Goal: Information Seeking & Learning: Find specific fact

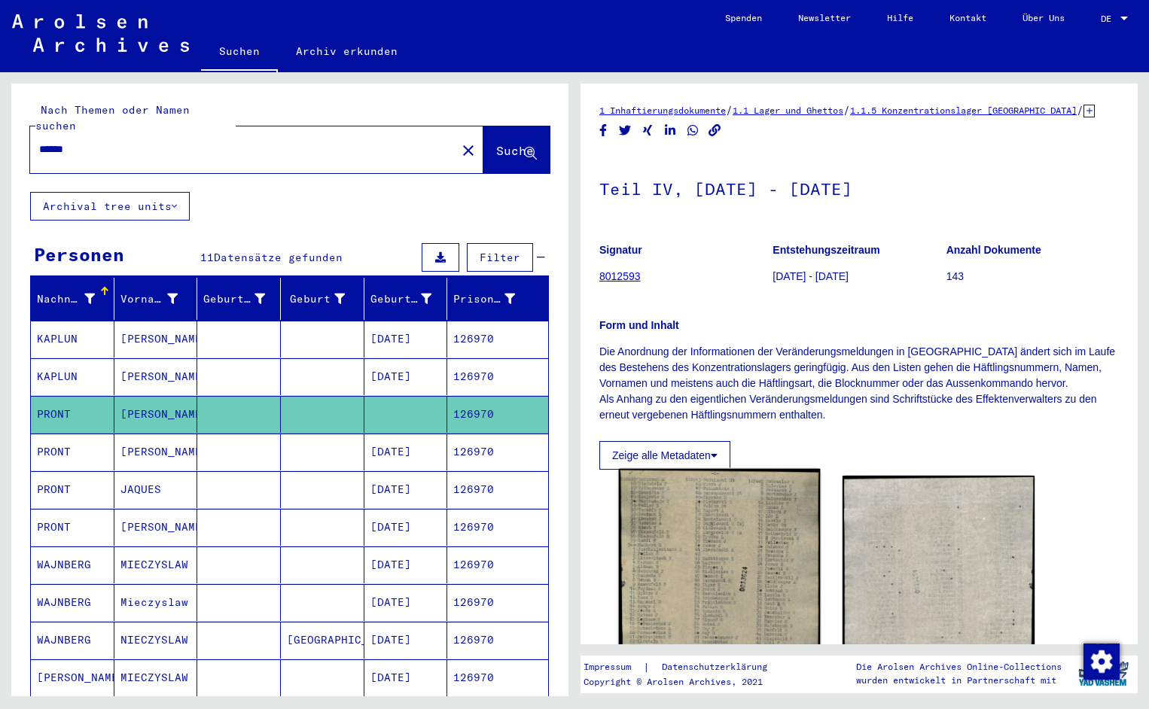
click at [740, 545] on img at bounding box center [720, 609] width 202 height 280
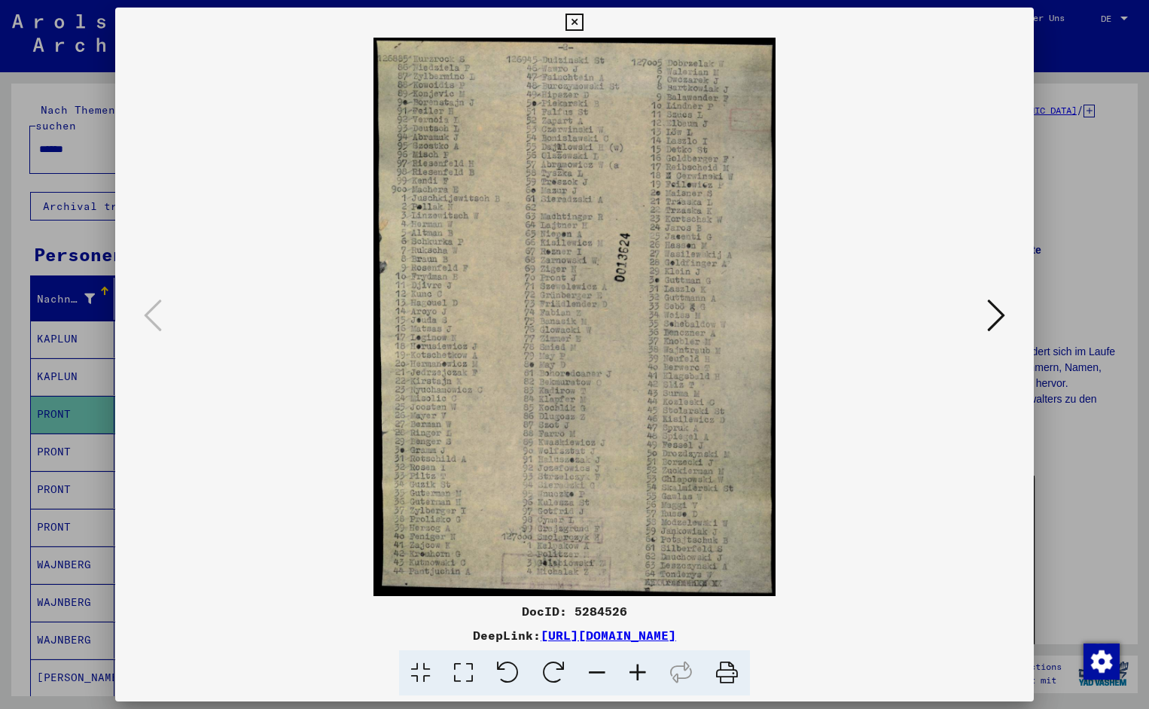
click at [641, 667] on icon at bounding box center [637, 673] width 41 height 46
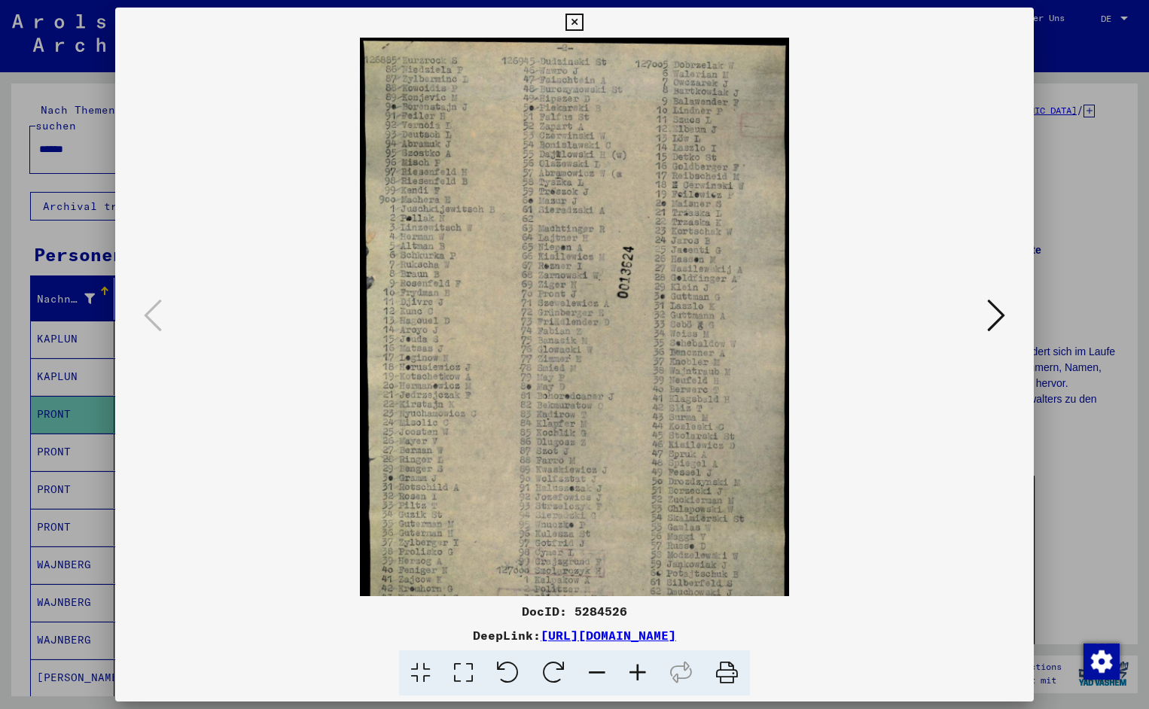
click at [641, 667] on icon at bounding box center [637, 673] width 41 height 46
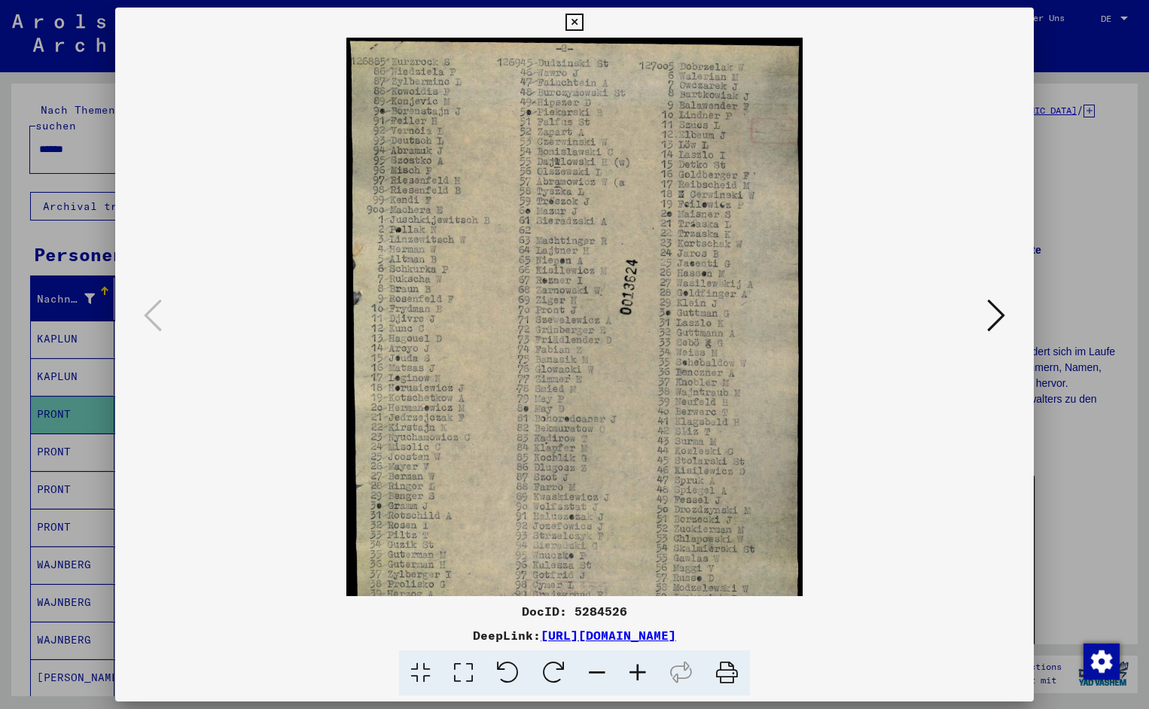
click at [641, 667] on icon at bounding box center [637, 673] width 41 height 46
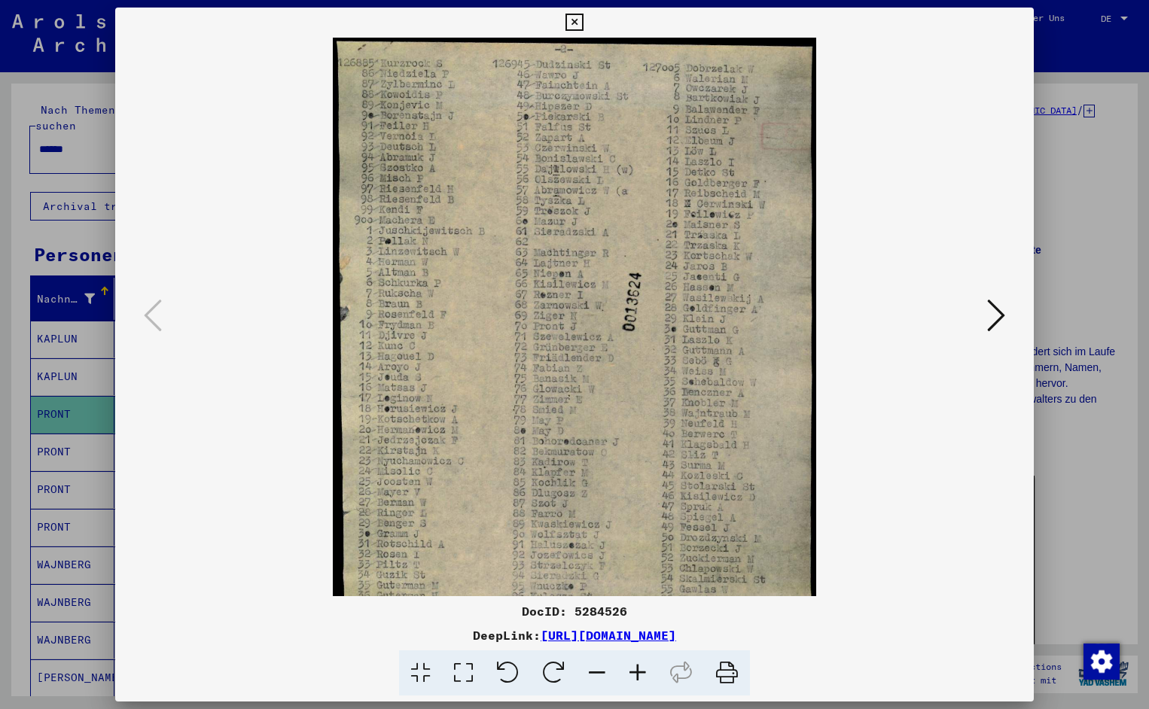
click at [641, 667] on icon at bounding box center [637, 673] width 41 height 46
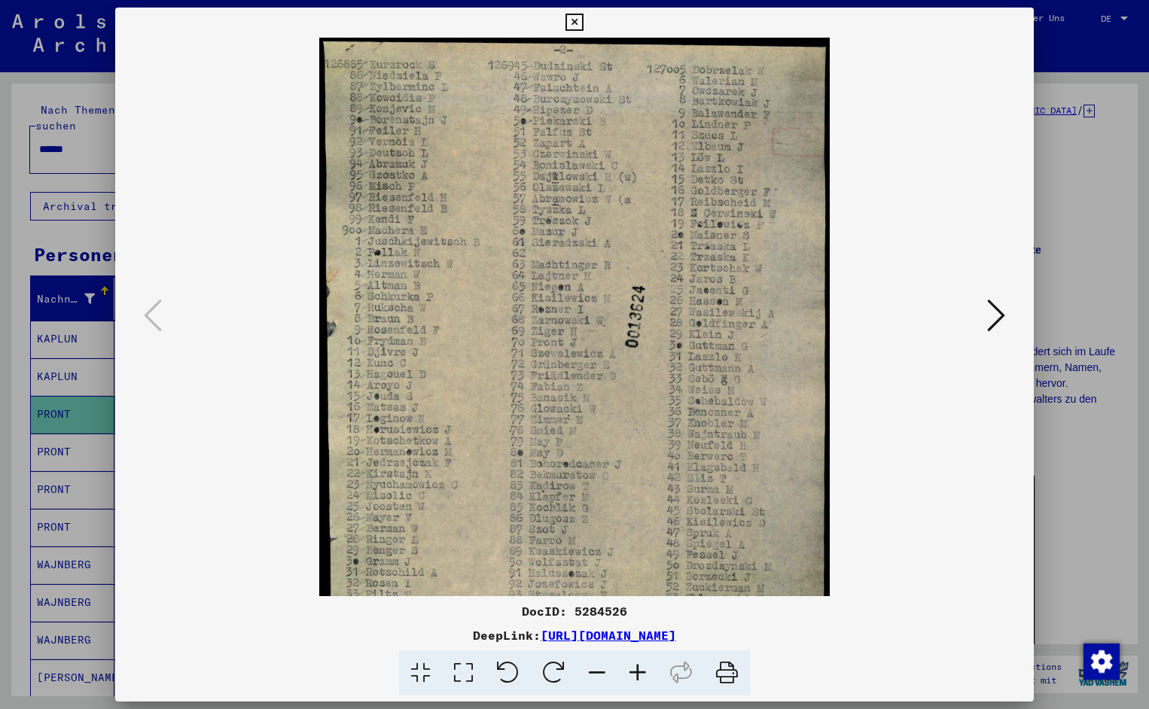
click at [641, 667] on icon at bounding box center [637, 673] width 41 height 46
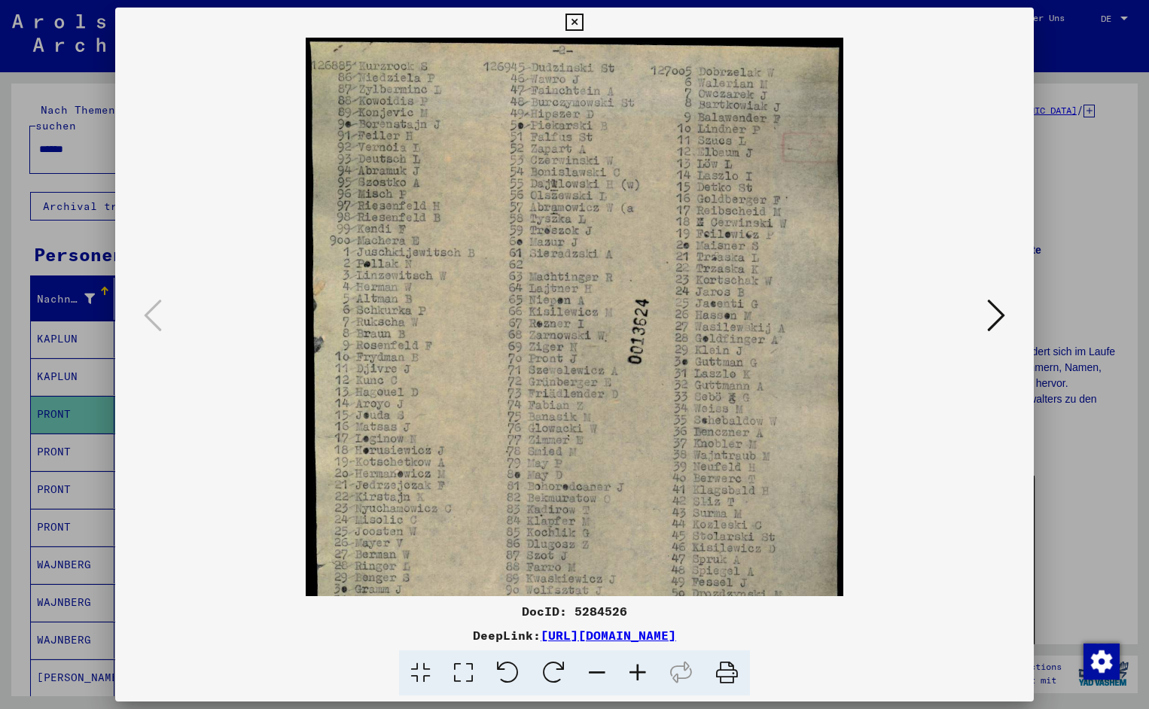
click at [641, 667] on icon at bounding box center [637, 673] width 41 height 46
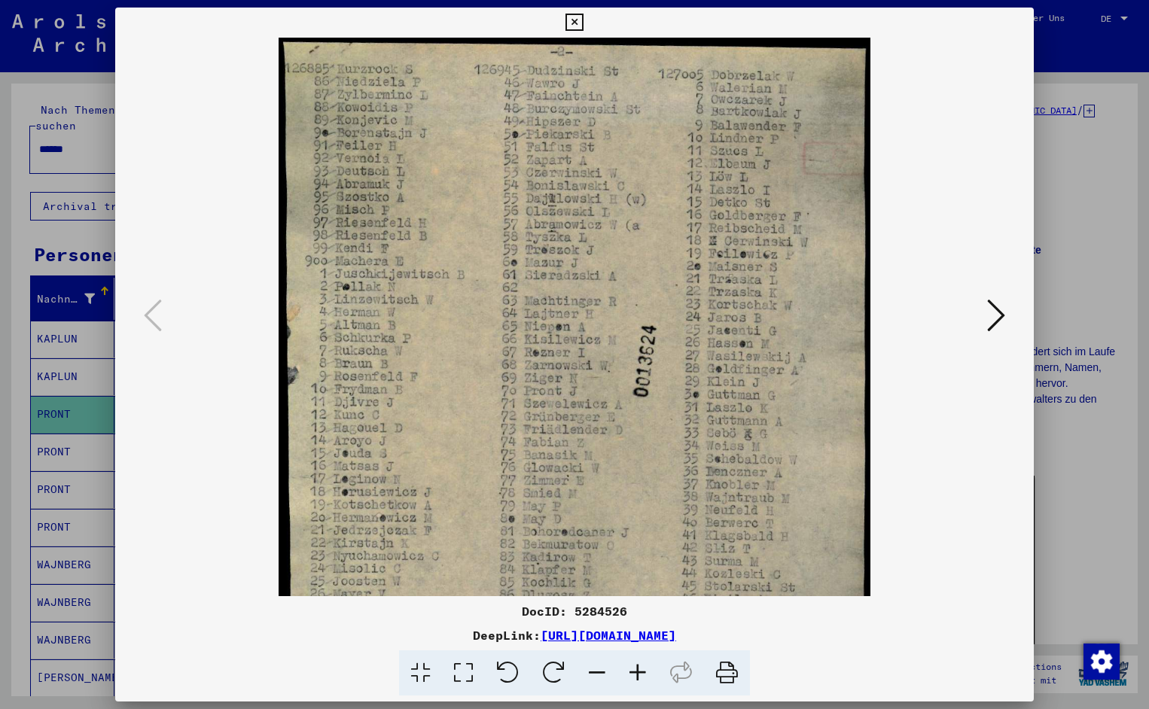
click at [641, 667] on icon at bounding box center [637, 673] width 41 height 46
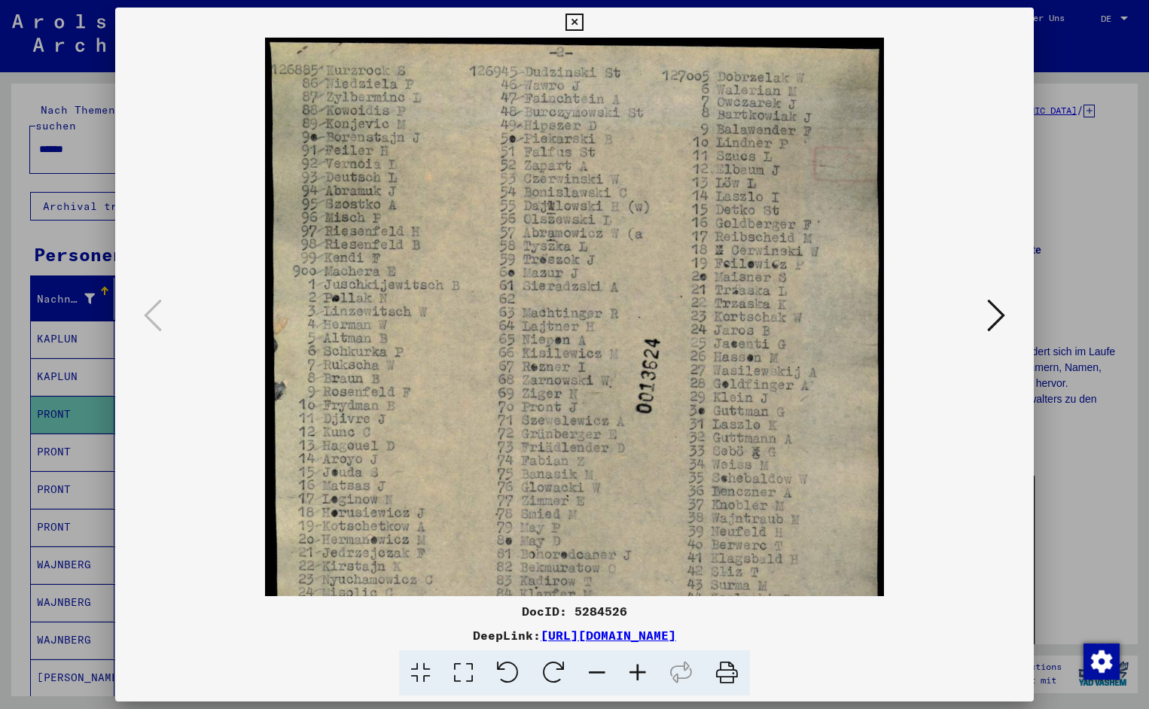
click at [641, 667] on icon at bounding box center [637, 673] width 41 height 46
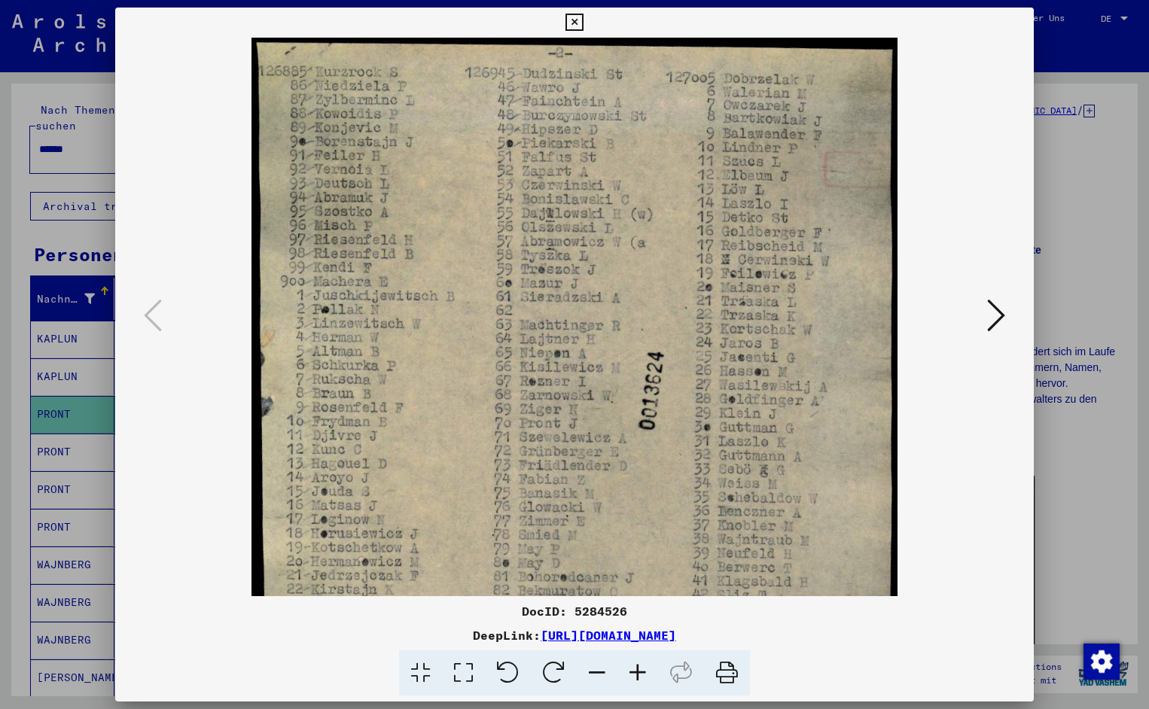
click at [641, 667] on icon at bounding box center [637, 673] width 41 height 46
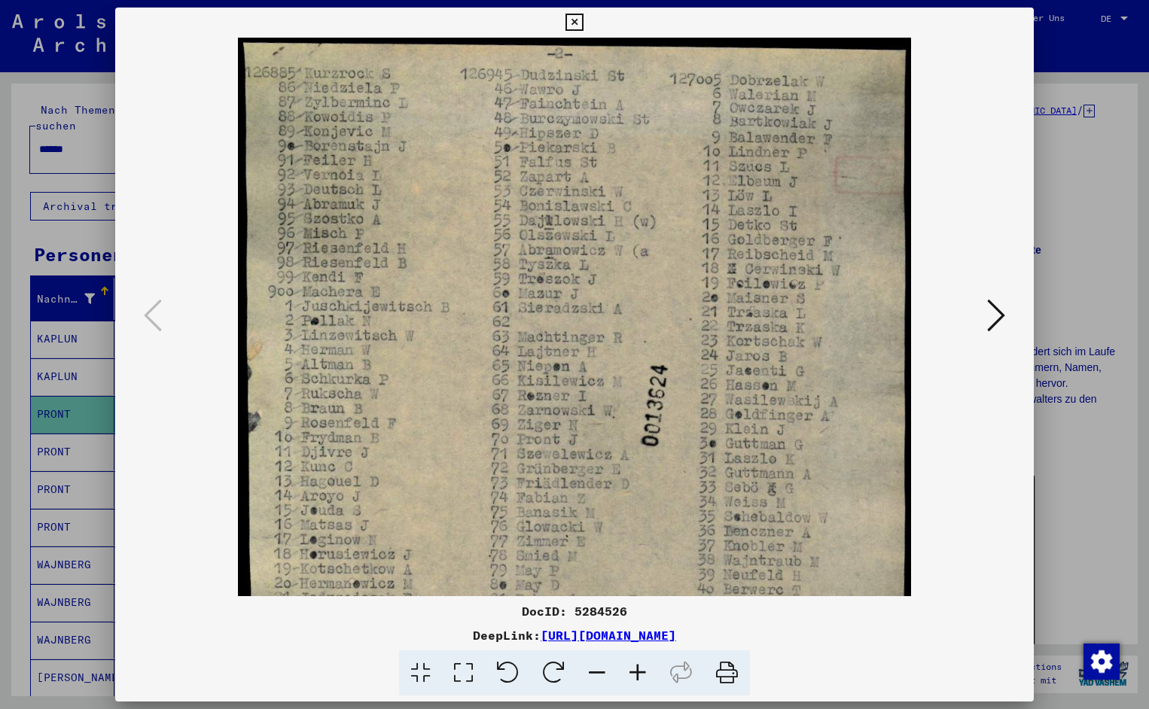
click at [641, 667] on icon at bounding box center [637, 673] width 41 height 46
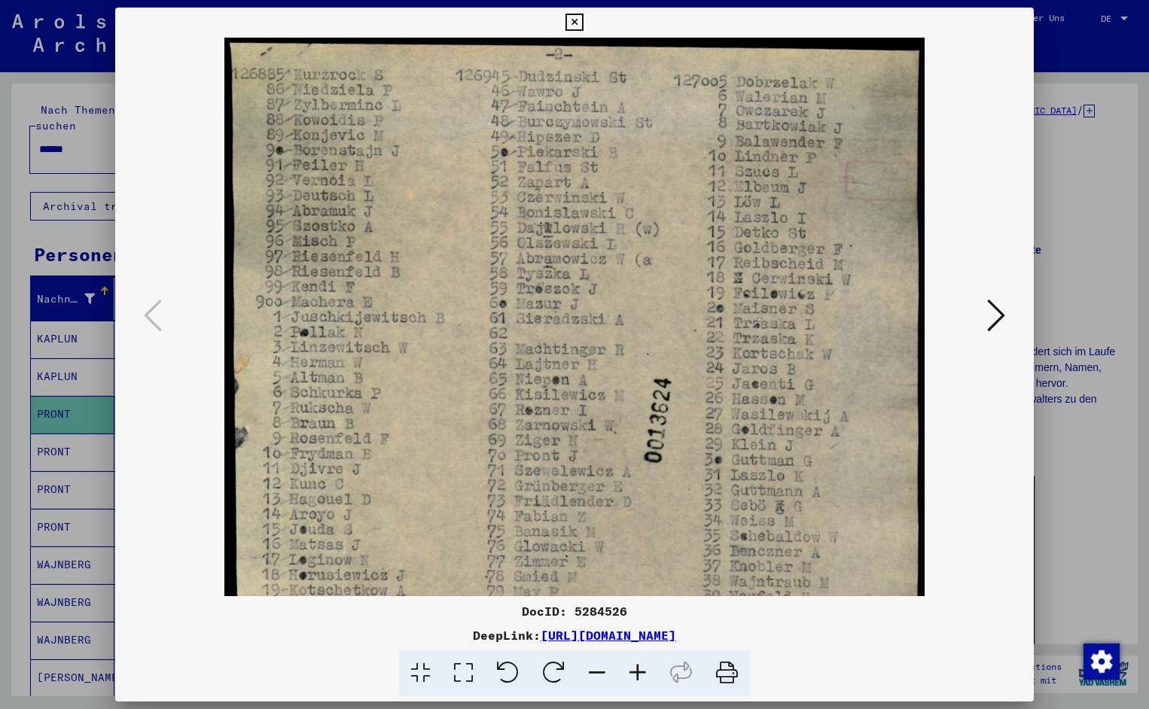
click at [641, 667] on icon at bounding box center [637, 673] width 41 height 46
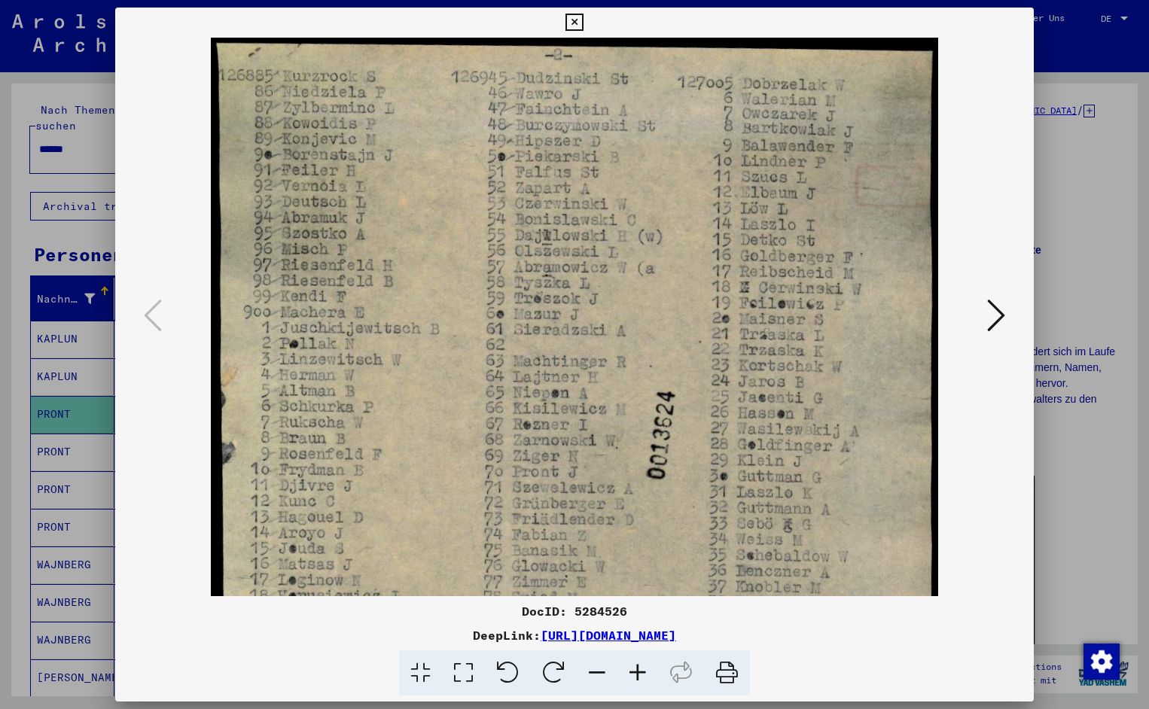
click at [641, 667] on icon at bounding box center [637, 673] width 41 height 46
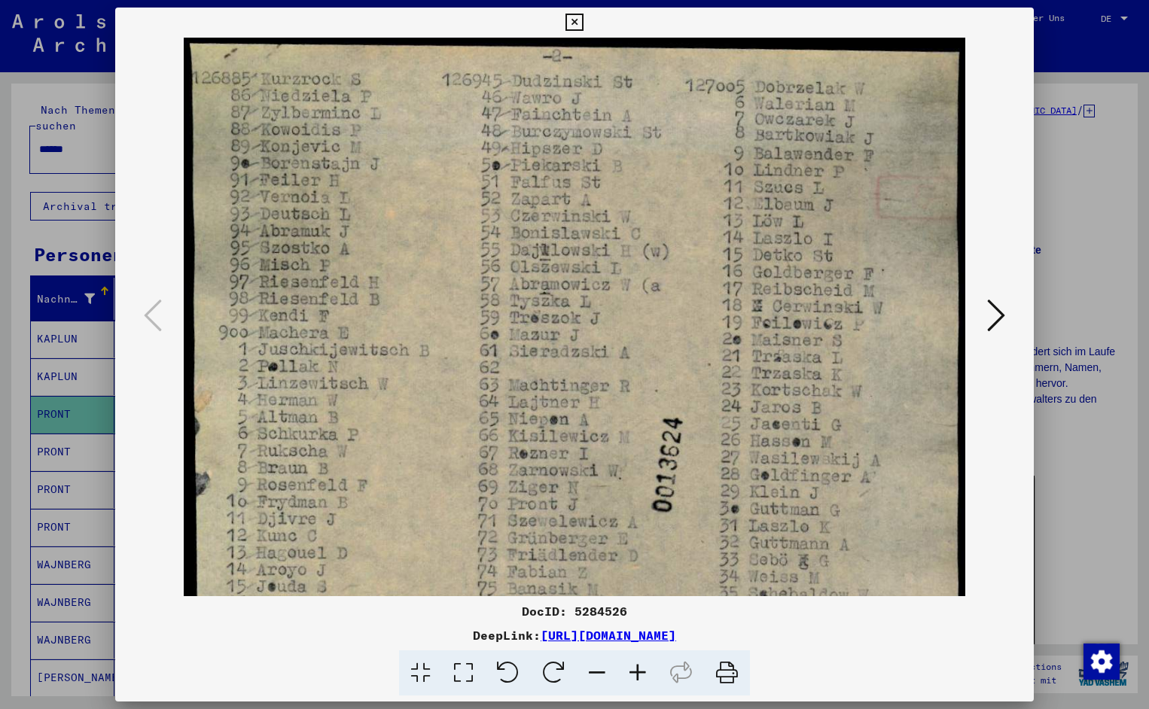
click at [641, 667] on icon at bounding box center [637, 673] width 41 height 46
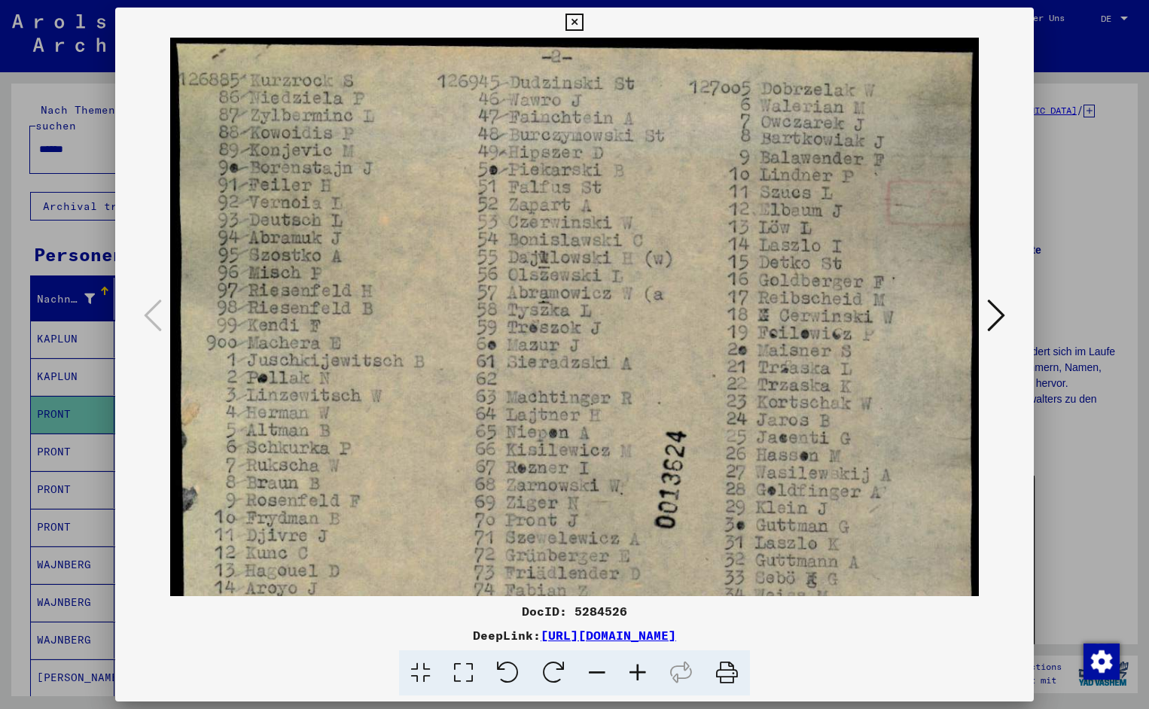
click at [641, 667] on icon at bounding box center [637, 673] width 41 height 46
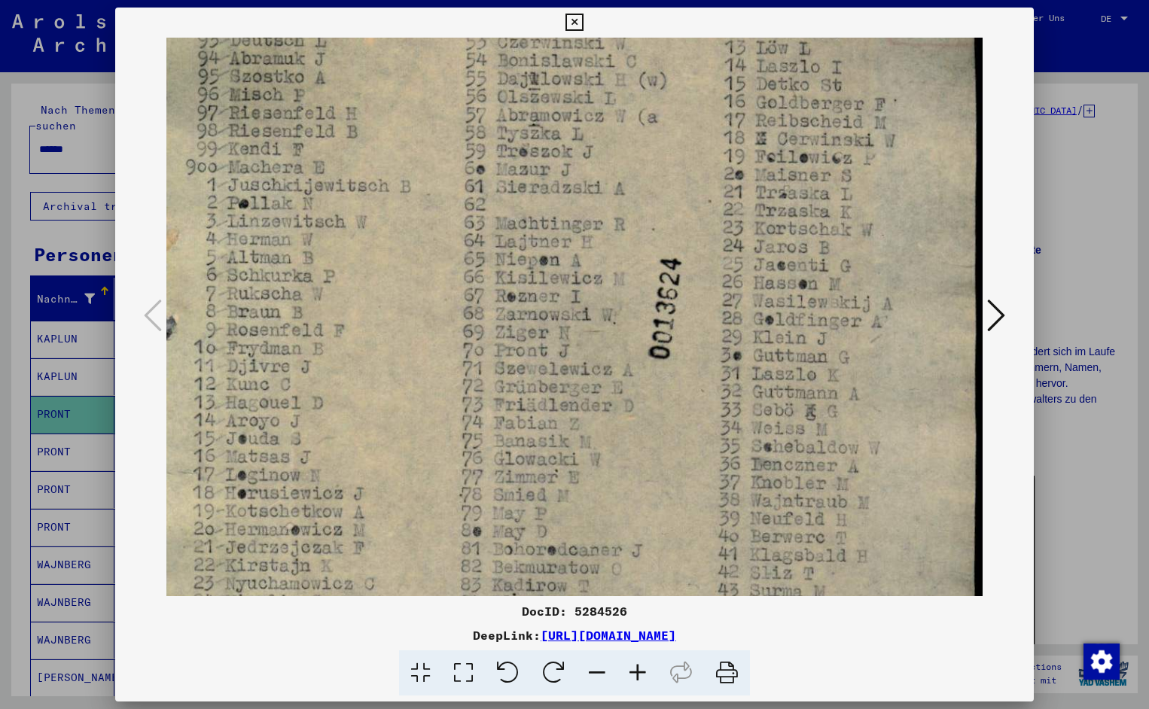
scroll to position [221, 18]
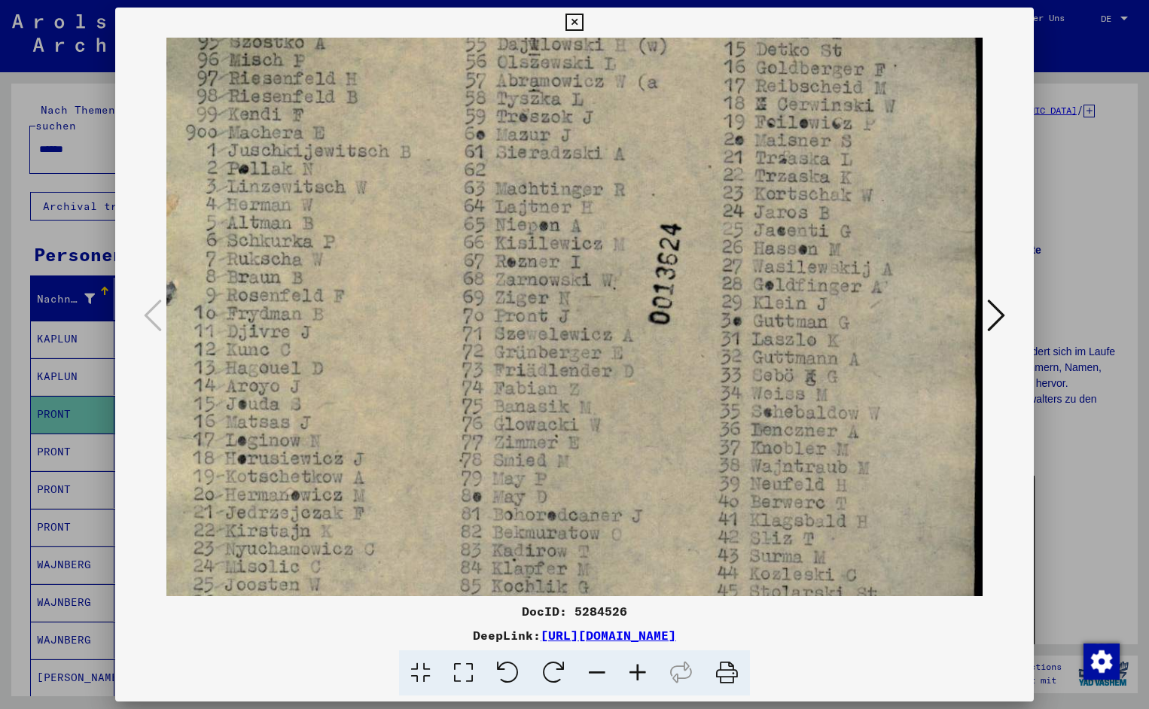
drag, startPoint x: 522, startPoint y: 495, endPoint x: 489, endPoint y: 275, distance: 222.9
click at [583, 20] on icon at bounding box center [573, 23] width 17 height 18
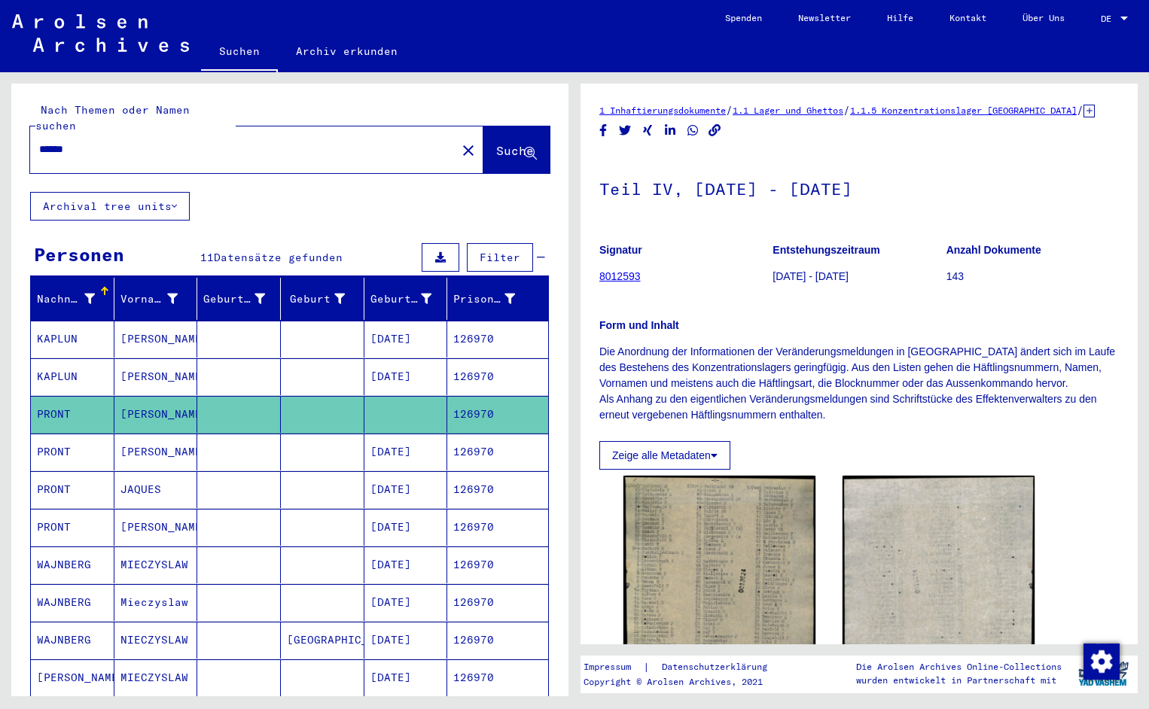
click at [56, 434] on mat-cell "PRONT" at bounding box center [73, 452] width 84 height 37
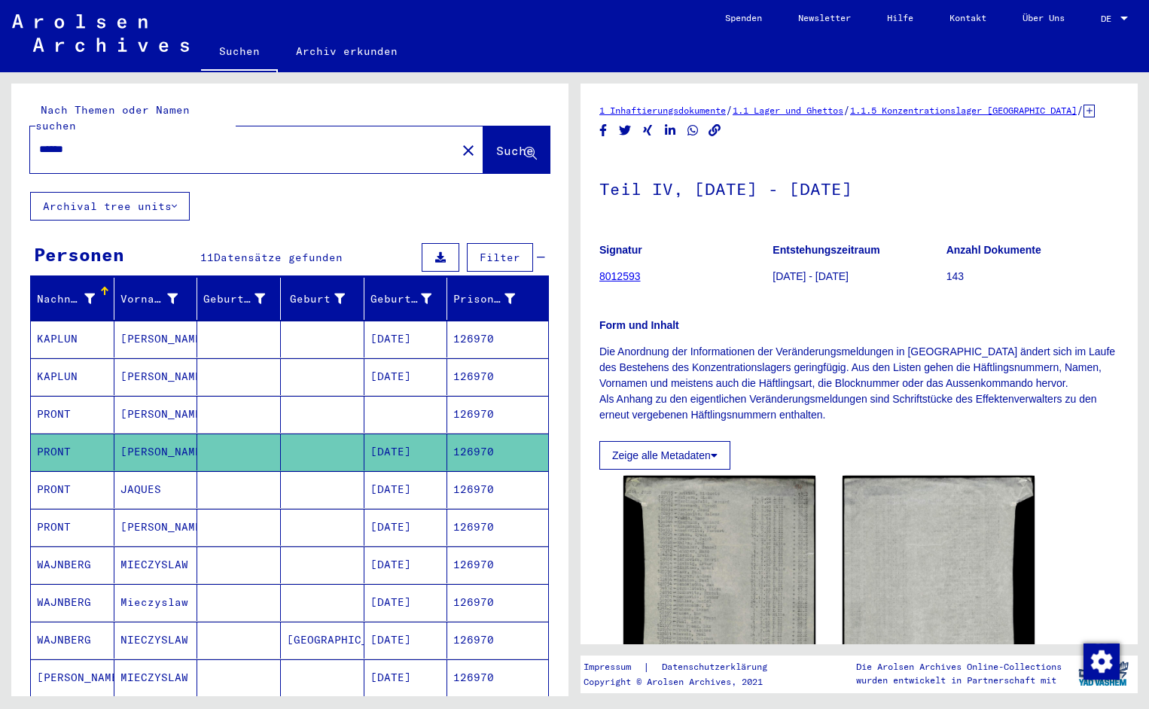
click at [55, 475] on mat-cell "PRONT" at bounding box center [73, 489] width 84 height 37
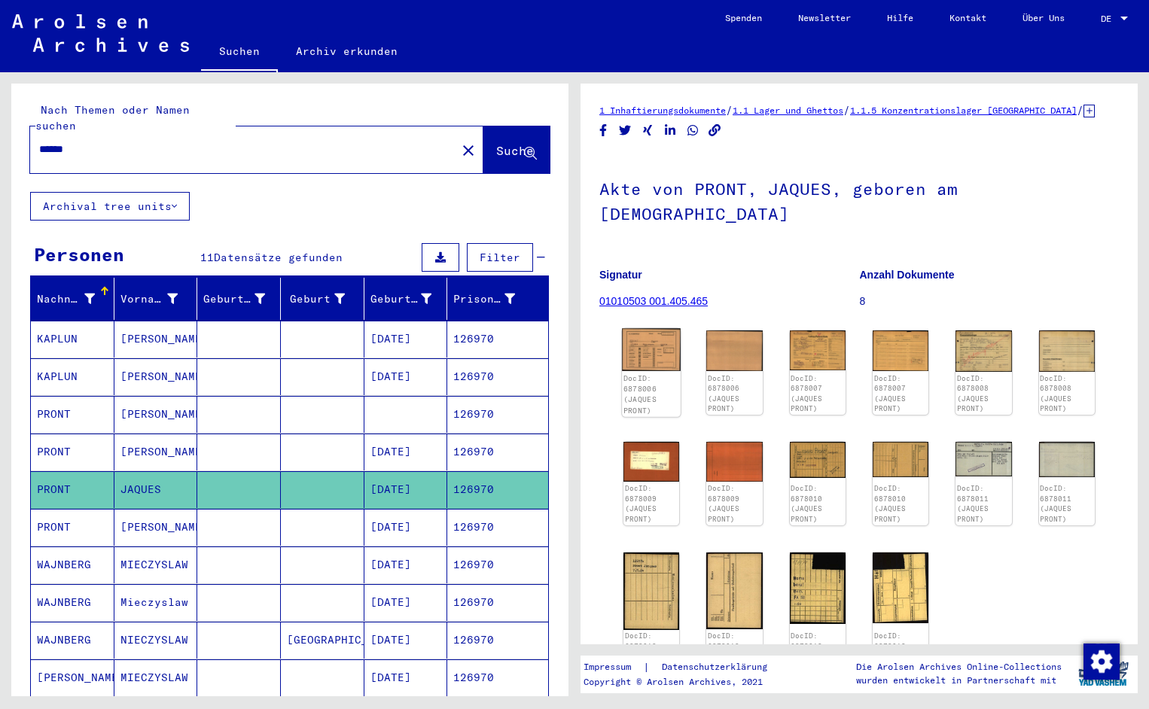
click at [653, 343] on img at bounding box center [651, 349] width 59 height 43
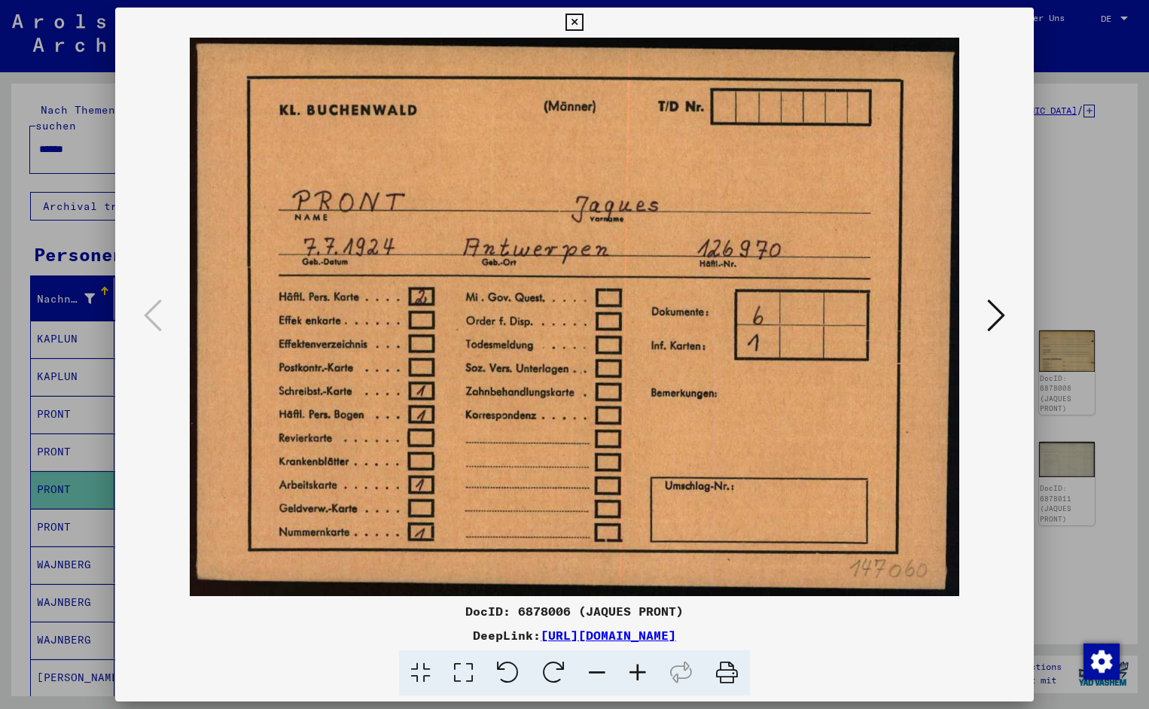
click at [997, 319] on icon at bounding box center [996, 315] width 18 height 36
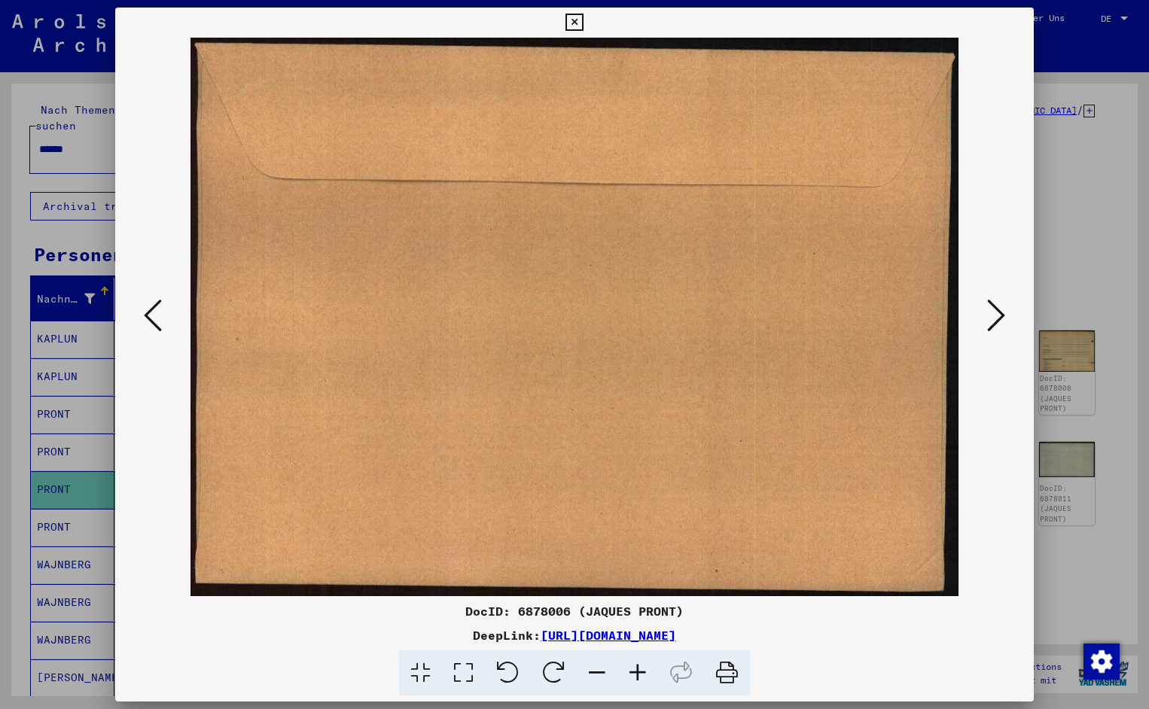
click at [997, 319] on icon at bounding box center [996, 315] width 18 height 36
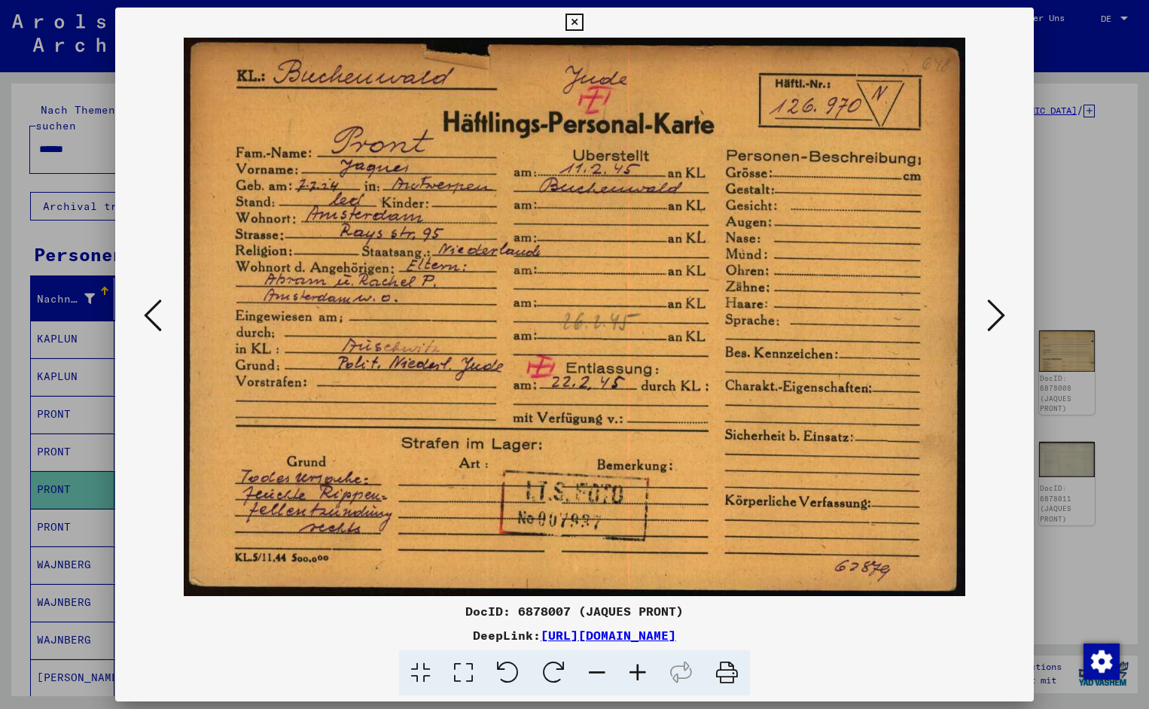
click at [997, 319] on icon at bounding box center [996, 315] width 18 height 36
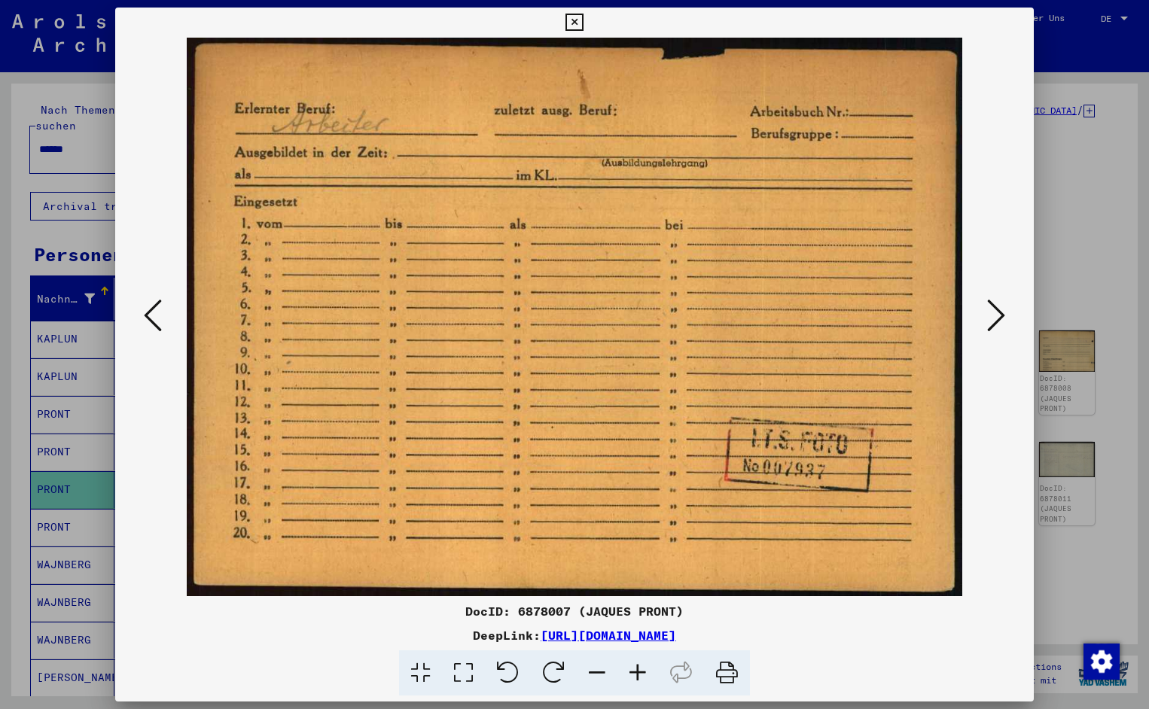
click at [997, 319] on icon at bounding box center [996, 315] width 18 height 36
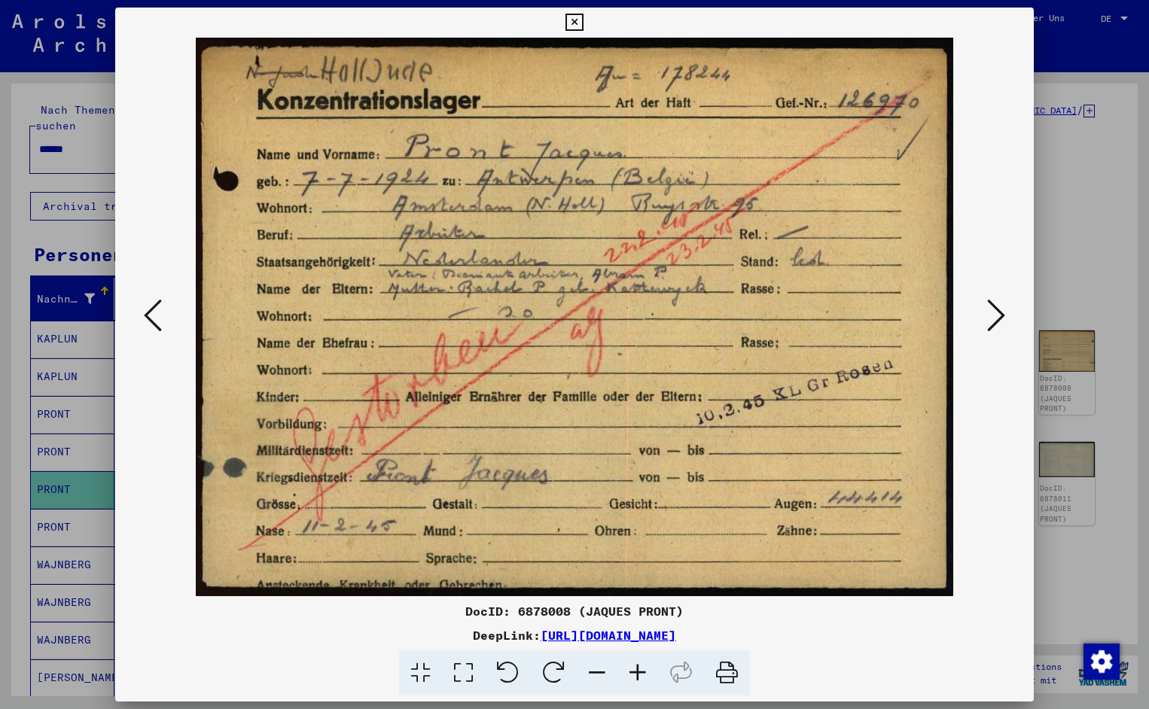
click at [997, 319] on icon at bounding box center [996, 315] width 18 height 36
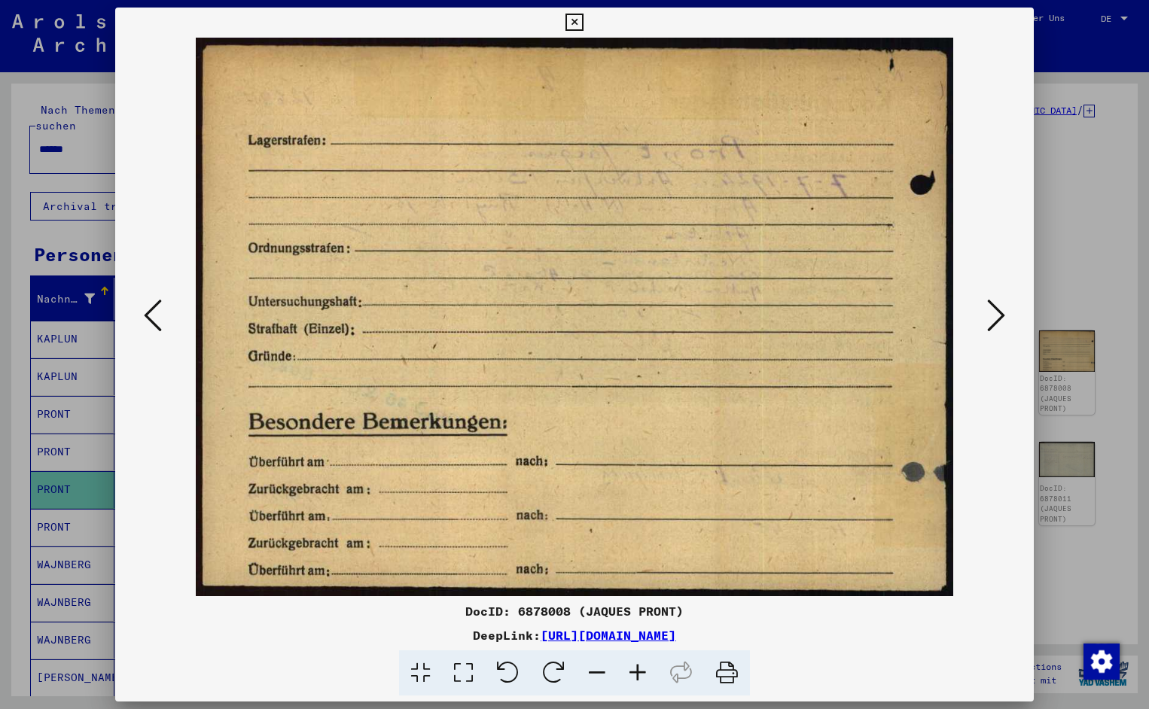
click at [997, 319] on icon at bounding box center [996, 315] width 18 height 36
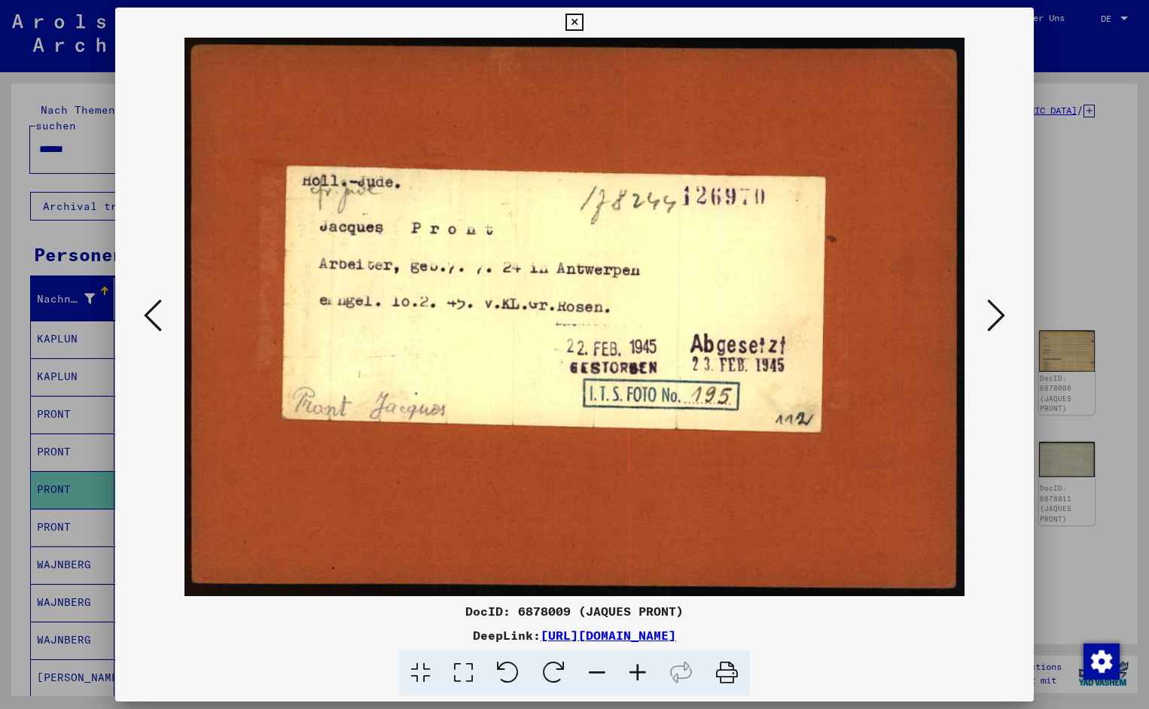
click at [583, 25] on icon at bounding box center [573, 23] width 17 height 18
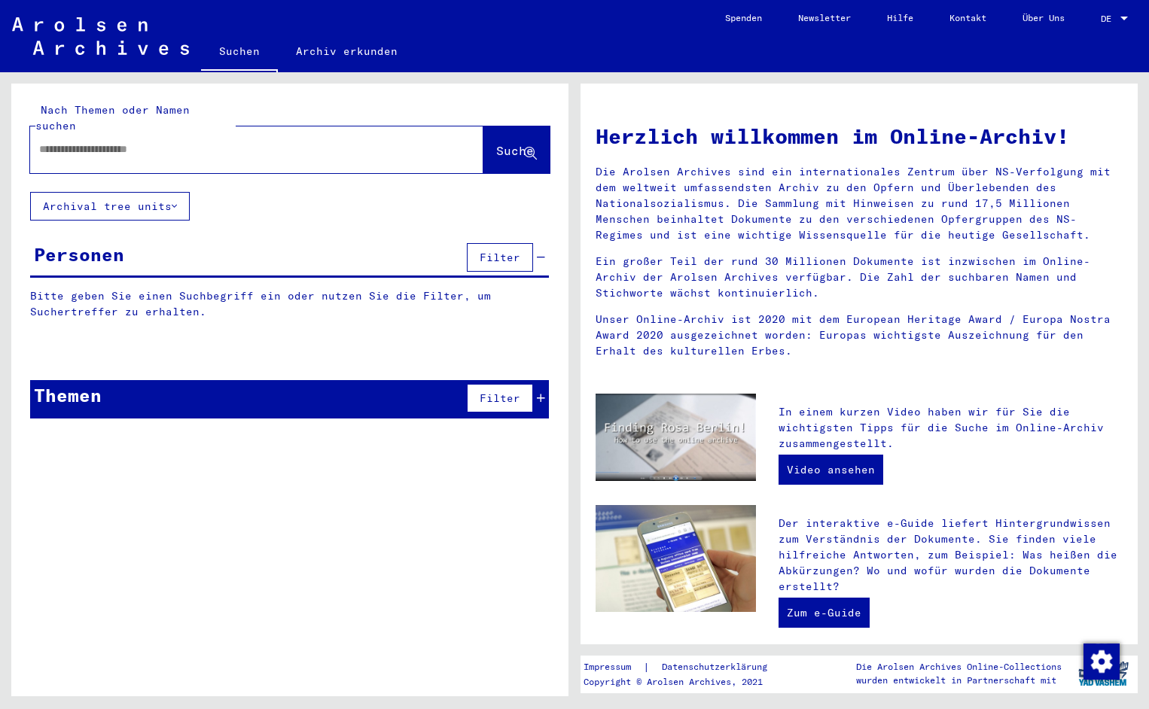
type input "**********"
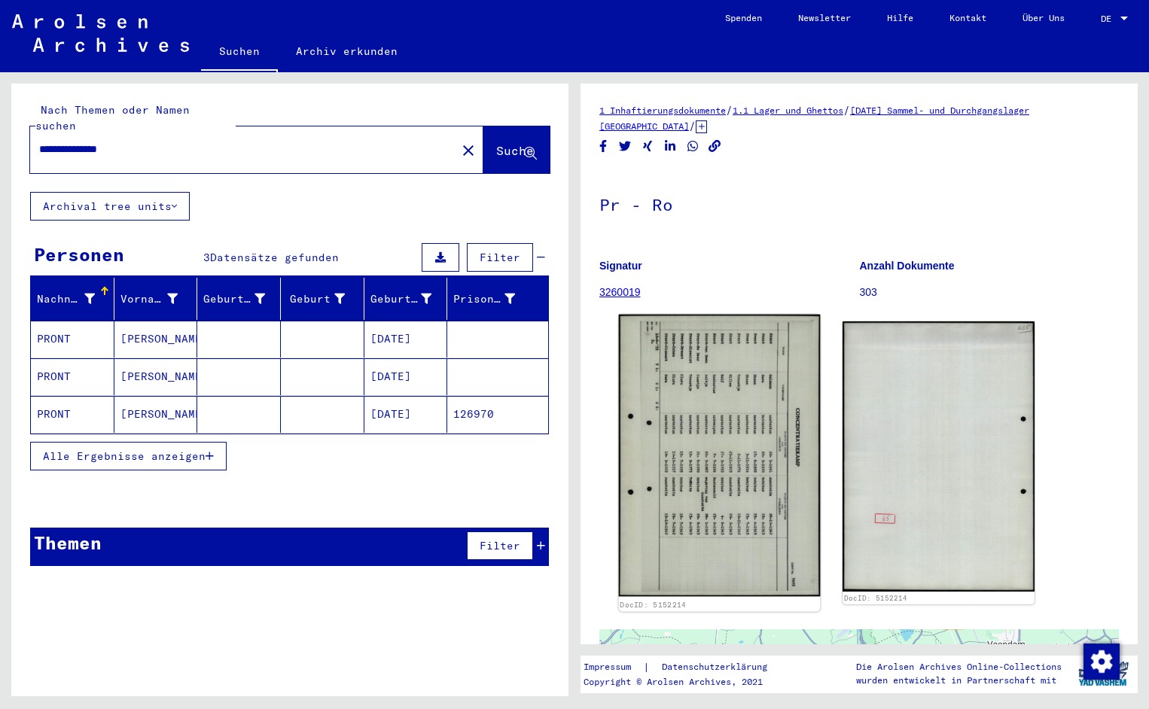
click at [691, 390] on img at bounding box center [720, 456] width 202 height 282
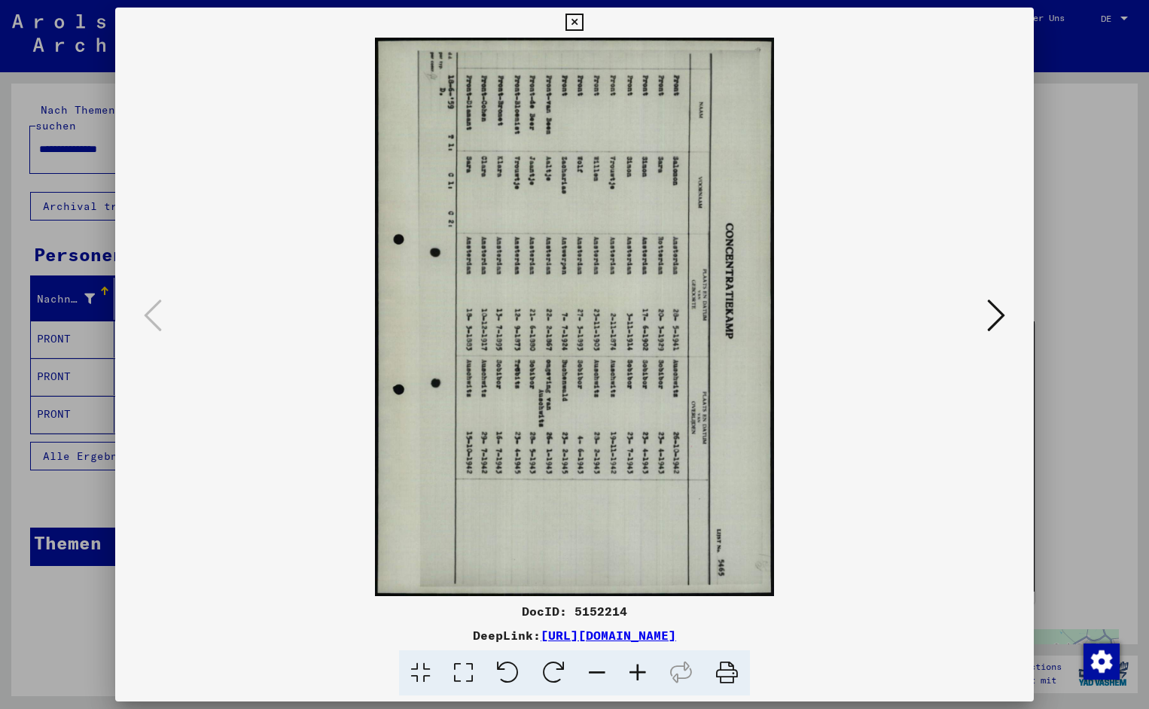
click at [510, 667] on icon at bounding box center [508, 673] width 46 height 46
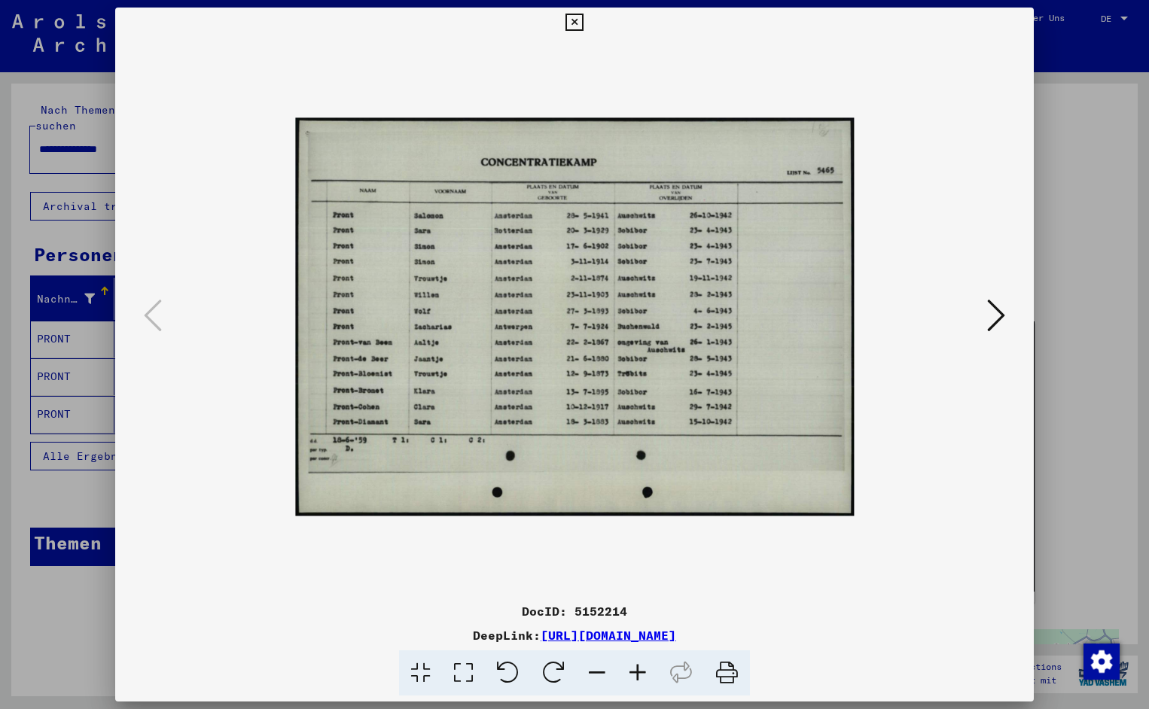
click at [638, 674] on icon at bounding box center [637, 673] width 41 height 46
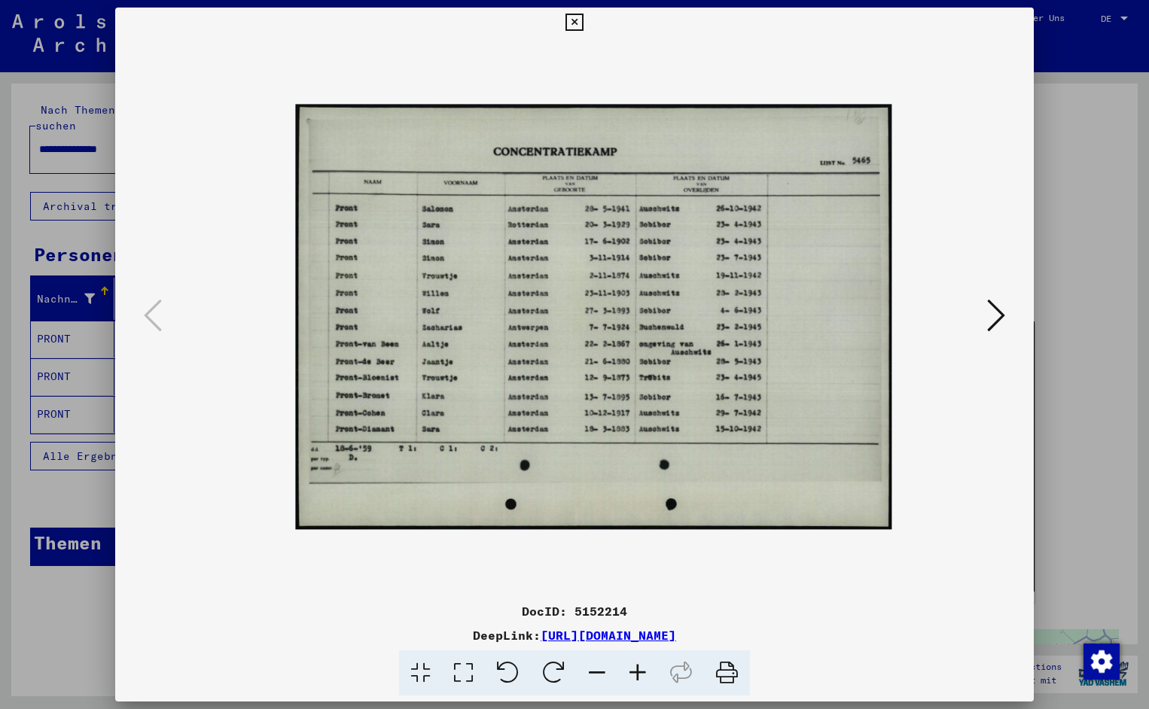
click at [638, 674] on icon at bounding box center [637, 673] width 41 height 46
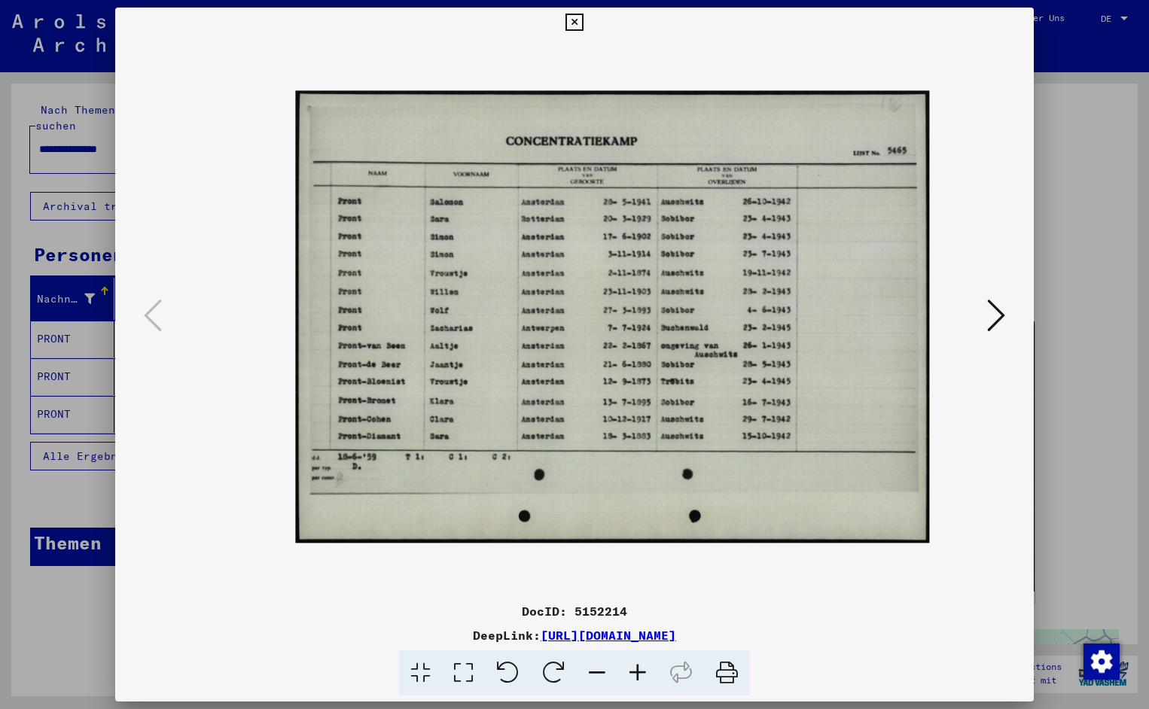
click at [638, 674] on icon at bounding box center [637, 673] width 41 height 46
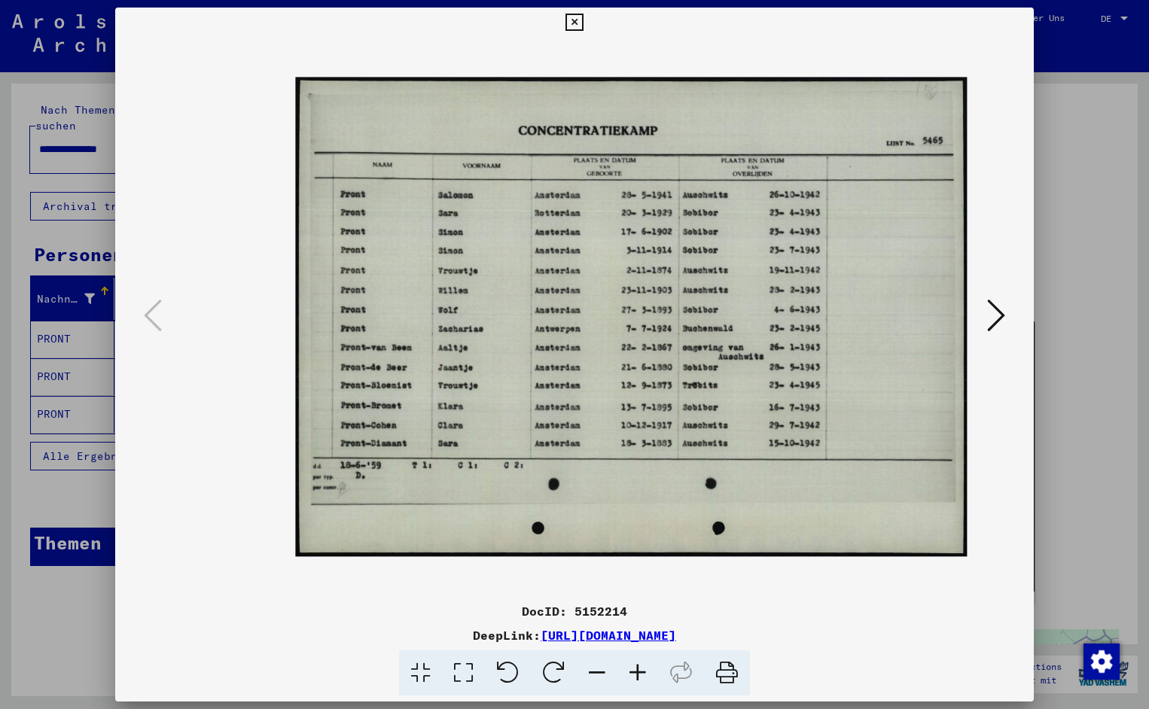
click at [638, 674] on icon at bounding box center [637, 673] width 41 height 46
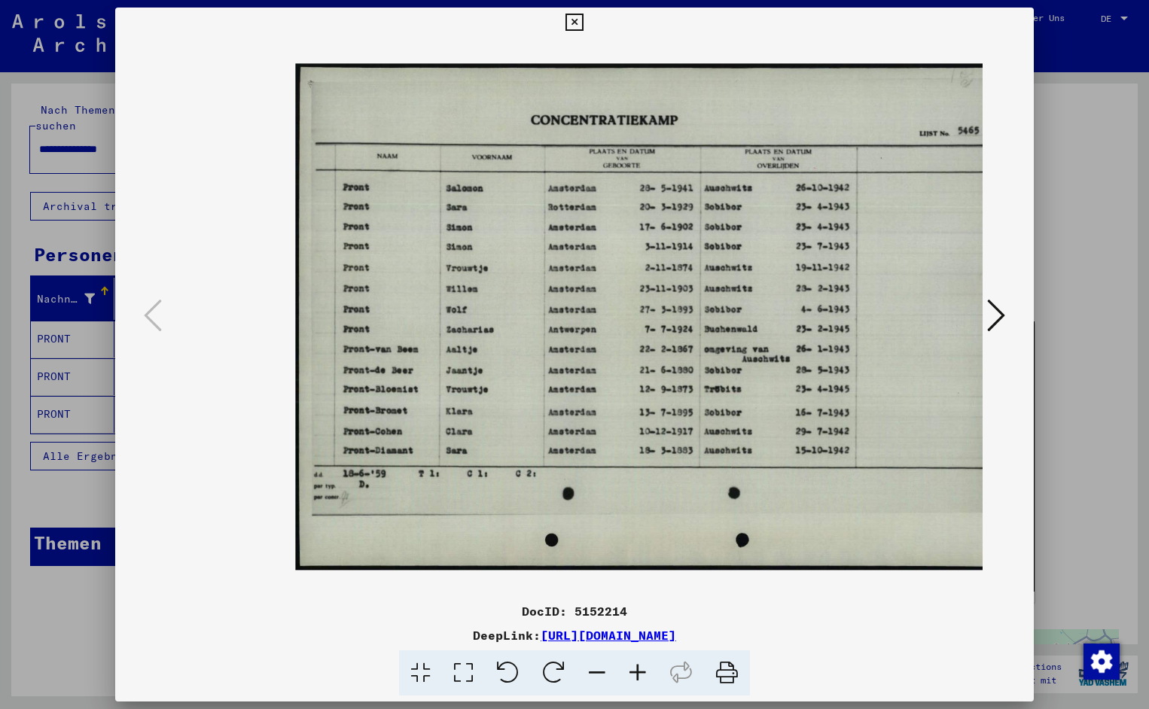
click at [638, 674] on icon at bounding box center [637, 673] width 41 height 46
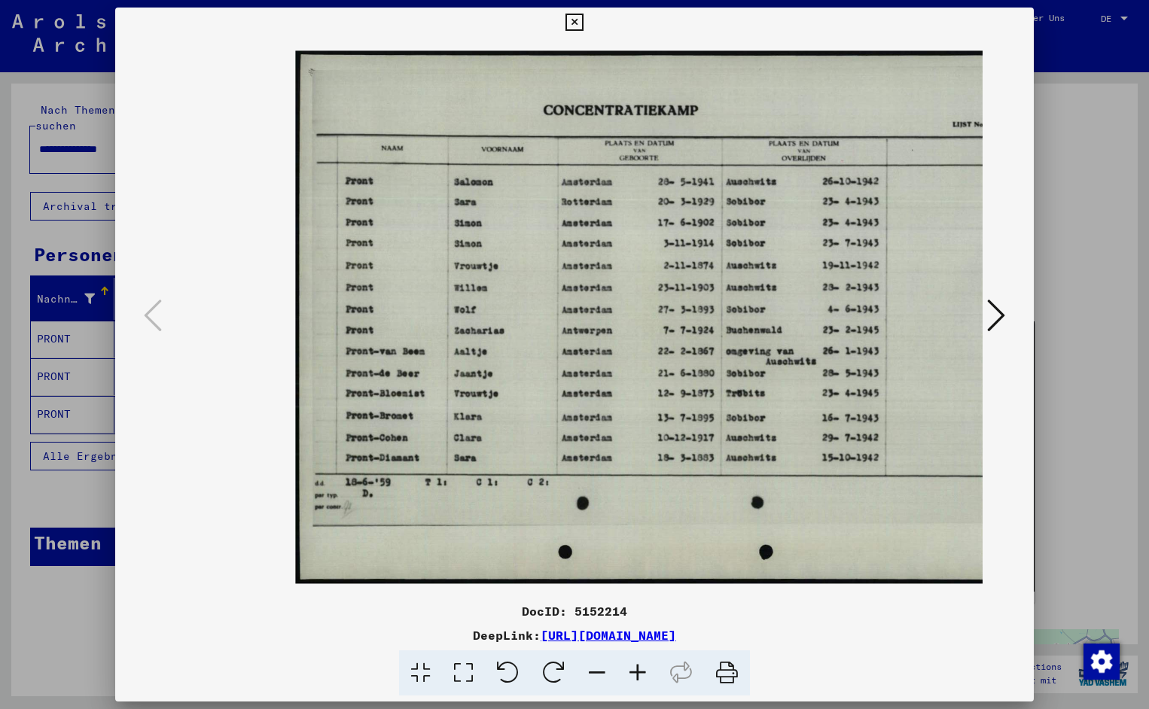
click at [638, 674] on icon at bounding box center [637, 673] width 41 height 46
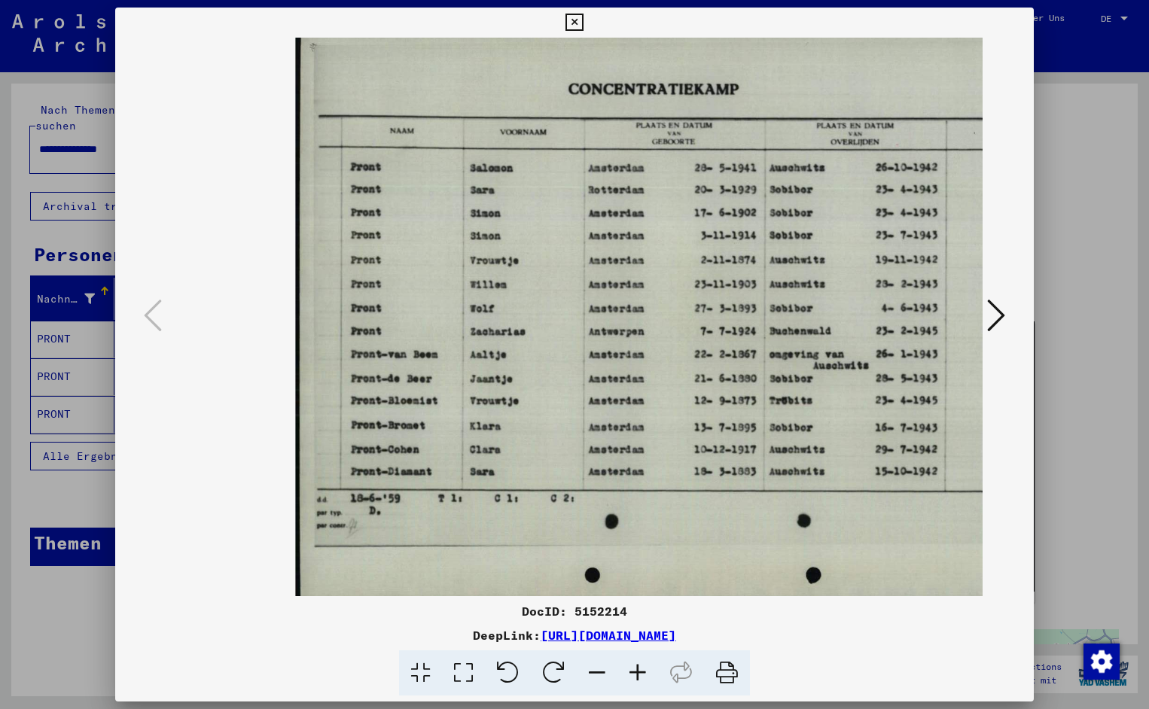
click at [638, 674] on icon at bounding box center [637, 673] width 41 height 46
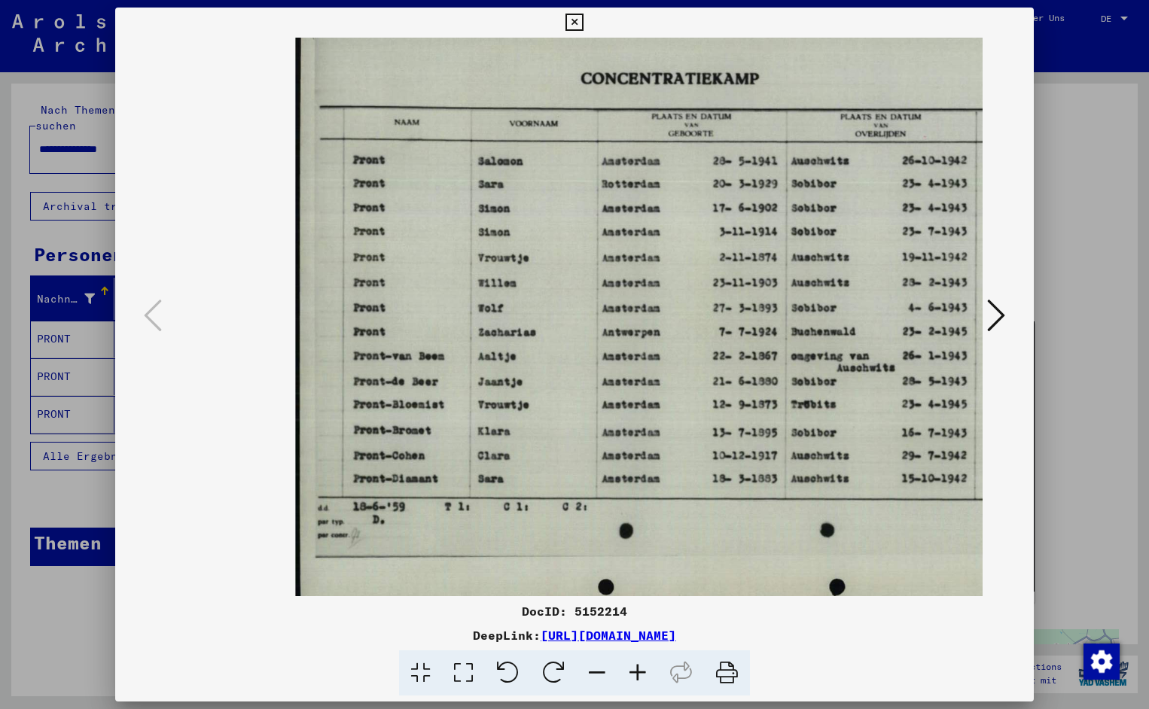
click at [638, 674] on icon at bounding box center [637, 673] width 41 height 46
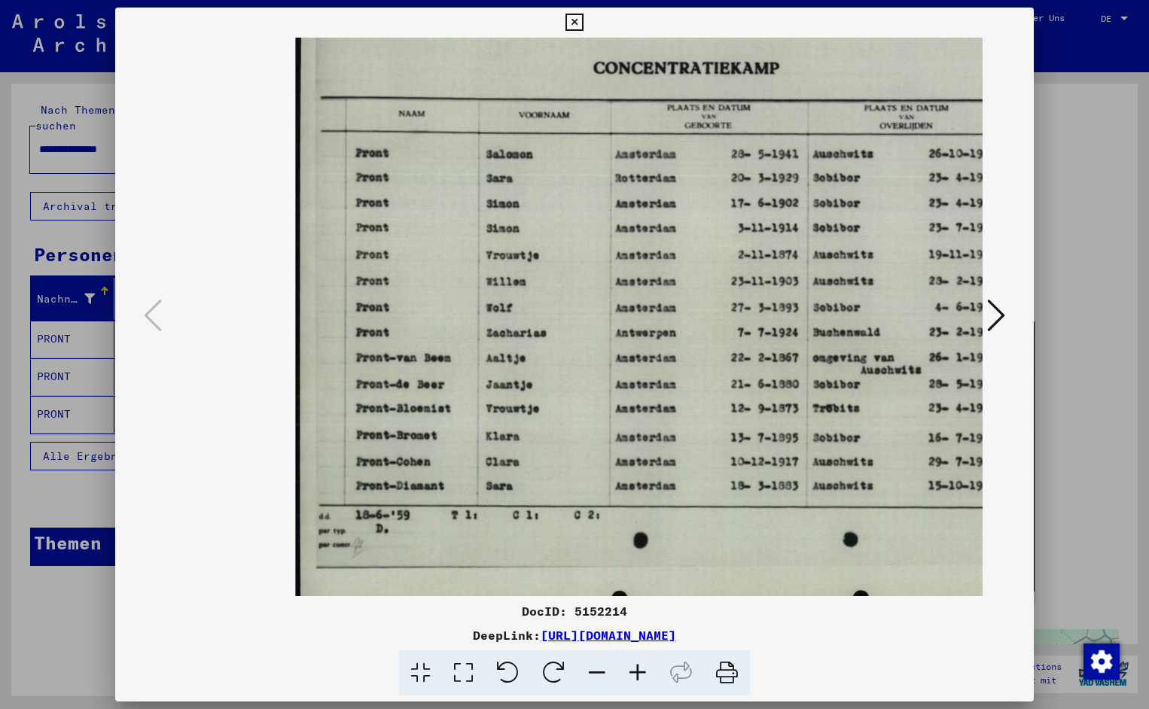
click at [638, 674] on icon at bounding box center [637, 673] width 41 height 46
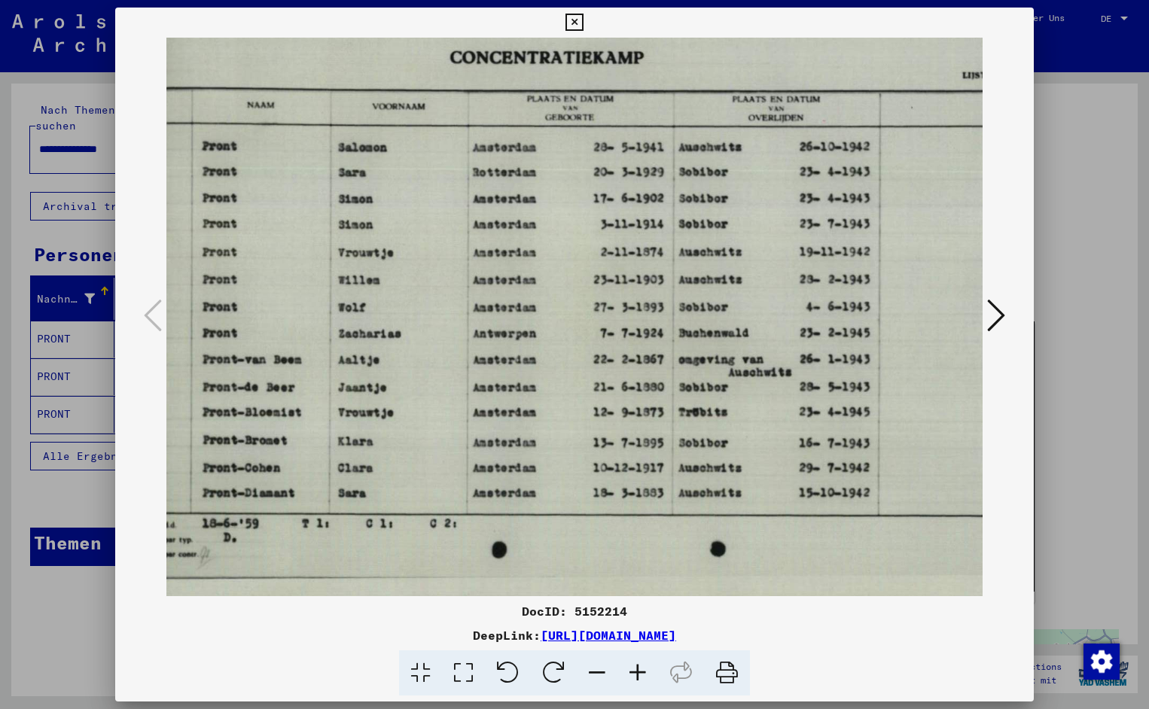
drag, startPoint x: 778, startPoint y: 371, endPoint x: 623, endPoint y: 388, distance: 156.0
click at [583, 20] on icon at bounding box center [573, 23] width 17 height 18
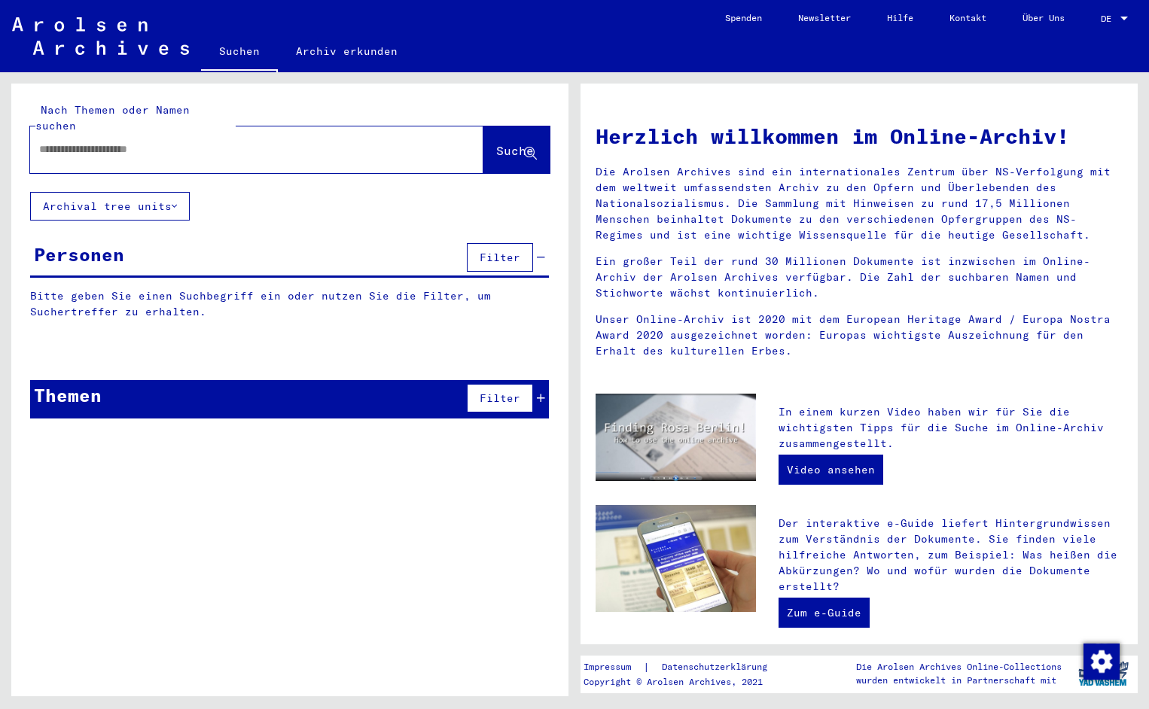
type input "**********"
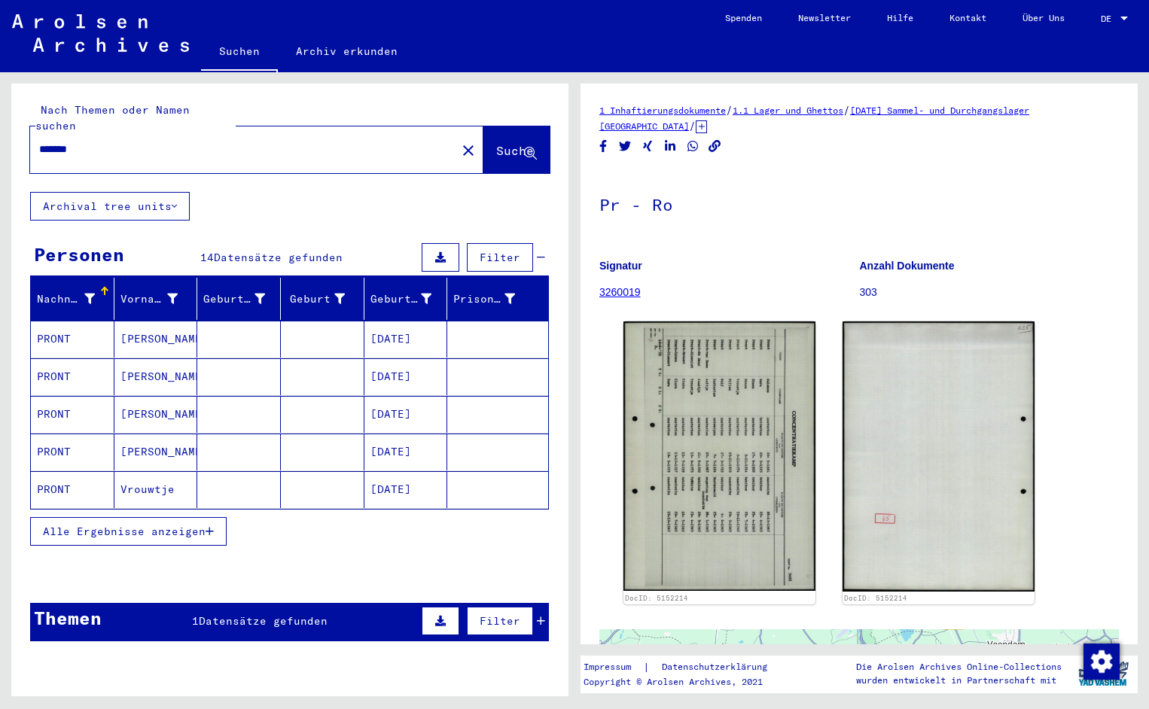
click at [96, 142] on input "*******" at bounding box center [243, 150] width 408 height 16
click at [497, 126] on button "Suche" at bounding box center [516, 149] width 66 height 47
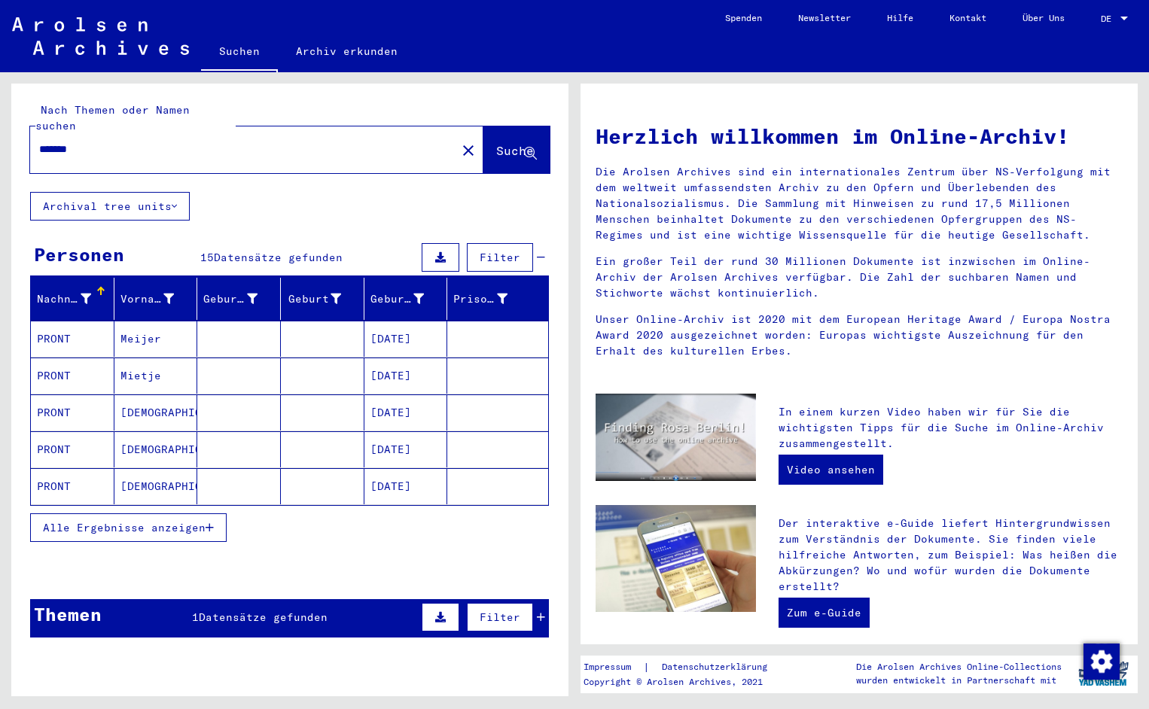
click at [73, 321] on mat-cell "PRONT" at bounding box center [73, 339] width 84 height 36
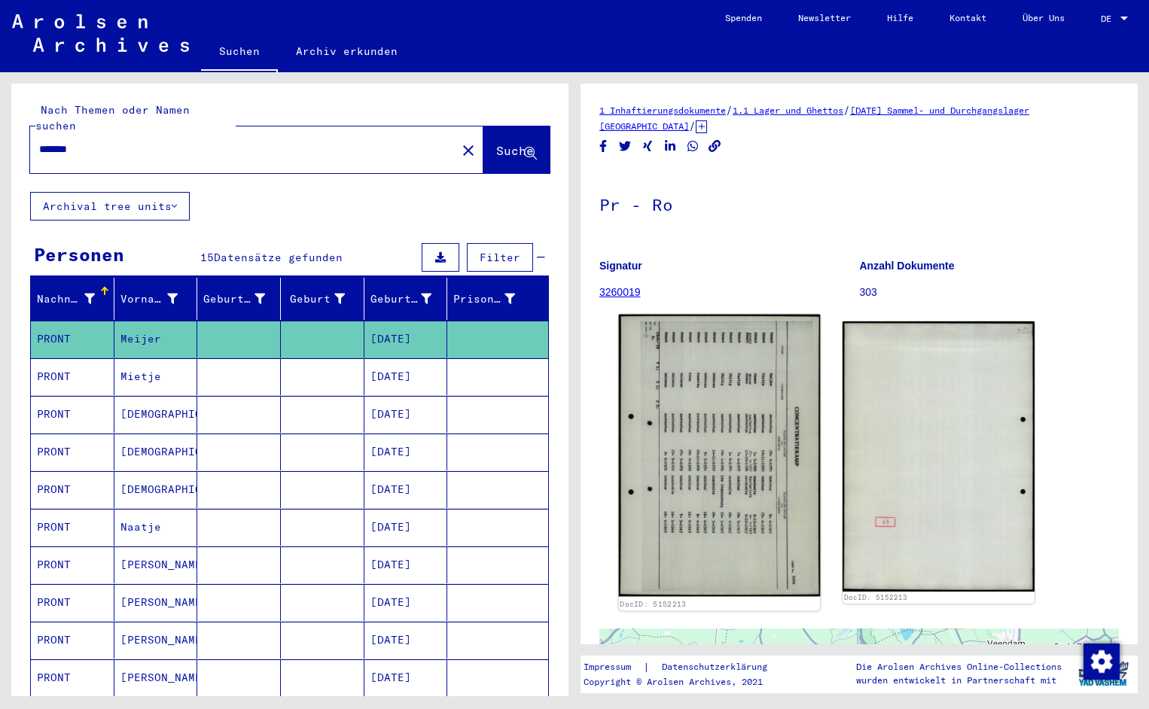
click at [679, 425] on img at bounding box center [720, 456] width 202 height 282
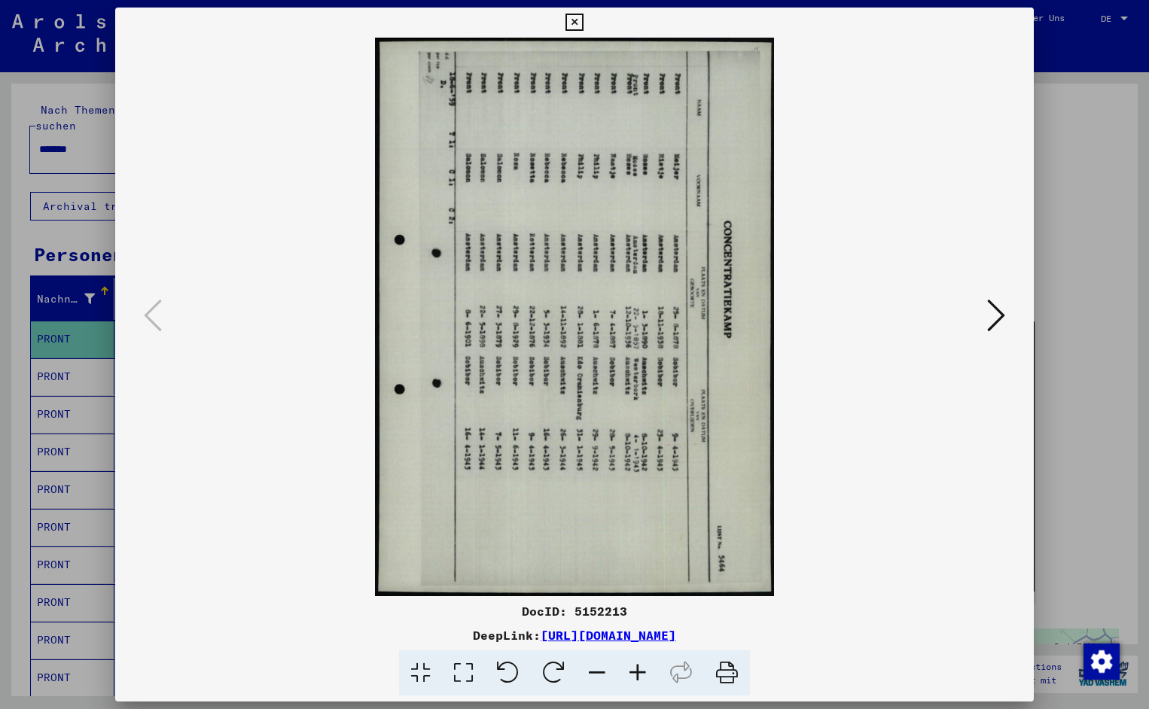
click at [517, 673] on icon at bounding box center [508, 673] width 46 height 46
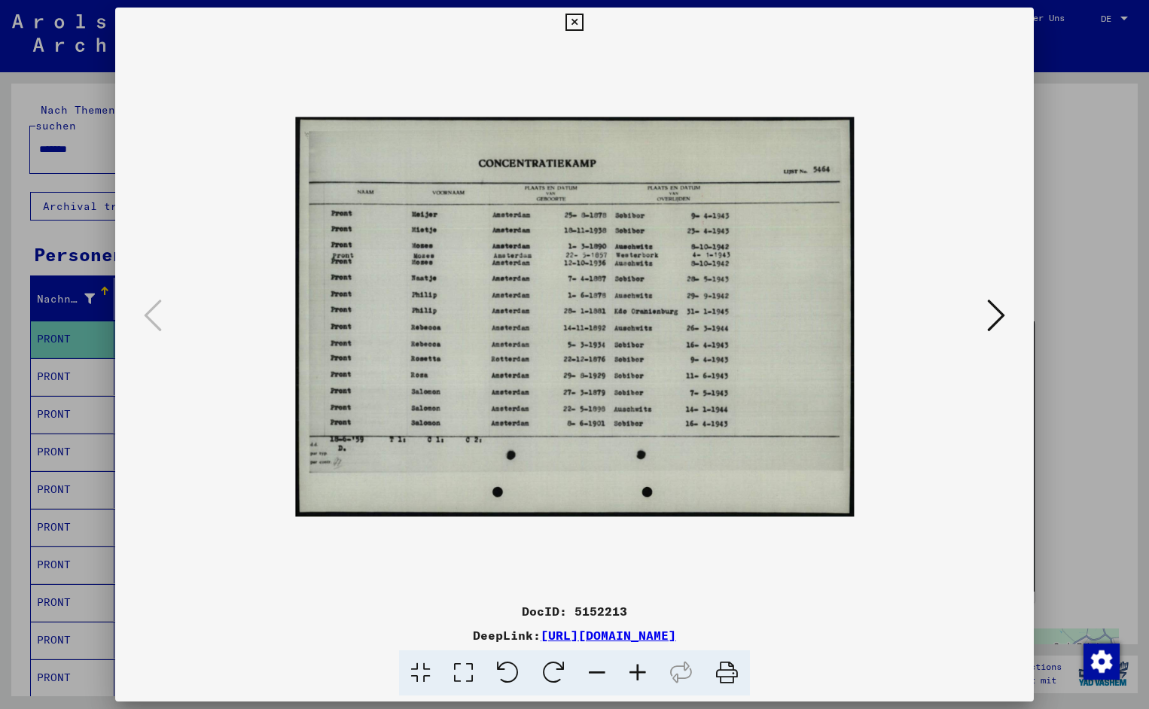
click at [641, 673] on icon at bounding box center [637, 673] width 41 height 46
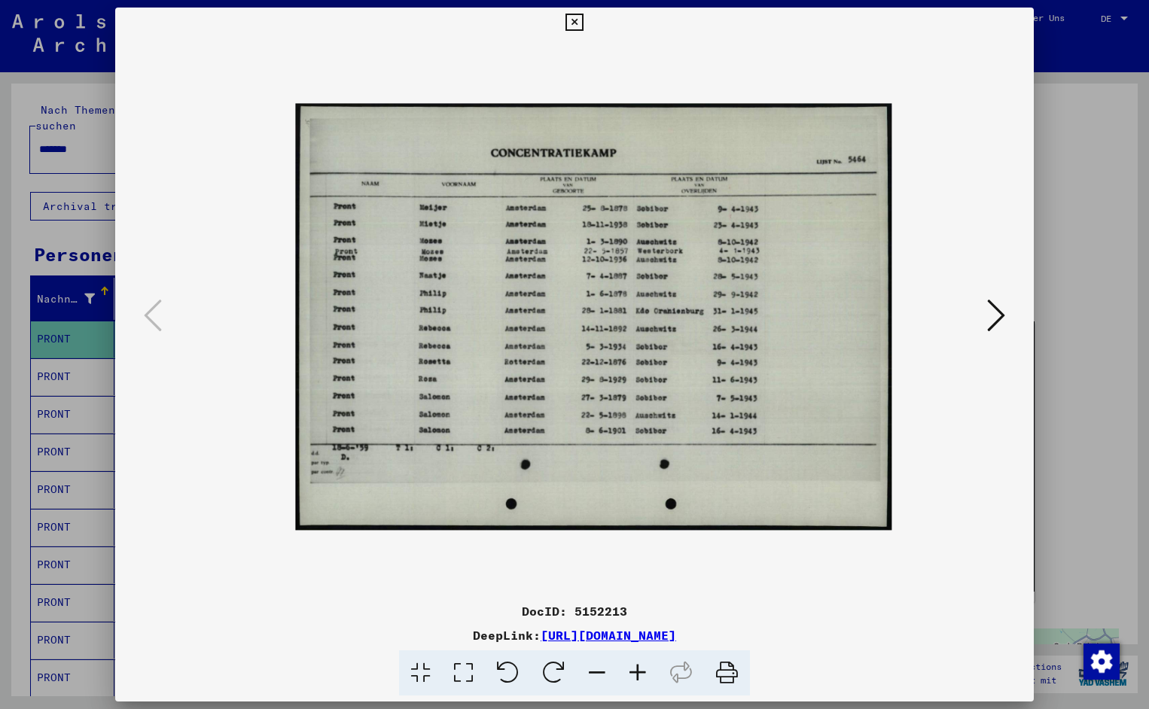
click at [641, 673] on icon at bounding box center [637, 673] width 41 height 46
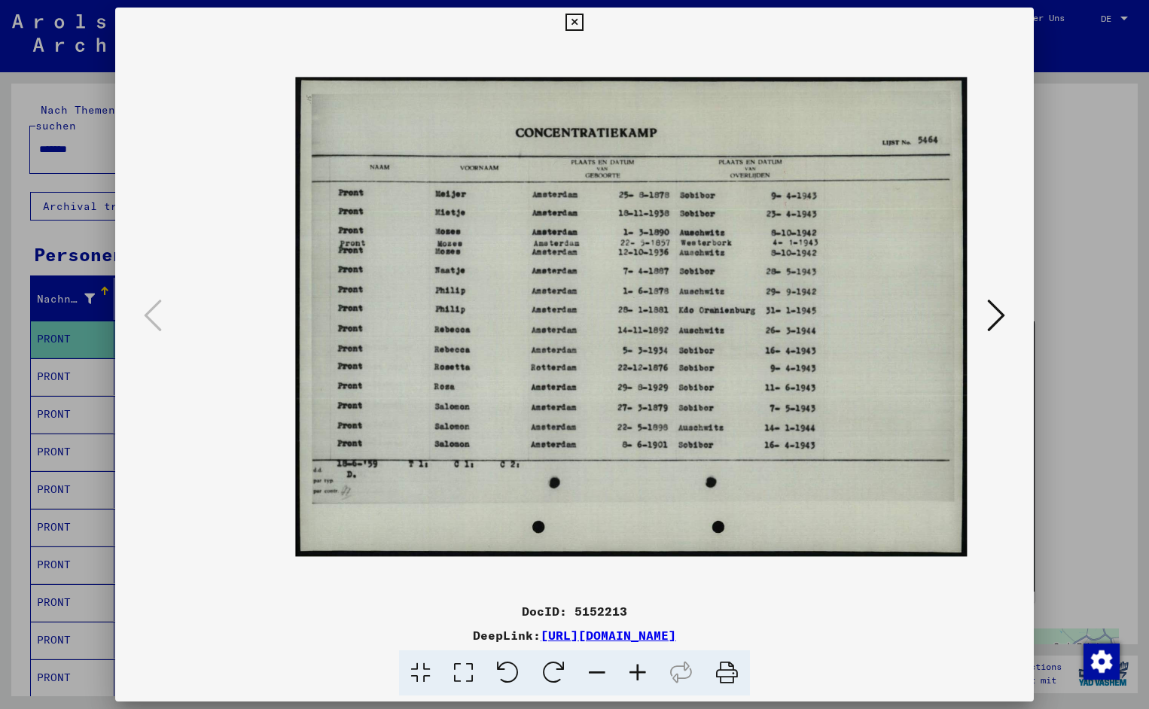
click at [641, 673] on icon at bounding box center [637, 673] width 41 height 46
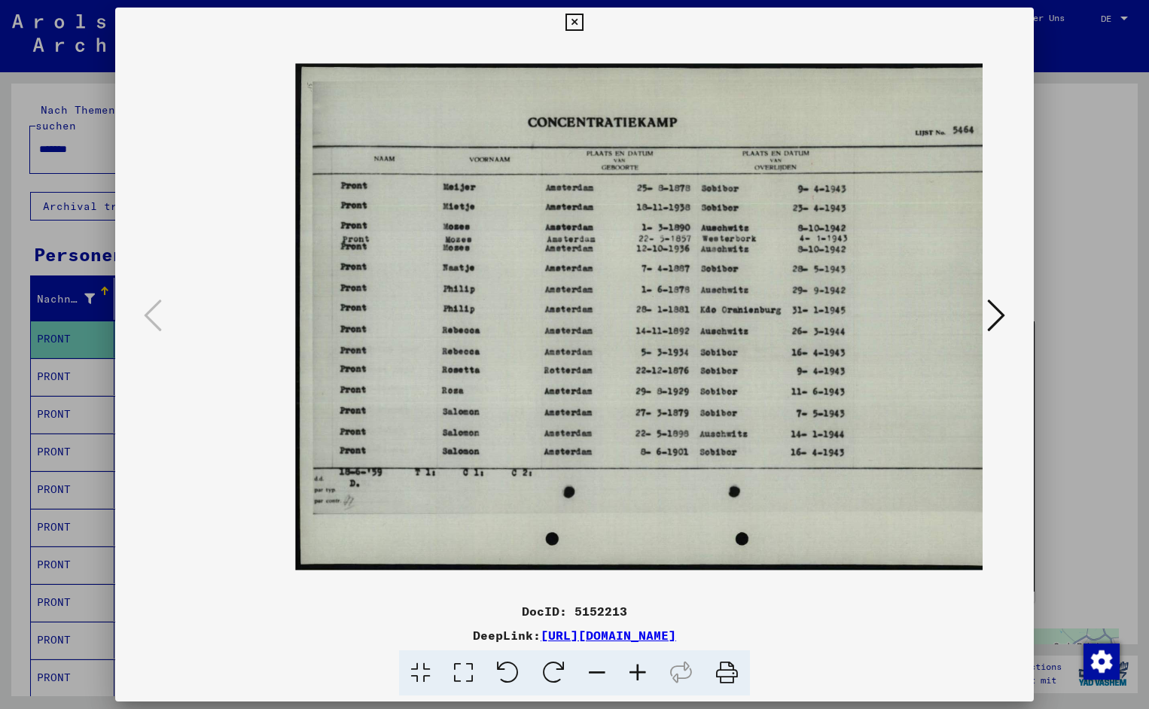
click at [641, 673] on icon at bounding box center [637, 673] width 41 height 46
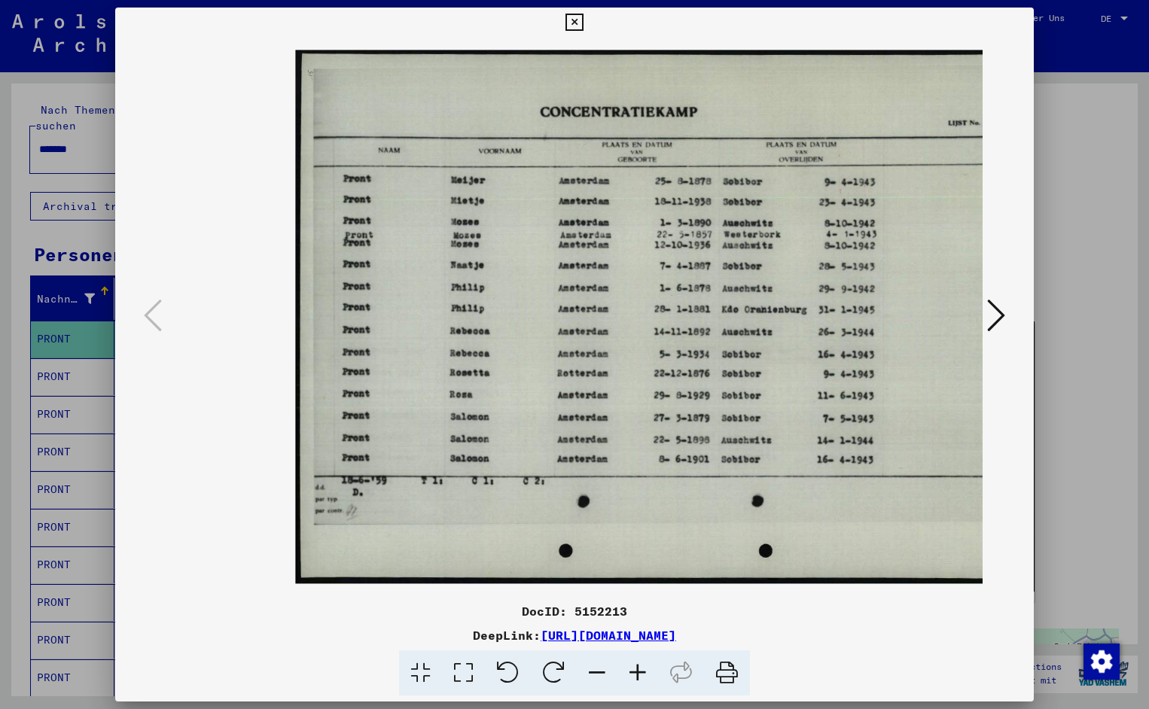
click at [641, 673] on icon at bounding box center [637, 673] width 41 height 46
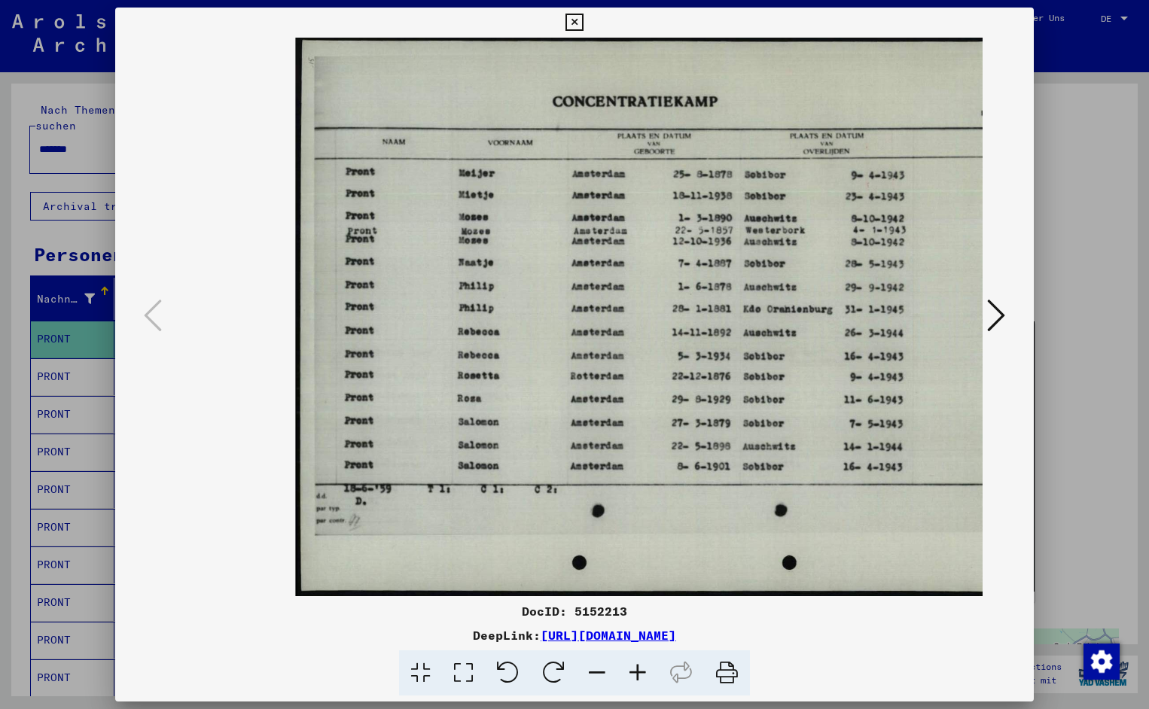
click at [641, 673] on icon at bounding box center [637, 673] width 41 height 46
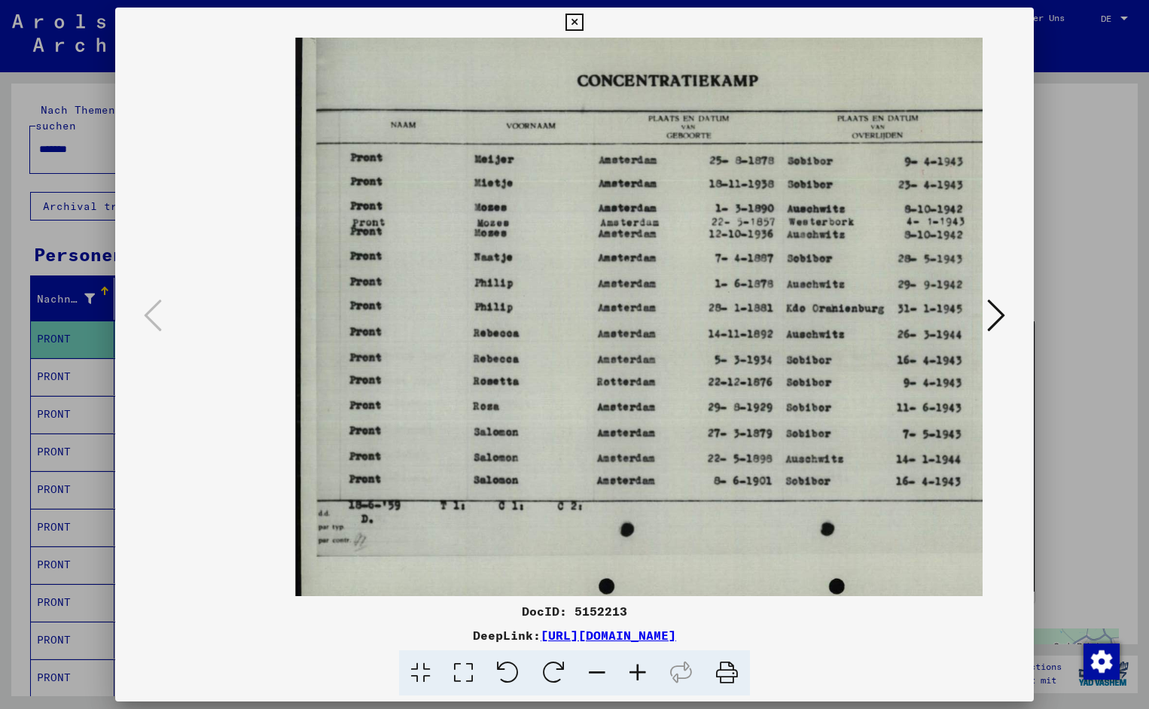
click at [641, 673] on icon at bounding box center [637, 673] width 41 height 46
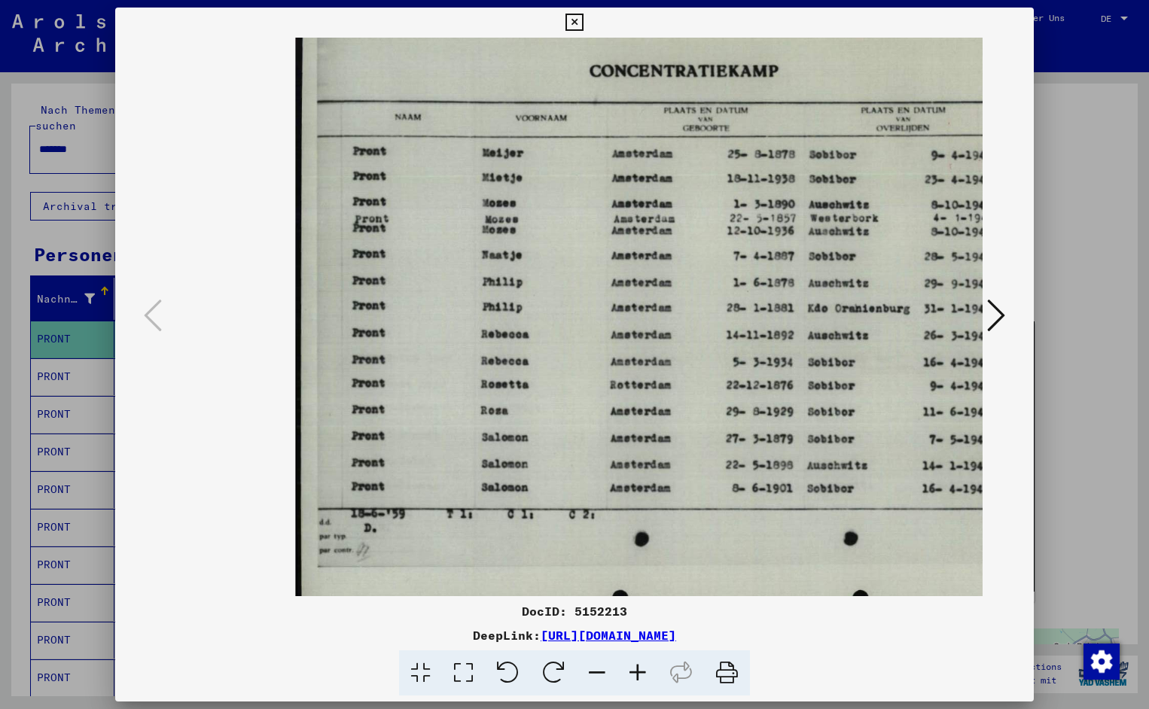
click at [641, 673] on icon at bounding box center [637, 673] width 41 height 46
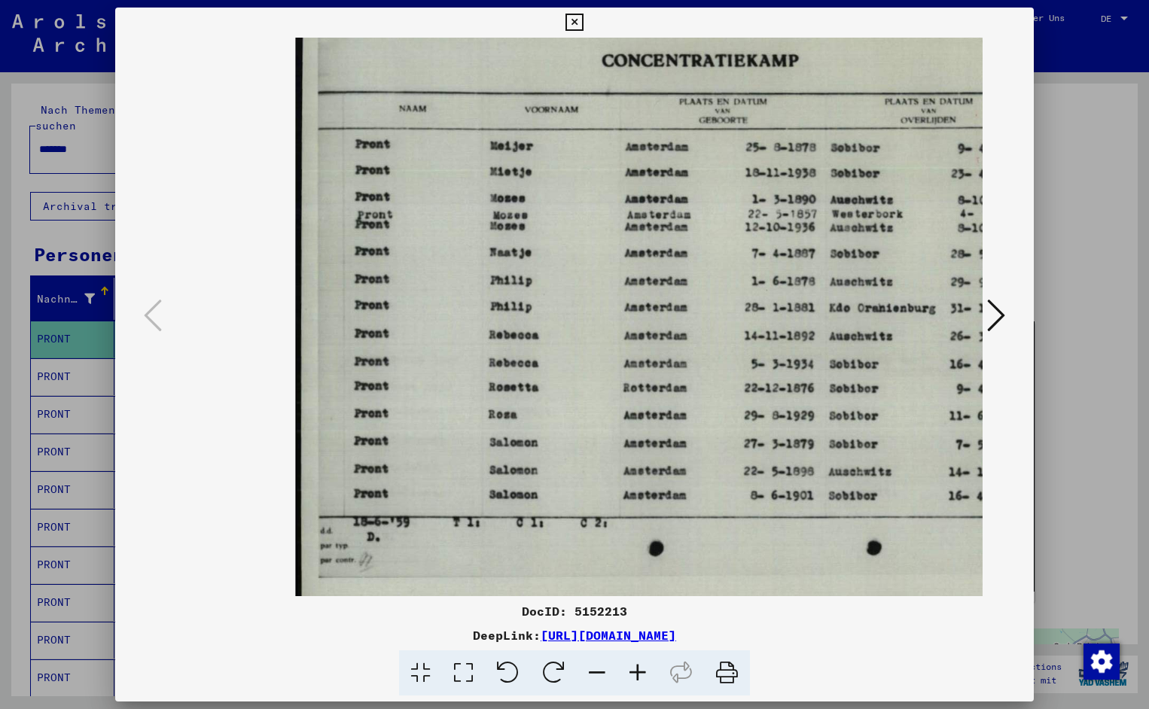
click at [641, 673] on icon at bounding box center [637, 673] width 41 height 46
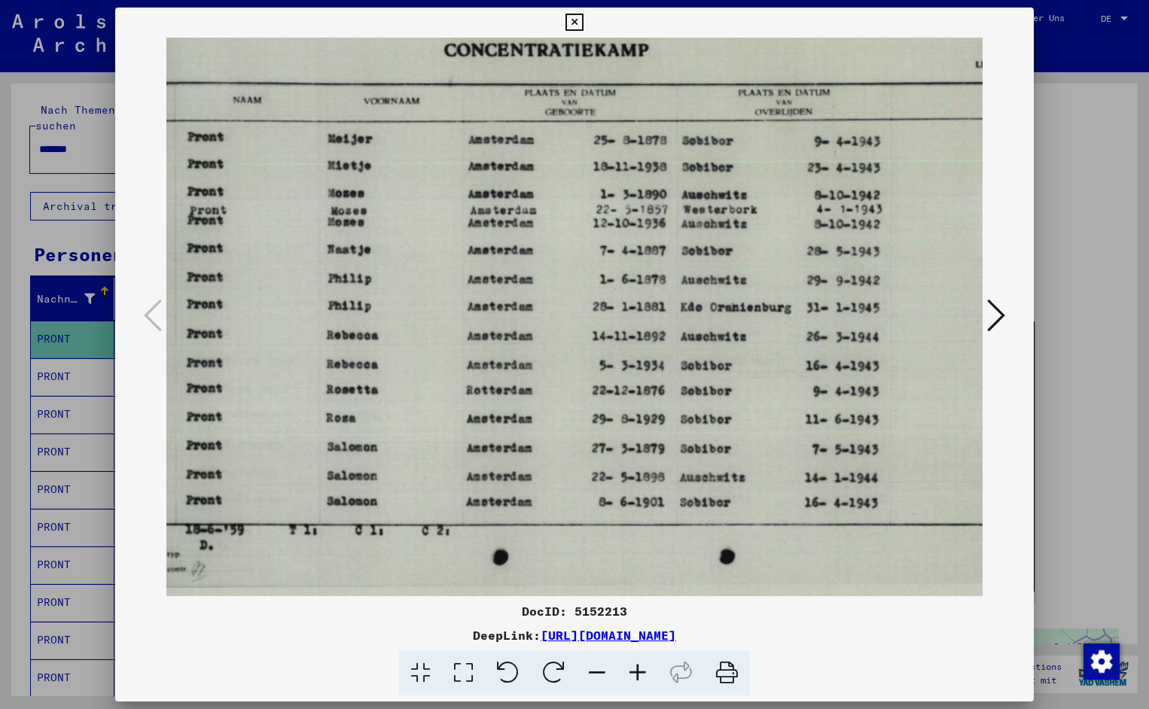
scroll to position [0, 174]
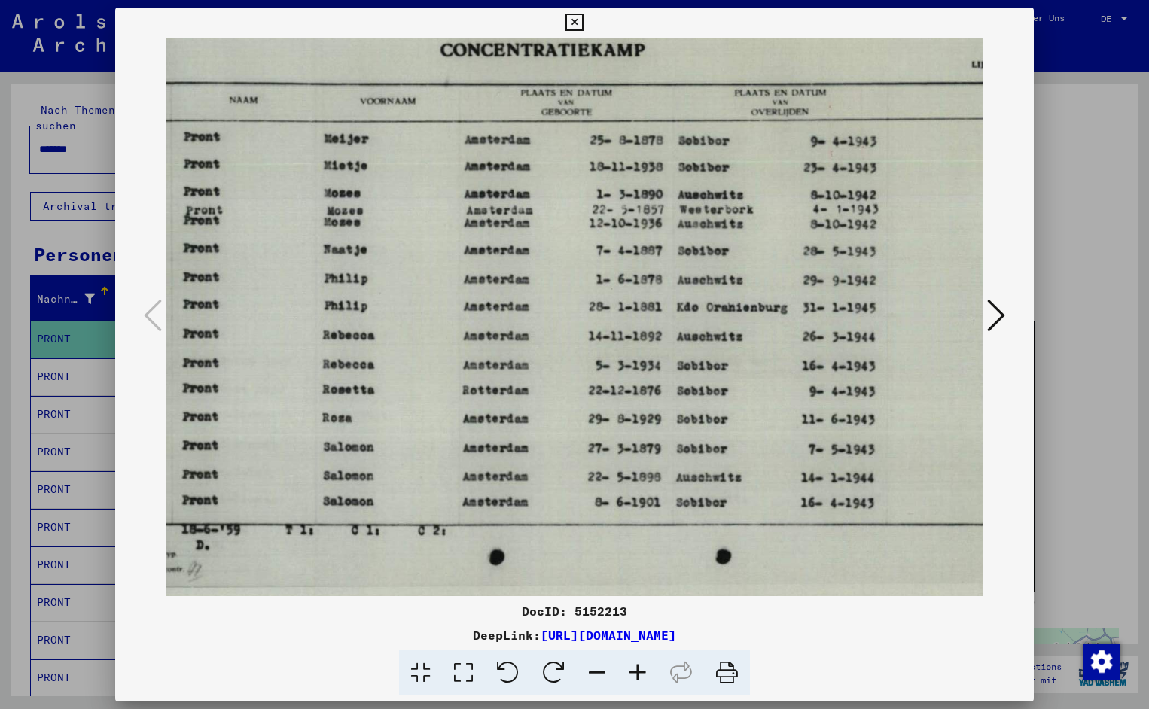
drag, startPoint x: 772, startPoint y: 480, endPoint x: 598, endPoint y: 509, distance: 176.4
click at [583, 26] on icon at bounding box center [573, 23] width 17 height 18
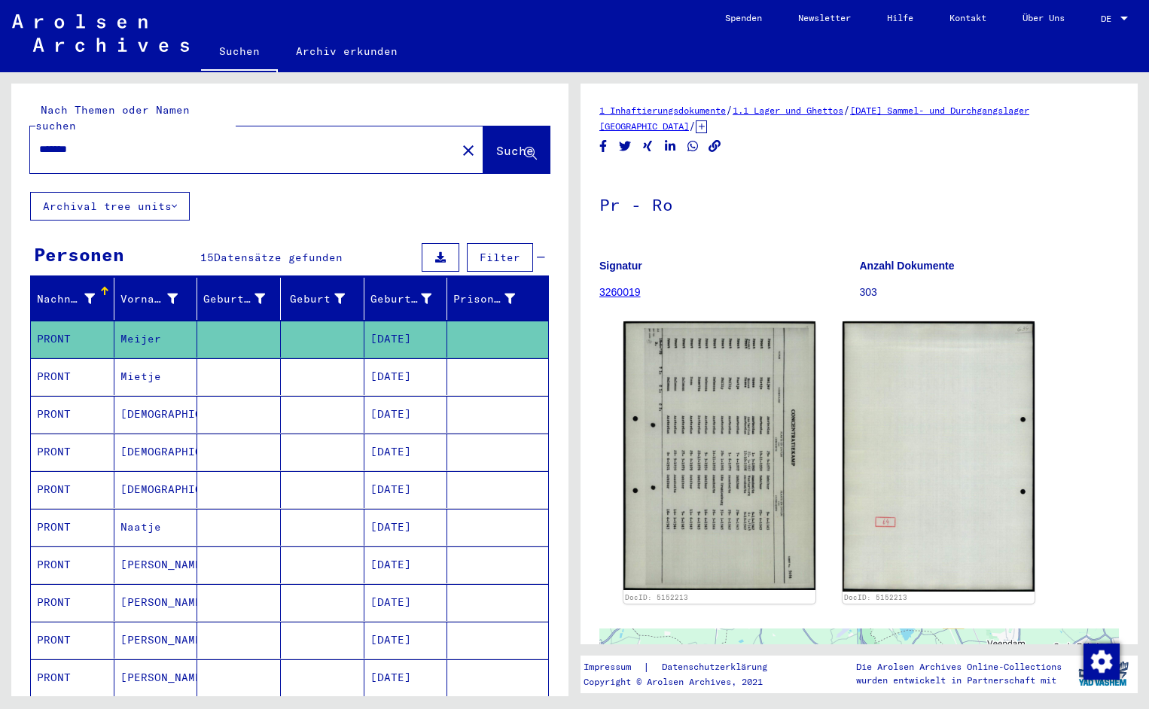
click at [91, 142] on input "*******" at bounding box center [243, 150] width 408 height 16
click at [509, 143] on span "Suche" at bounding box center [515, 150] width 38 height 15
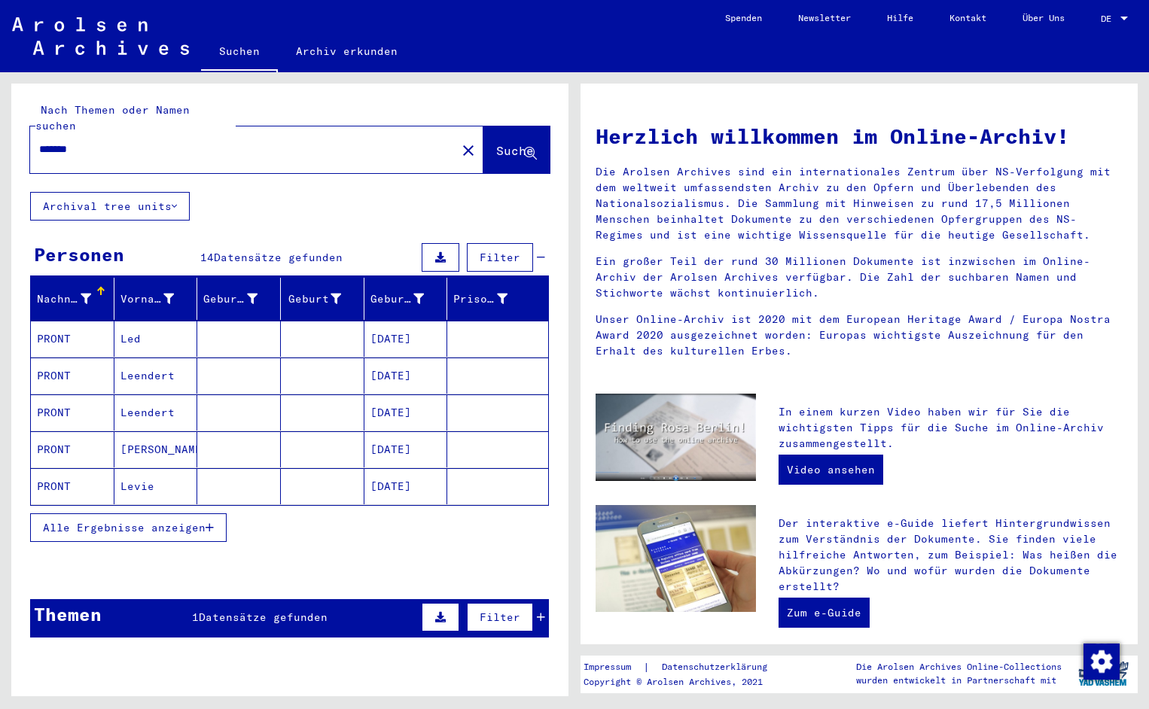
click at [67, 325] on mat-cell "PRONT" at bounding box center [73, 339] width 84 height 36
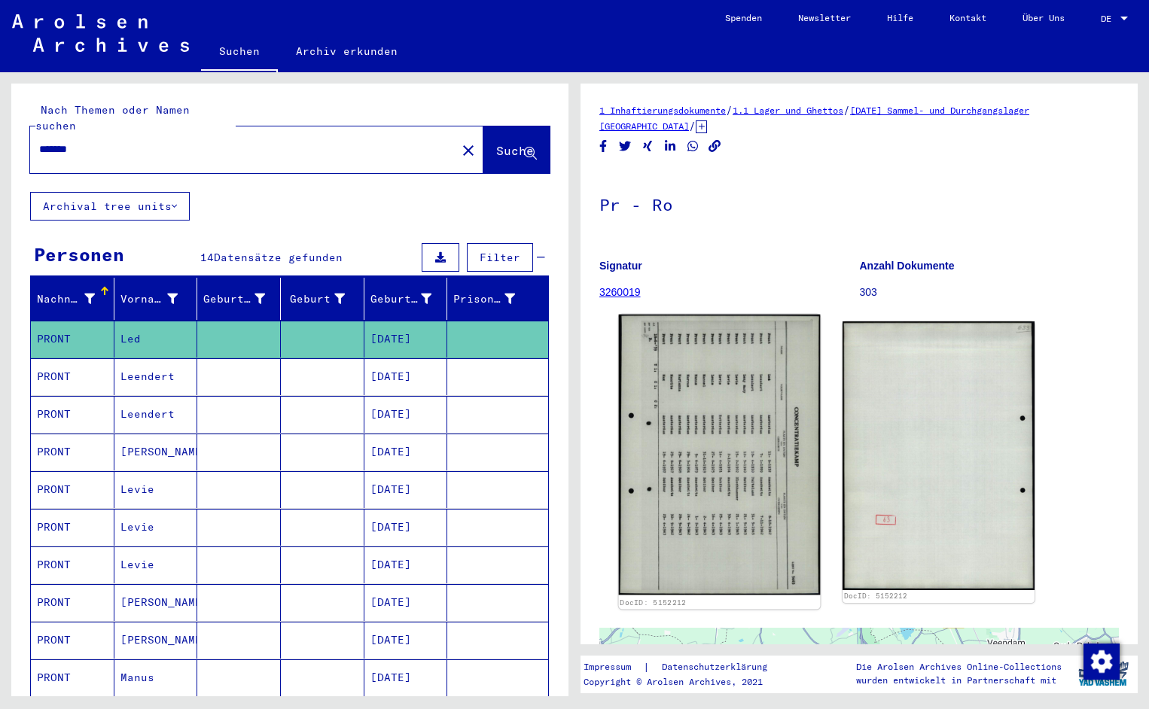
click at [709, 391] on img at bounding box center [720, 455] width 202 height 281
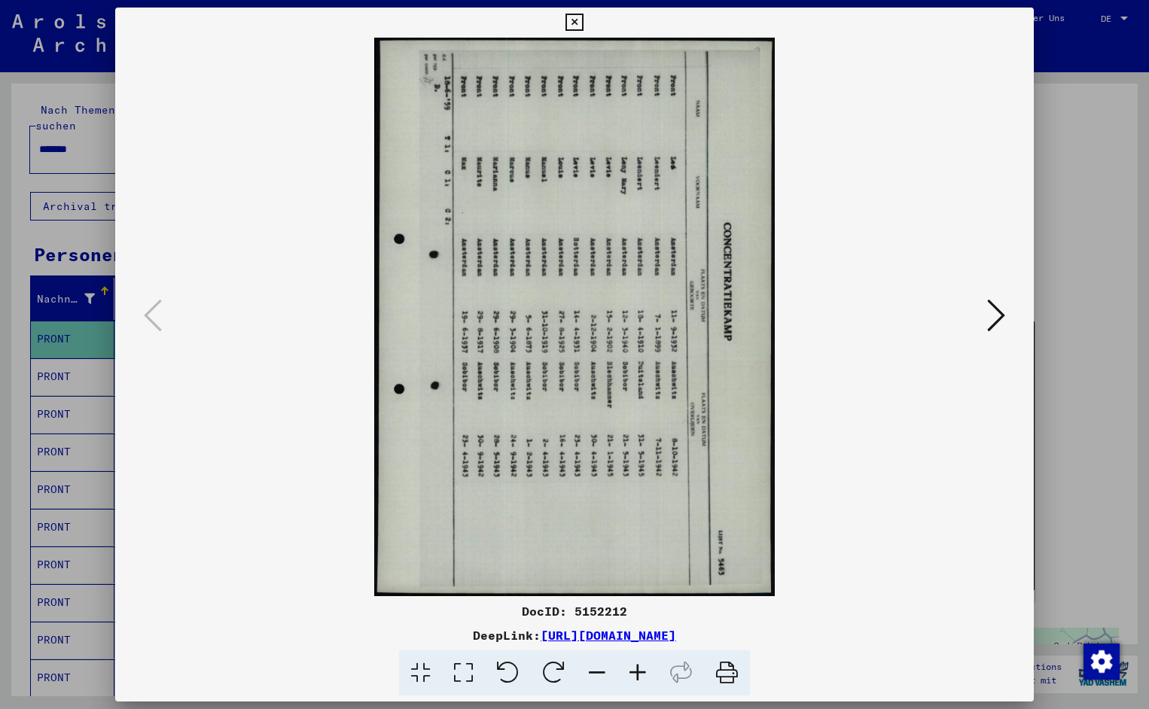
click at [507, 666] on icon at bounding box center [508, 673] width 46 height 46
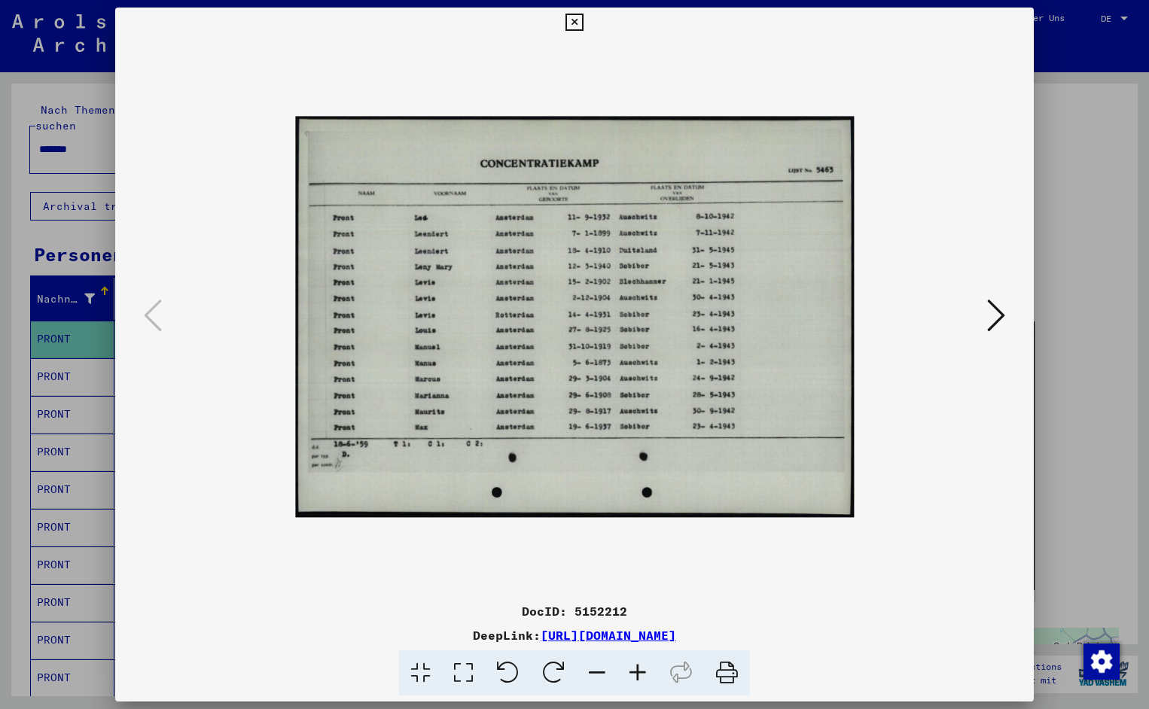
click at [642, 671] on icon at bounding box center [637, 673] width 41 height 46
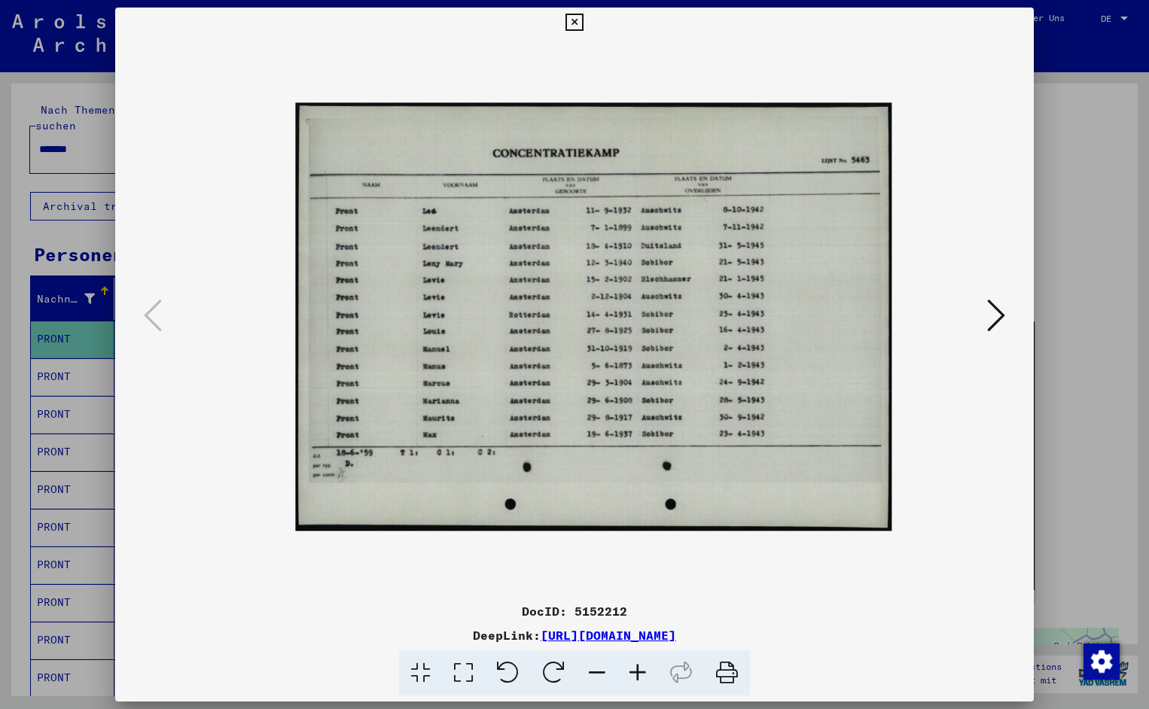
click at [642, 671] on icon at bounding box center [637, 673] width 41 height 46
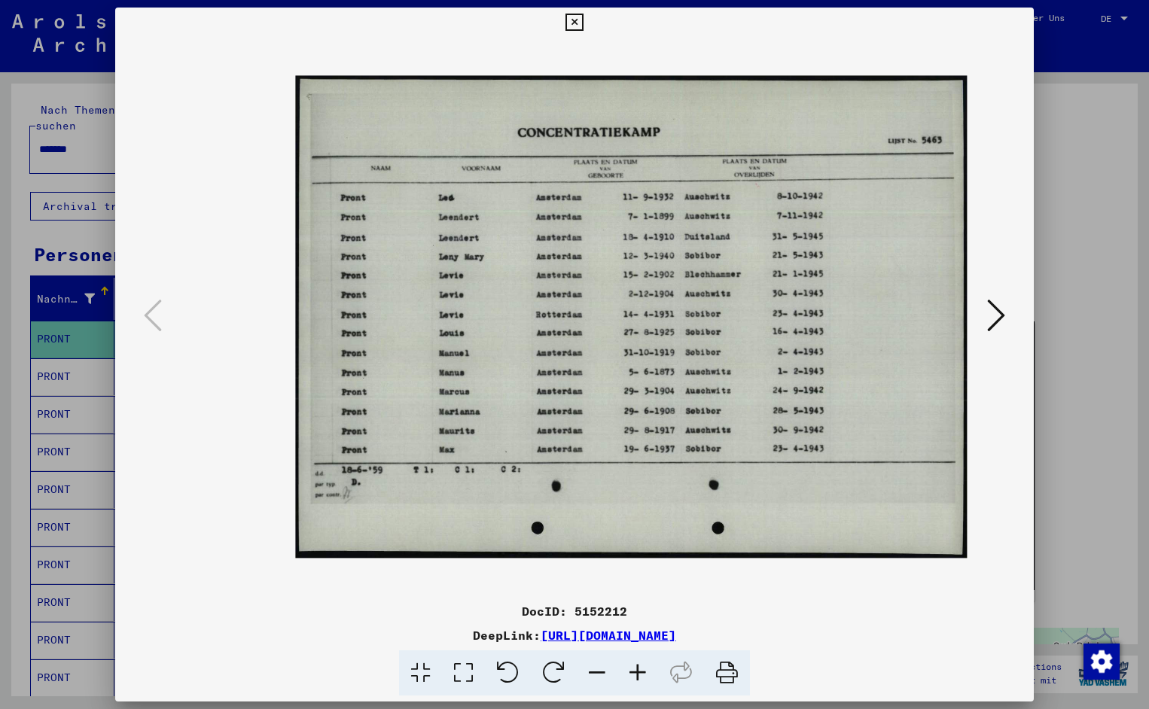
click at [642, 671] on icon at bounding box center [637, 673] width 41 height 46
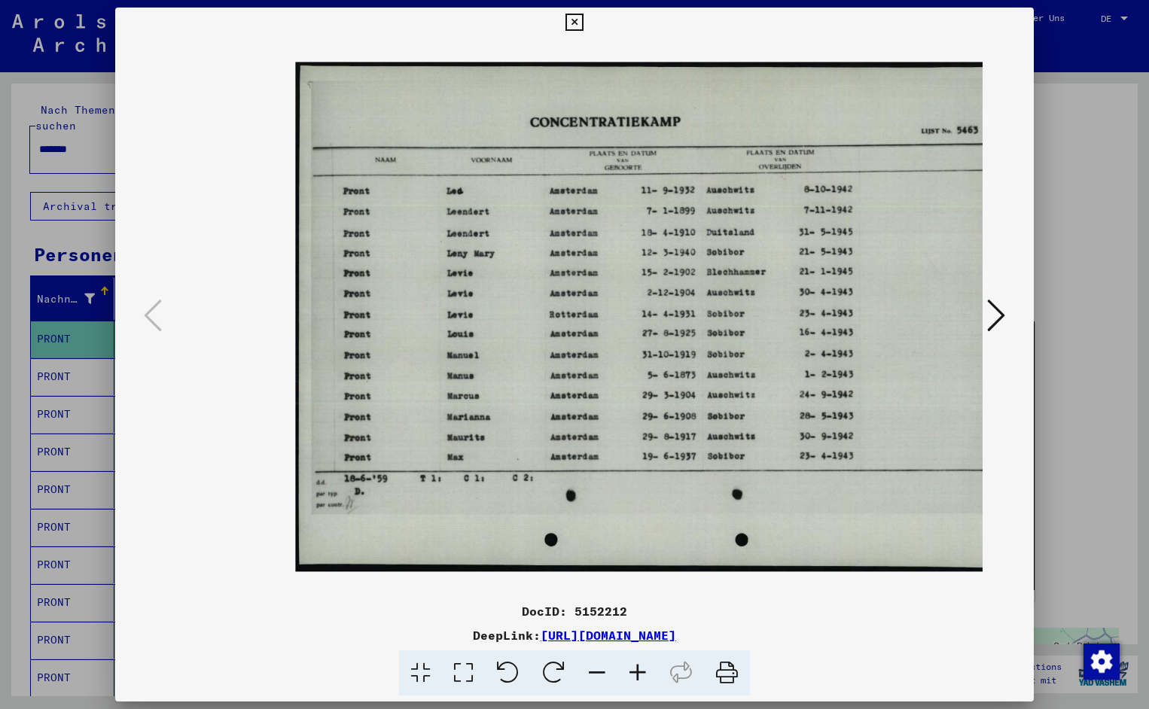
click at [642, 671] on icon at bounding box center [637, 673] width 41 height 46
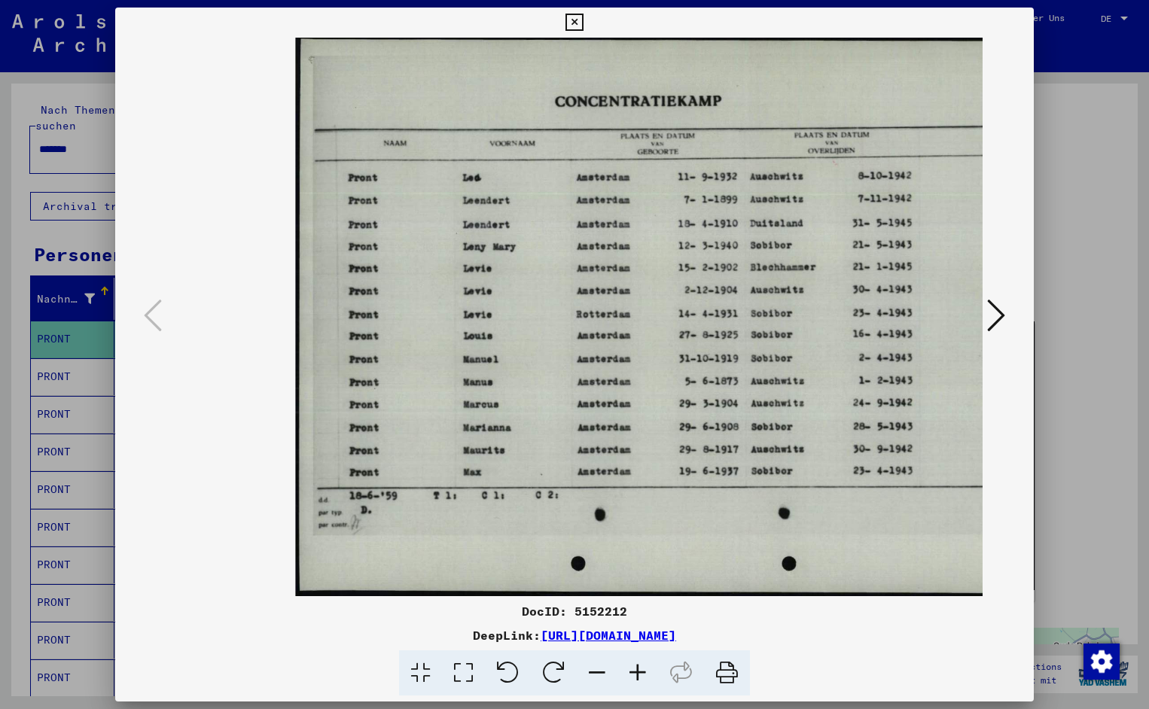
click at [642, 671] on icon at bounding box center [637, 673] width 41 height 46
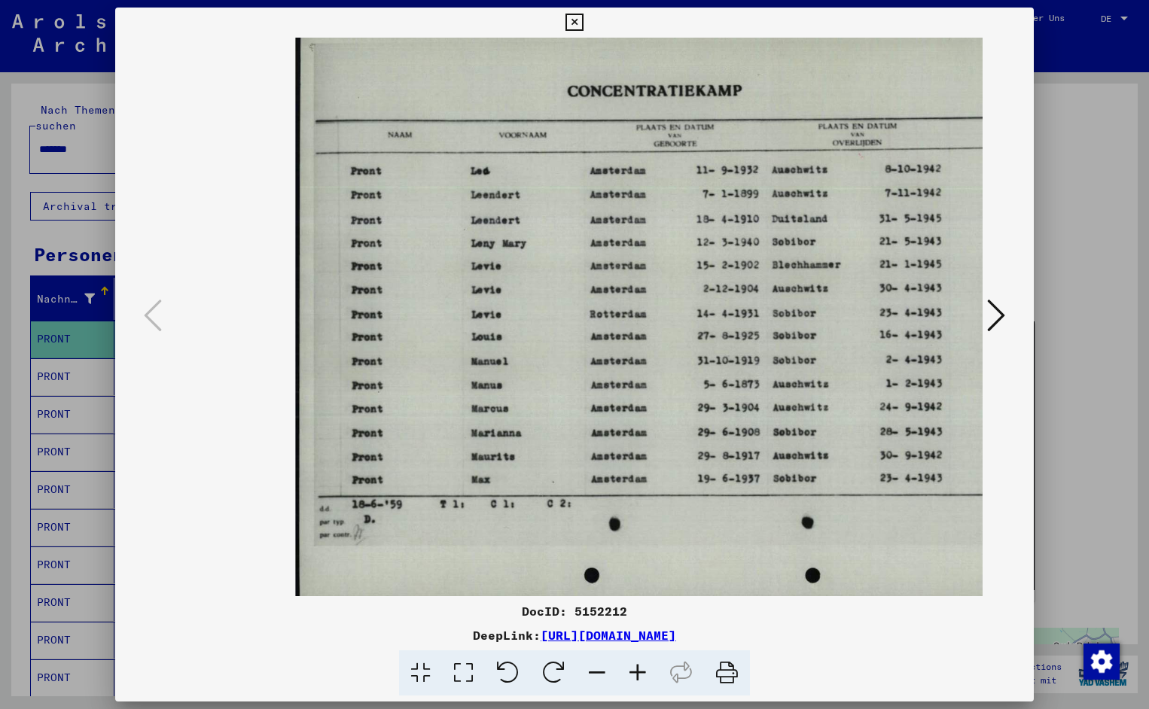
click at [642, 671] on icon at bounding box center [637, 673] width 41 height 46
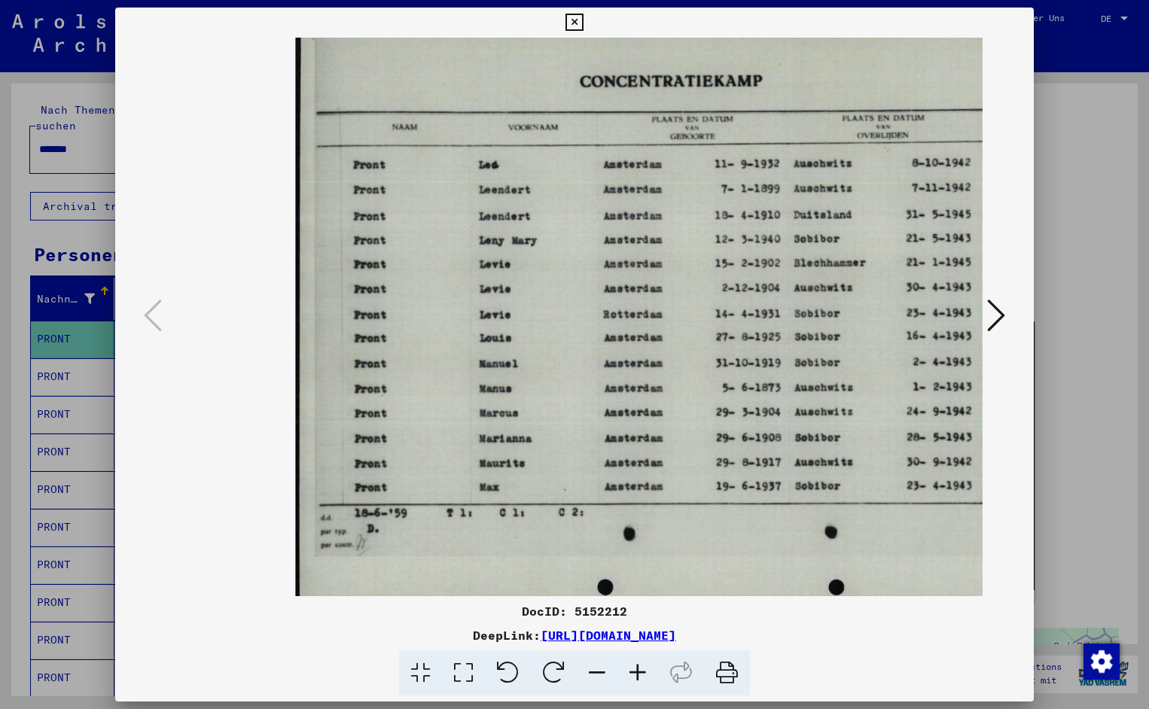
click at [642, 671] on icon at bounding box center [637, 673] width 41 height 46
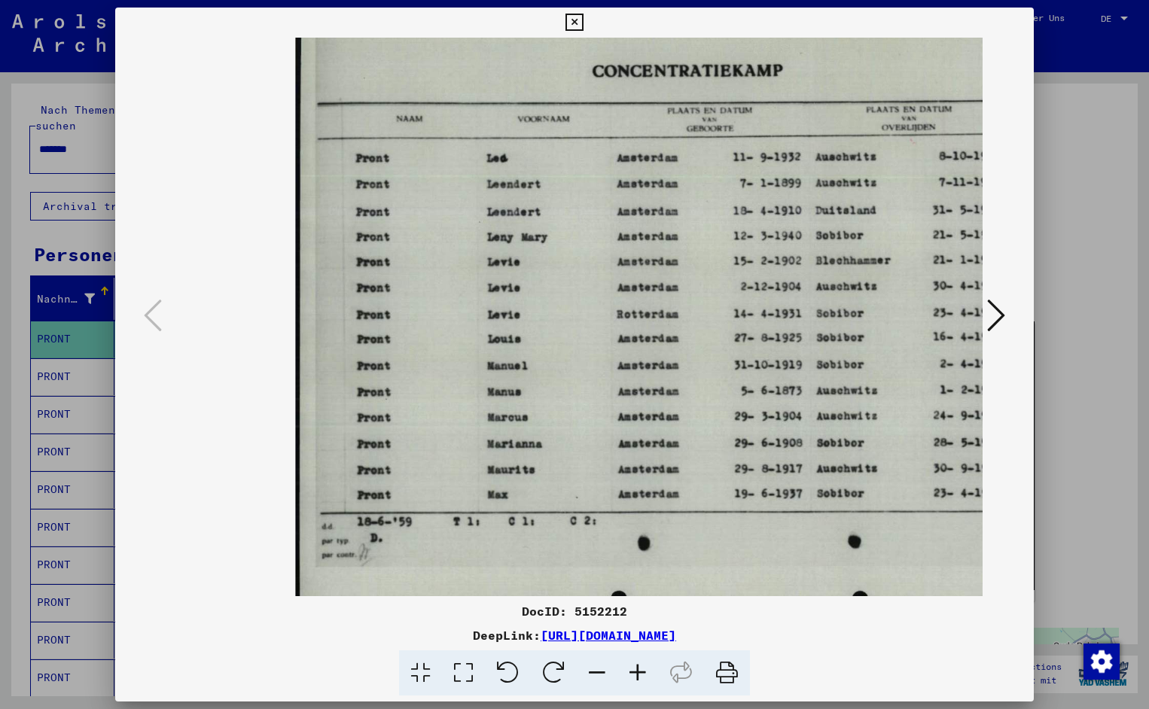
click at [642, 671] on icon at bounding box center [637, 673] width 41 height 46
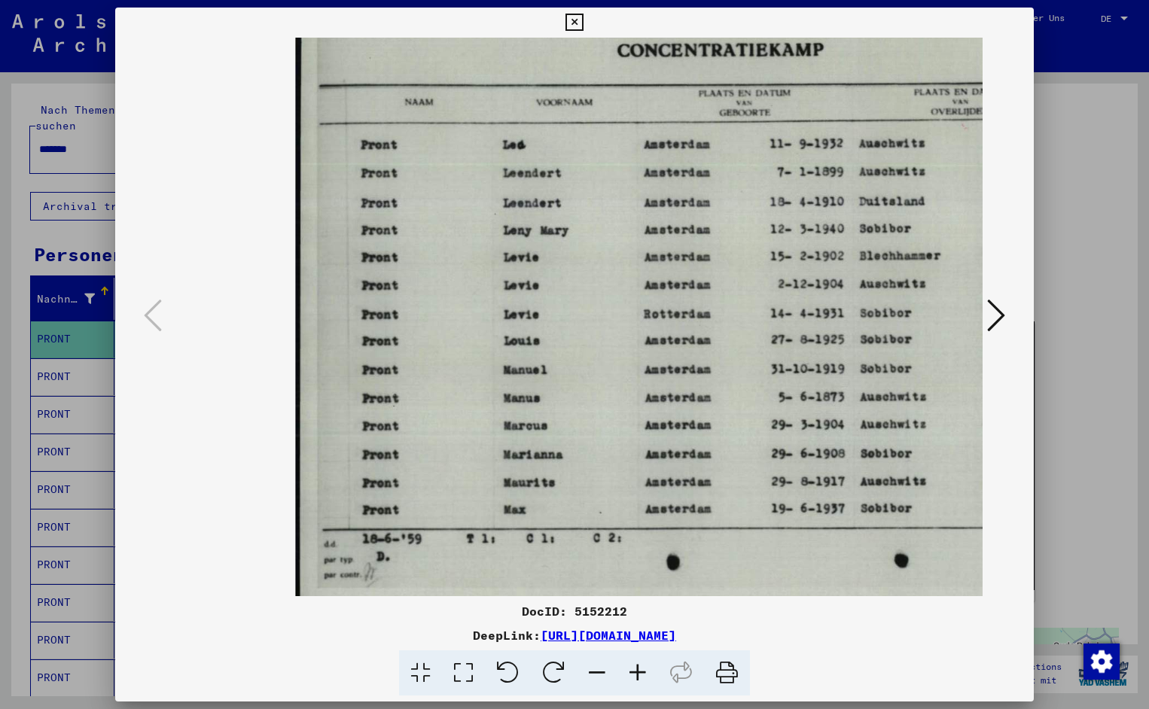
click at [642, 671] on icon at bounding box center [637, 673] width 41 height 46
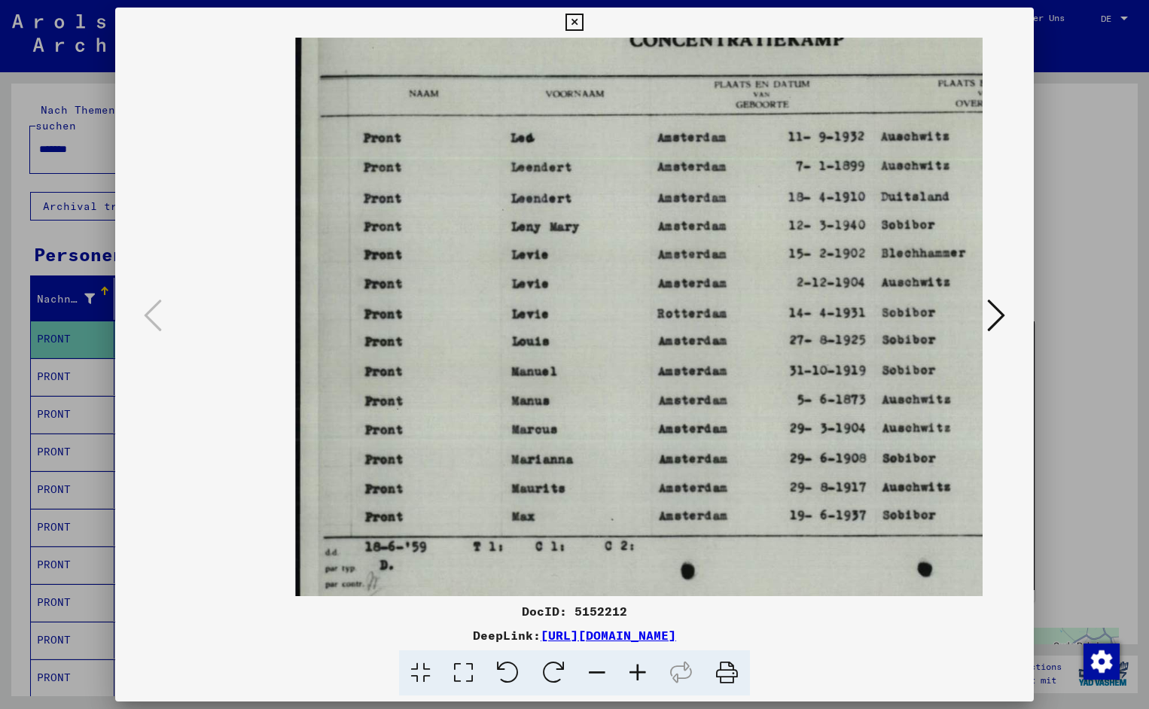
click at [642, 671] on icon at bounding box center [637, 673] width 41 height 46
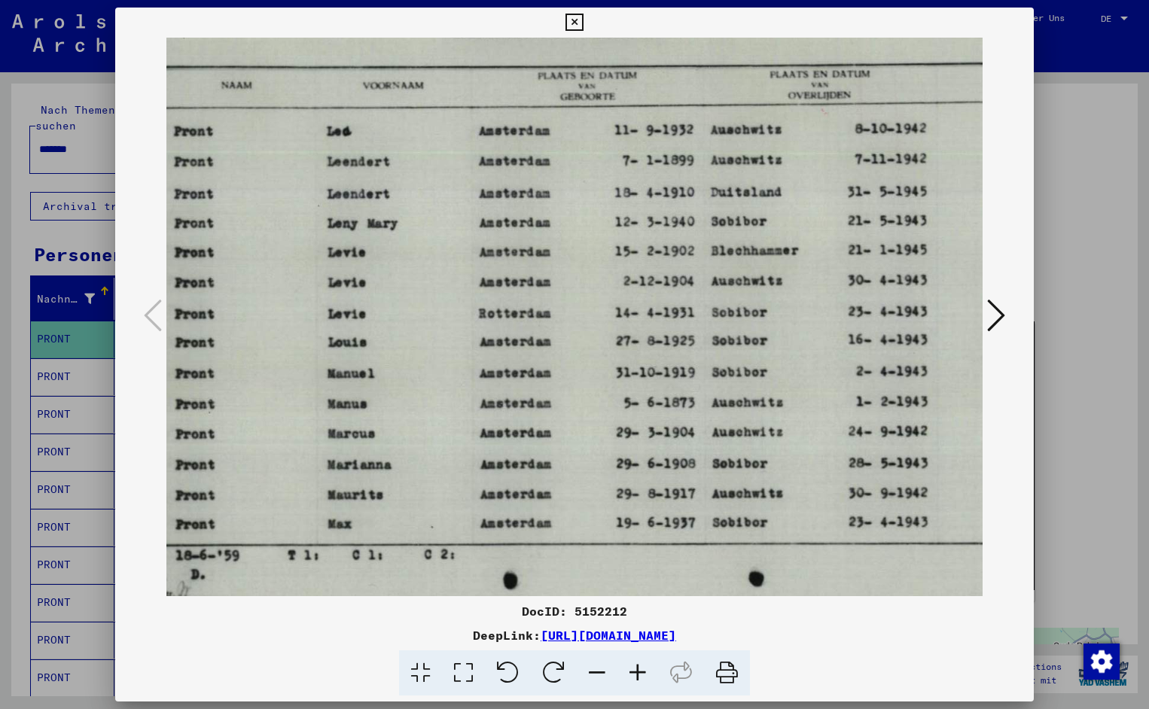
scroll to position [0, 193]
drag, startPoint x: 730, startPoint y: 381, endPoint x: 537, endPoint y: 404, distance: 194.9
click at [583, 23] on icon at bounding box center [573, 23] width 17 height 18
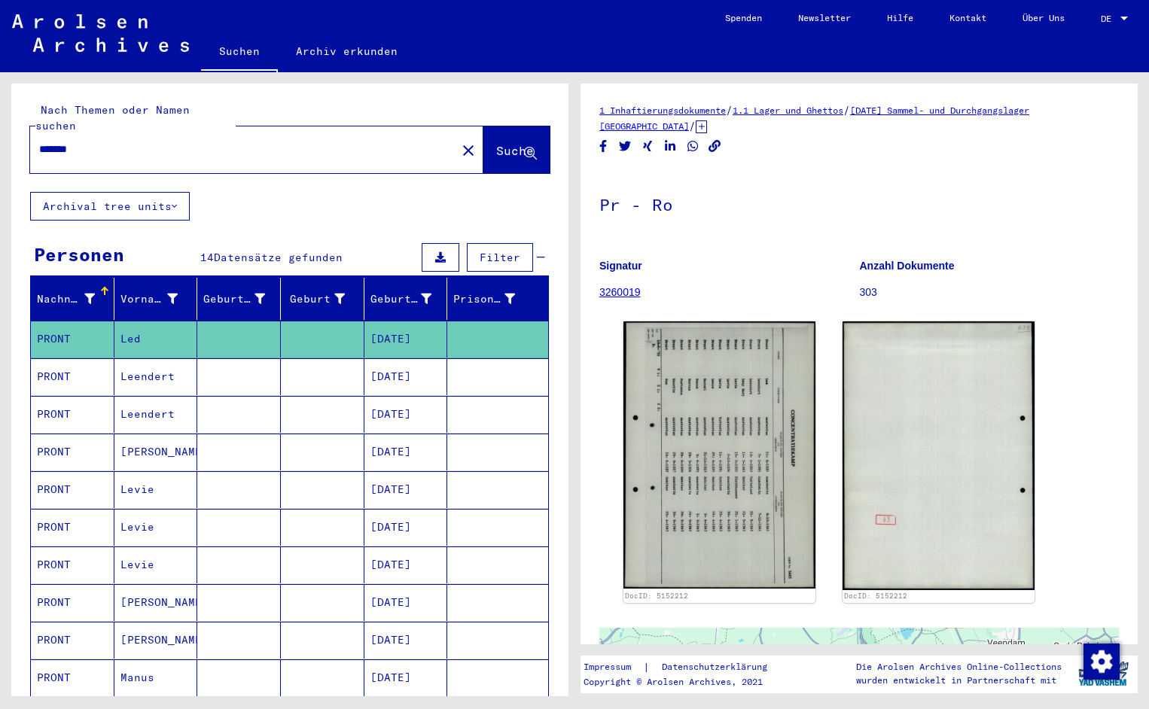
click at [100, 142] on input "*******" at bounding box center [243, 150] width 408 height 16
click at [496, 143] on span "Suche" at bounding box center [515, 150] width 38 height 15
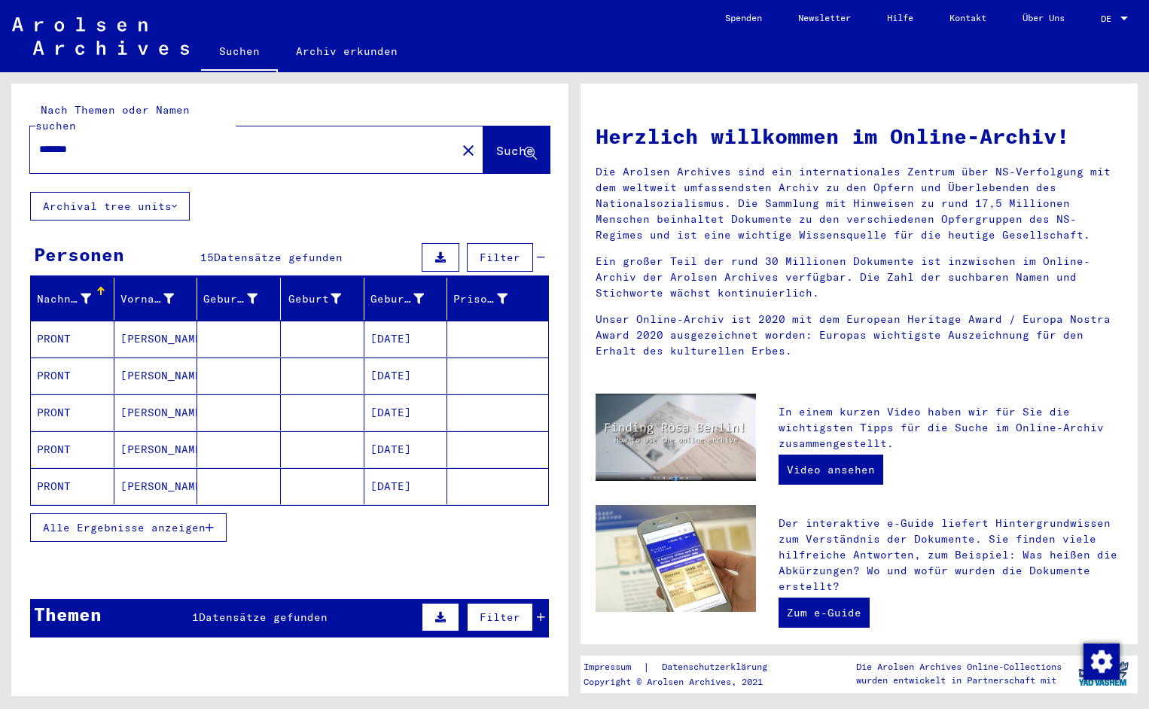
click at [62, 325] on mat-cell "PRONT" at bounding box center [73, 339] width 84 height 36
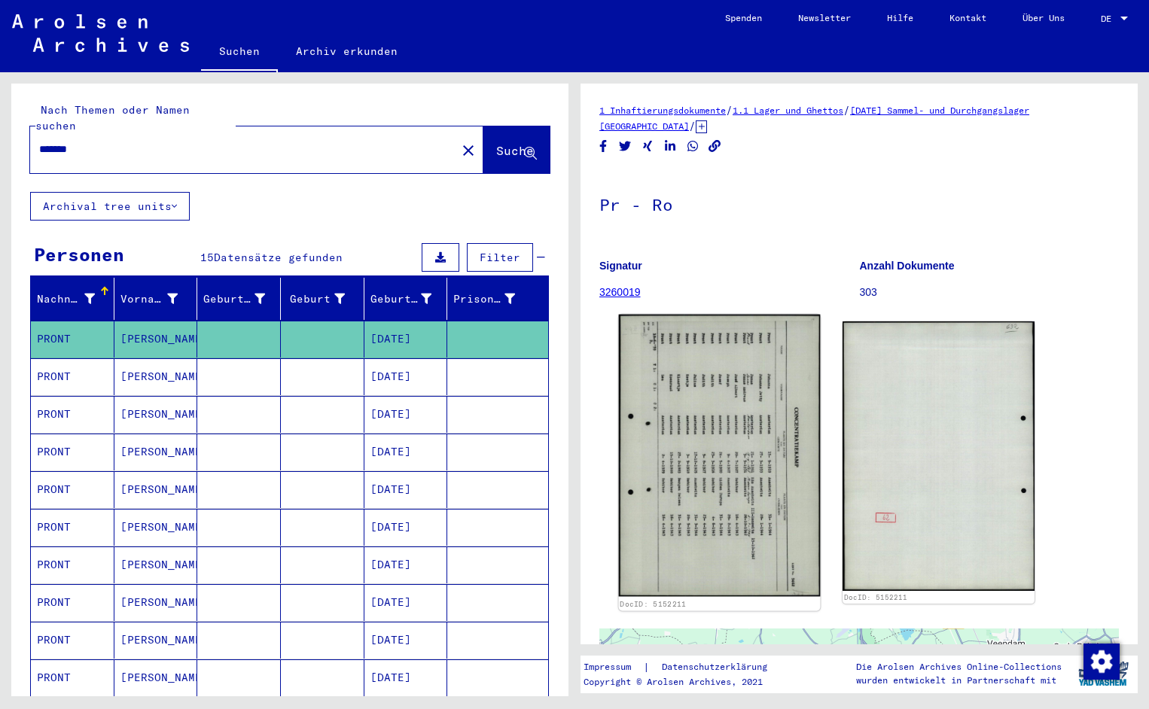
click at [685, 416] on img at bounding box center [720, 456] width 202 height 282
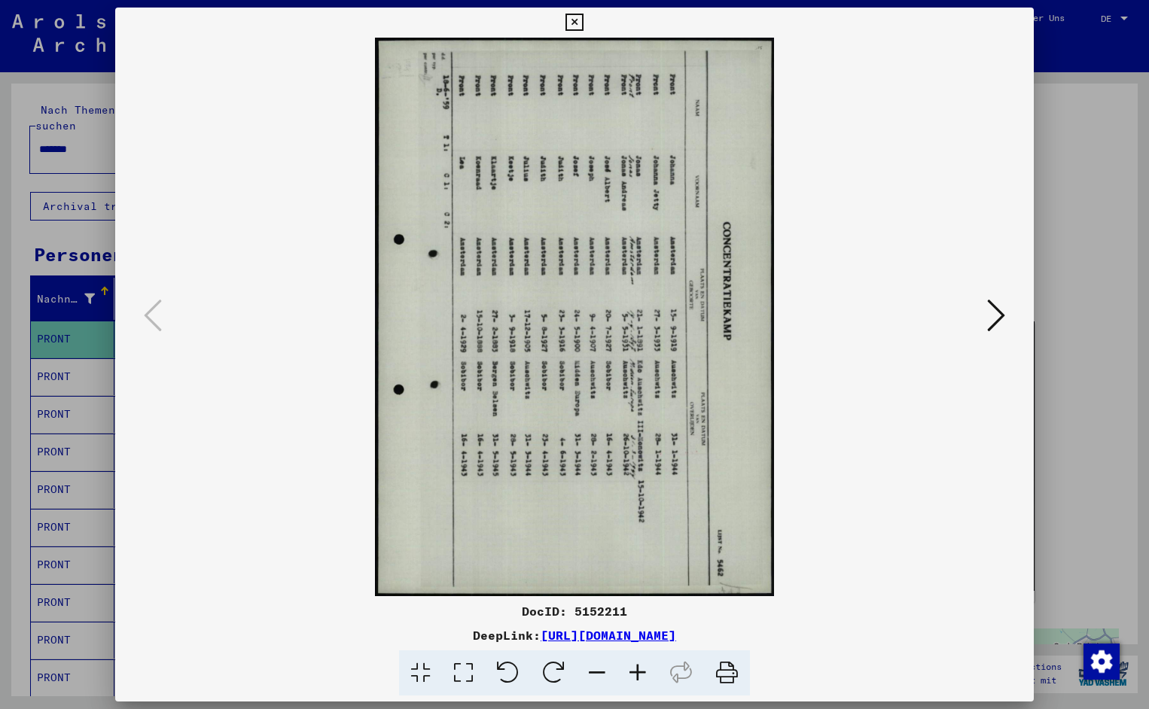
click at [519, 671] on icon at bounding box center [508, 673] width 46 height 46
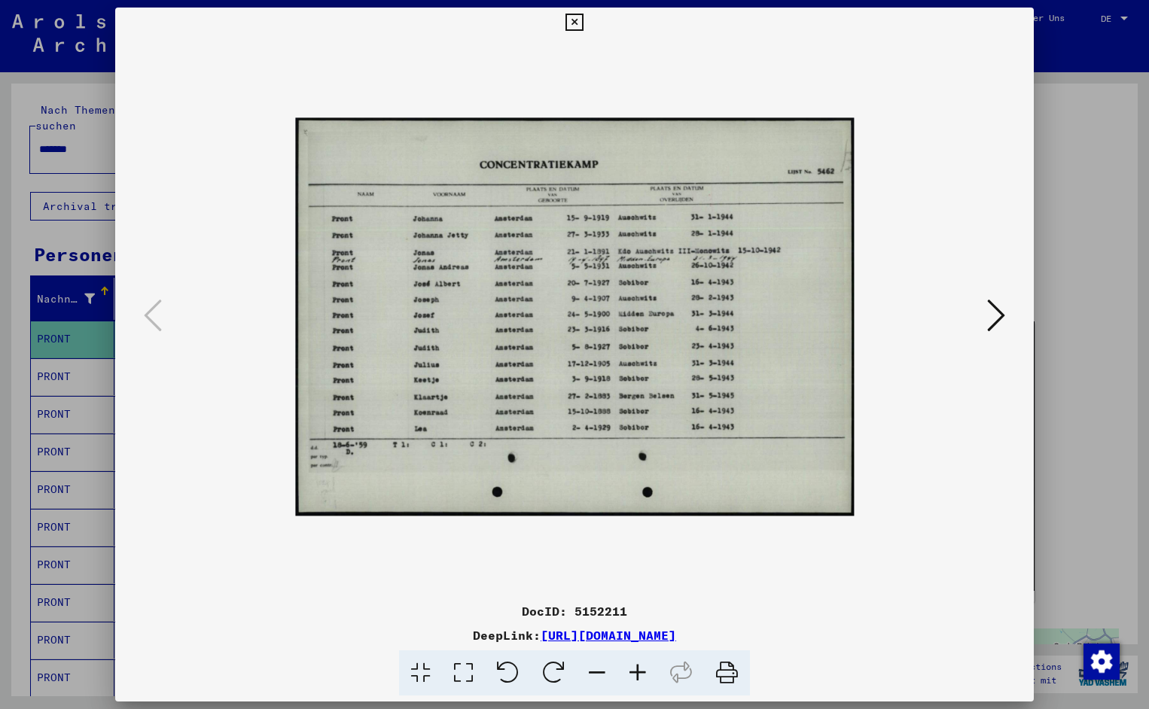
click at [641, 671] on icon at bounding box center [637, 673] width 41 height 46
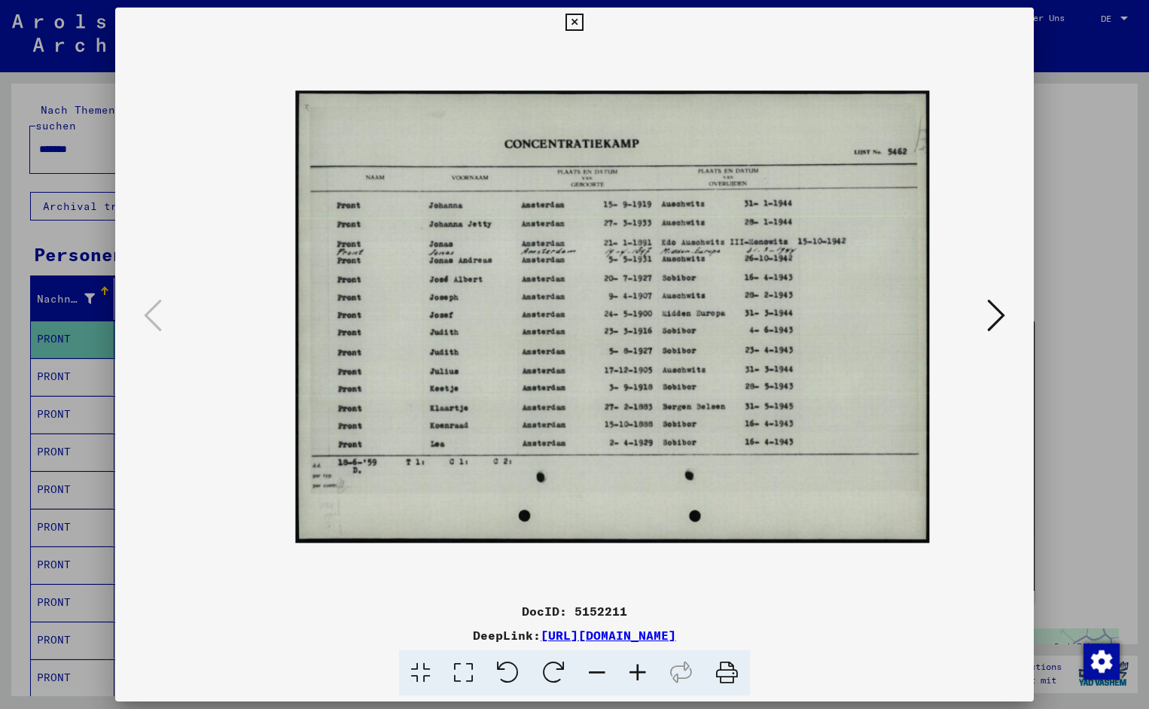
click at [641, 671] on icon at bounding box center [637, 673] width 41 height 46
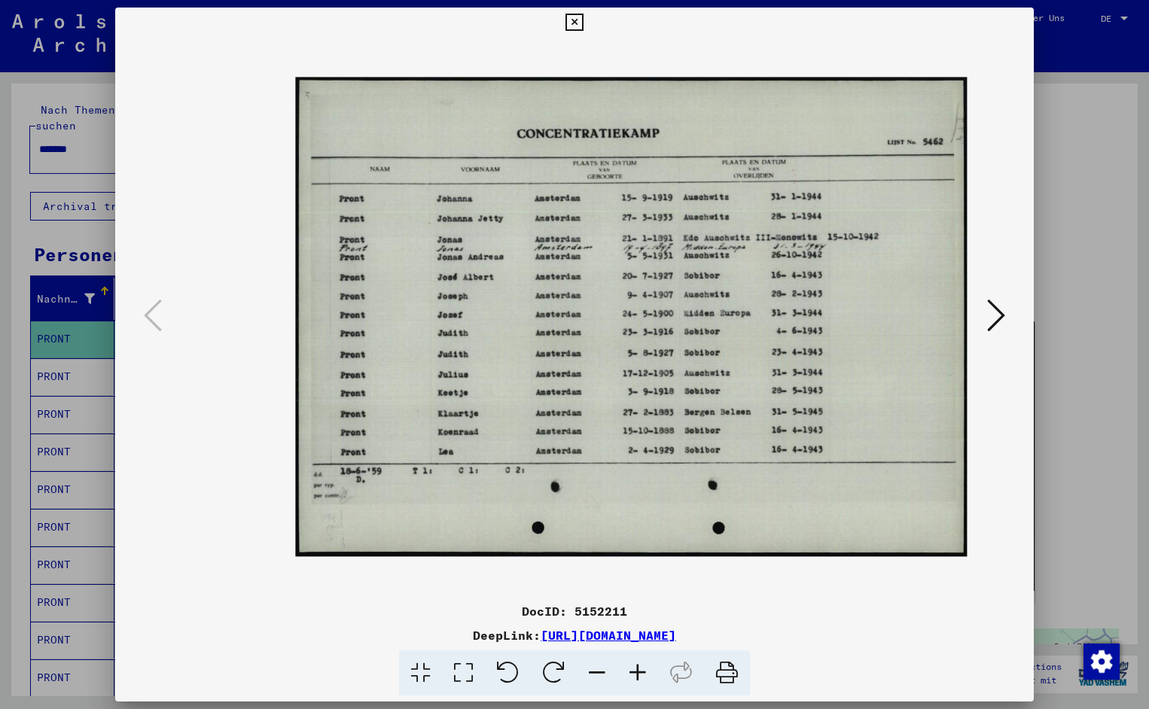
click at [641, 671] on icon at bounding box center [637, 673] width 41 height 46
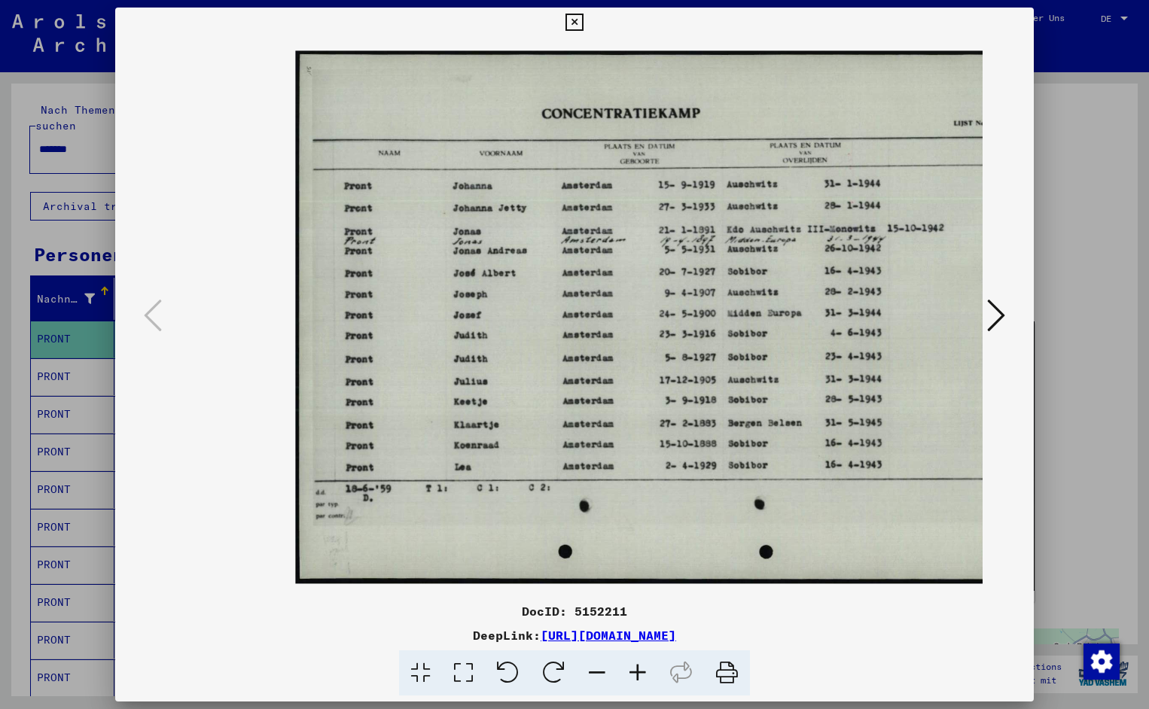
click at [641, 671] on icon at bounding box center [637, 673] width 41 height 46
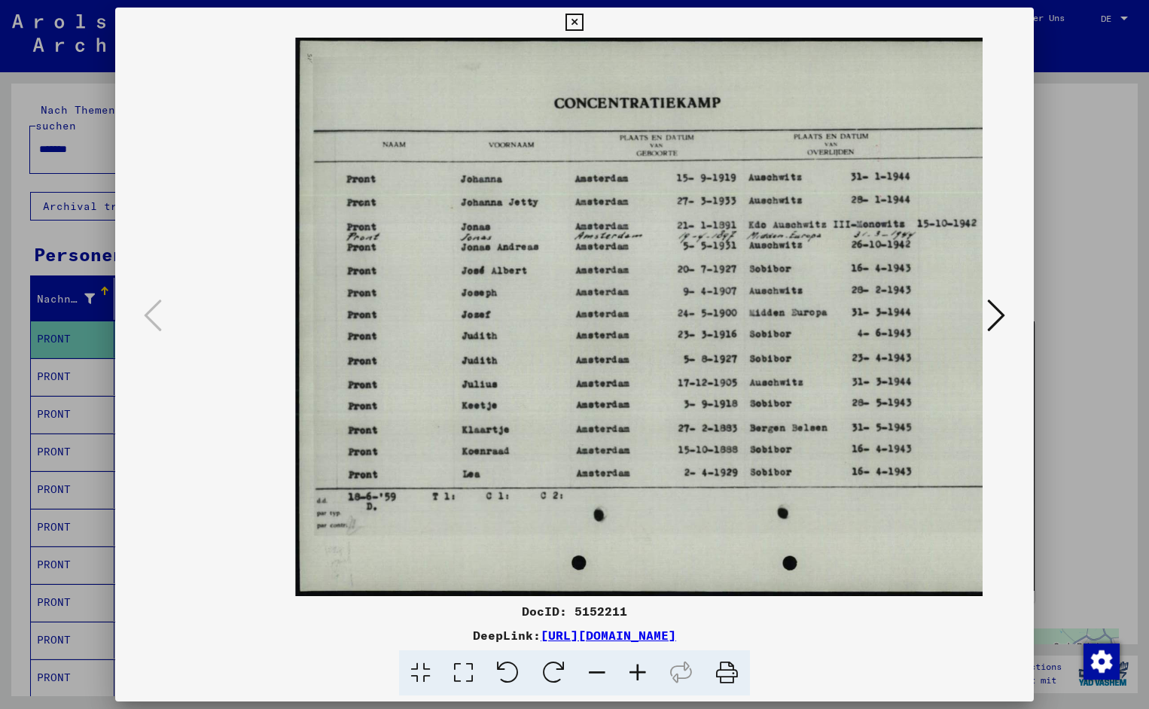
click at [641, 671] on icon at bounding box center [637, 673] width 41 height 46
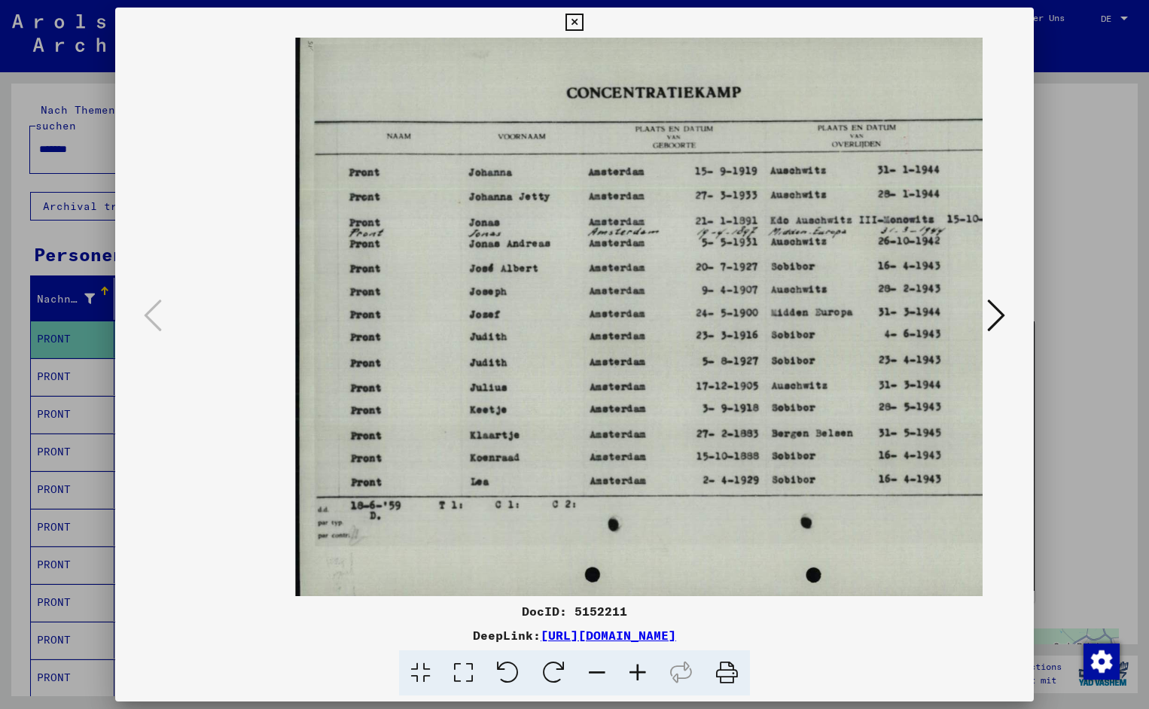
click at [641, 671] on icon at bounding box center [637, 673] width 41 height 46
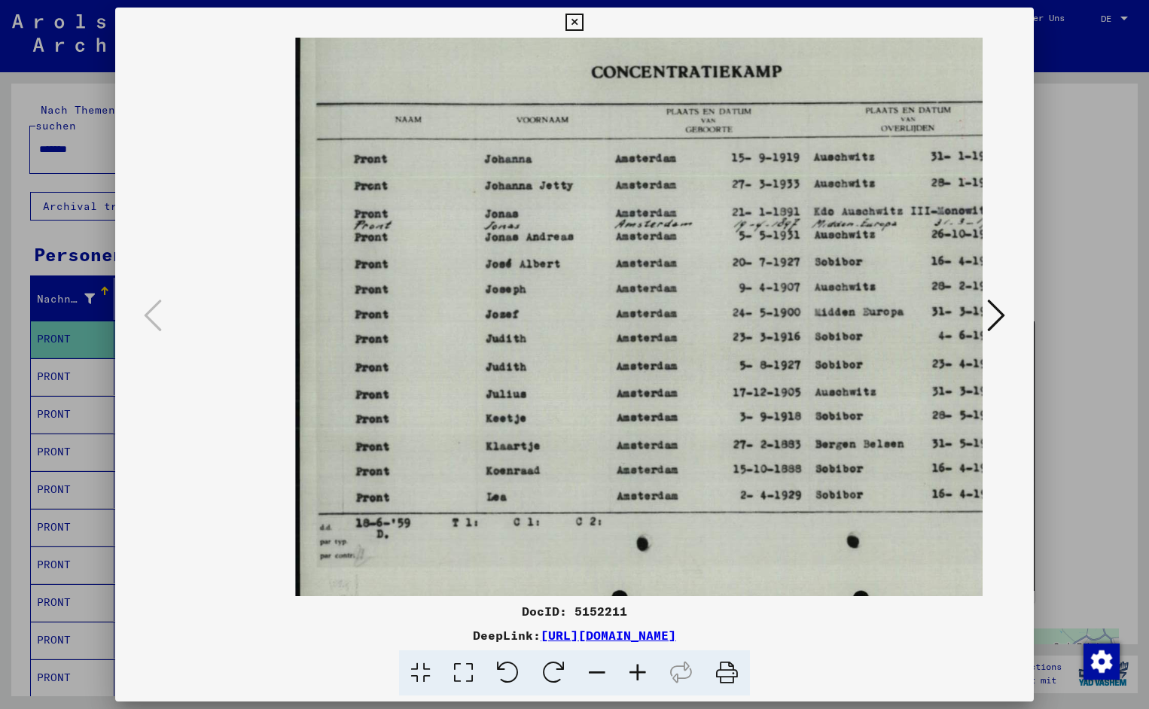
click at [641, 671] on icon at bounding box center [637, 673] width 41 height 46
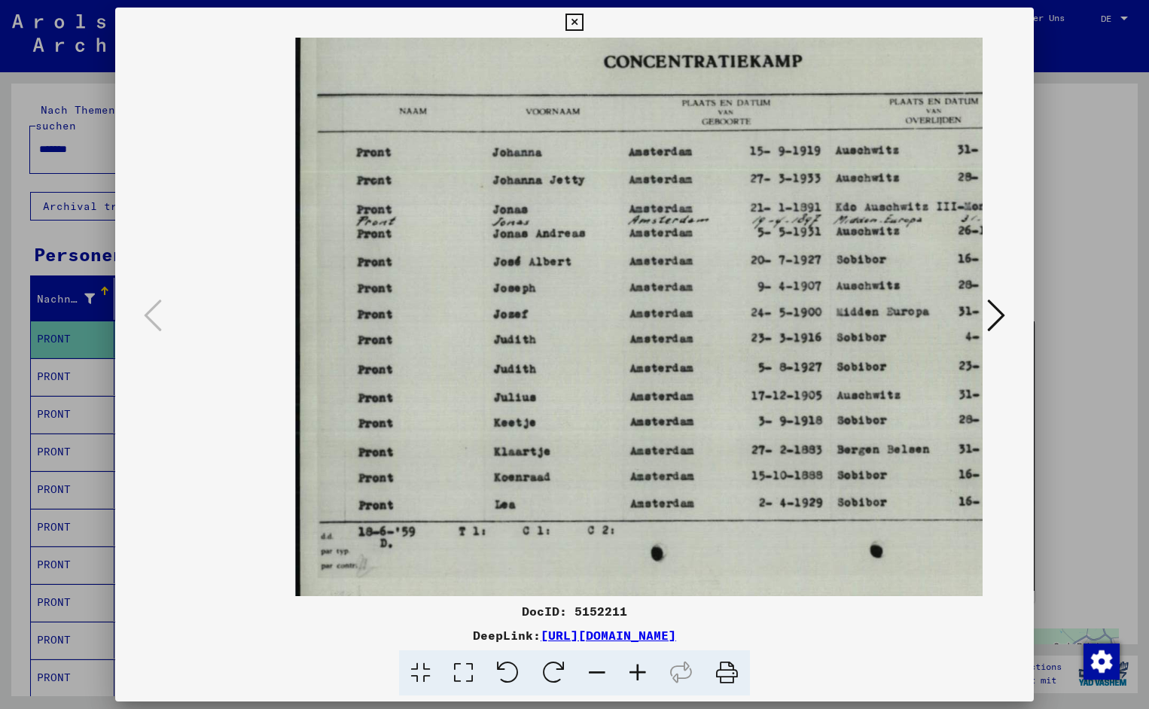
click at [641, 671] on icon at bounding box center [637, 673] width 41 height 46
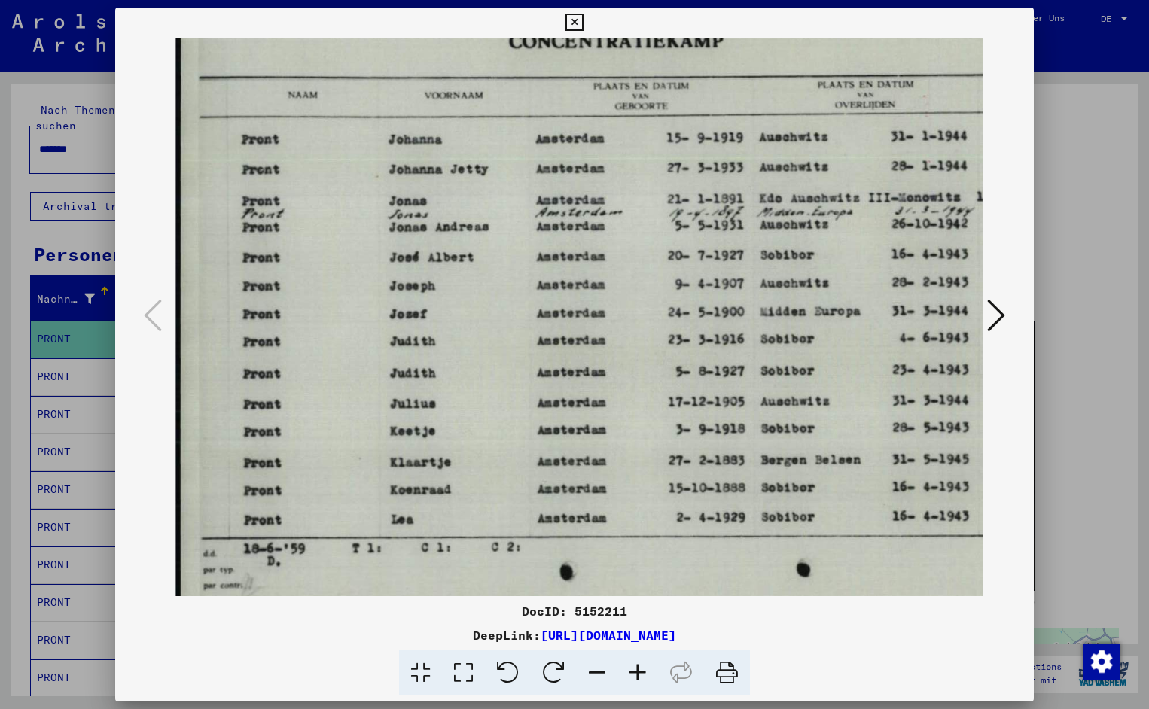
scroll to position [0, 131]
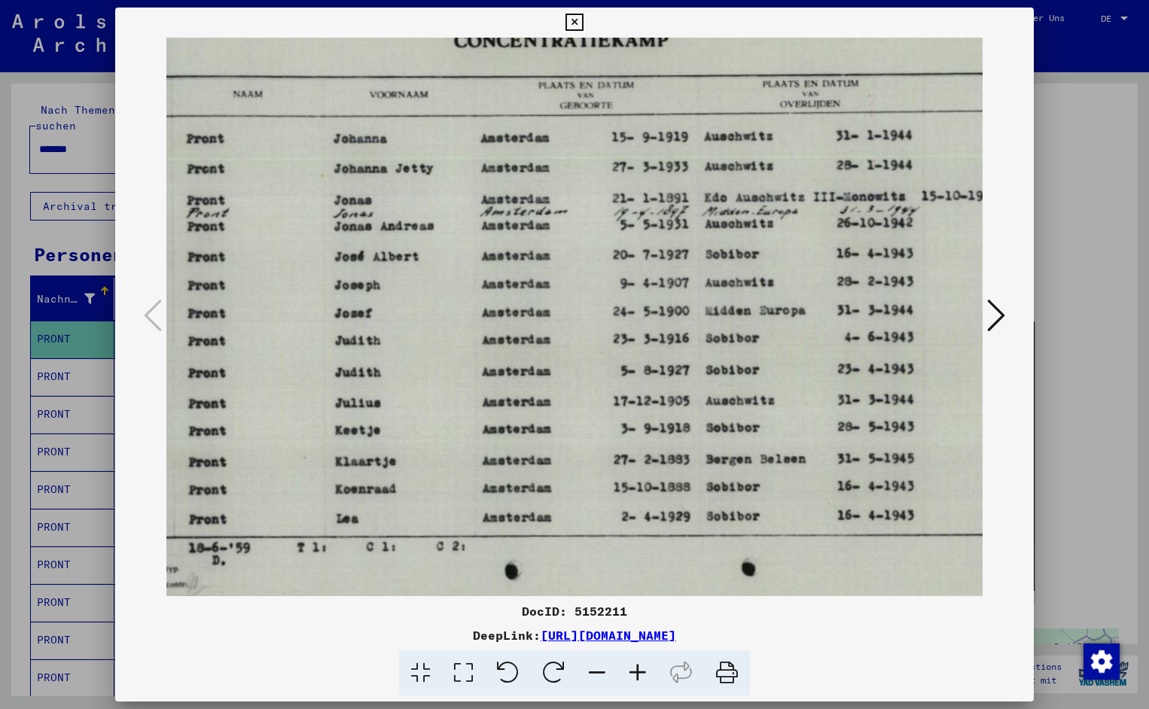
drag, startPoint x: 748, startPoint y: 412, endPoint x: 574, endPoint y: 415, distance: 173.9
click at [583, 18] on icon at bounding box center [573, 23] width 17 height 18
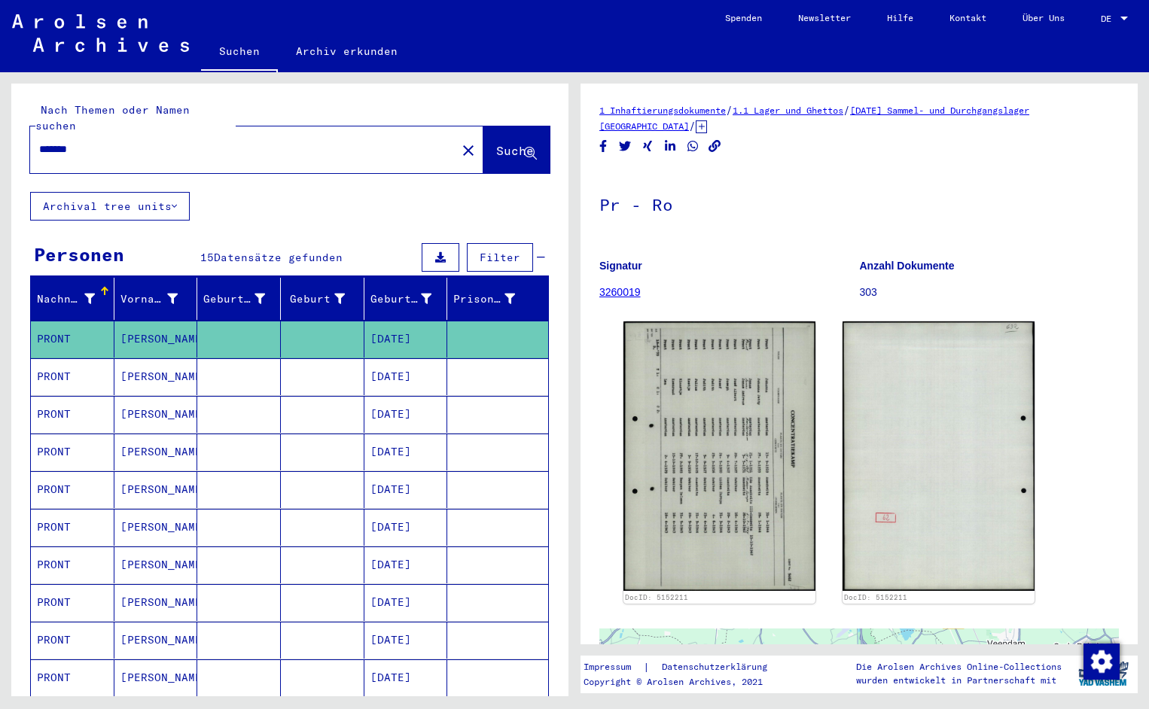
click at [90, 142] on input "*******" at bounding box center [243, 150] width 408 height 16
click at [503, 143] on span "Suche" at bounding box center [515, 150] width 38 height 15
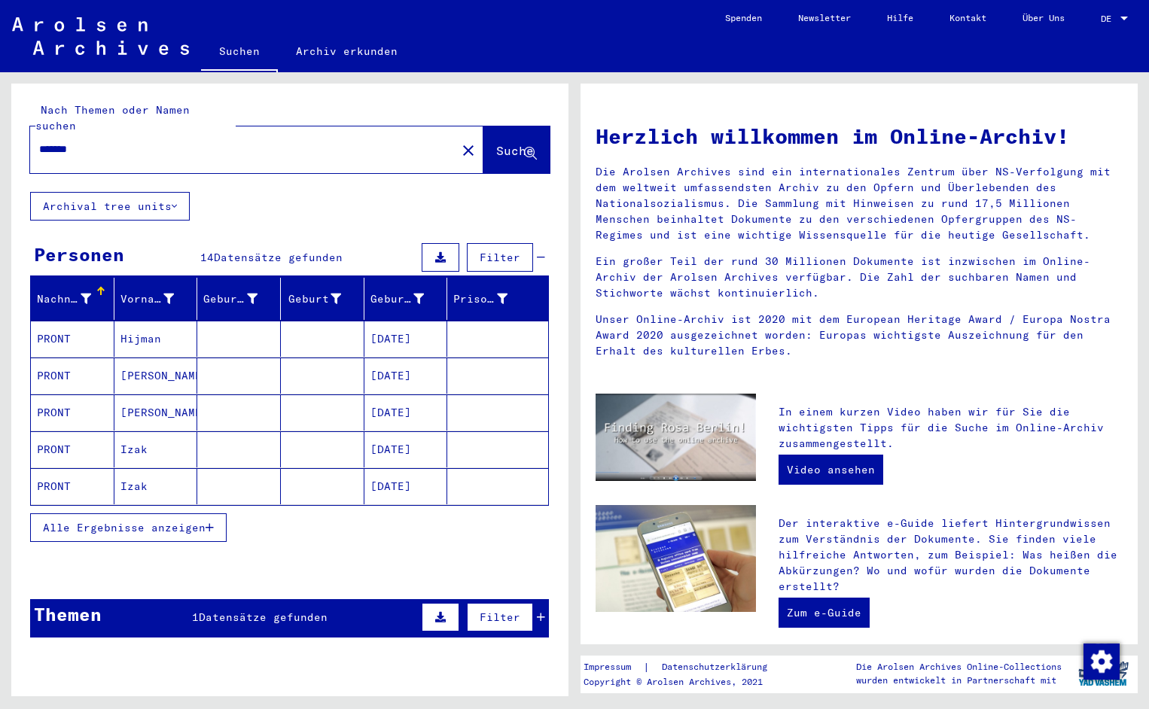
click at [69, 321] on mat-cell "PRONT" at bounding box center [73, 339] width 84 height 36
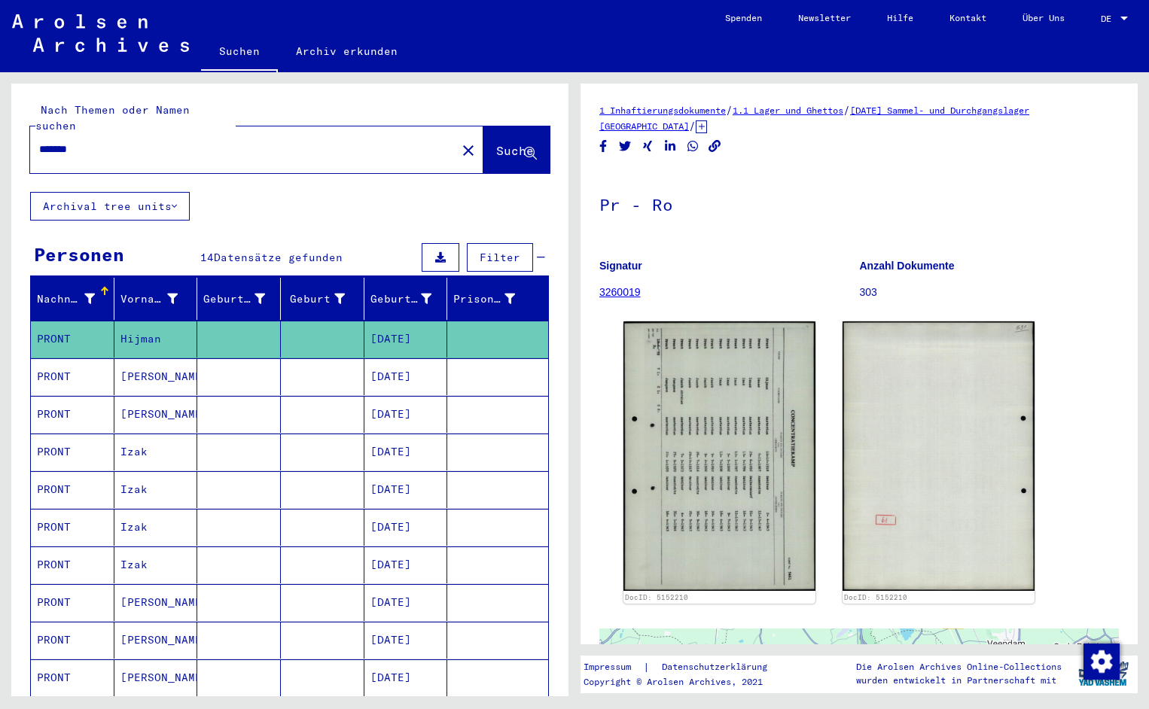
click at [714, 437] on img at bounding box center [719, 455] width 192 height 269
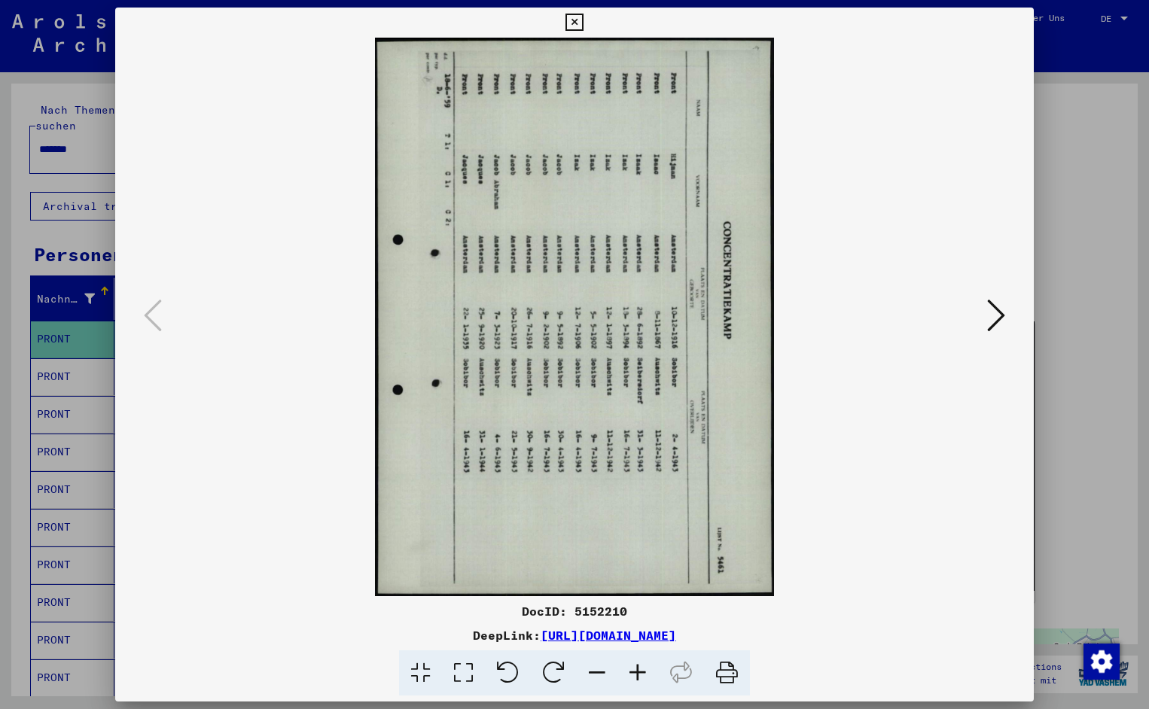
click at [510, 677] on icon at bounding box center [508, 673] width 46 height 46
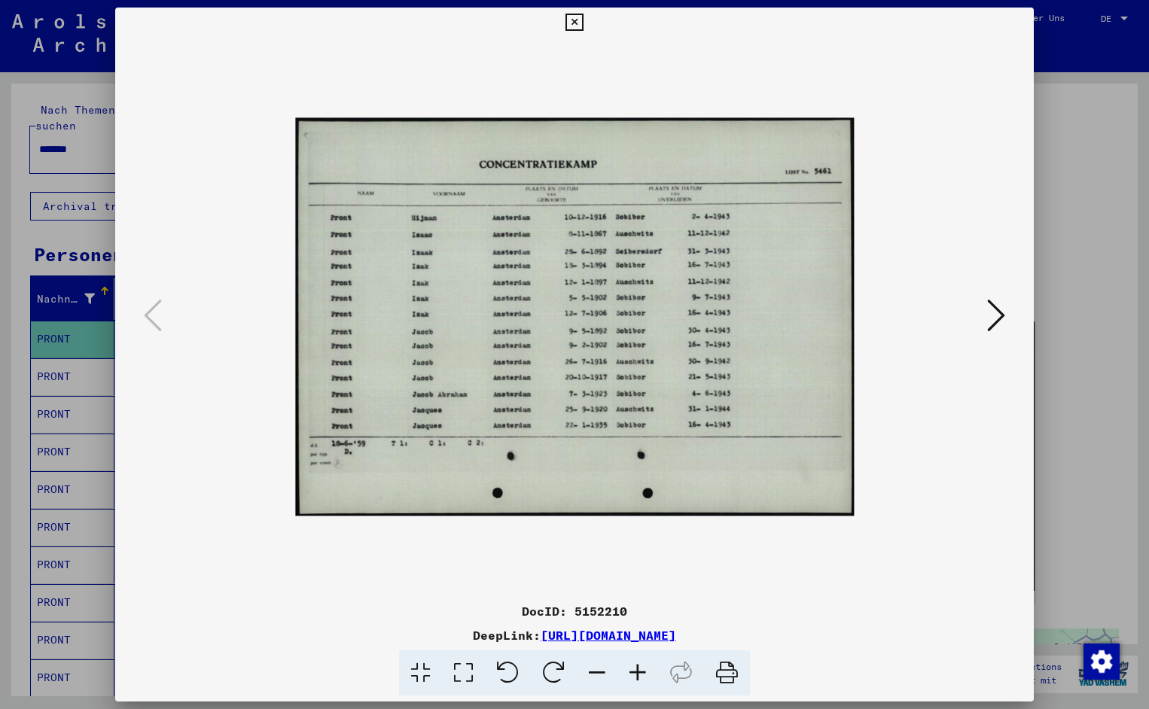
click at [638, 668] on icon at bounding box center [637, 673] width 41 height 46
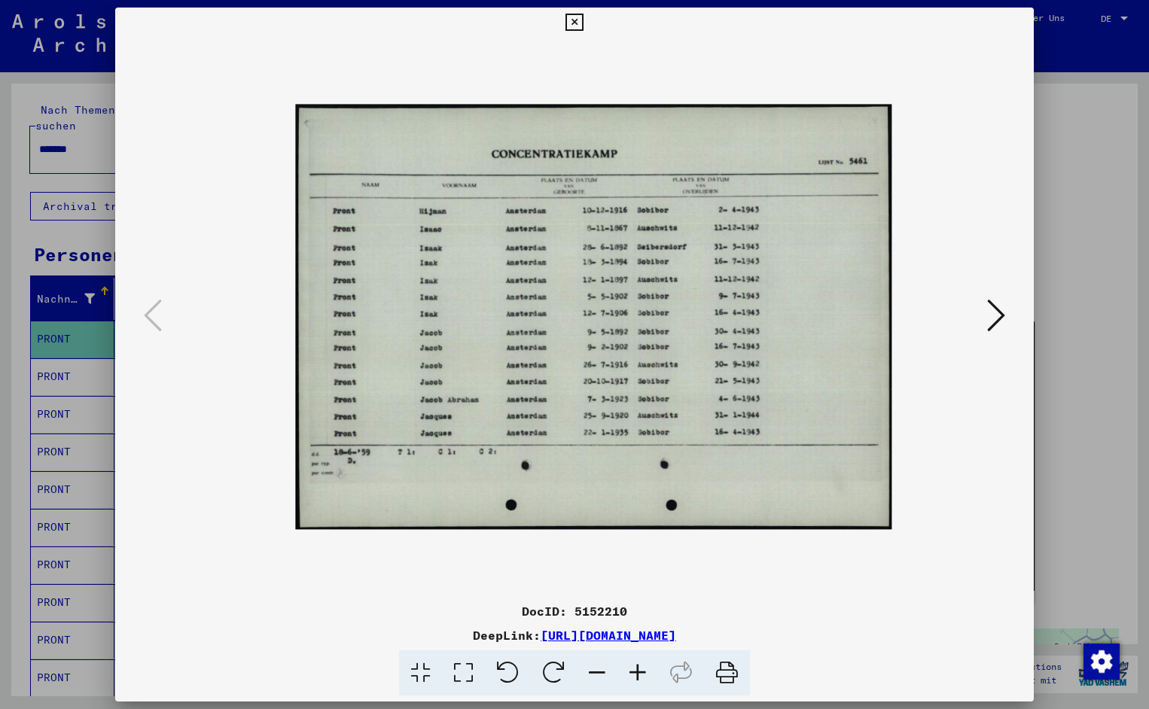
click at [638, 668] on icon at bounding box center [637, 673] width 41 height 46
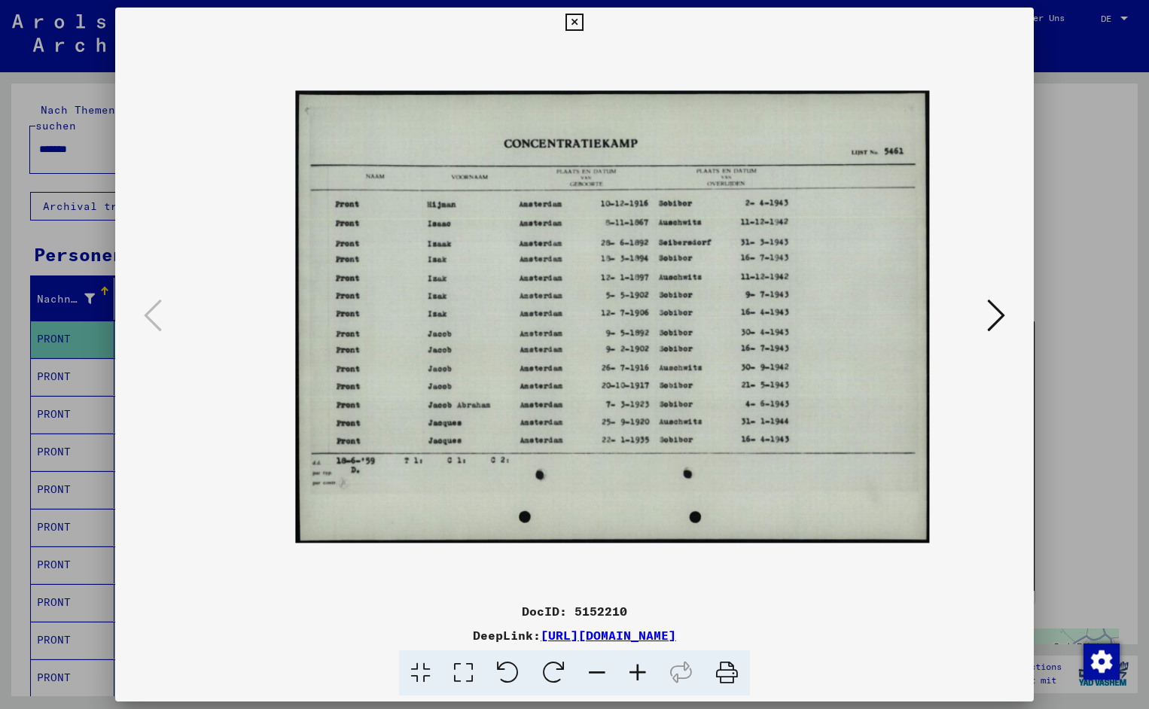
click at [638, 668] on icon at bounding box center [637, 673] width 41 height 46
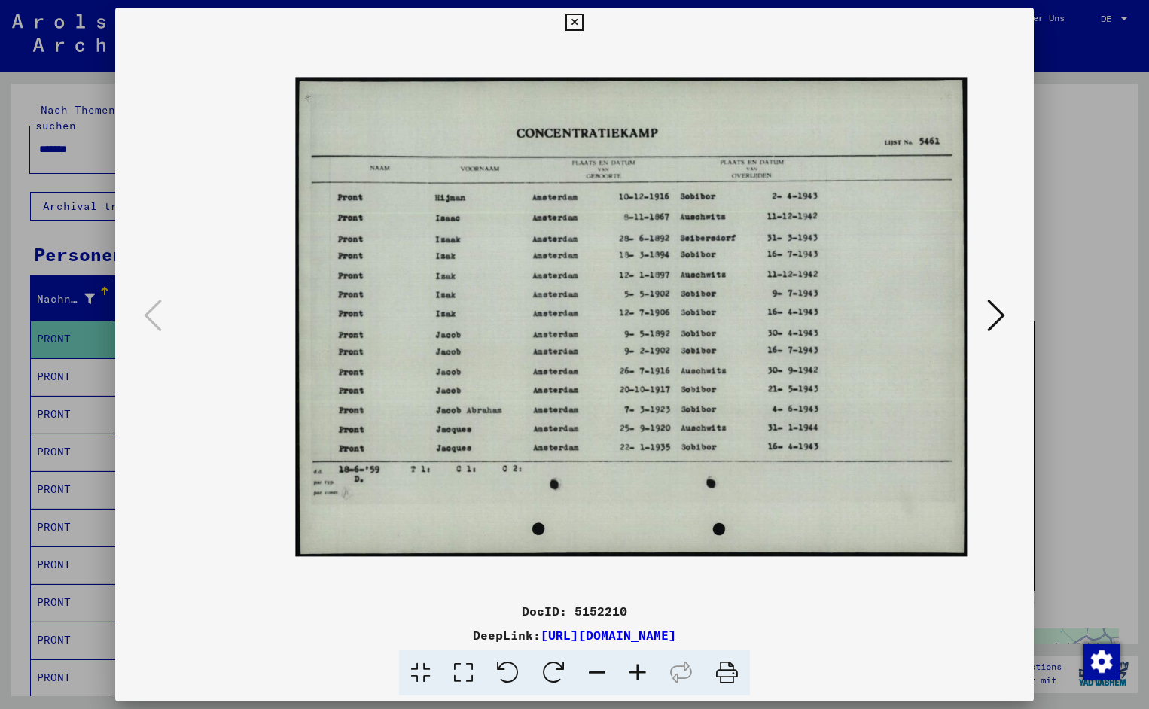
click at [638, 668] on icon at bounding box center [637, 673] width 41 height 46
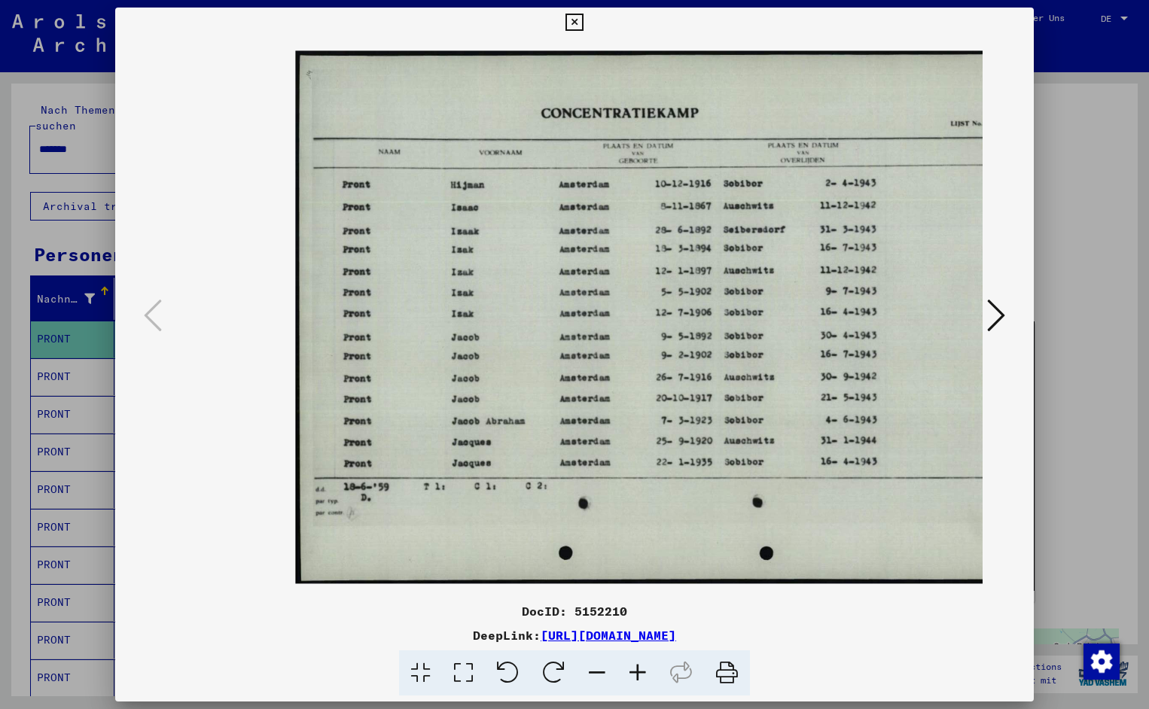
click at [638, 668] on icon at bounding box center [637, 673] width 41 height 46
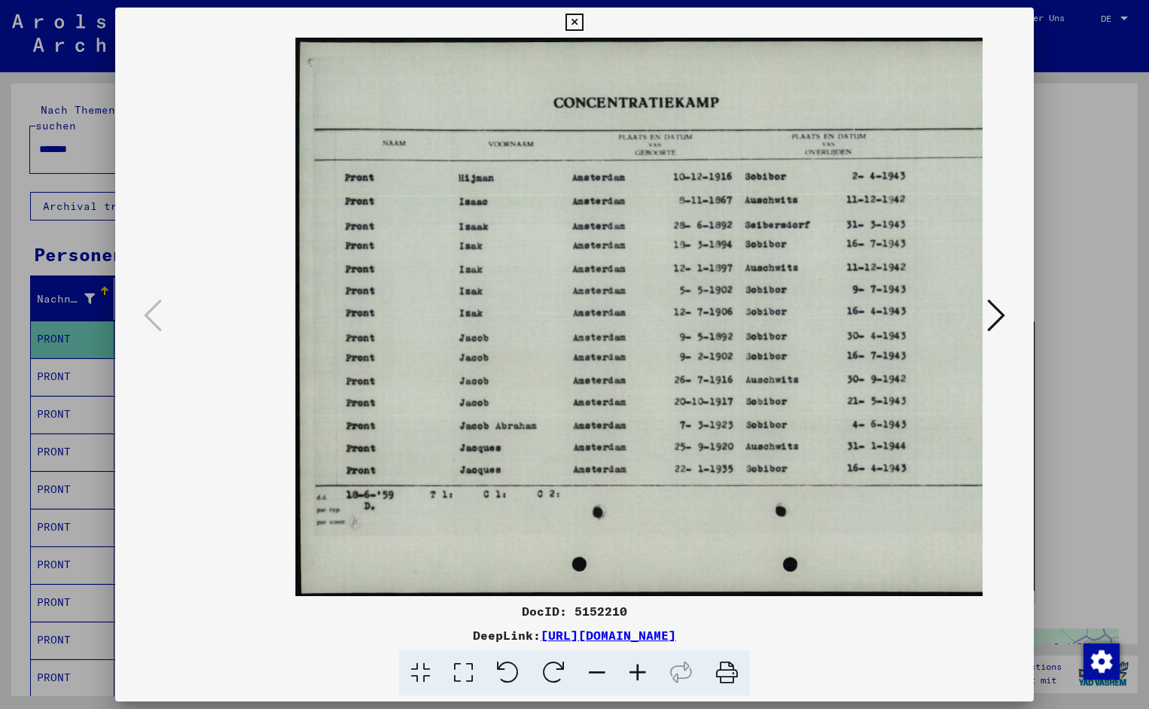
click at [638, 668] on icon at bounding box center [637, 673] width 41 height 46
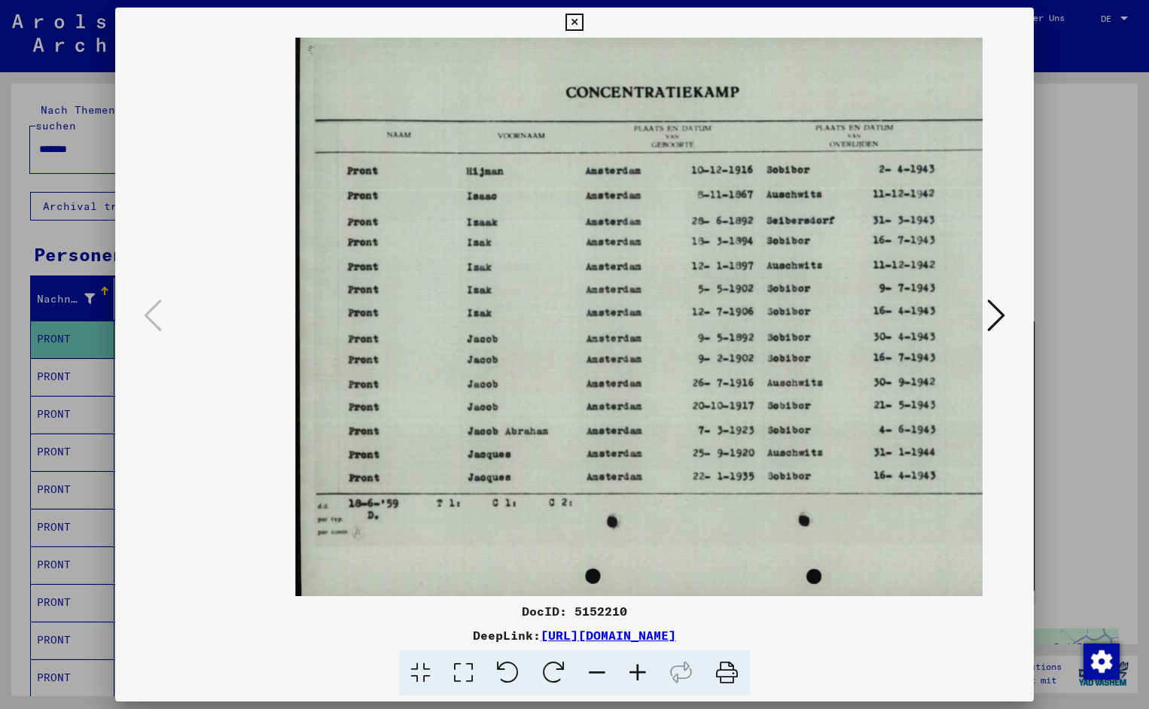
click at [638, 668] on icon at bounding box center [637, 673] width 41 height 46
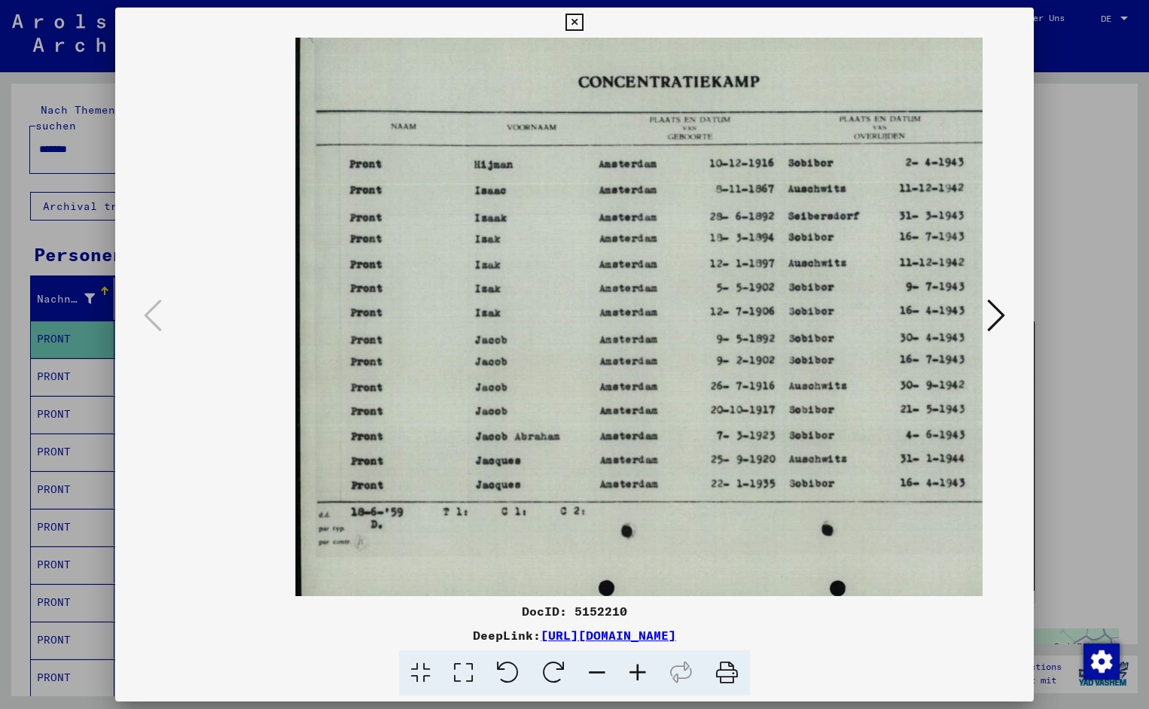
click at [638, 668] on icon at bounding box center [637, 673] width 41 height 46
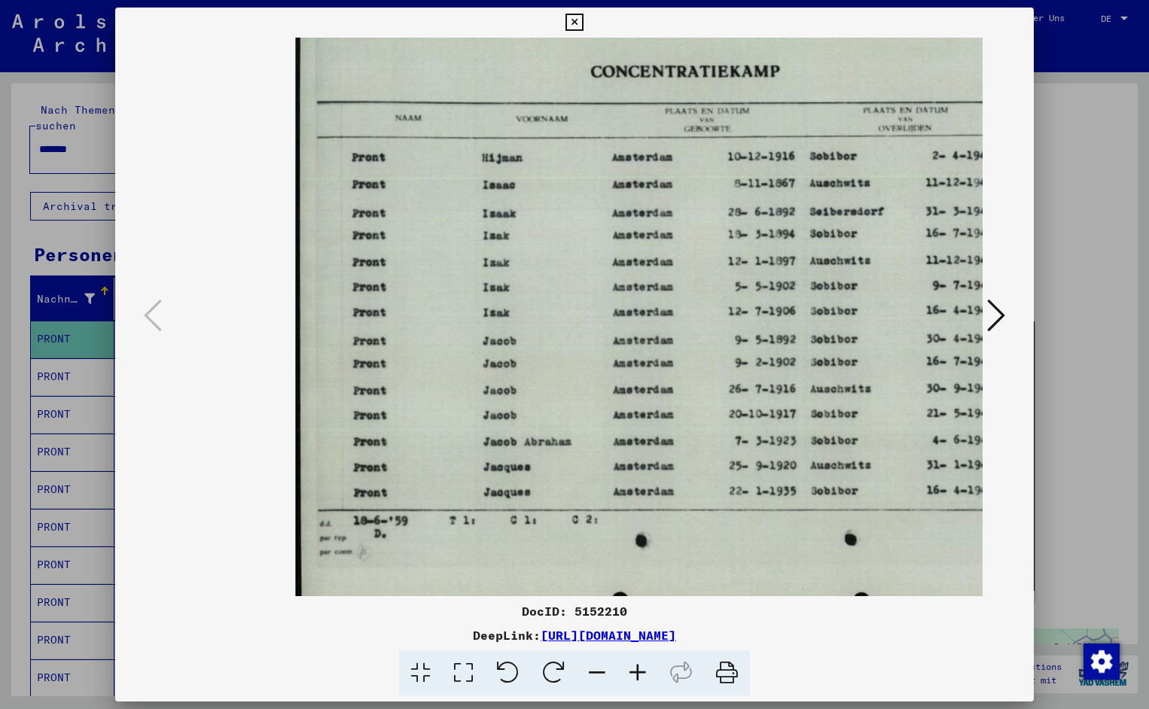
click at [638, 668] on icon at bounding box center [637, 673] width 41 height 46
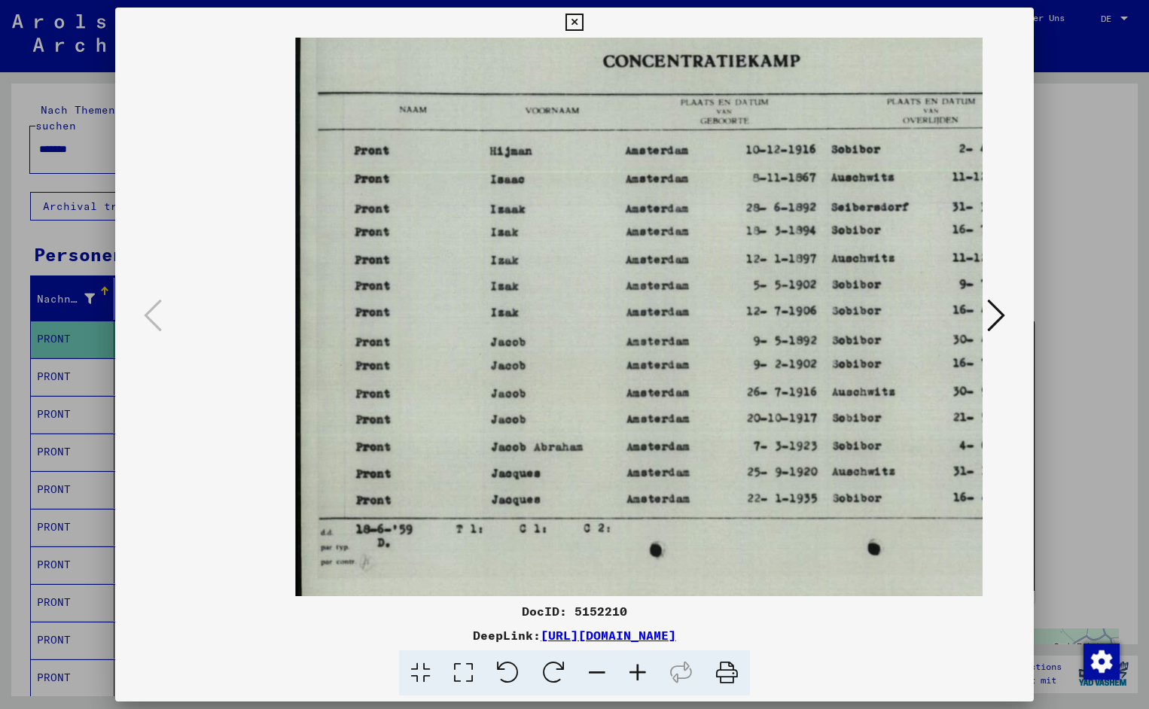
click at [638, 668] on icon at bounding box center [637, 673] width 41 height 46
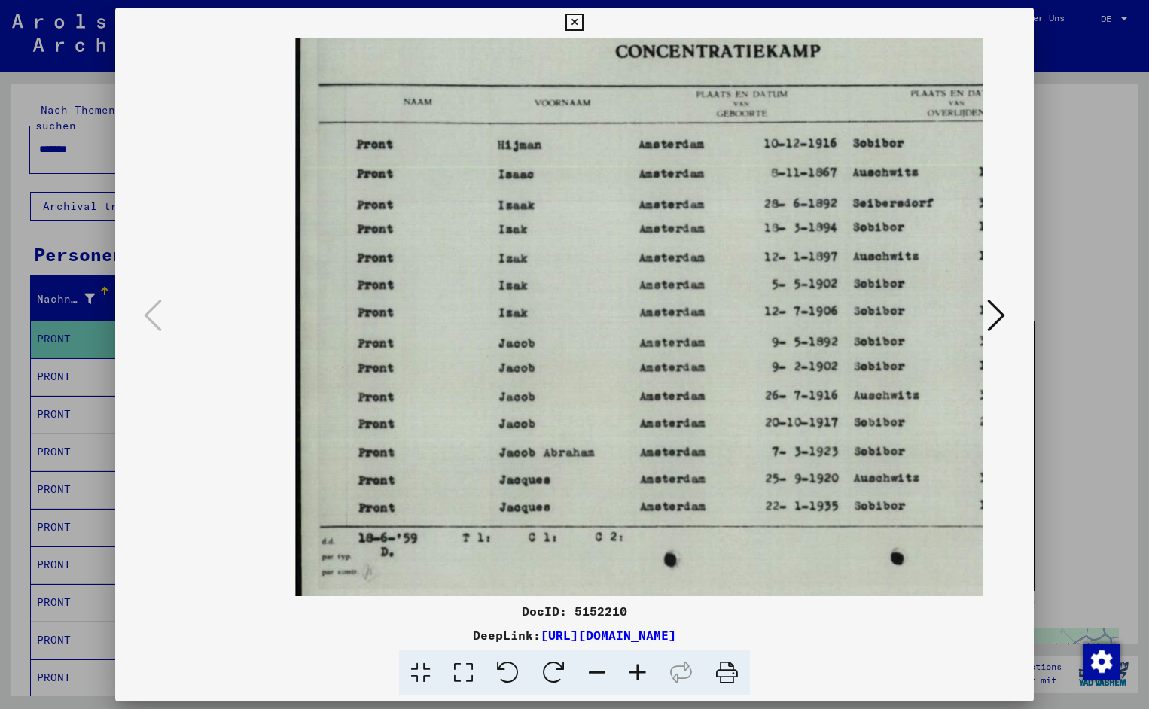
click at [638, 668] on icon at bounding box center [637, 673] width 41 height 46
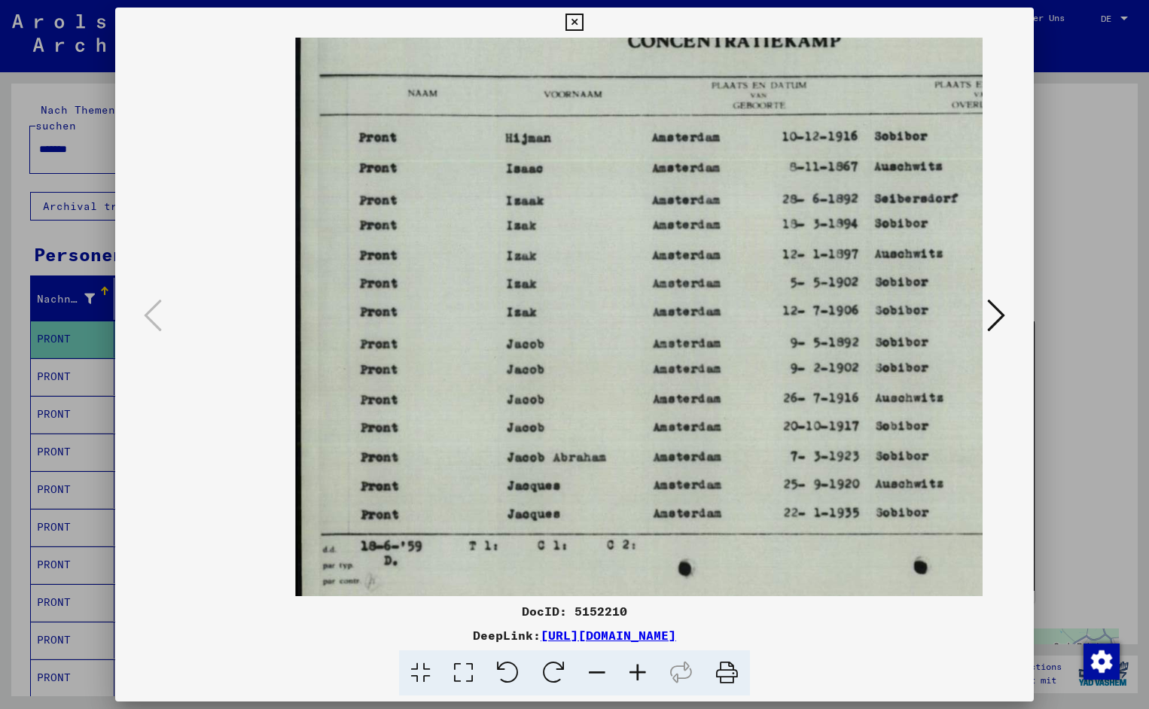
click at [638, 668] on icon at bounding box center [637, 673] width 41 height 46
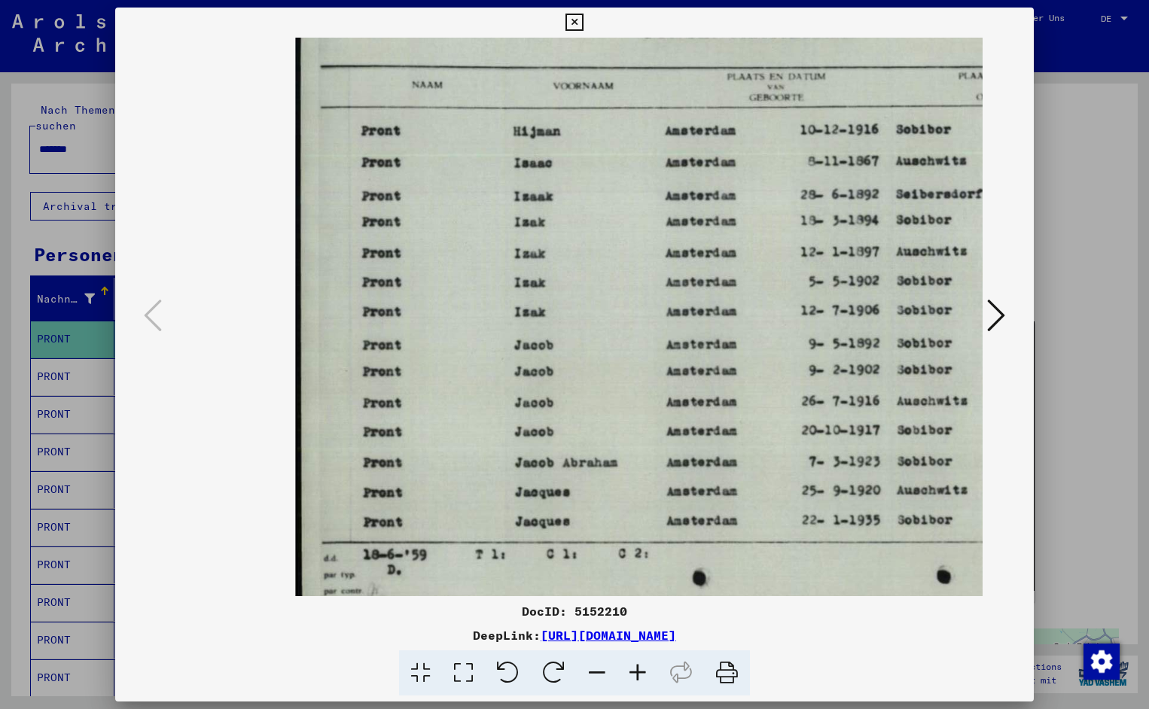
click at [638, 668] on icon at bounding box center [637, 673] width 41 height 46
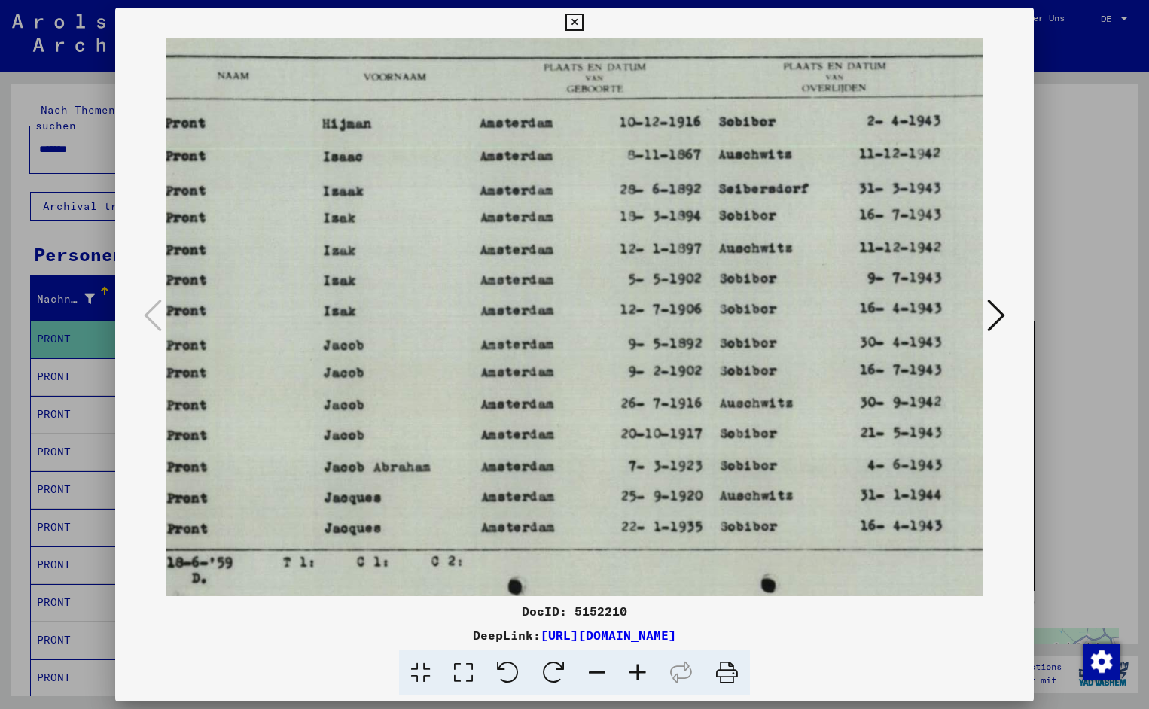
scroll to position [1, 192]
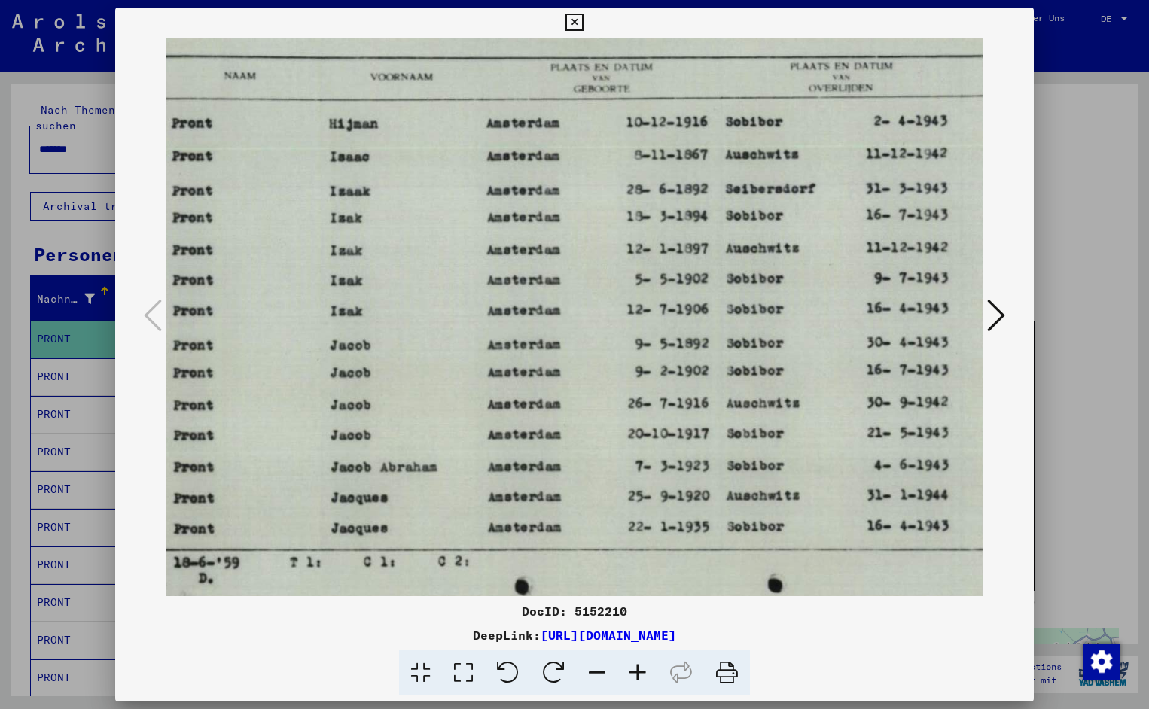
drag, startPoint x: 774, startPoint y: 367, endPoint x: 582, endPoint y: 391, distance: 193.5
click at [583, 17] on icon at bounding box center [573, 23] width 17 height 18
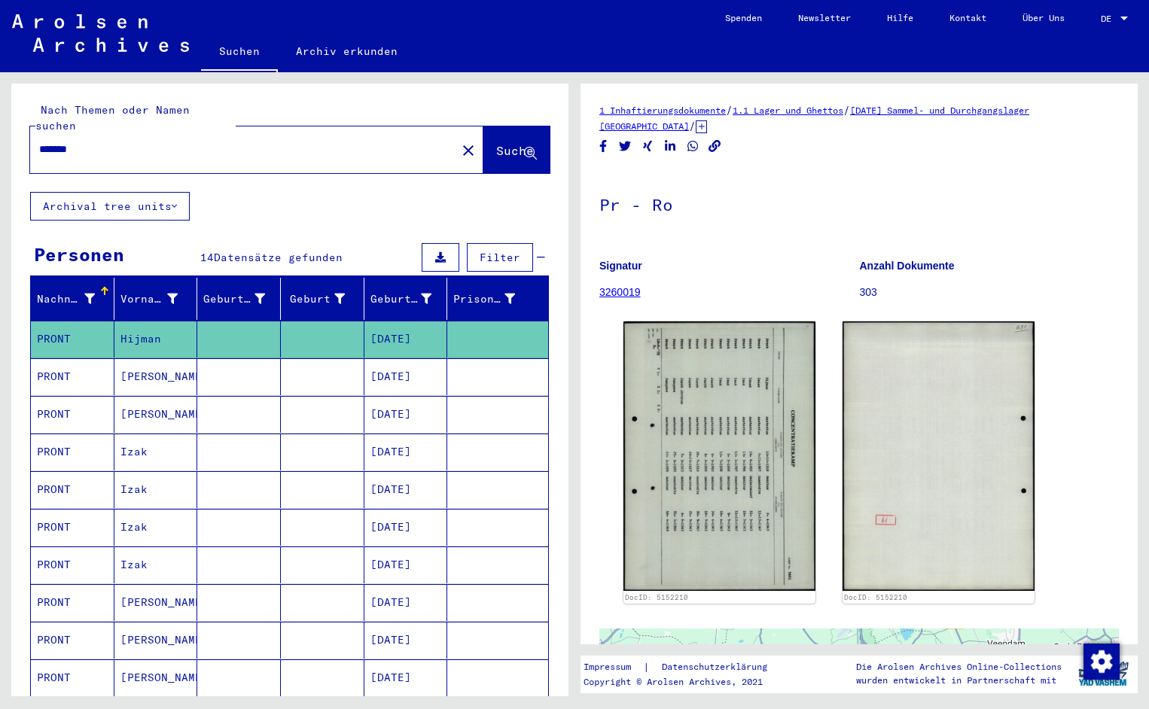
click at [116, 142] on input "*******" at bounding box center [243, 150] width 408 height 16
click at [510, 143] on span "Suche" at bounding box center [515, 150] width 38 height 15
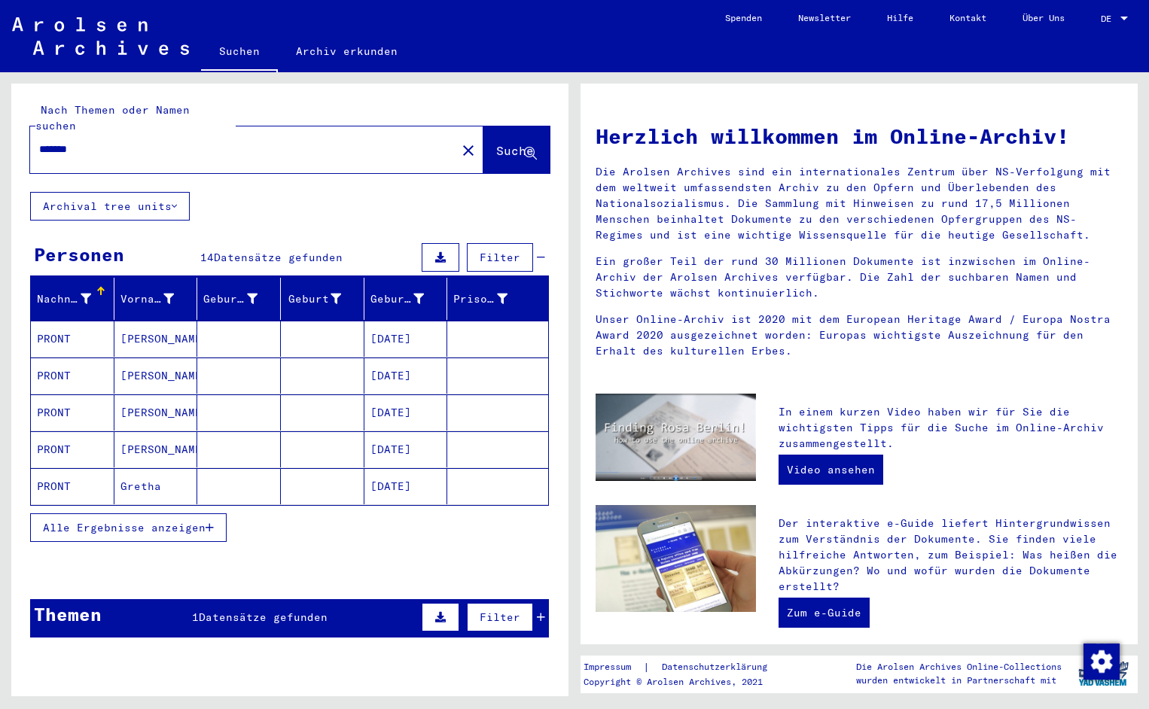
click at [84, 325] on mat-cell "PRONT" at bounding box center [73, 339] width 84 height 36
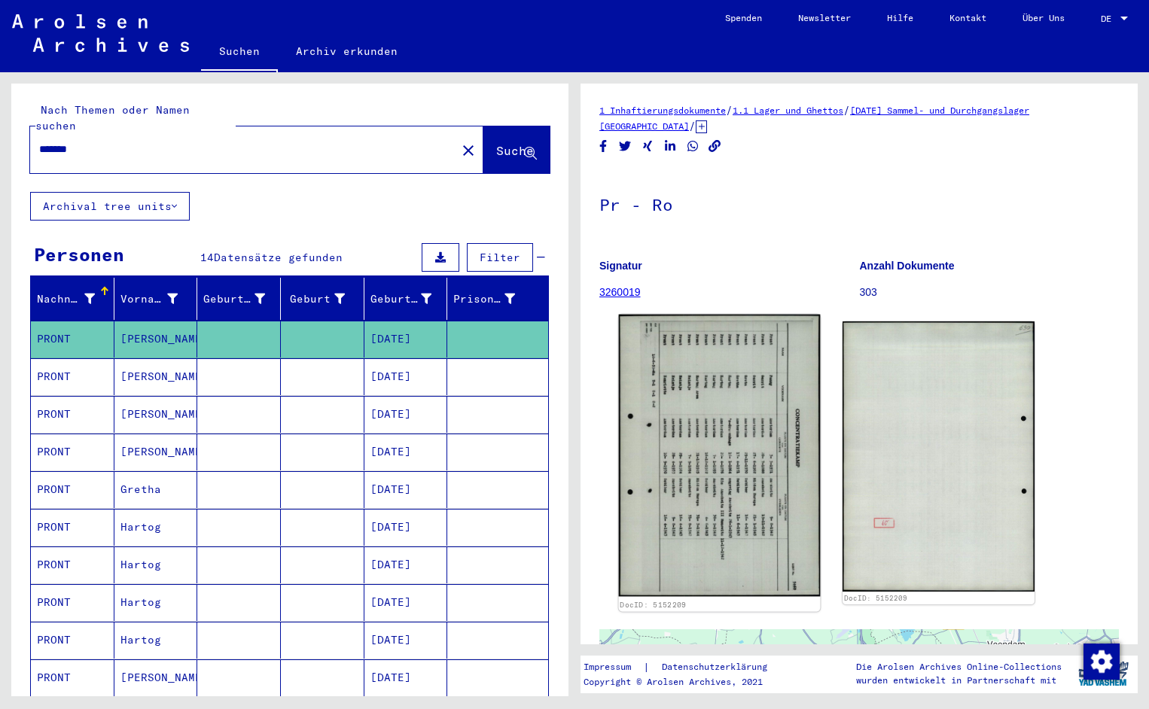
click at [684, 425] on img at bounding box center [720, 456] width 202 height 282
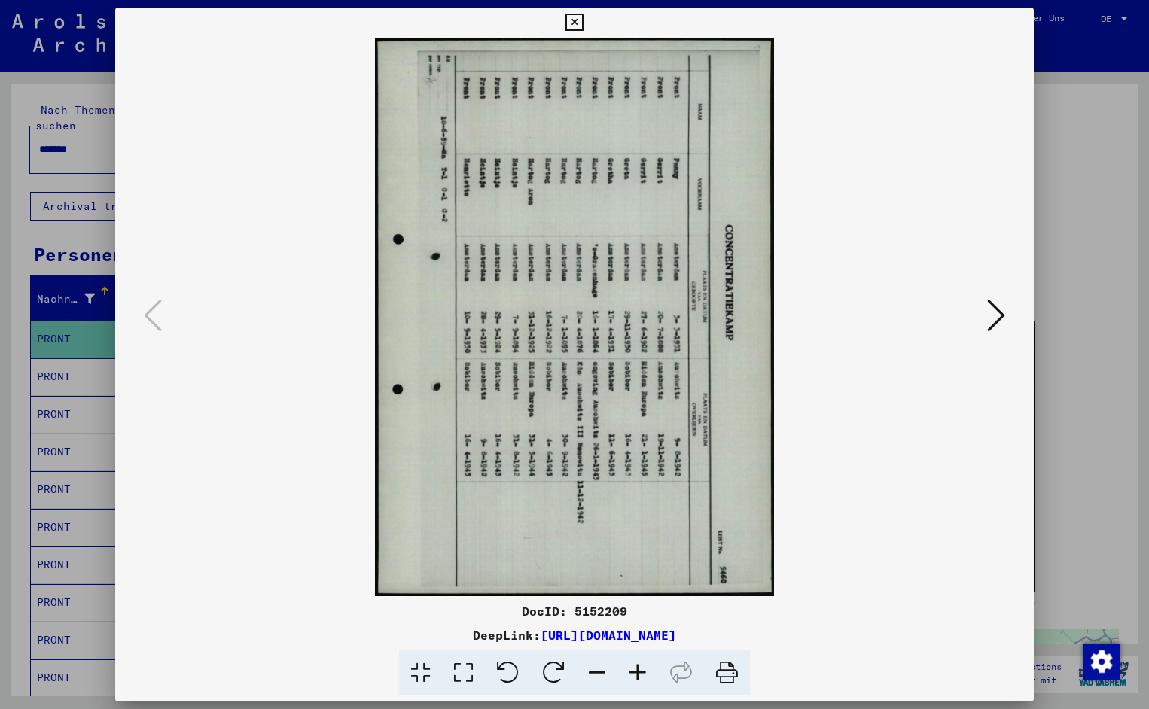
click at [521, 676] on icon at bounding box center [508, 673] width 46 height 46
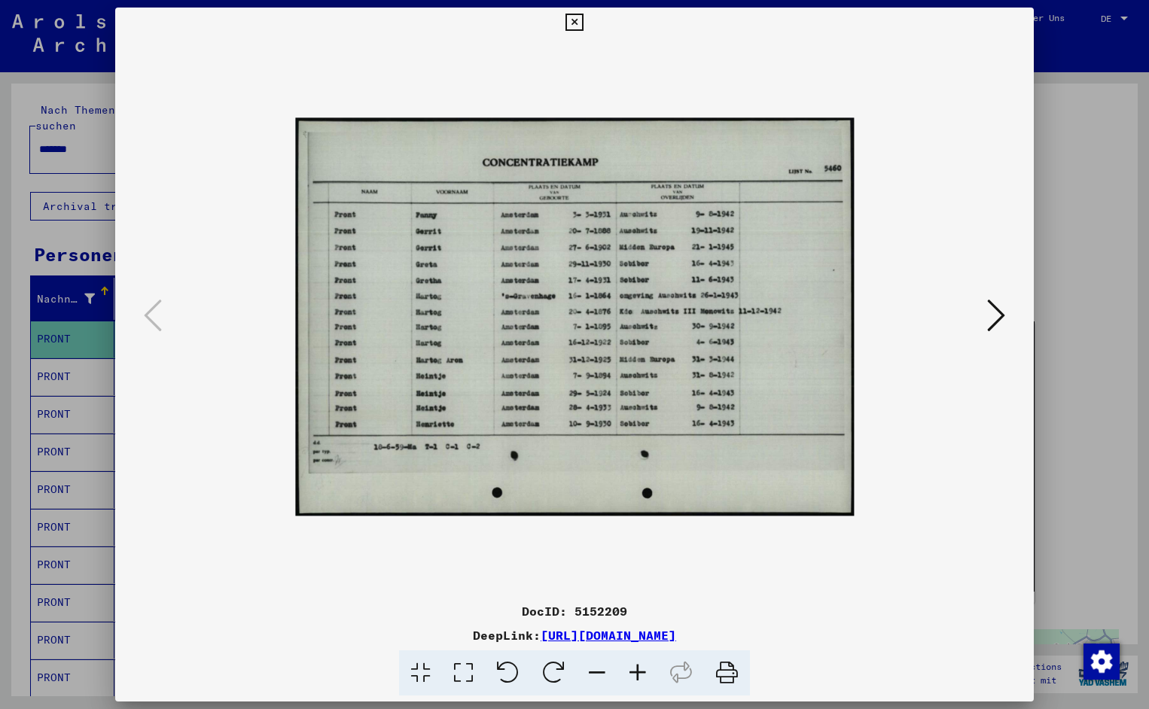
click at [649, 671] on icon at bounding box center [637, 673] width 41 height 46
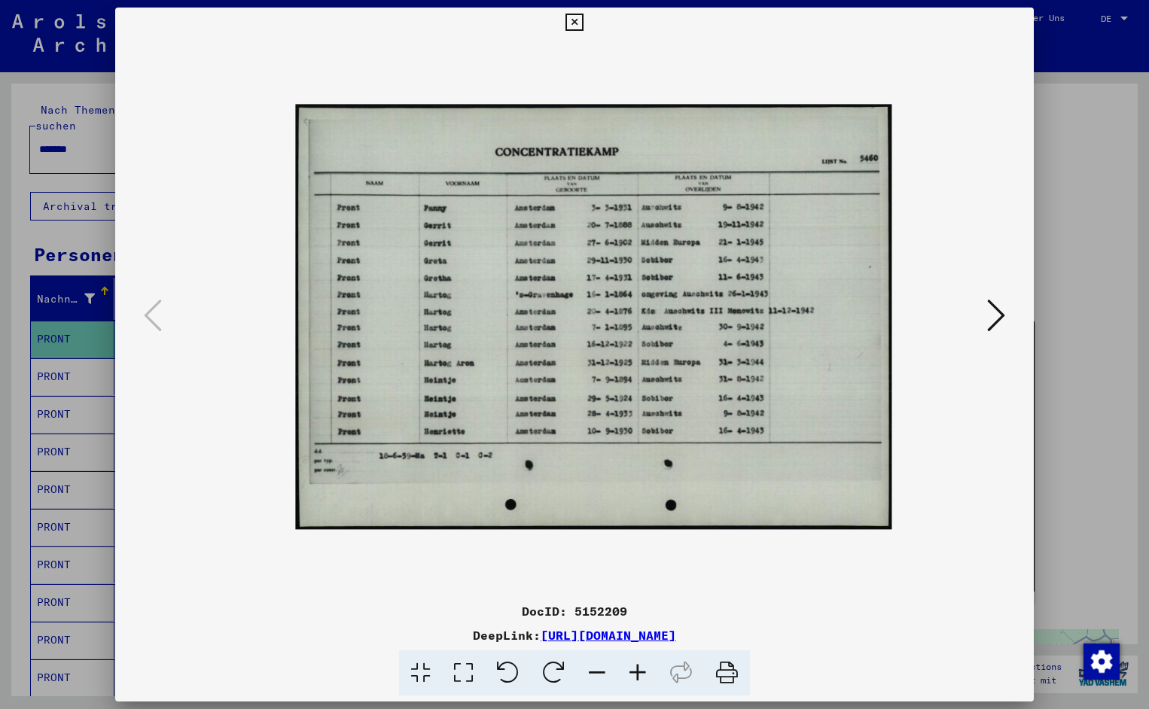
click at [649, 671] on icon at bounding box center [637, 673] width 41 height 46
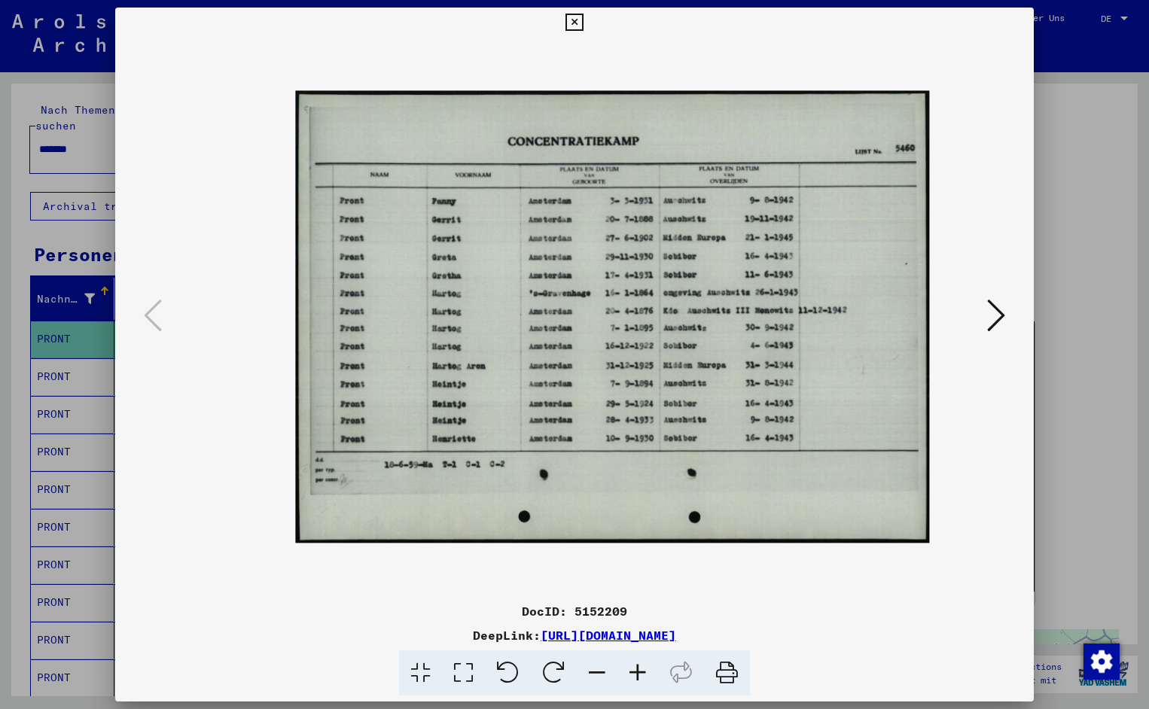
click at [649, 671] on icon at bounding box center [637, 673] width 41 height 46
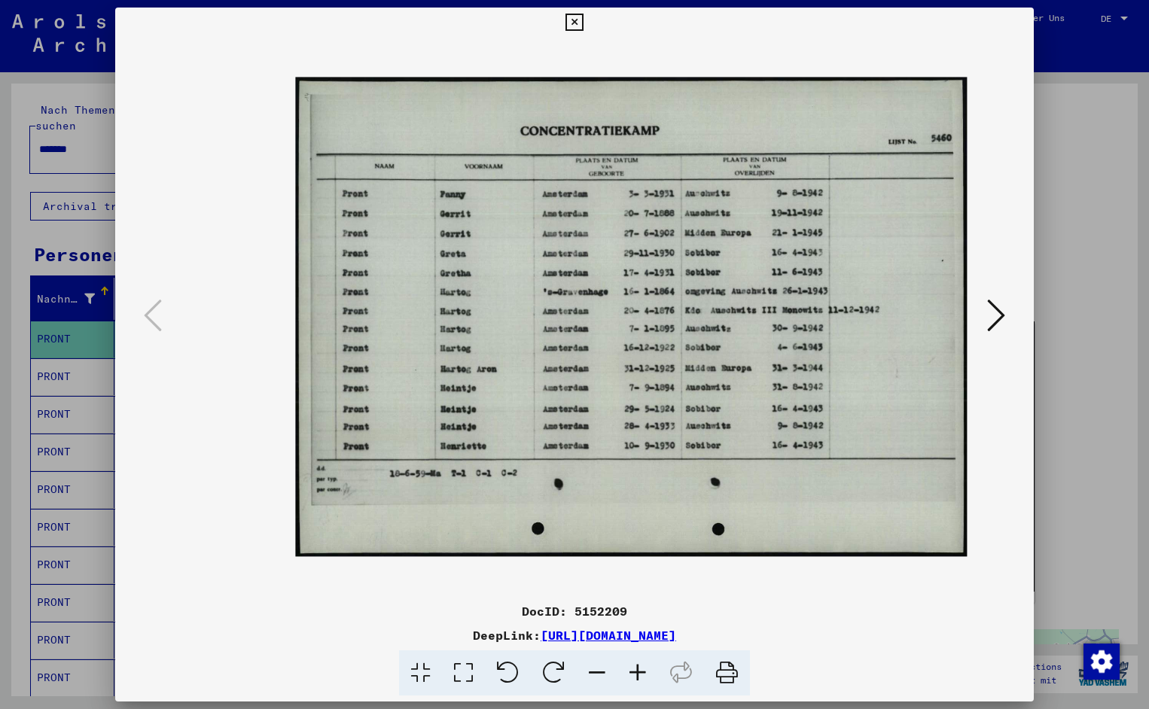
click at [649, 671] on icon at bounding box center [637, 673] width 41 height 46
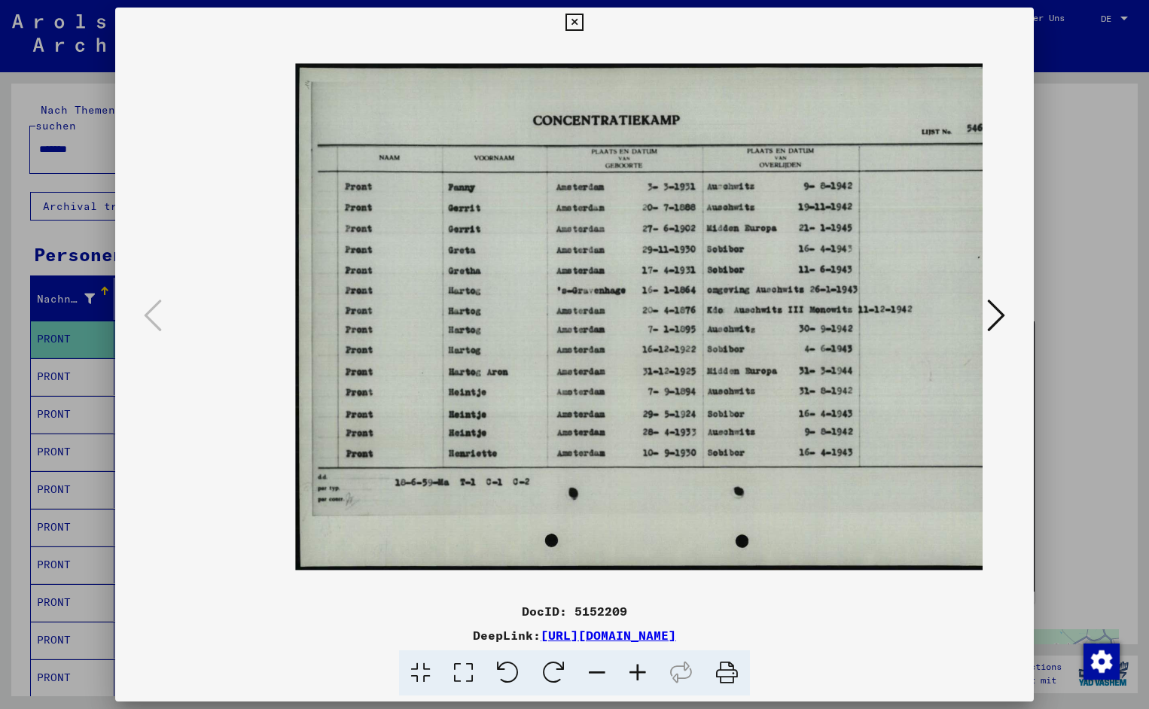
click at [649, 671] on icon at bounding box center [637, 673] width 41 height 46
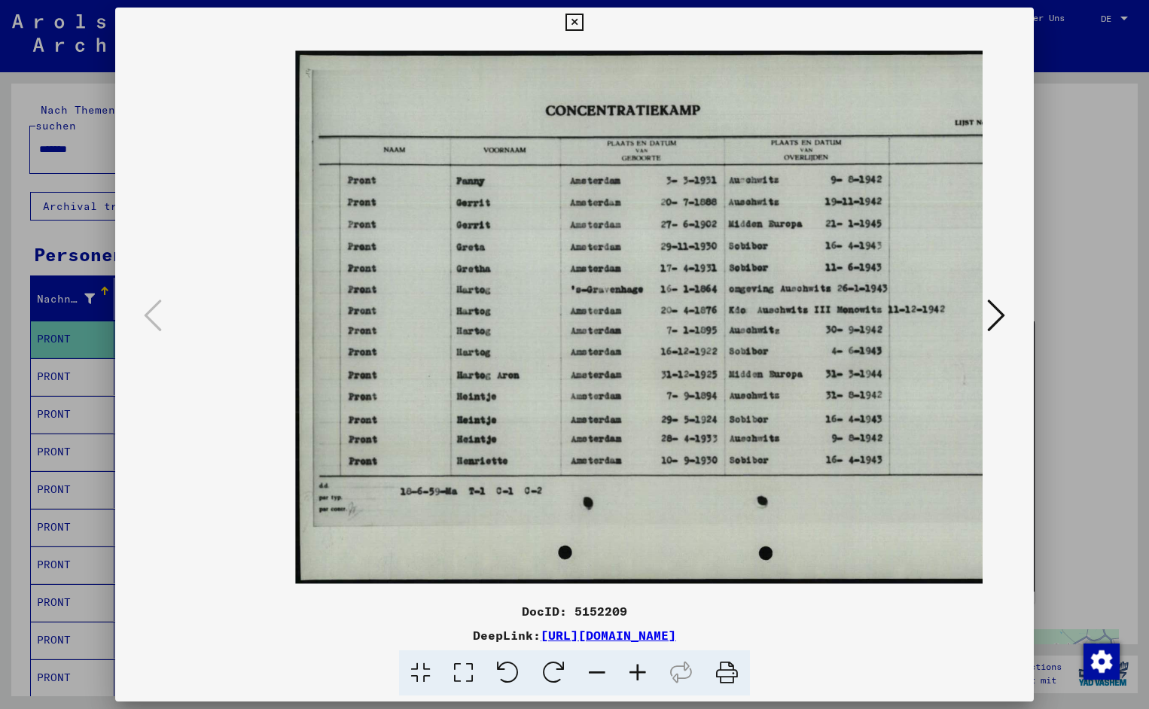
click at [649, 671] on icon at bounding box center [637, 673] width 41 height 46
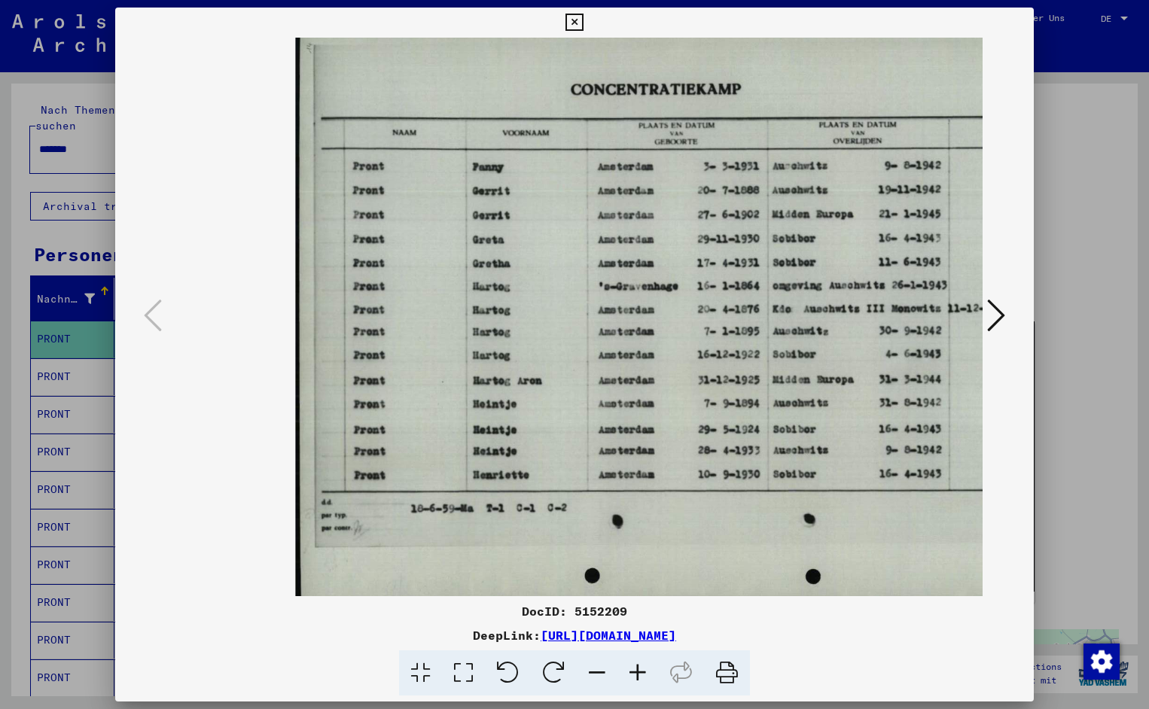
click at [649, 671] on icon at bounding box center [637, 673] width 41 height 46
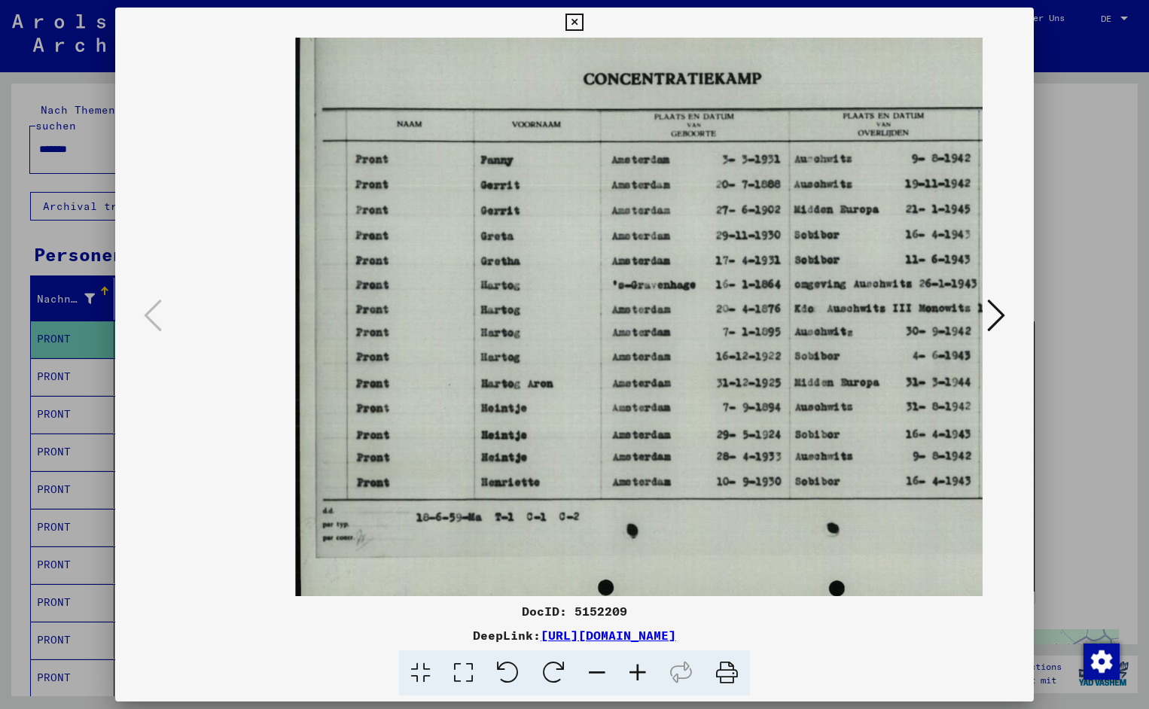
click at [649, 671] on icon at bounding box center [637, 673] width 41 height 46
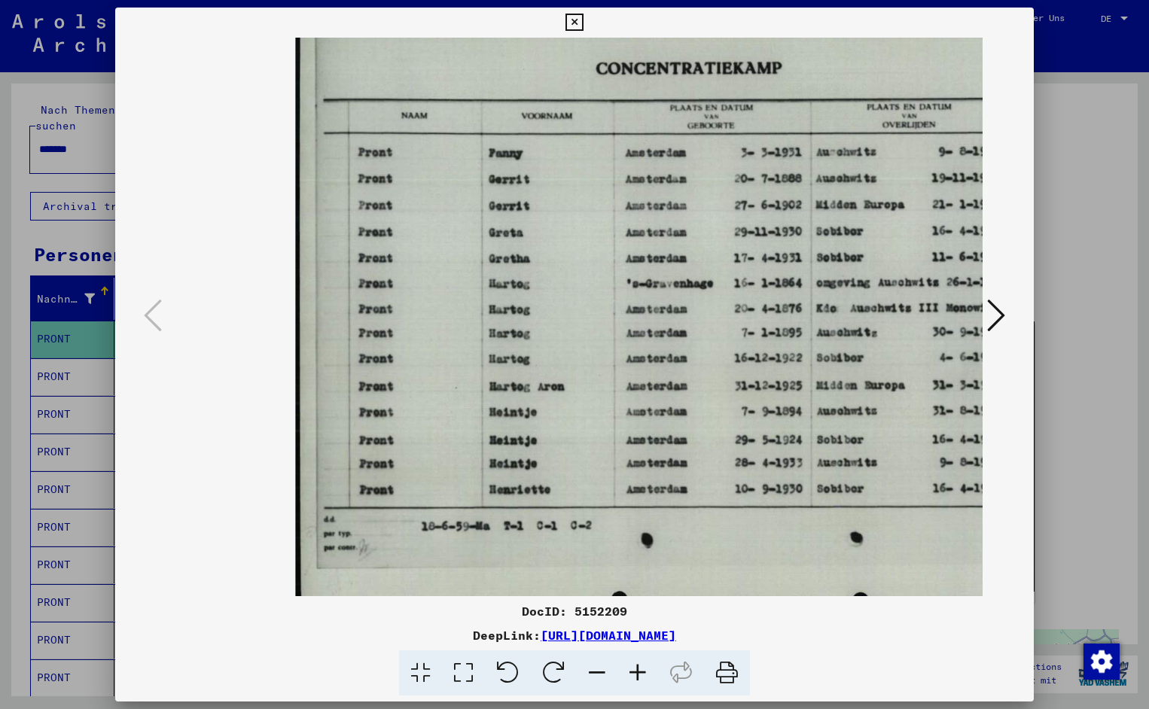
click at [649, 671] on icon at bounding box center [637, 673] width 41 height 46
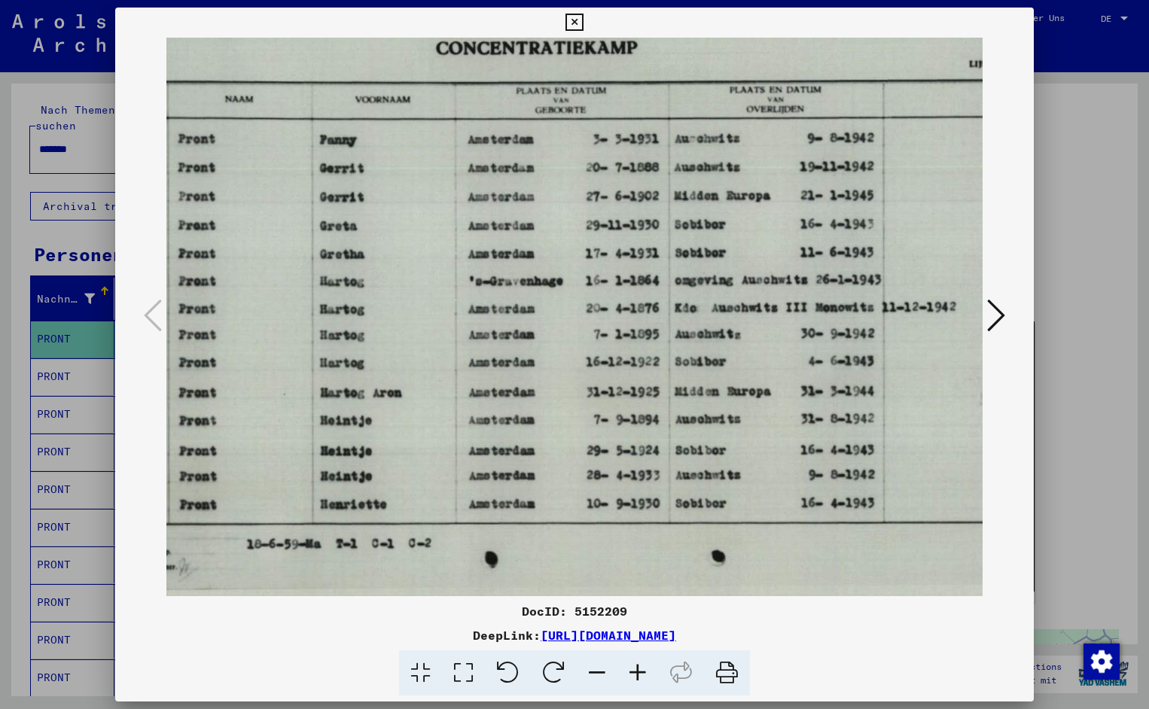
scroll to position [0, 184]
drag, startPoint x: 814, startPoint y: 449, endPoint x: 631, endPoint y: 488, distance: 187.1
click at [583, 26] on icon at bounding box center [573, 23] width 17 height 18
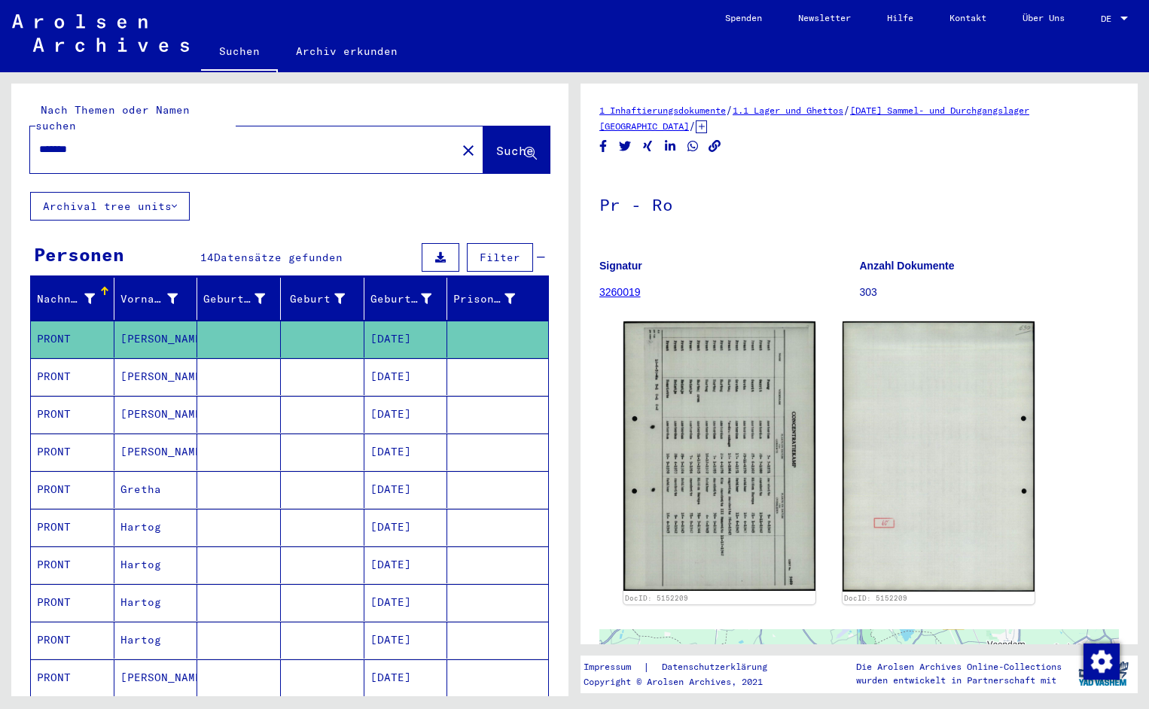
click at [94, 142] on input "*******" at bounding box center [243, 150] width 408 height 16
click at [496, 143] on span "Suche" at bounding box center [515, 150] width 38 height 15
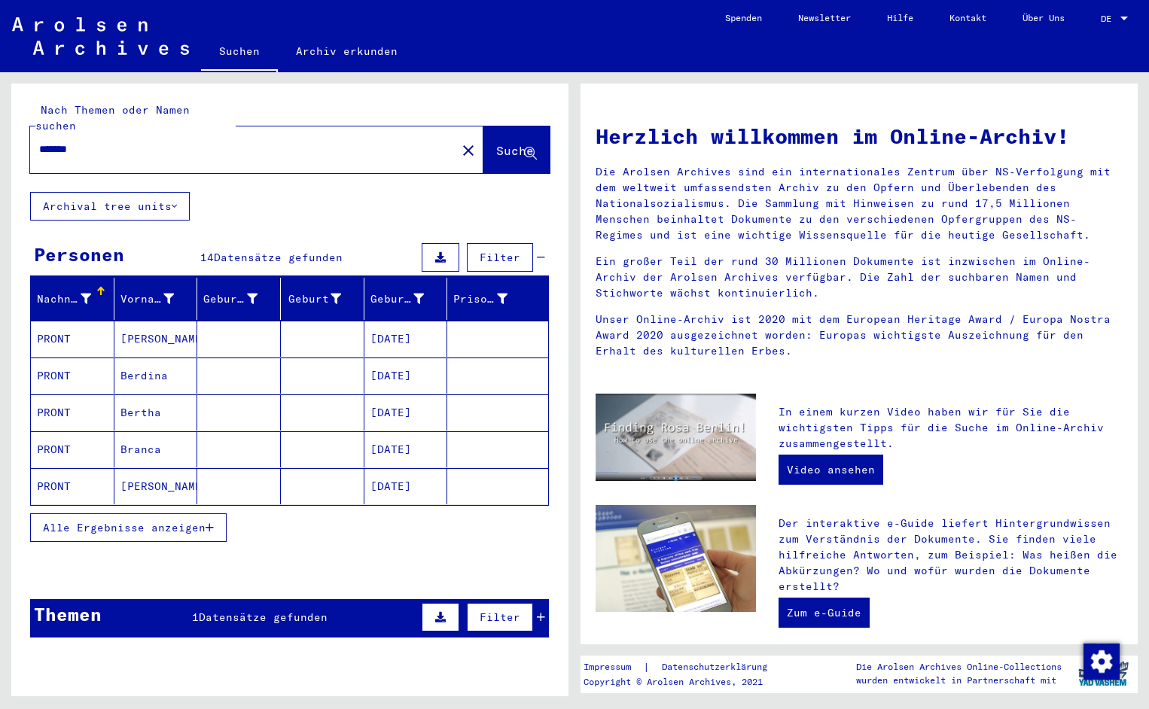
click at [62, 327] on mat-cell "PRONT" at bounding box center [73, 339] width 84 height 36
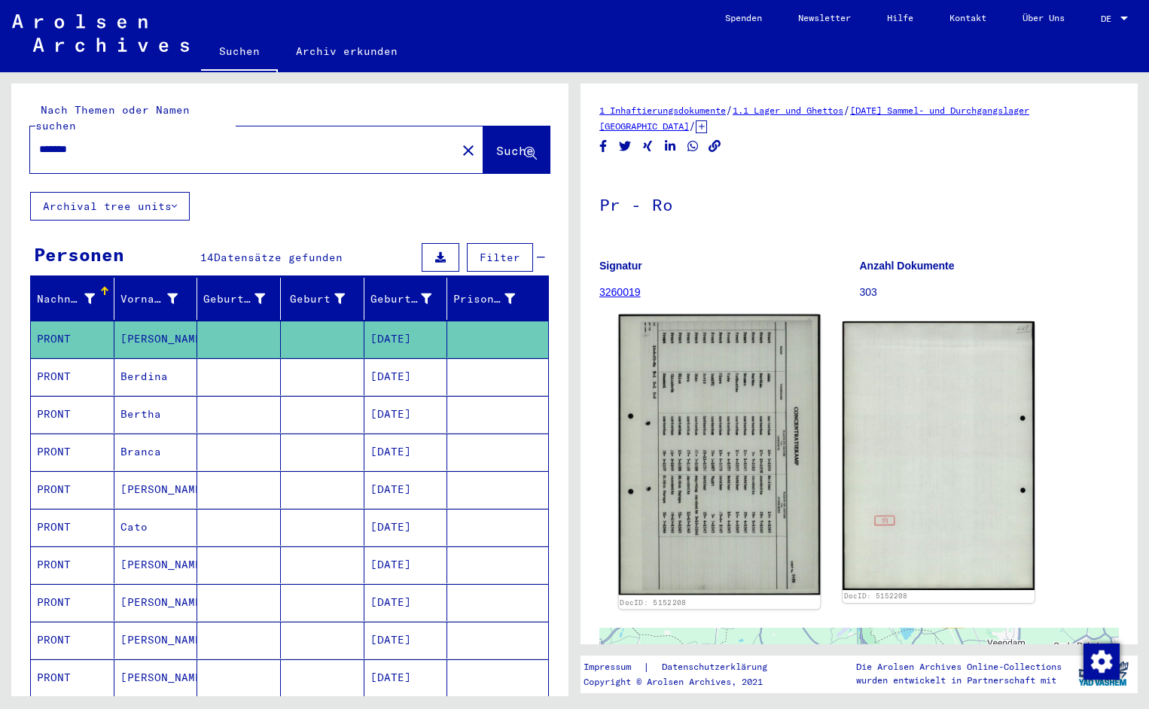
click at [672, 516] on img at bounding box center [720, 455] width 202 height 281
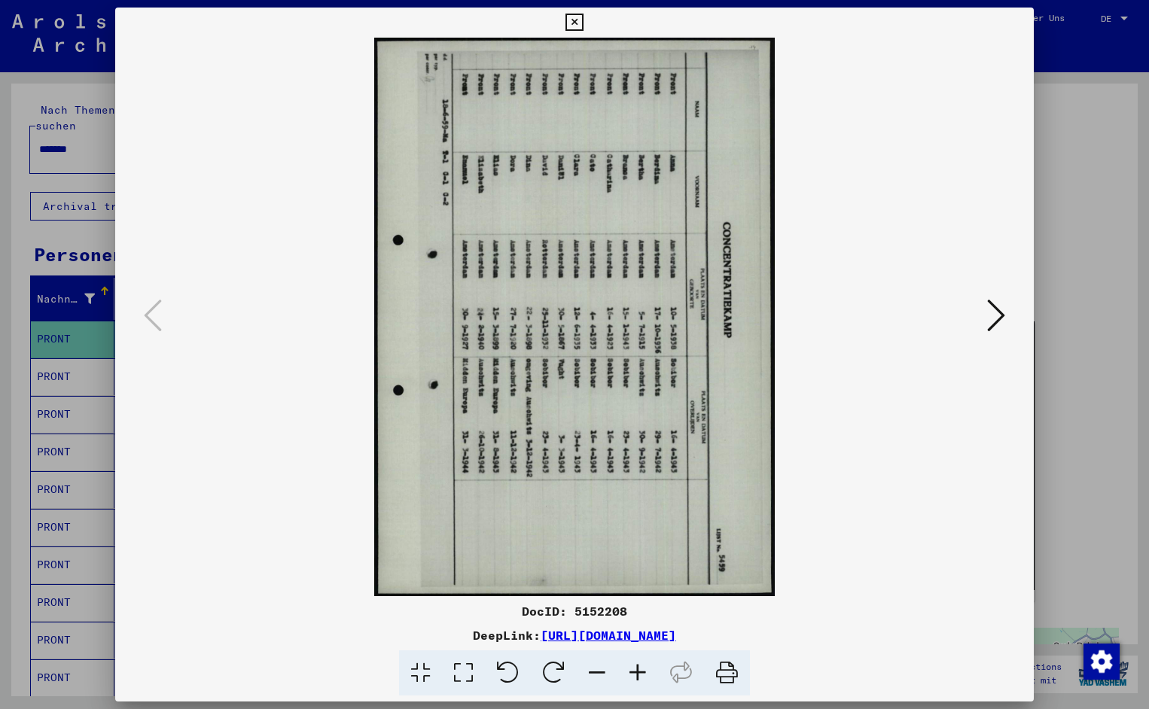
click at [513, 678] on icon at bounding box center [508, 673] width 46 height 46
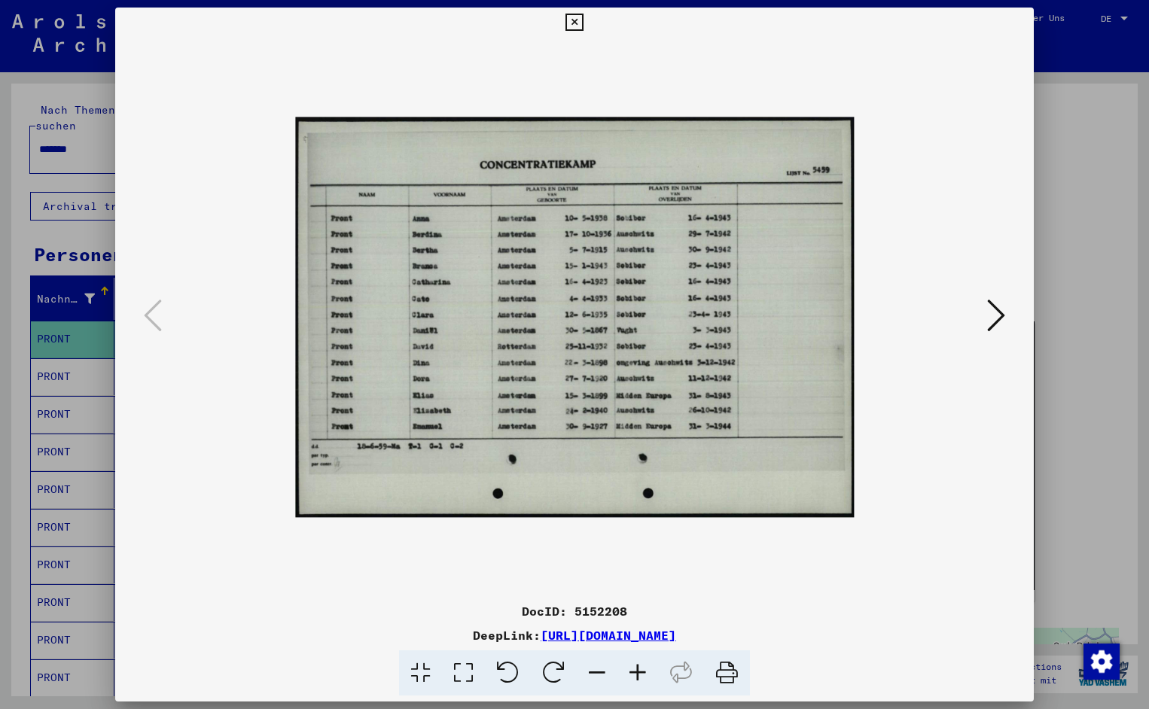
click at [632, 669] on icon at bounding box center [637, 673] width 41 height 46
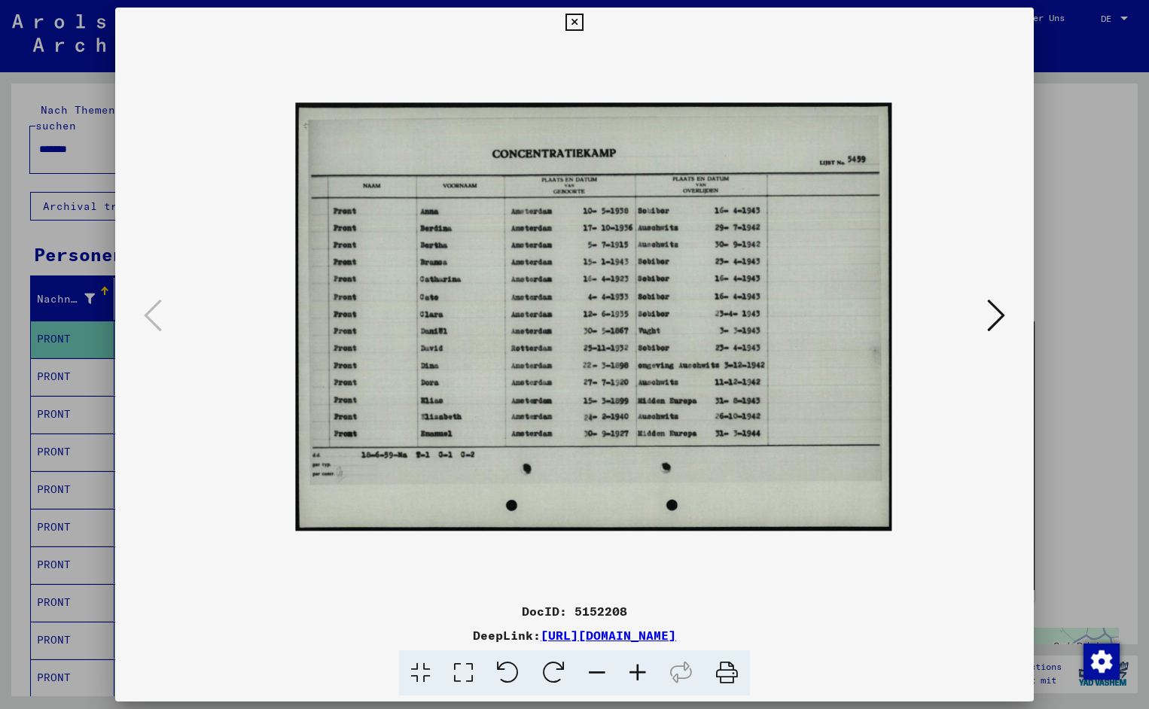
click at [632, 669] on icon at bounding box center [637, 673] width 41 height 46
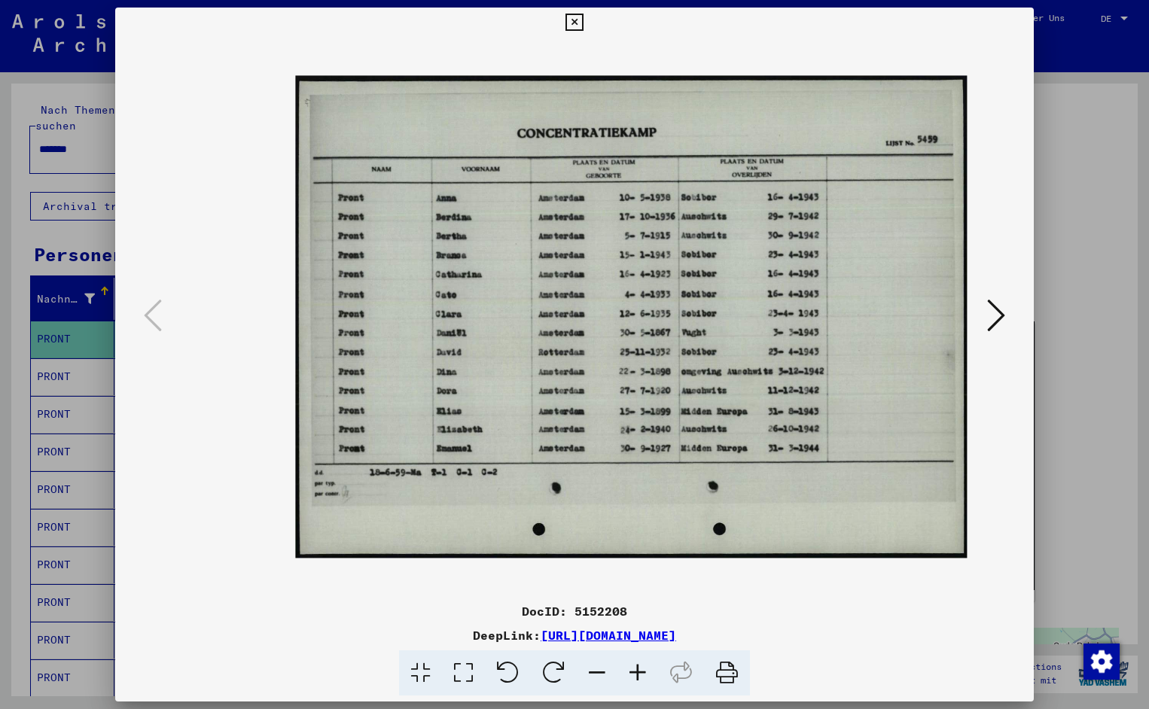
click at [632, 669] on icon at bounding box center [637, 673] width 41 height 46
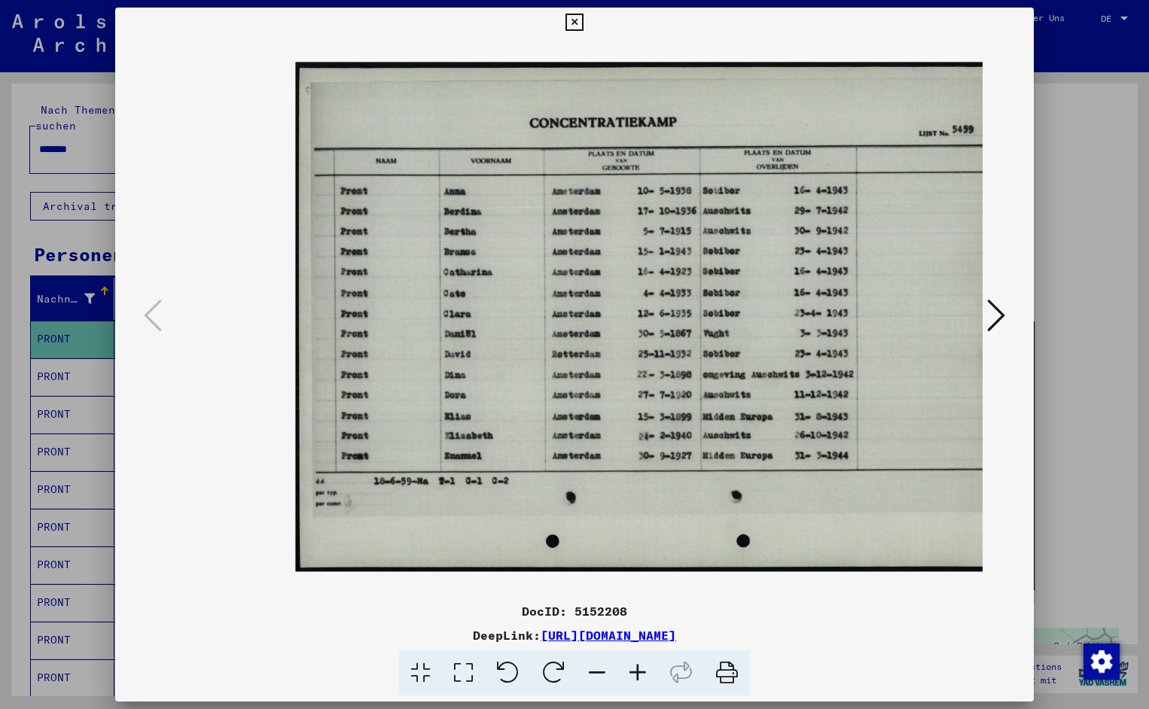
click at [632, 669] on icon at bounding box center [637, 673] width 41 height 46
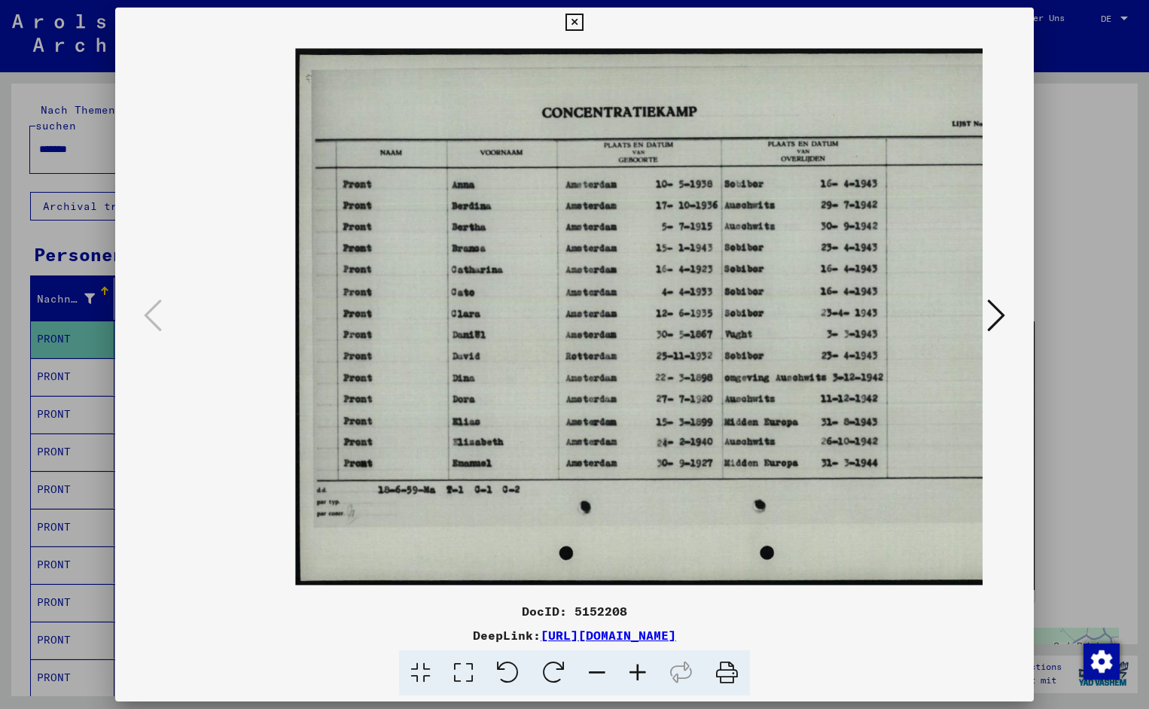
click at [632, 669] on icon at bounding box center [637, 673] width 41 height 46
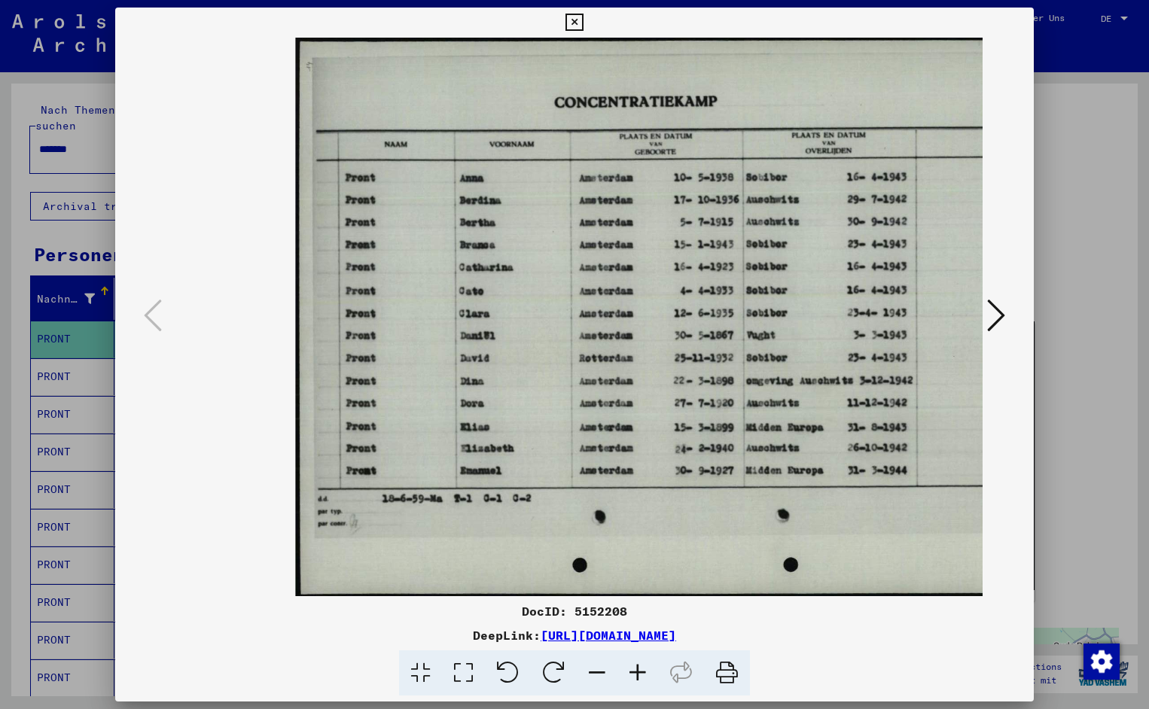
click at [632, 669] on icon at bounding box center [637, 673] width 41 height 46
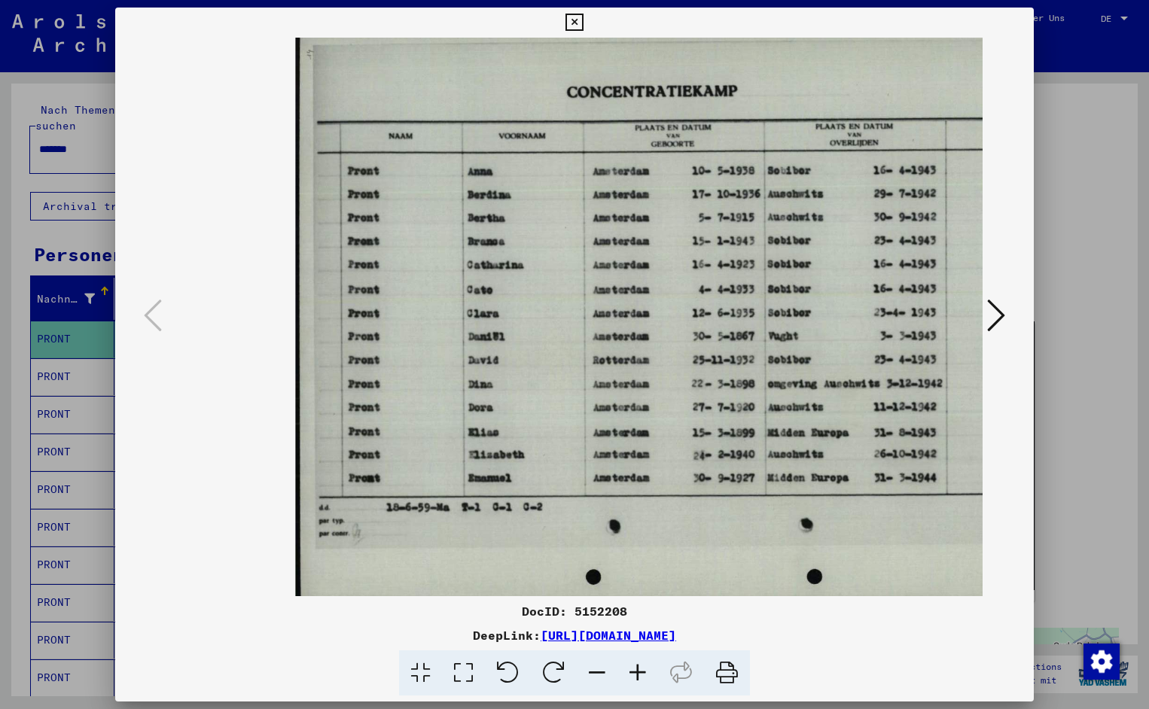
click at [632, 669] on icon at bounding box center [637, 673] width 41 height 46
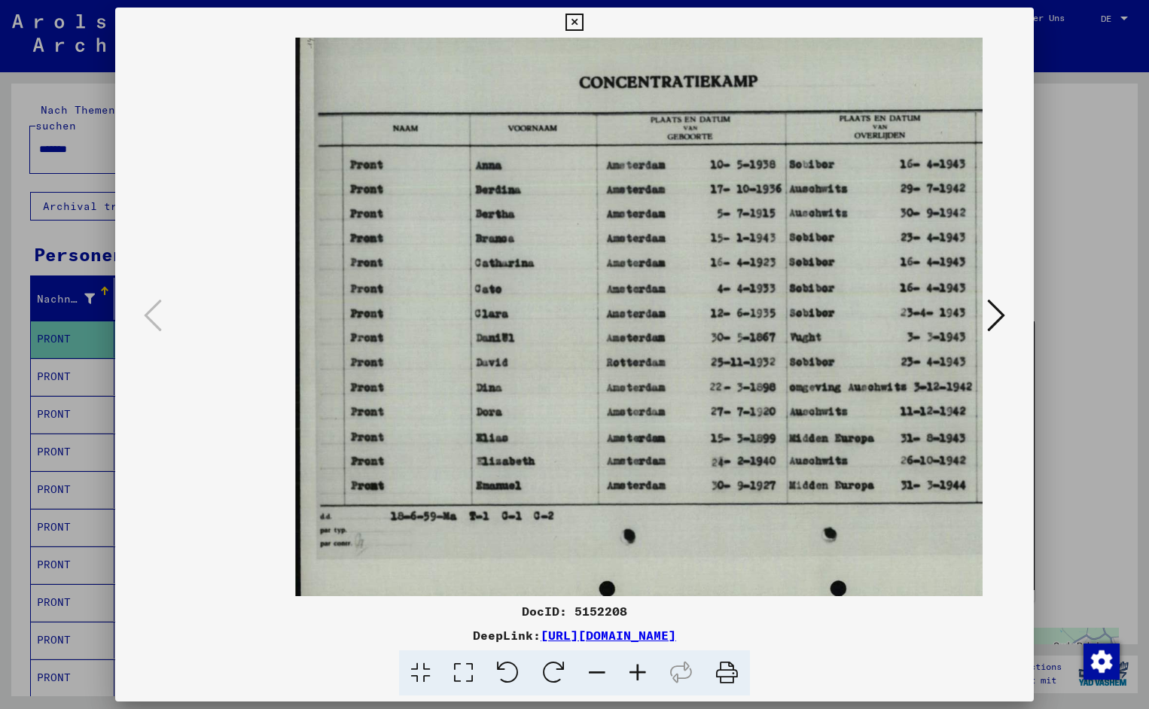
click at [632, 669] on icon at bounding box center [637, 673] width 41 height 46
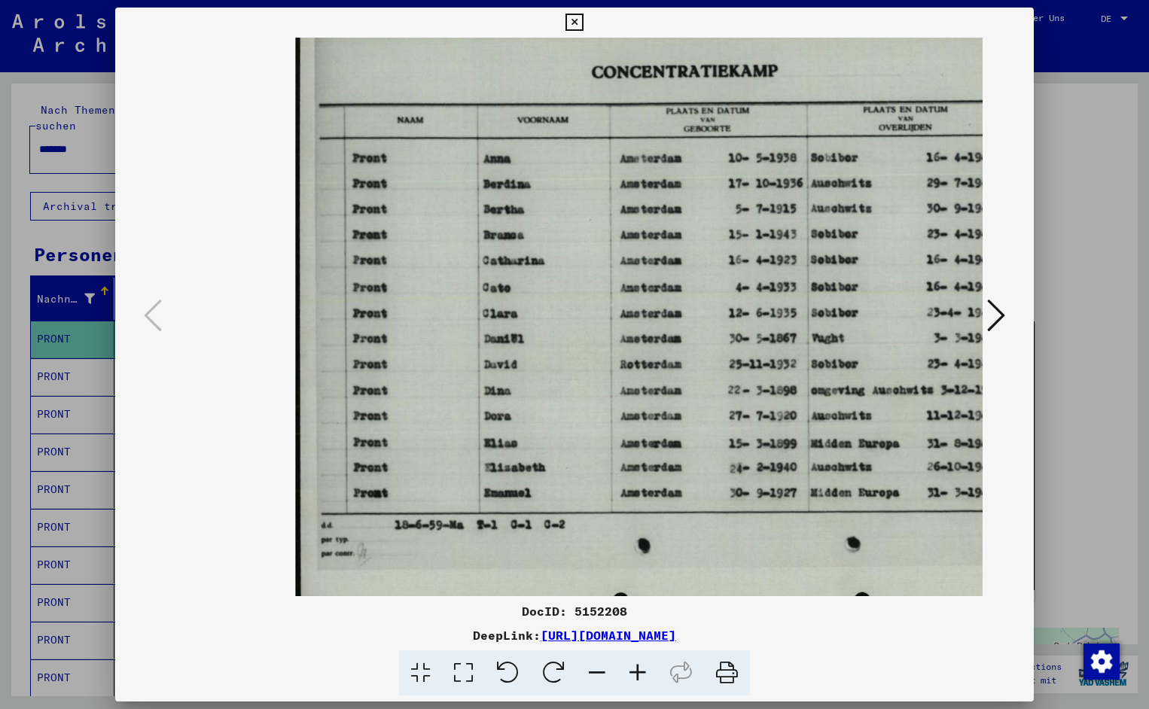
click at [632, 669] on icon at bounding box center [637, 673] width 41 height 46
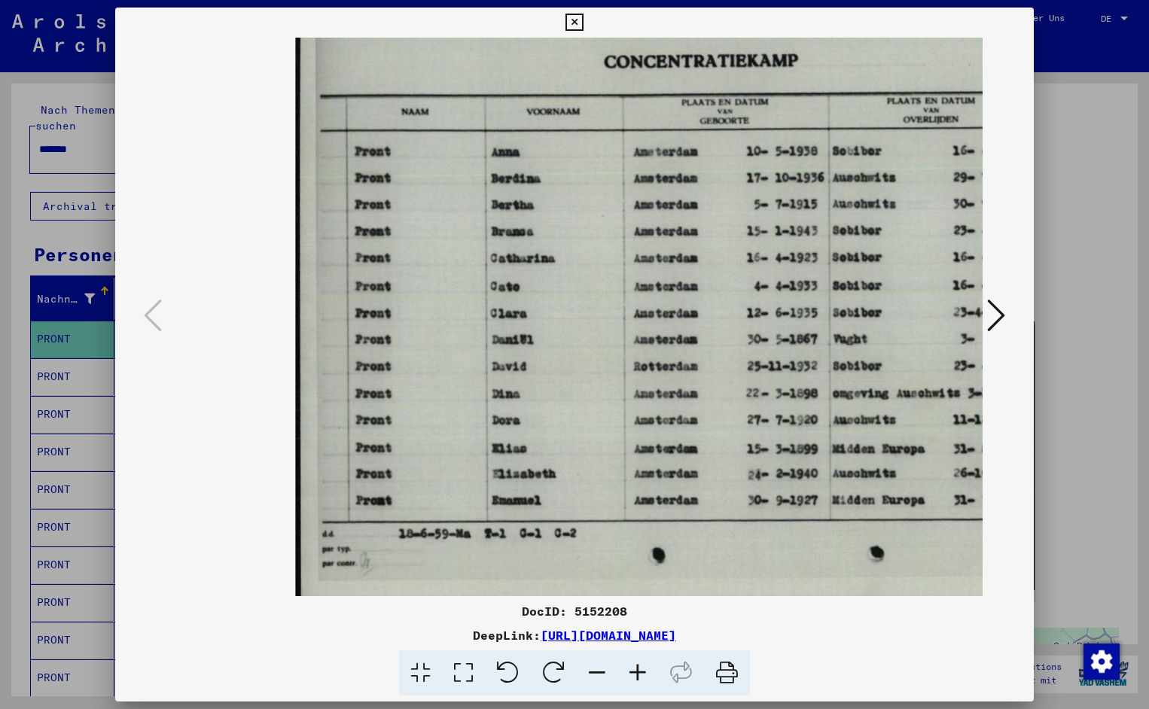
click at [632, 669] on icon at bounding box center [637, 673] width 41 height 46
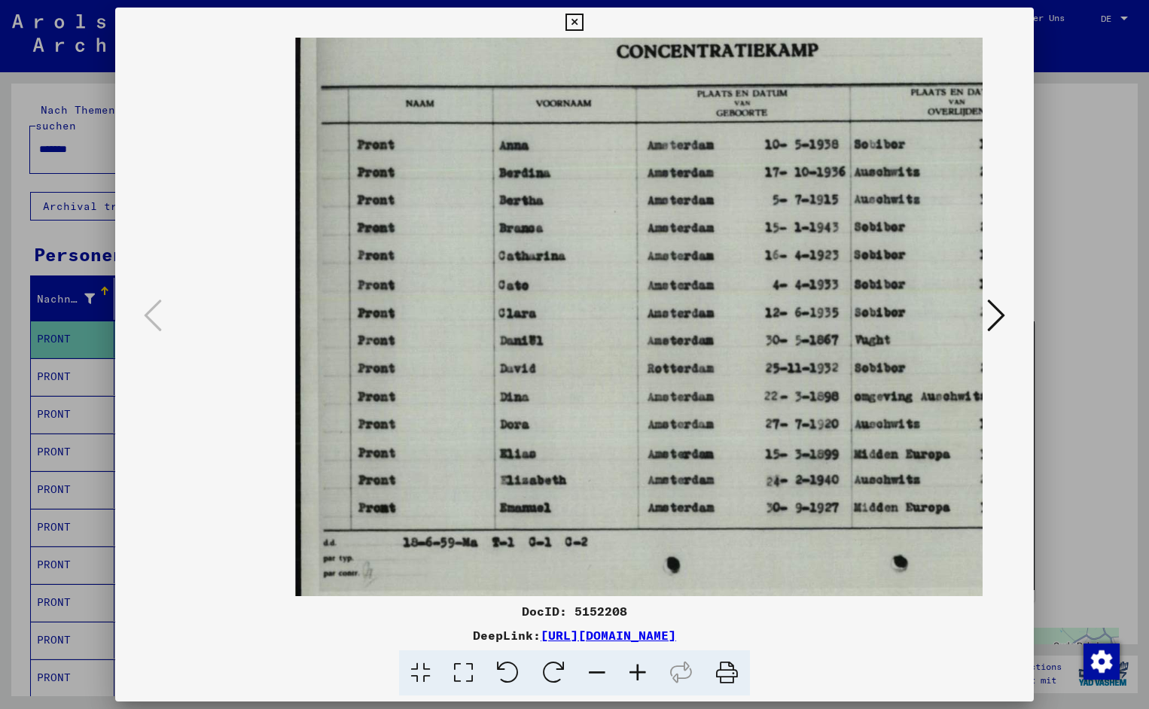
click at [632, 669] on icon at bounding box center [637, 673] width 41 height 46
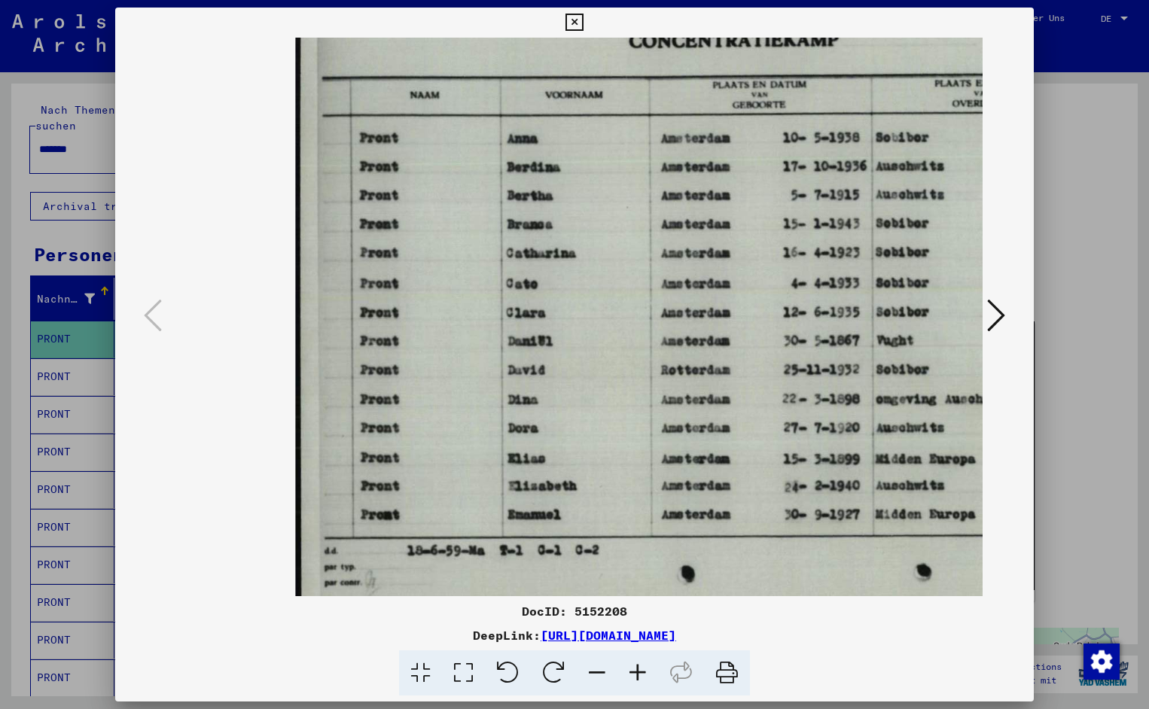
click at [632, 669] on icon at bounding box center [637, 673] width 41 height 46
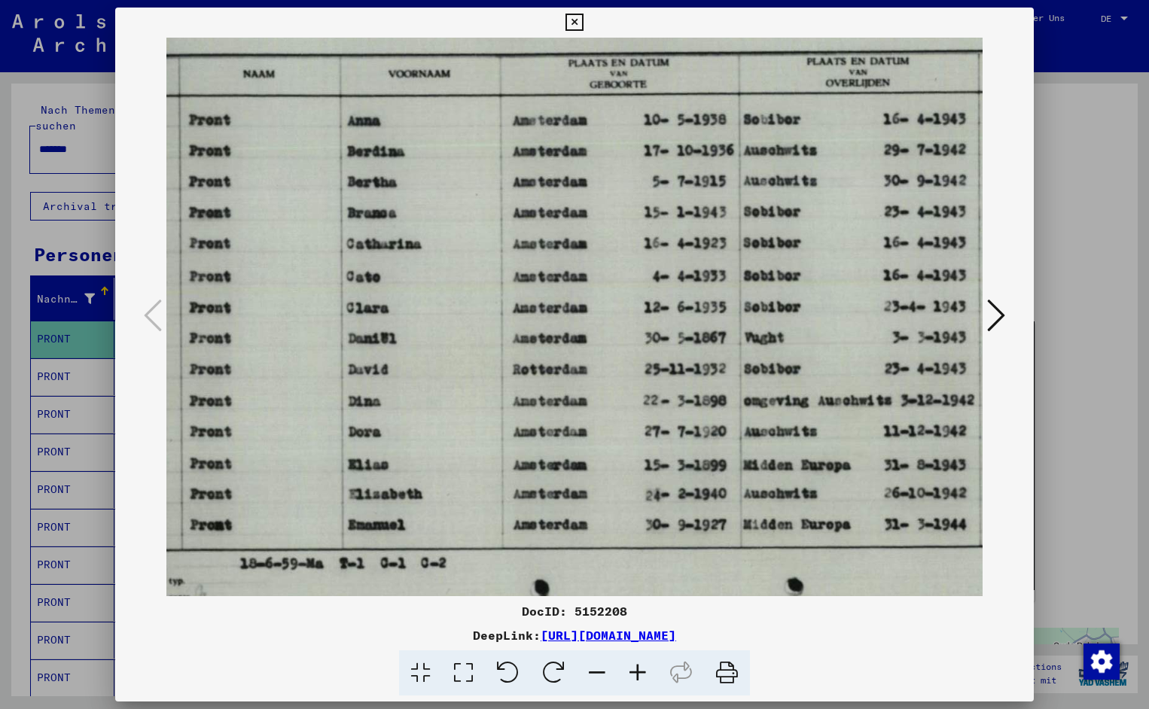
scroll to position [2, 184]
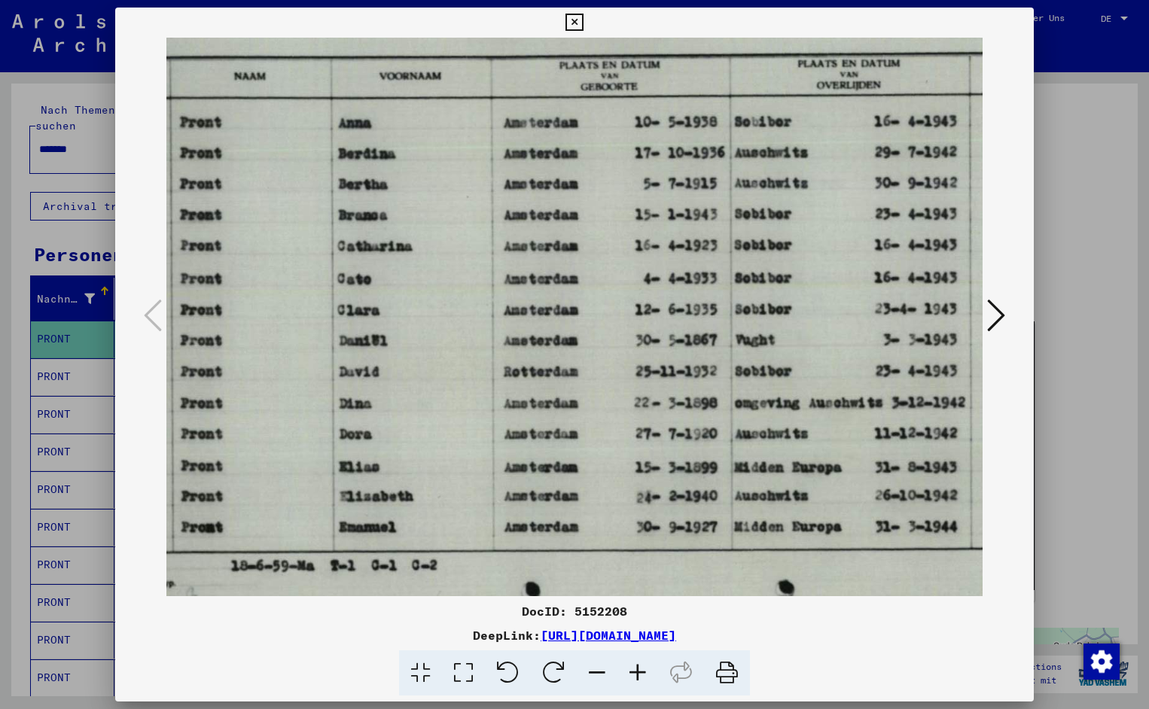
drag, startPoint x: 754, startPoint y: 427, endPoint x: 569, endPoint y: 425, distance: 184.4
click at [583, 19] on icon at bounding box center [573, 23] width 17 height 18
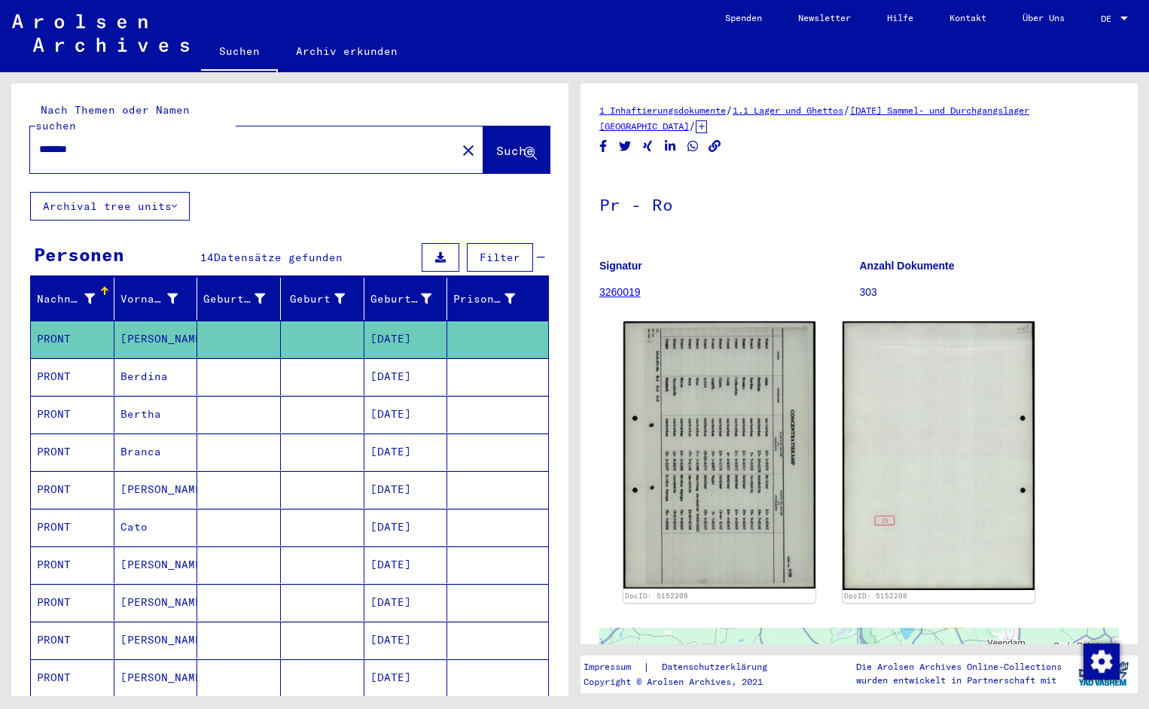
click at [102, 142] on input "*******" at bounding box center [243, 150] width 408 height 16
click at [496, 143] on span "Suche" at bounding box center [515, 150] width 38 height 15
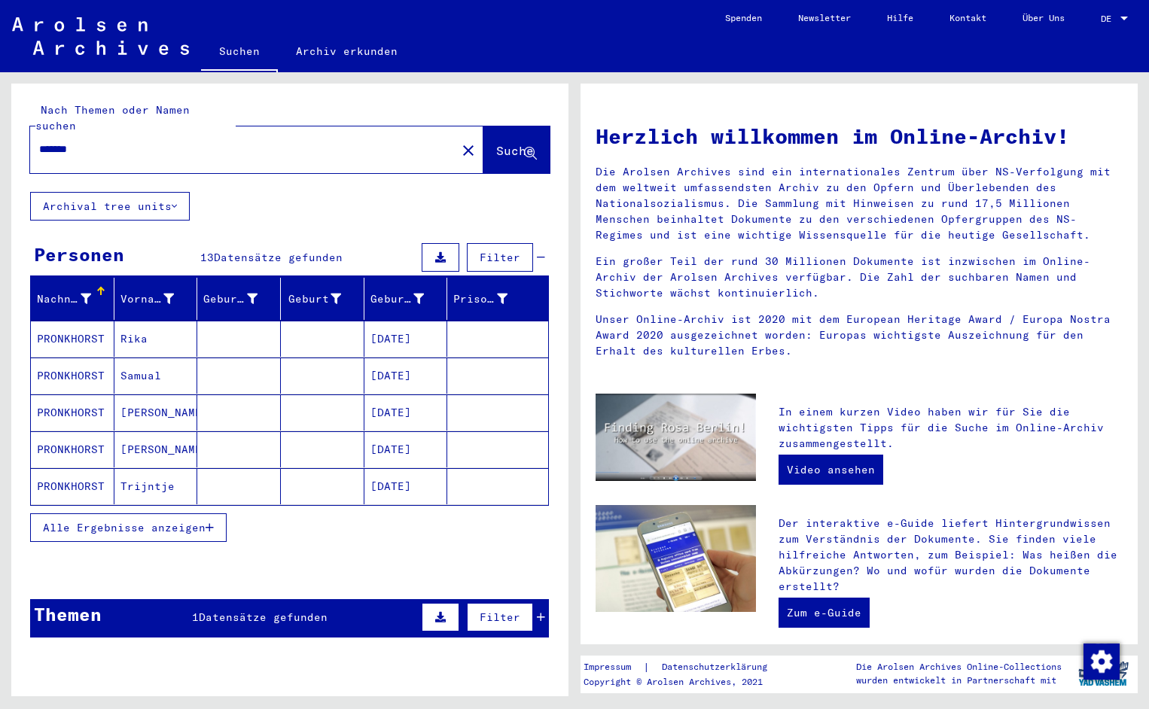
click at [51, 324] on mat-cell "PRONKHORST" at bounding box center [73, 339] width 84 height 36
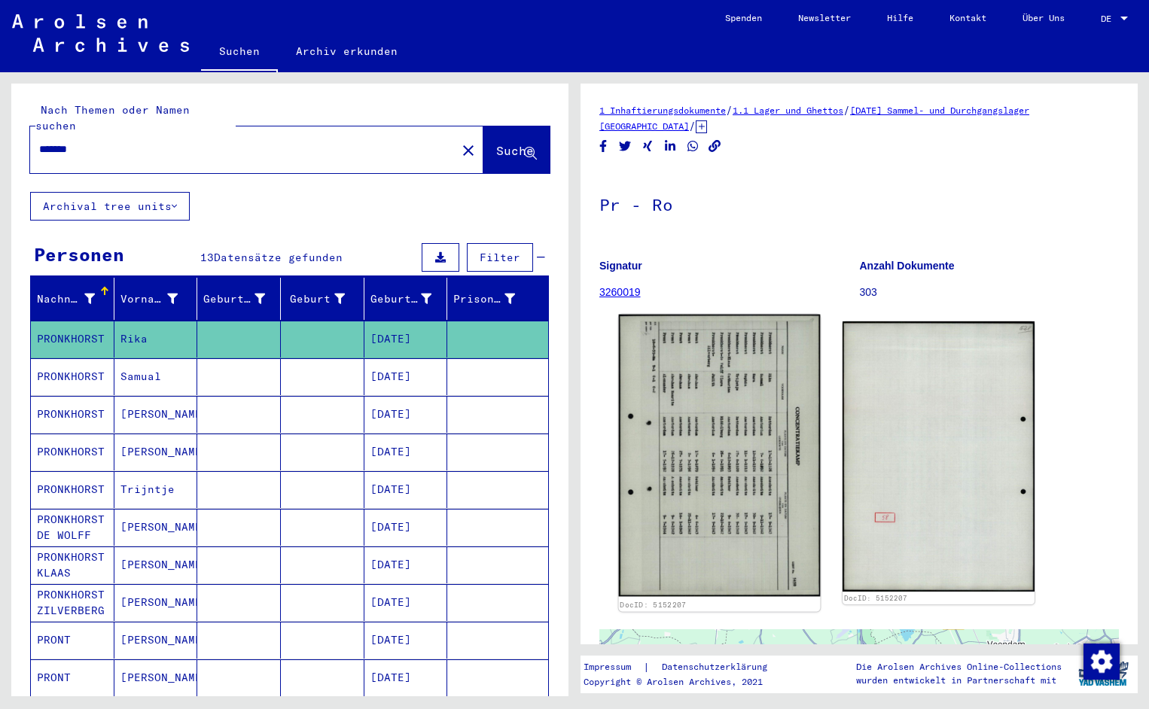
click at [717, 416] on img at bounding box center [720, 456] width 202 height 282
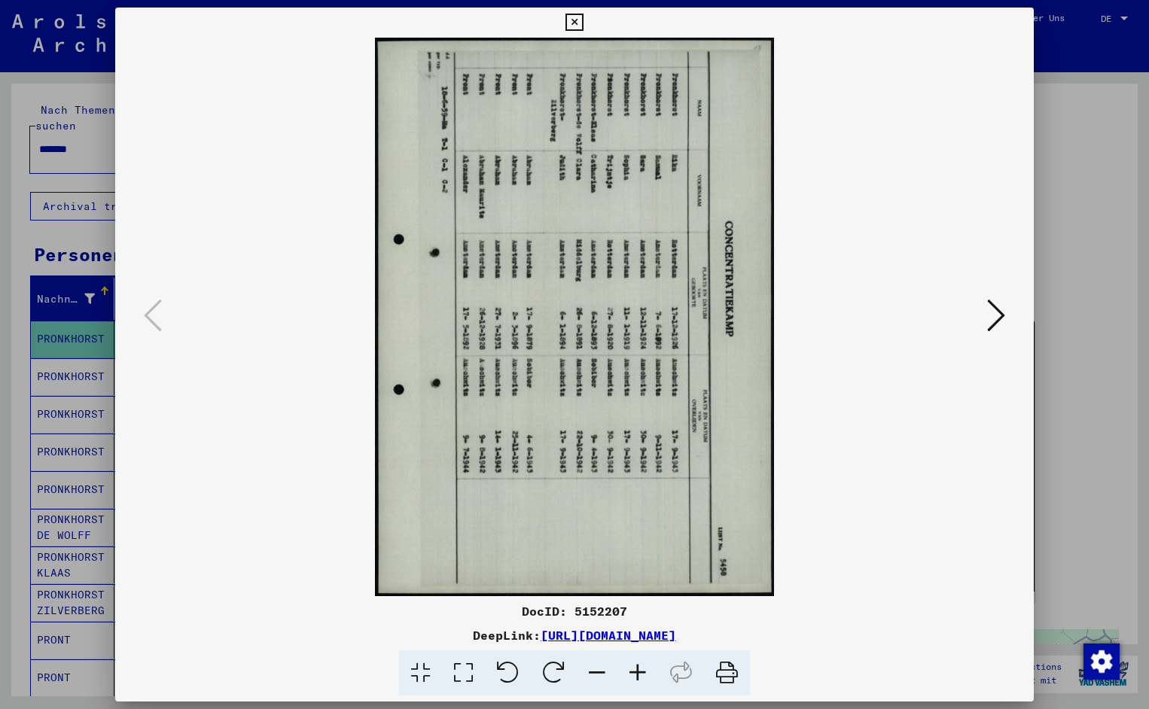
click at [517, 665] on icon at bounding box center [508, 673] width 46 height 46
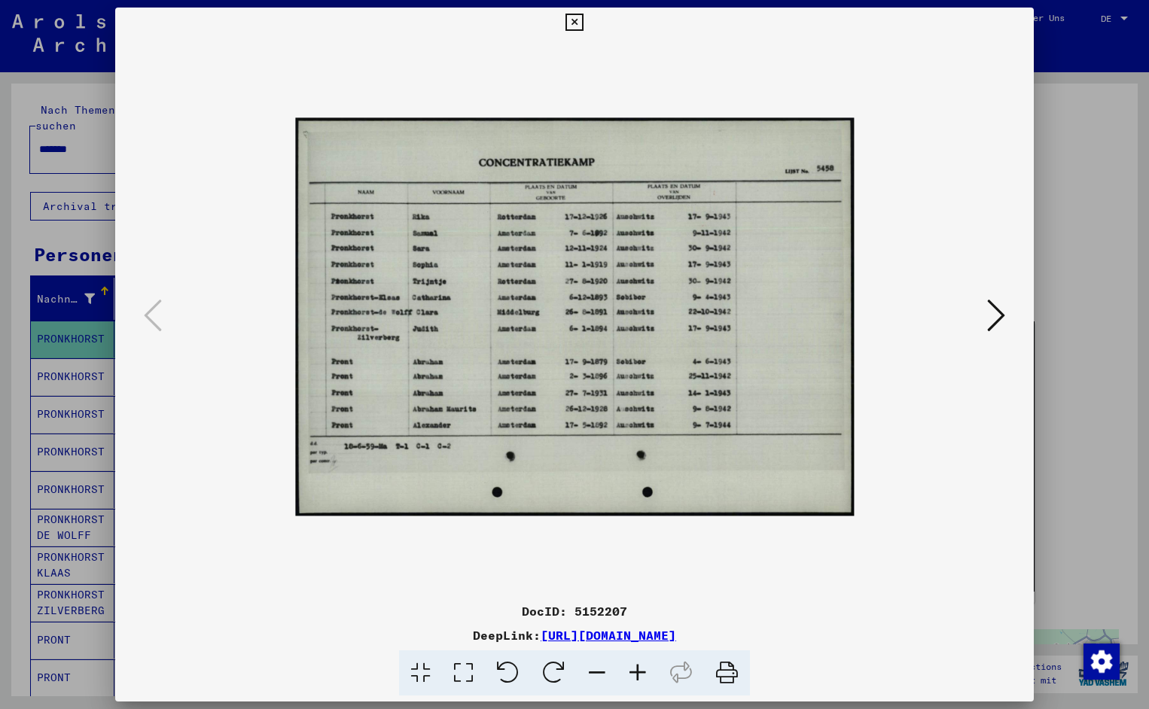
click at [635, 671] on icon at bounding box center [637, 673] width 41 height 46
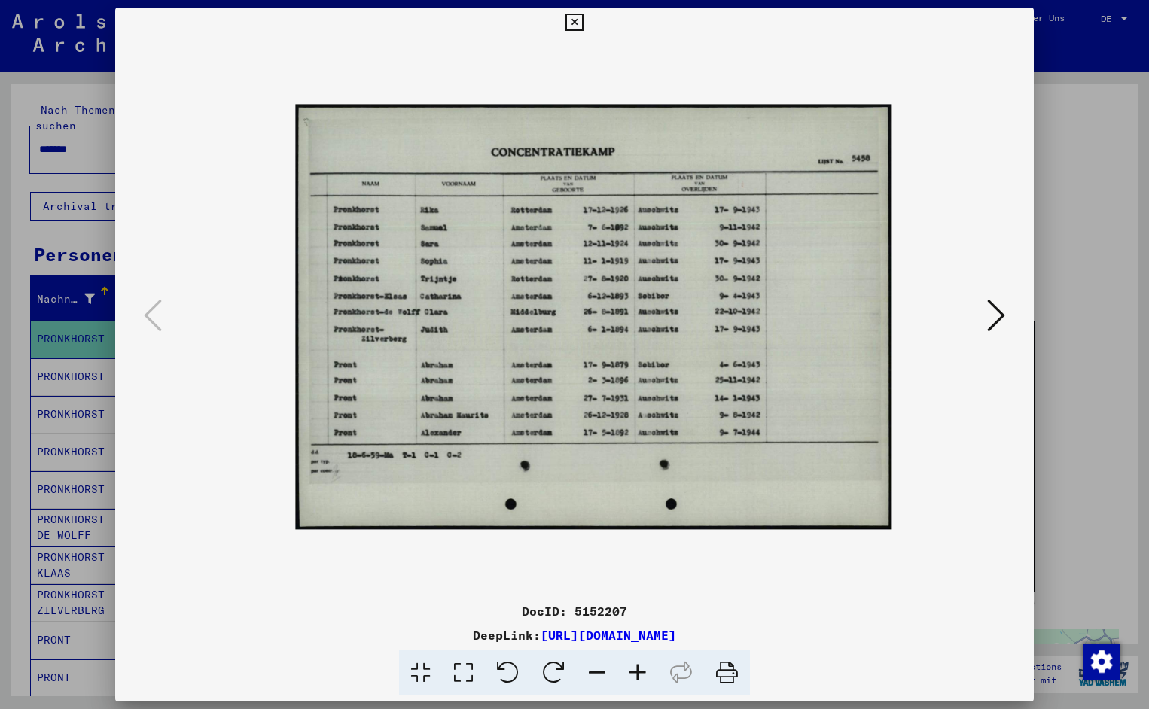
click at [635, 671] on icon at bounding box center [637, 673] width 41 height 46
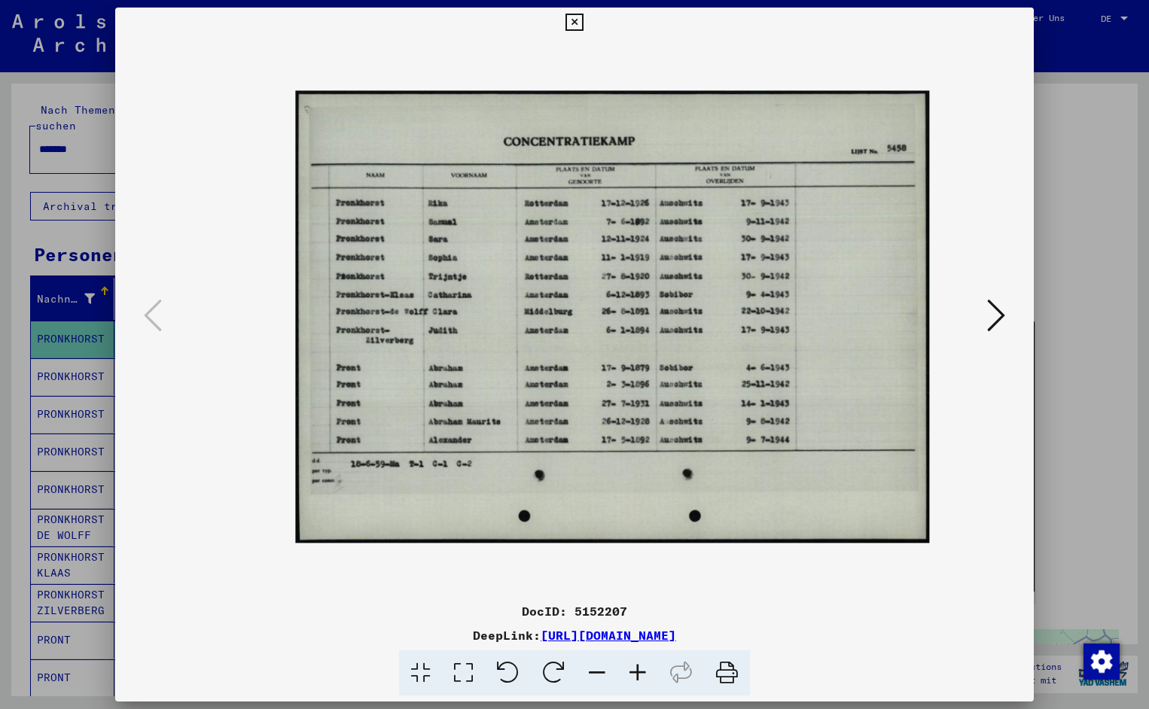
click at [635, 671] on icon at bounding box center [637, 673] width 41 height 46
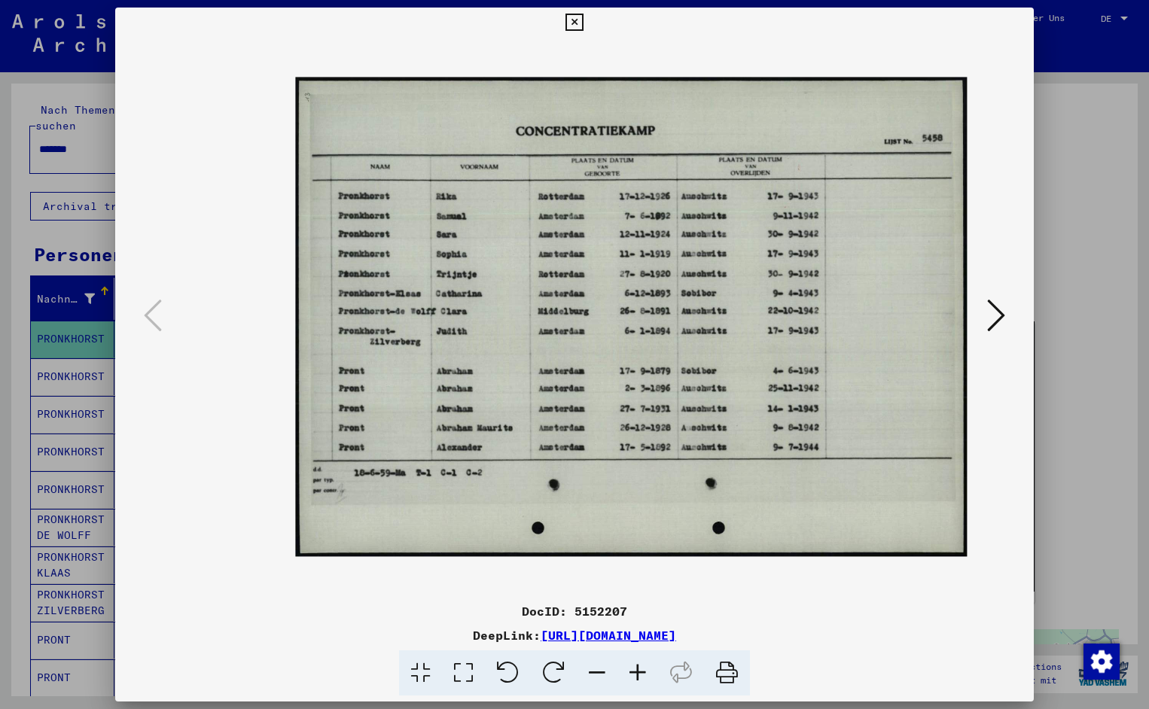
click at [635, 671] on icon at bounding box center [637, 673] width 41 height 46
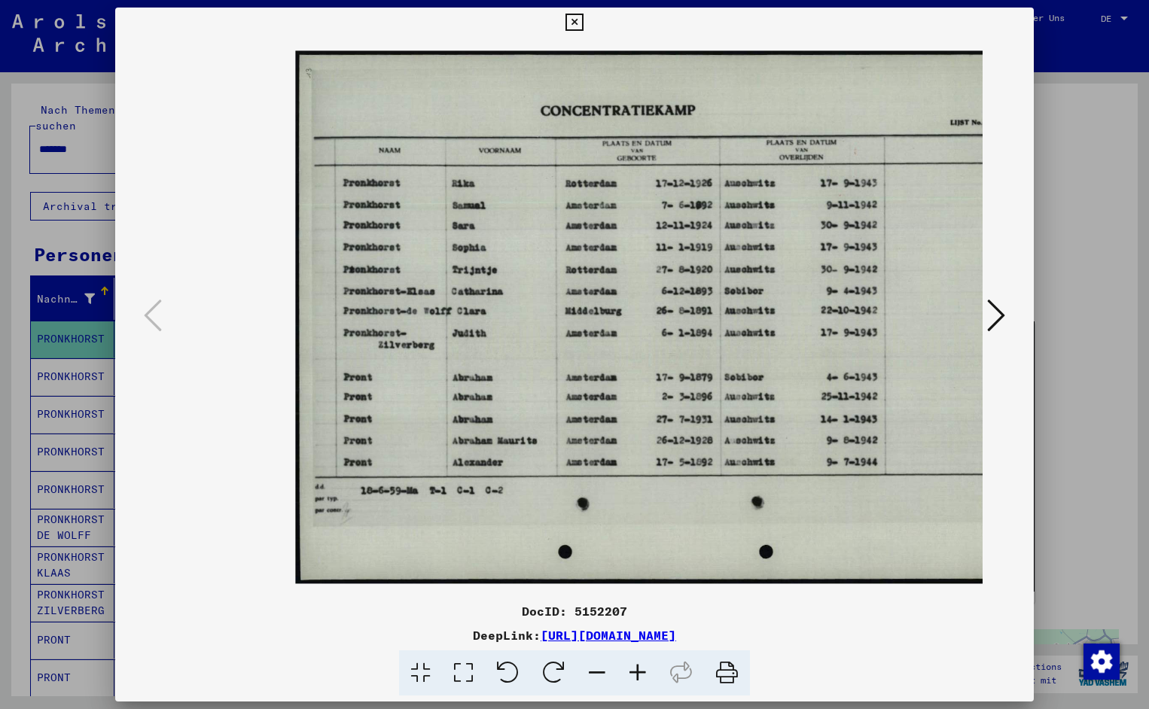
click at [635, 671] on icon at bounding box center [637, 673] width 41 height 46
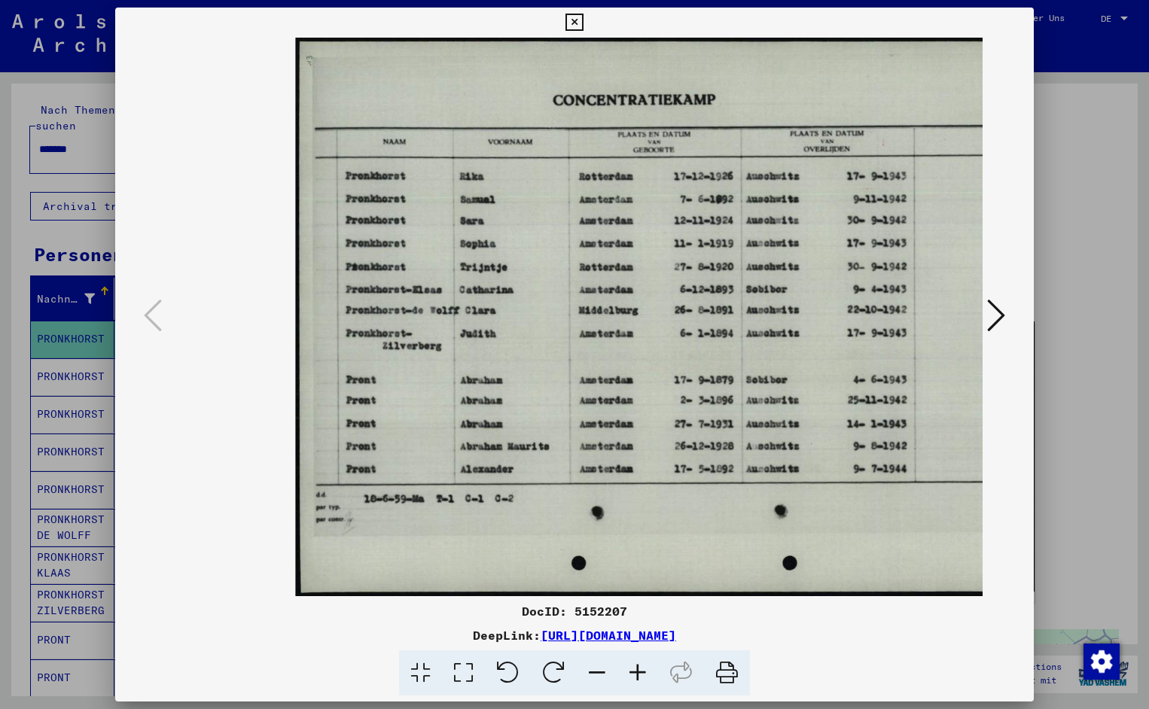
click at [635, 671] on icon at bounding box center [637, 673] width 41 height 46
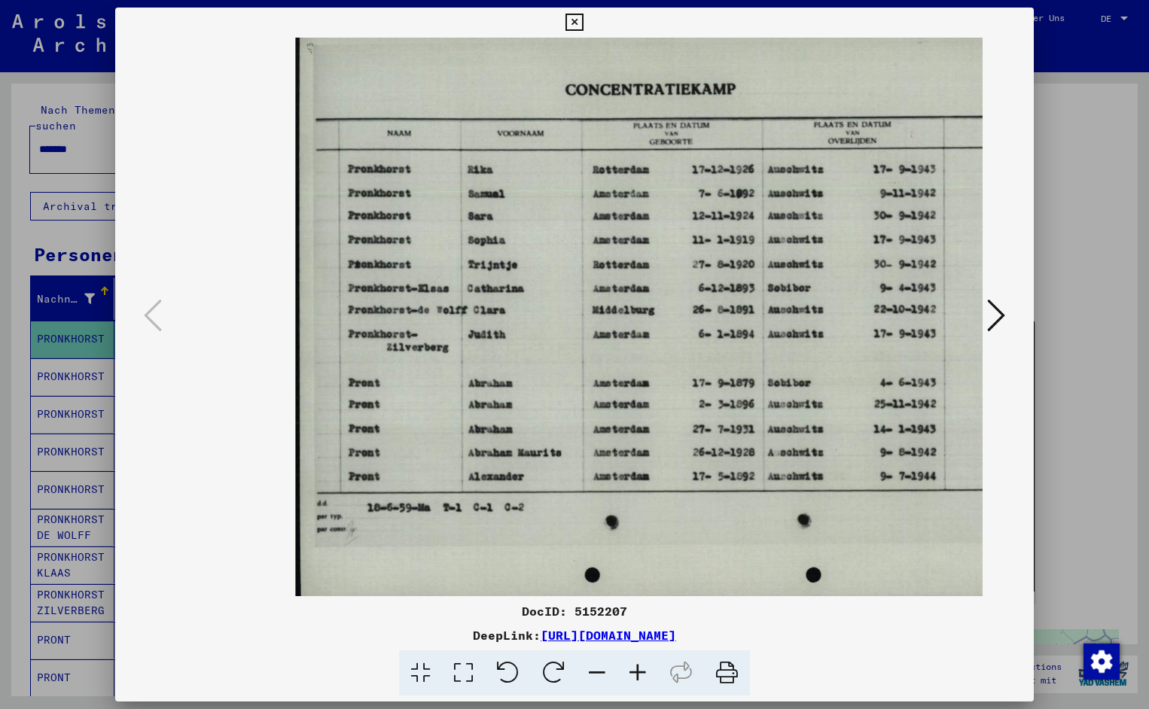
click at [635, 671] on icon at bounding box center [637, 673] width 41 height 46
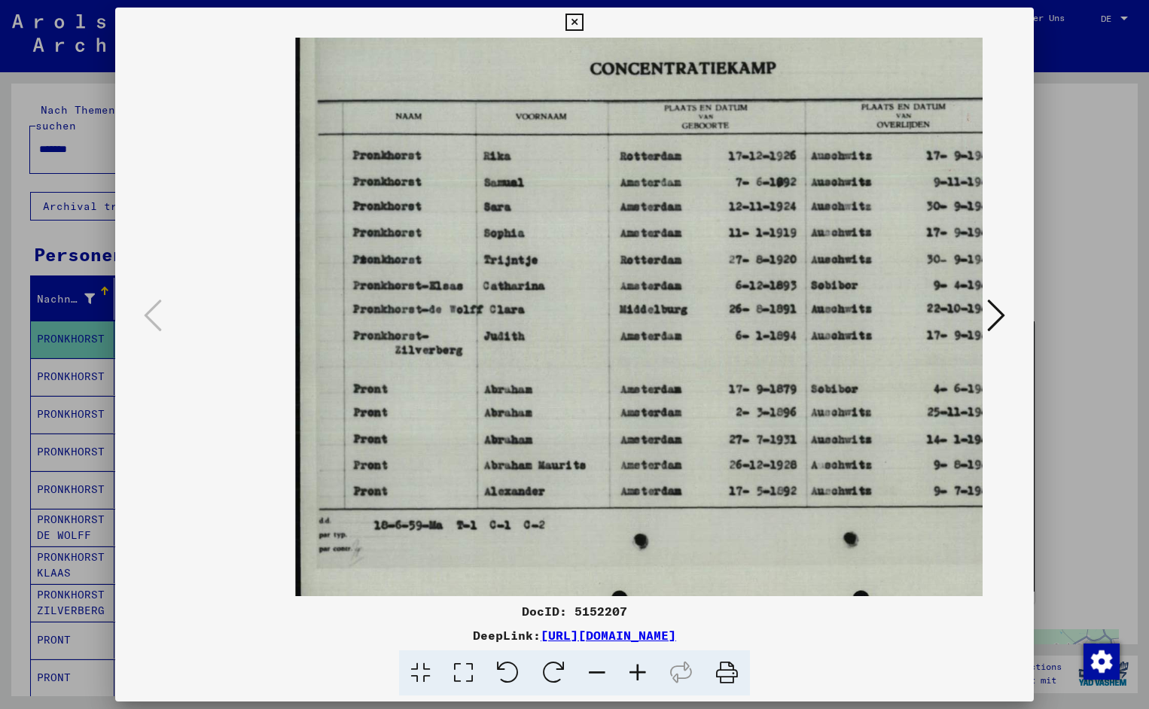
click at [635, 671] on icon at bounding box center [637, 673] width 41 height 46
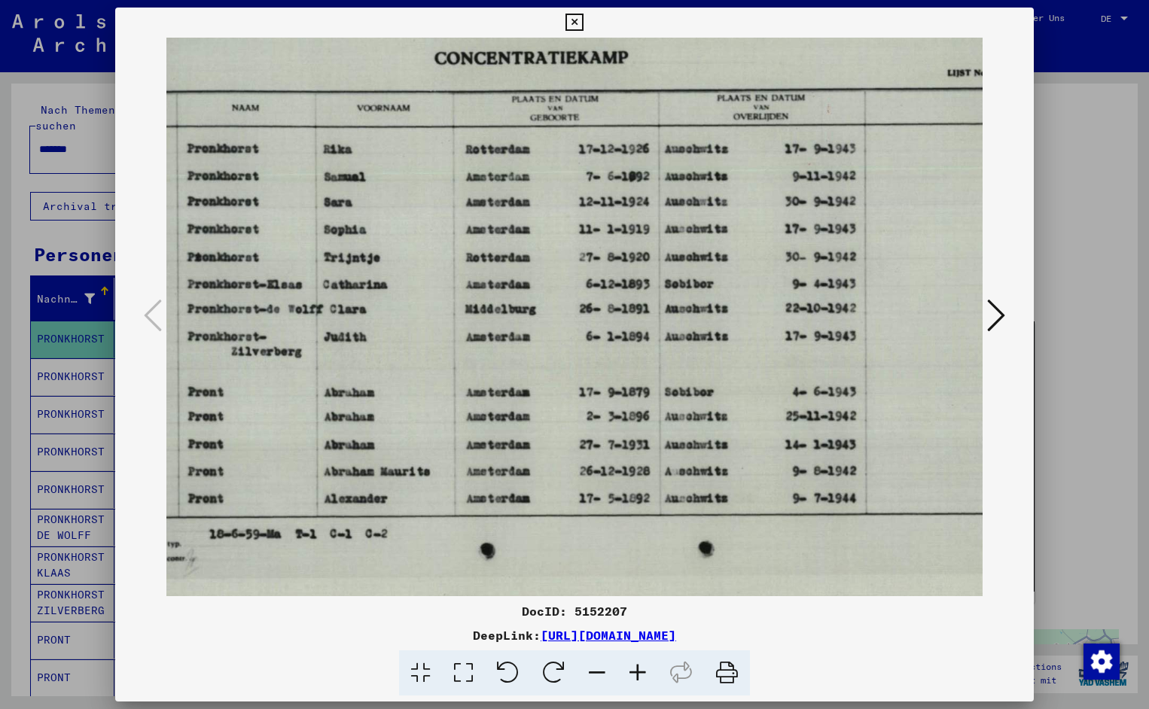
scroll to position [1, 168]
drag, startPoint x: 808, startPoint y: 536, endPoint x: 641, endPoint y: 546, distance: 168.2
click at [583, 20] on icon at bounding box center [573, 23] width 17 height 18
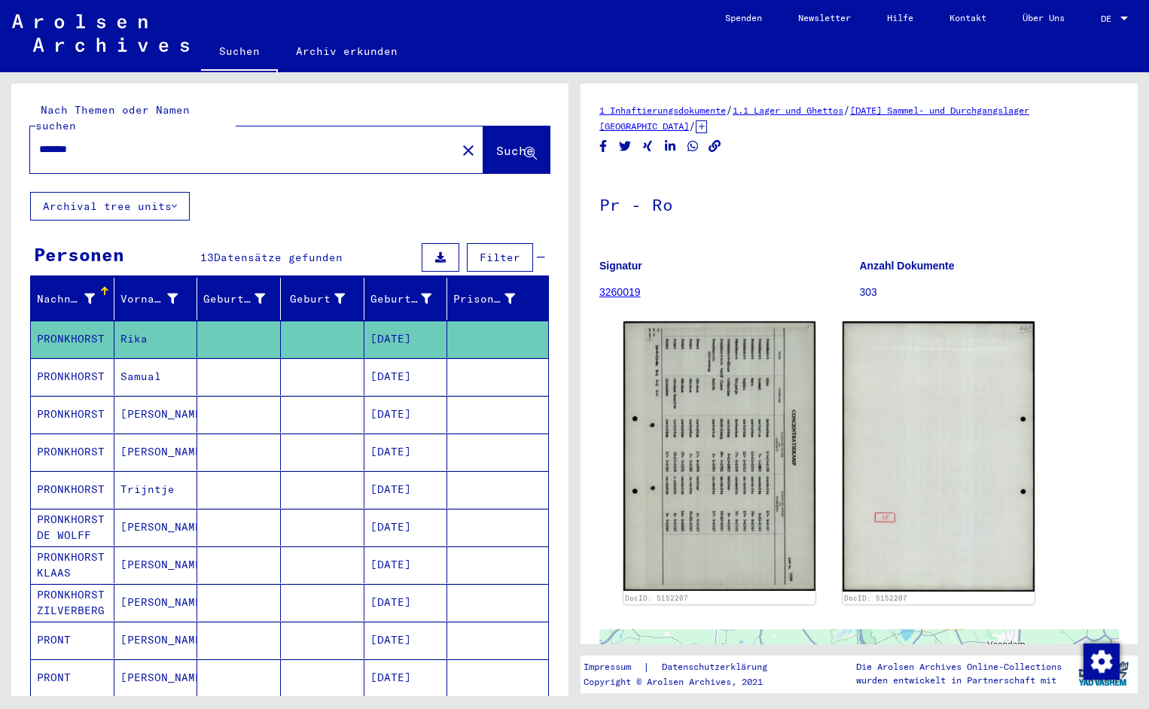
click at [91, 142] on input "*******" at bounding box center [243, 150] width 408 height 16
click at [497, 143] on span "Suche" at bounding box center [515, 150] width 38 height 15
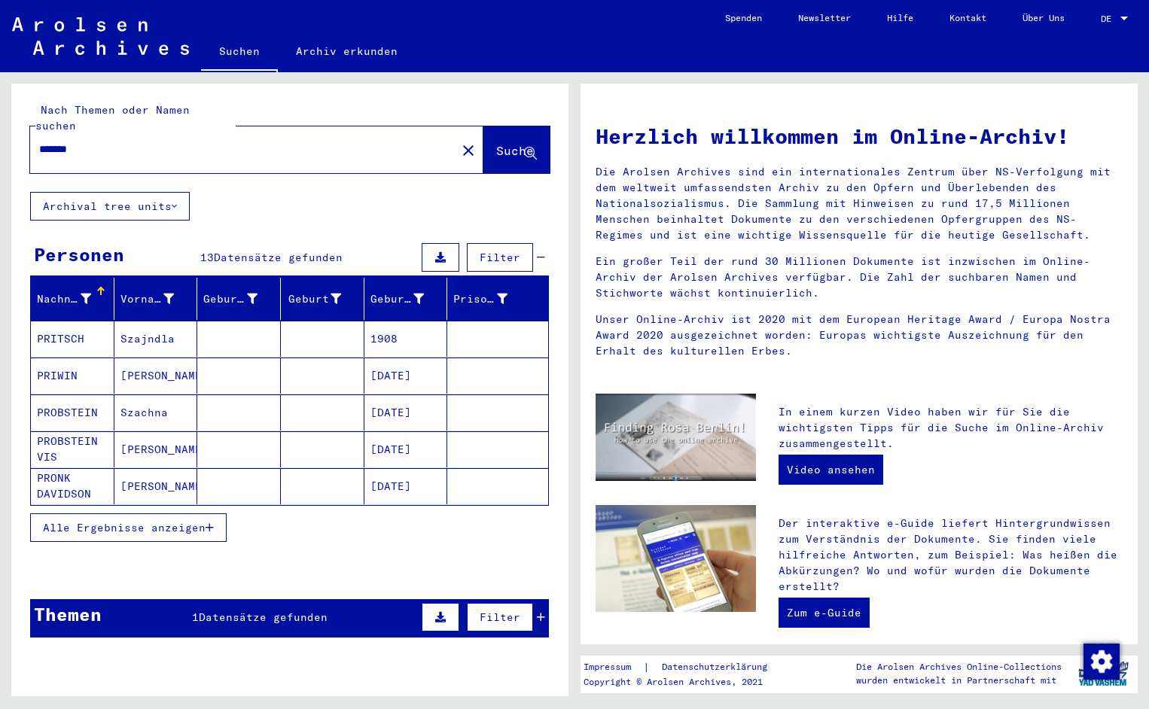
click at [78, 325] on mat-cell "PRITSCH" at bounding box center [73, 339] width 84 height 36
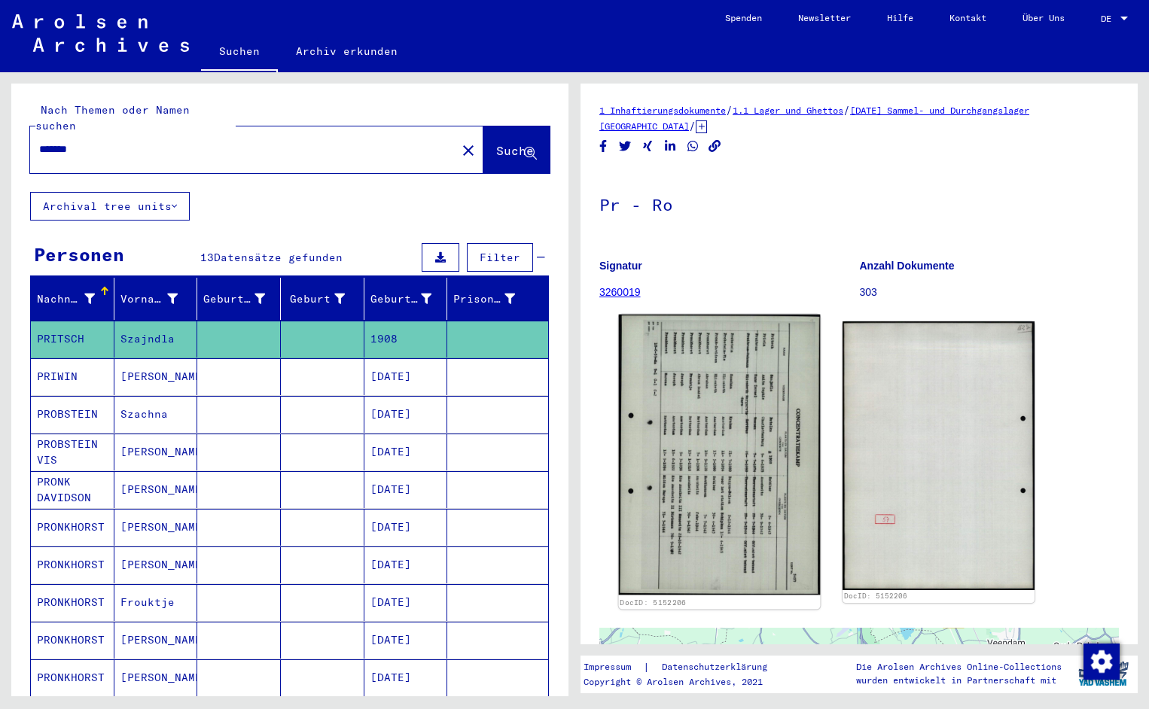
click at [735, 416] on img at bounding box center [720, 455] width 202 height 281
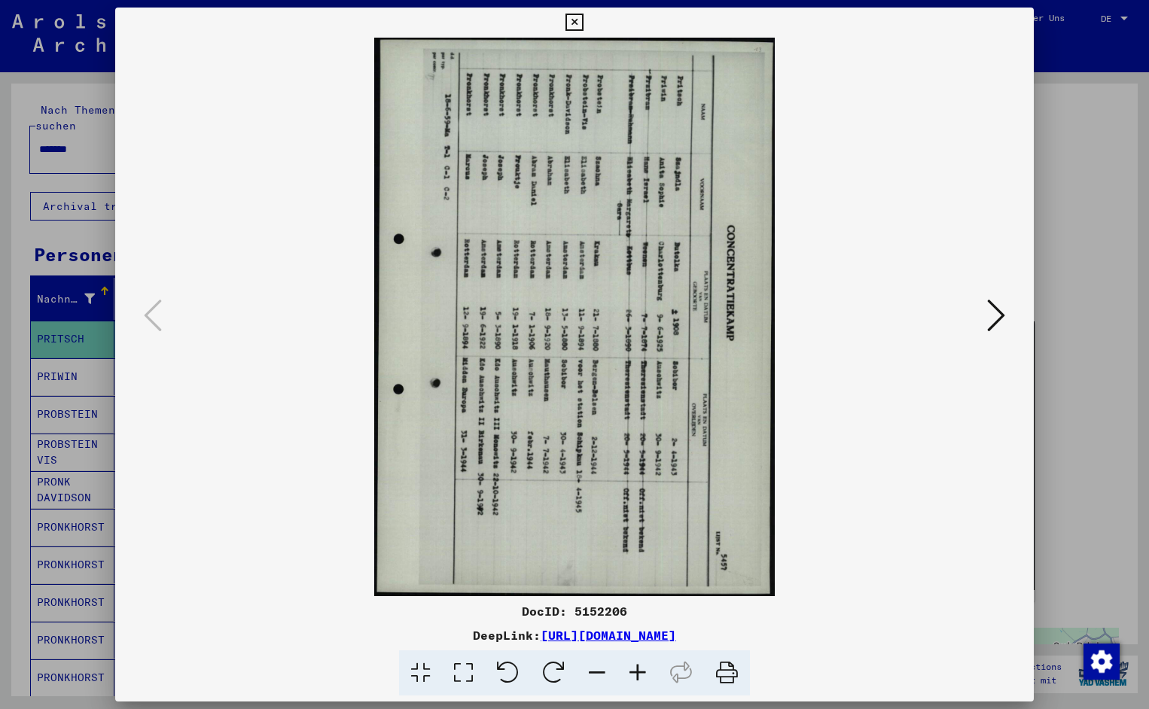
click at [510, 670] on icon at bounding box center [508, 673] width 46 height 46
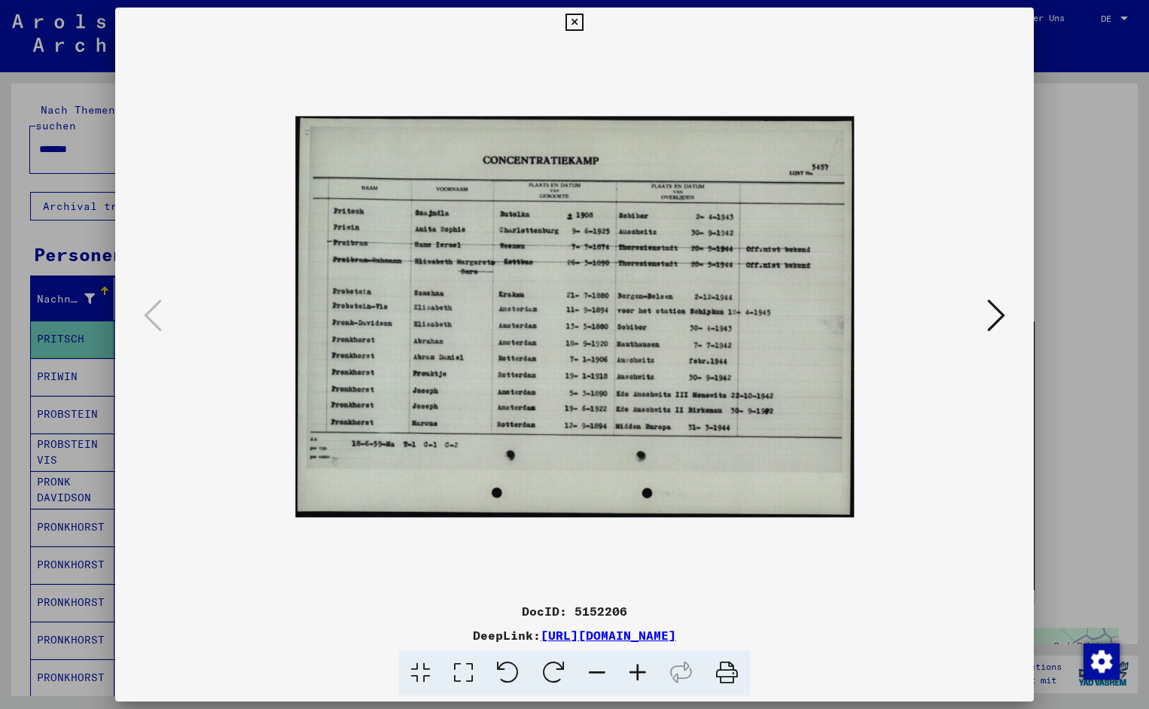
click at [641, 668] on icon at bounding box center [637, 673] width 41 height 46
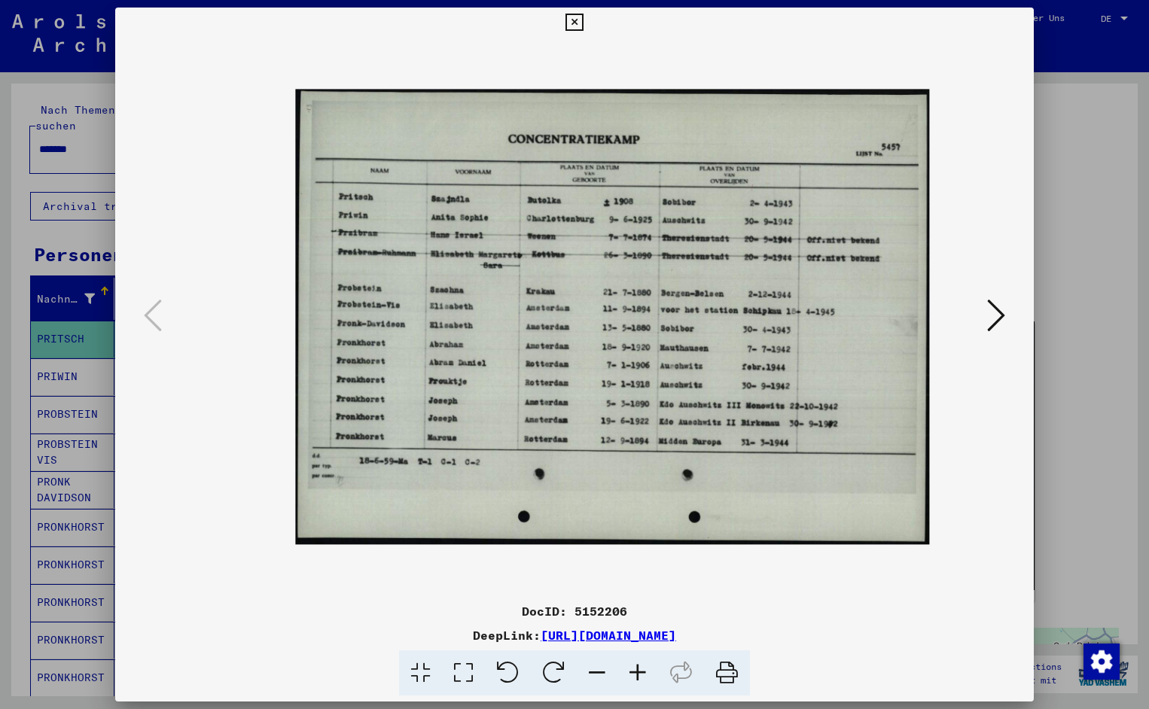
click at [641, 668] on icon at bounding box center [637, 673] width 41 height 46
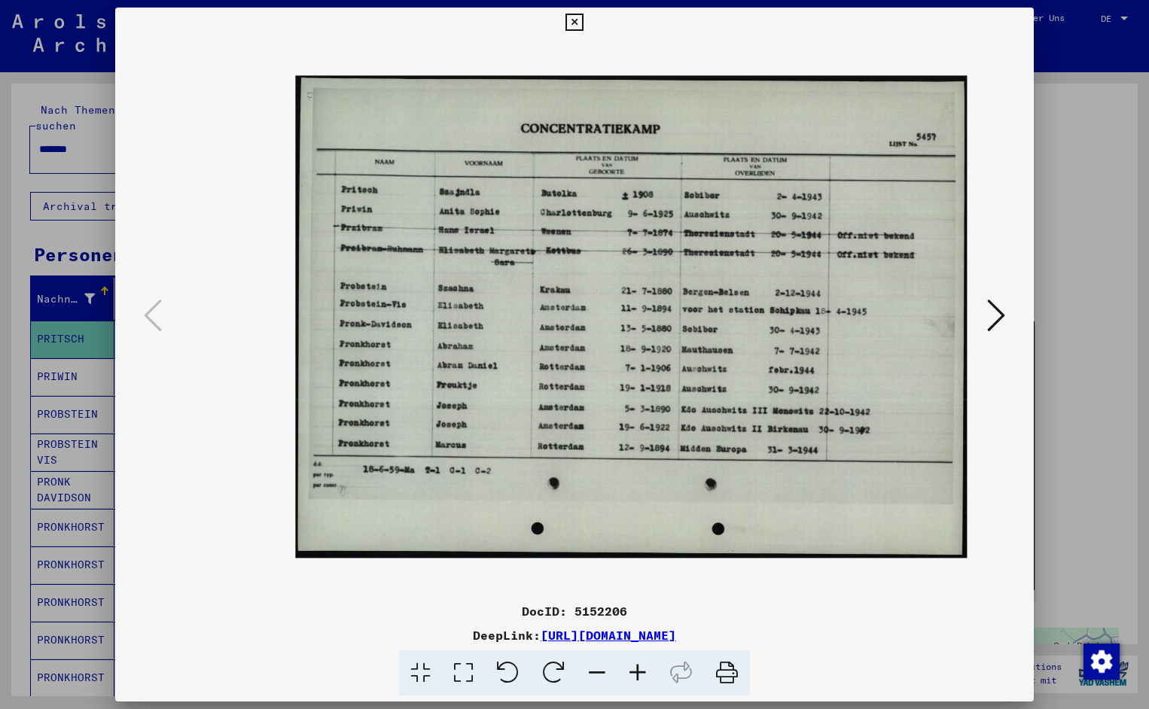
click at [641, 668] on icon at bounding box center [637, 673] width 41 height 46
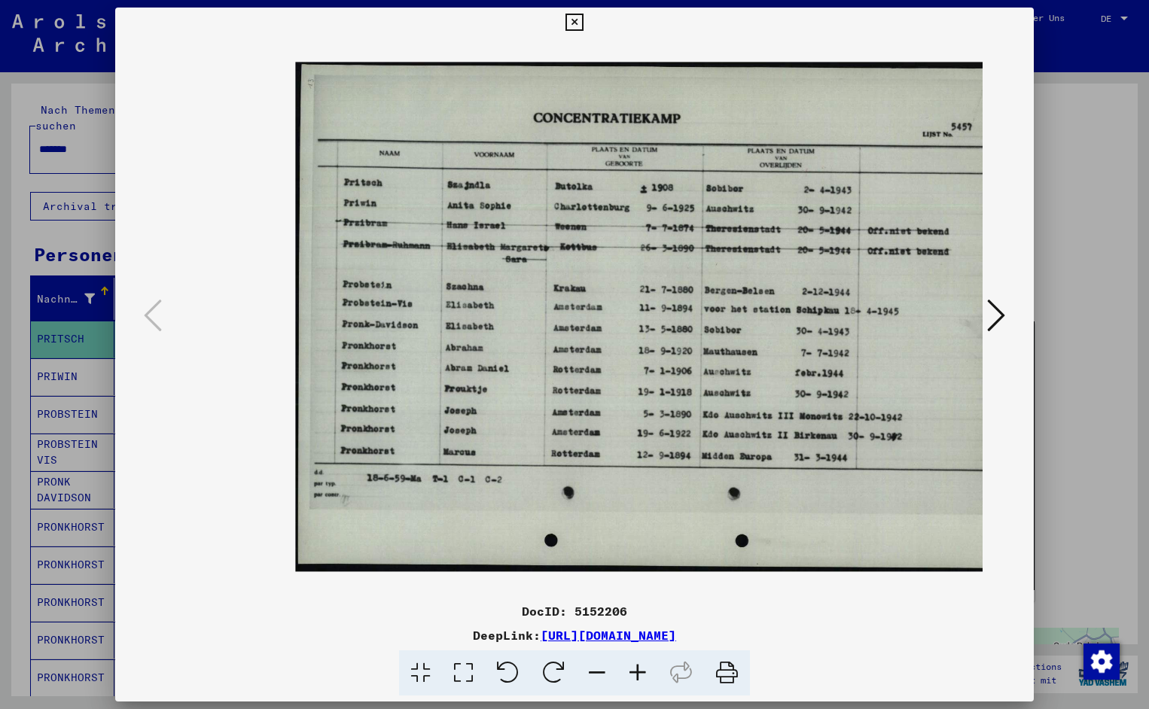
click at [641, 668] on icon at bounding box center [637, 673] width 41 height 46
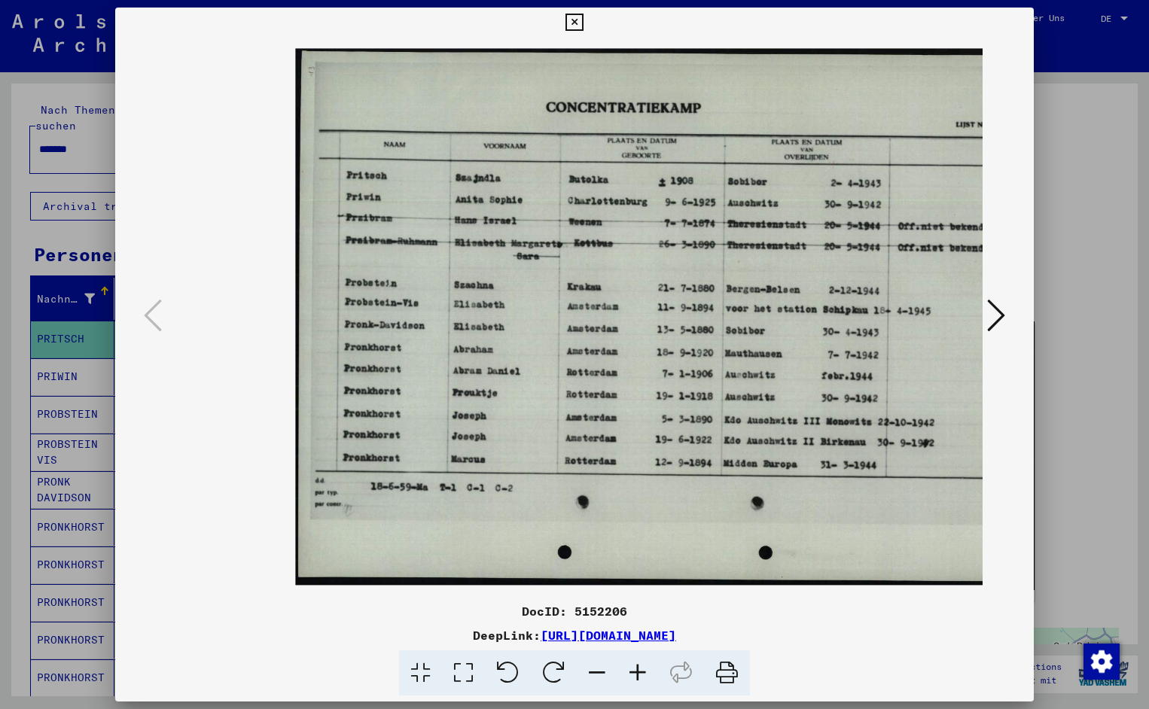
click at [641, 668] on icon at bounding box center [637, 673] width 41 height 46
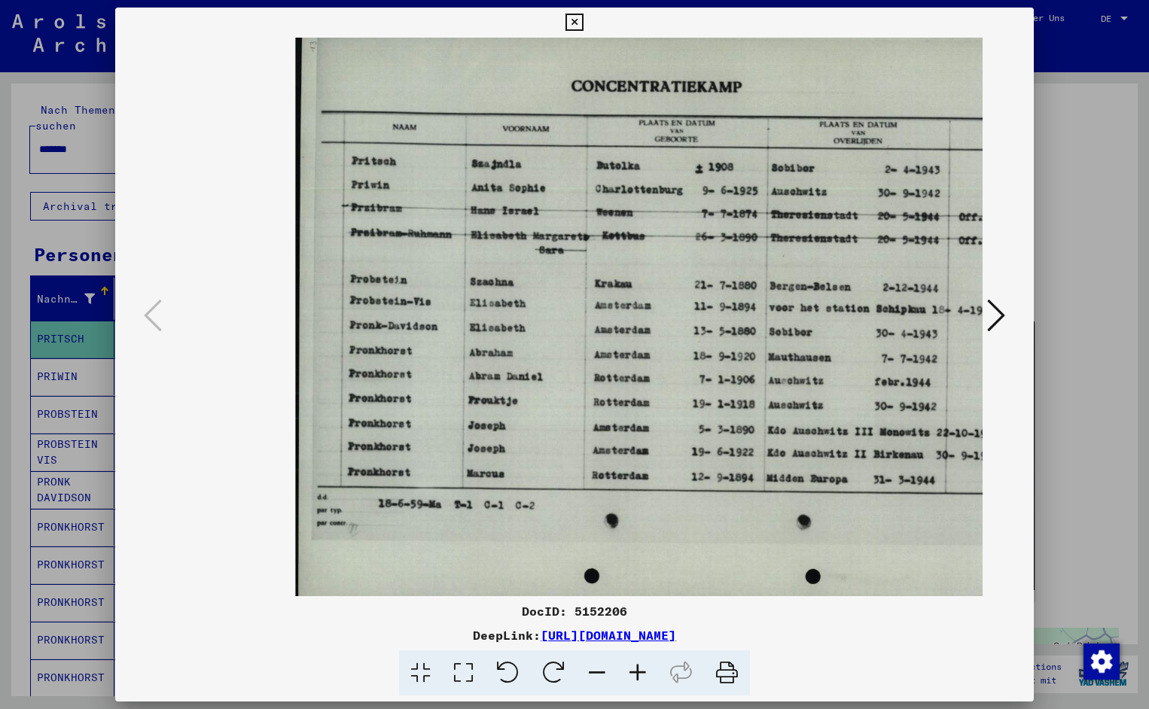
click at [641, 668] on icon at bounding box center [637, 673] width 41 height 46
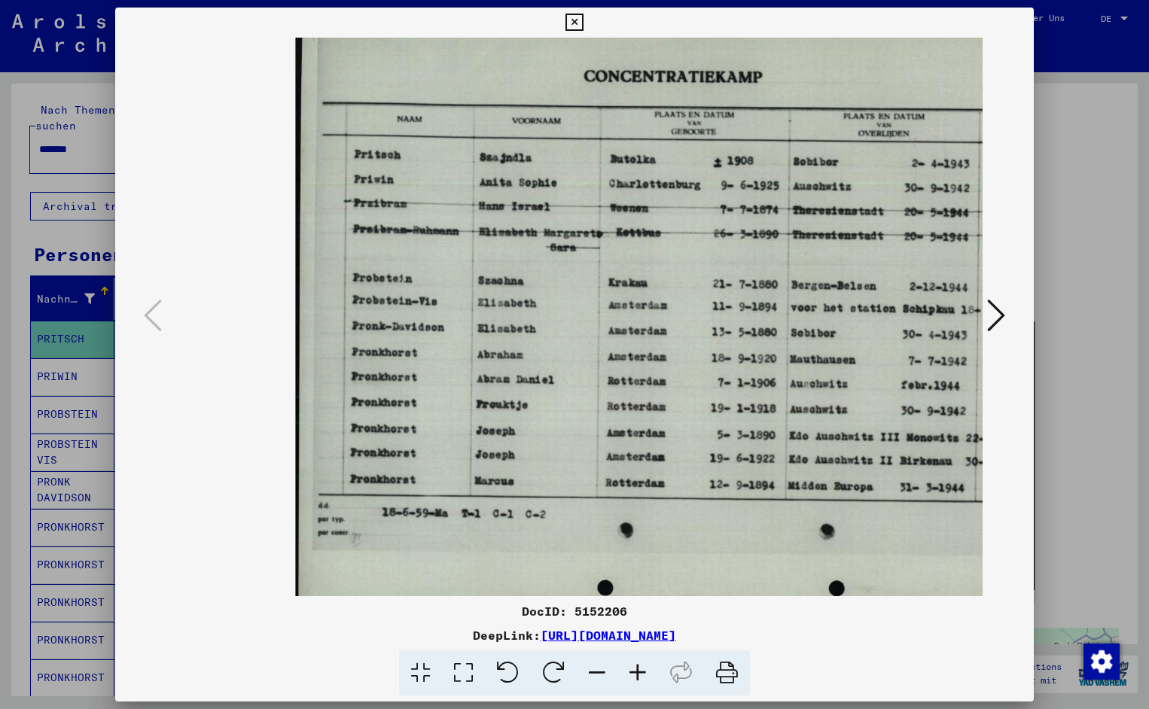
click at [641, 668] on icon at bounding box center [637, 673] width 41 height 46
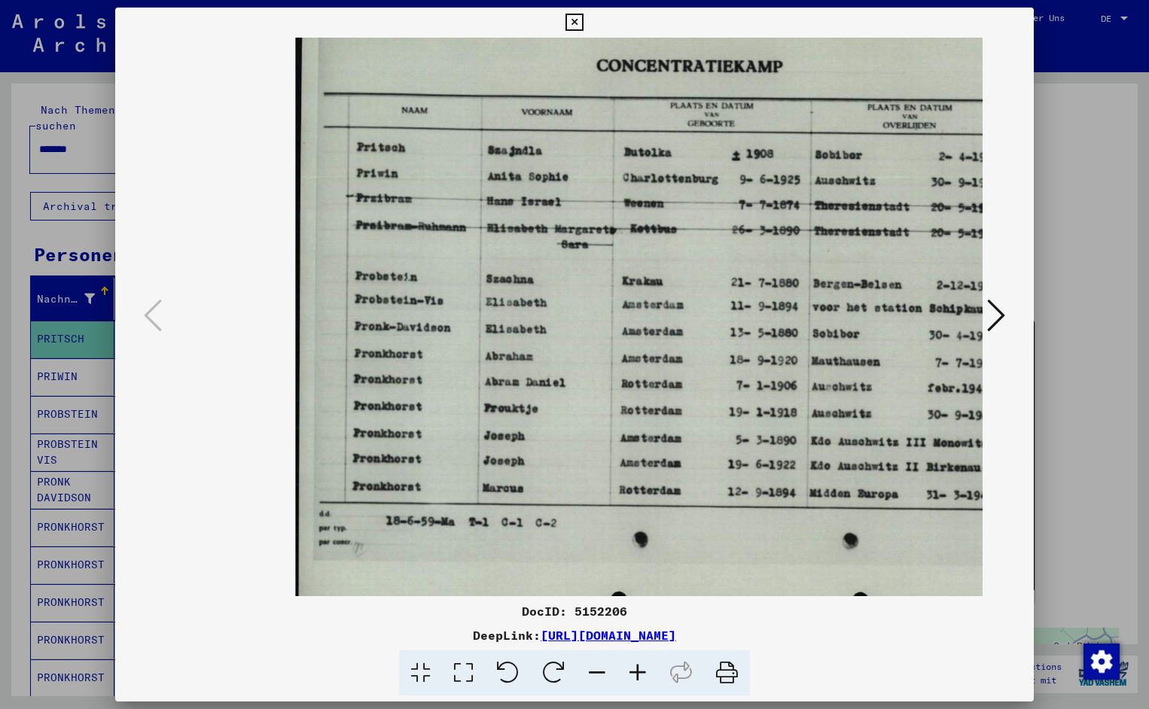
click at [641, 668] on icon at bounding box center [637, 673] width 41 height 46
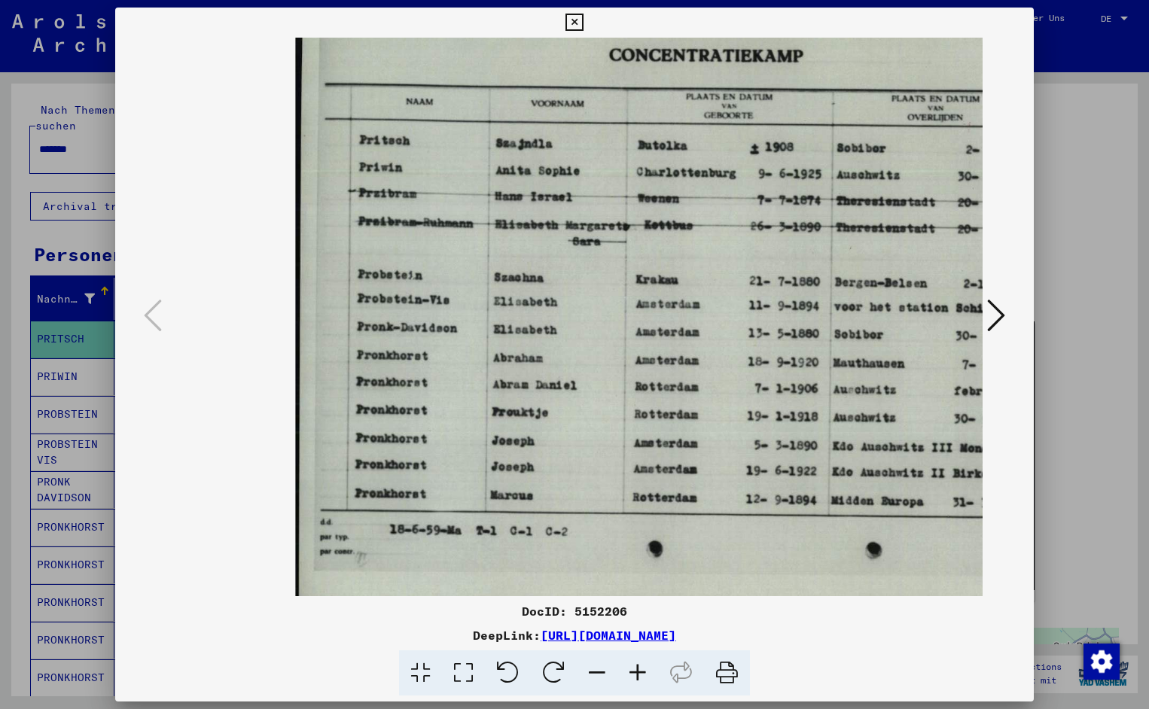
click at [641, 668] on icon at bounding box center [637, 673] width 41 height 46
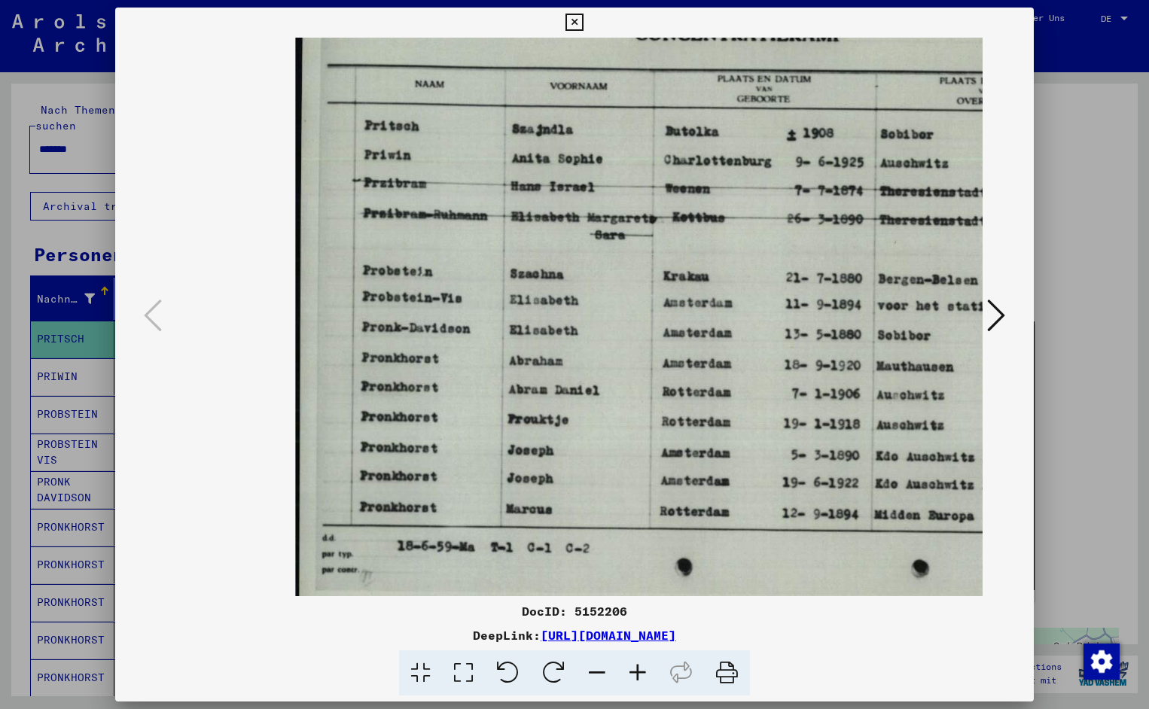
click at [641, 668] on icon at bounding box center [637, 673] width 41 height 46
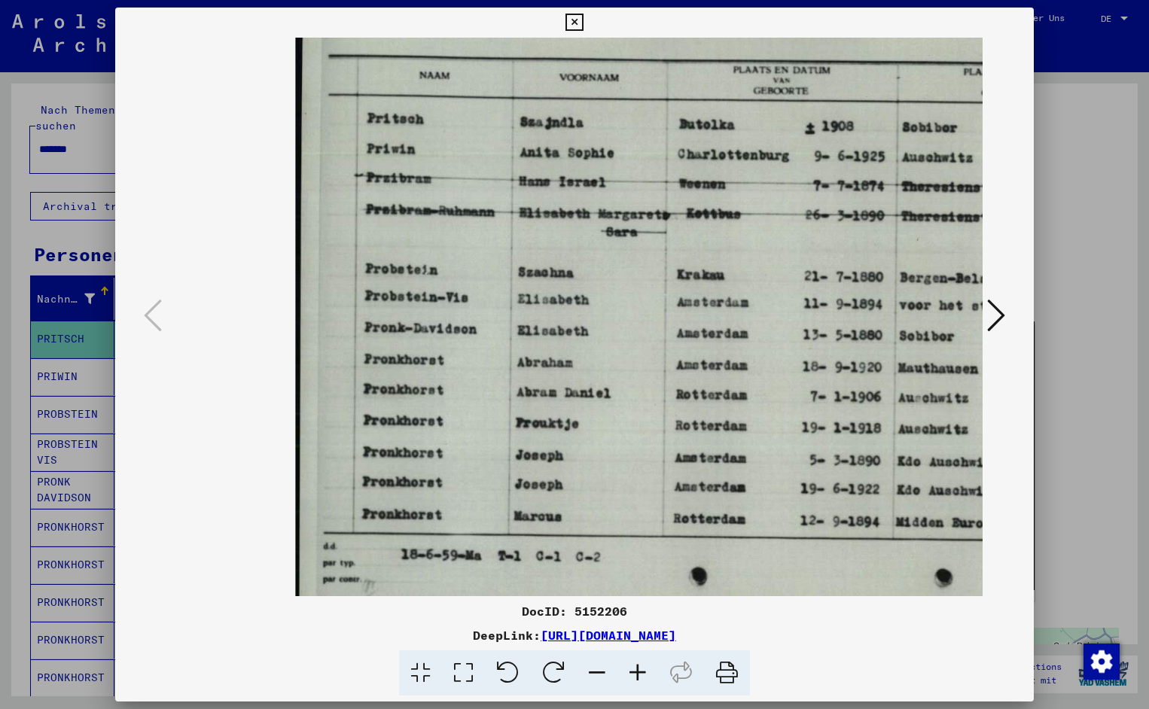
click at [641, 668] on icon at bounding box center [637, 673] width 41 height 46
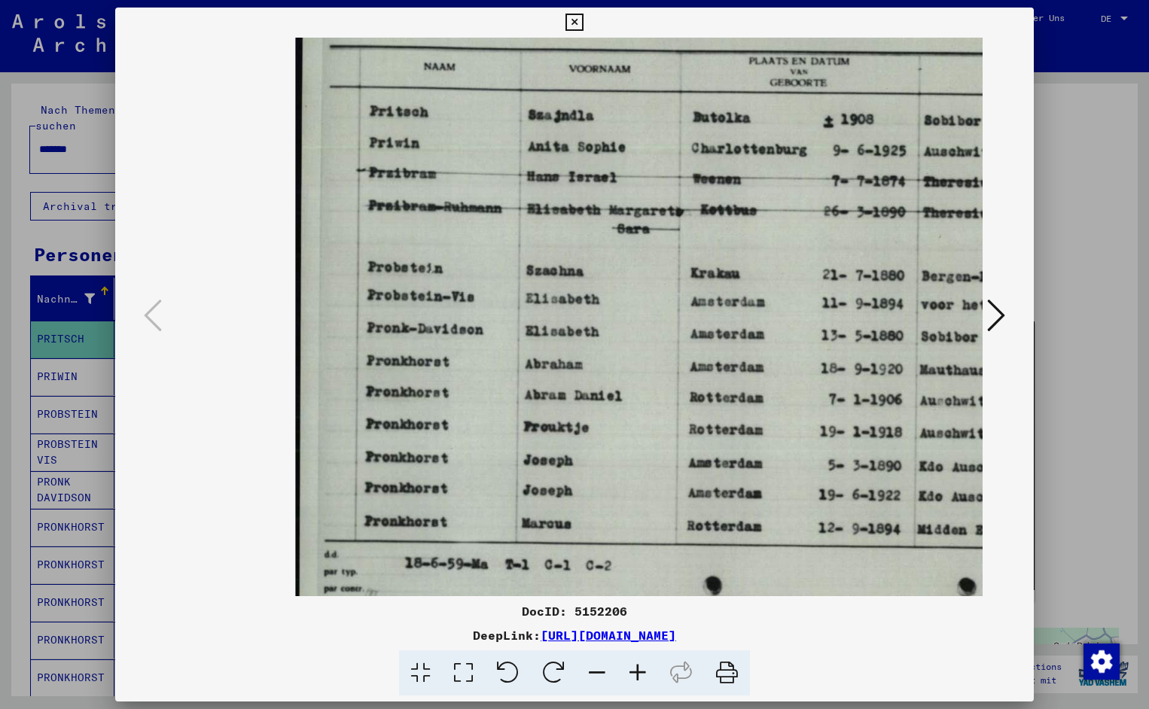
click at [641, 668] on icon at bounding box center [637, 673] width 41 height 46
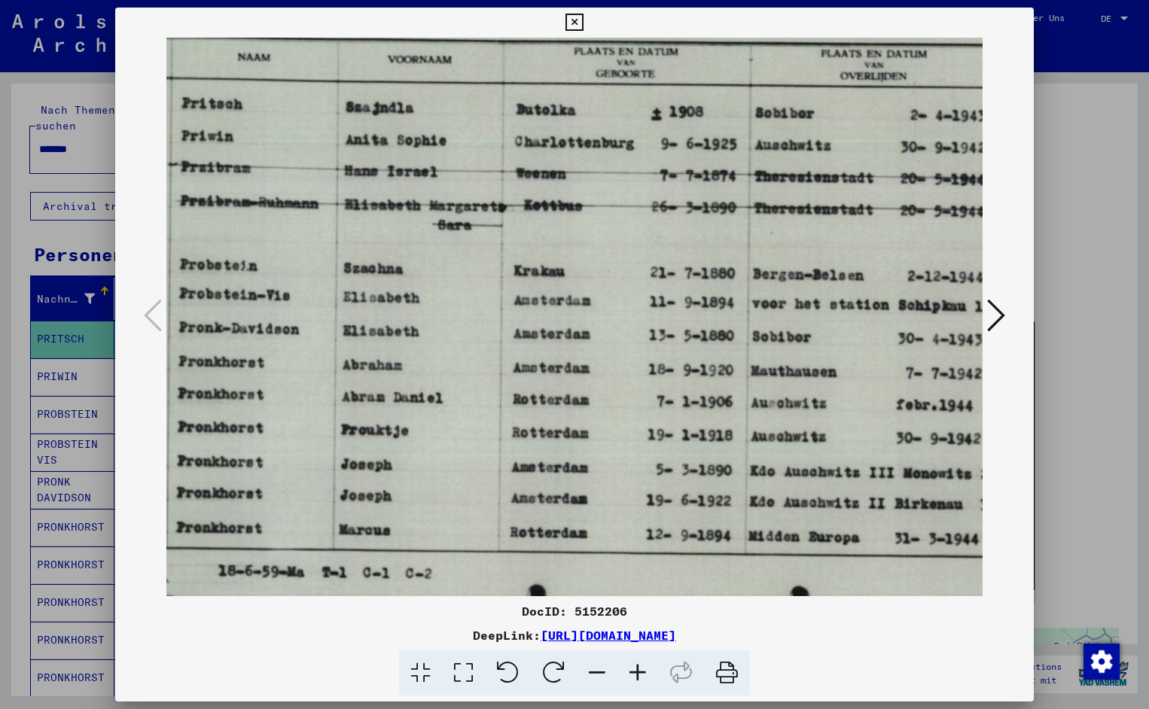
scroll to position [1, 192]
drag, startPoint x: 629, startPoint y: 496, endPoint x: 437, endPoint y: 501, distance: 192.0
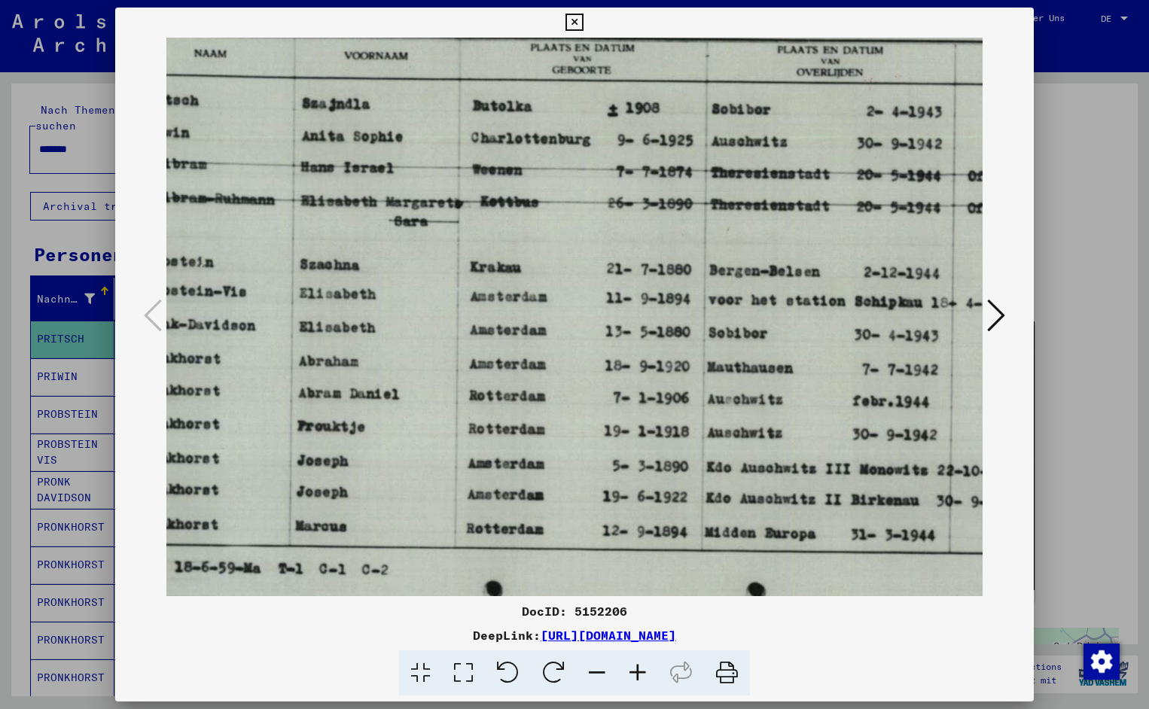
drag, startPoint x: 824, startPoint y: 508, endPoint x: 783, endPoint y: 505, distance: 40.8
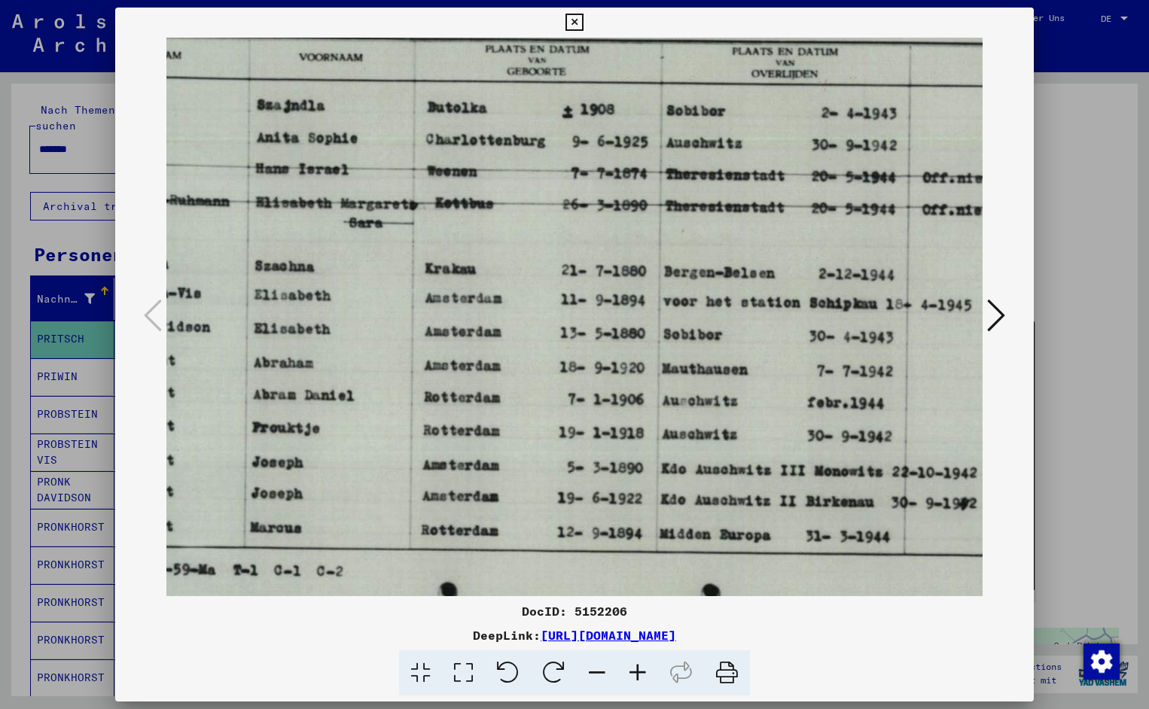
scroll to position [2, 268]
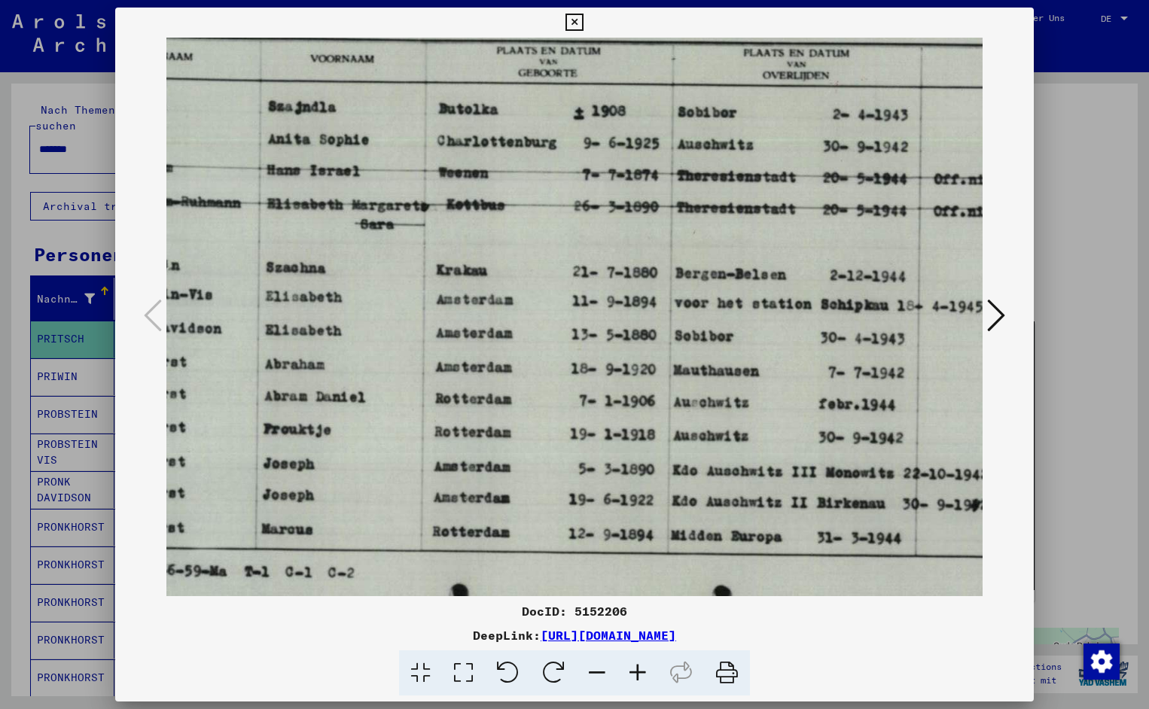
drag, startPoint x: 869, startPoint y: 497, endPoint x: 834, endPoint y: 500, distance: 34.8
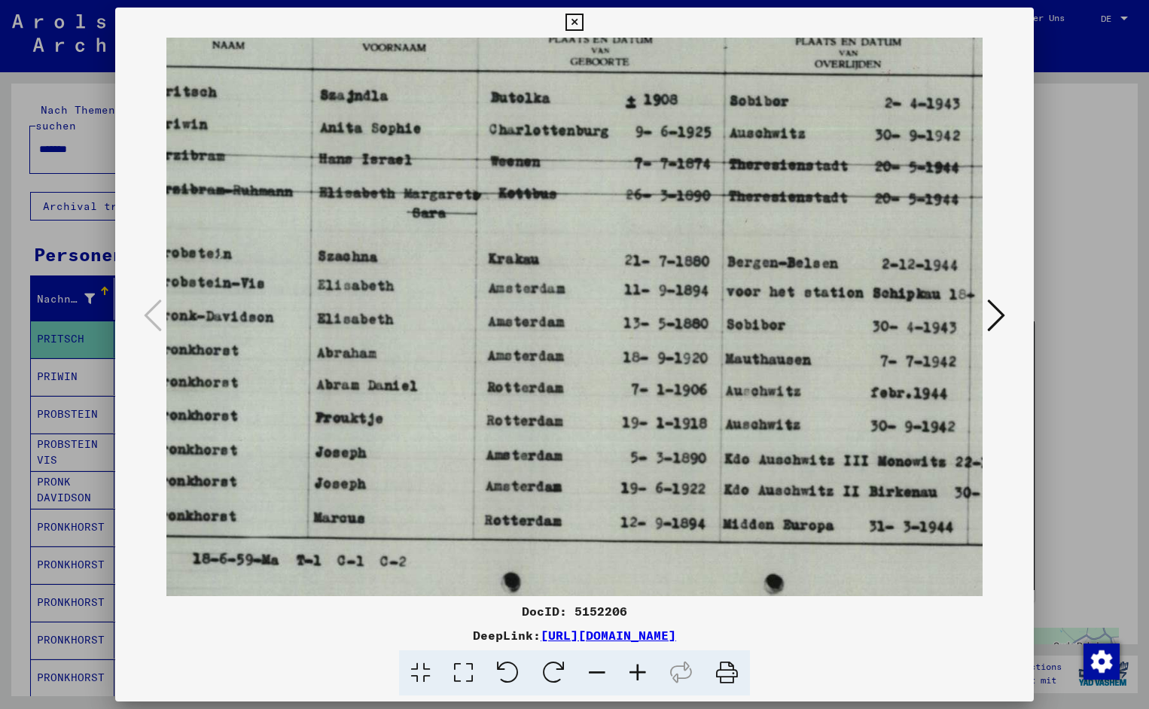
scroll to position [13, 212]
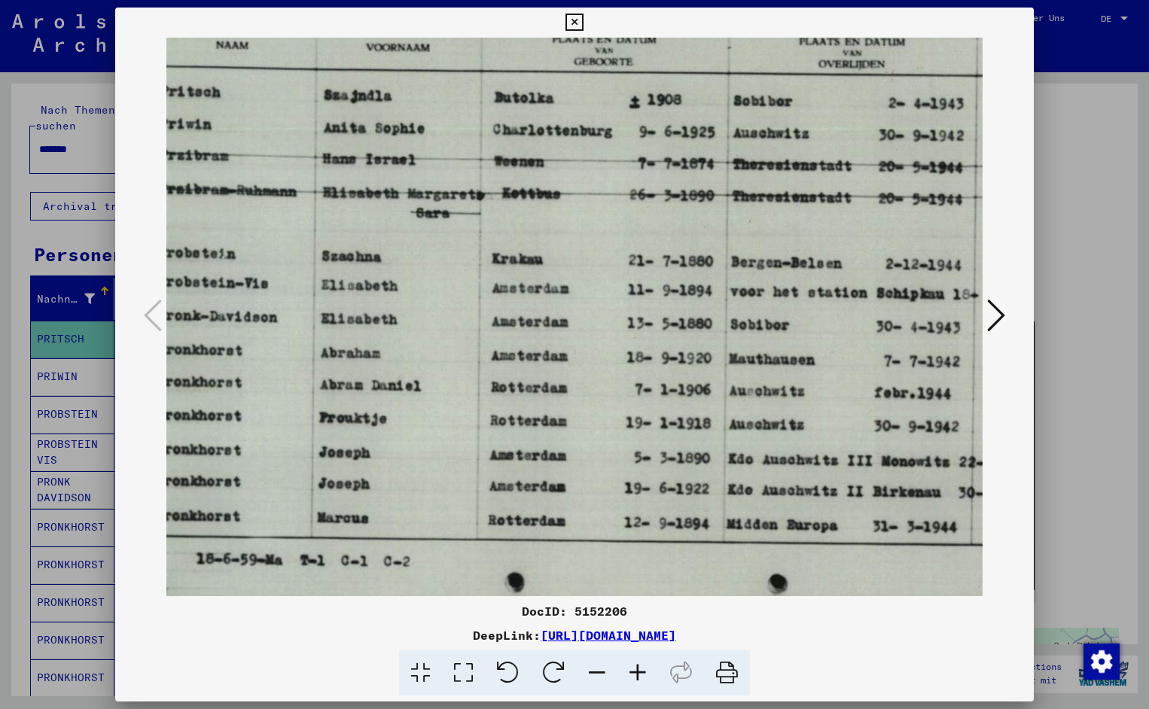
drag, startPoint x: 838, startPoint y: 459, endPoint x: 894, endPoint y: 448, distance: 56.8
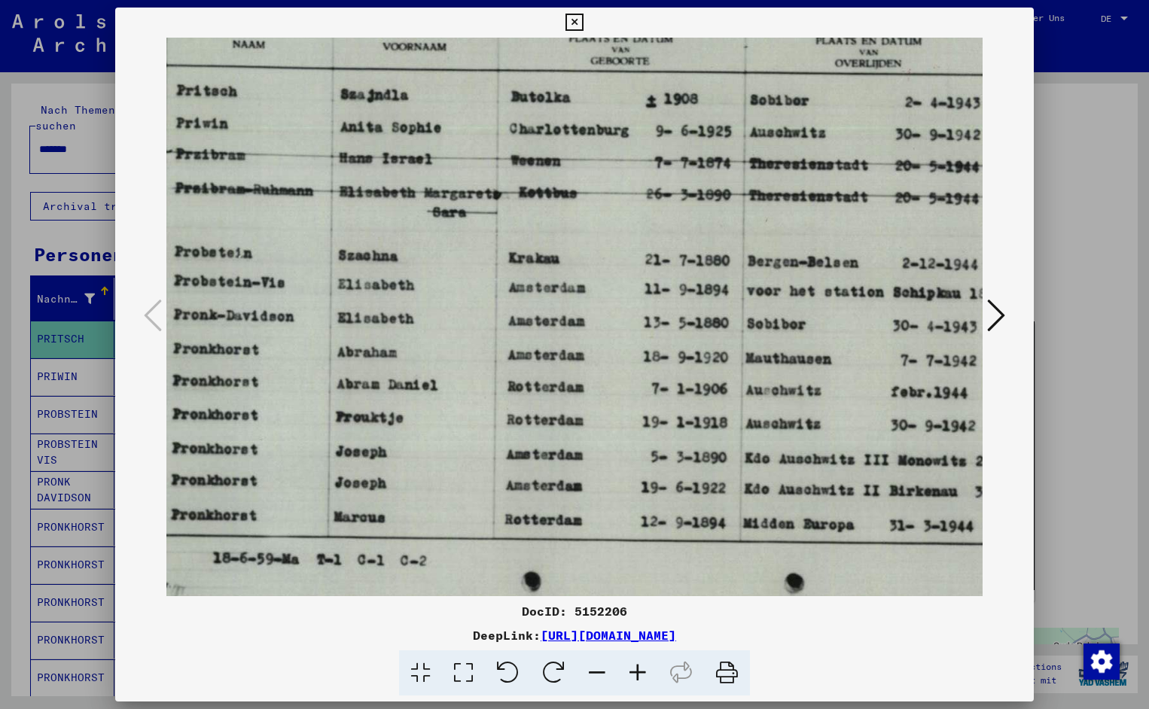
scroll to position [14, 193]
drag, startPoint x: 893, startPoint y: 297, endPoint x: 912, endPoint y: 297, distance: 18.8
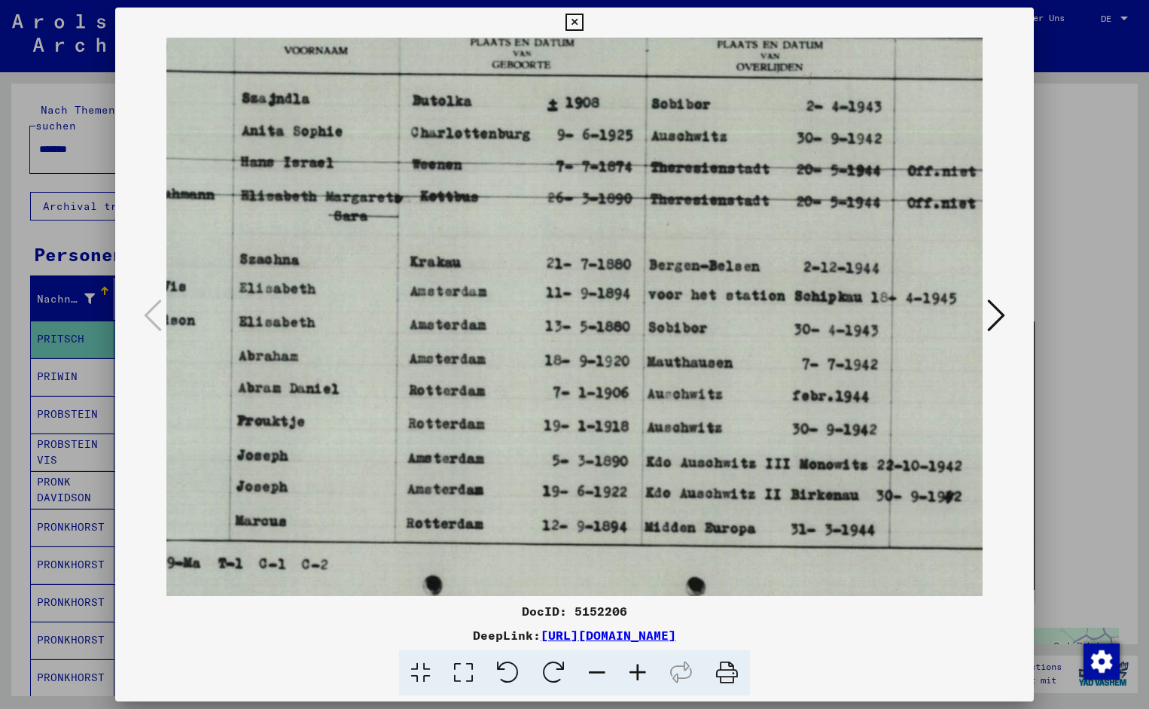
scroll to position [10, 300]
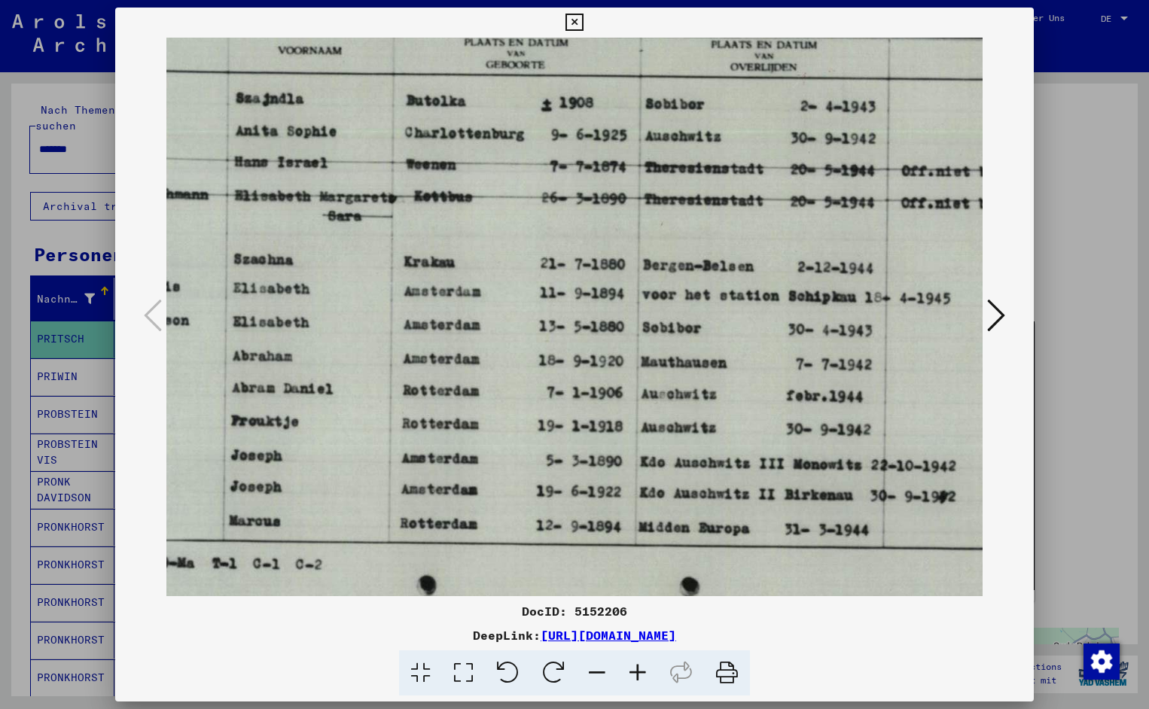
drag, startPoint x: 878, startPoint y: 219, endPoint x: 772, endPoint y: 223, distance: 107.0
click at [583, 17] on icon at bounding box center [573, 23] width 17 height 18
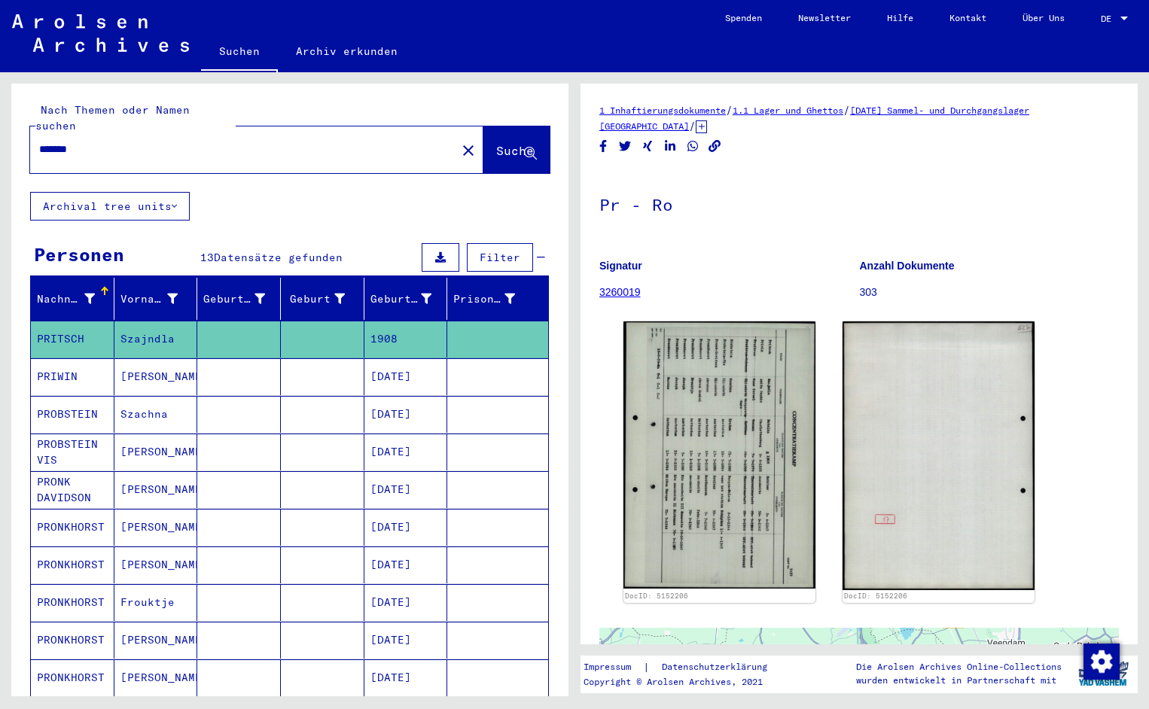
click at [114, 142] on input "*******" at bounding box center [243, 150] width 408 height 16
click at [496, 143] on span "Suche" at bounding box center [515, 150] width 38 height 15
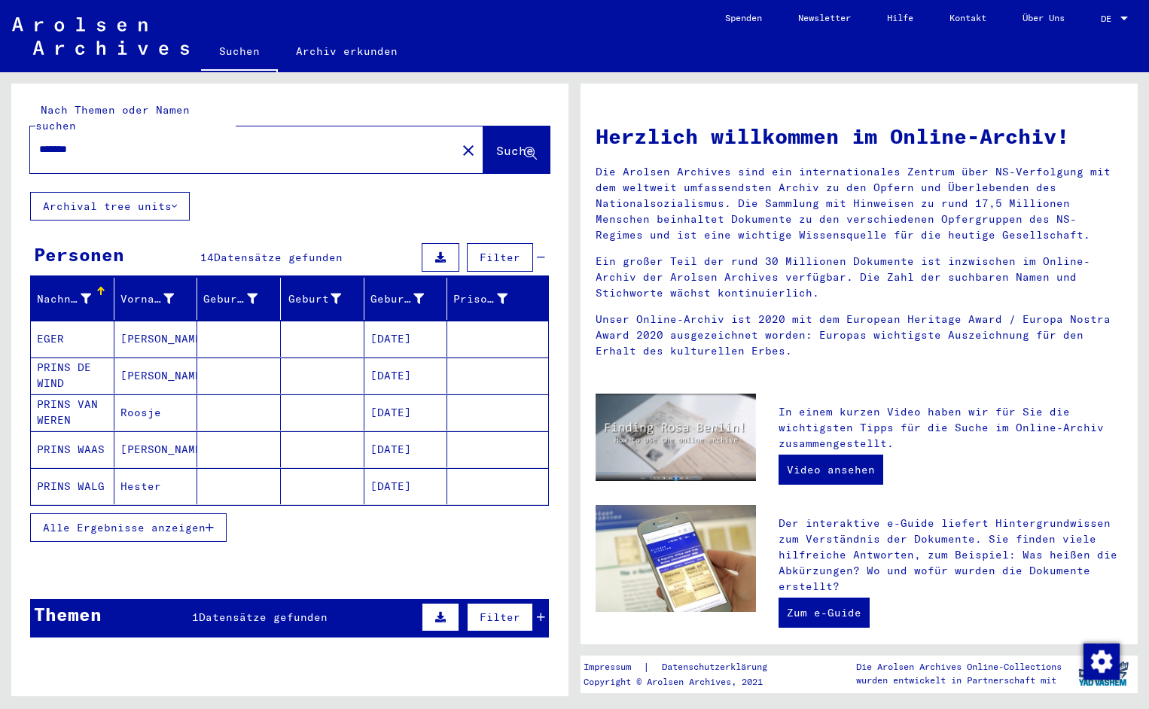
click at [62, 327] on mat-cell "EGER" at bounding box center [73, 339] width 84 height 36
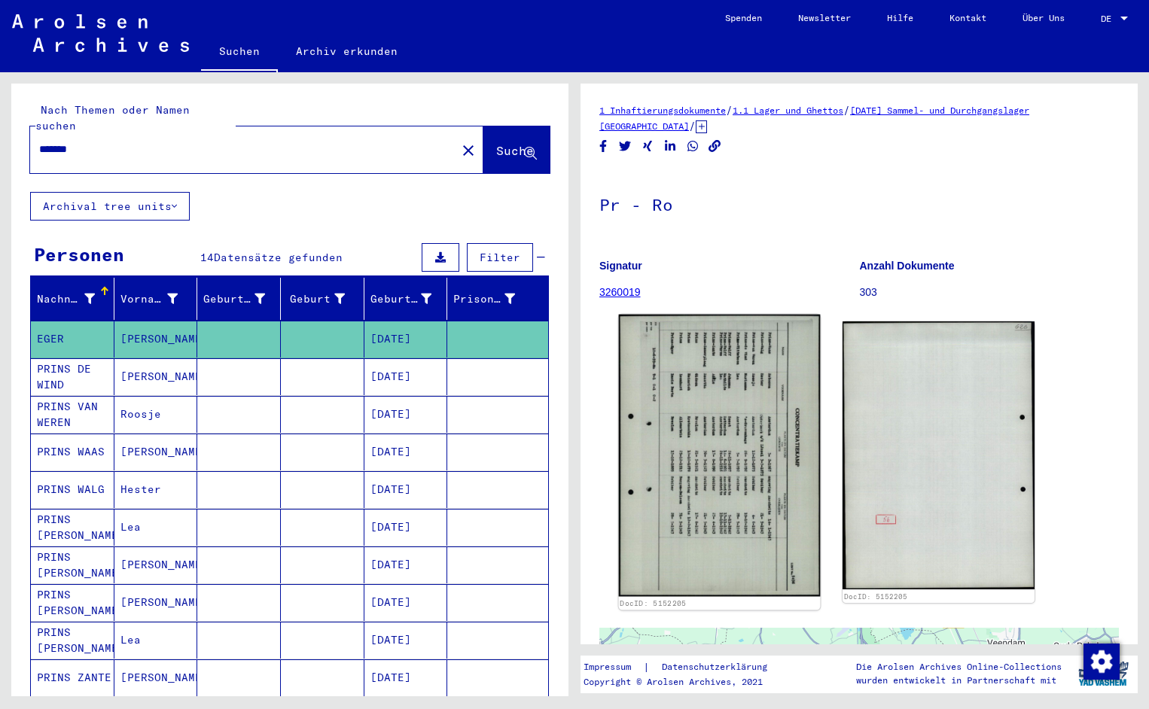
click at [662, 423] on img at bounding box center [720, 456] width 202 height 282
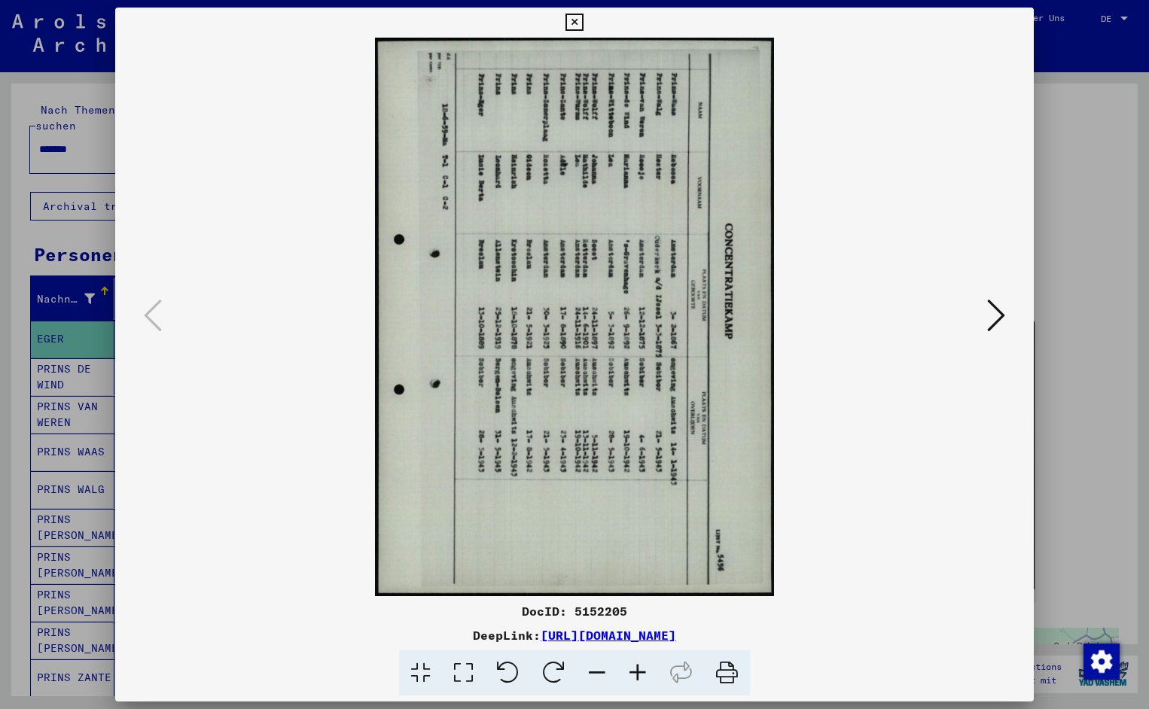
click at [517, 665] on icon at bounding box center [508, 673] width 46 height 46
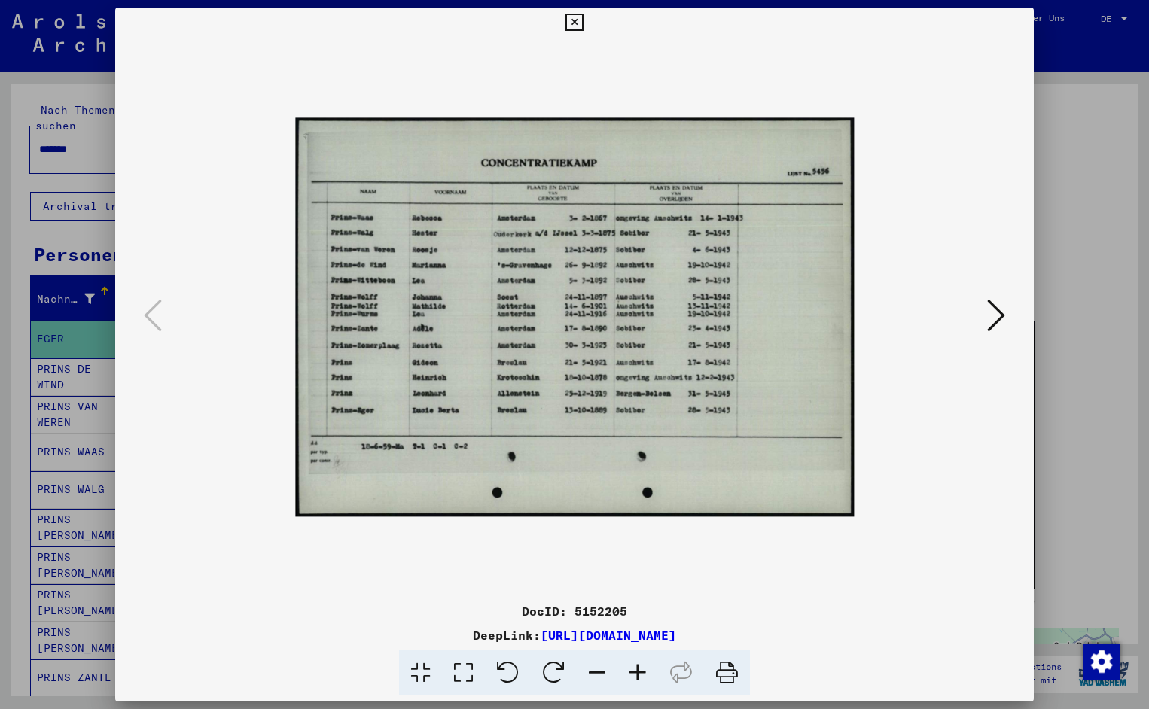
click at [641, 670] on icon at bounding box center [637, 673] width 41 height 46
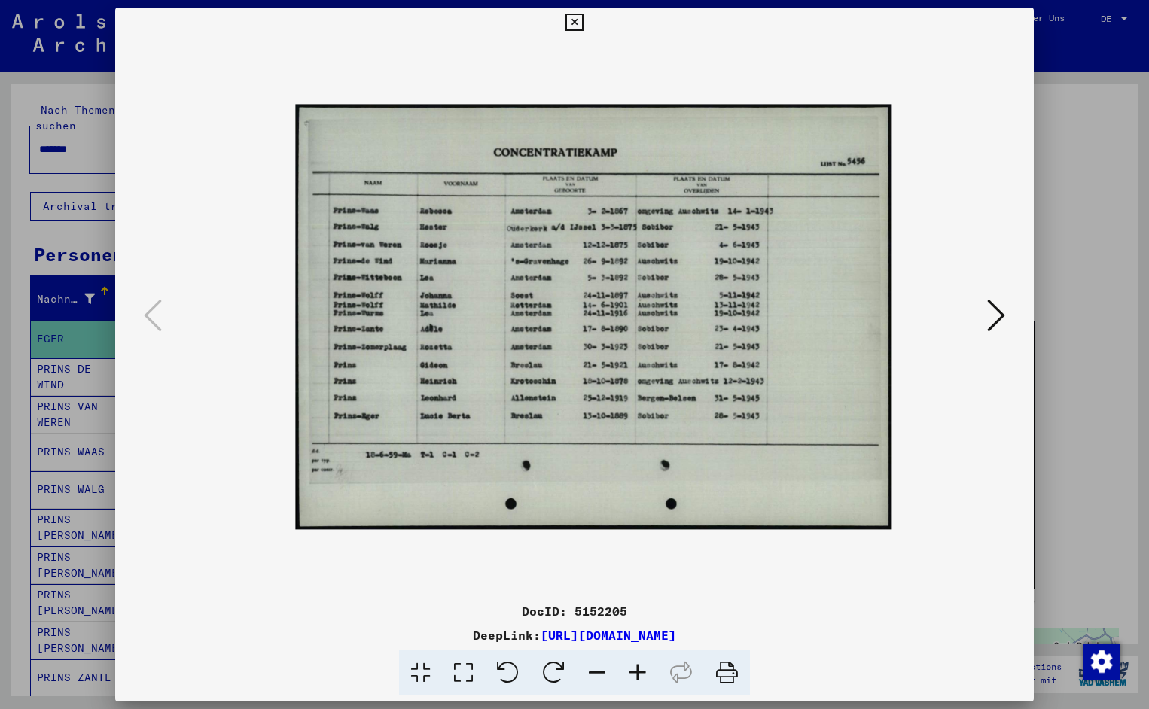
click at [641, 670] on icon at bounding box center [637, 673] width 41 height 46
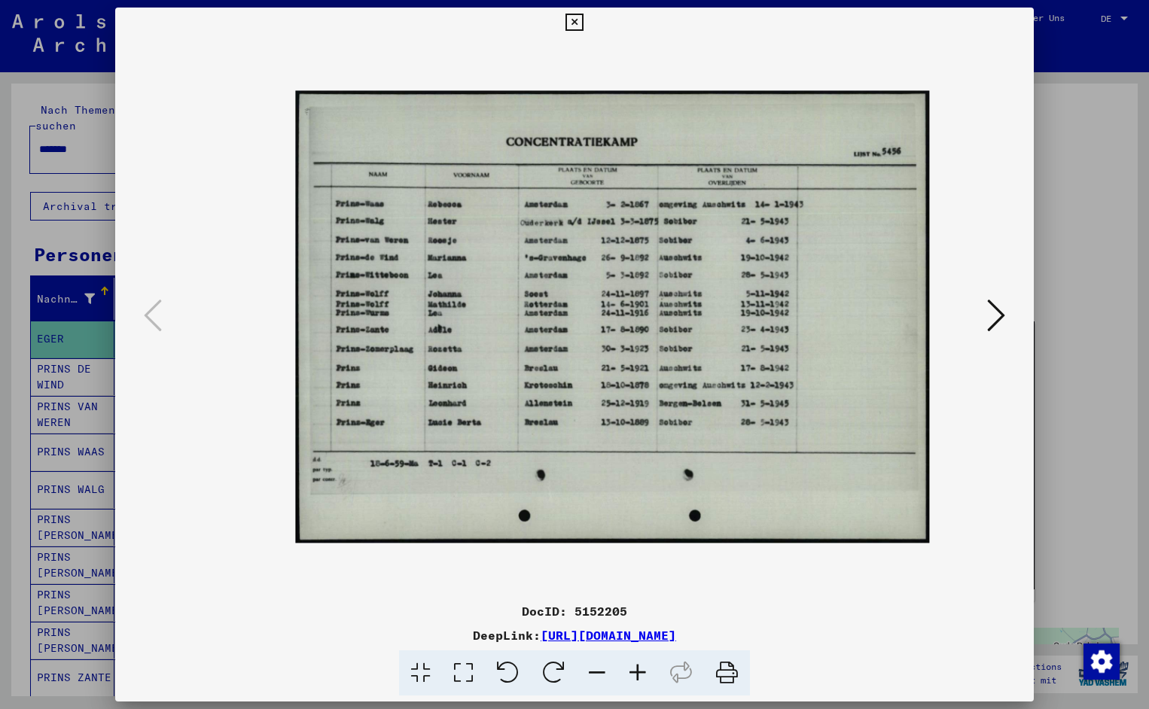
click at [641, 670] on icon at bounding box center [637, 673] width 41 height 46
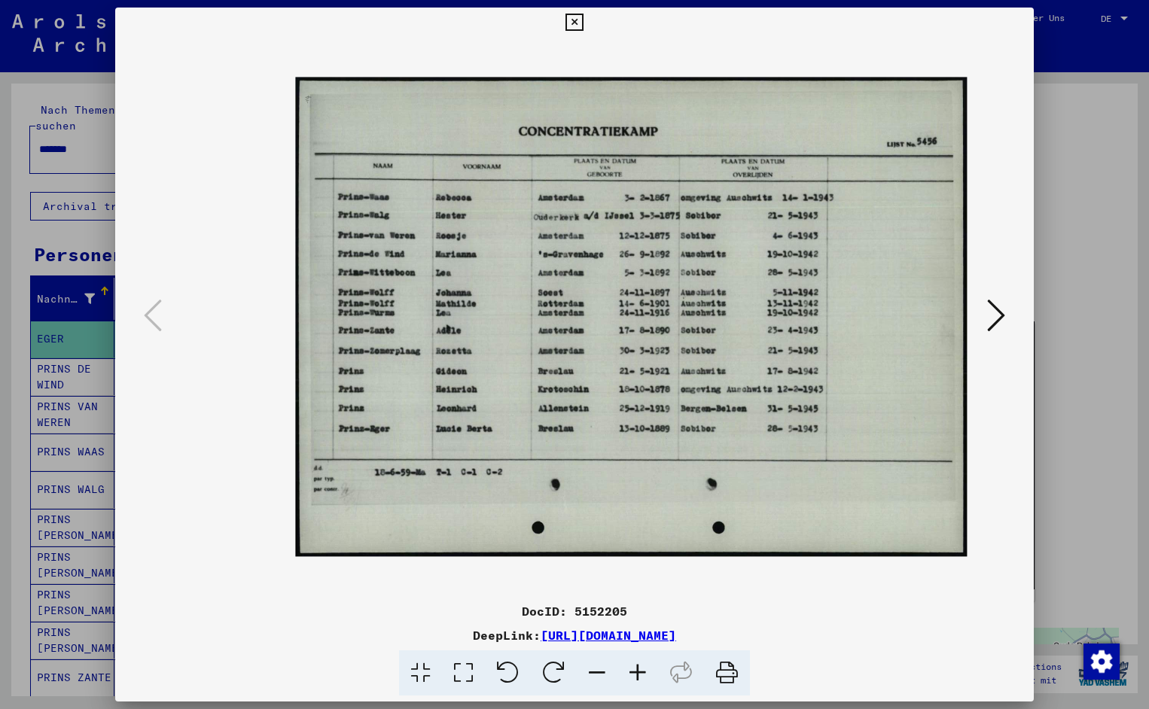
click at [641, 670] on icon at bounding box center [637, 673] width 41 height 46
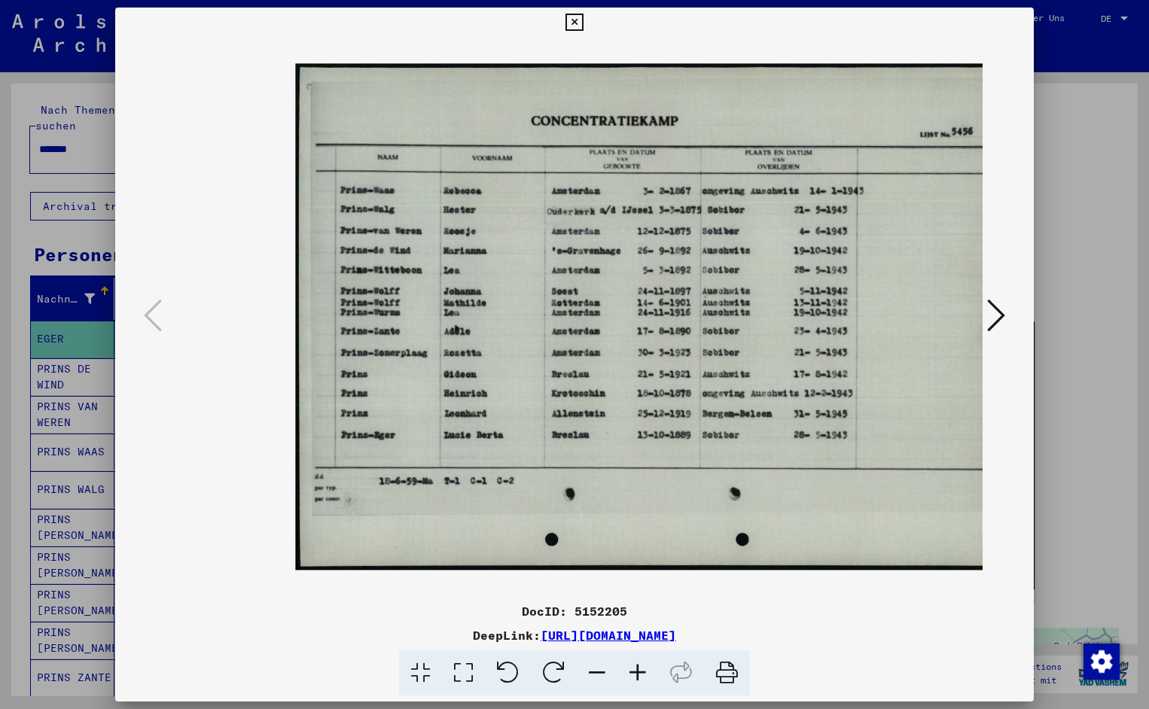
click at [641, 670] on icon at bounding box center [637, 673] width 41 height 46
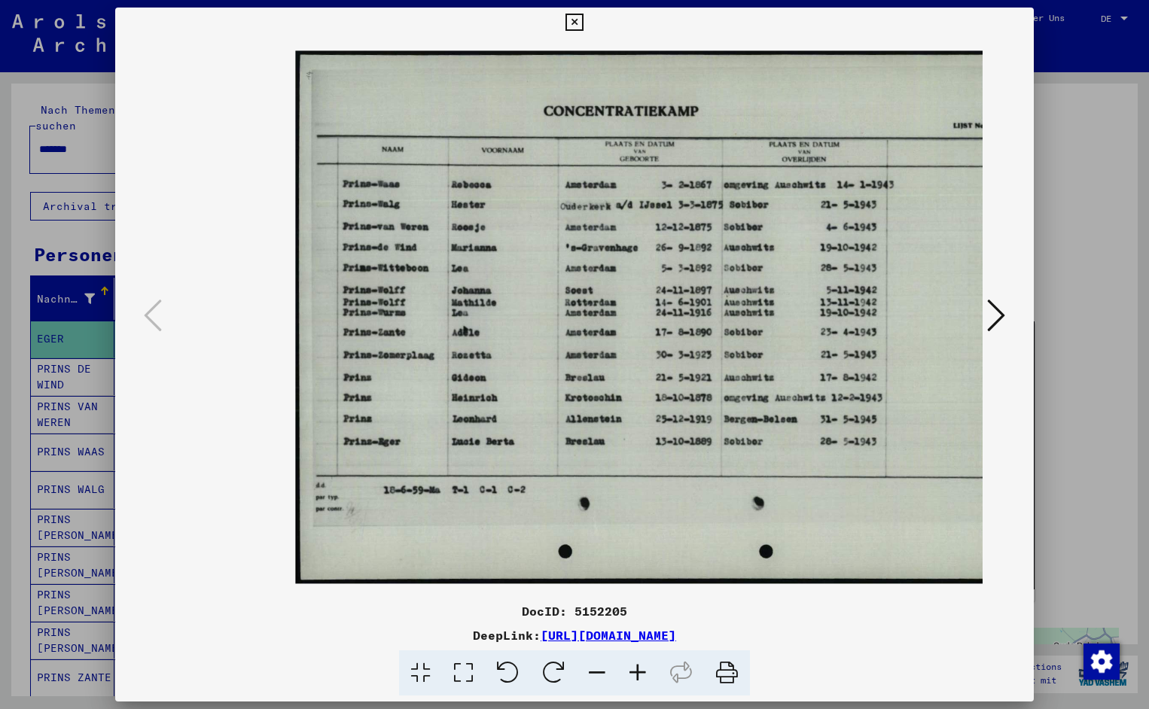
click at [641, 670] on icon at bounding box center [637, 673] width 41 height 46
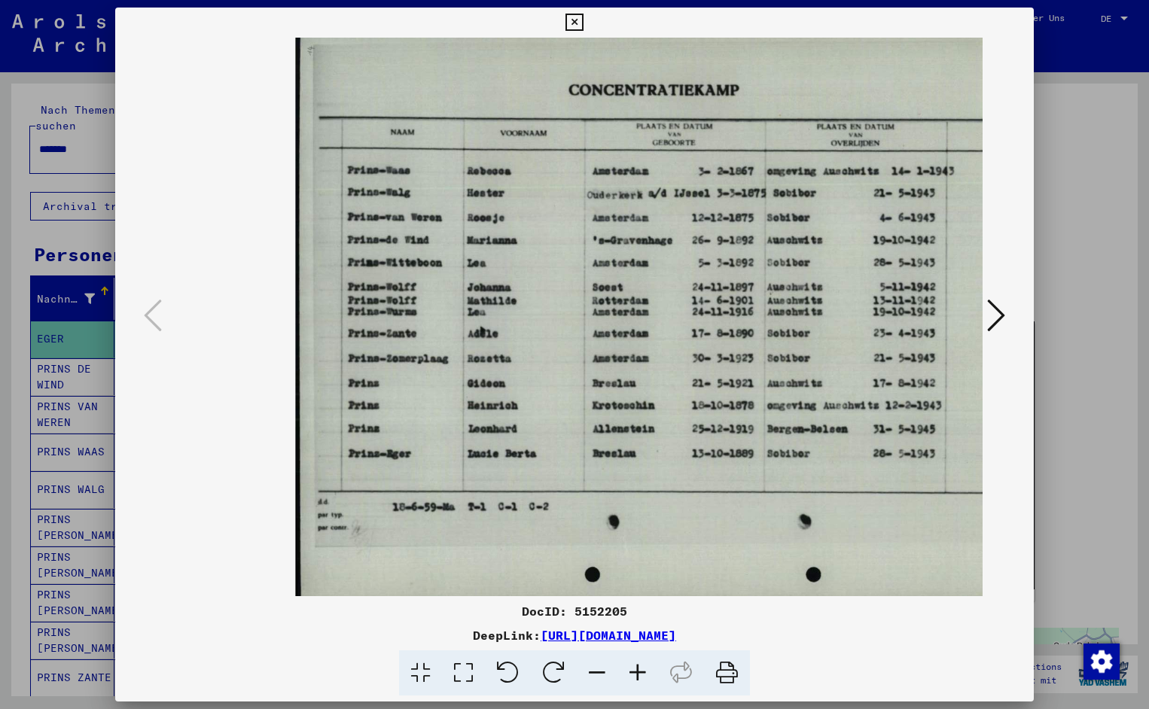
click at [641, 670] on icon at bounding box center [637, 673] width 41 height 46
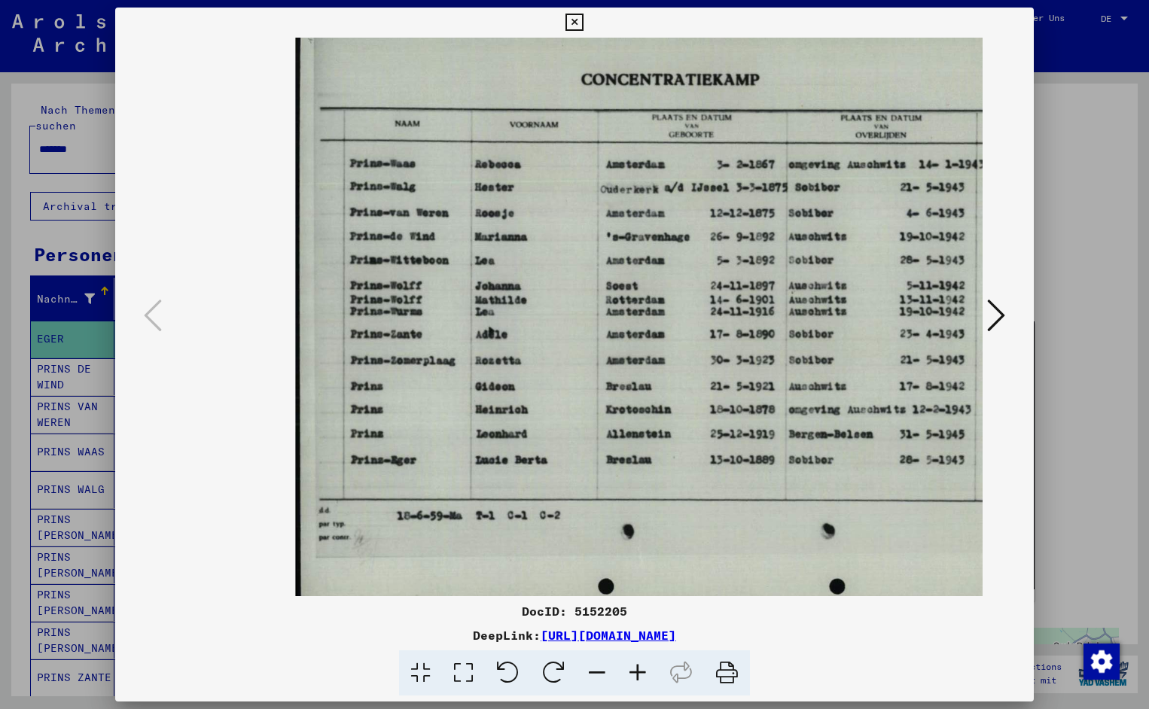
click at [641, 670] on icon at bounding box center [637, 673] width 41 height 46
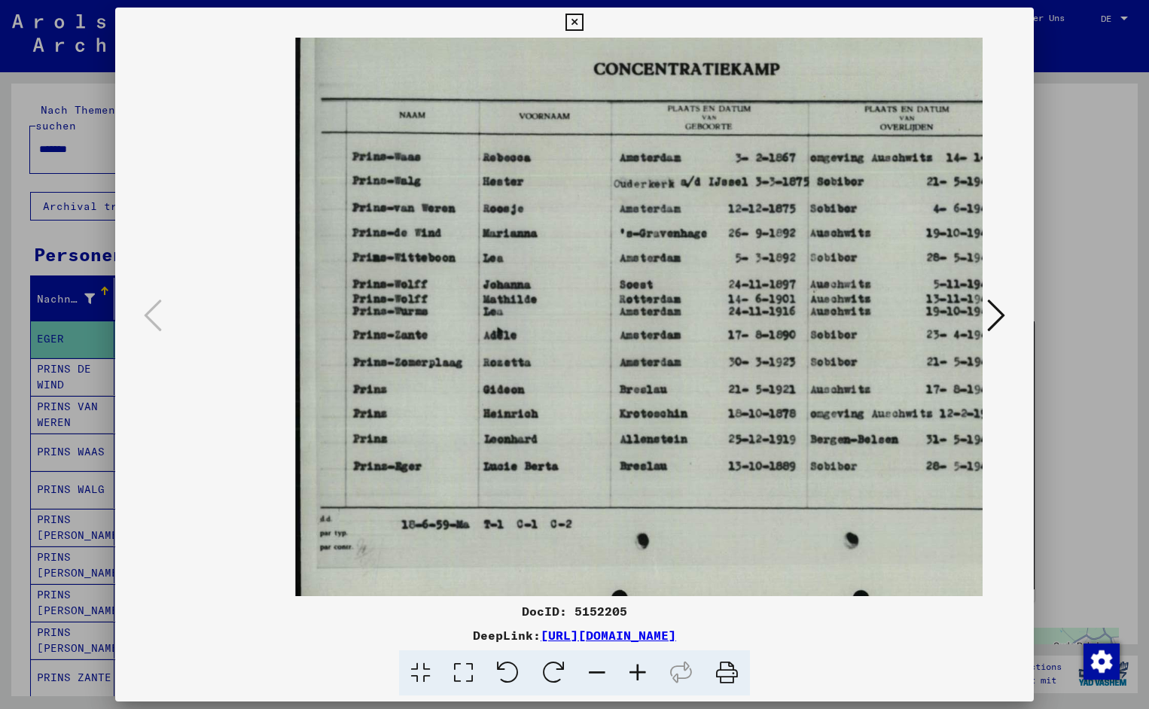
click at [641, 670] on icon at bounding box center [637, 673] width 41 height 46
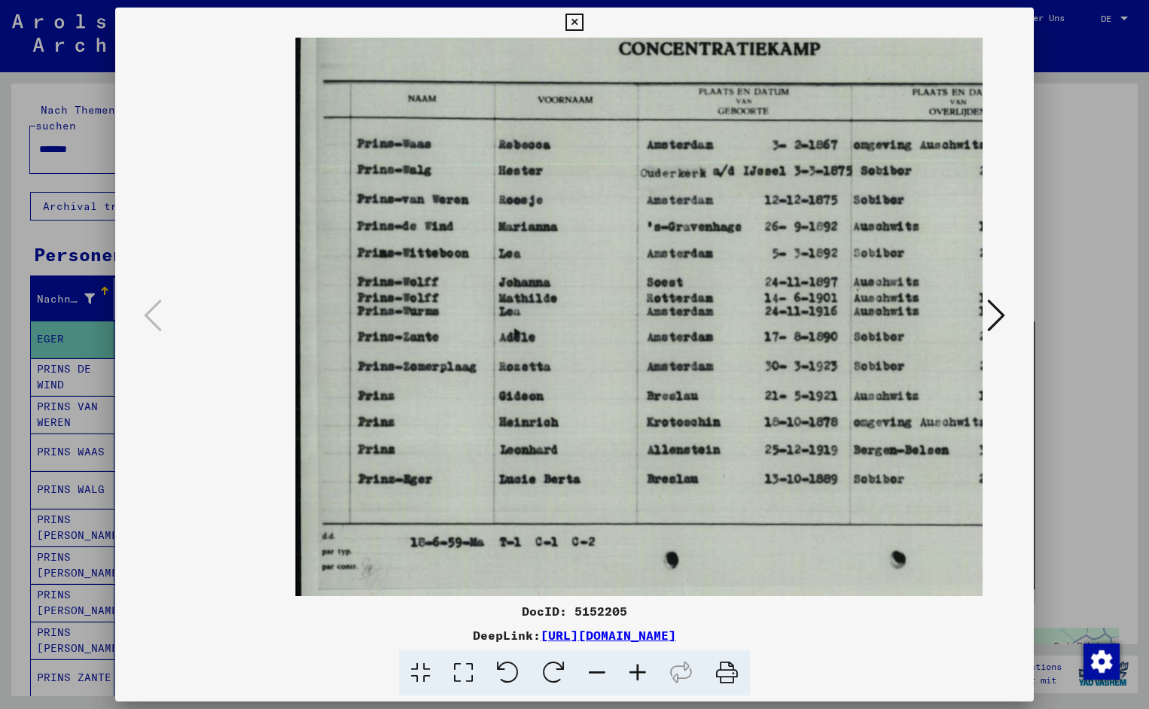
click at [641, 670] on icon at bounding box center [637, 673] width 41 height 46
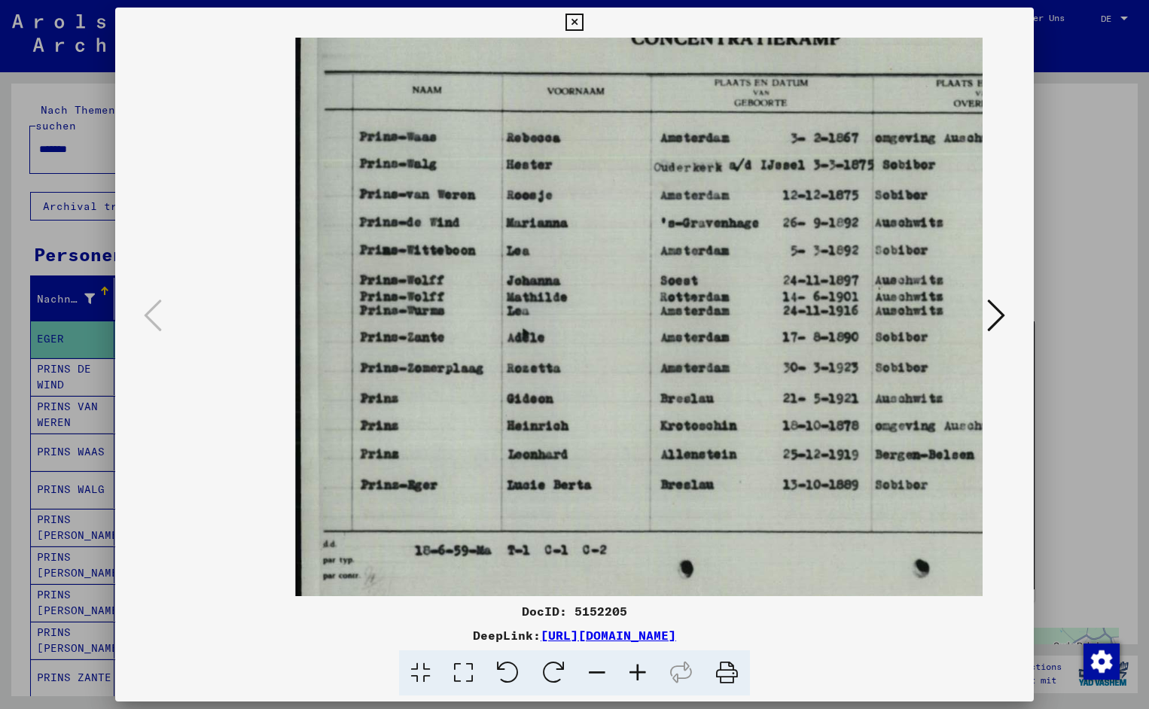
click at [641, 670] on icon at bounding box center [637, 673] width 41 height 46
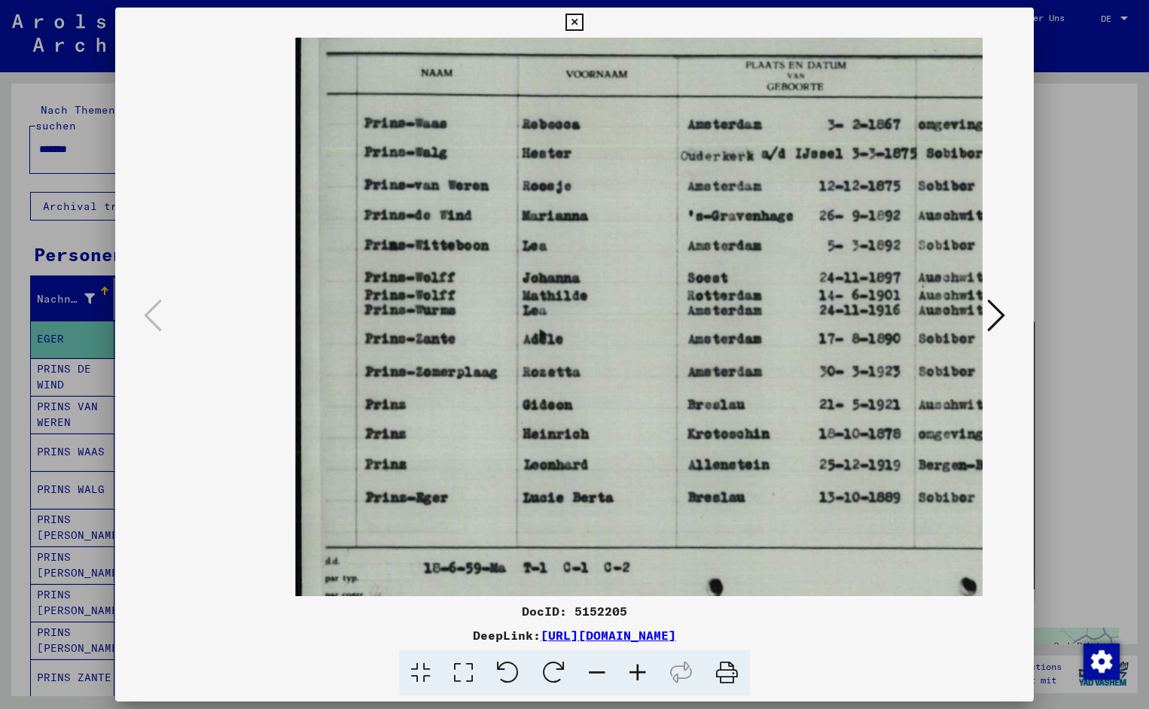
click at [641, 670] on icon at bounding box center [637, 673] width 41 height 46
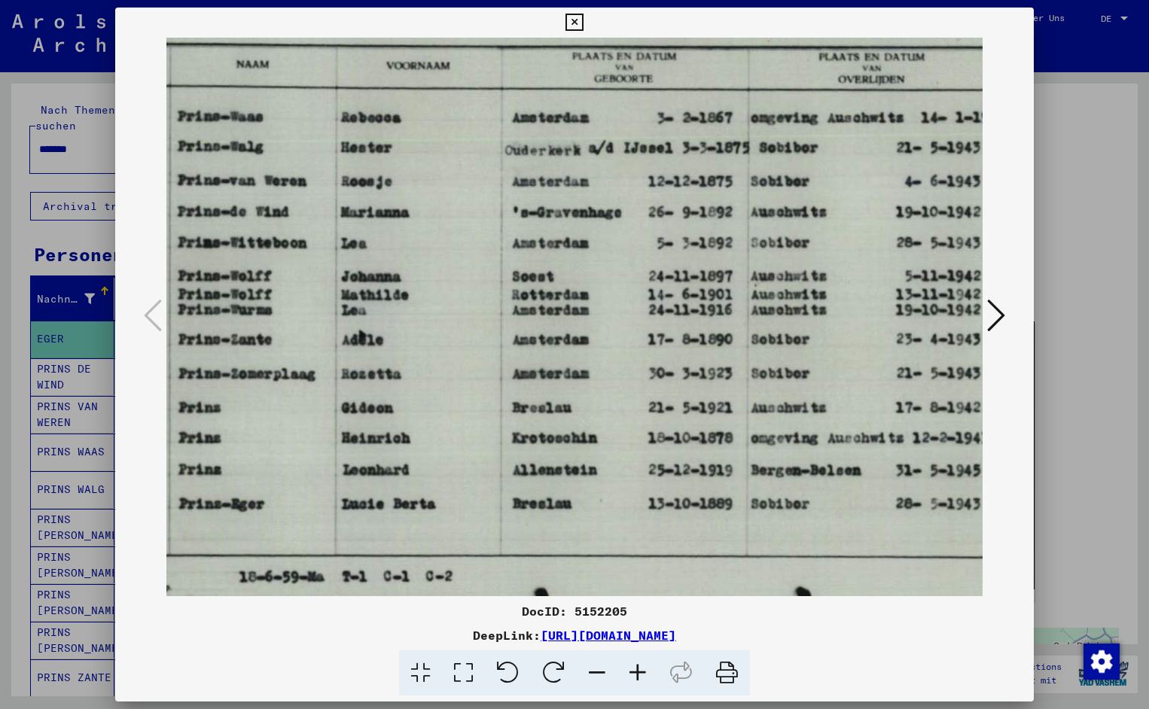
scroll to position [0, 187]
drag, startPoint x: 722, startPoint y: 505, endPoint x: 534, endPoint y: 507, distance: 187.4
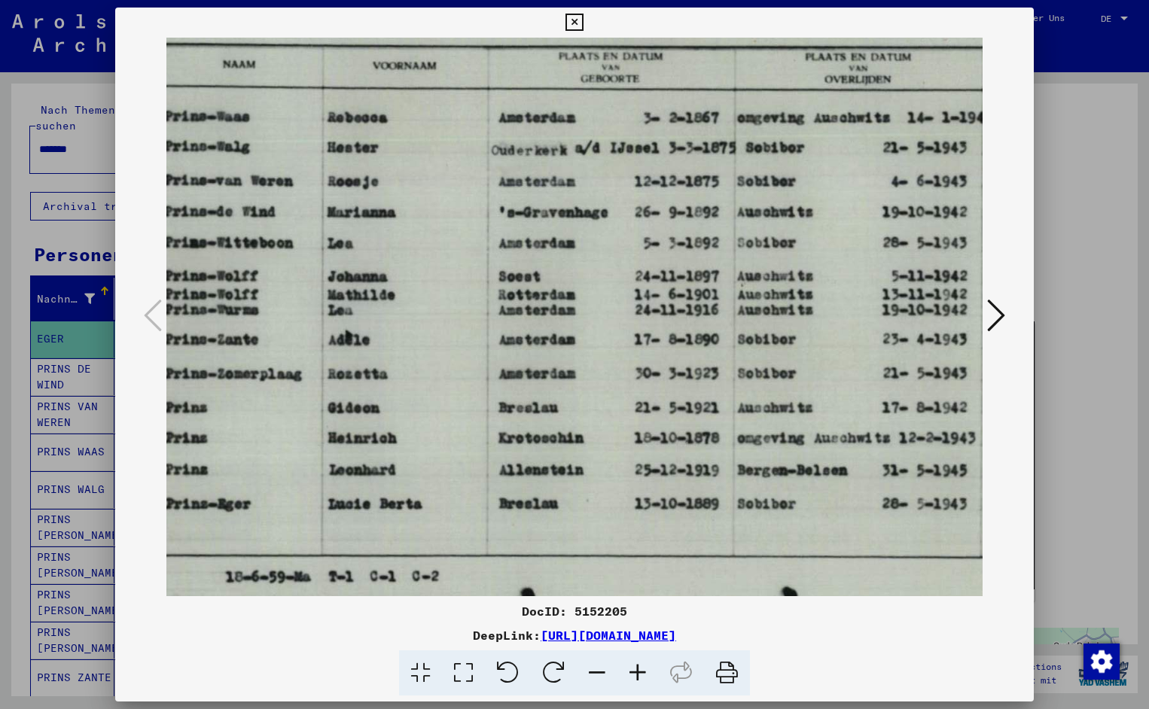
scroll to position [0, 212]
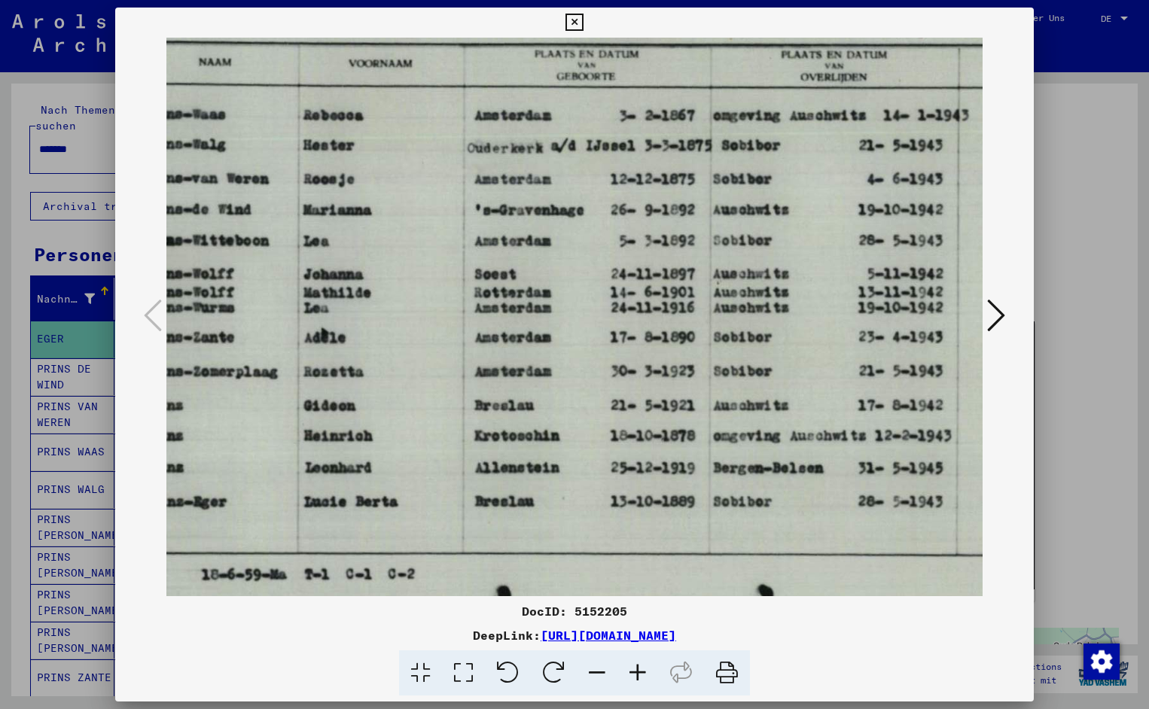
drag, startPoint x: 854, startPoint y: 143, endPoint x: 816, endPoint y: 141, distance: 38.5
click at [583, 24] on icon at bounding box center [573, 23] width 17 height 18
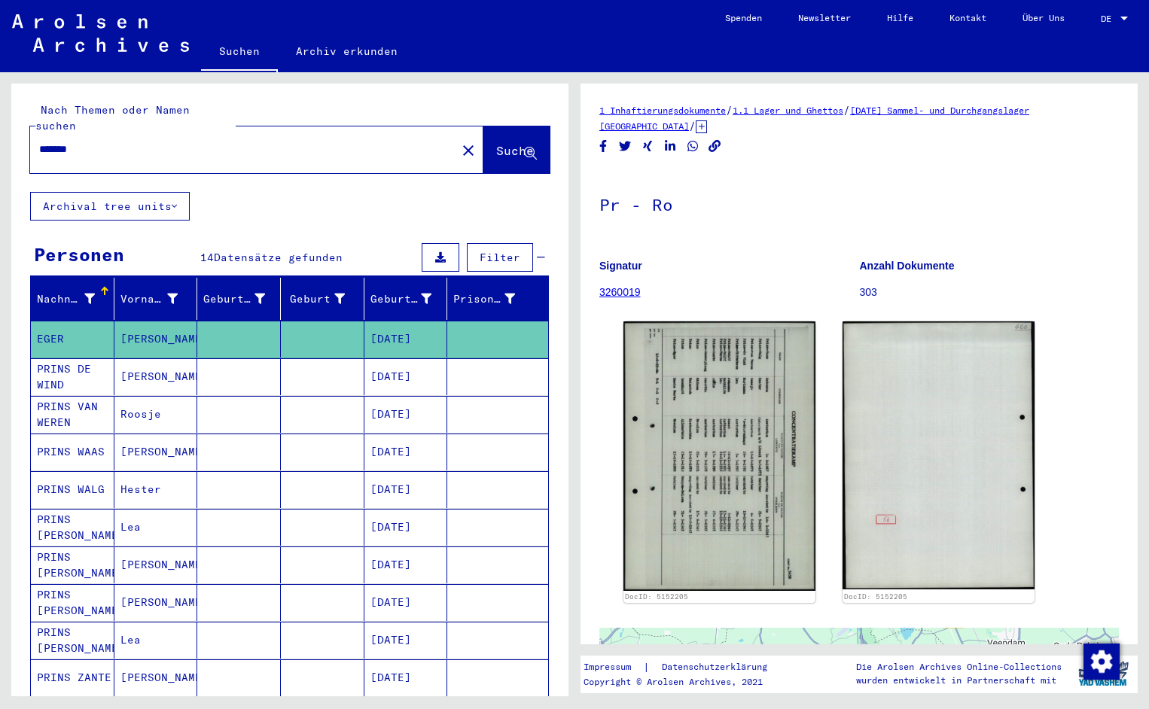
click at [86, 142] on input "*******" at bounding box center [243, 150] width 408 height 16
click at [496, 143] on span "Suche" at bounding box center [515, 150] width 38 height 15
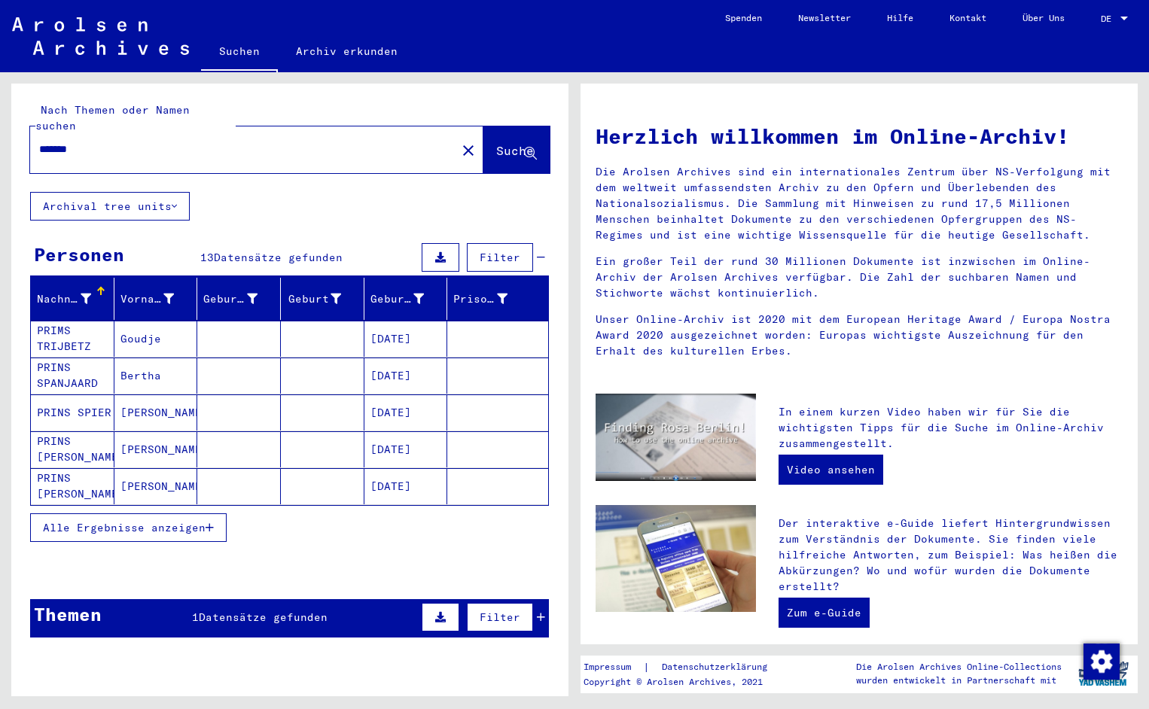
click at [96, 321] on mat-cell "PRIMS TRIJBETZ" at bounding box center [73, 339] width 84 height 36
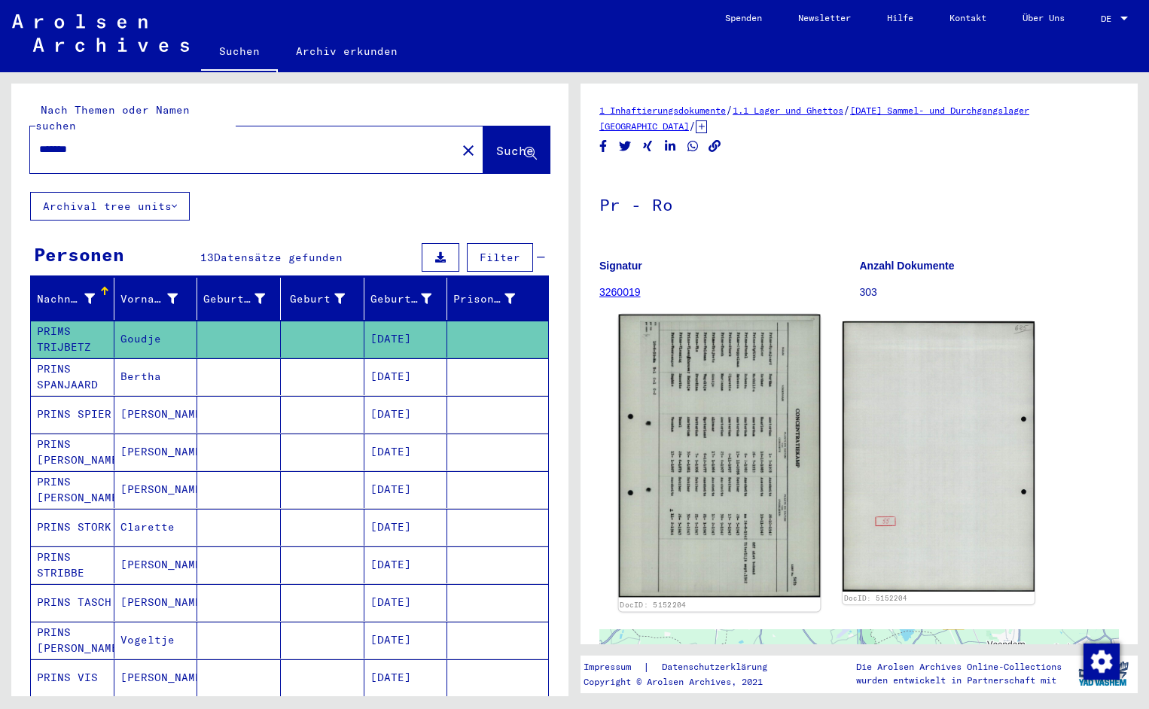
click at [766, 431] on img at bounding box center [720, 456] width 202 height 283
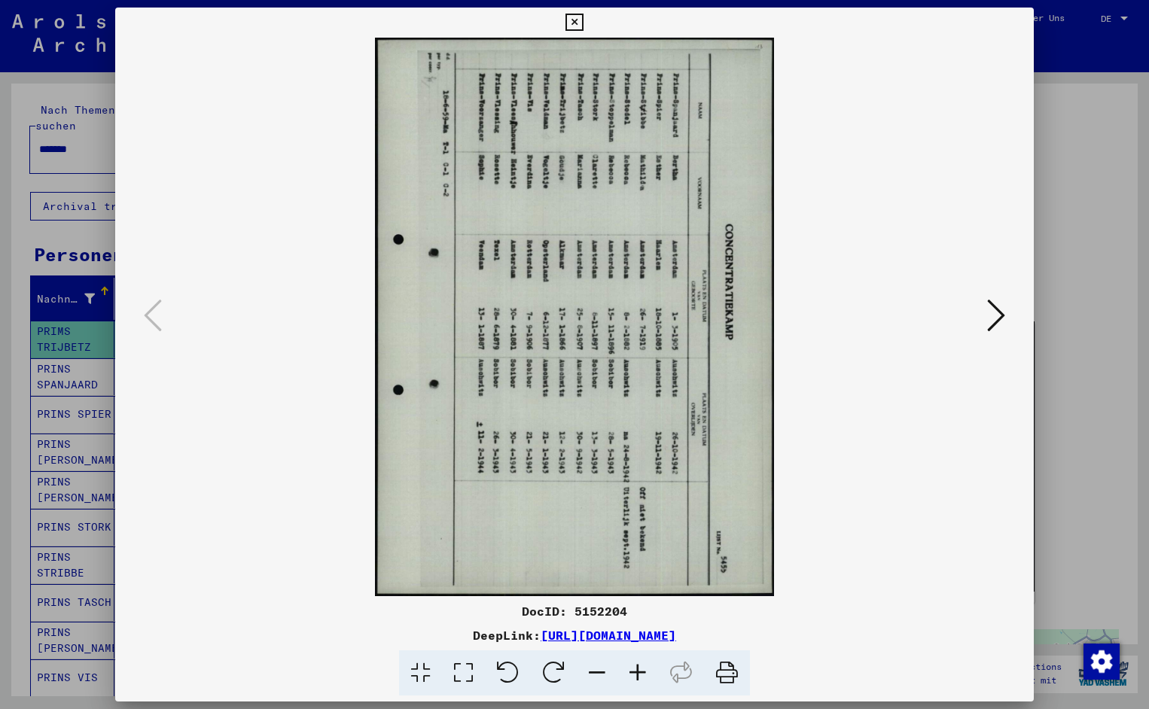
click at [516, 679] on icon at bounding box center [508, 673] width 46 height 46
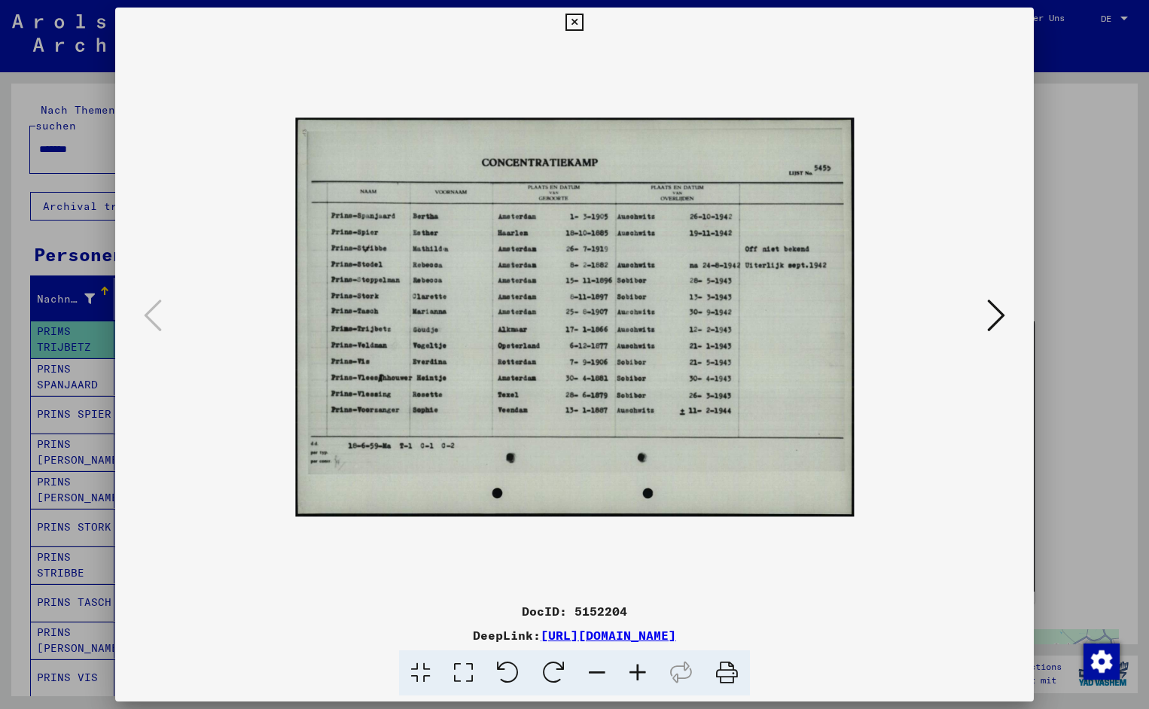
click at [647, 665] on icon at bounding box center [637, 673] width 41 height 46
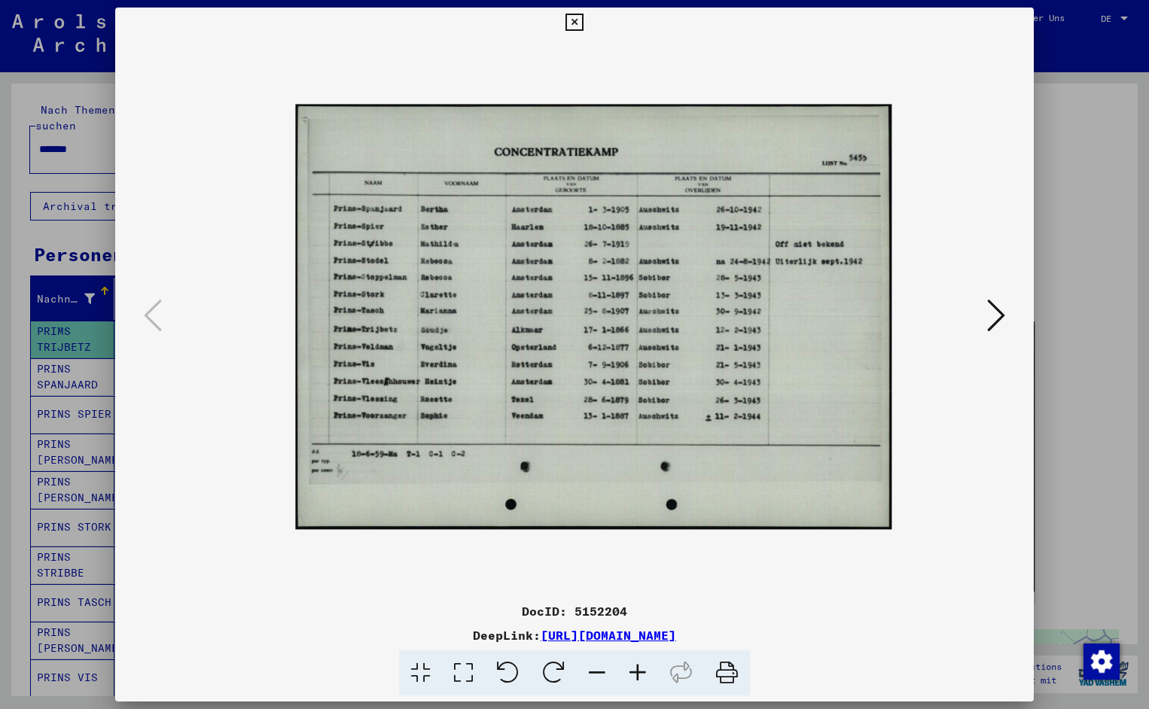
click at [647, 665] on icon at bounding box center [637, 673] width 41 height 46
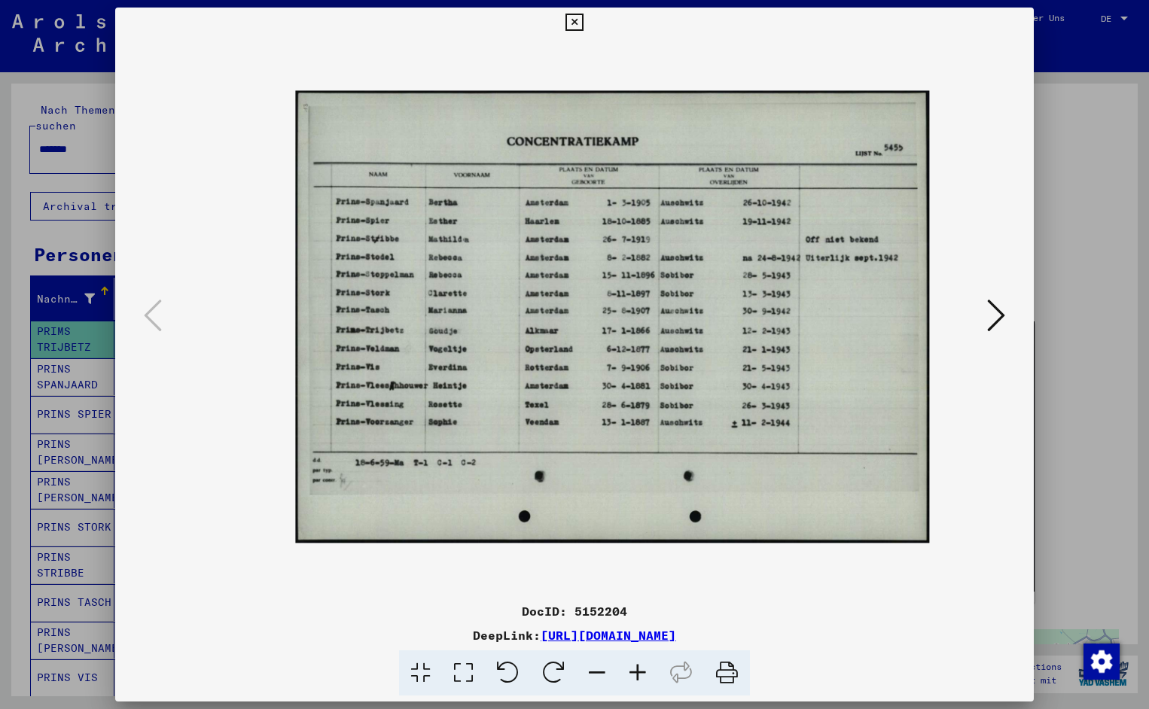
click at [647, 665] on icon at bounding box center [637, 673] width 41 height 46
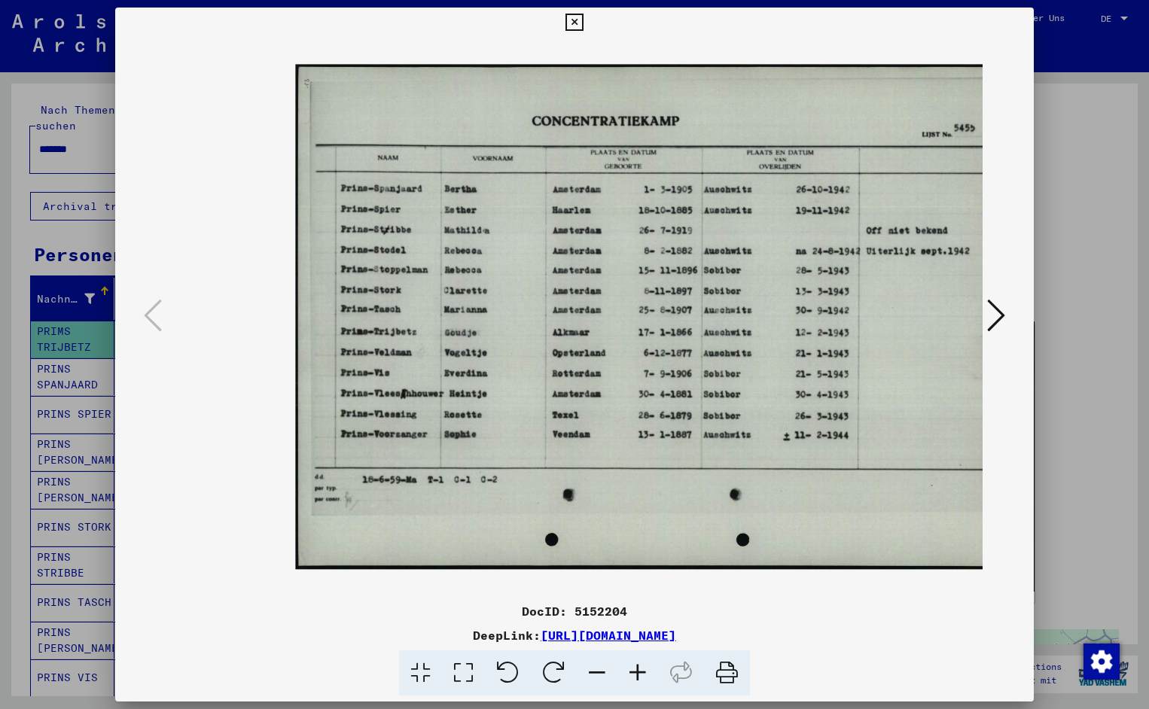
click at [647, 665] on icon at bounding box center [637, 673] width 41 height 46
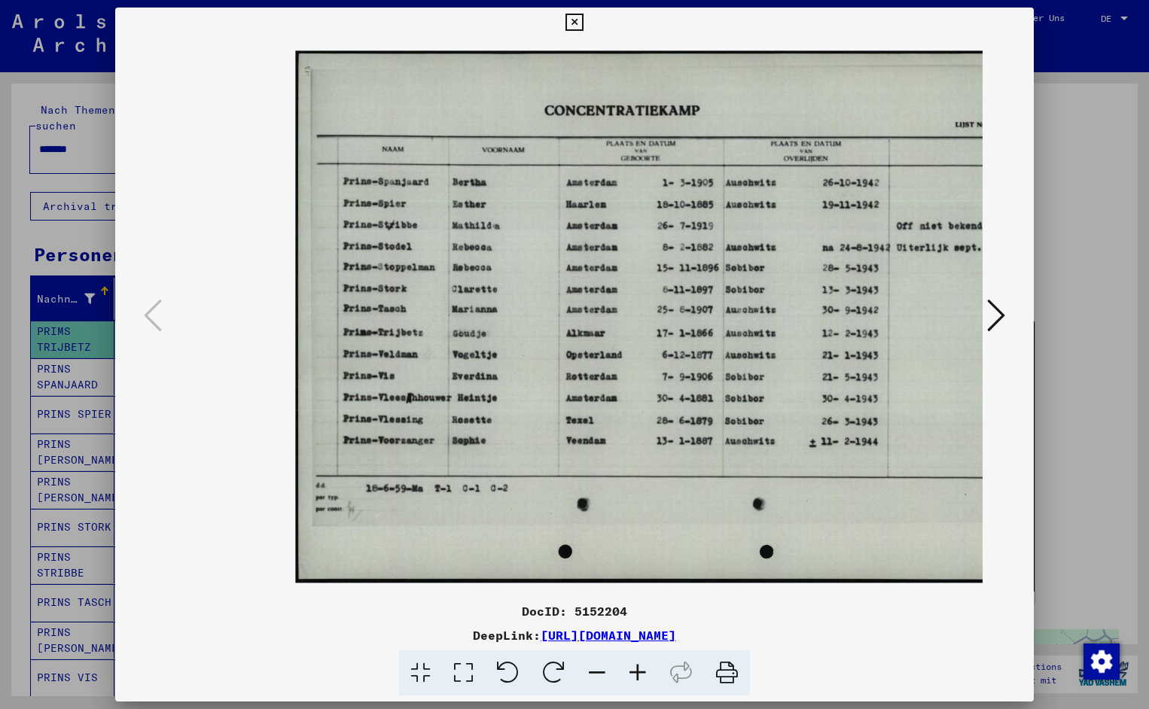
click at [647, 665] on icon at bounding box center [637, 673] width 41 height 46
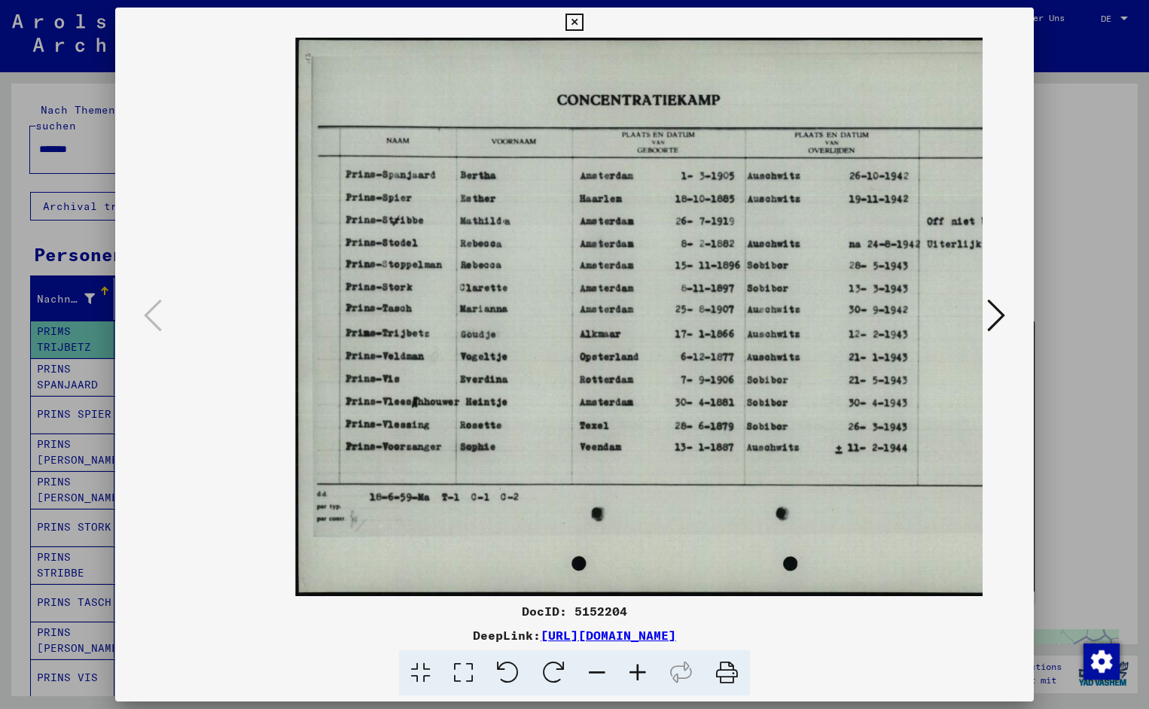
click at [647, 665] on icon at bounding box center [637, 673] width 41 height 46
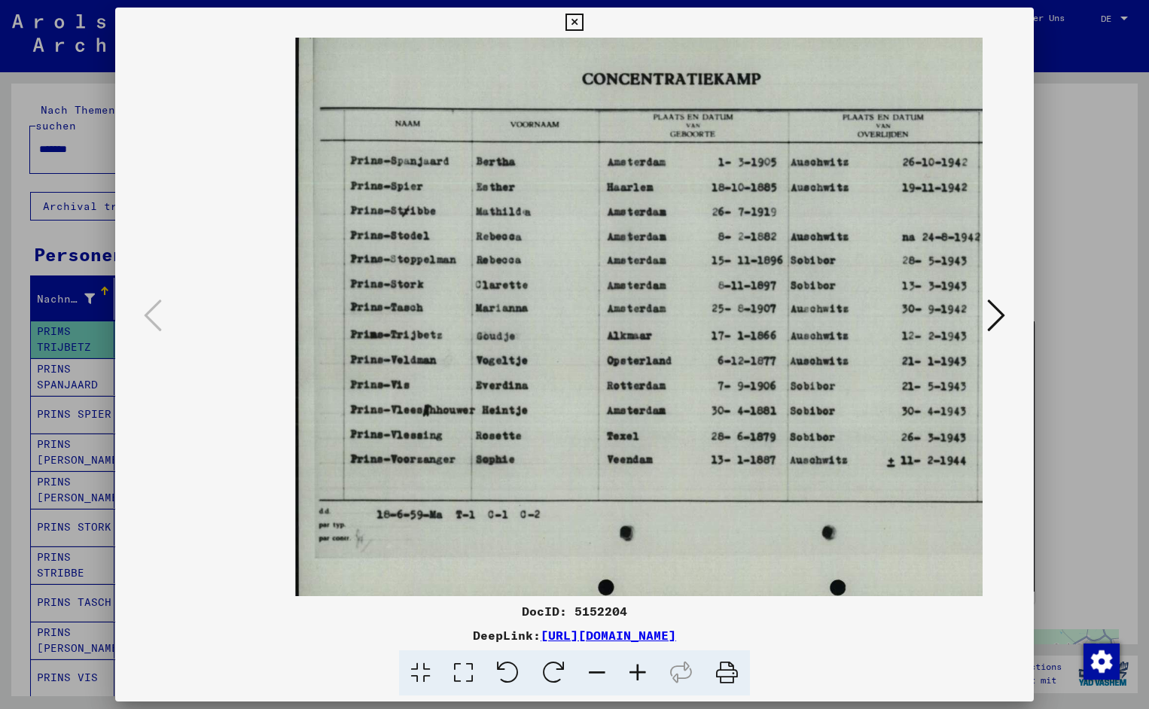
click at [647, 665] on icon at bounding box center [637, 673] width 41 height 46
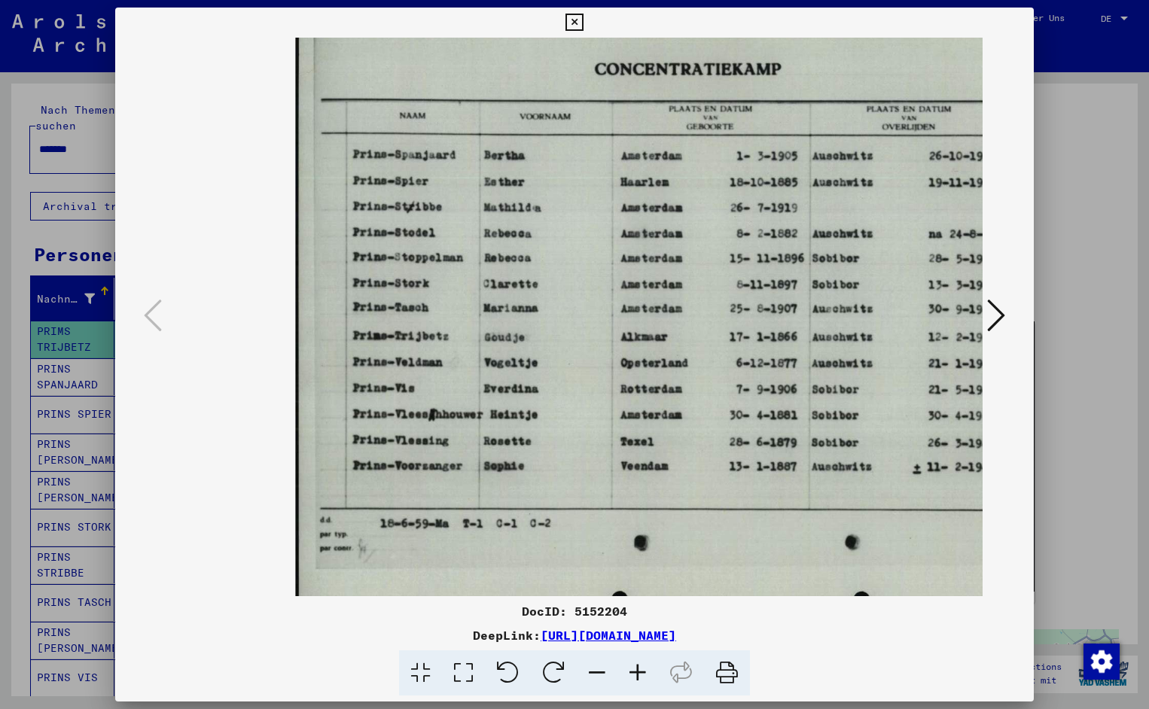
click at [647, 665] on icon at bounding box center [637, 673] width 41 height 46
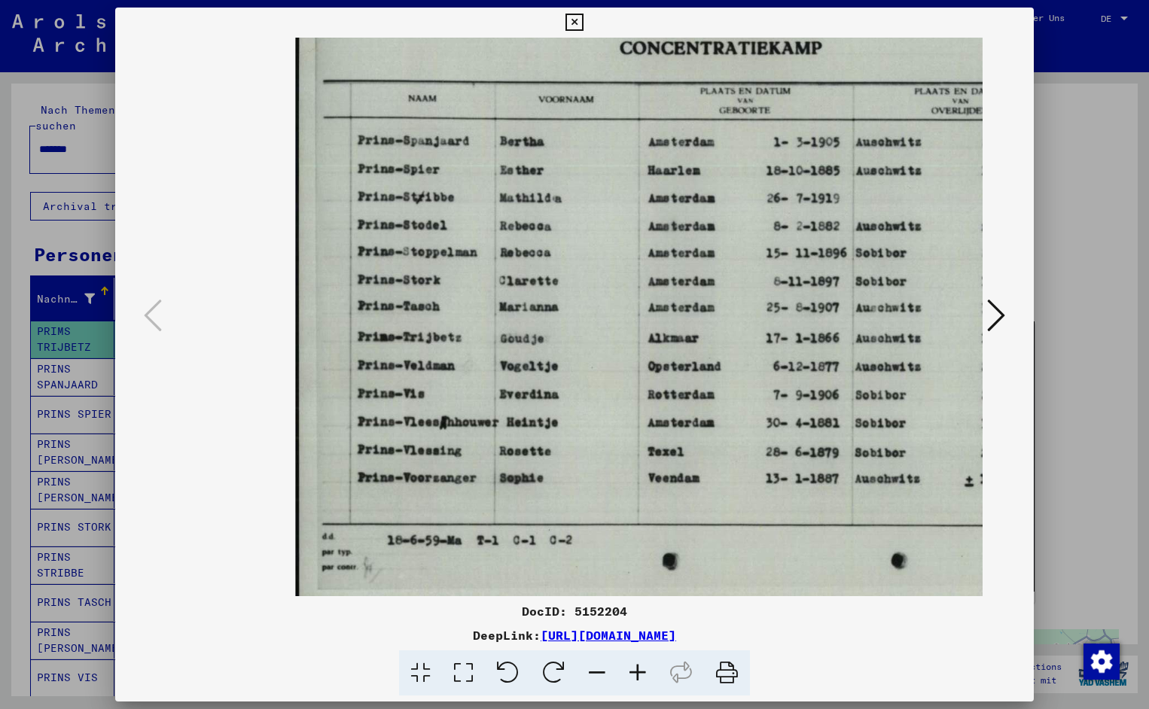
click at [647, 665] on icon at bounding box center [637, 673] width 41 height 46
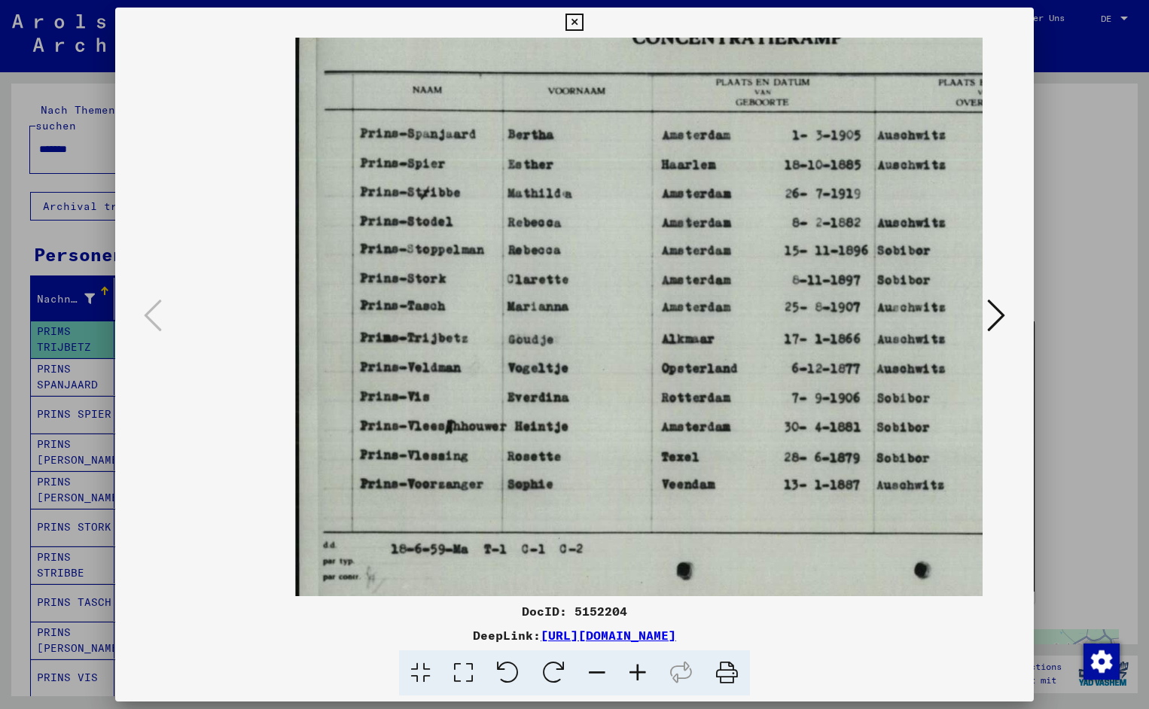
click at [647, 665] on icon at bounding box center [637, 673] width 41 height 46
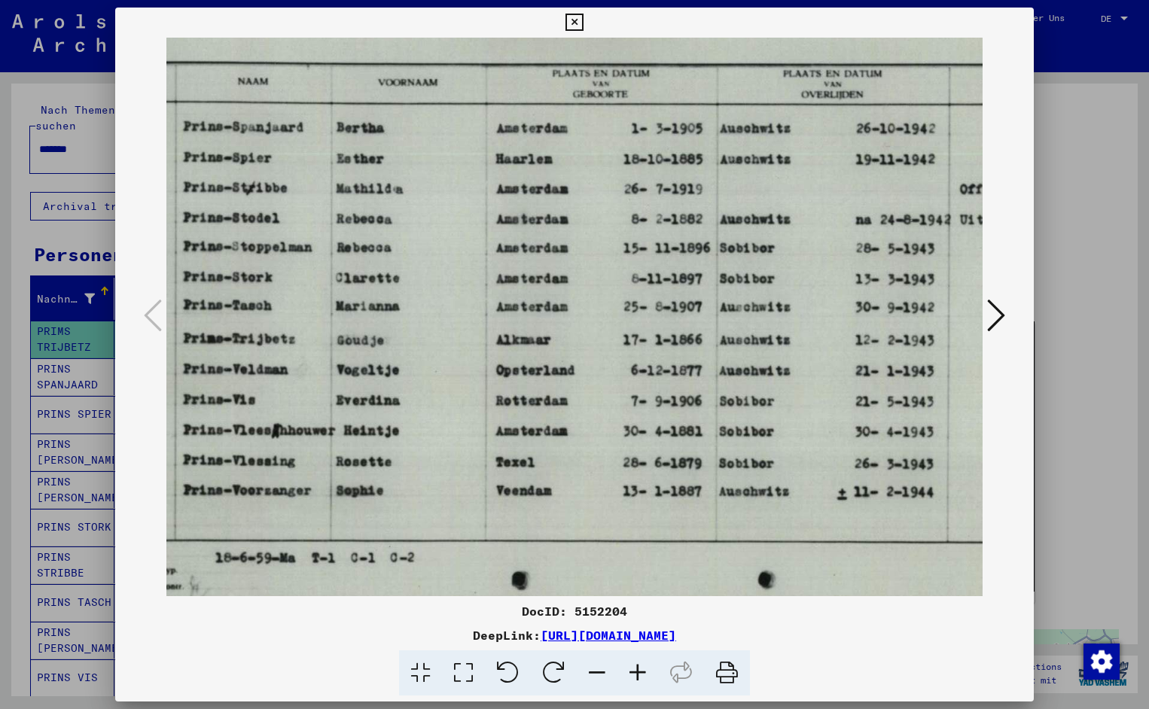
scroll to position [0, 180]
drag, startPoint x: 688, startPoint y: 454, endPoint x: 508, endPoint y: 474, distance: 181.1
click at [583, 20] on icon at bounding box center [573, 23] width 17 height 18
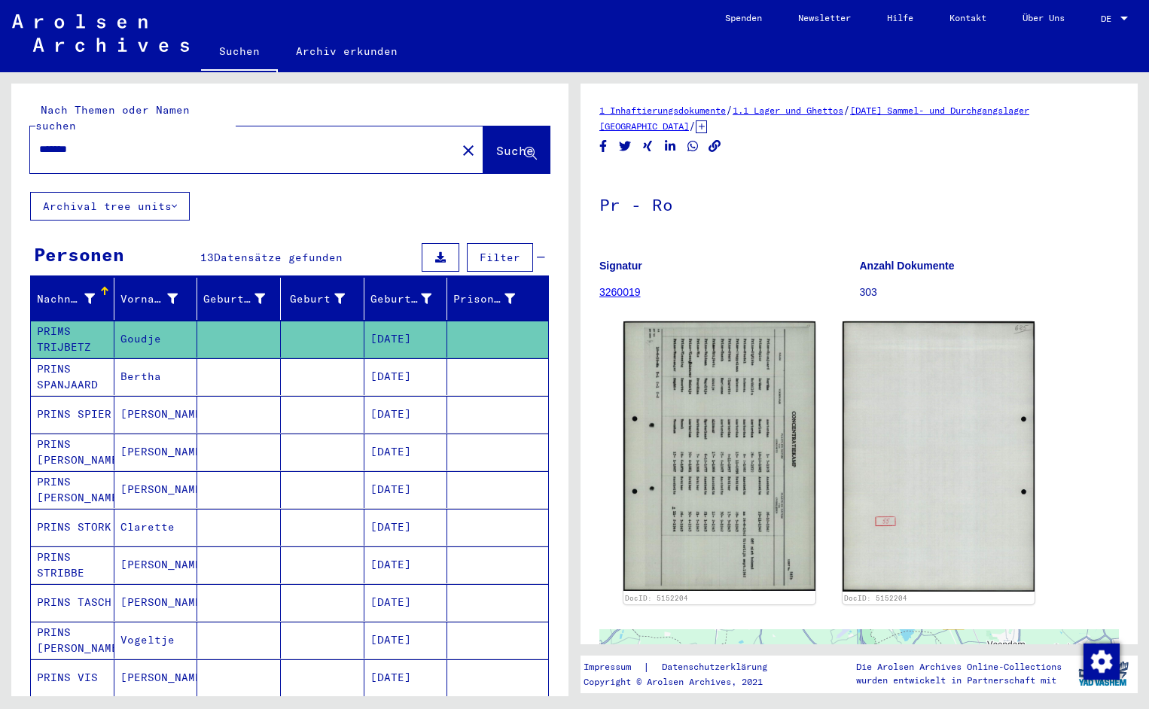
click at [89, 142] on input "*******" at bounding box center [243, 150] width 408 height 16
click at [496, 143] on span "Suche" at bounding box center [515, 150] width 38 height 15
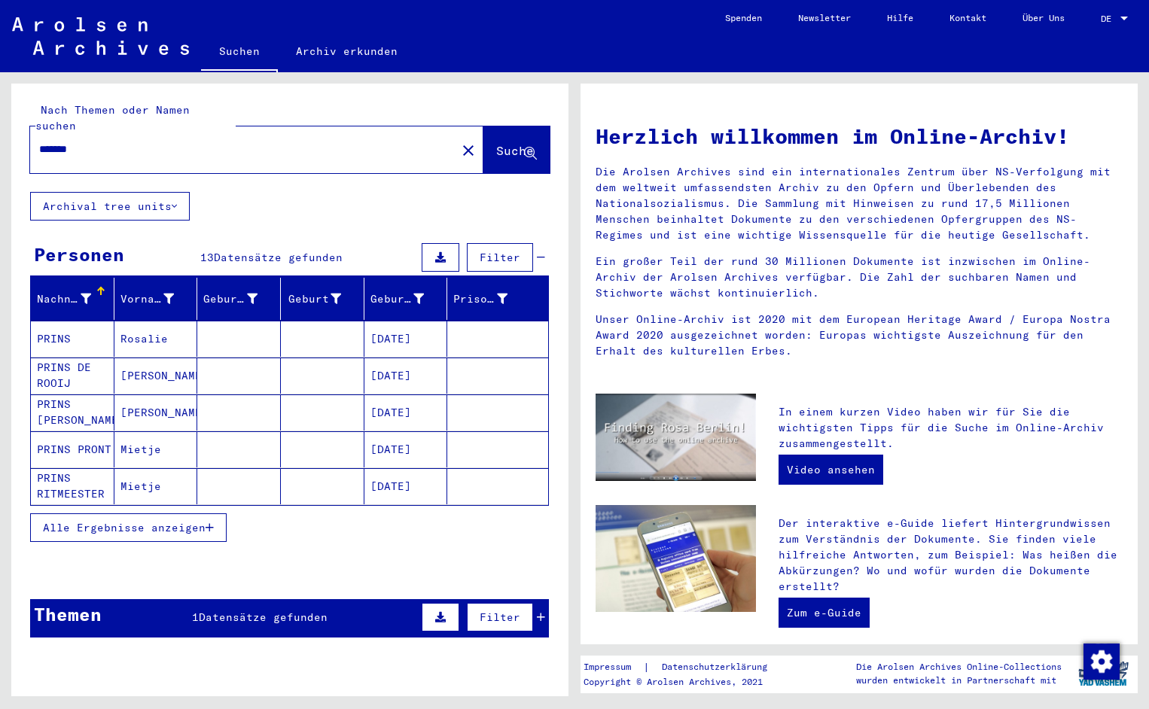
click at [82, 327] on mat-cell "PRINS" at bounding box center [73, 339] width 84 height 36
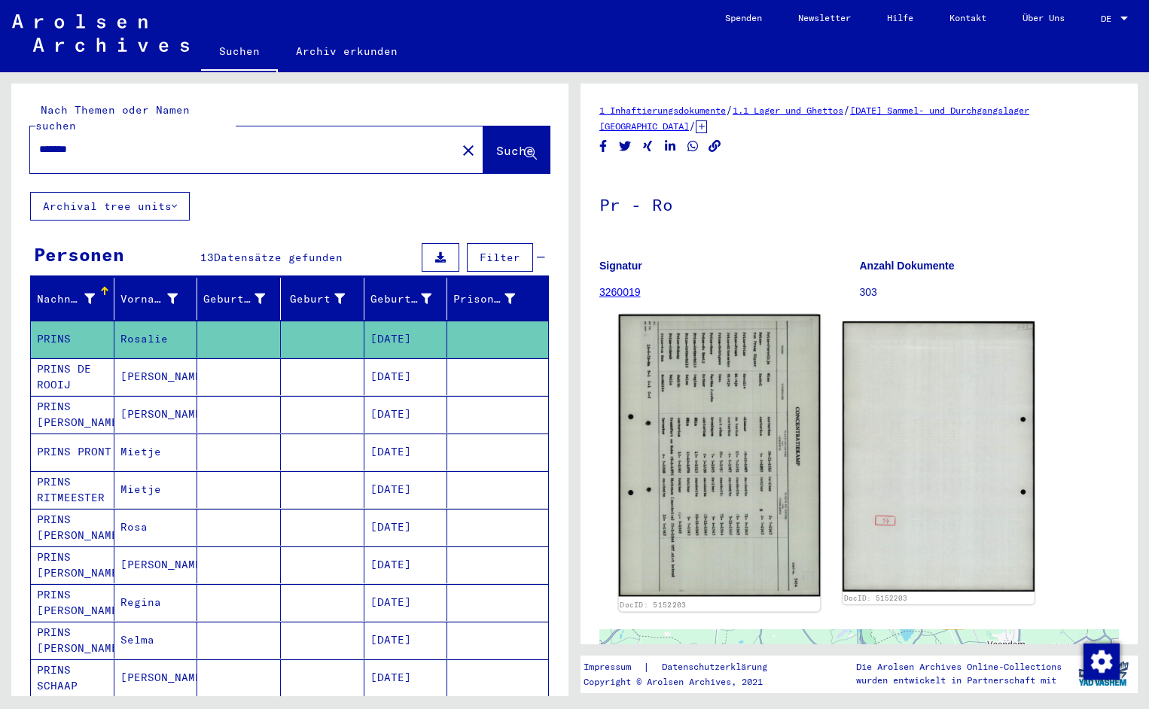
click at [681, 410] on img at bounding box center [720, 456] width 202 height 282
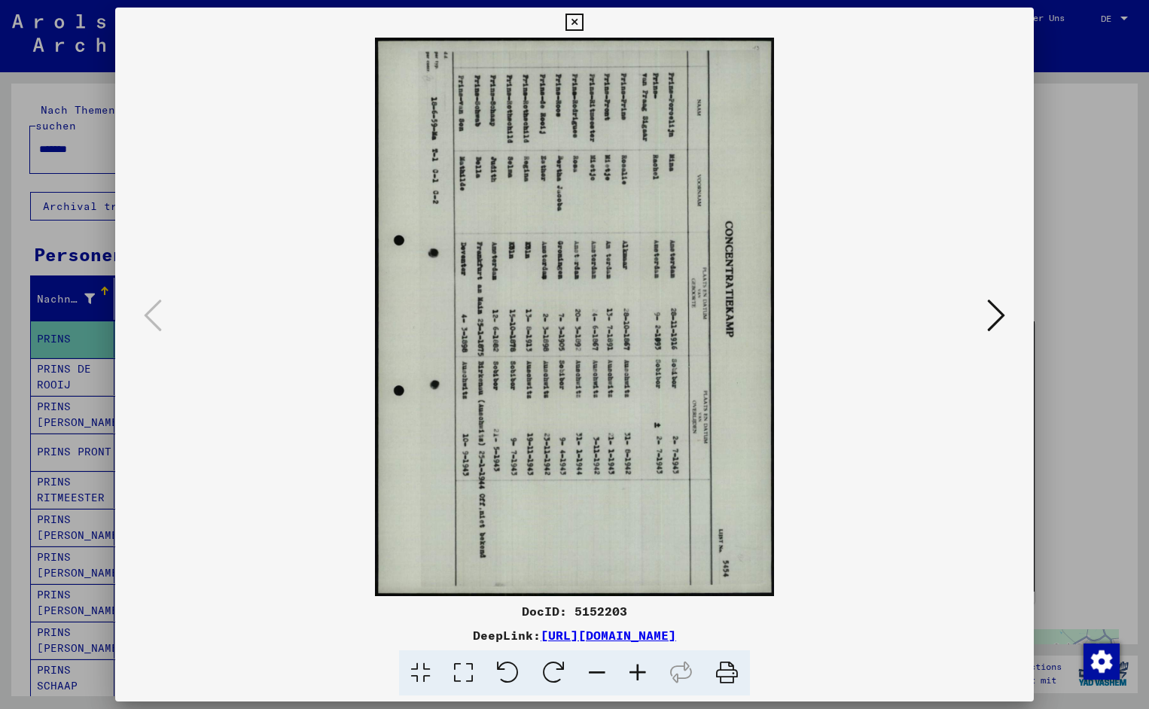
click at [499, 676] on icon at bounding box center [508, 673] width 46 height 46
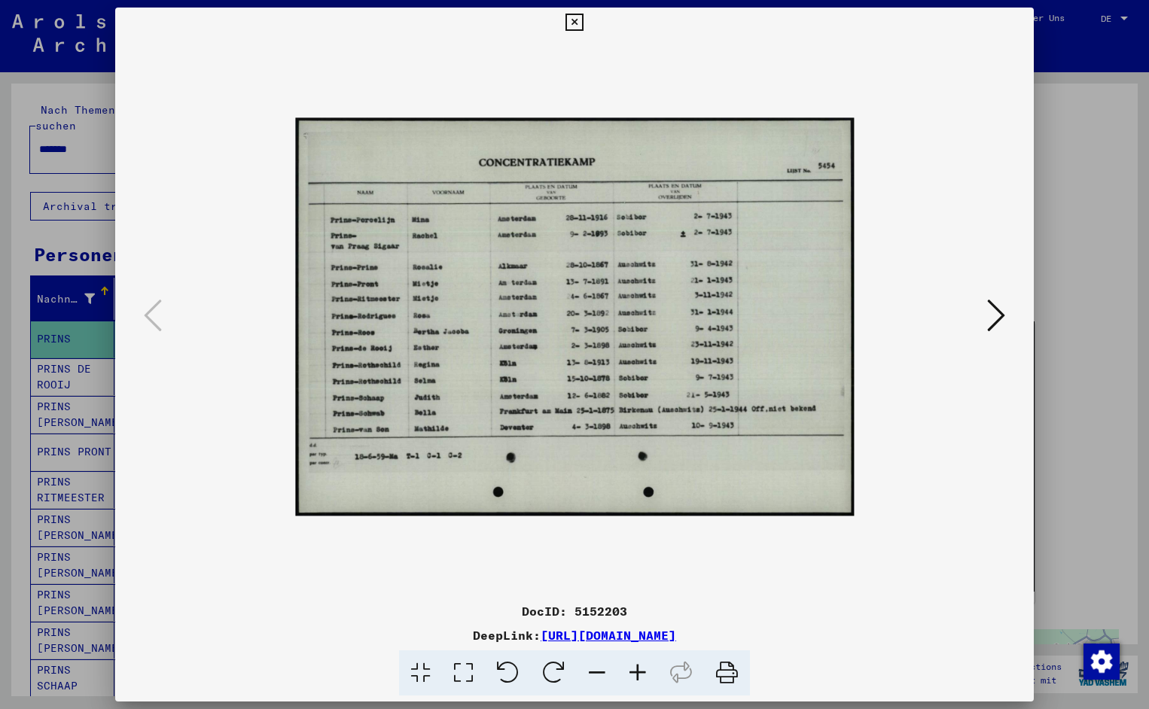
click at [638, 671] on icon at bounding box center [637, 673] width 41 height 46
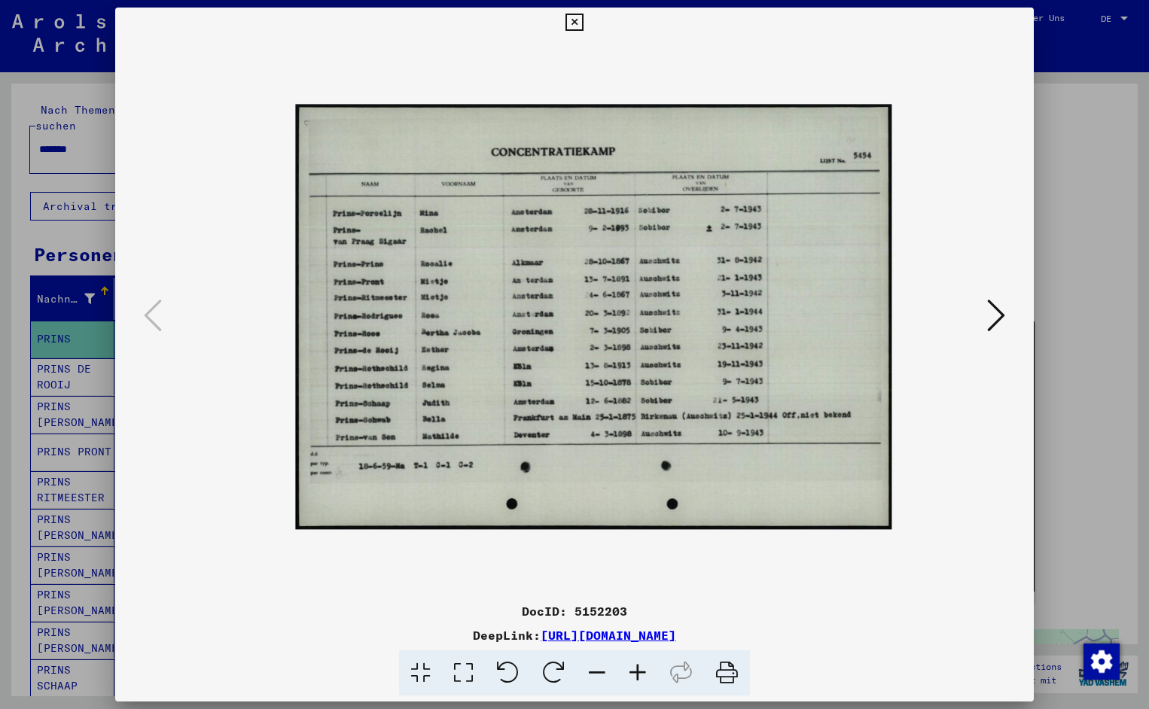
click at [638, 671] on icon at bounding box center [637, 673] width 41 height 46
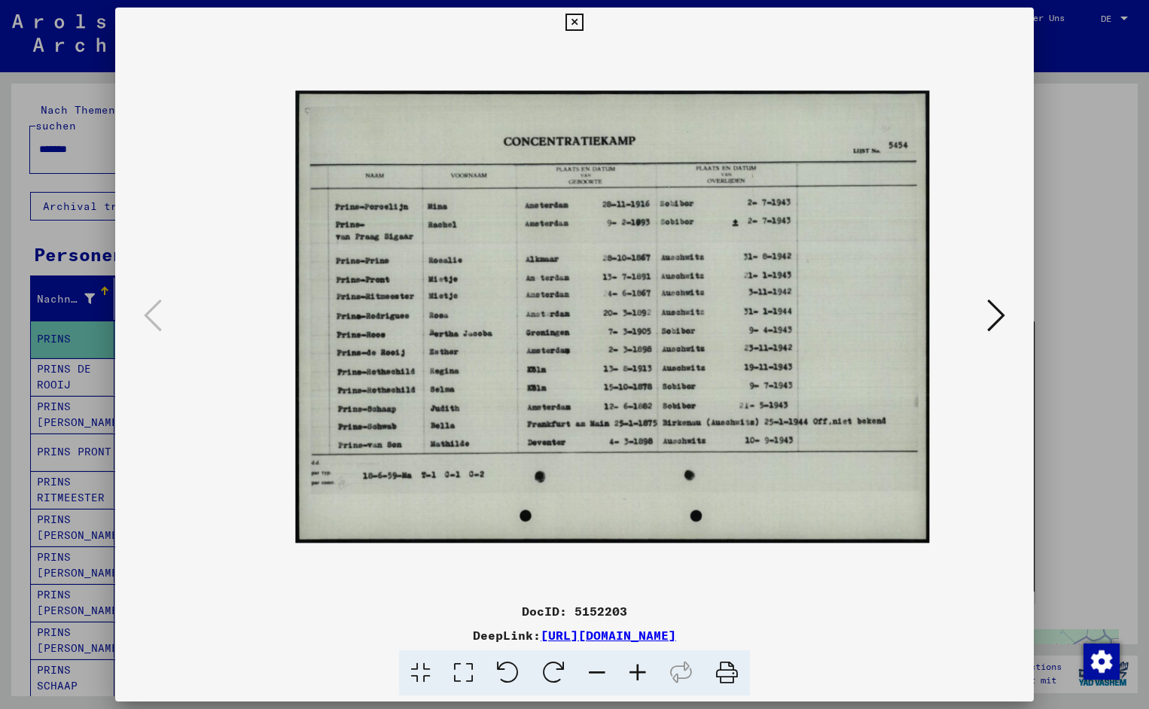
click at [638, 671] on icon at bounding box center [637, 673] width 41 height 46
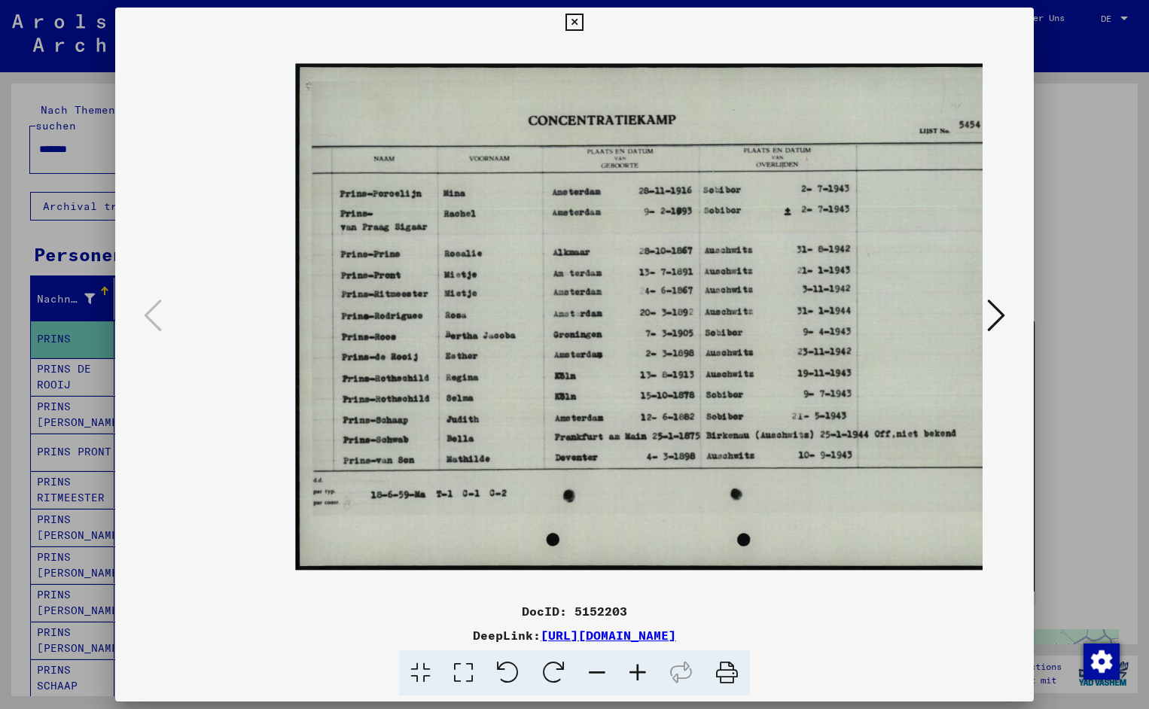
click at [638, 671] on icon at bounding box center [637, 673] width 41 height 46
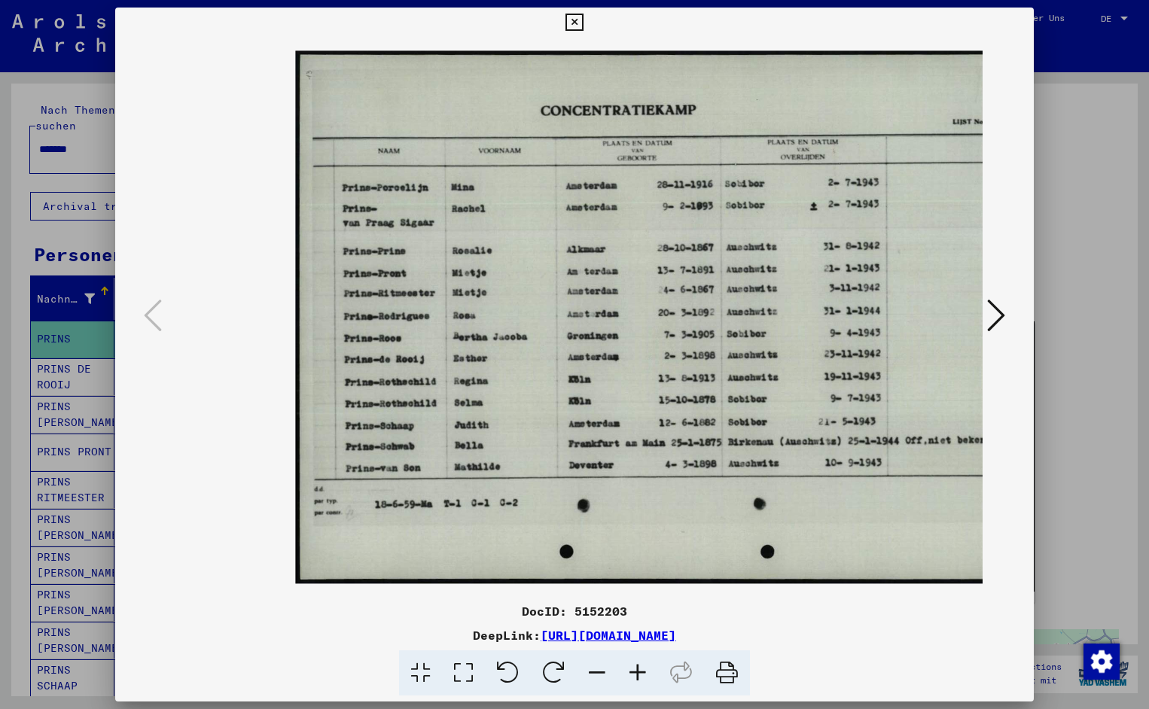
click at [638, 671] on icon at bounding box center [637, 673] width 41 height 46
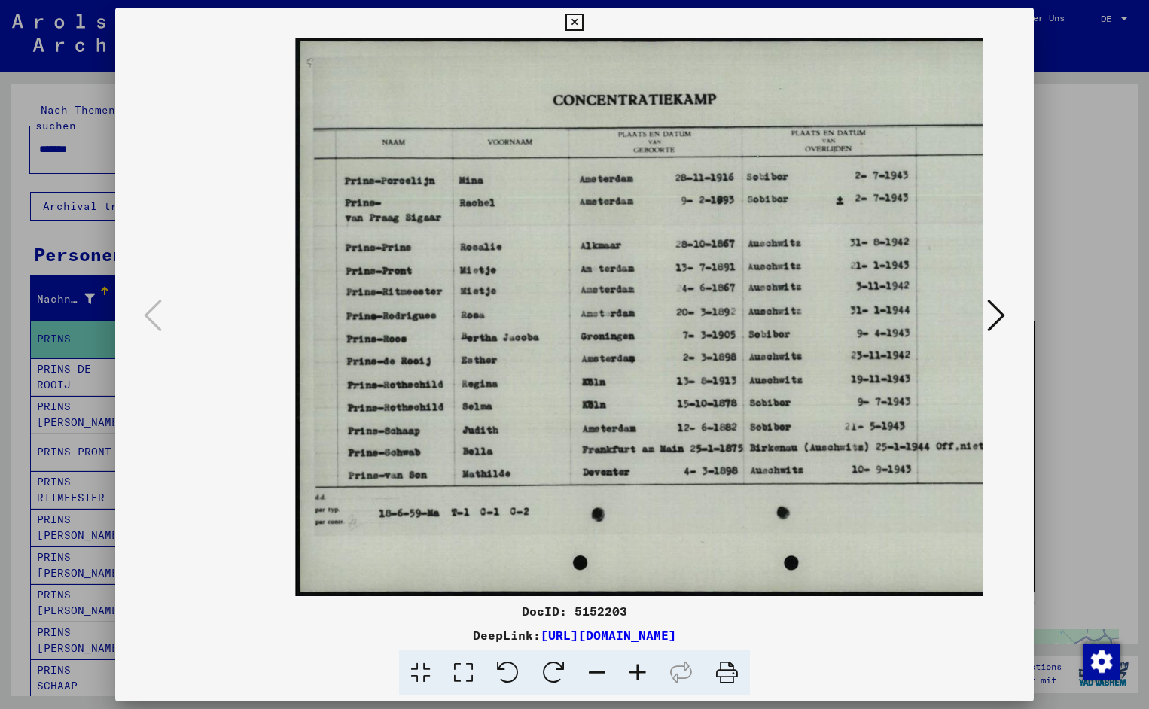
click at [638, 671] on icon at bounding box center [637, 673] width 41 height 46
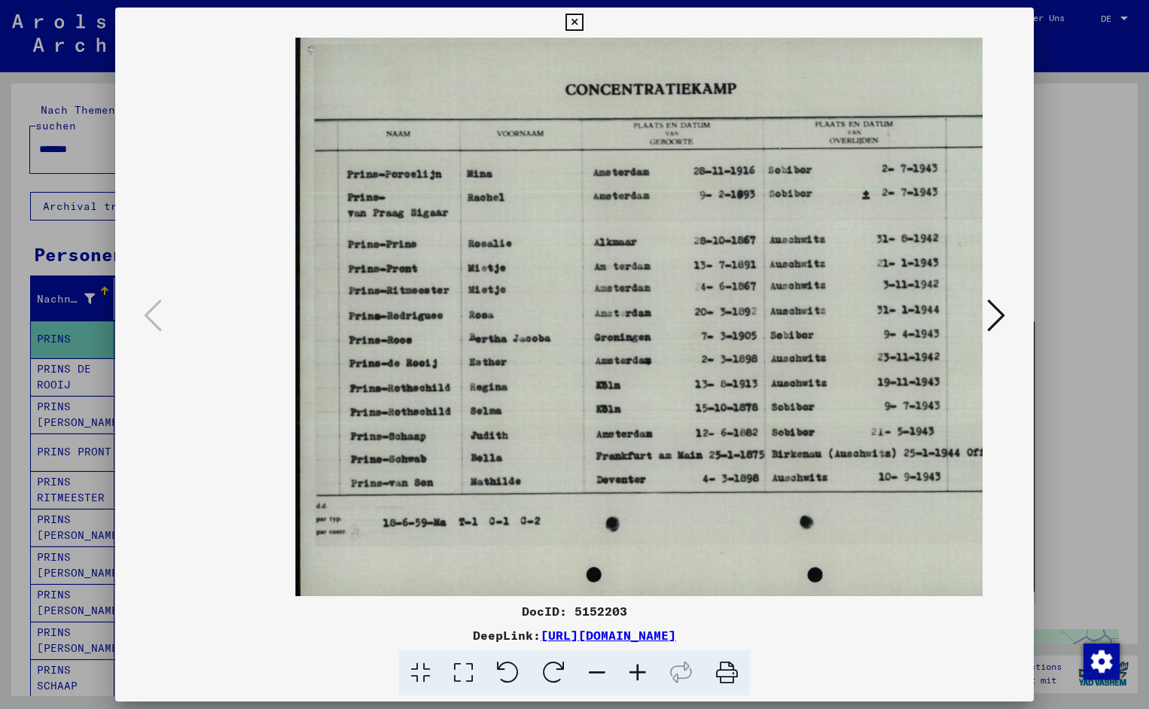
click at [638, 671] on icon at bounding box center [637, 673] width 41 height 46
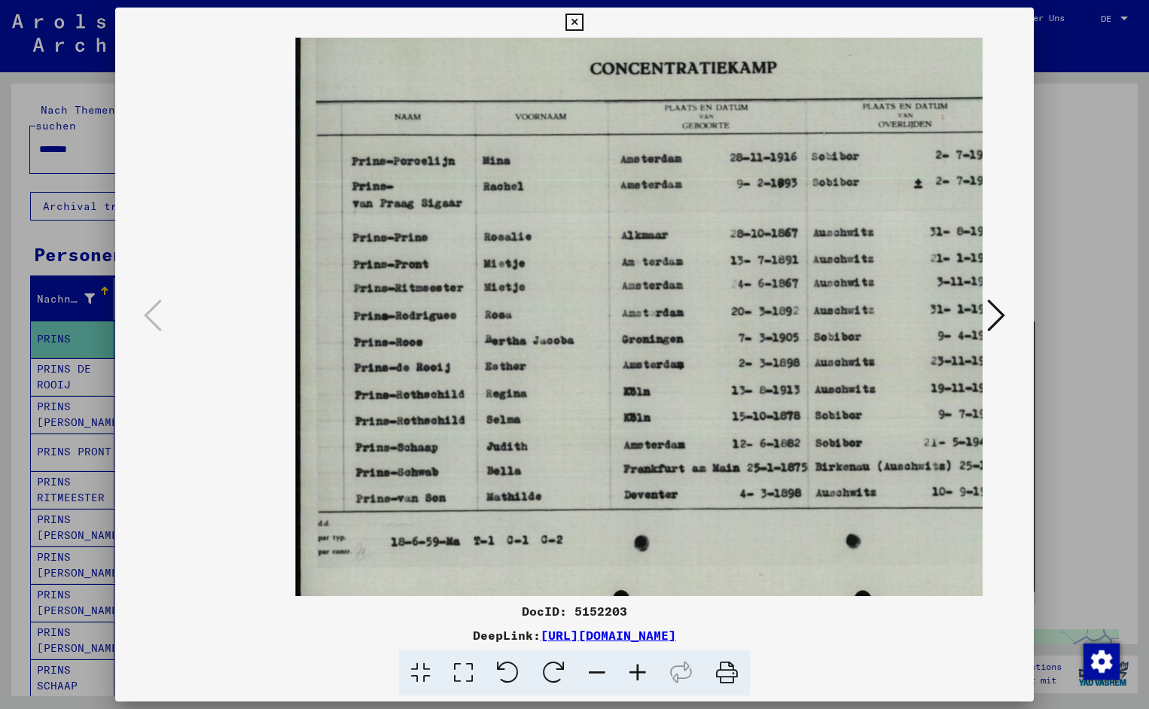
click at [638, 671] on icon at bounding box center [637, 673] width 41 height 46
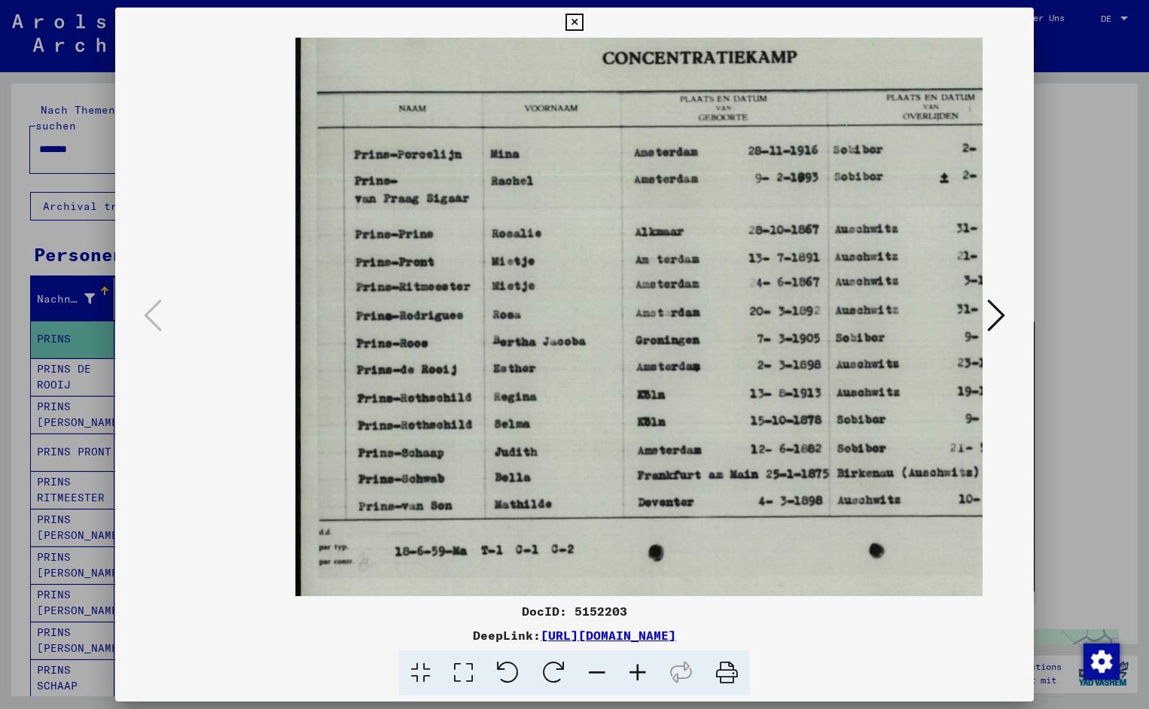
click at [638, 671] on icon at bounding box center [637, 673] width 41 height 46
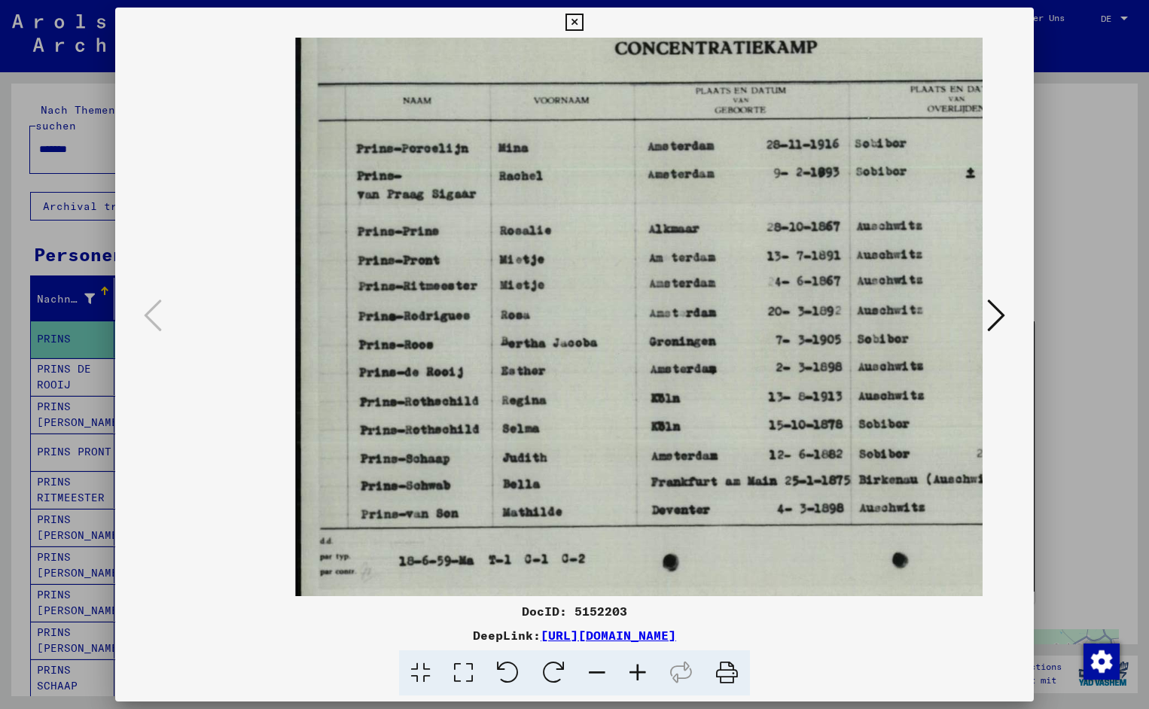
click at [638, 671] on icon at bounding box center [637, 673] width 41 height 46
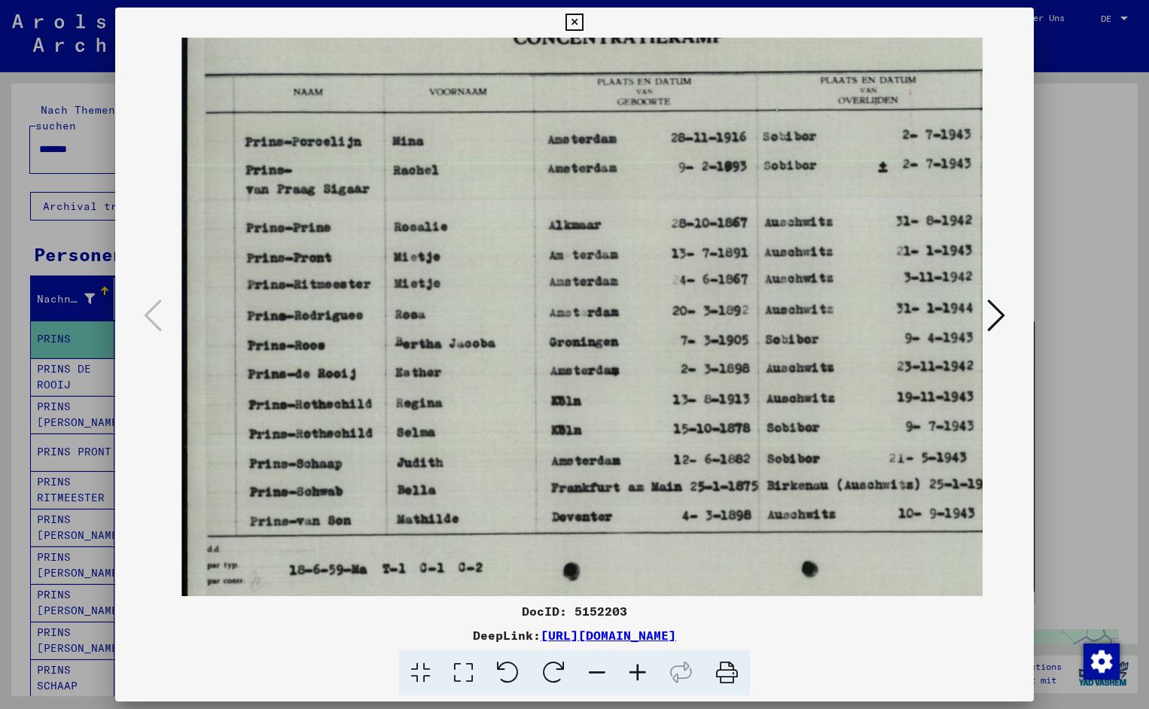
scroll to position [0, 136]
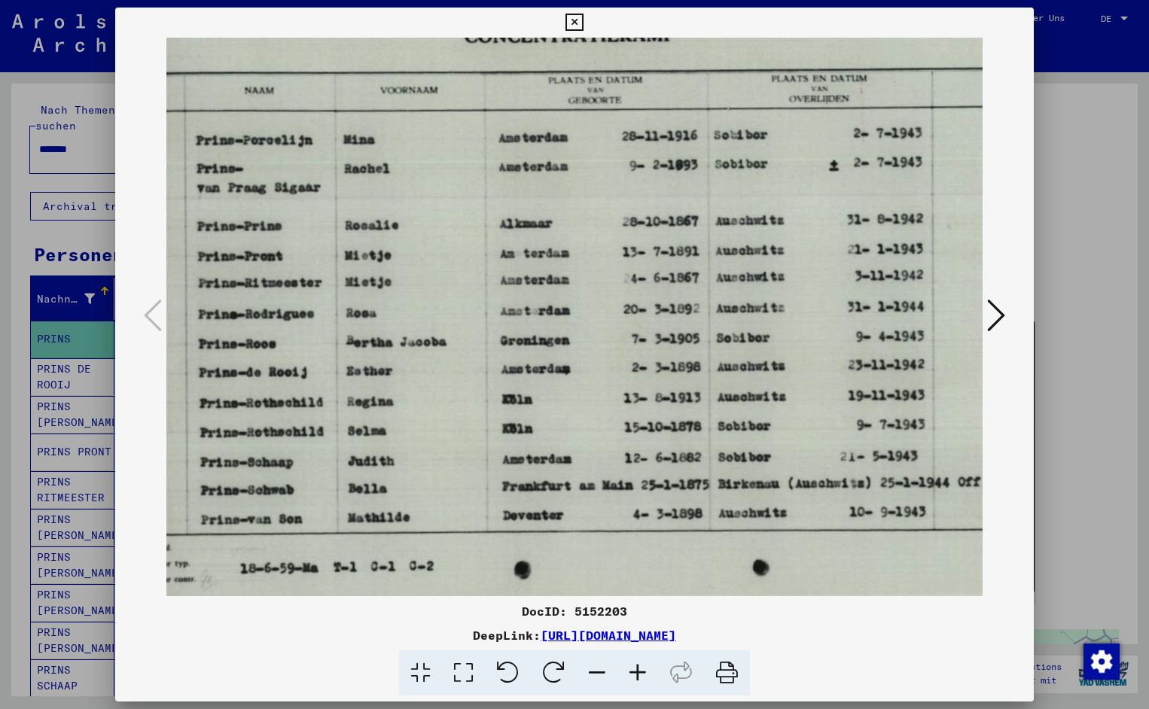
drag, startPoint x: 784, startPoint y: 408, endPoint x: 623, endPoint y: 413, distance: 161.9
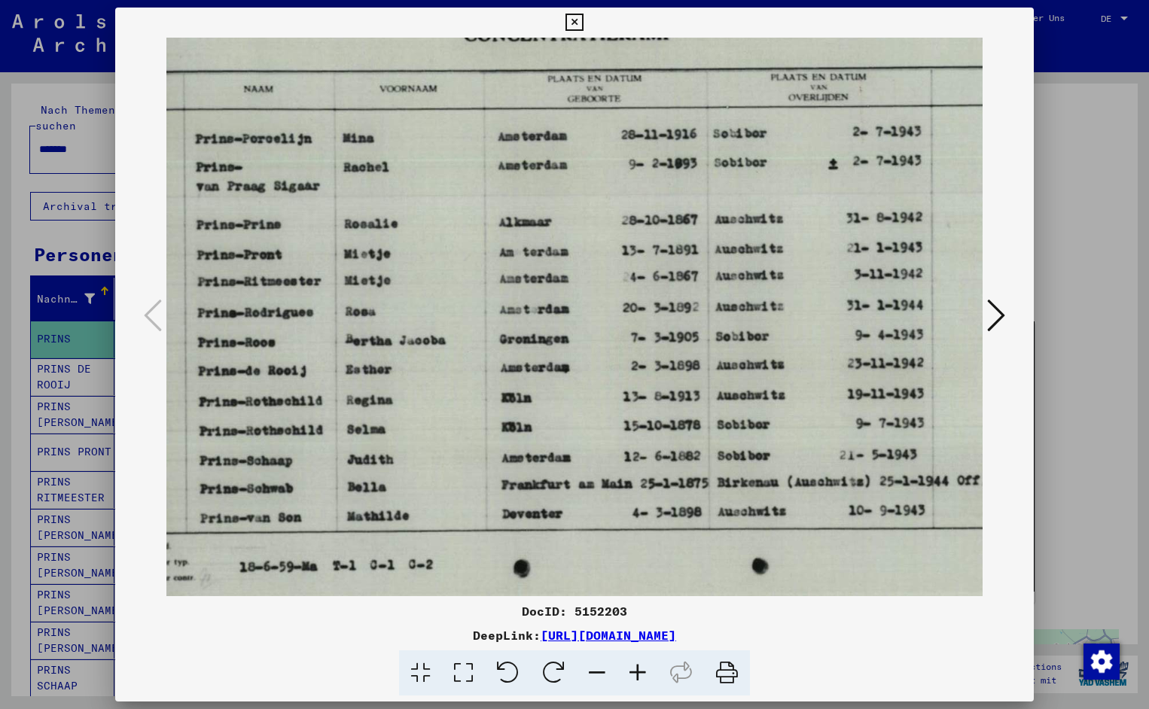
scroll to position [3, 160]
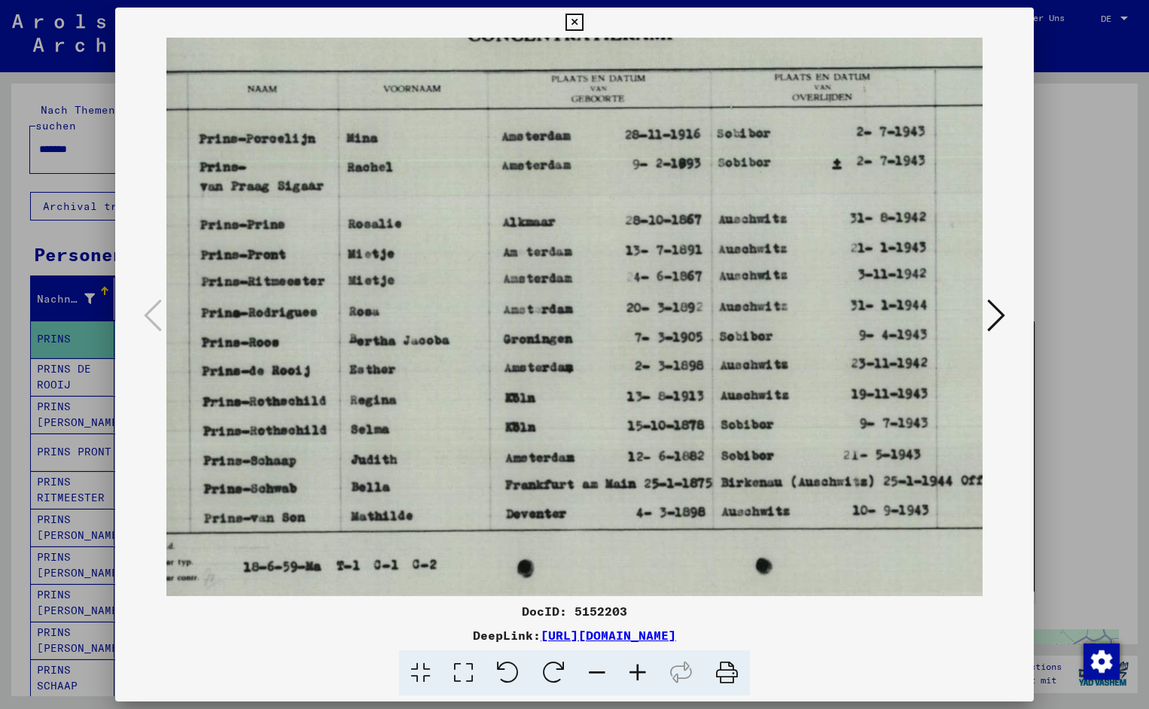
click at [583, 23] on icon at bounding box center [573, 23] width 17 height 18
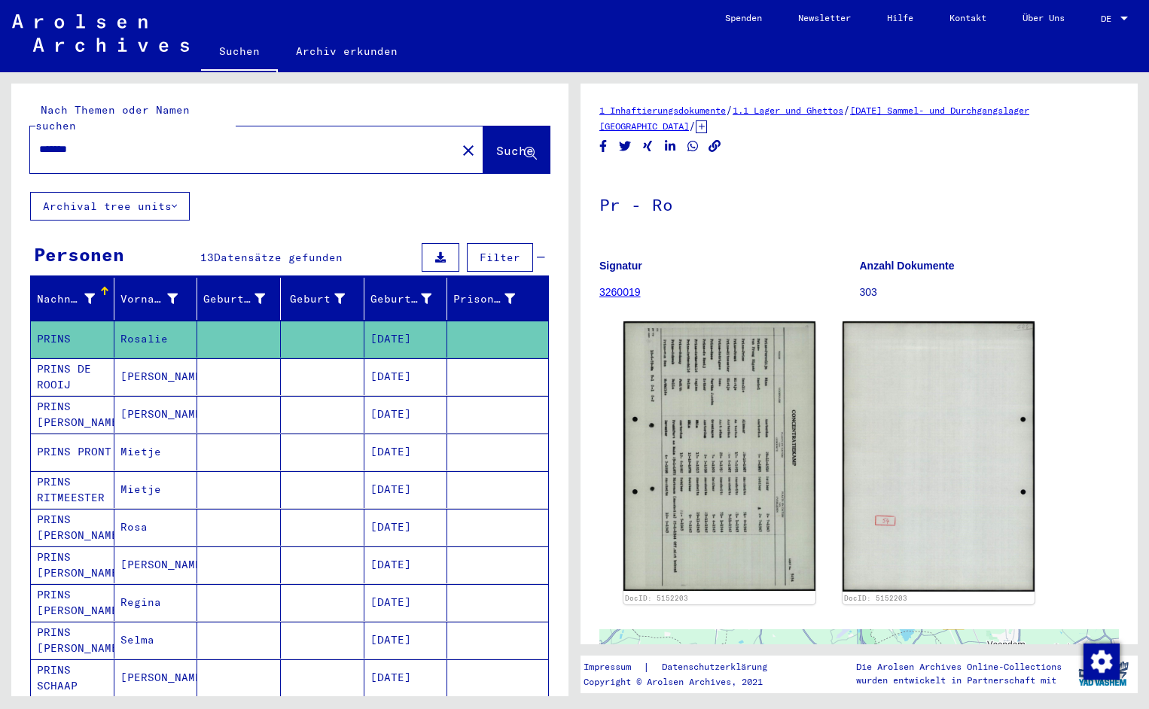
click at [89, 142] on input "*******" at bounding box center [243, 150] width 408 height 16
click at [496, 143] on span "Suche" at bounding box center [515, 150] width 38 height 15
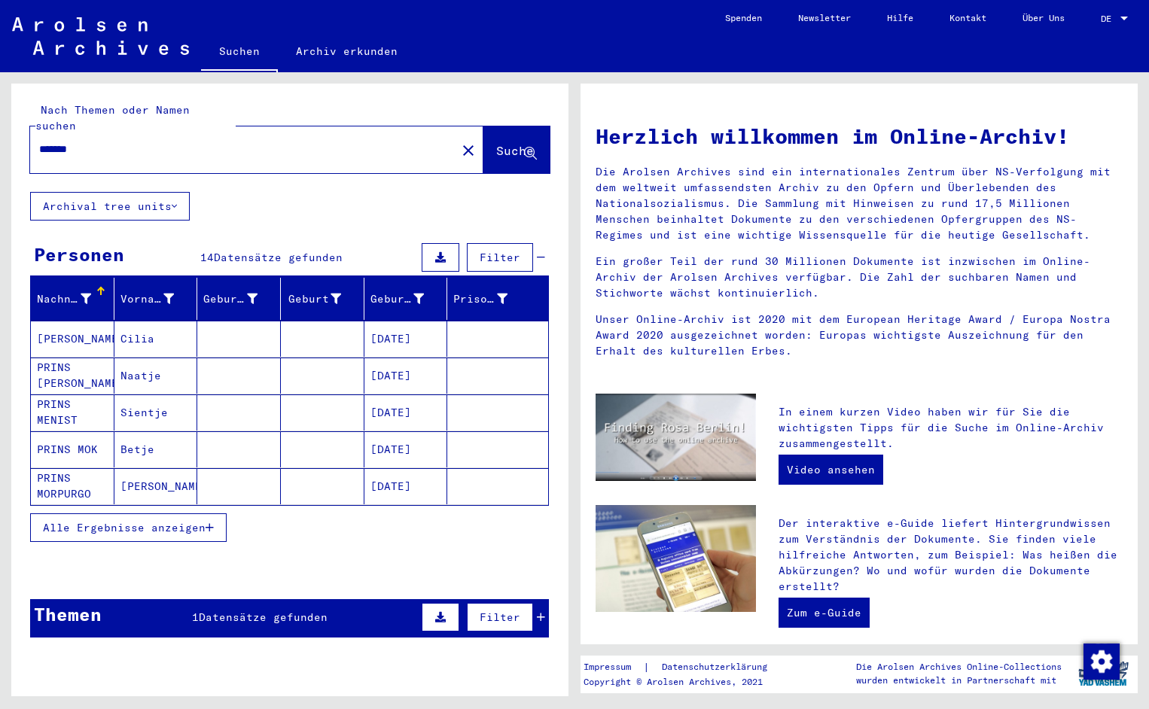
click at [53, 325] on mat-cell "[PERSON_NAME]" at bounding box center [73, 339] width 84 height 36
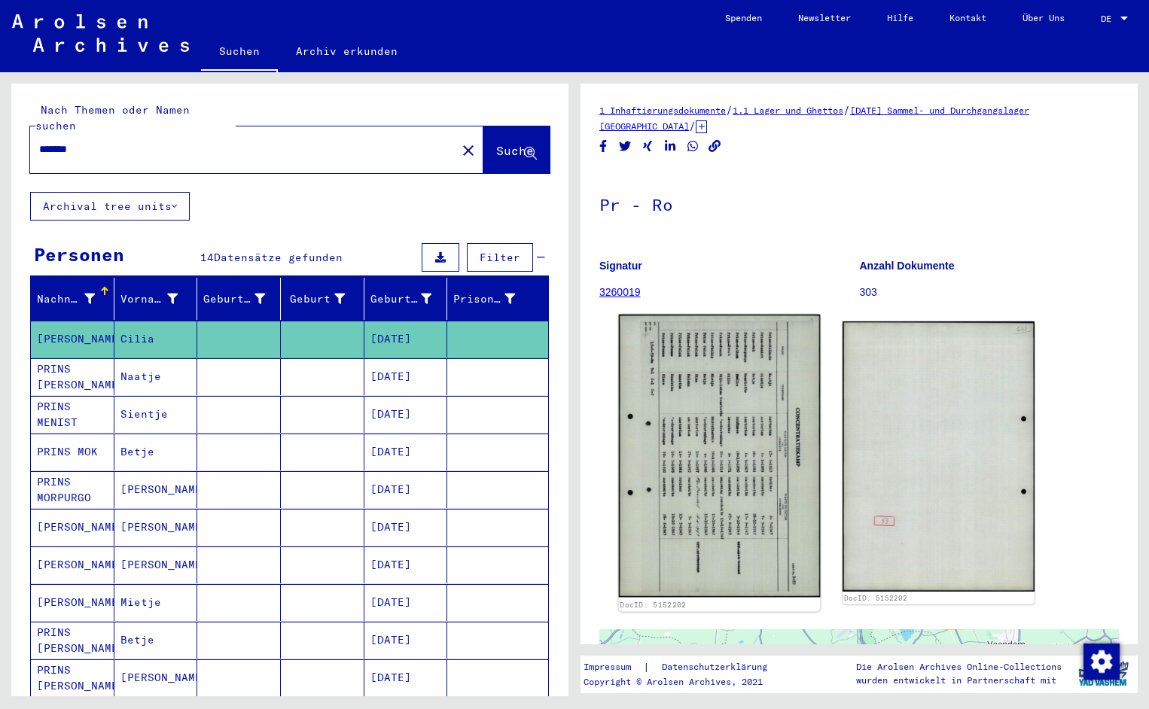
click at [643, 442] on img at bounding box center [720, 456] width 202 height 283
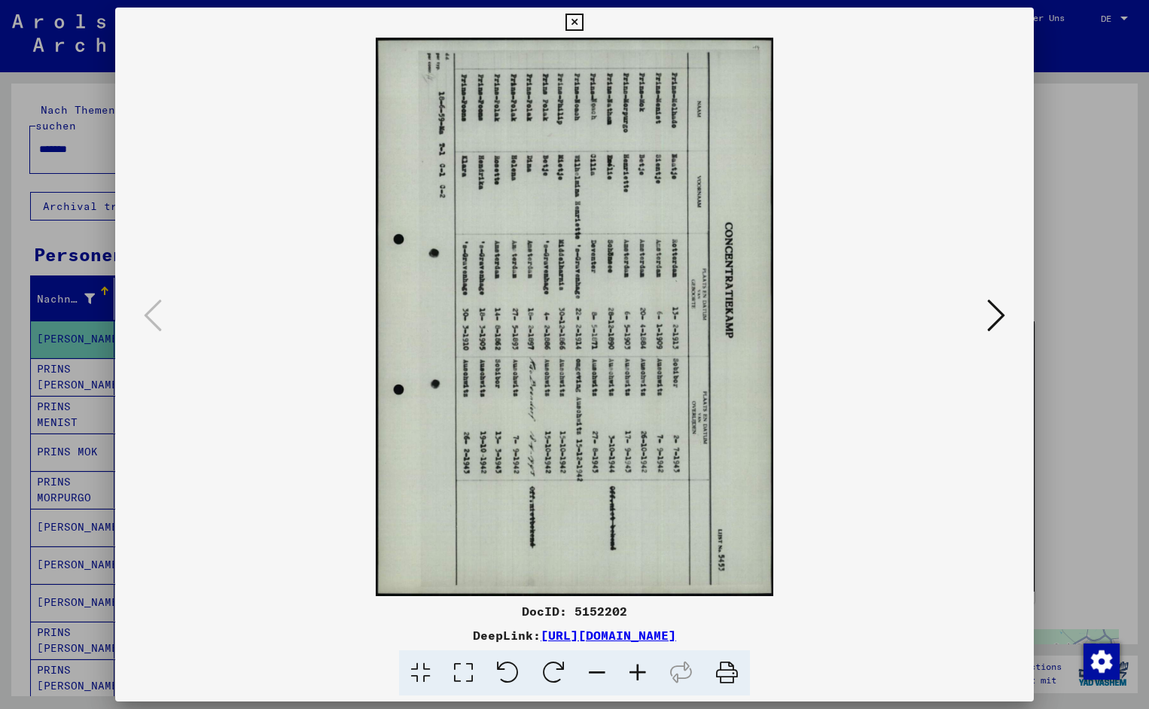
click at [515, 671] on icon at bounding box center [508, 673] width 46 height 46
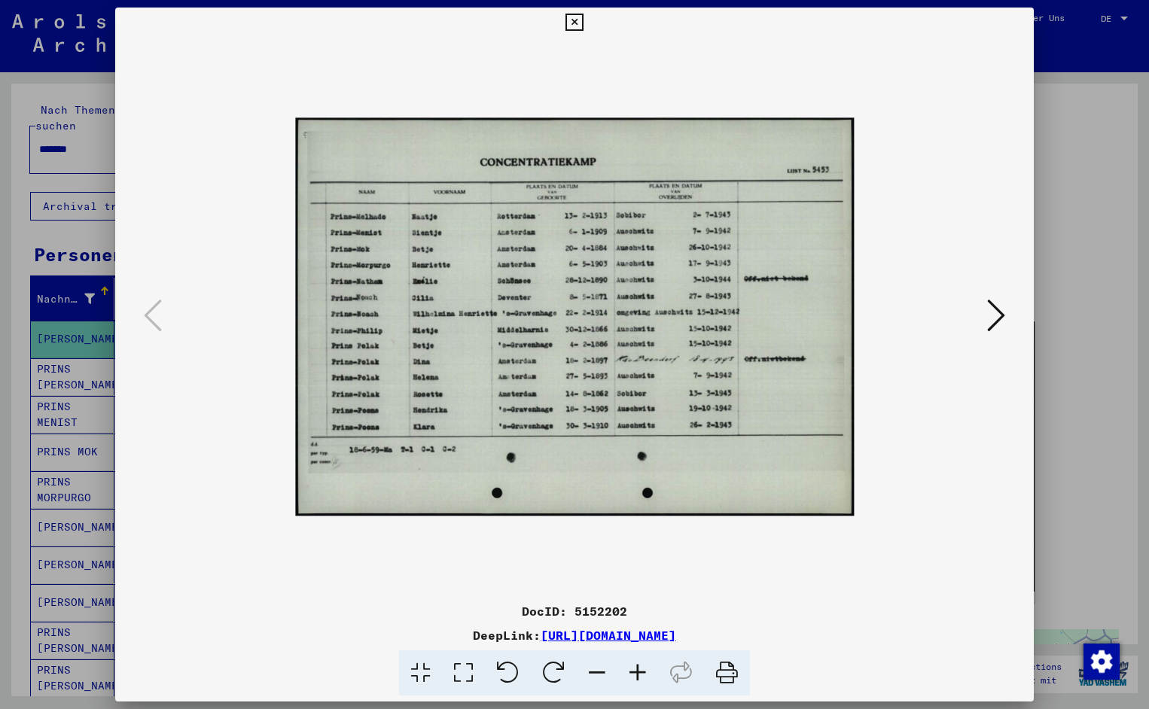
click at [635, 673] on icon at bounding box center [637, 673] width 41 height 46
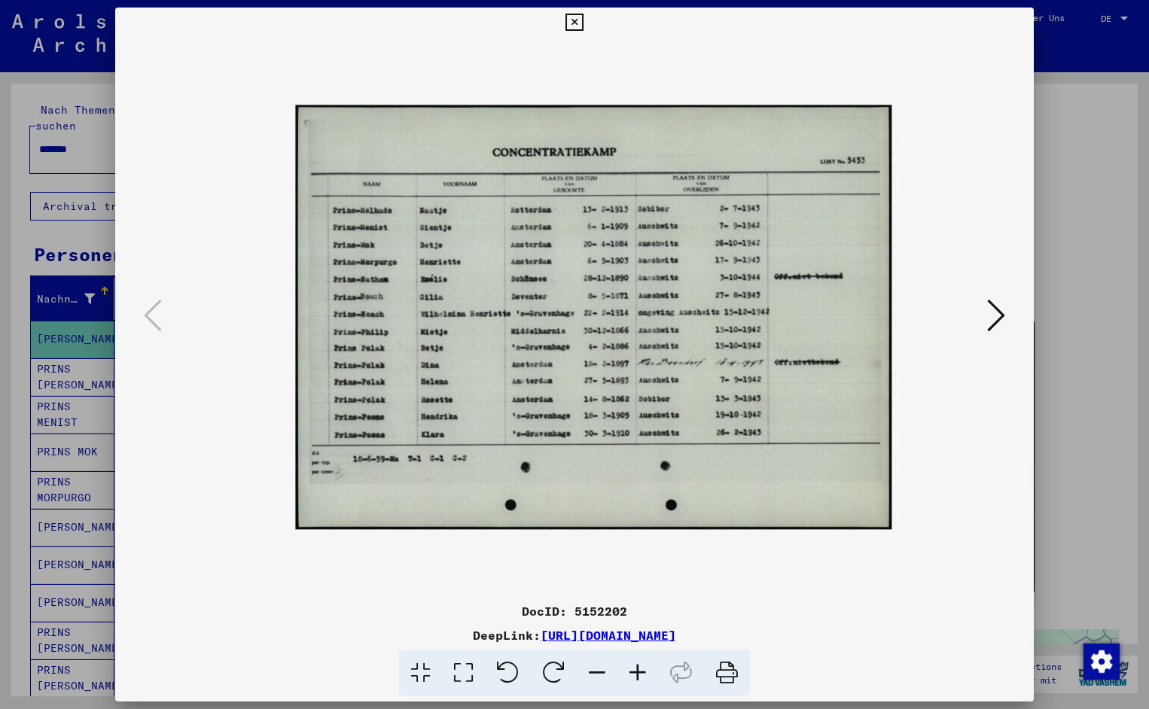
click at [635, 673] on icon at bounding box center [637, 673] width 41 height 46
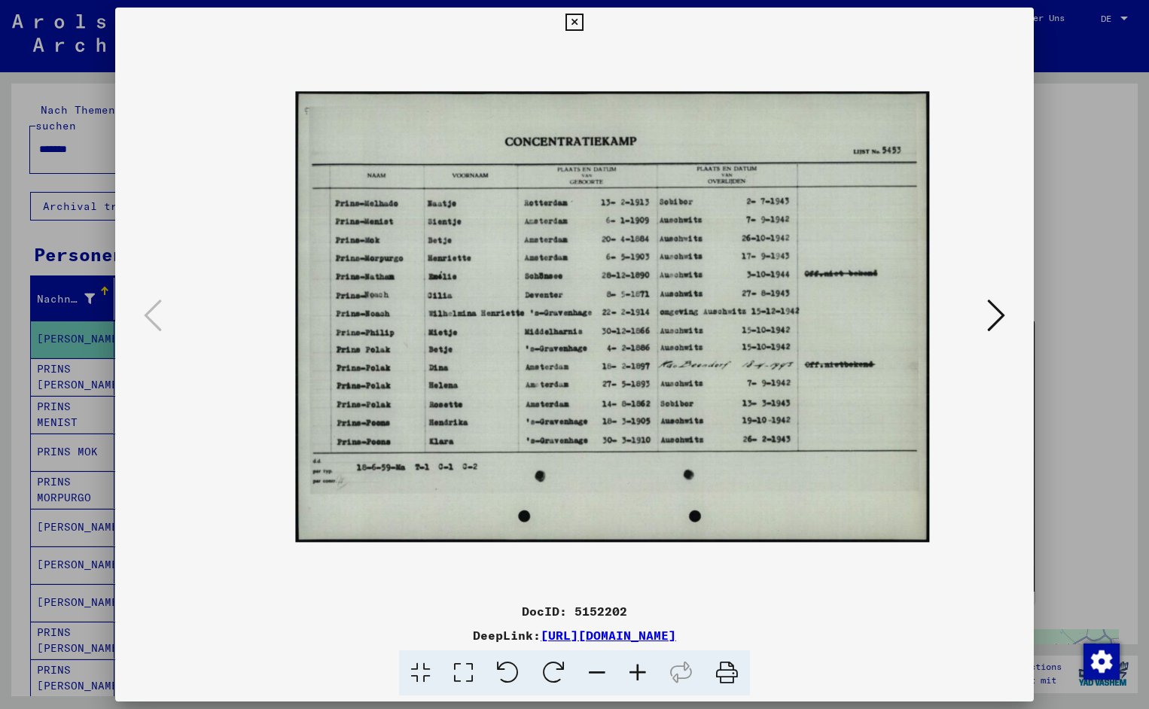
click at [635, 673] on icon at bounding box center [637, 673] width 41 height 46
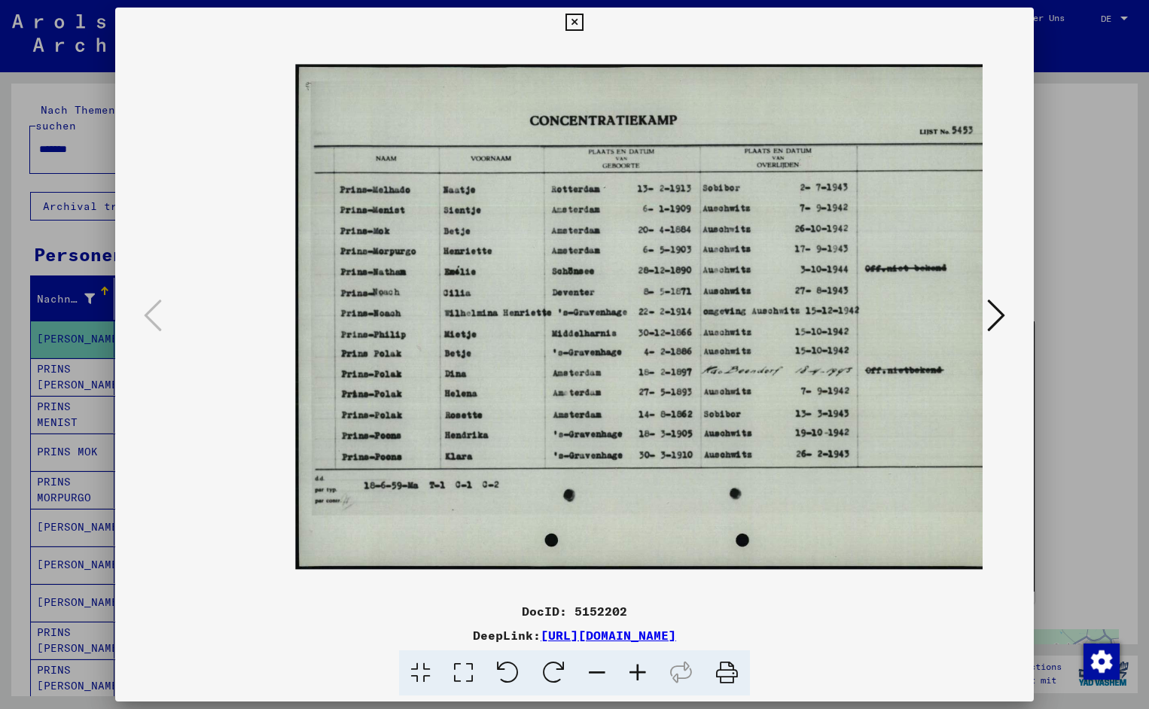
click at [635, 673] on icon at bounding box center [637, 673] width 41 height 46
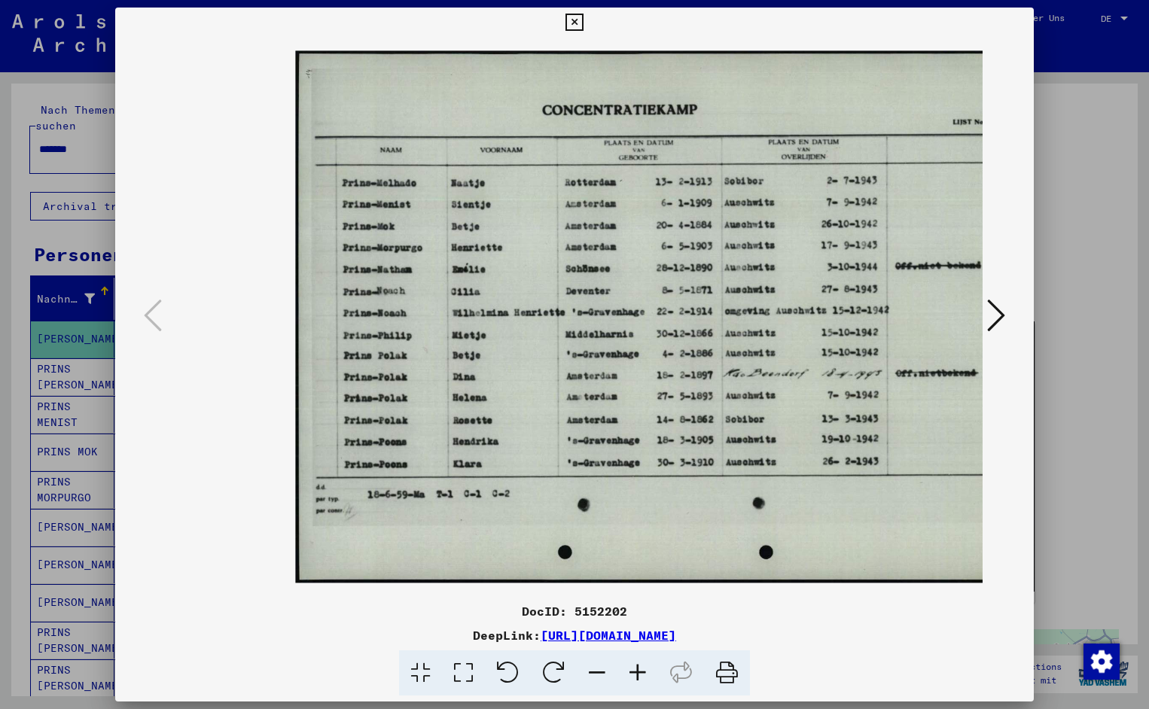
click at [635, 673] on icon at bounding box center [637, 673] width 41 height 46
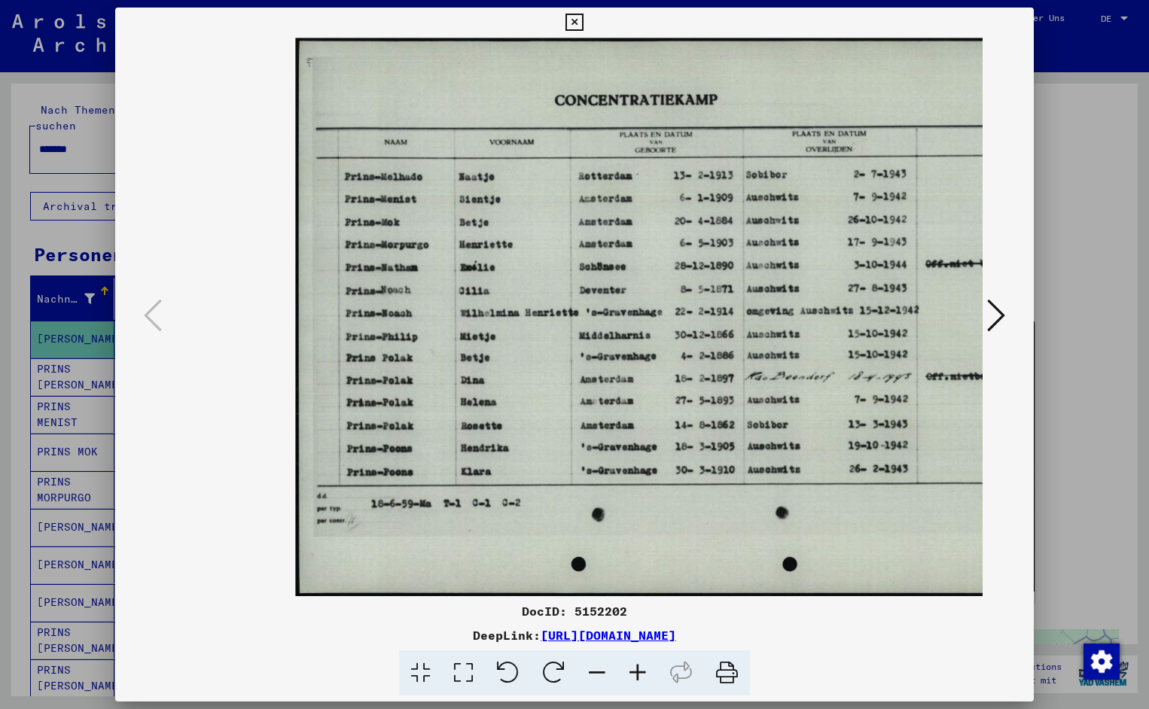
click at [635, 673] on icon at bounding box center [637, 673] width 41 height 46
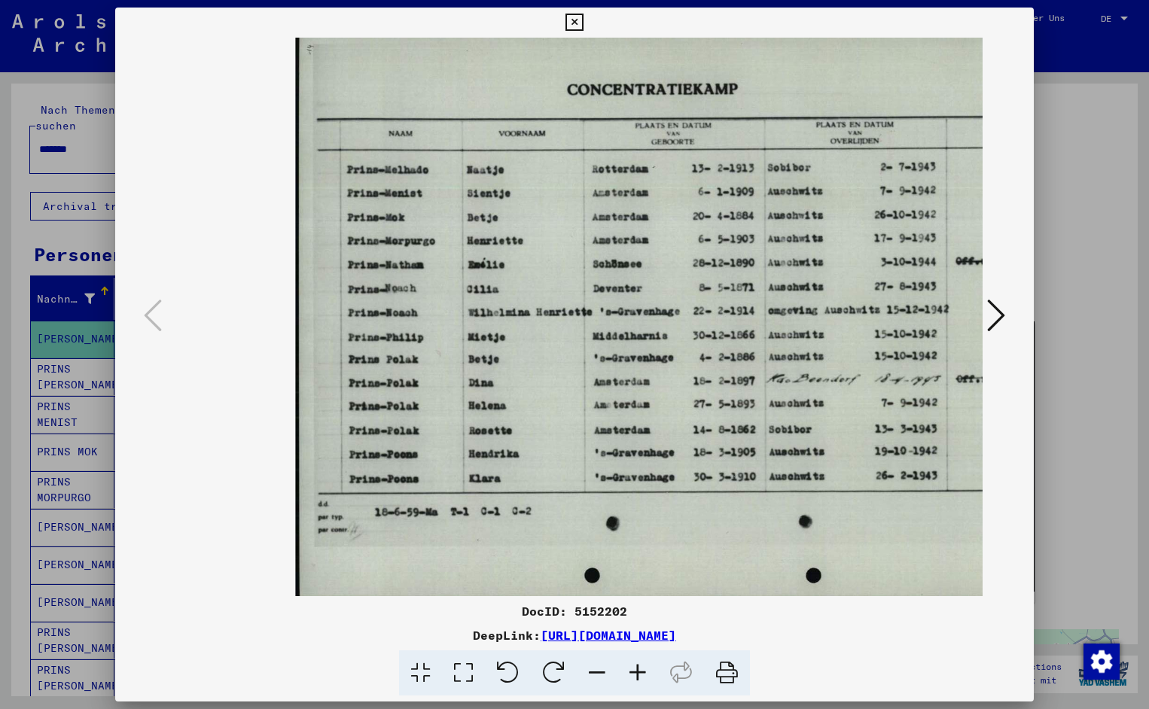
click at [635, 673] on icon at bounding box center [637, 673] width 41 height 46
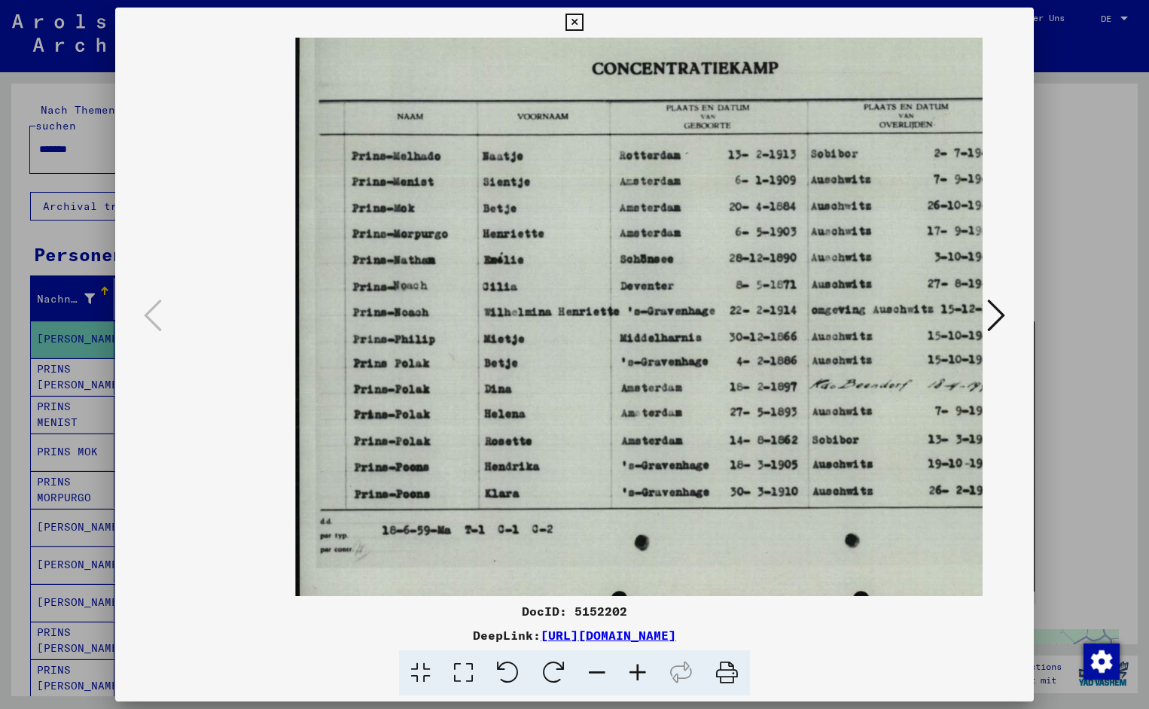
click at [635, 673] on icon at bounding box center [637, 673] width 41 height 46
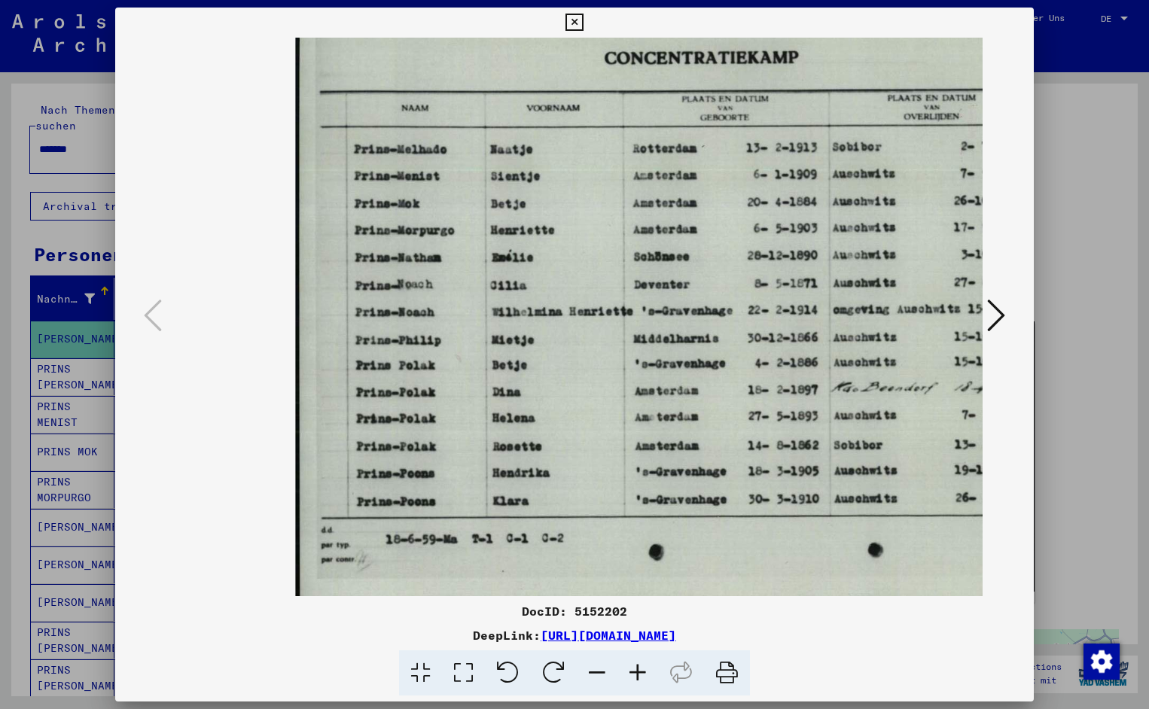
click at [635, 673] on icon at bounding box center [637, 673] width 41 height 46
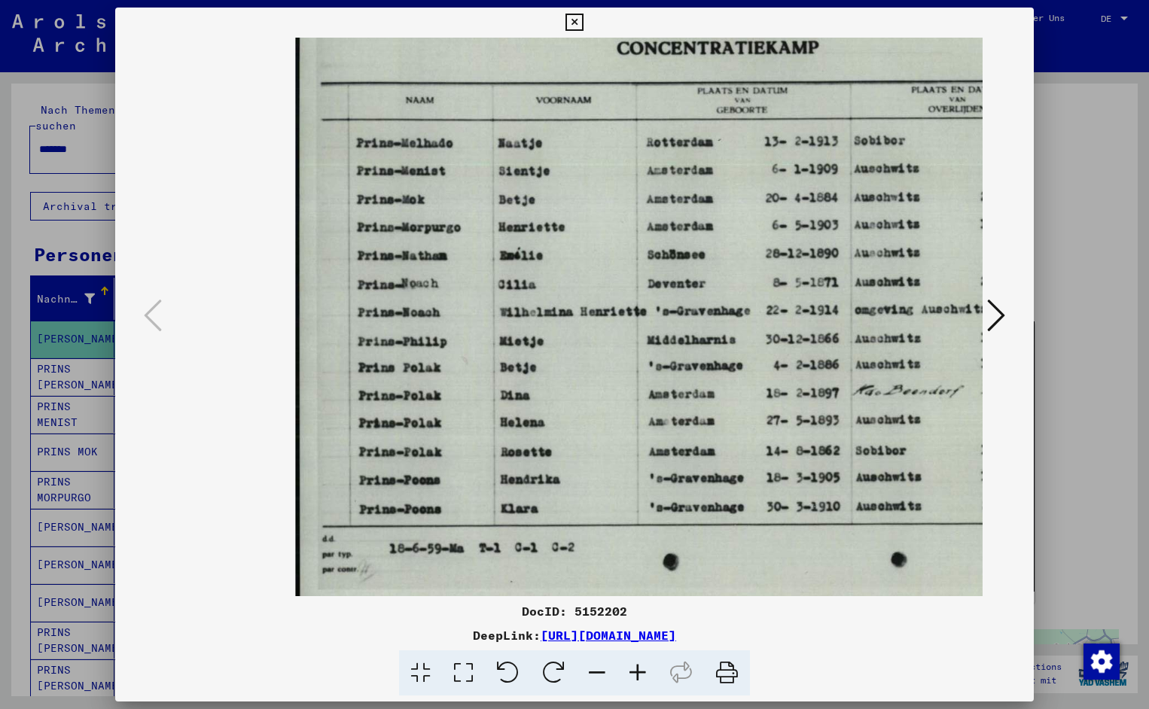
click at [635, 673] on icon at bounding box center [637, 673] width 41 height 46
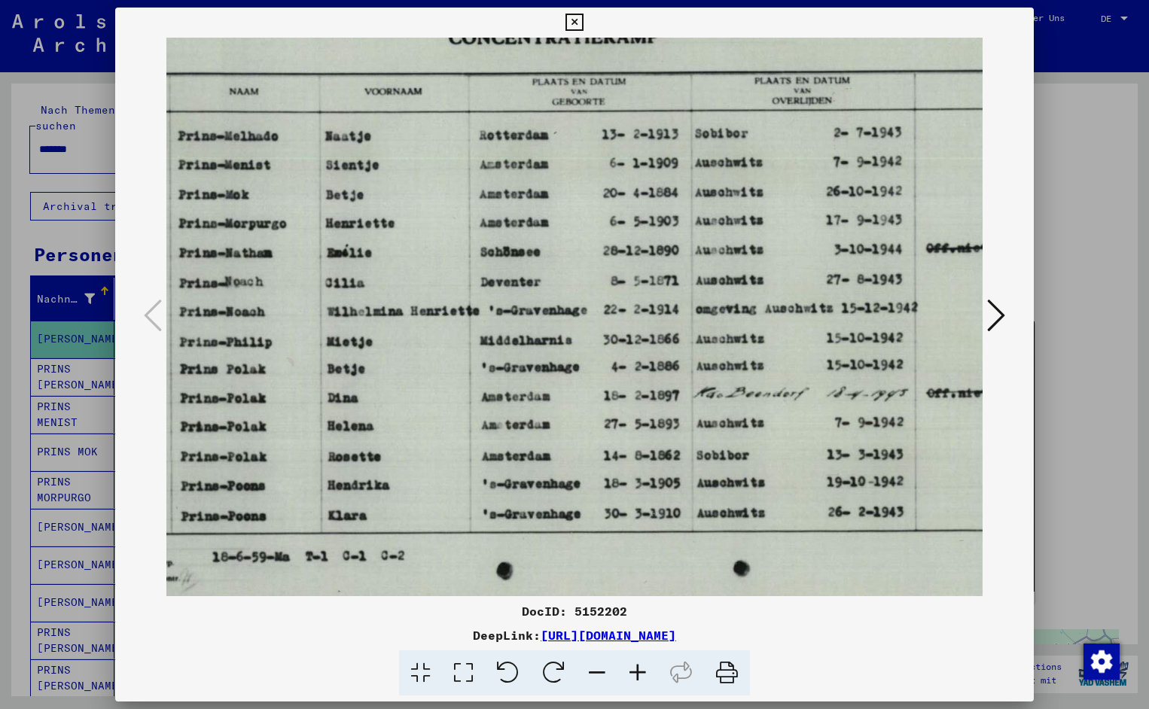
scroll to position [0, 184]
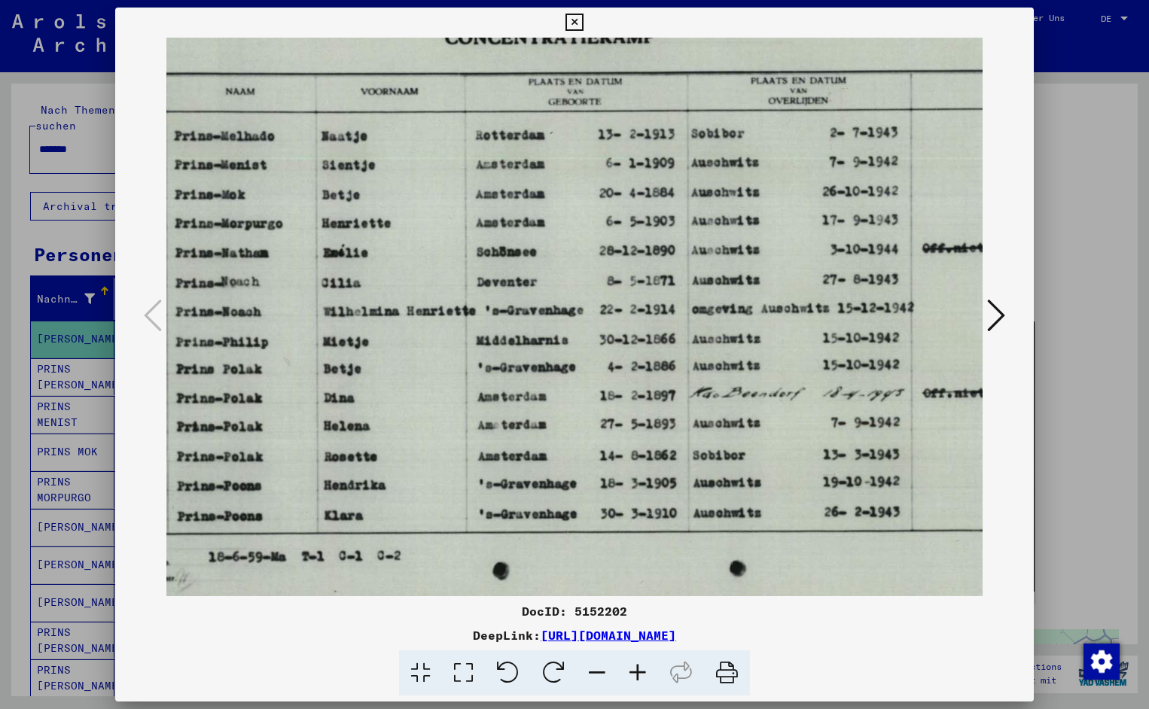
drag, startPoint x: 717, startPoint y: 504, endPoint x: 534, endPoint y: 518, distance: 184.2
click at [583, 23] on icon at bounding box center [573, 23] width 17 height 18
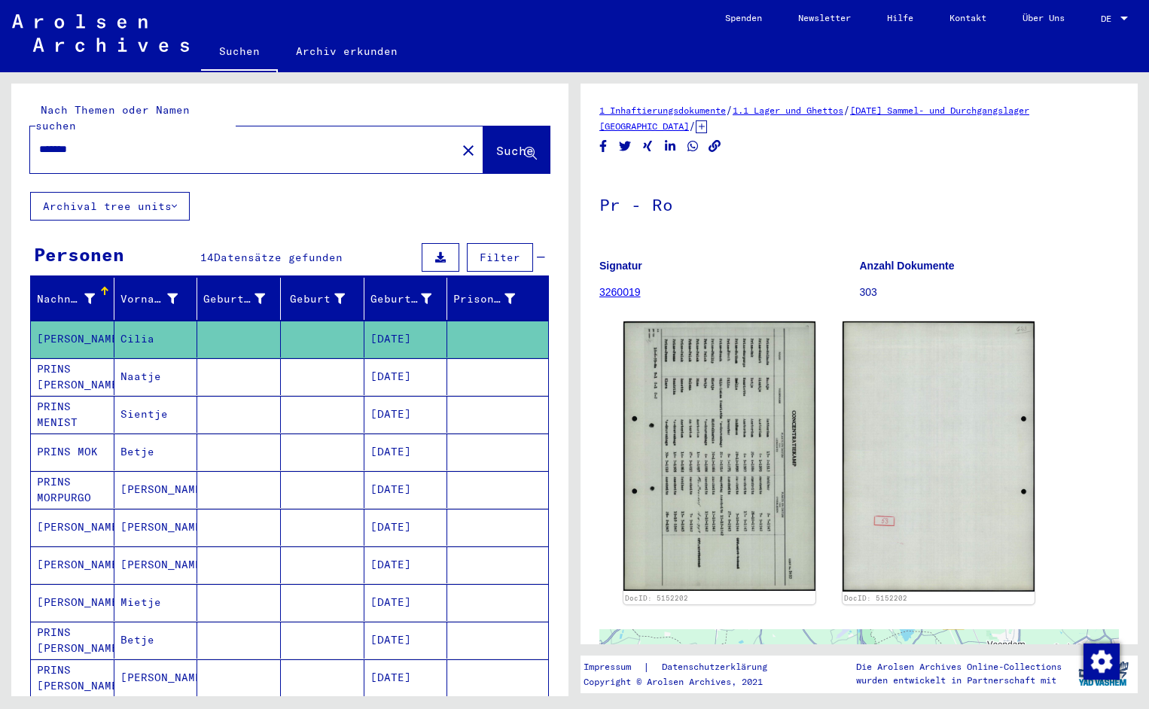
click at [87, 142] on input "*******" at bounding box center [243, 150] width 408 height 16
click at [504, 143] on span "Suche" at bounding box center [515, 150] width 38 height 15
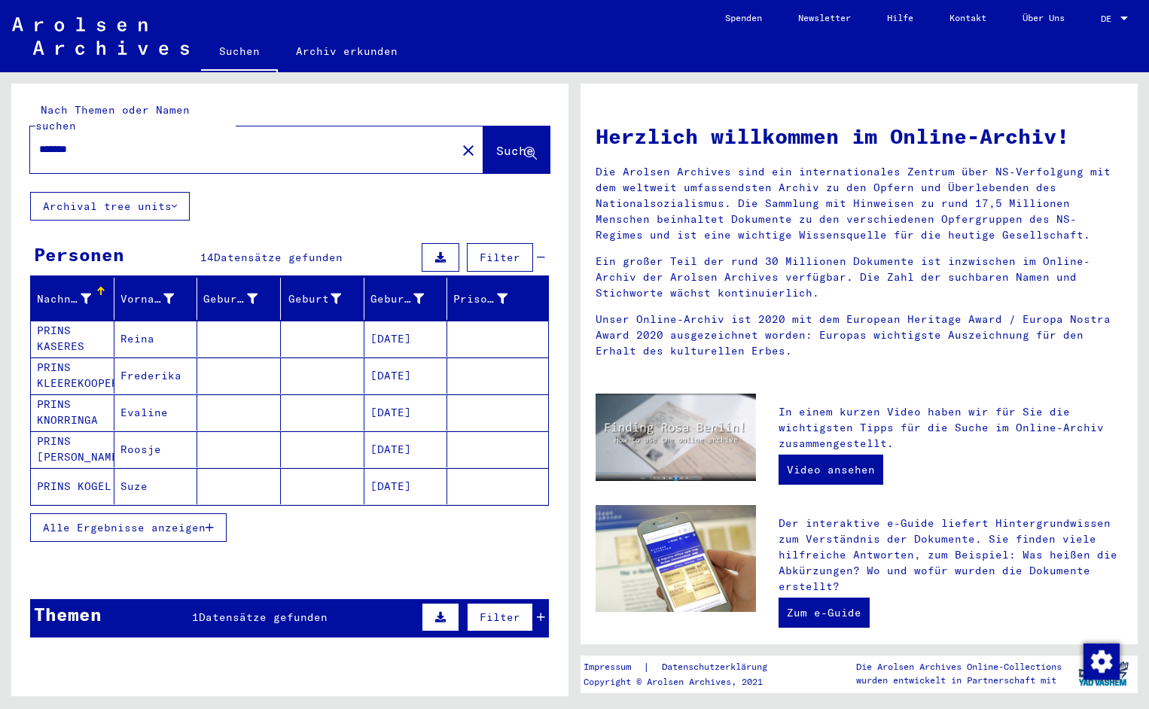
click at [60, 328] on mat-cell "PRINS KASERES" at bounding box center [73, 339] width 84 height 36
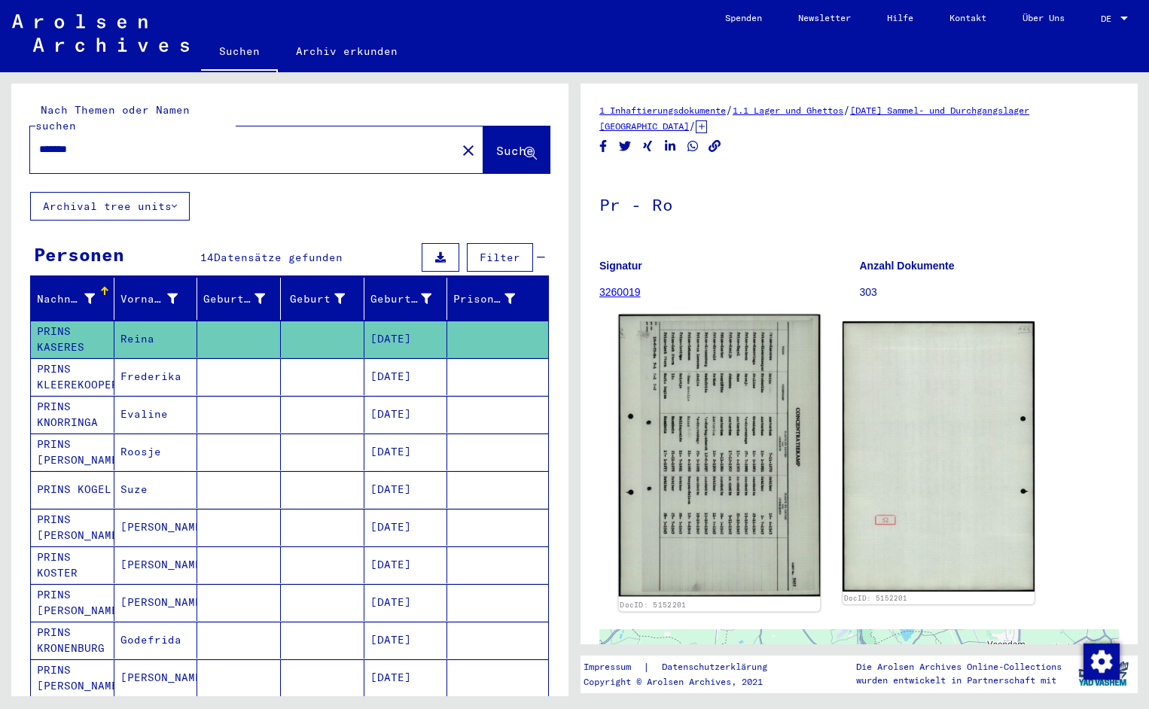
click at [705, 463] on img at bounding box center [720, 456] width 202 height 282
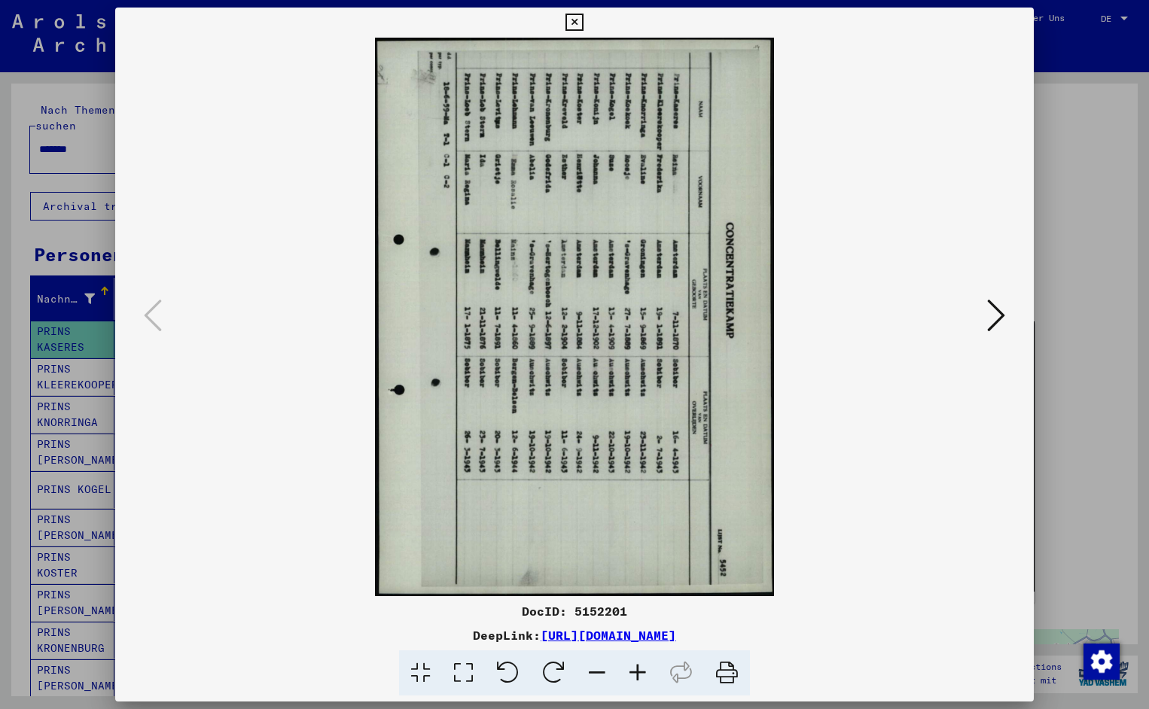
click at [513, 678] on icon at bounding box center [508, 673] width 46 height 46
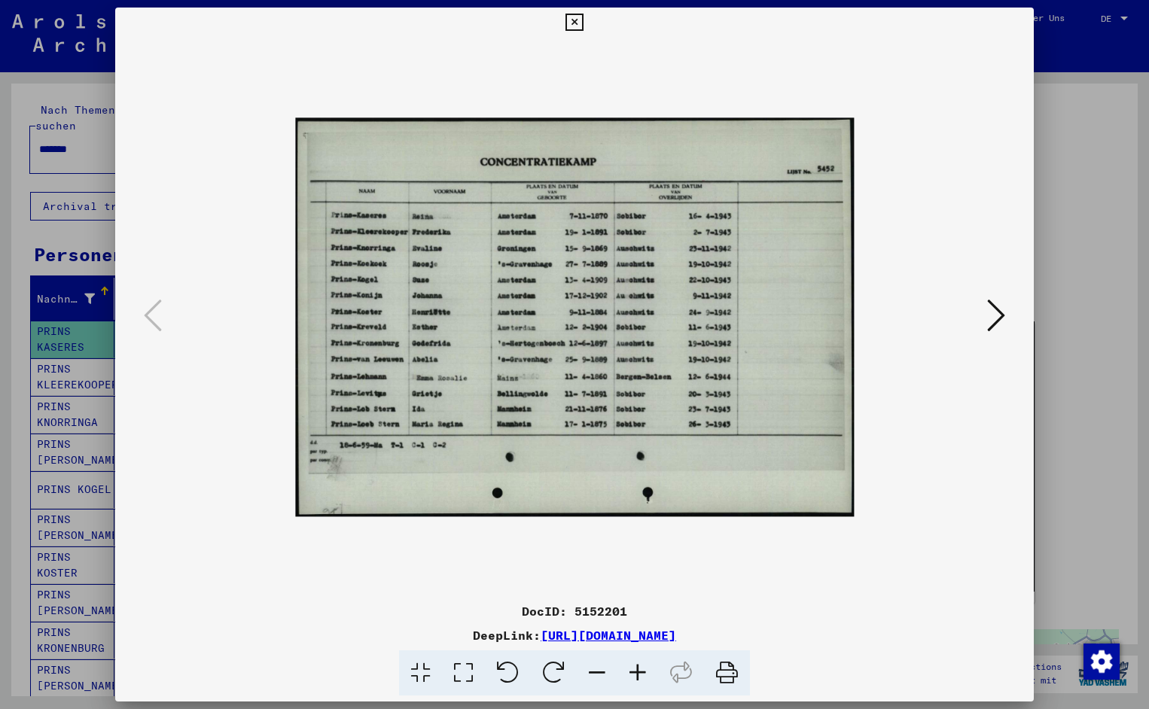
click at [638, 675] on icon at bounding box center [637, 673] width 41 height 46
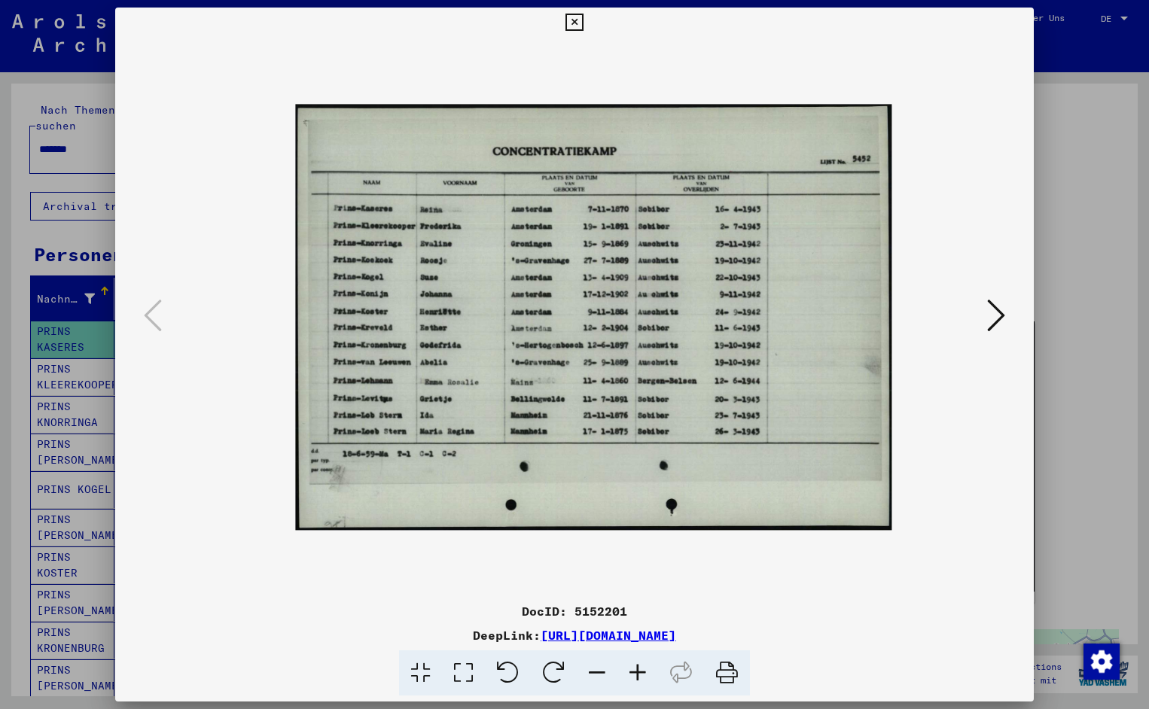
click at [638, 675] on icon at bounding box center [637, 673] width 41 height 46
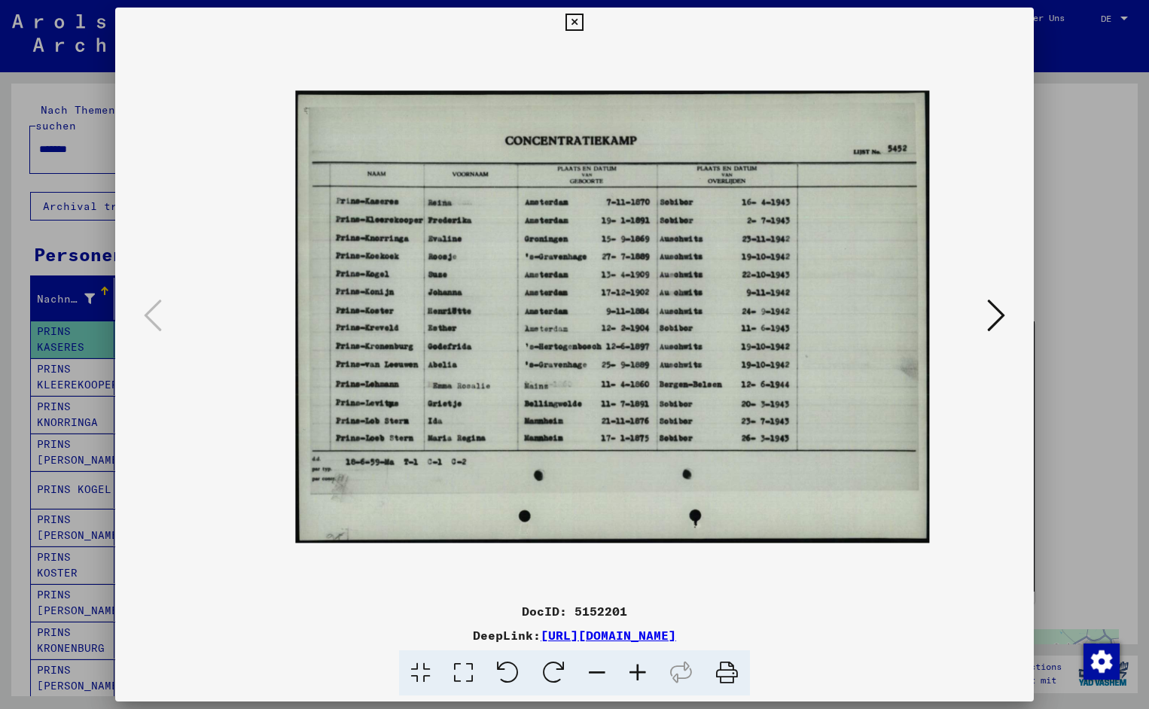
click at [638, 675] on icon at bounding box center [637, 673] width 41 height 46
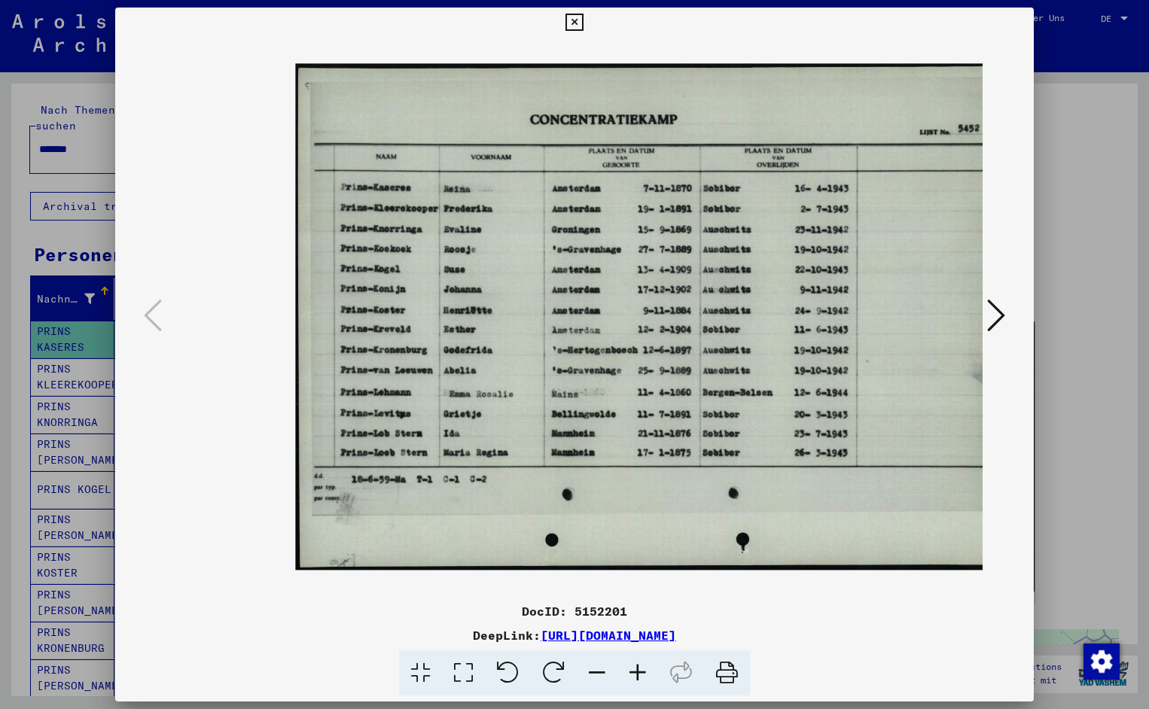
click at [638, 675] on icon at bounding box center [637, 673] width 41 height 46
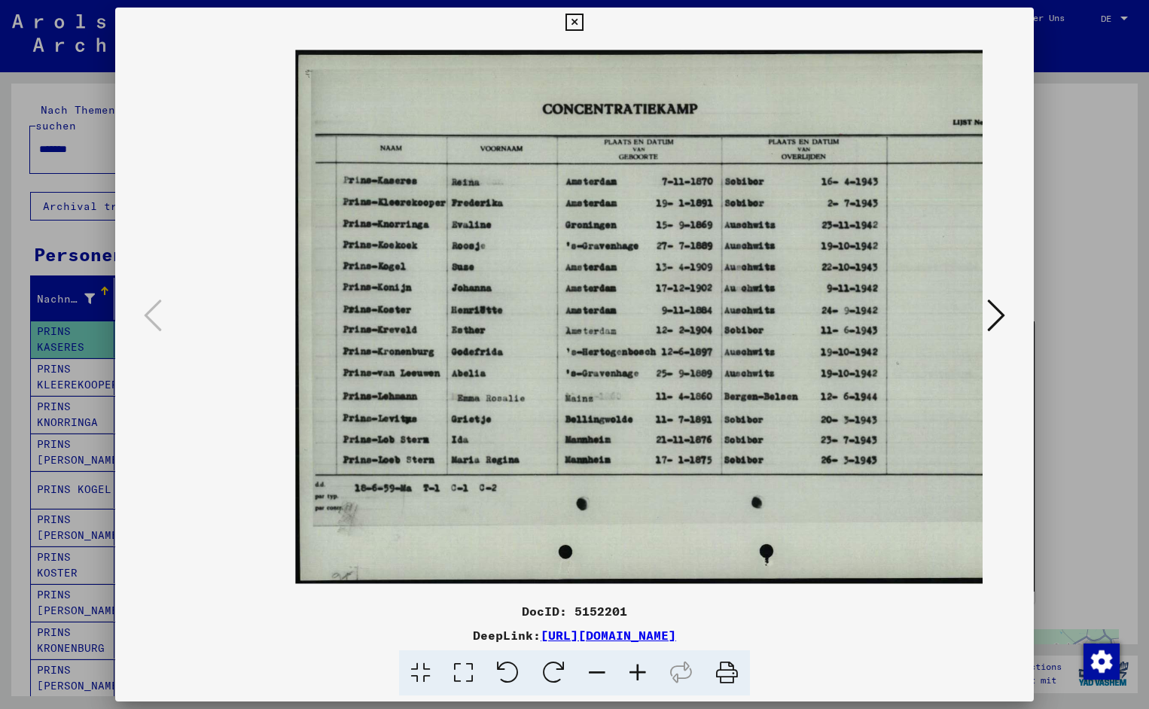
click at [638, 675] on icon at bounding box center [637, 673] width 41 height 46
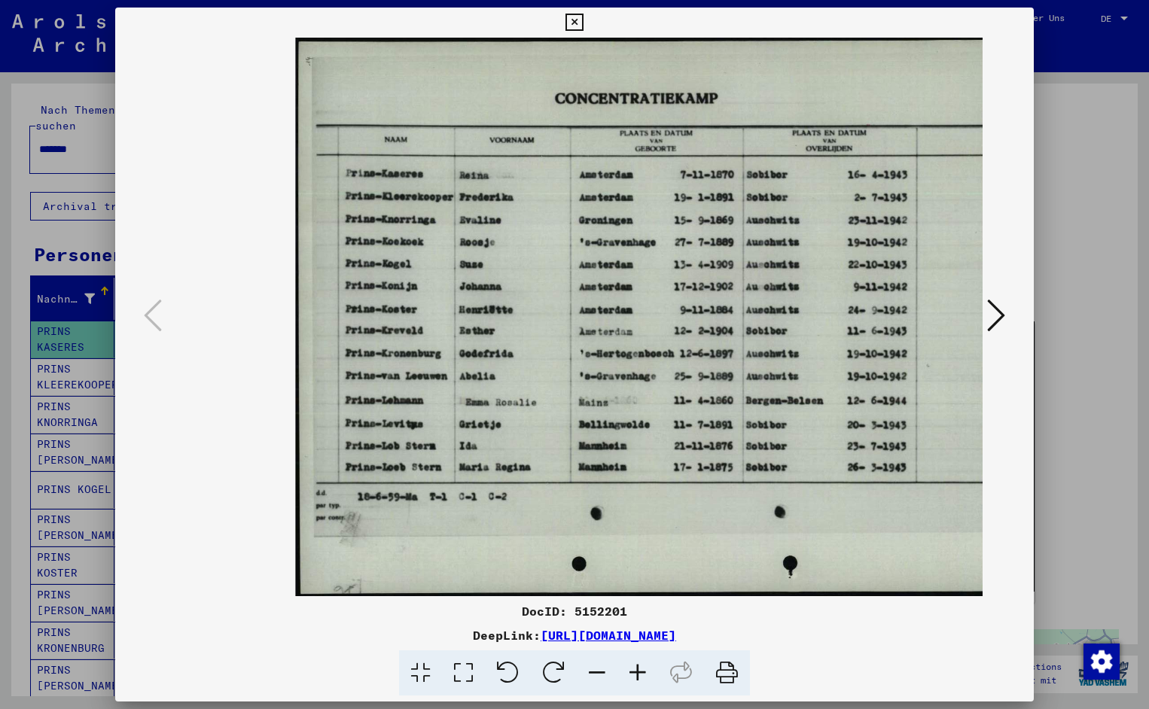
click at [638, 675] on icon at bounding box center [637, 673] width 41 height 46
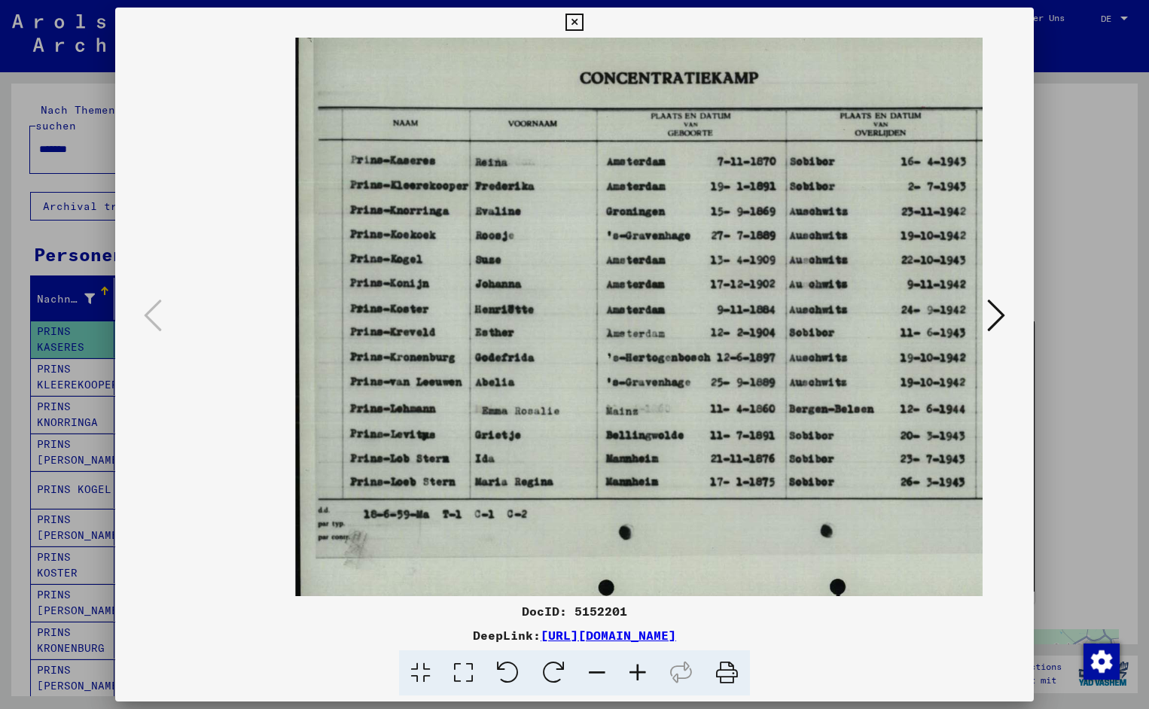
click at [638, 675] on icon at bounding box center [637, 673] width 41 height 46
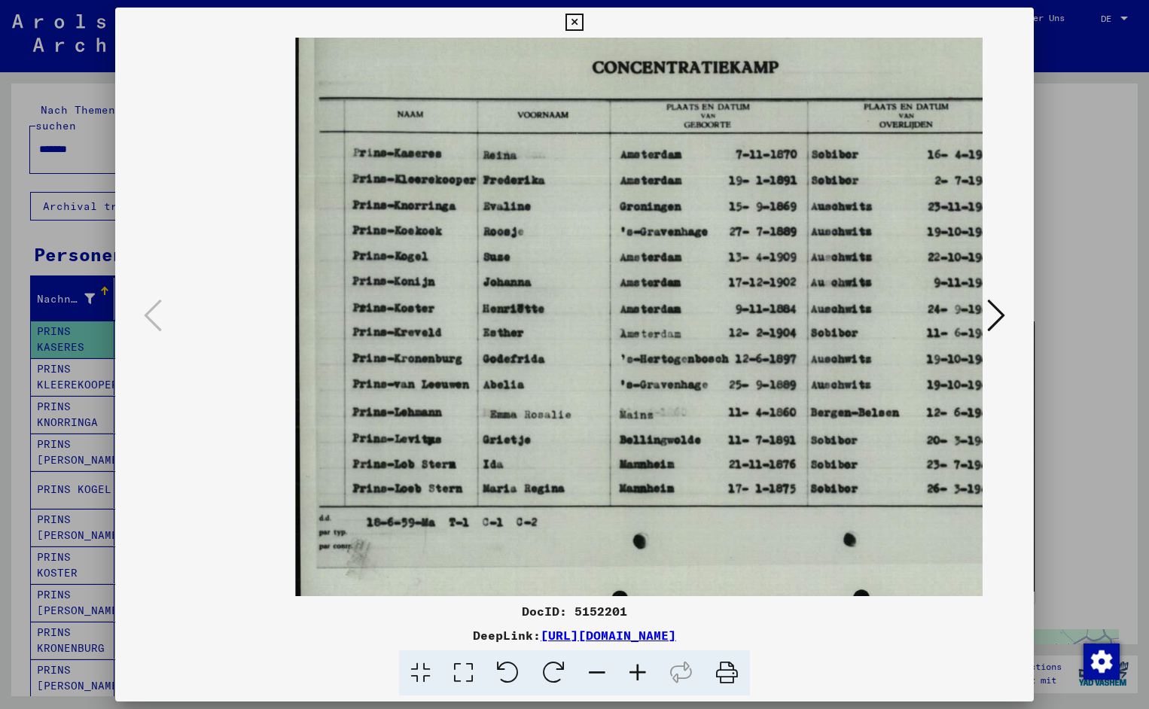
click at [638, 675] on icon at bounding box center [637, 673] width 41 height 46
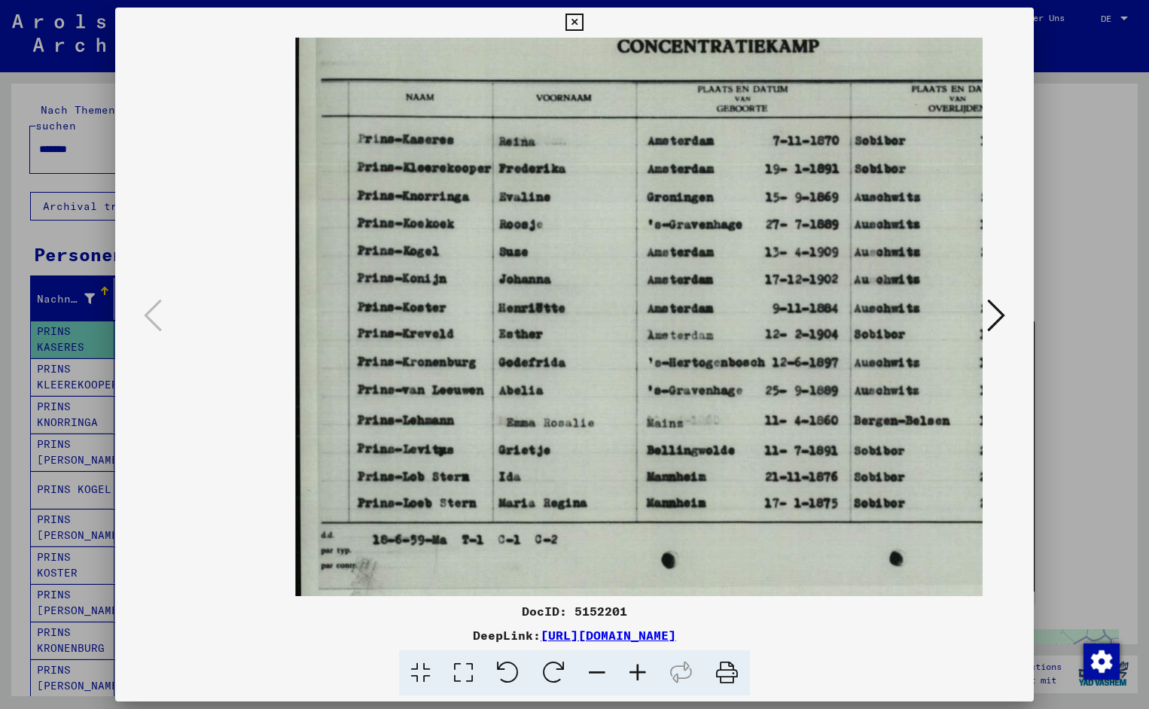
click at [638, 675] on icon at bounding box center [637, 673] width 41 height 46
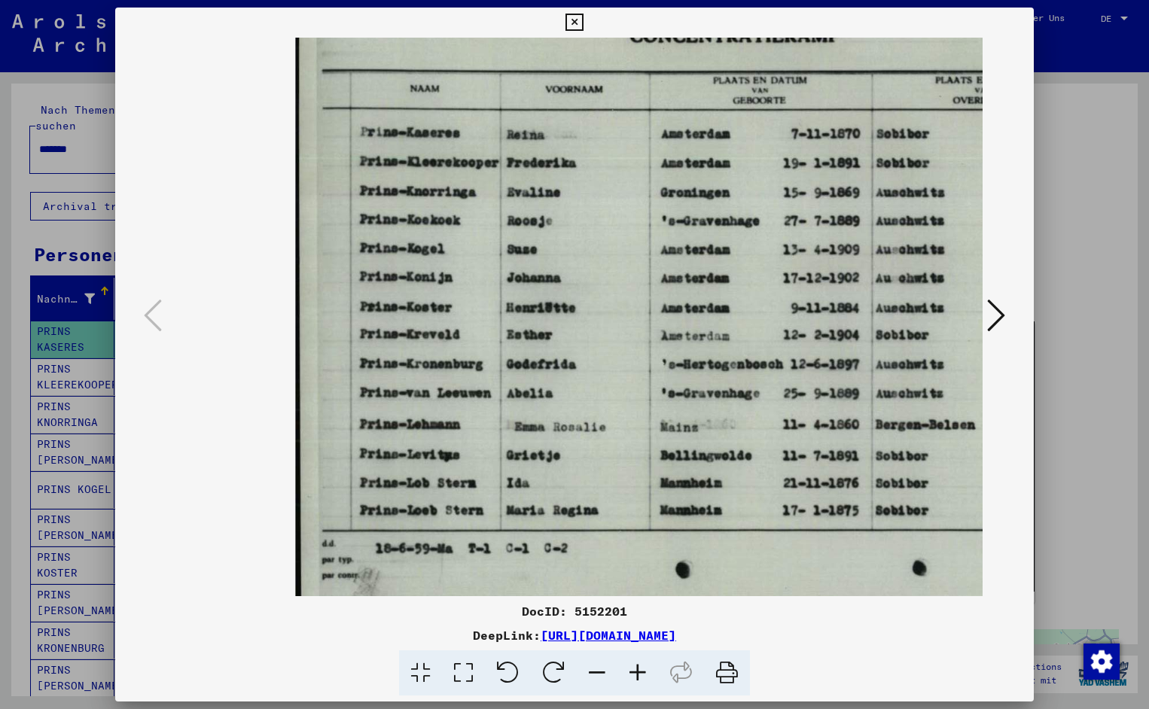
click at [638, 675] on icon at bounding box center [637, 673] width 41 height 46
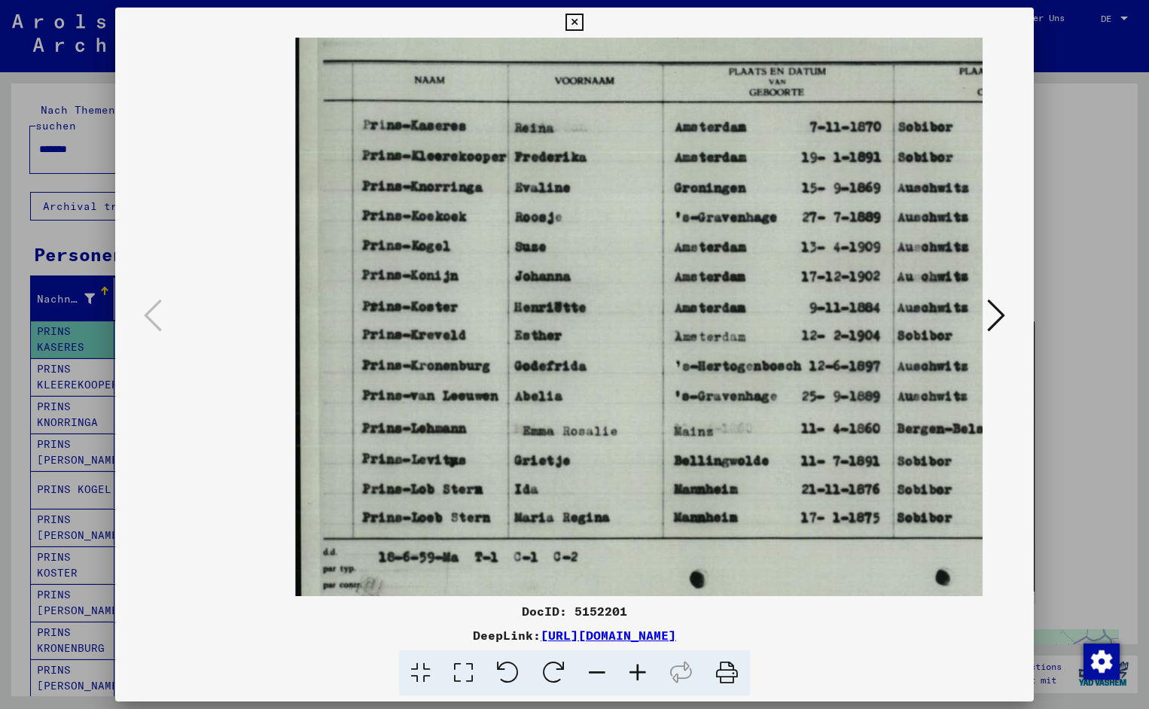
click at [638, 675] on icon at bounding box center [637, 673] width 41 height 46
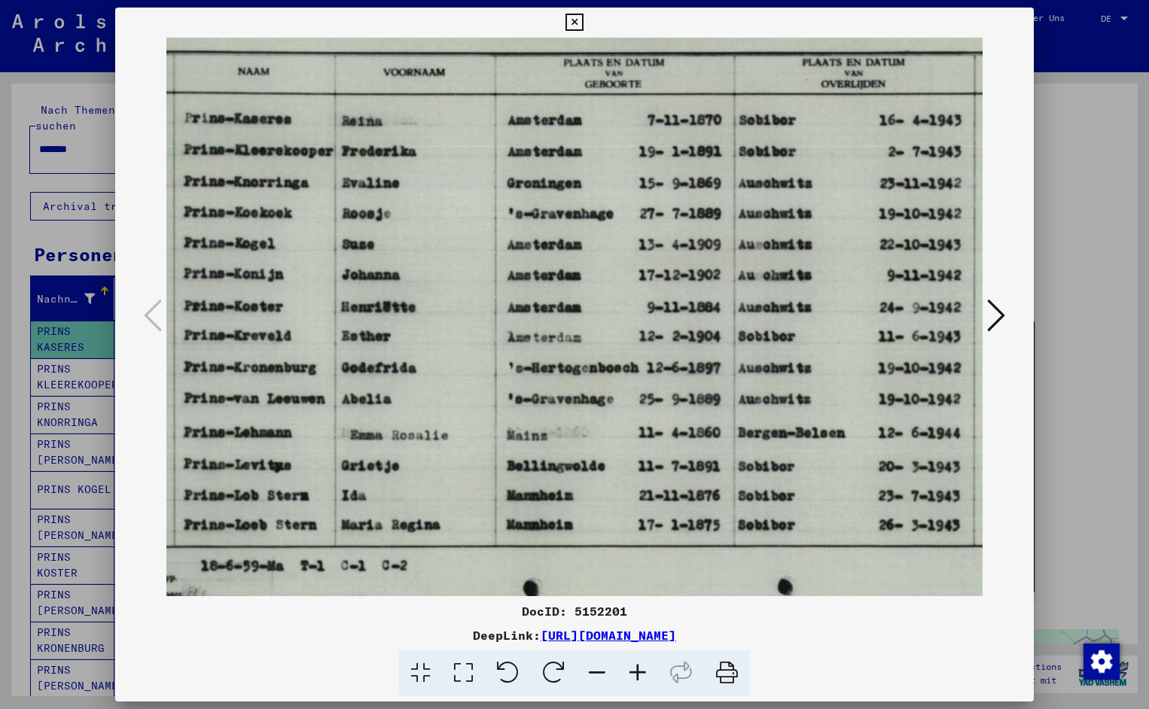
scroll to position [0, 181]
drag, startPoint x: 748, startPoint y: 376, endPoint x: 566, endPoint y: 384, distance: 181.6
click at [583, 24] on icon at bounding box center [573, 23] width 17 height 18
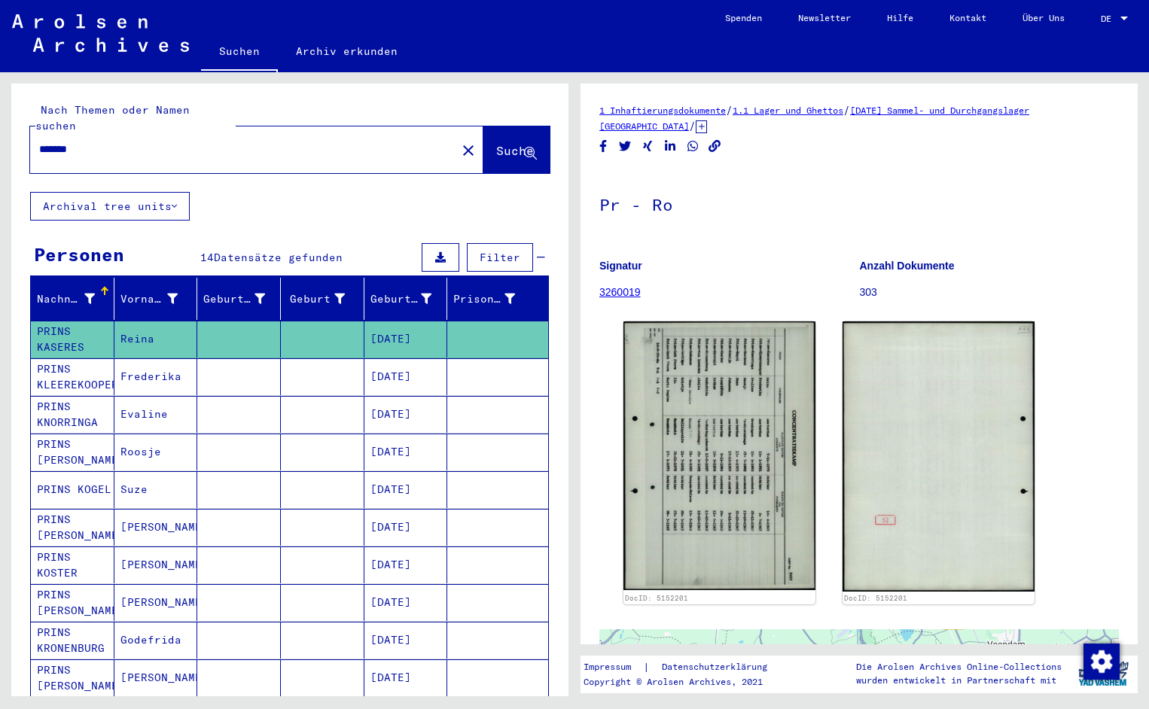
click at [95, 142] on input "*******" at bounding box center [243, 150] width 408 height 16
click at [496, 143] on span "Suche" at bounding box center [515, 150] width 38 height 15
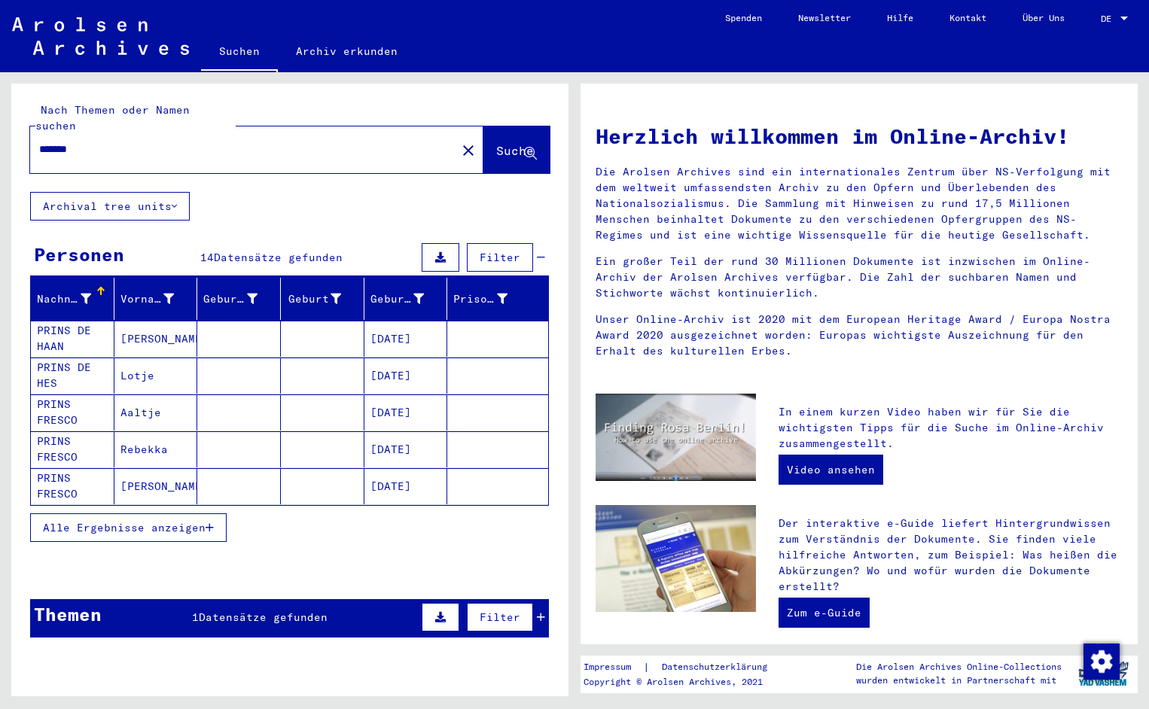
click at [69, 322] on mat-cell "PRINS DE HAAN" at bounding box center [73, 339] width 84 height 36
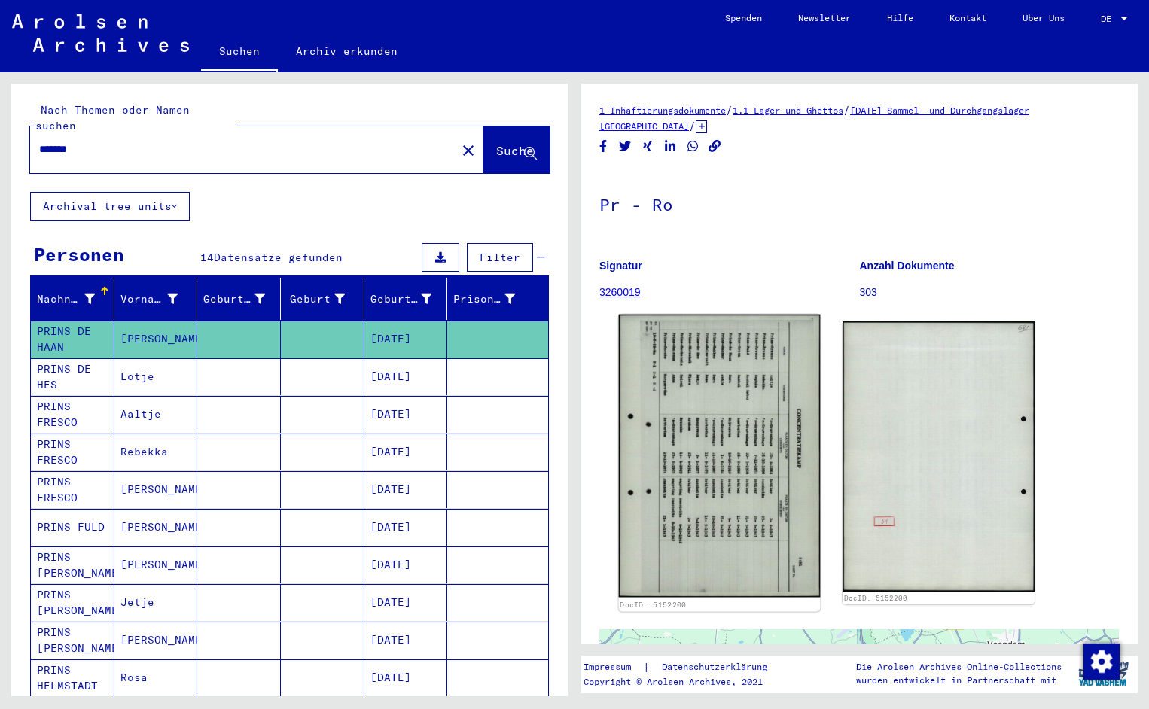
click at [683, 426] on img at bounding box center [720, 456] width 202 height 283
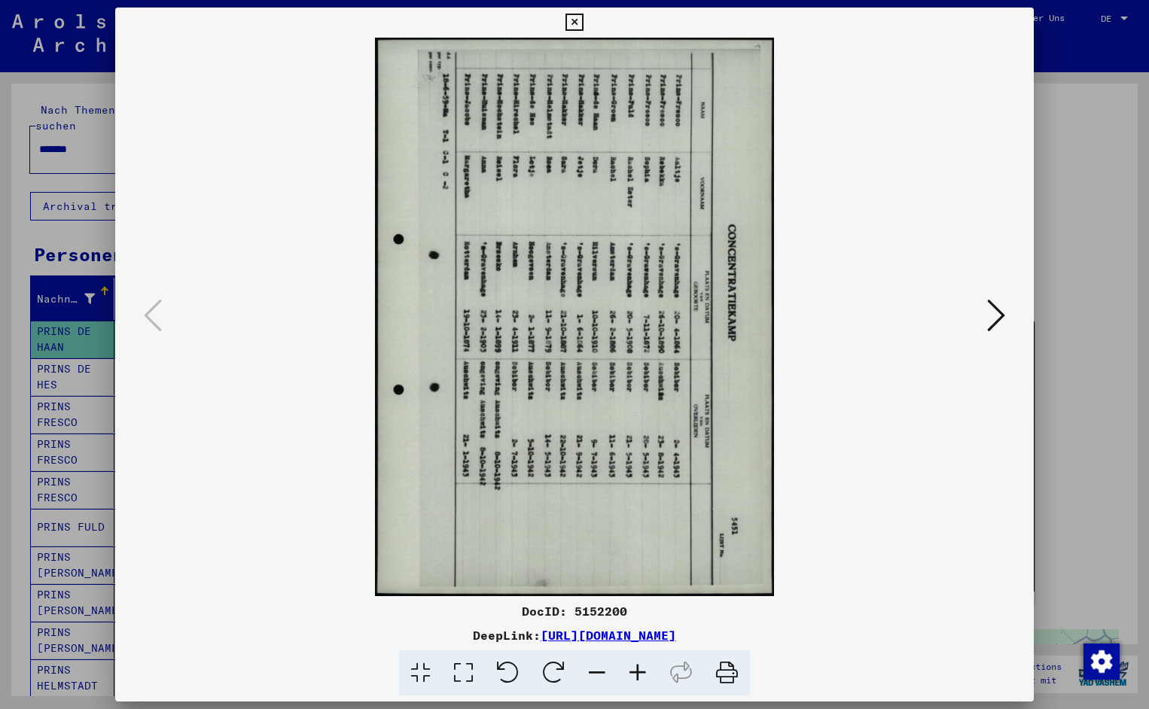
click at [510, 671] on icon at bounding box center [508, 673] width 46 height 46
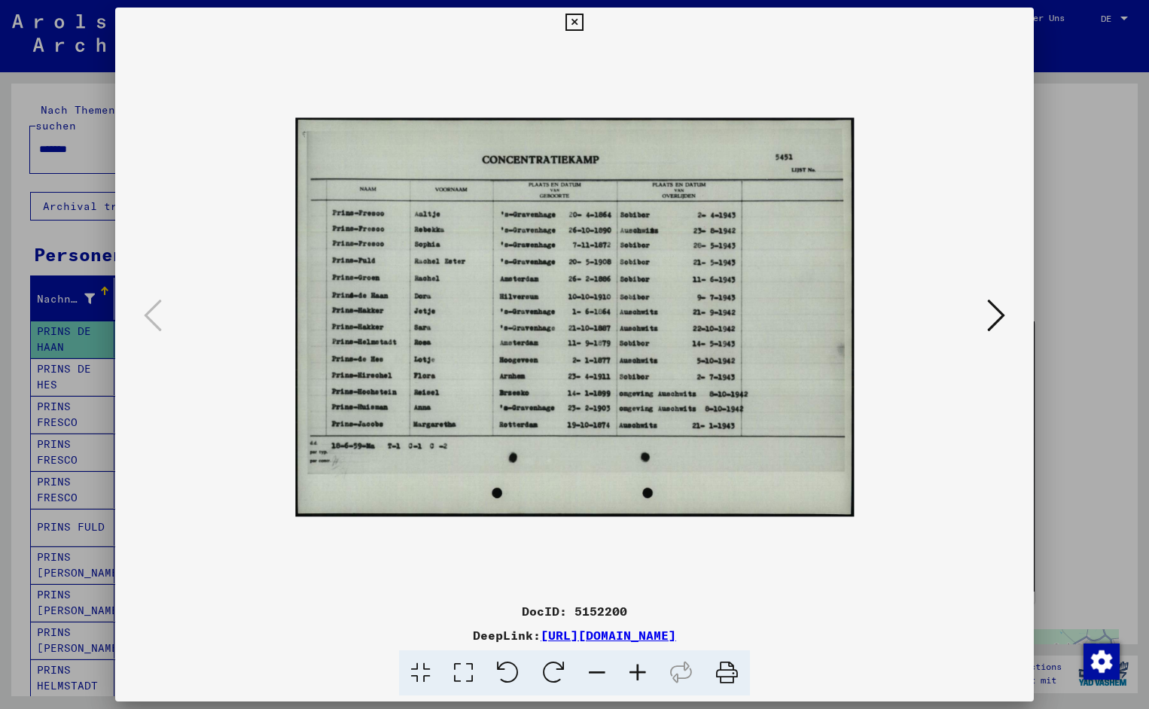
click at [642, 673] on icon at bounding box center [637, 673] width 41 height 46
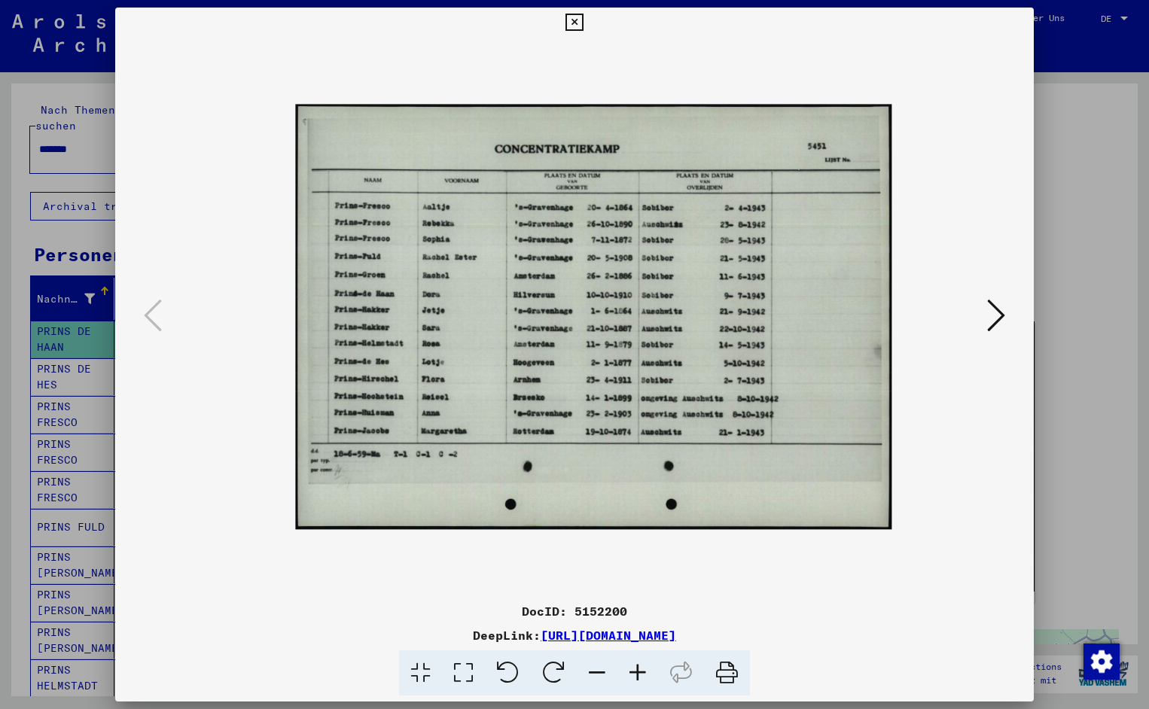
click at [642, 673] on icon at bounding box center [637, 673] width 41 height 46
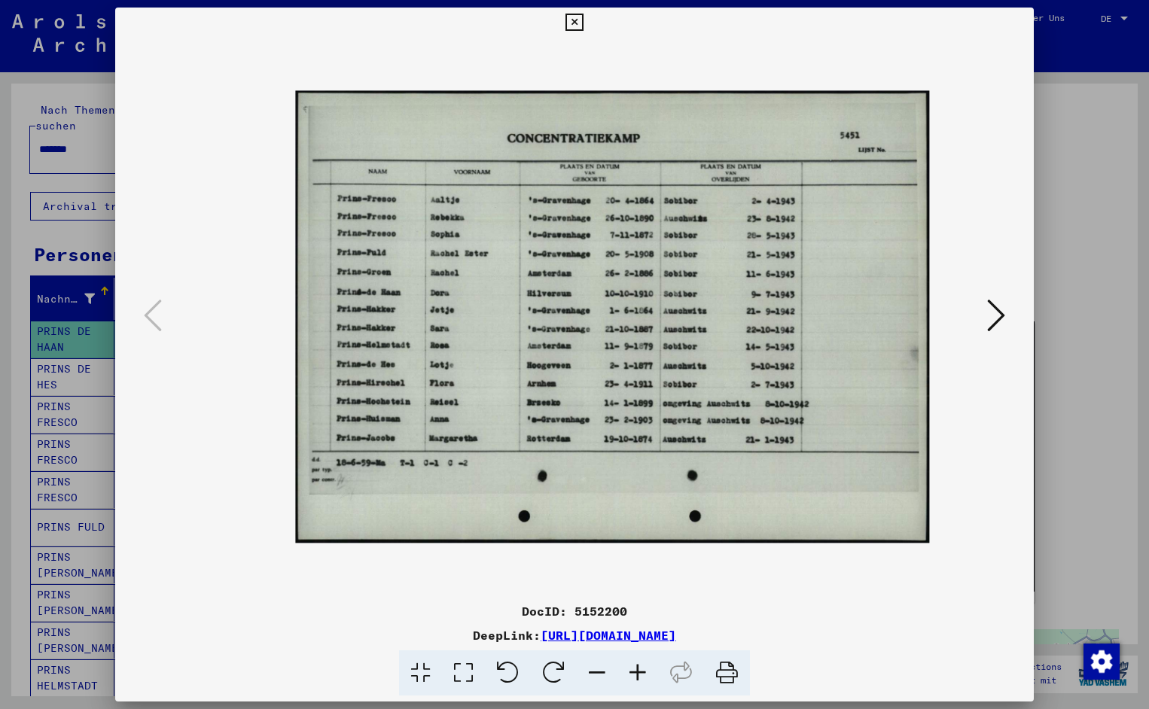
click at [642, 673] on icon at bounding box center [637, 673] width 41 height 46
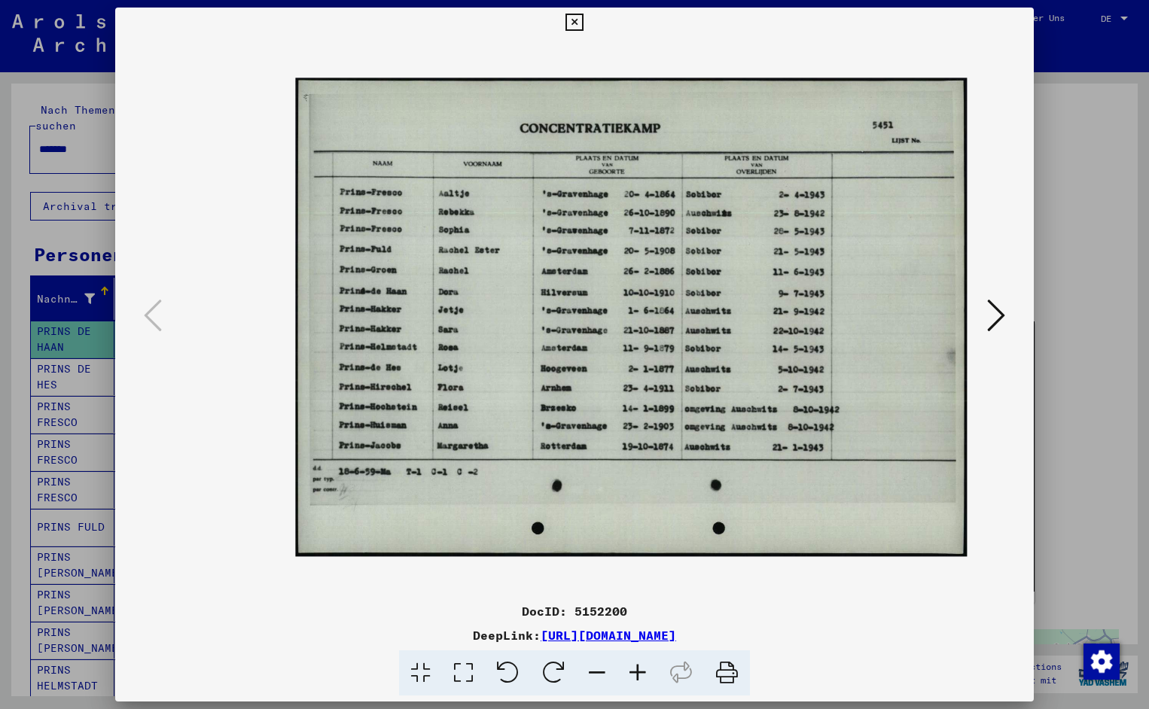
click at [642, 673] on icon at bounding box center [637, 673] width 41 height 46
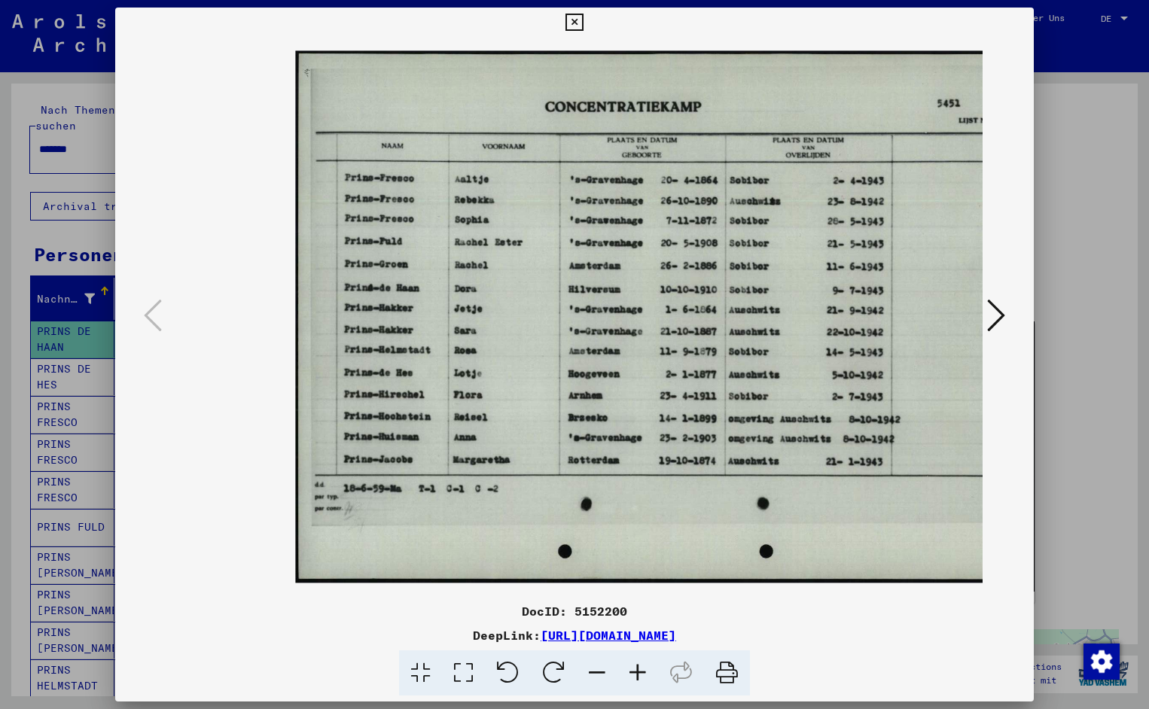
click at [642, 673] on icon at bounding box center [637, 673] width 41 height 46
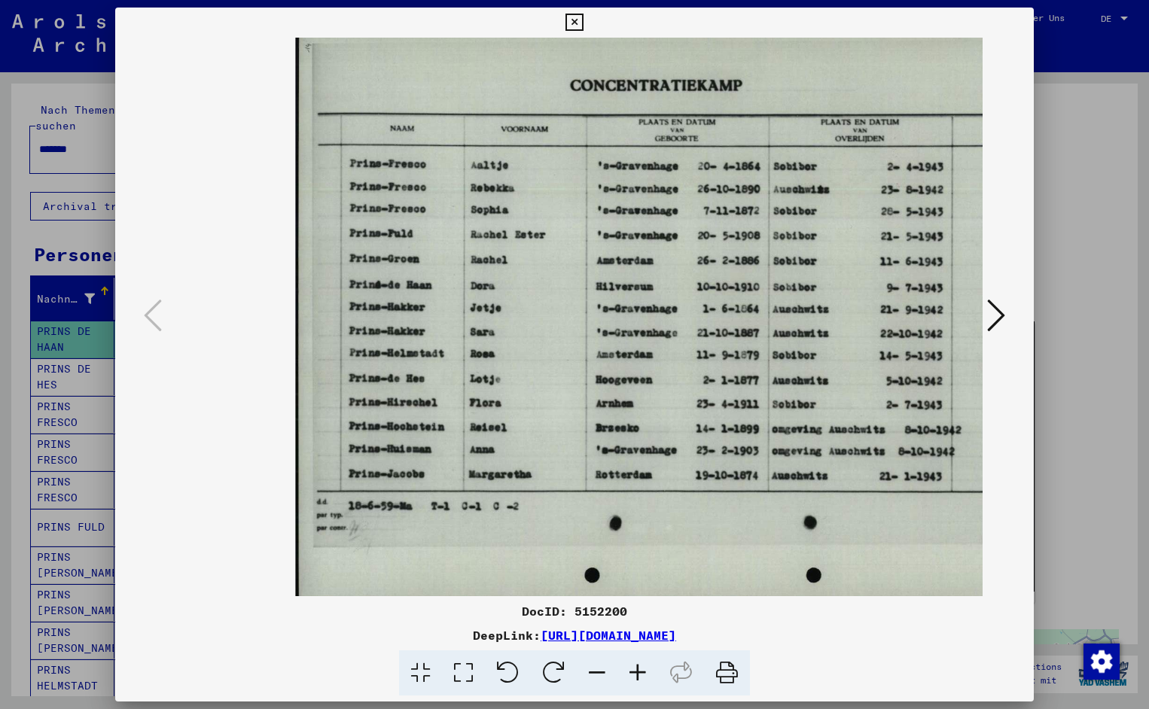
click at [642, 673] on icon at bounding box center [637, 673] width 41 height 46
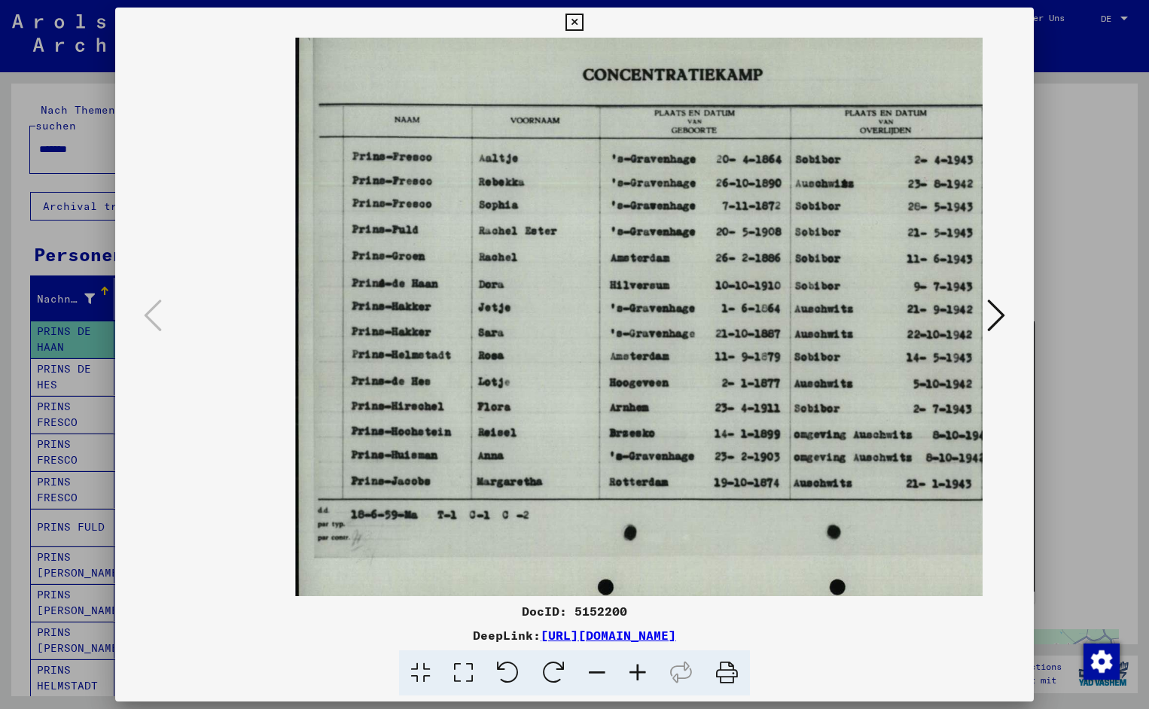
click at [642, 673] on icon at bounding box center [637, 673] width 41 height 46
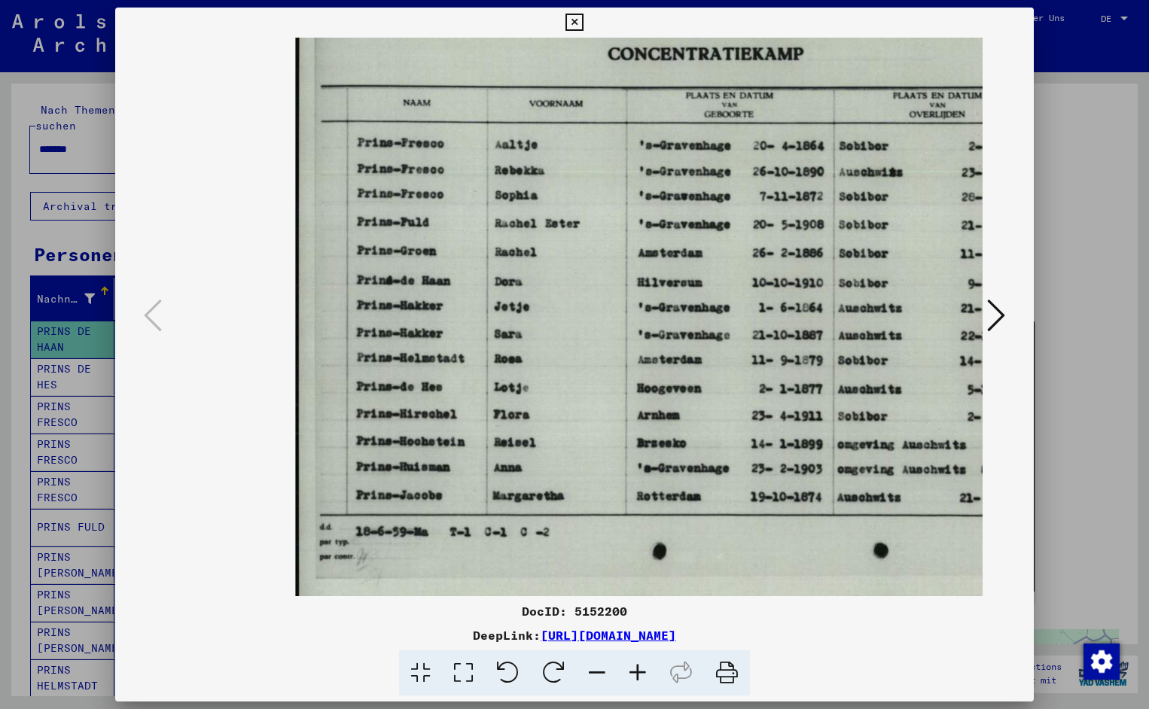
click at [642, 673] on icon at bounding box center [637, 673] width 41 height 46
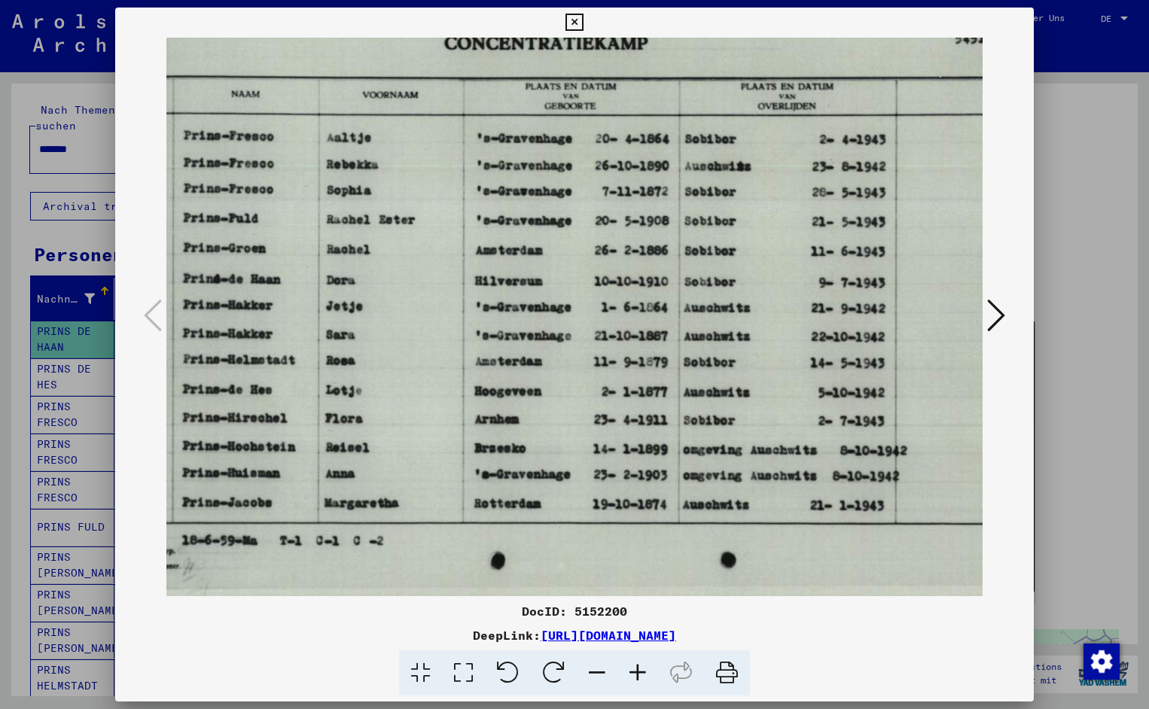
drag, startPoint x: 754, startPoint y: 362, endPoint x: 579, endPoint y: 370, distance: 175.6
click at [583, 26] on icon at bounding box center [573, 23] width 17 height 18
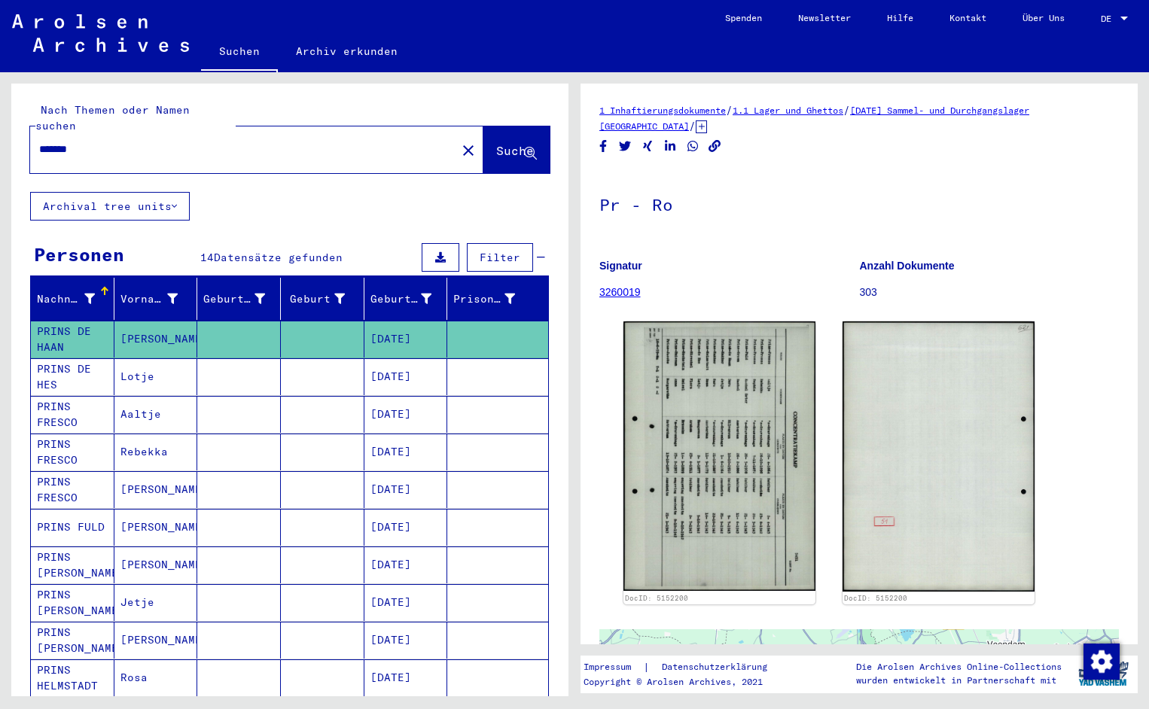
click at [87, 142] on input "*******" at bounding box center [243, 150] width 408 height 16
click at [498, 143] on span "Suche" at bounding box center [515, 150] width 38 height 15
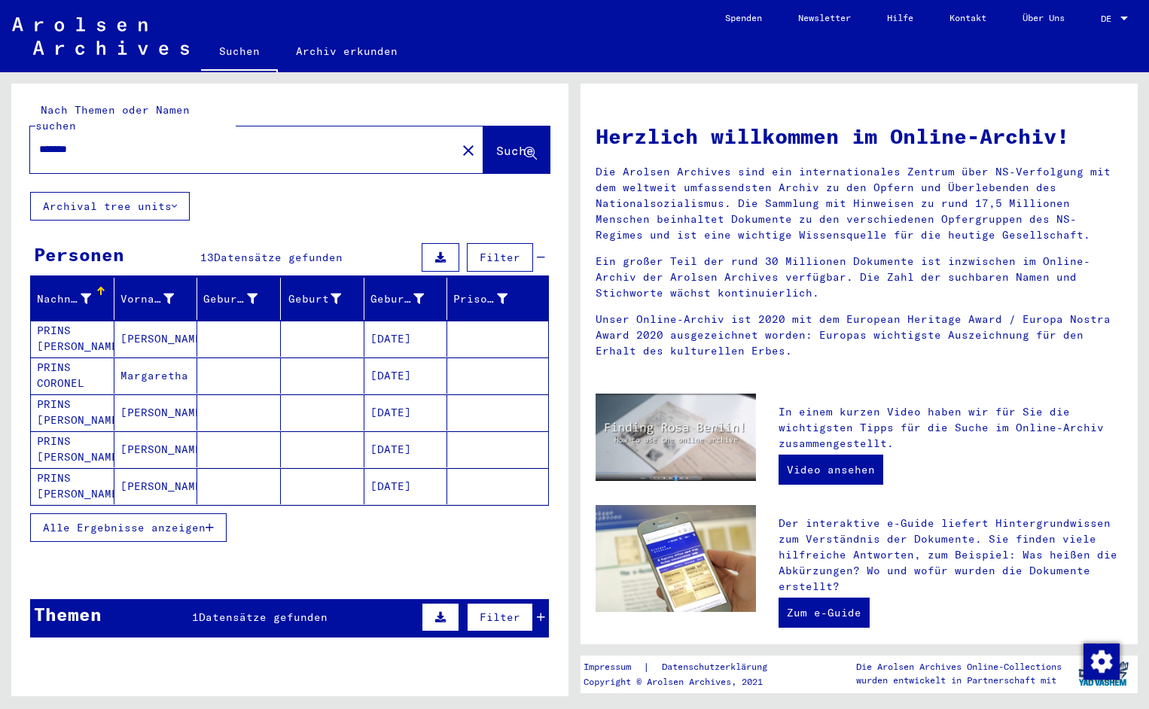
click at [69, 321] on mat-cell "PRINS [PERSON_NAME]" at bounding box center [73, 339] width 84 height 36
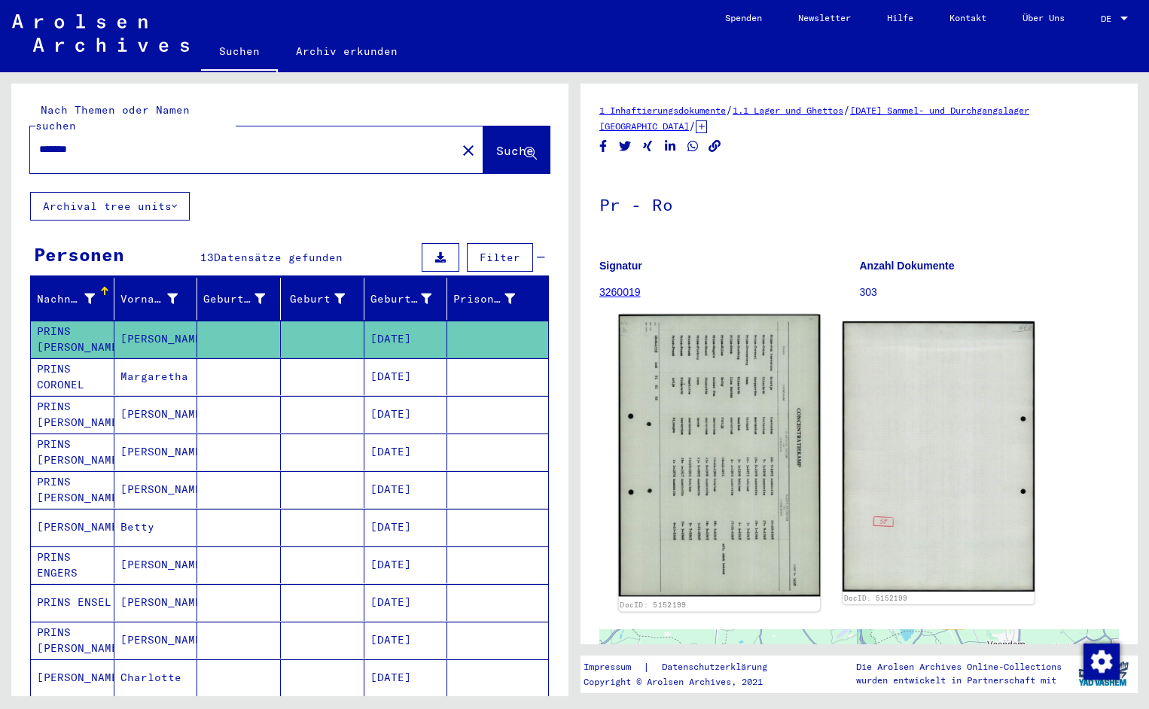
click at [671, 414] on div "1 Inhaftierungsdokumente / 1.1 Lager und Ghettos / [DATE] Sammel- und Durchgang…" at bounding box center [858, 590] width 519 height 976
click at [671, 414] on img at bounding box center [720, 456] width 202 height 282
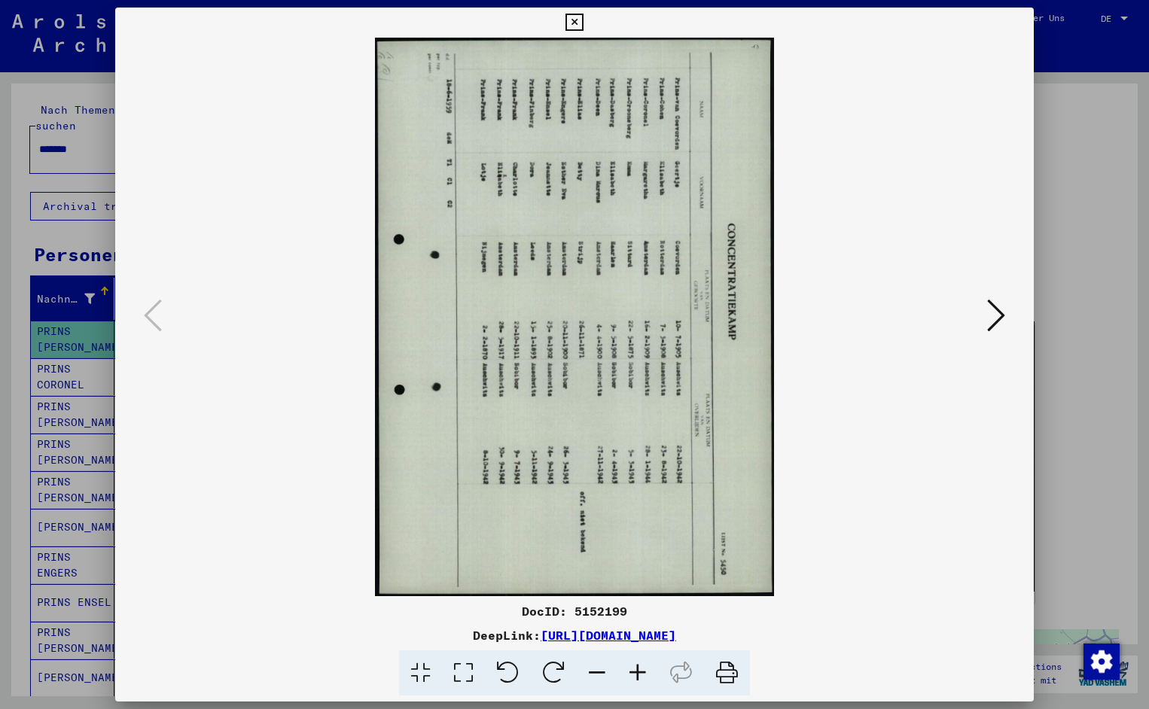
click at [505, 684] on icon at bounding box center [508, 673] width 46 height 46
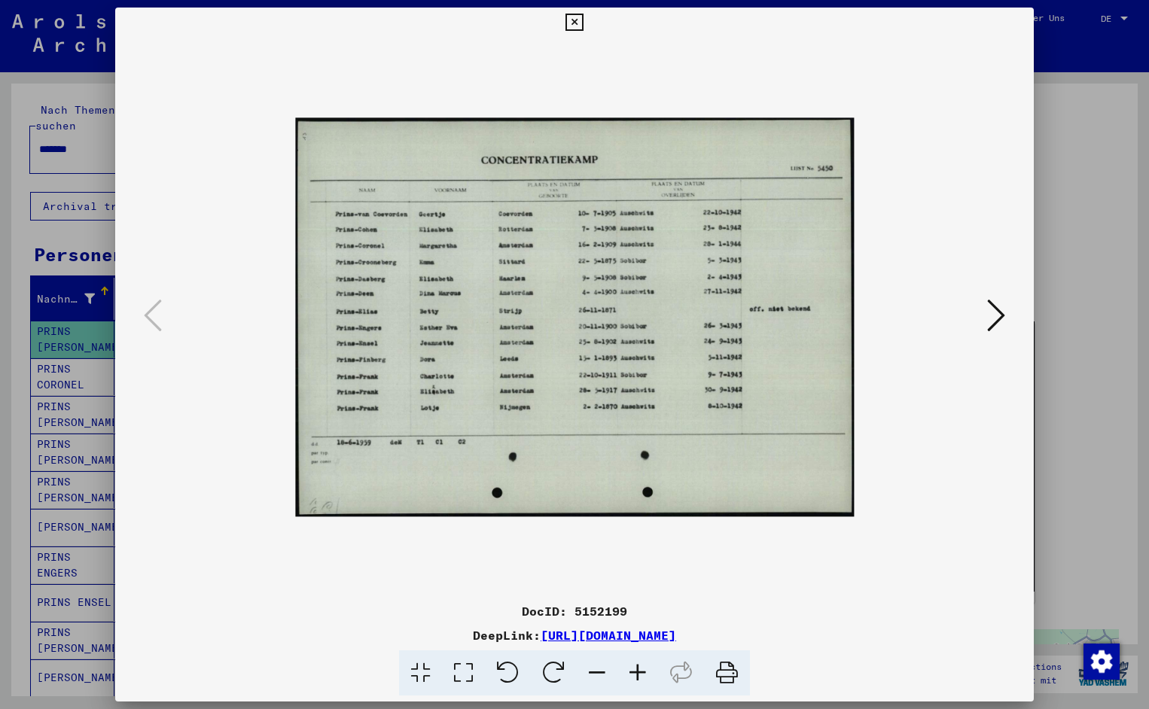
click at [637, 667] on icon at bounding box center [637, 673] width 41 height 46
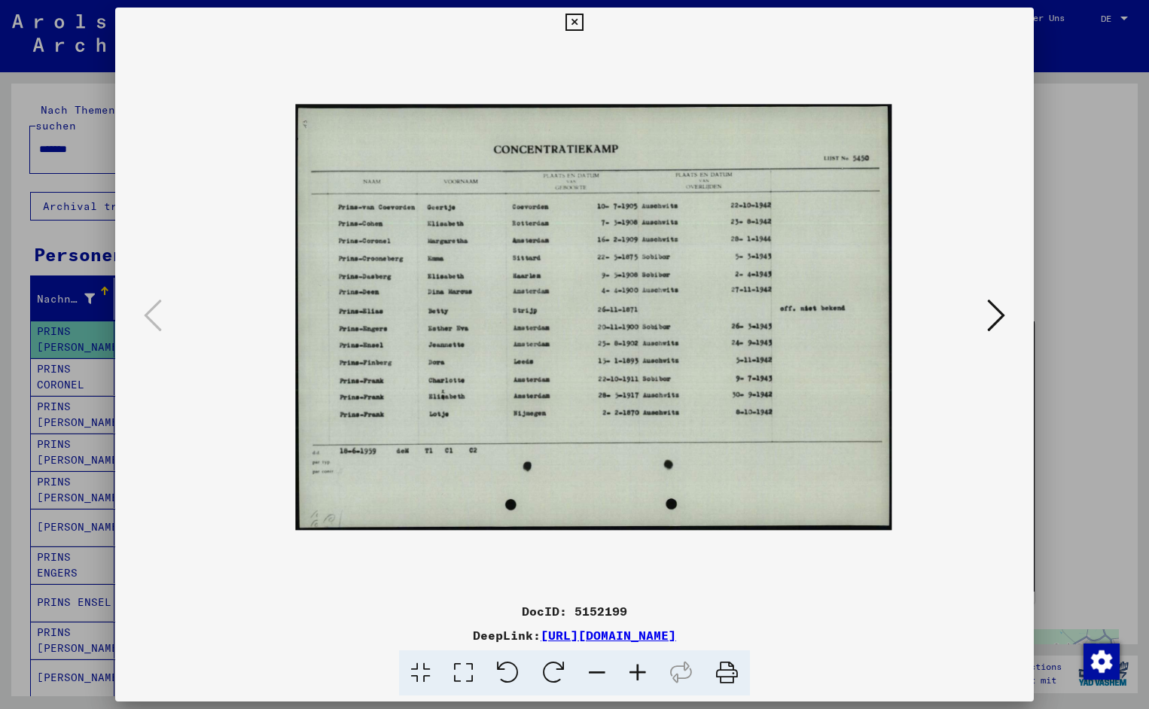
click at [637, 667] on icon at bounding box center [637, 673] width 41 height 46
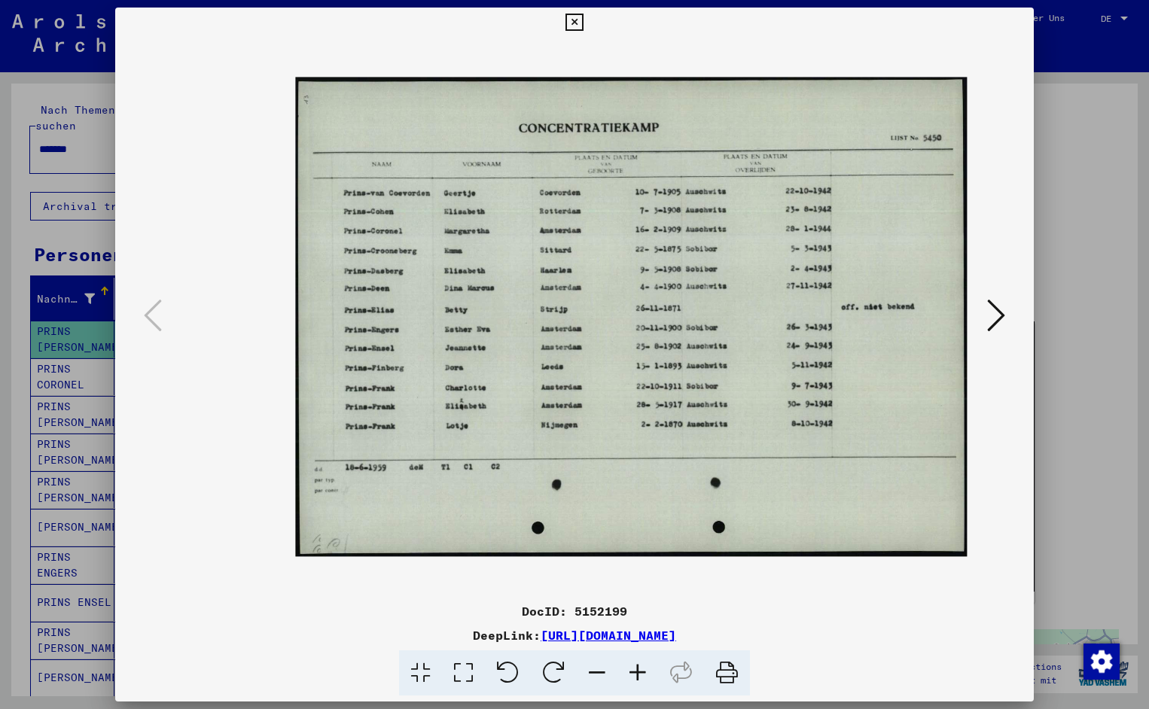
click at [637, 667] on icon at bounding box center [637, 673] width 41 height 46
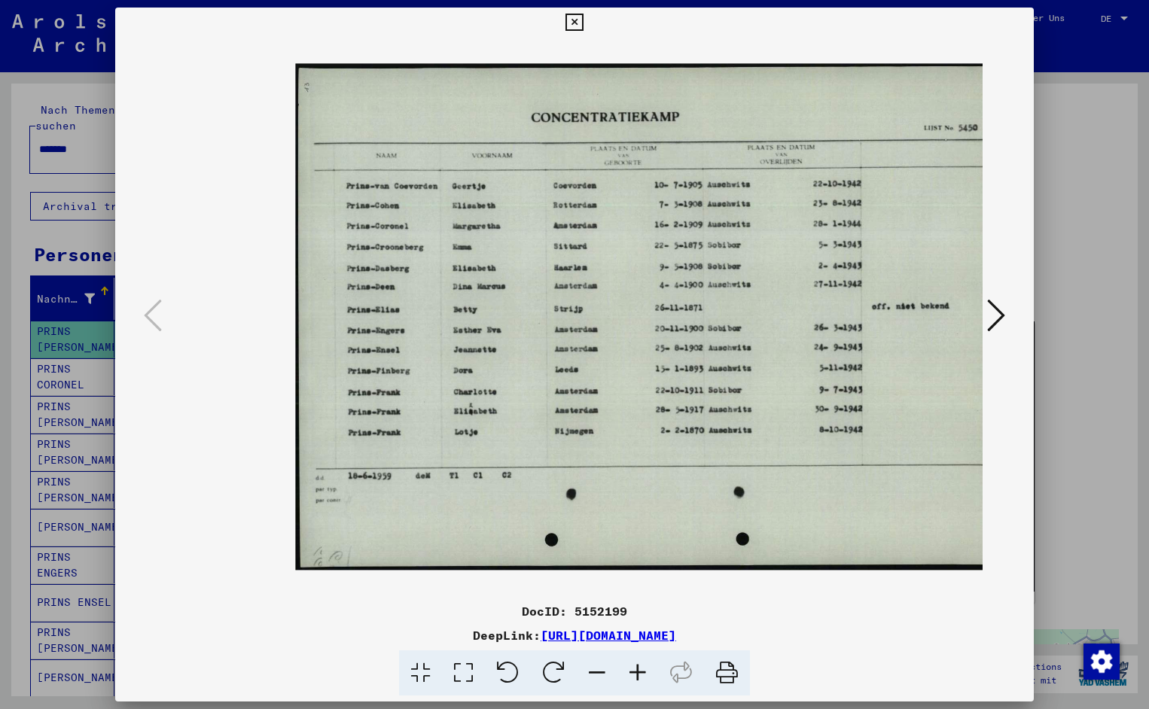
click at [637, 667] on icon at bounding box center [637, 673] width 41 height 46
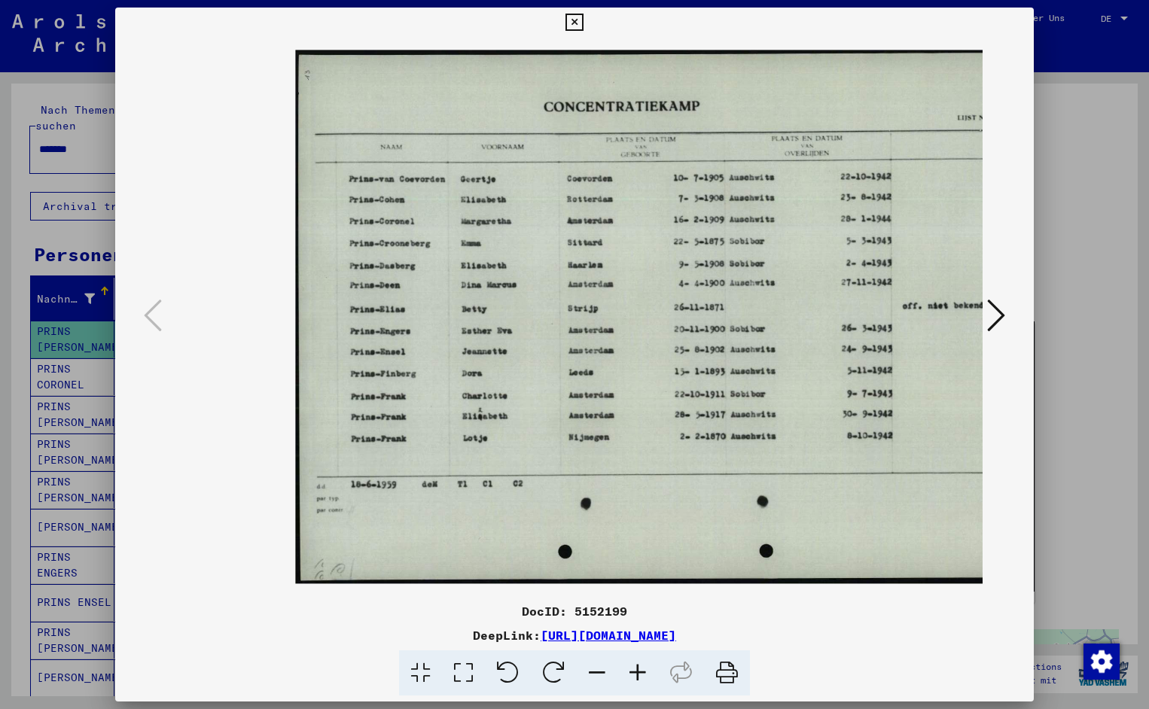
click at [637, 667] on icon at bounding box center [637, 673] width 41 height 46
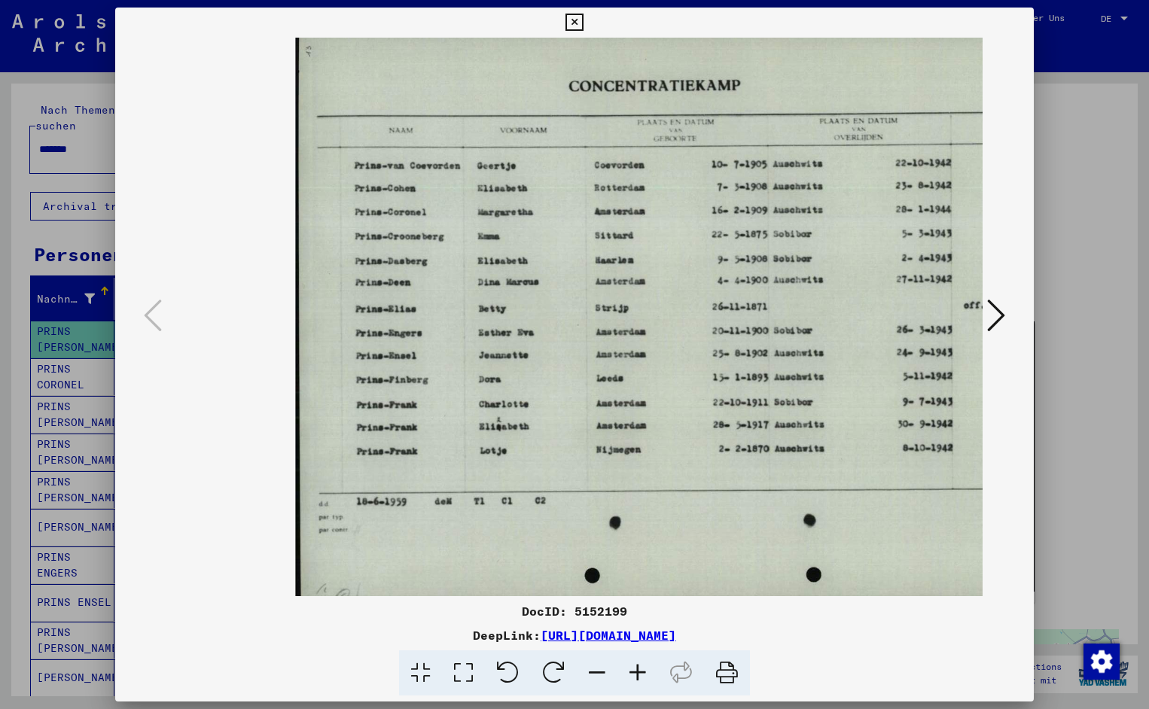
click at [637, 667] on icon at bounding box center [637, 673] width 41 height 46
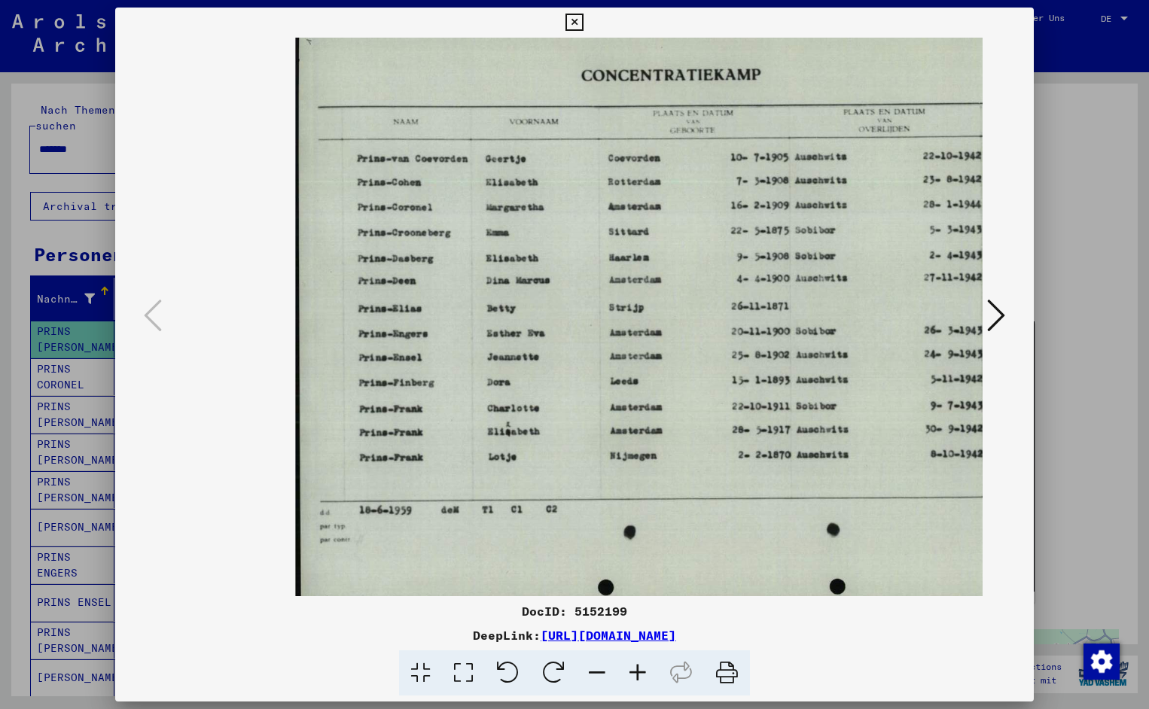
click at [637, 667] on icon at bounding box center [637, 673] width 41 height 46
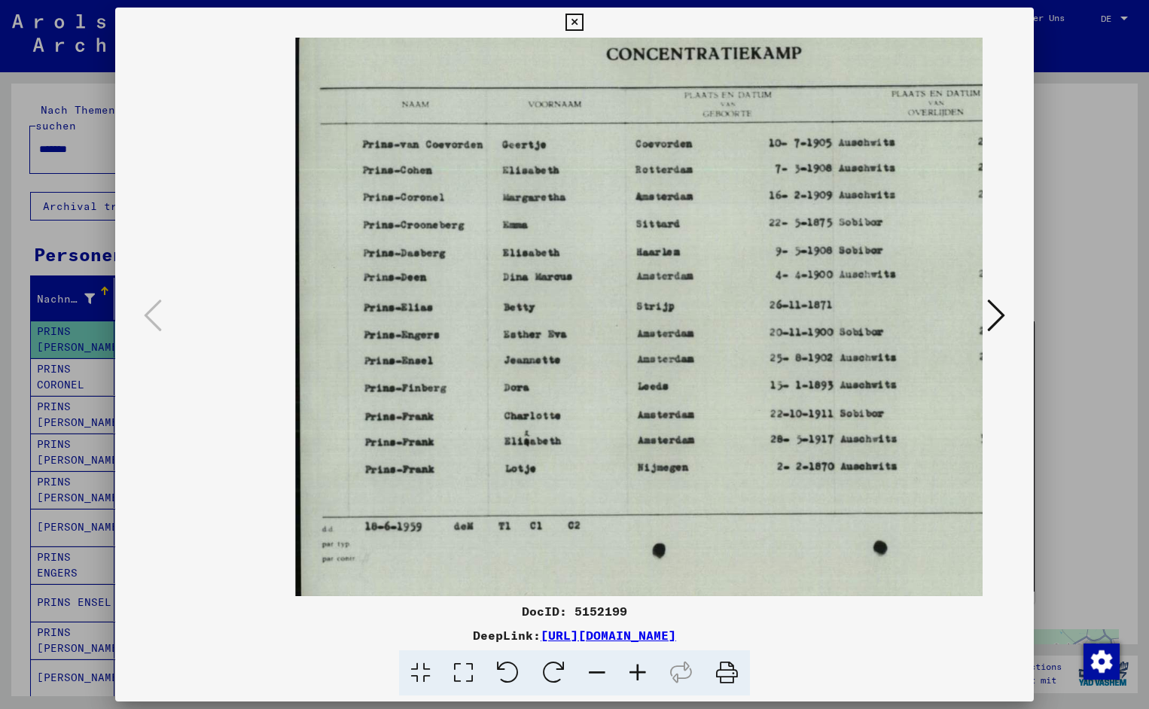
click at [637, 667] on icon at bounding box center [637, 673] width 41 height 46
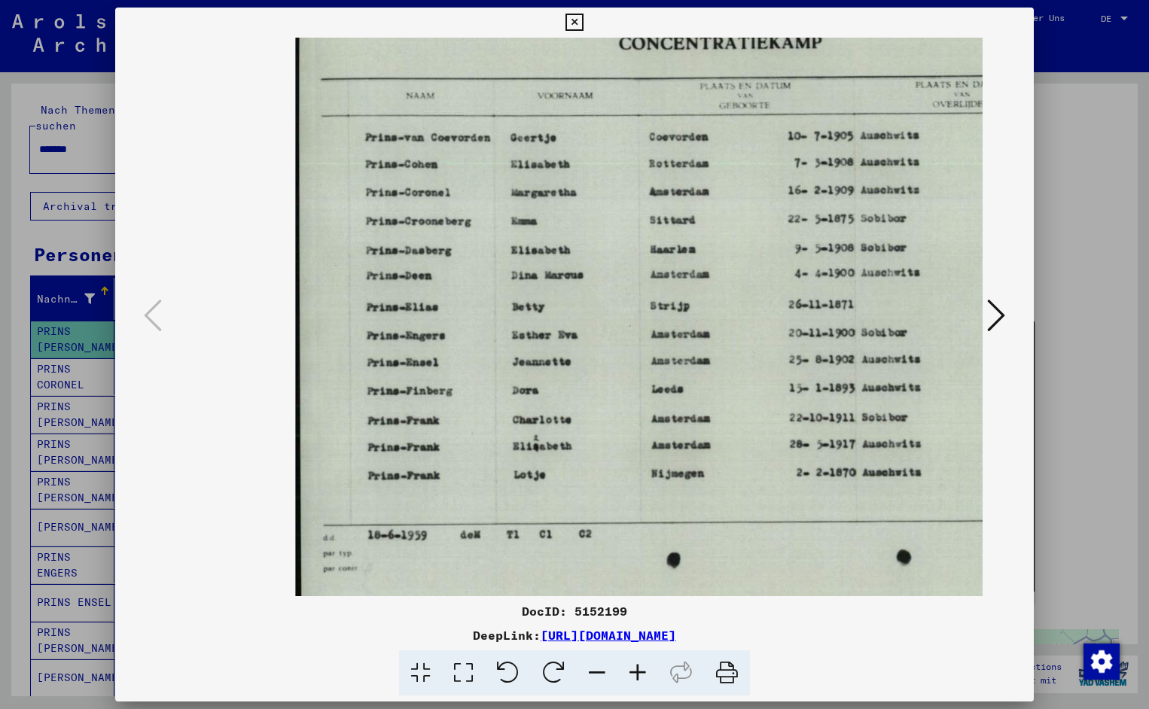
click at [637, 667] on icon at bounding box center [637, 673] width 41 height 46
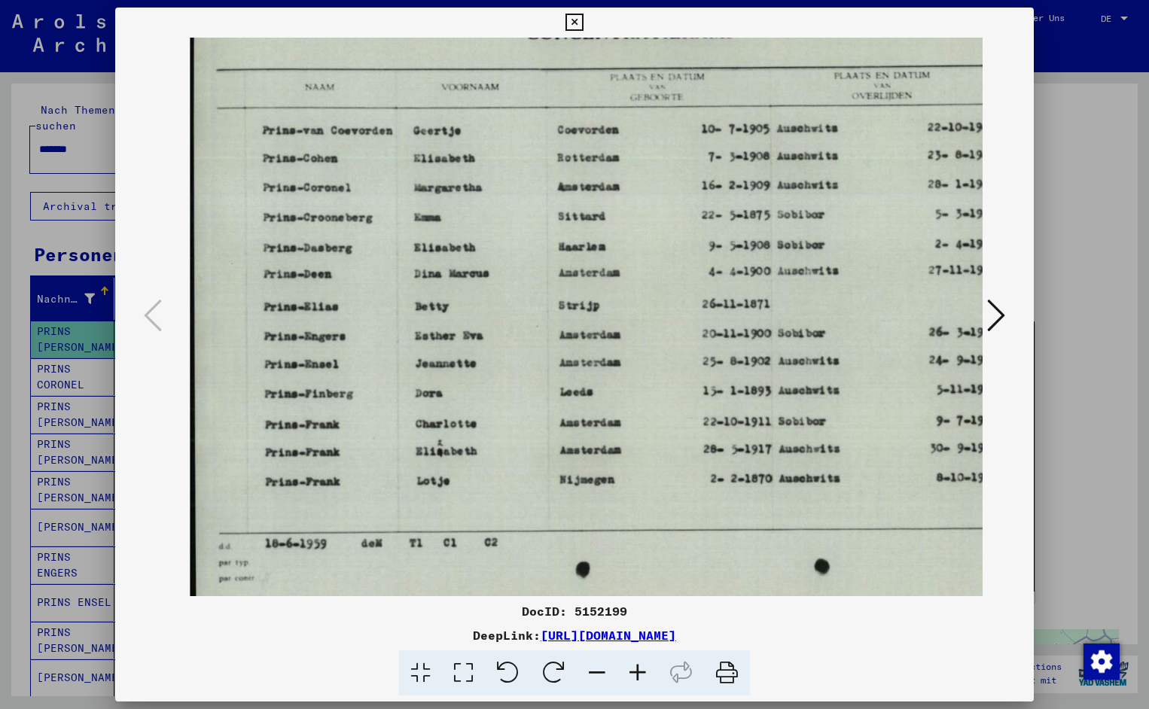
scroll to position [0, 128]
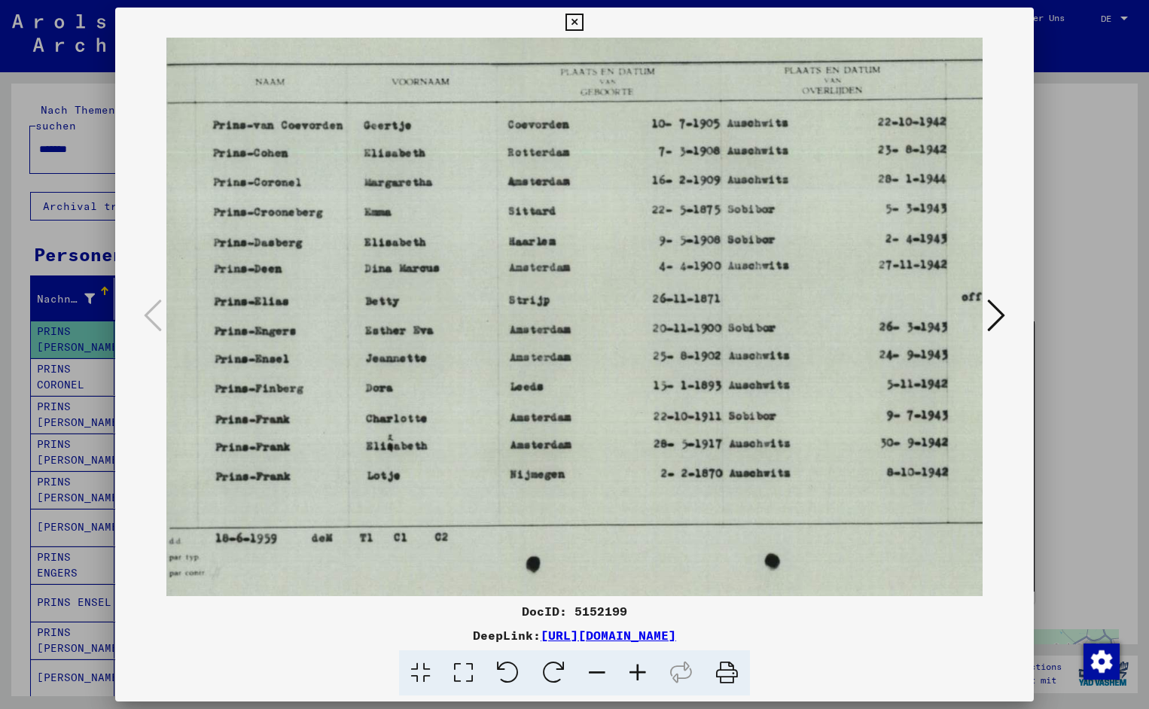
drag, startPoint x: 740, startPoint y: 416, endPoint x: 586, endPoint y: 421, distance: 154.4
click at [583, 23] on icon at bounding box center [573, 23] width 17 height 18
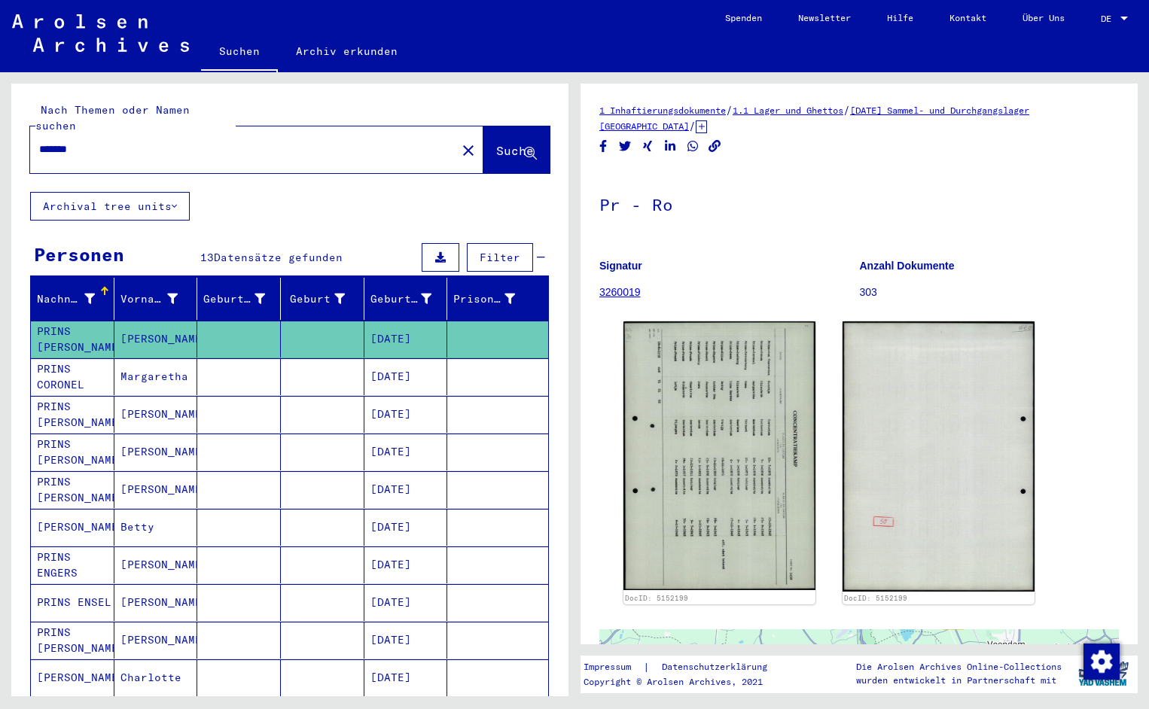
click at [94, 142] on input "*******" at bounding box center [243, 150] width 408 height 16
click at [496, 143] on span "Suche" at bounding box center [515, 150] width 38 height 15
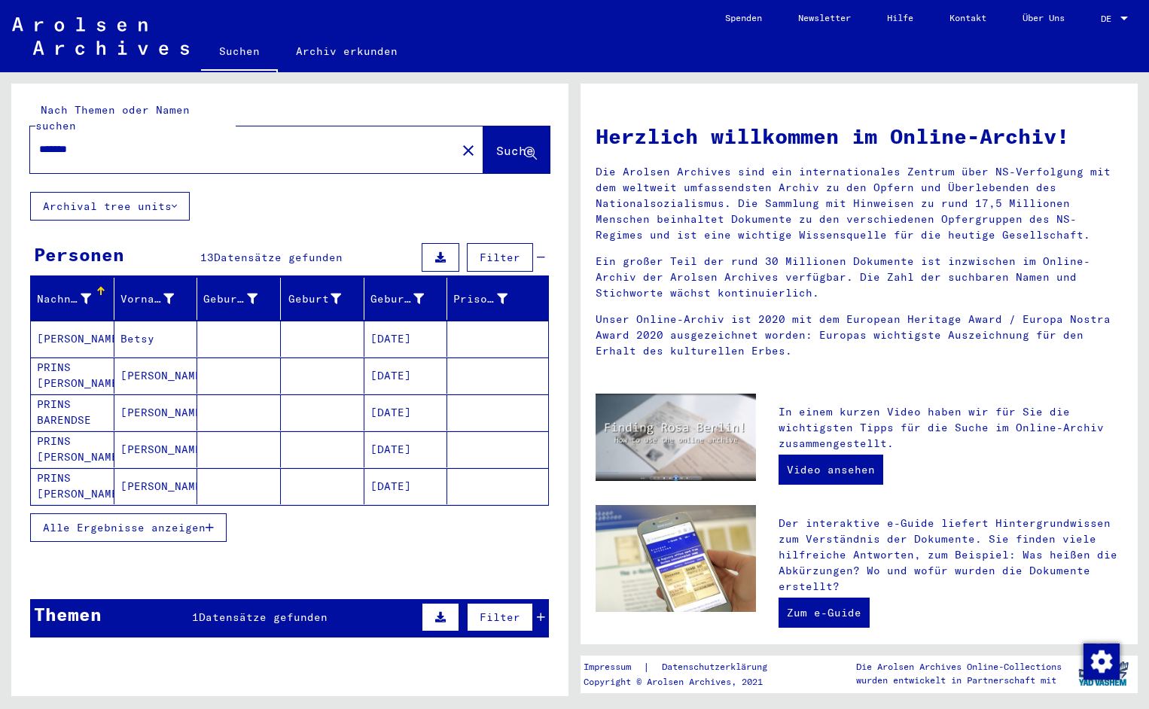
click at [60, 321] on mat-cell "[PERSON_NAME]" at bounding box center [73, 339] width 84 height 36
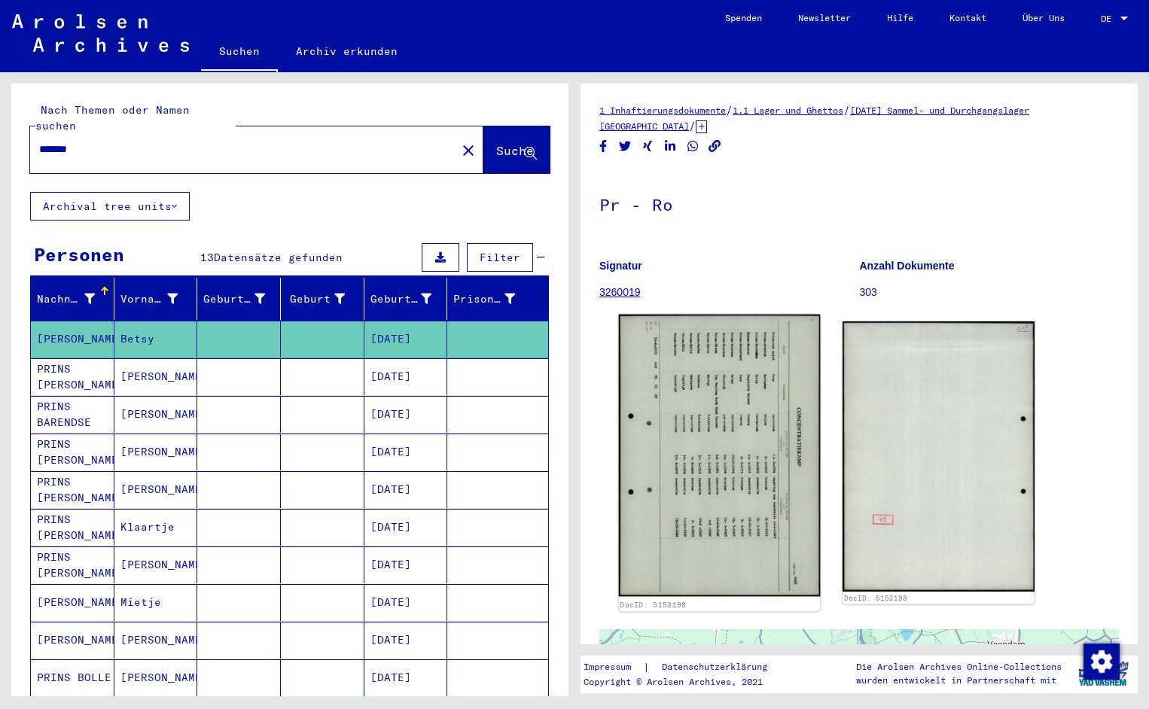
click at [684, 437] on img at bounding box center [720, 456] width 202 height 282
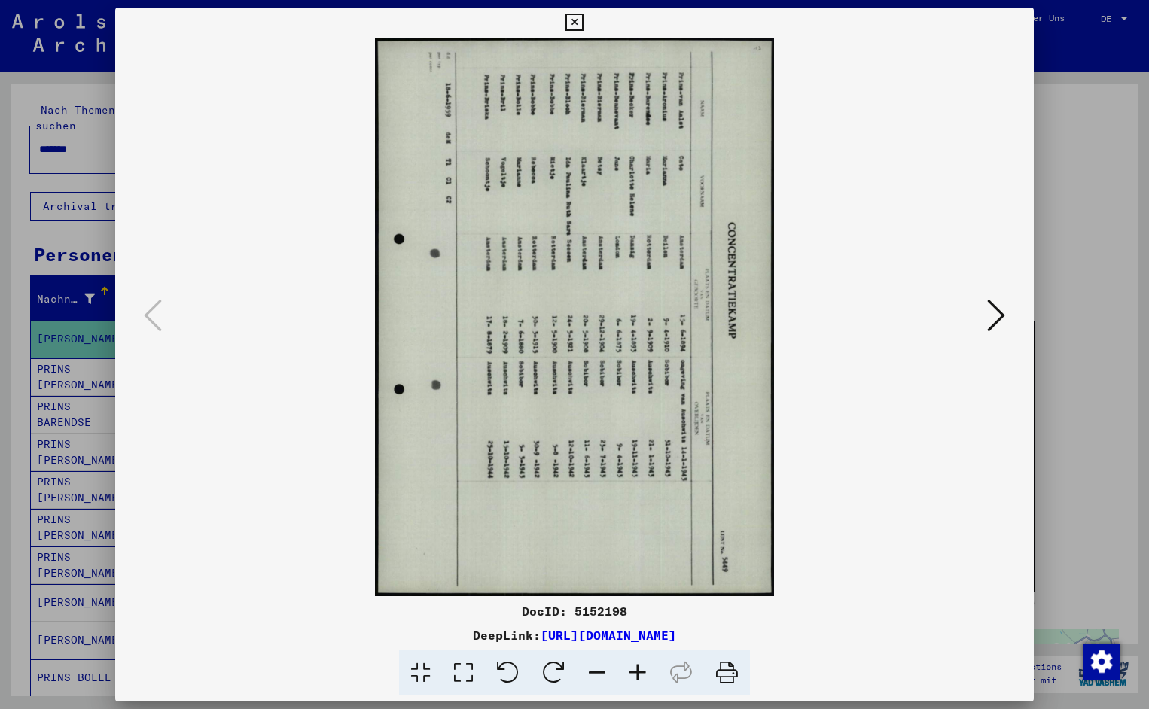
click at [514, 670] on icon at bounding box center [508, 673] width 46 height 46
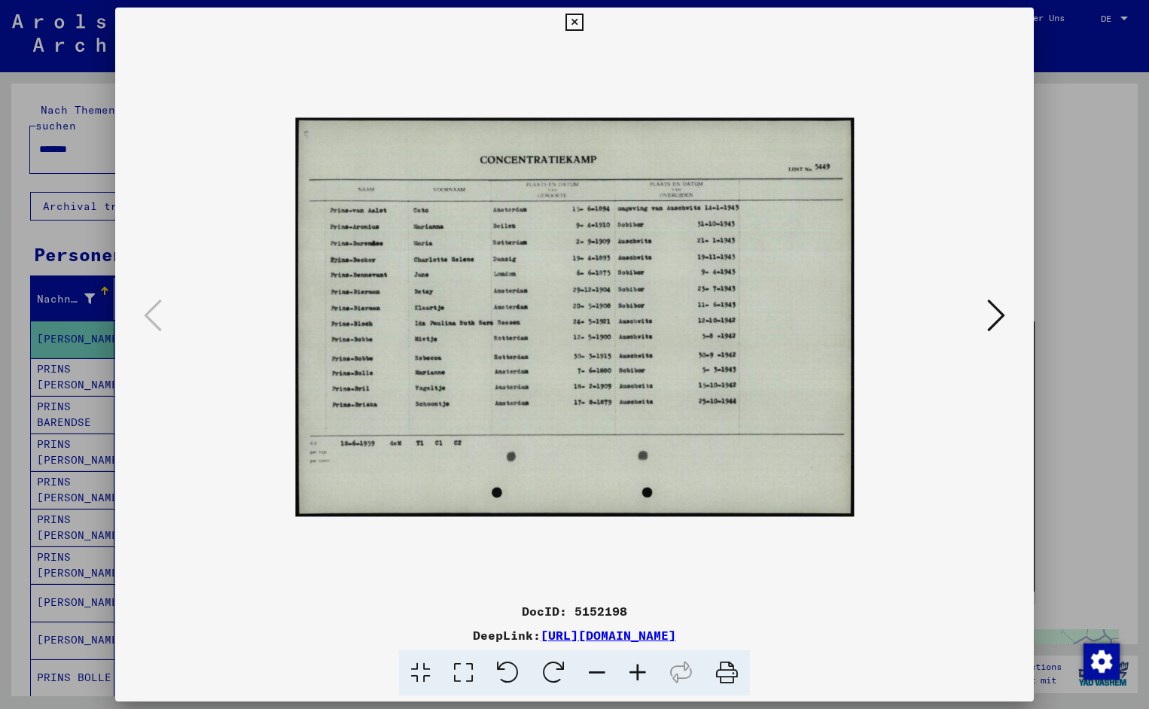
click at [639, 672] on icon at bounding box center [637, 673] width 41 height 46
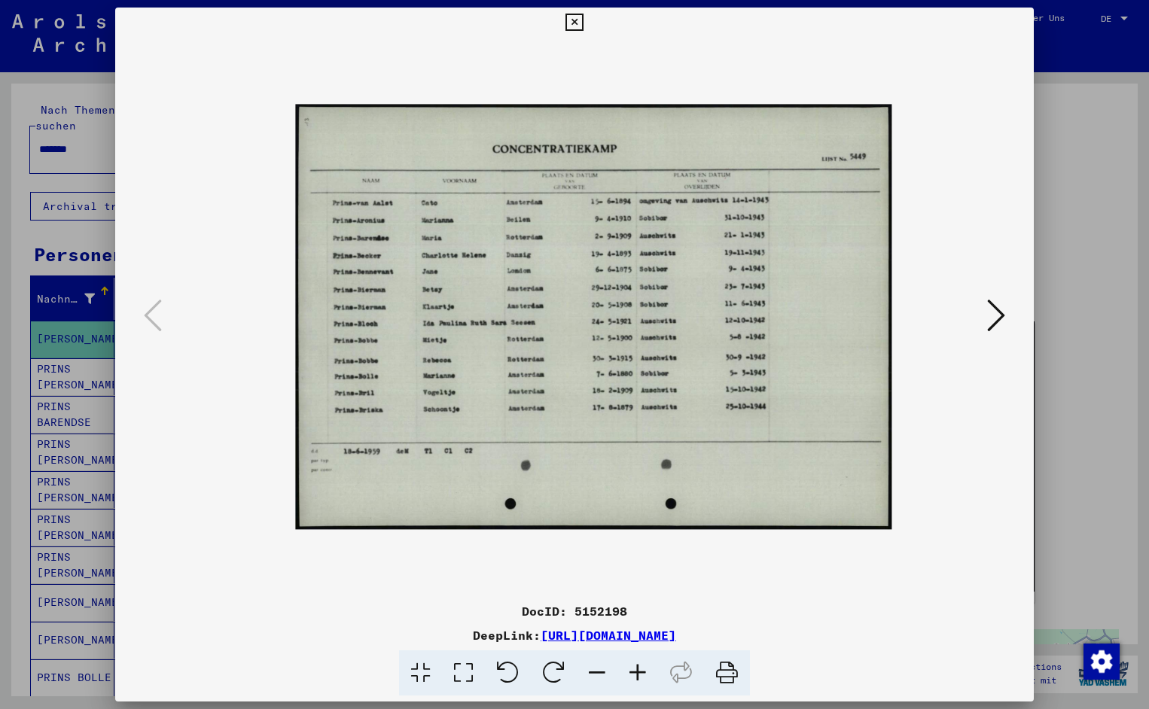
click at [639, 672] on icon at bounding box center [637, 673] width 41 height 46
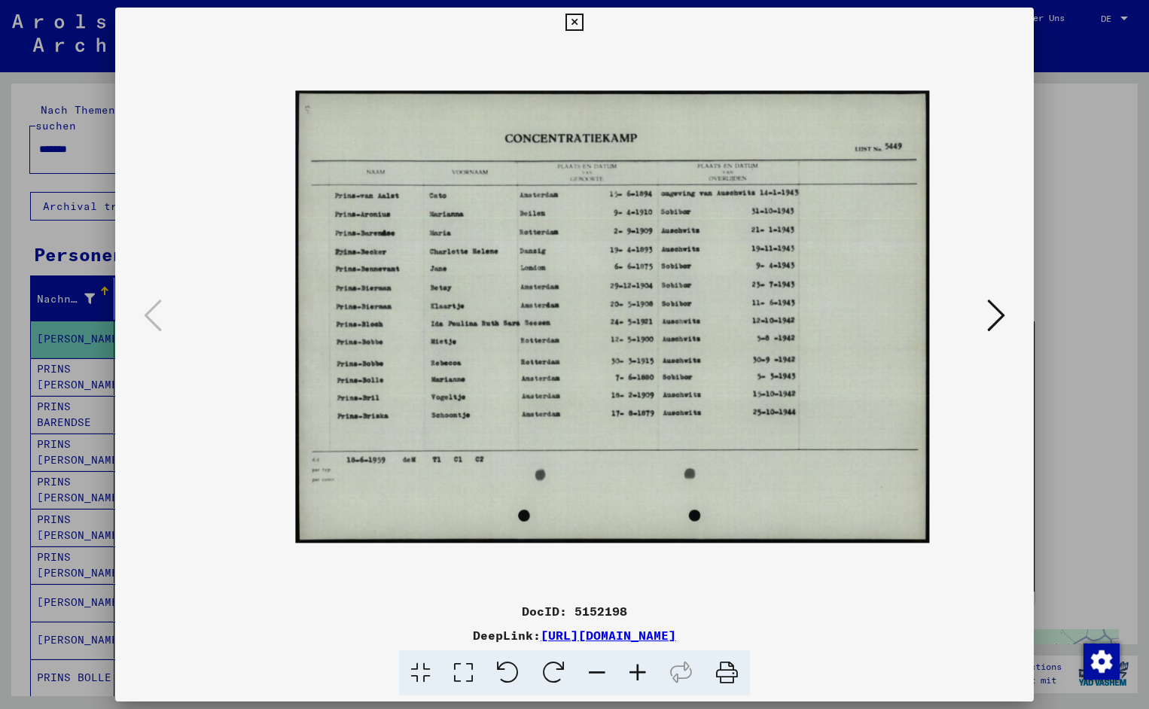
click at [639, 672] on icon at bounding box center [637, 673] width 41 height 46
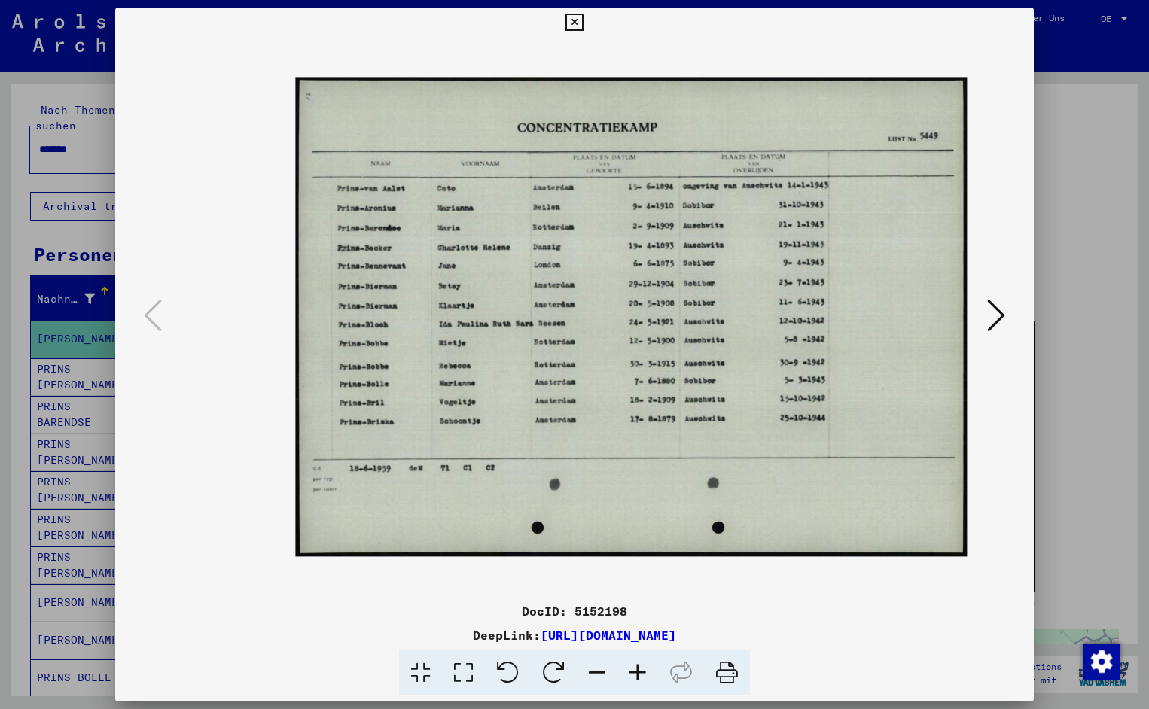
click at [639, 672] on icon at bounding box center [637, 673] width 41 height 46
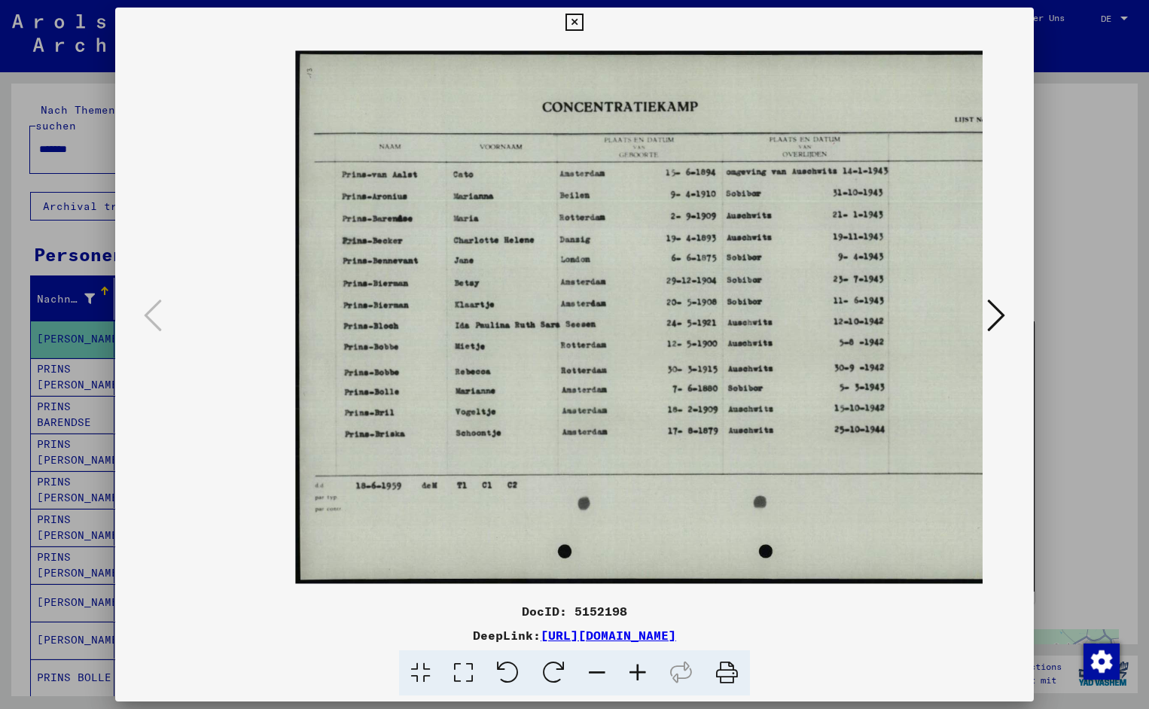
click at [639, 672] on icon at bounding box center [637, 673] width 41 height 46
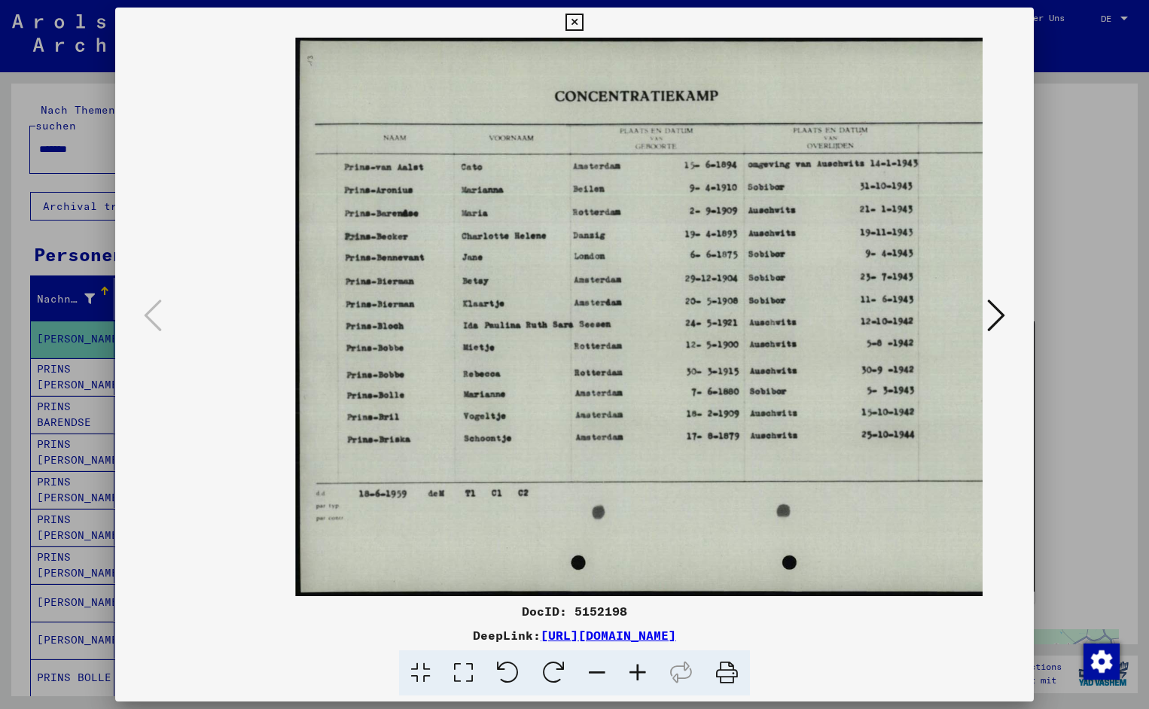
click at [639, 672] on icon at bounding box center [637, 673] width 41 height 46
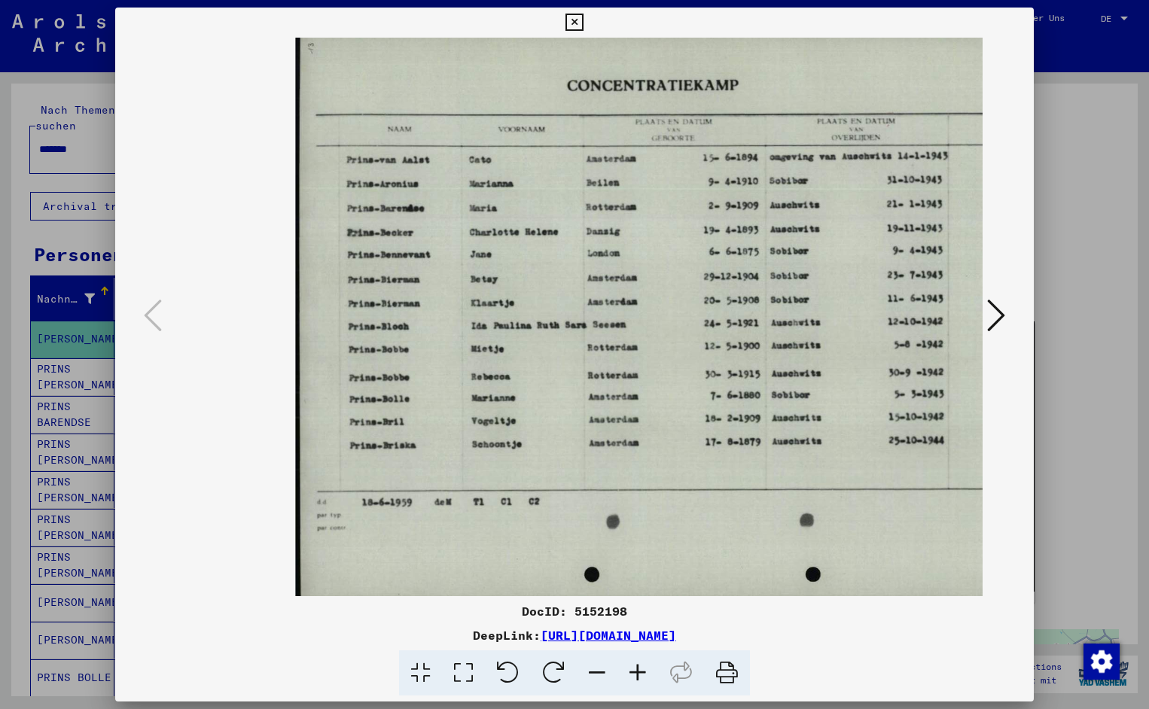
click at [639, 672] on icon at bounding box center [637, 673] width 41 height 46
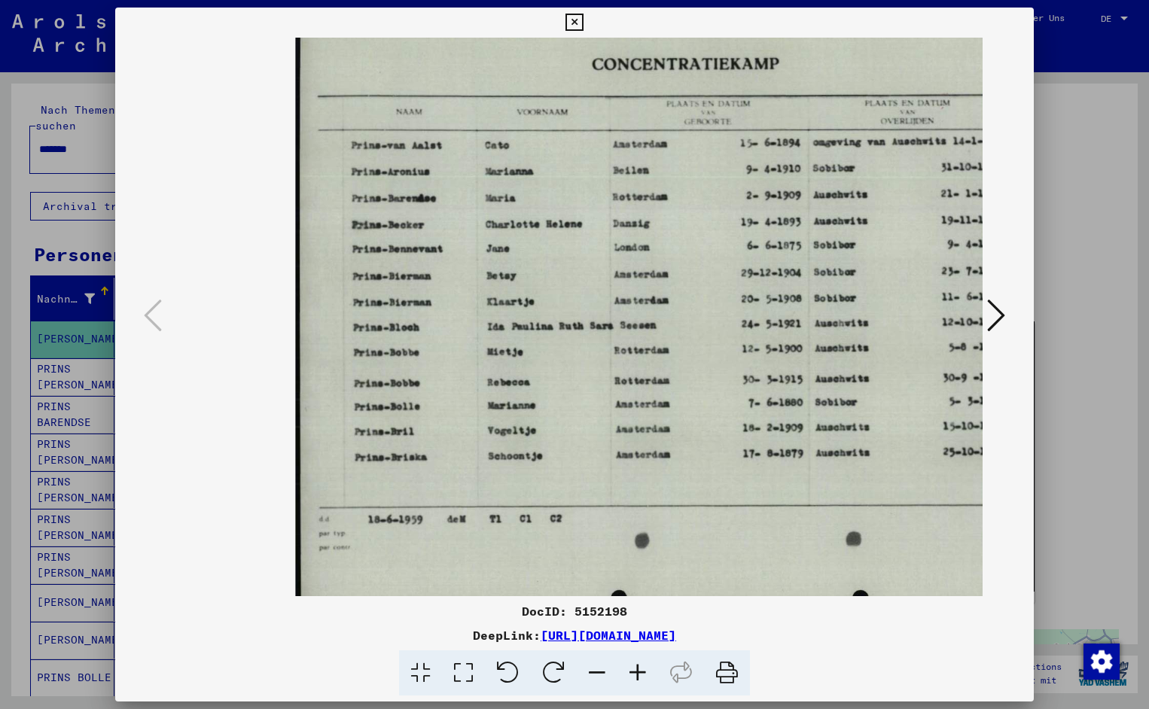
click at [639, 672] on icon at bounding box center [637, 673] width 41 height 46
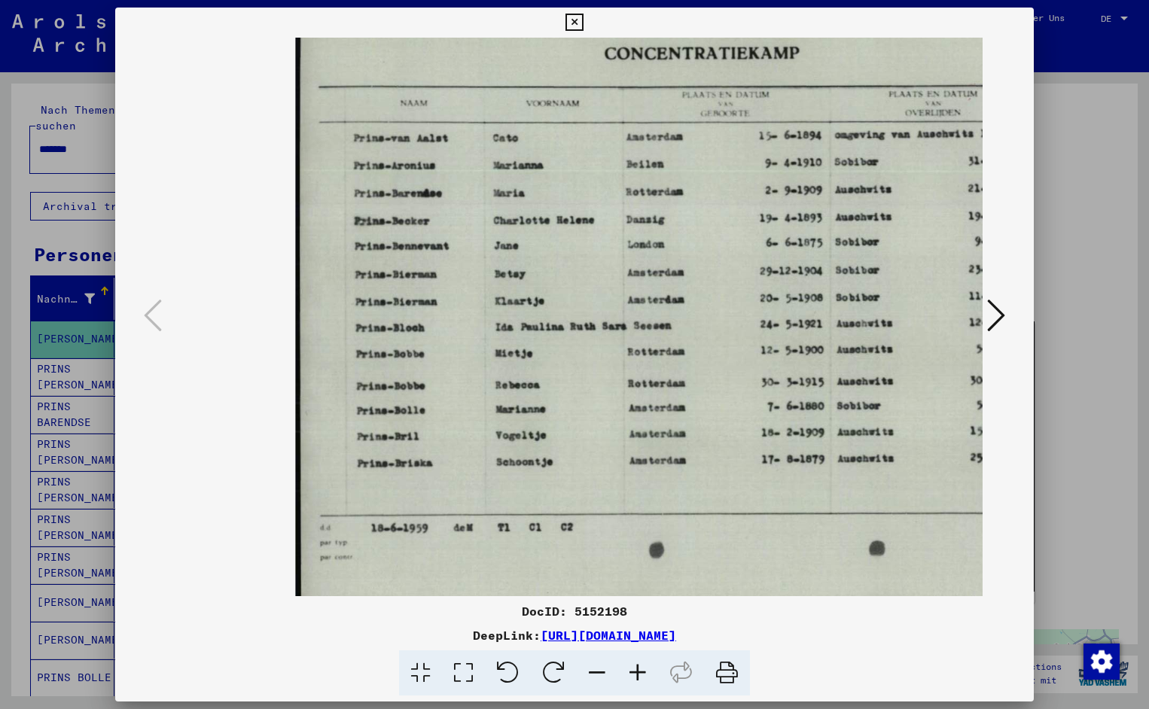
click at [639, 672] on icon at bounding box center [637, 673] width 41 height 46
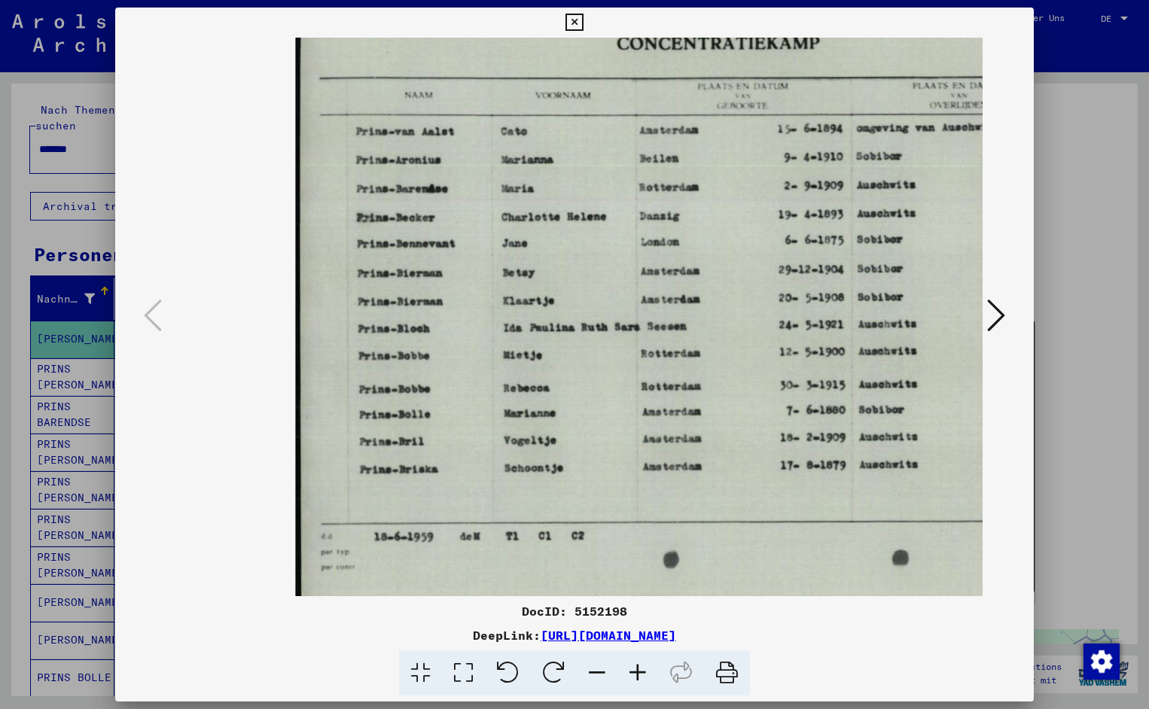
click at [639, 672] on icon at bounding box center [637, 673] width 41 height 46
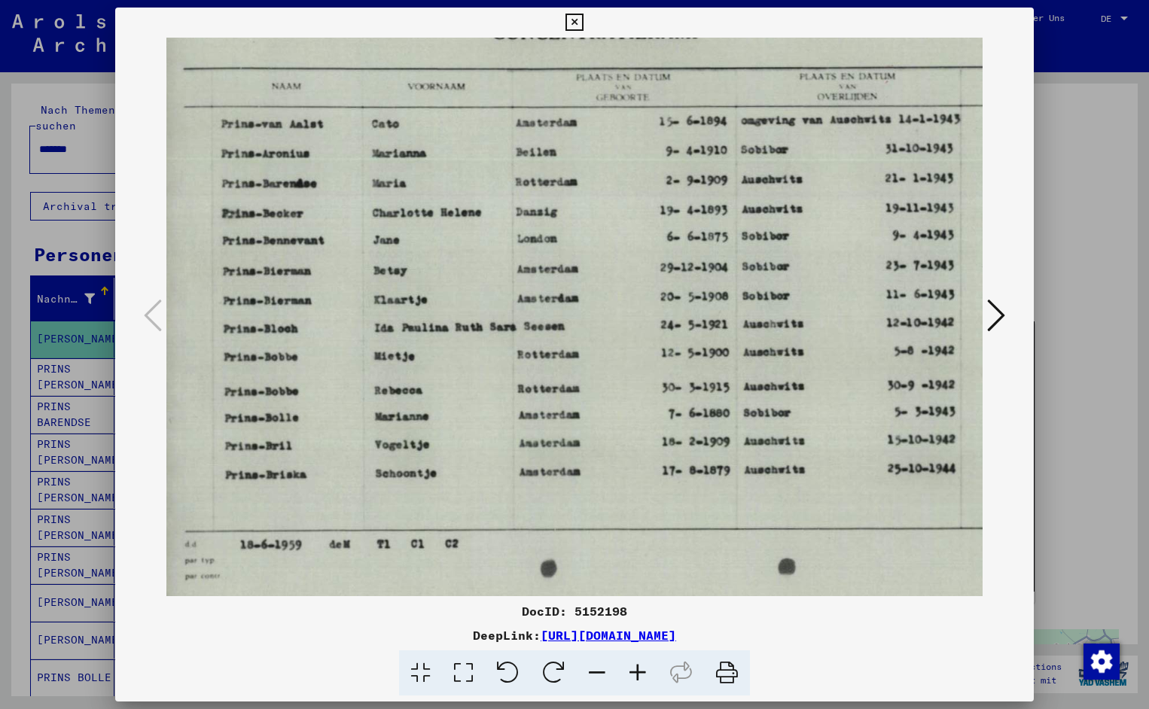
scroll to position [0, 172]
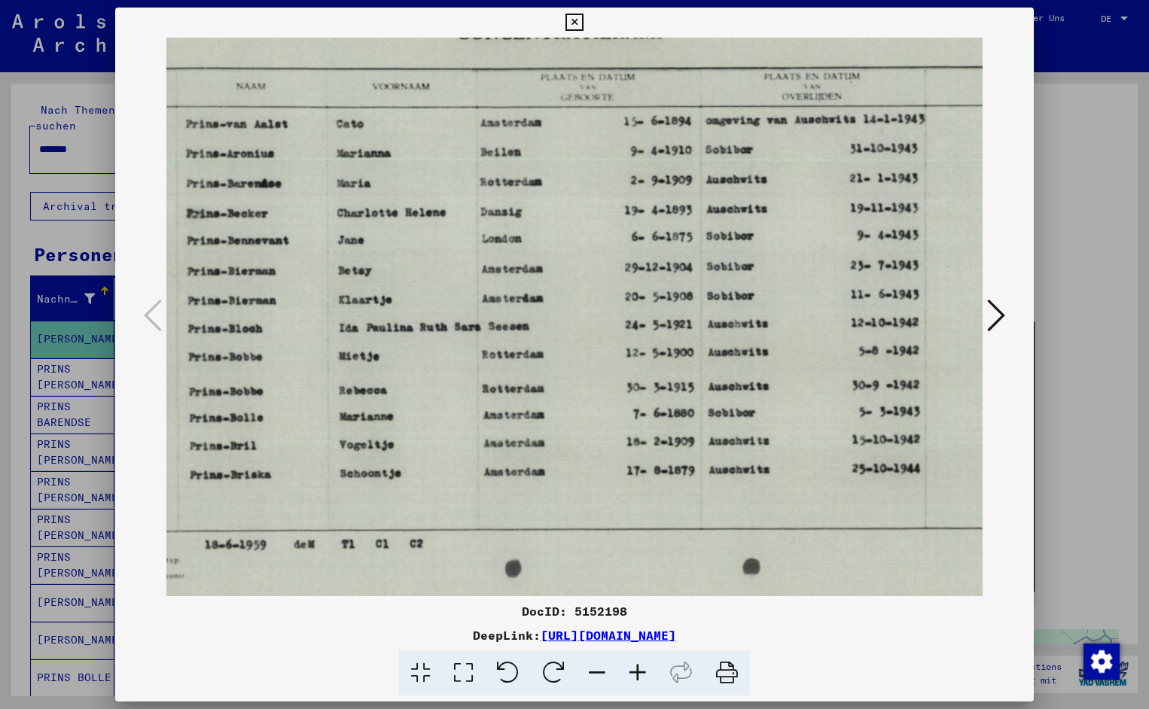
drag, startPoint x: 792, startPoint y: 388, endPoint x: 620, endPoint y: 397, distance: 172.6
click at [583, 29] on icon at bounding box center [573, 23] width 17 height 18
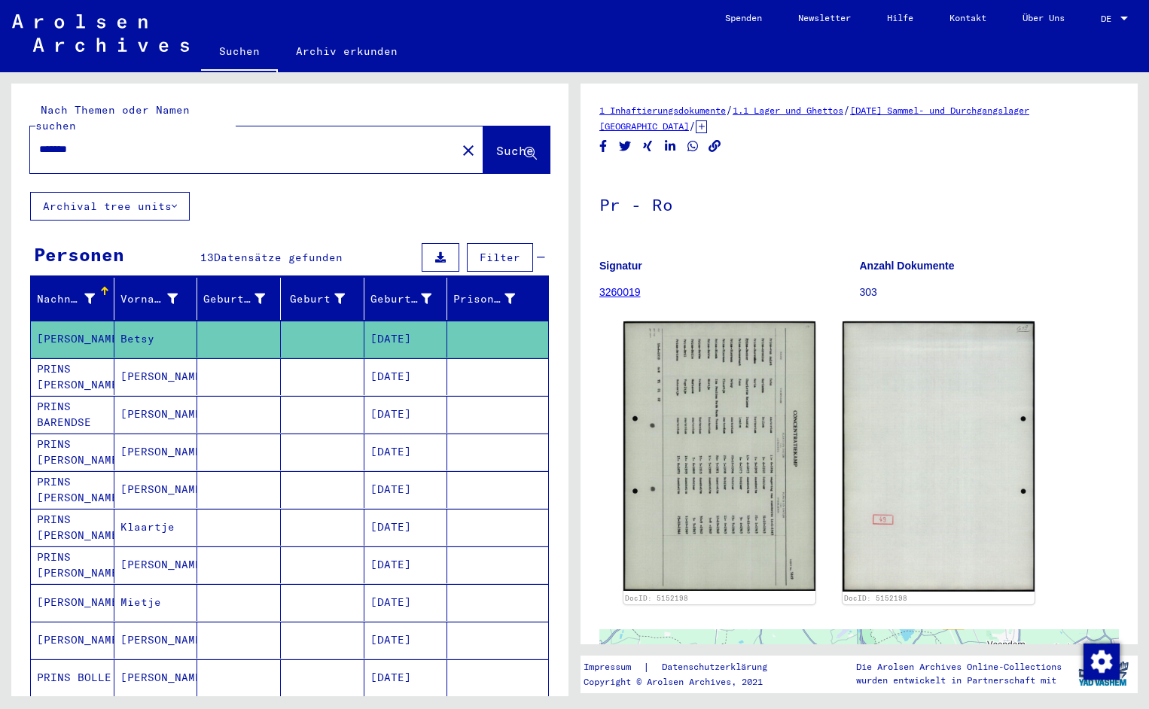
click at [88, 142] on input "*******" at bounding box center [243, 150] width 408 height 16
click at [496, 143] on span "Suche" at bounding box center [515, 150] width 38 height 15
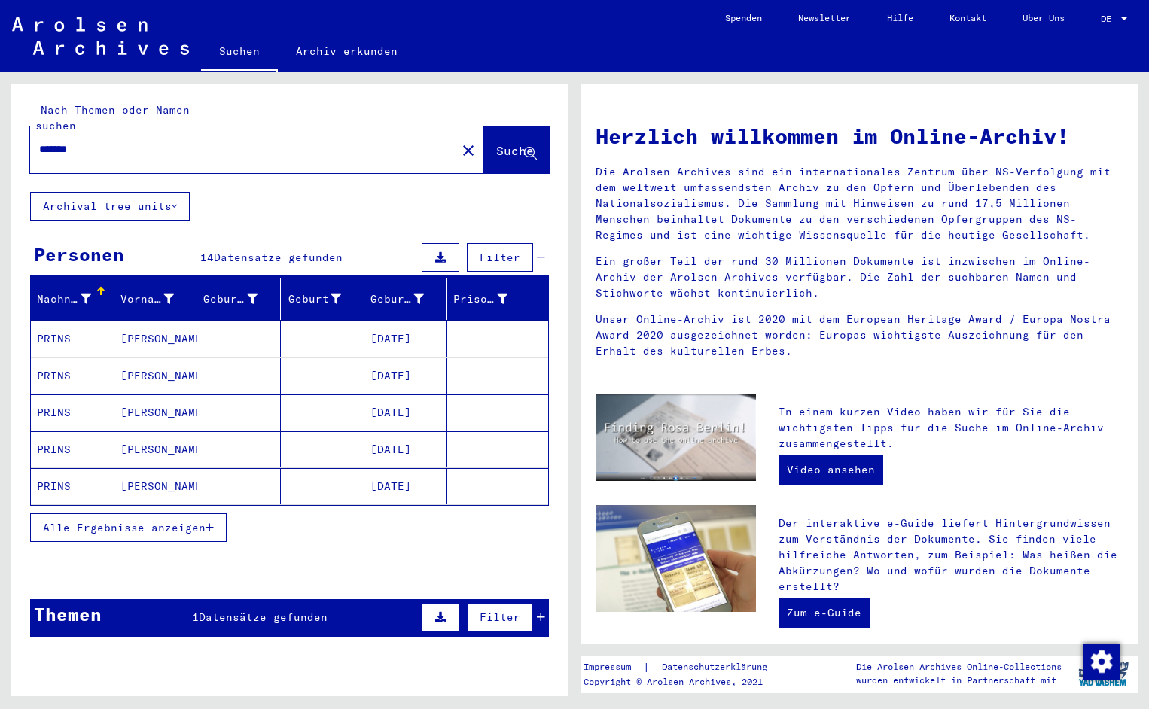
click at [78, 326] on mat-cell "PRINS" at bounding box center [73, 339] width 84 height 36
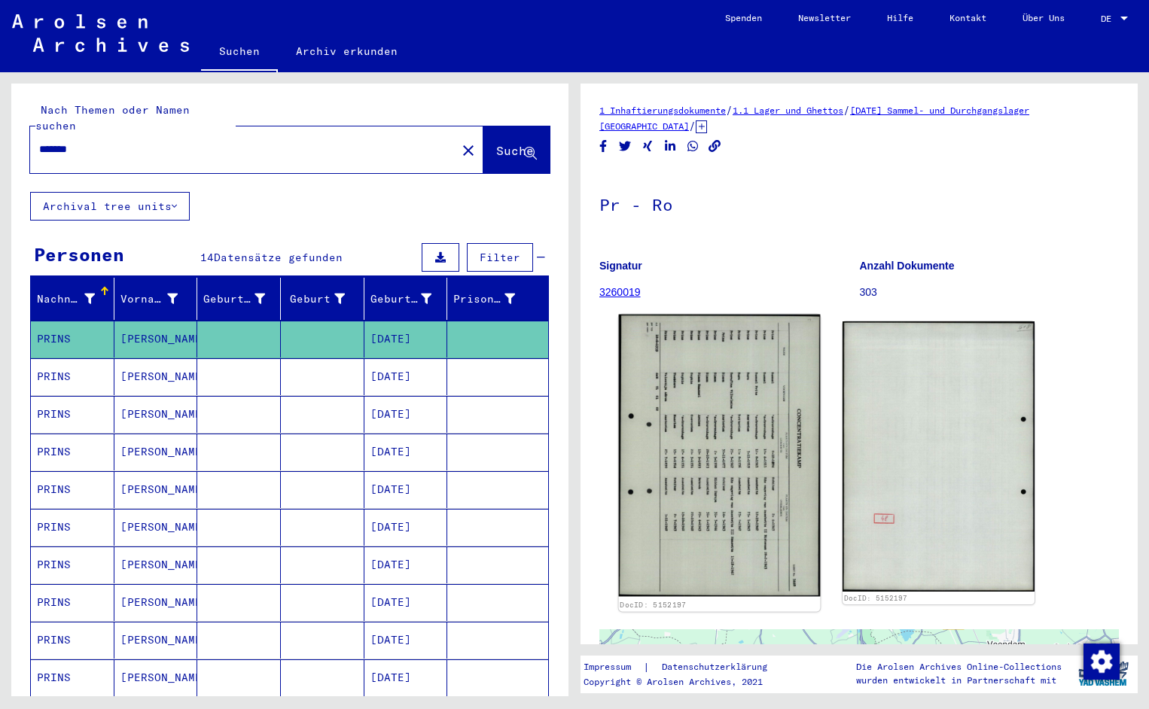
scroll to position [16, 0]
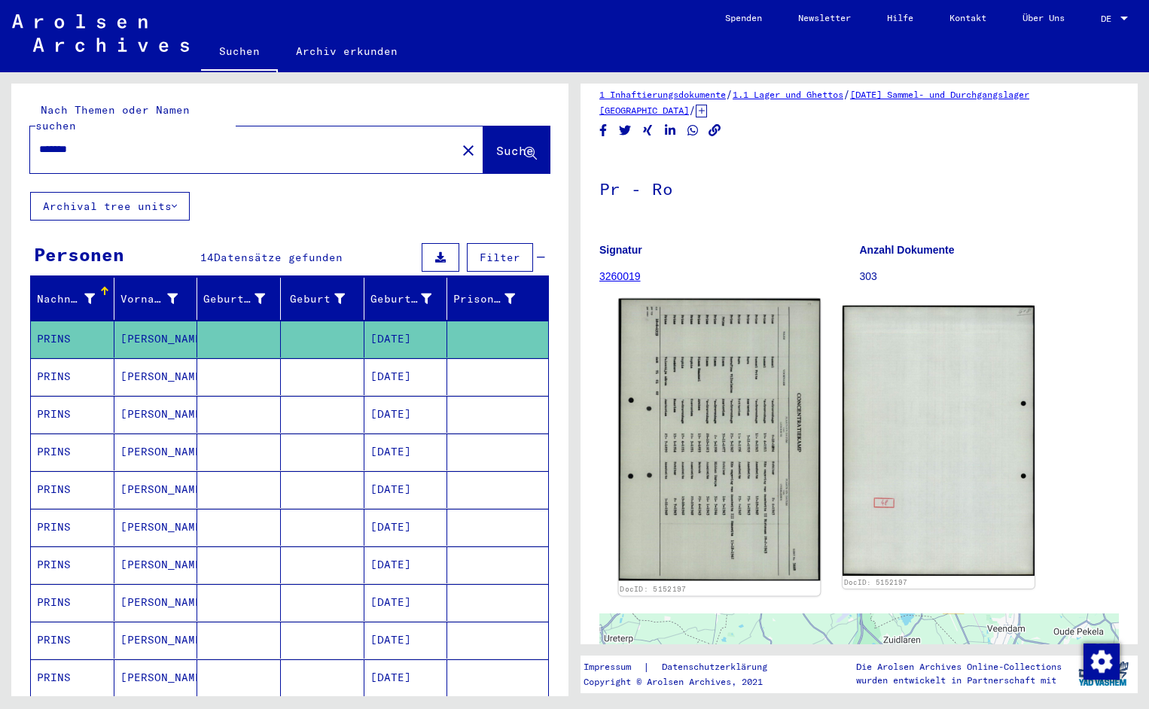
click at [702, 451] on img at bounding box center [720, 440] width 202 height 282
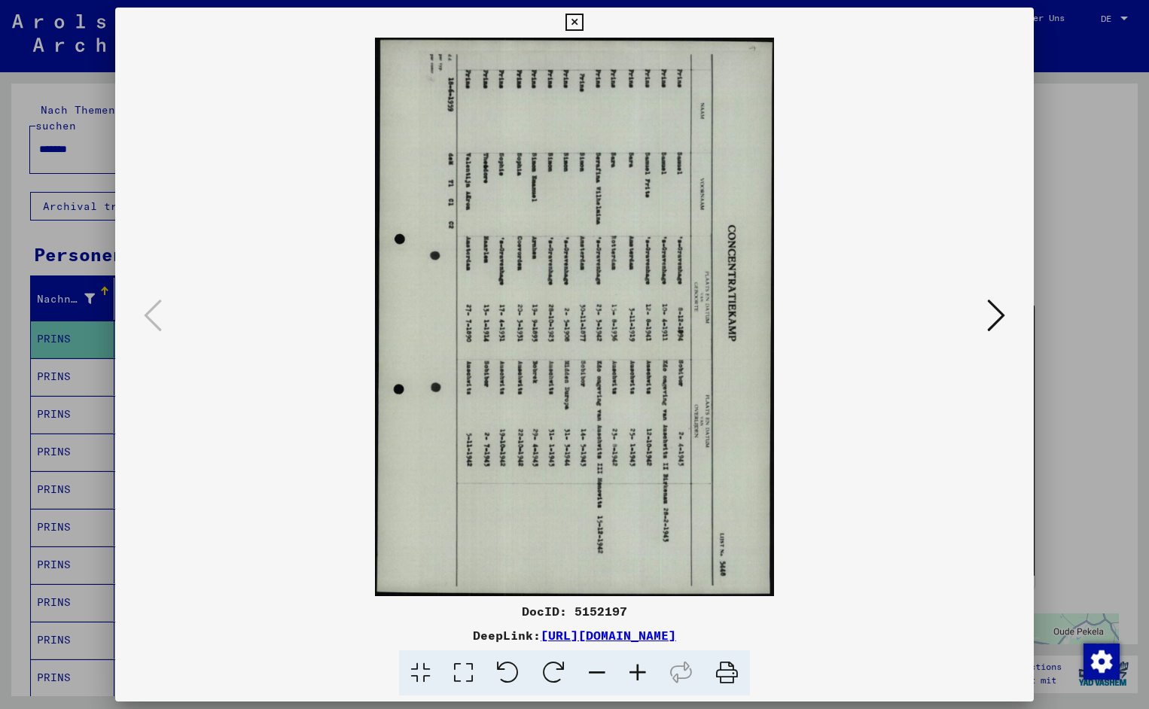
click at [510, 669] on icon at bounding box center [508, 673] width 46 height 46
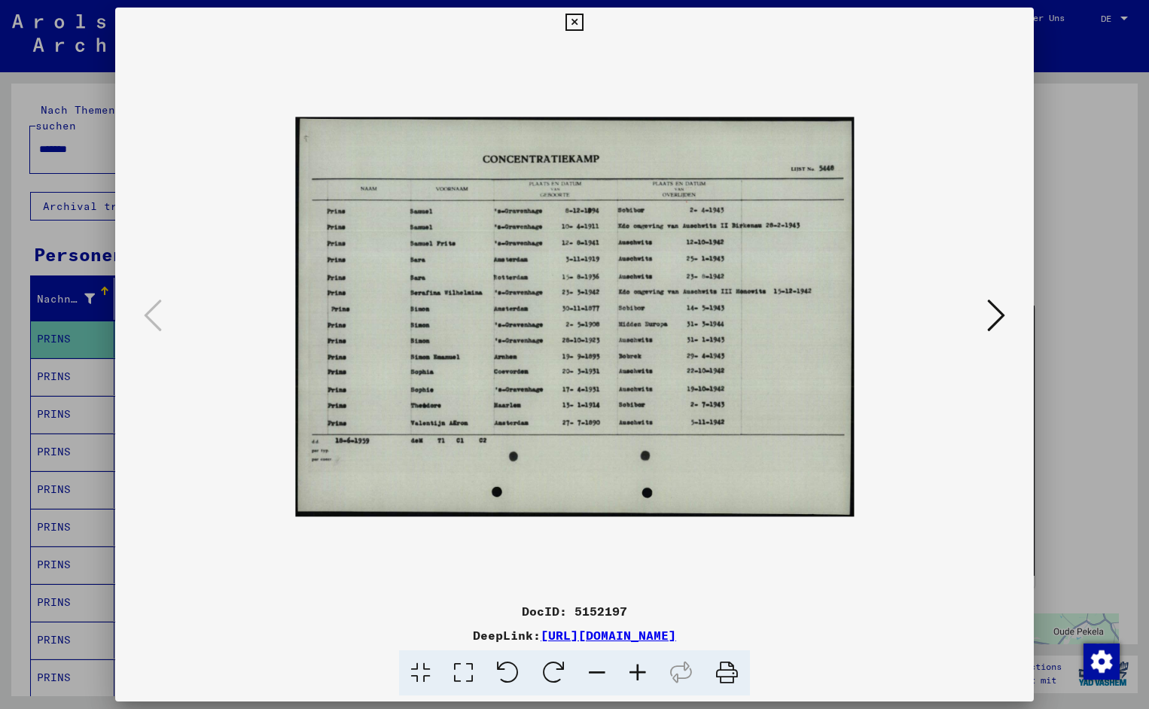
click at [637, 669] on icon at bounding box center [637, 673] width 41 height 46
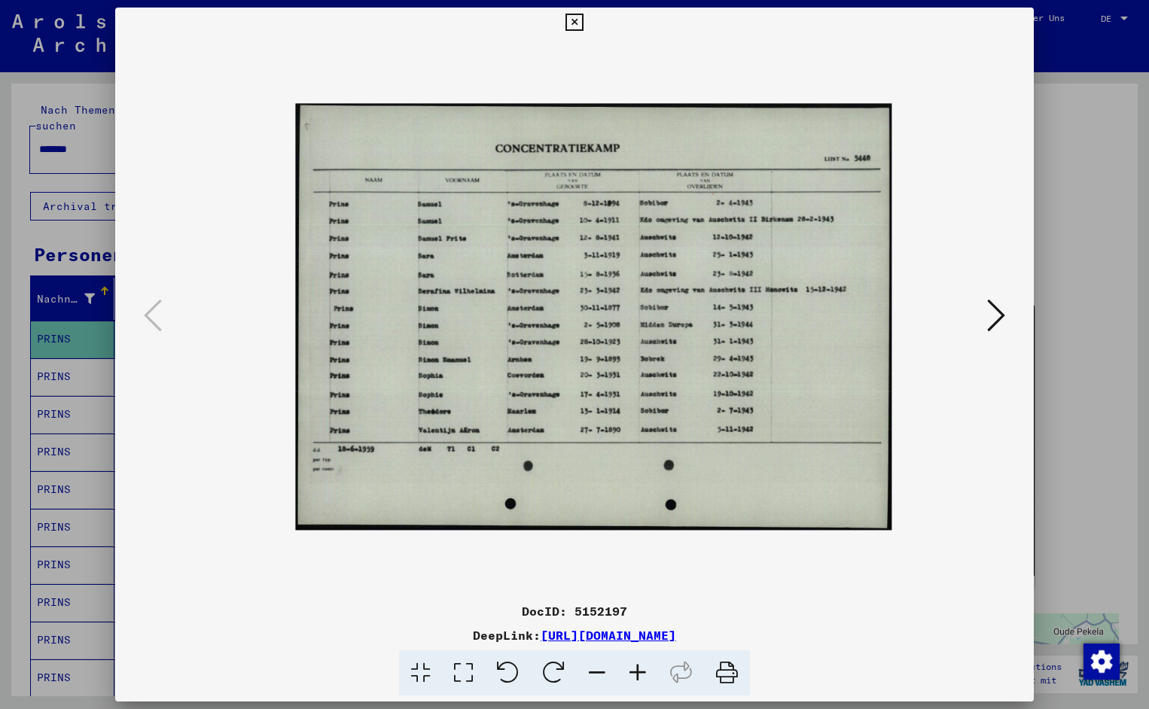
click at [637, 669] on icon at bounding box center [637, 673] width 41 height 46
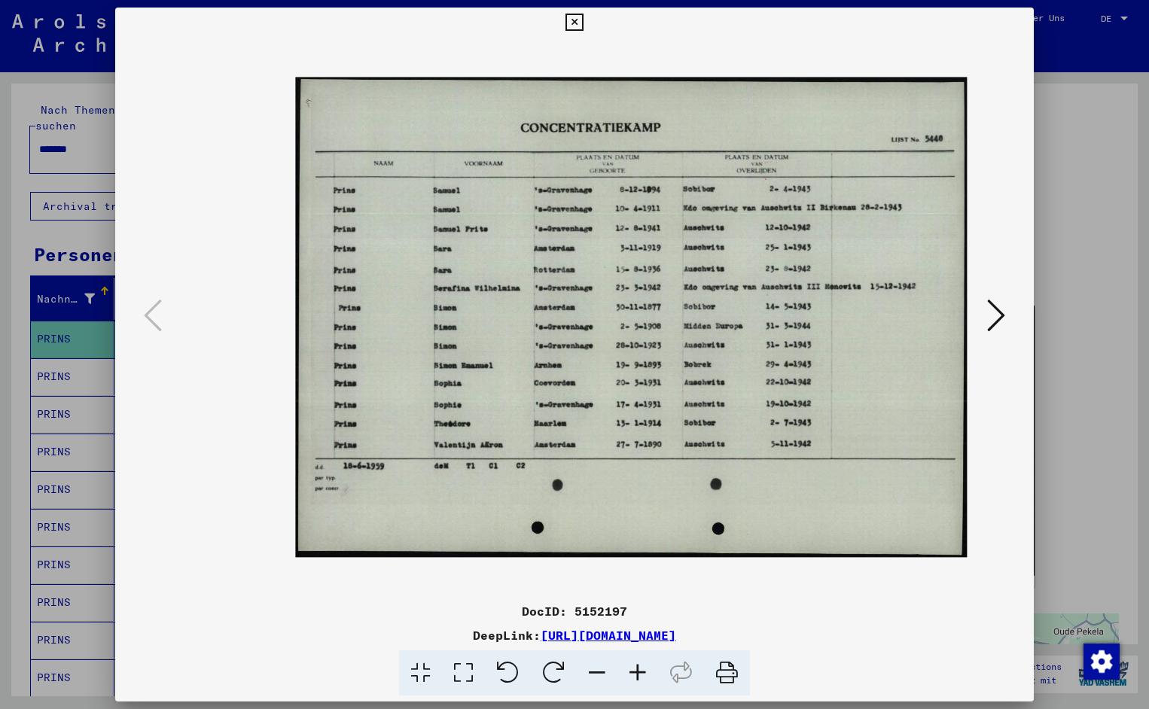
click at [637, 669] on icon at bounding box center [637, 673] width 41 height 46
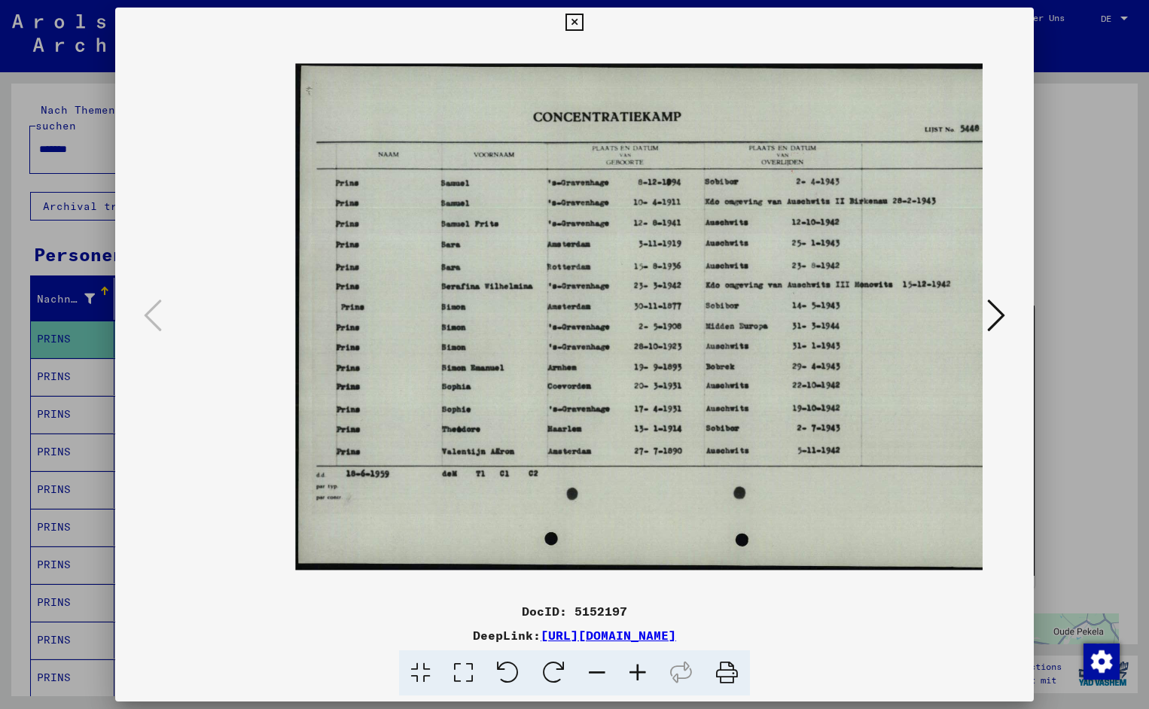
click at [637, 669] on icon at bounding box center [637, 673] width 41 height 46
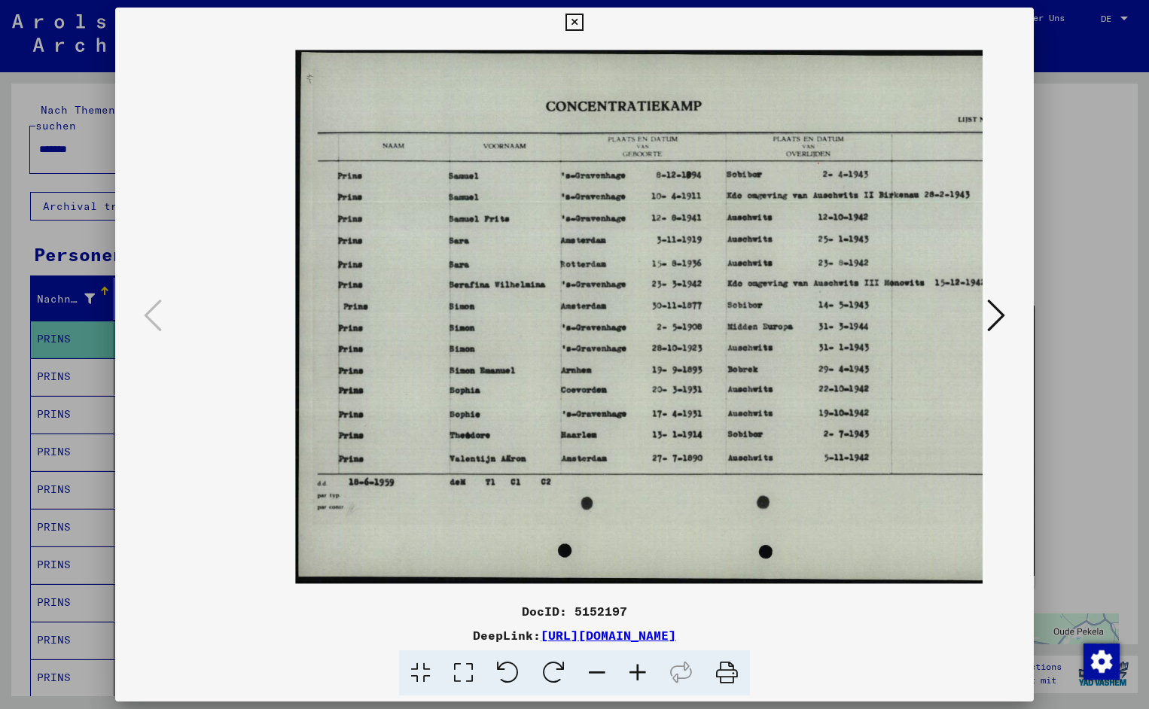
click at [637, 669] on icon at bounding box center [637, 673] width 41 height 46
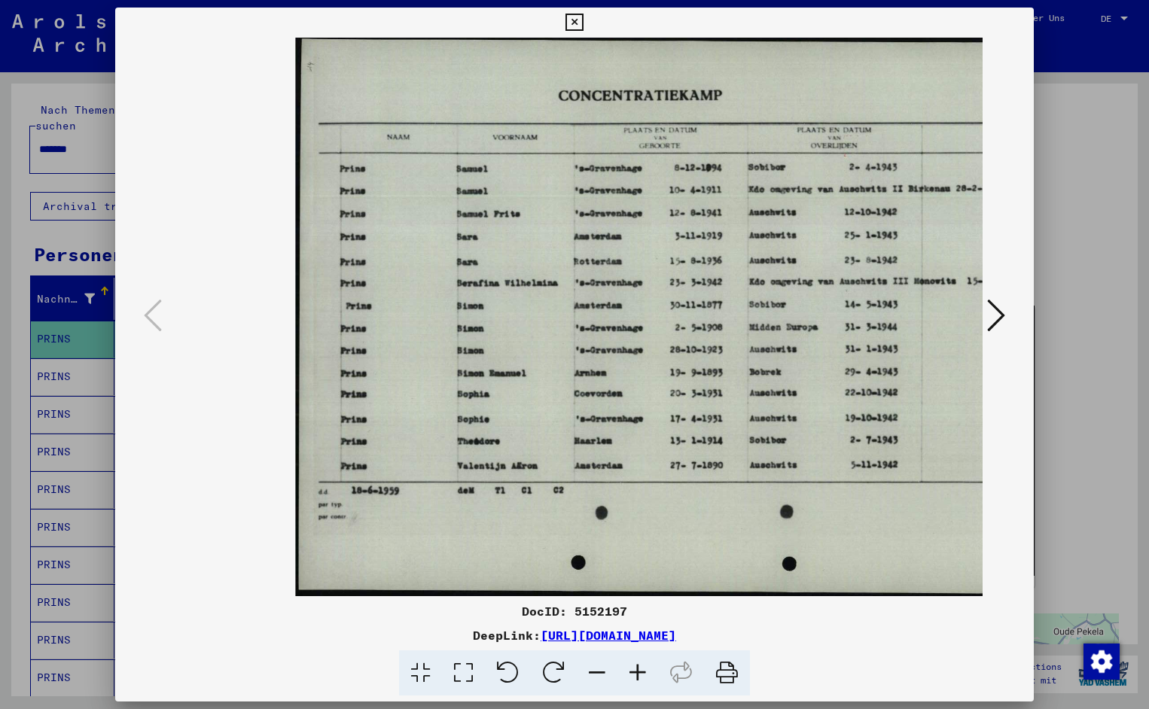
click at [637, 669] on icon at bounding box center [637, 673] width 41 height 46
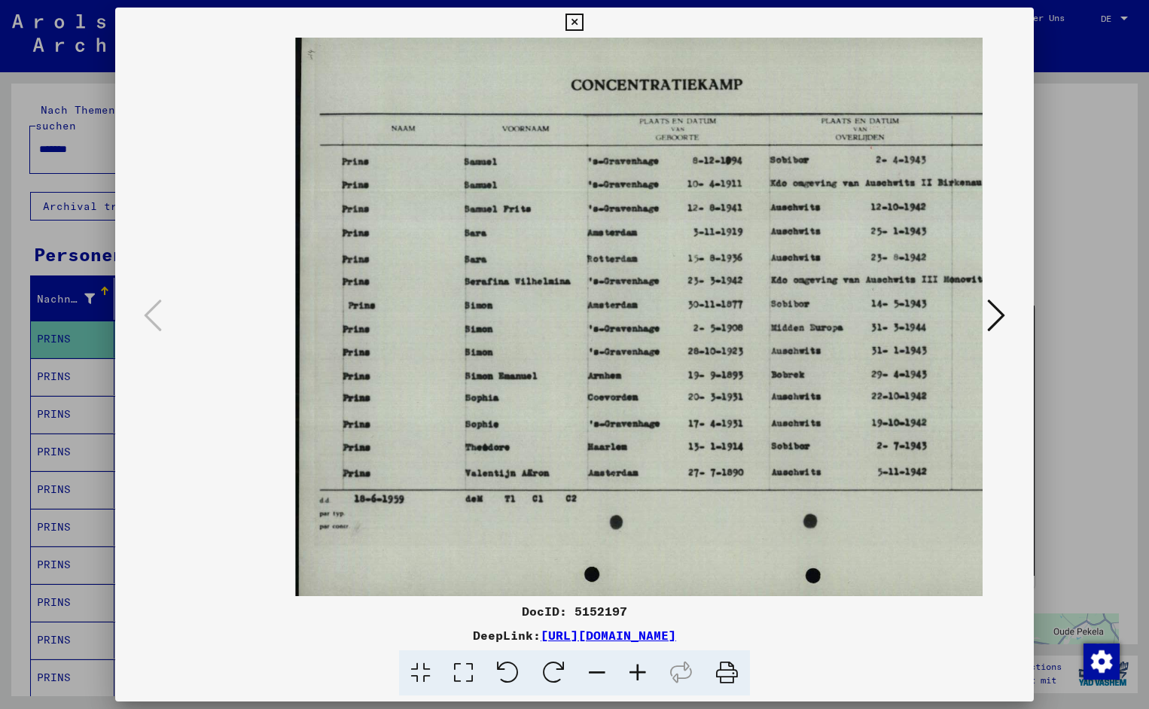
click at [637, 669] on icon at bounding box center [637, 673] width 41 height 46
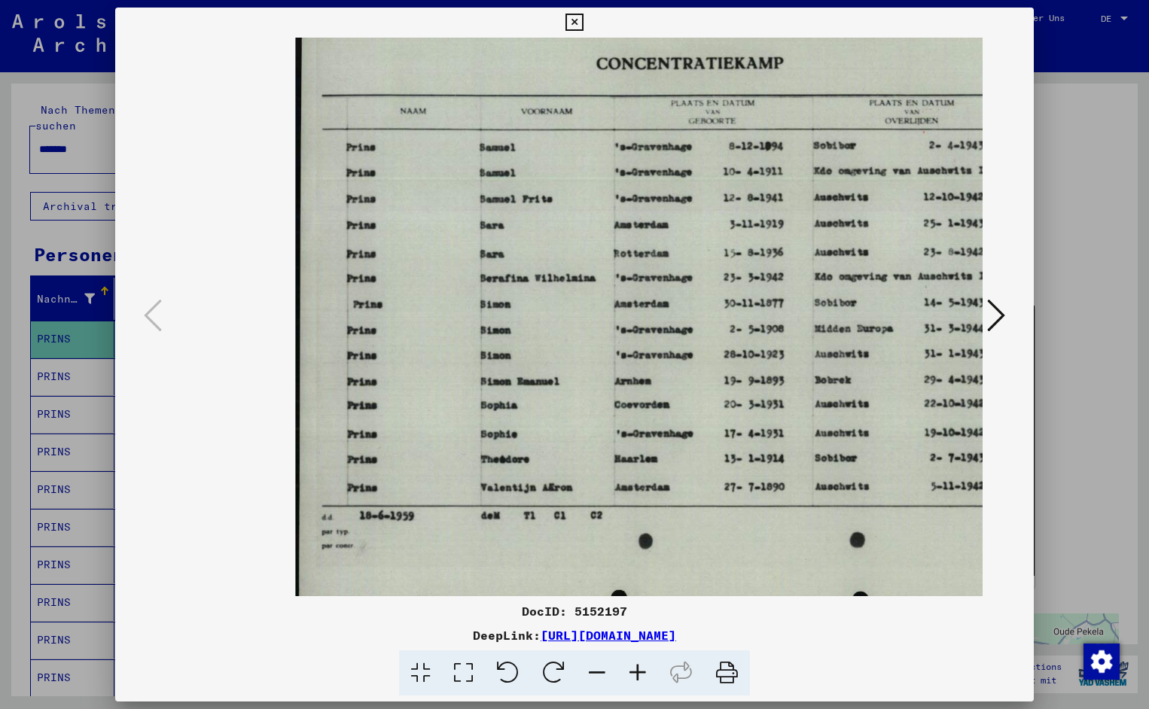
click at [637, 669] on icon at bounding box center [637, 673] width 41 height 46
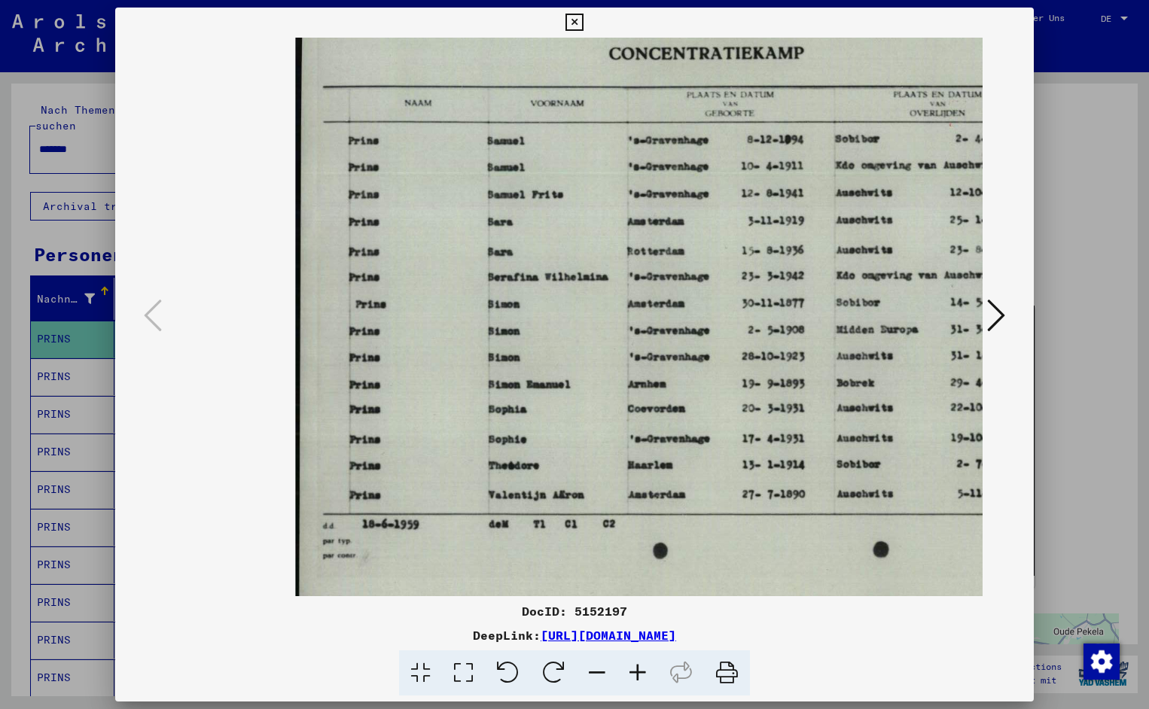
click at [637, 669] on icon at bounding box center [637, 673] width 41 height 46
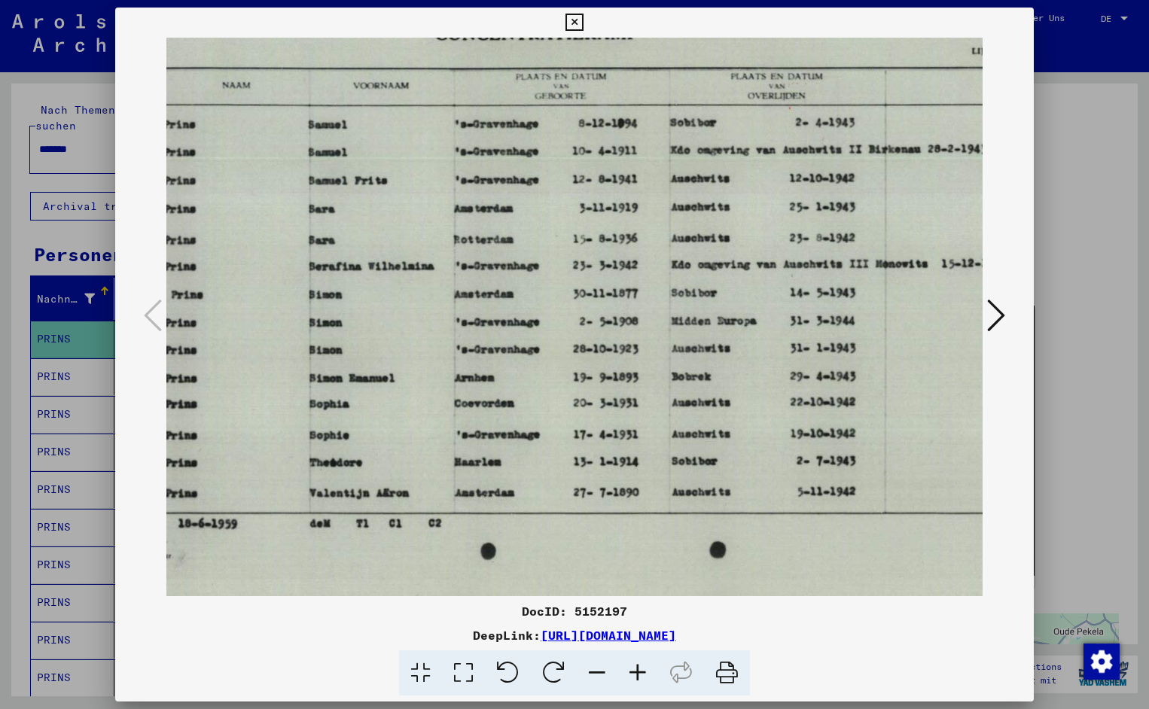
scroll to position [9, 184]
drag, startPoint x: 667, startPoint y: 401, endPoint x: 483, endPoint y: 406, distance: 184.5
click at [583, 28] on icon at bounding box center [573, 23] width 17 height 18
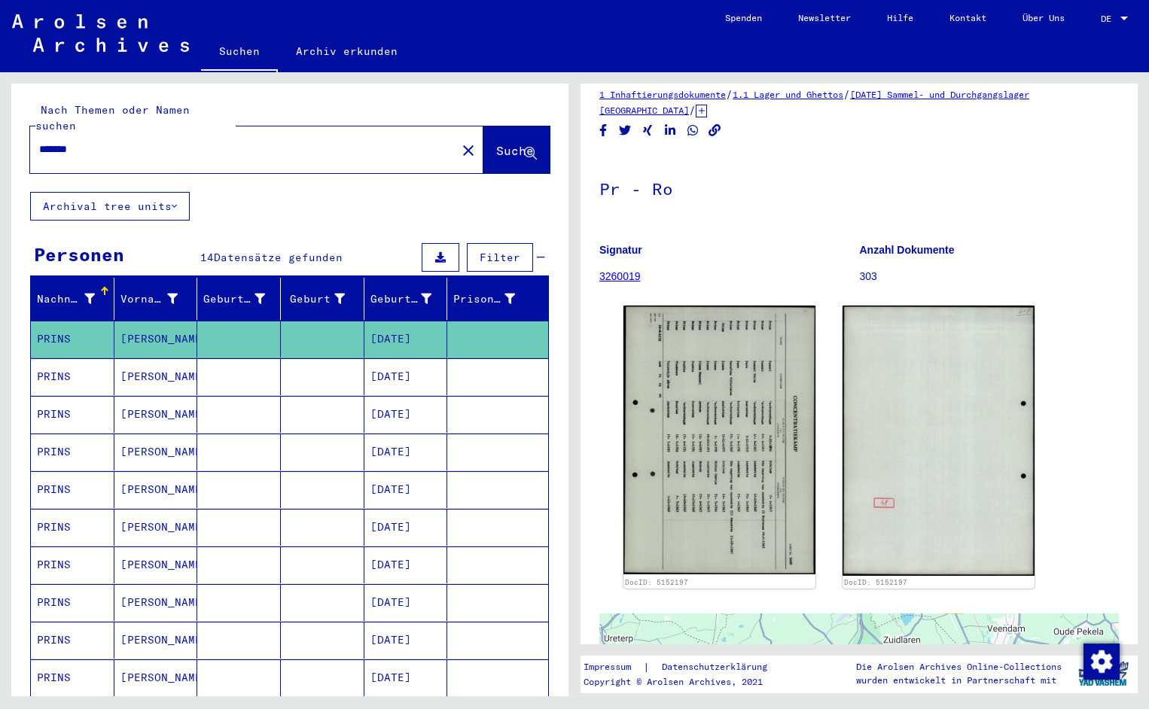
click at [92, 142] on input "*******" at bounding box center [243, 150] width 408 height 16
click at [508, 143] on span "Suche" at bounding box center [515, 150] width 38 height 15
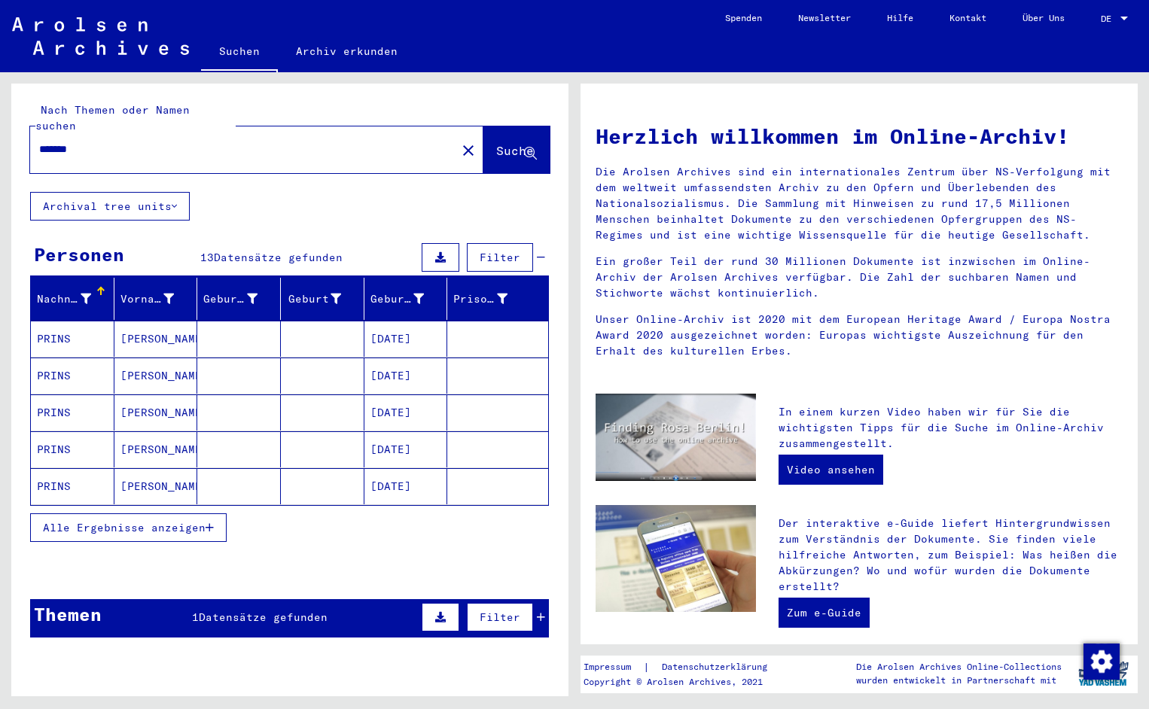
click at [72, 321] on mat-cell "PRINS" at bounding box center [73, 339] width 84 height 36
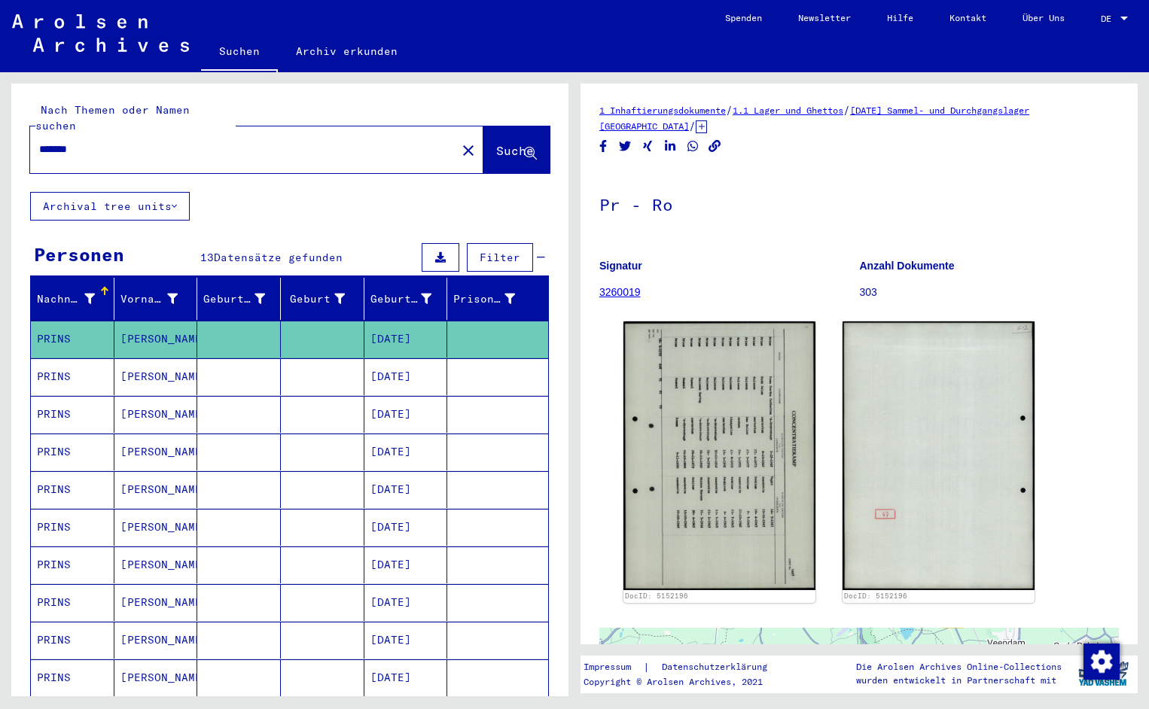
click at [702, 435] on img at bounding box center [719, 455] width 192 height 269
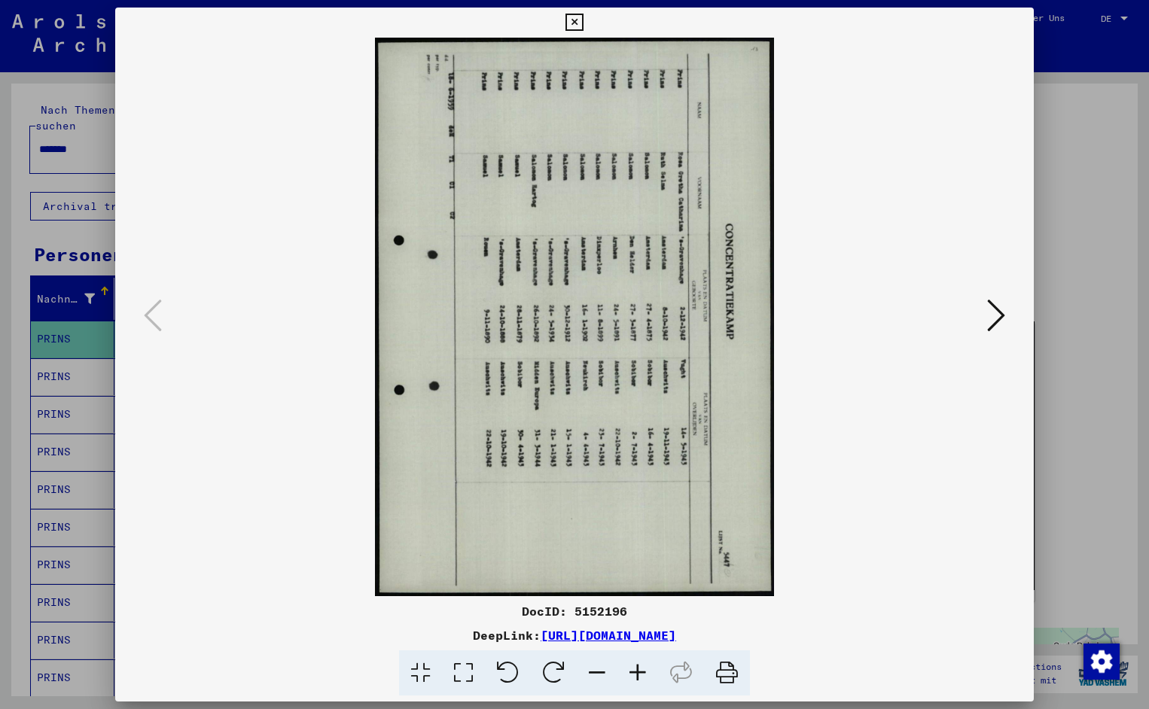
click at [510, 665] on icon at bounding box center [508, 673] width 46 height 46
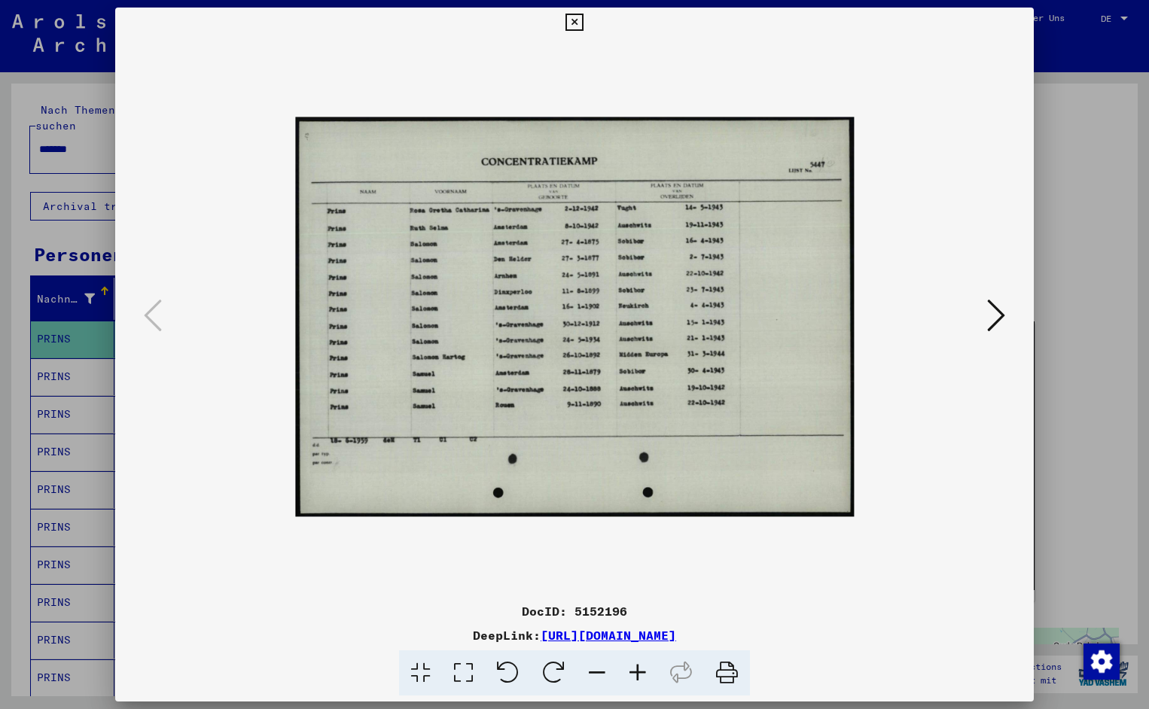
click at [642, 665] on icon at bounding box center [637, 673] width 41 height 46
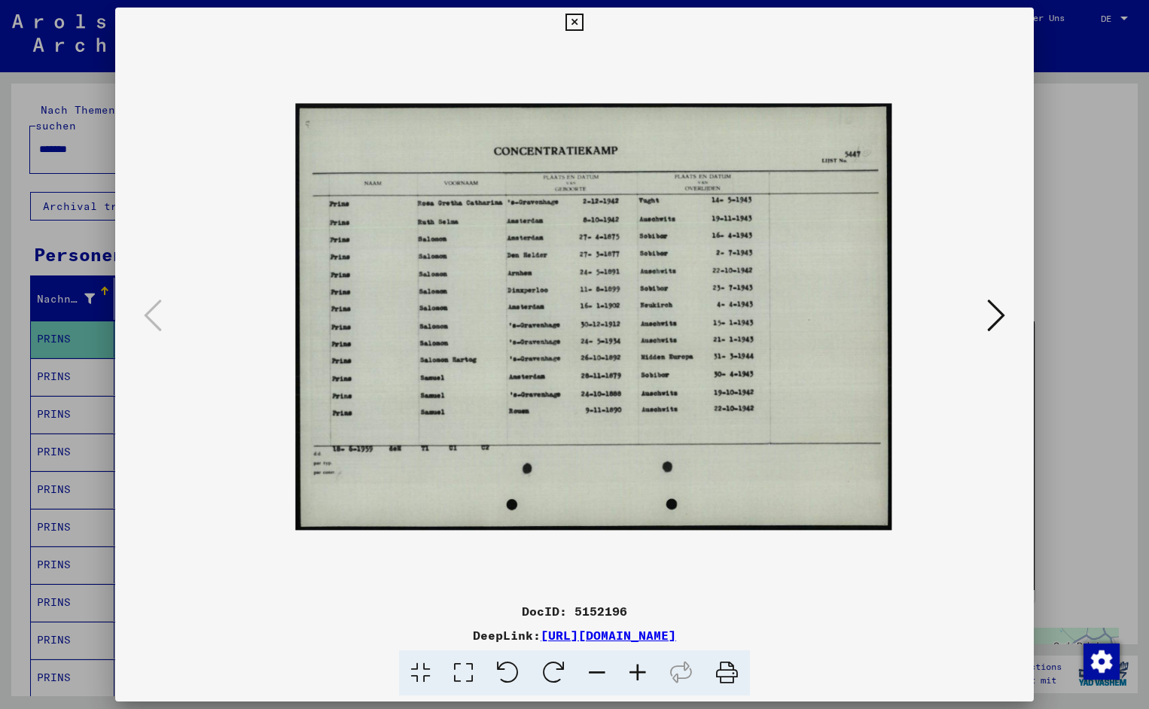
click at [642, 665] on icon at bounding box center [637, 673] width 41 height 46
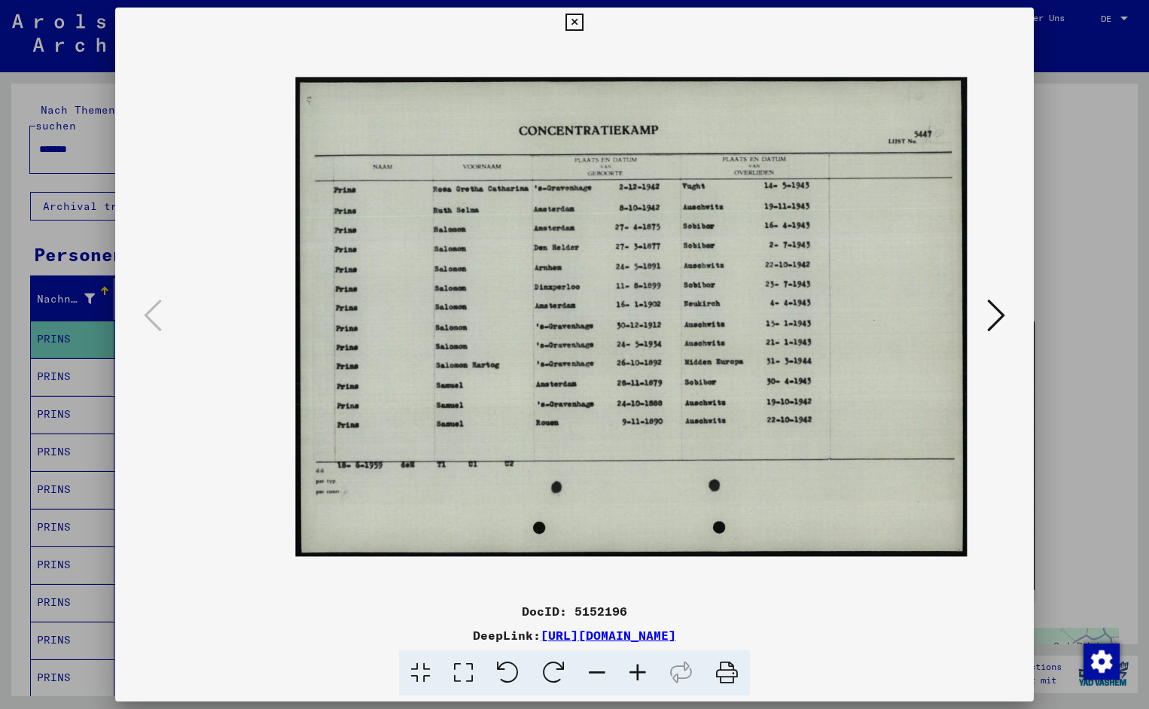
click at [642, 665] on icon at bounding box center [637, 673] width 41 height 46
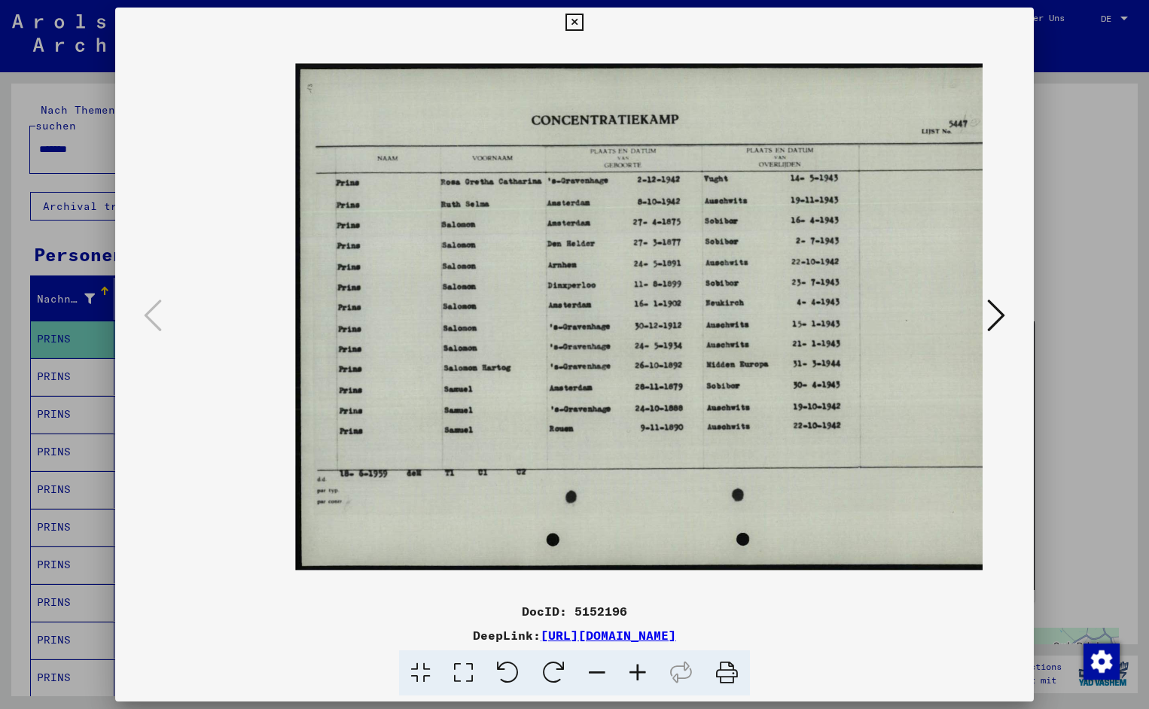
click at [642, 665] on icon at bounding box center [637, 673] width 41 height 46
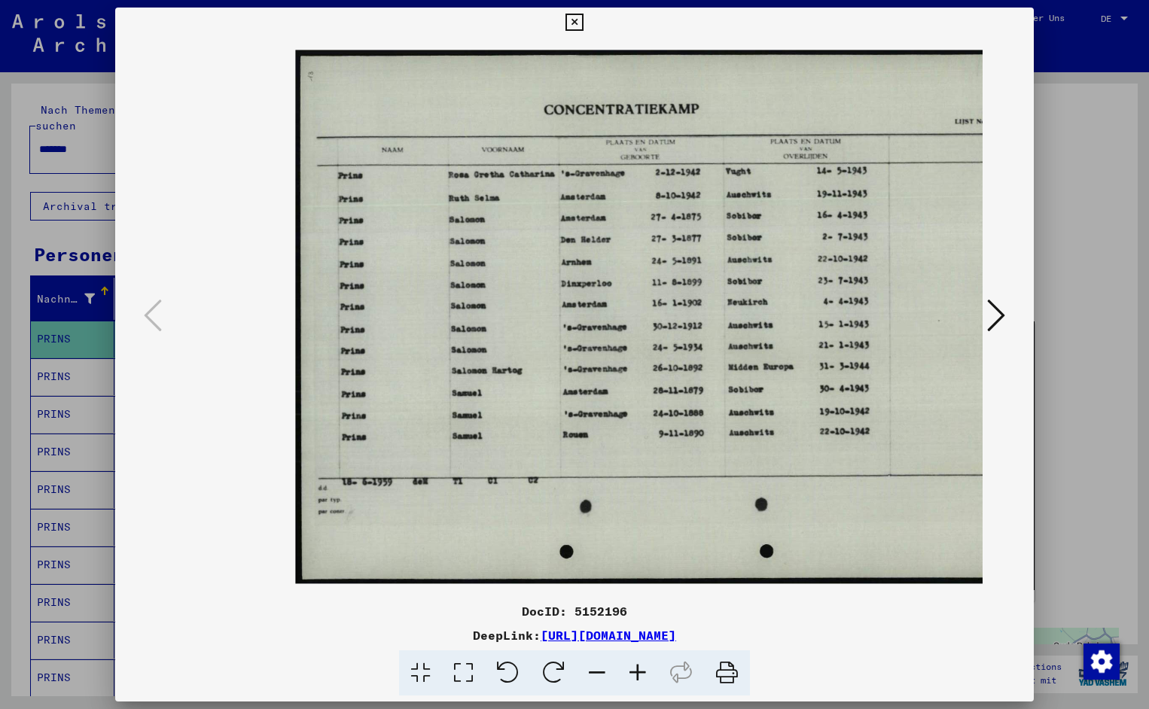
click at [642, 665] on icon at bounding box center [637, 673] width 41 height 46
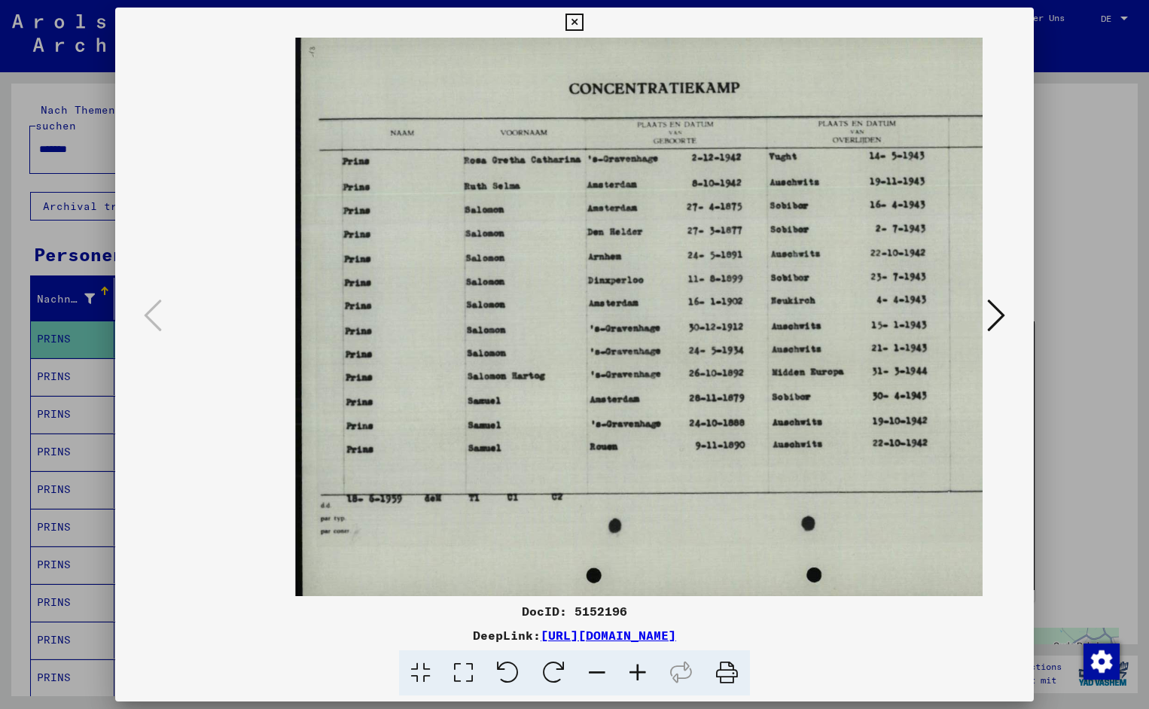
click at [642, 665] on icon at bounding box center [637, 673] width 41 height 46
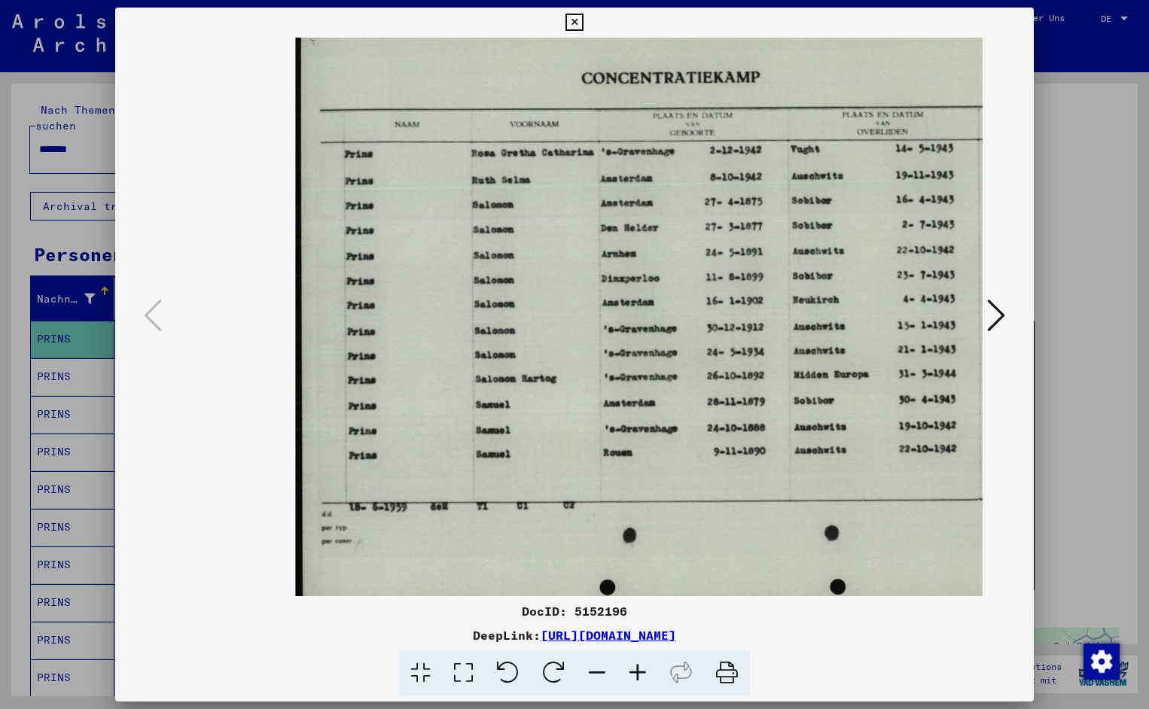
click at [642, 665] on icon at bounding box center [637, 673] width 41 height 46
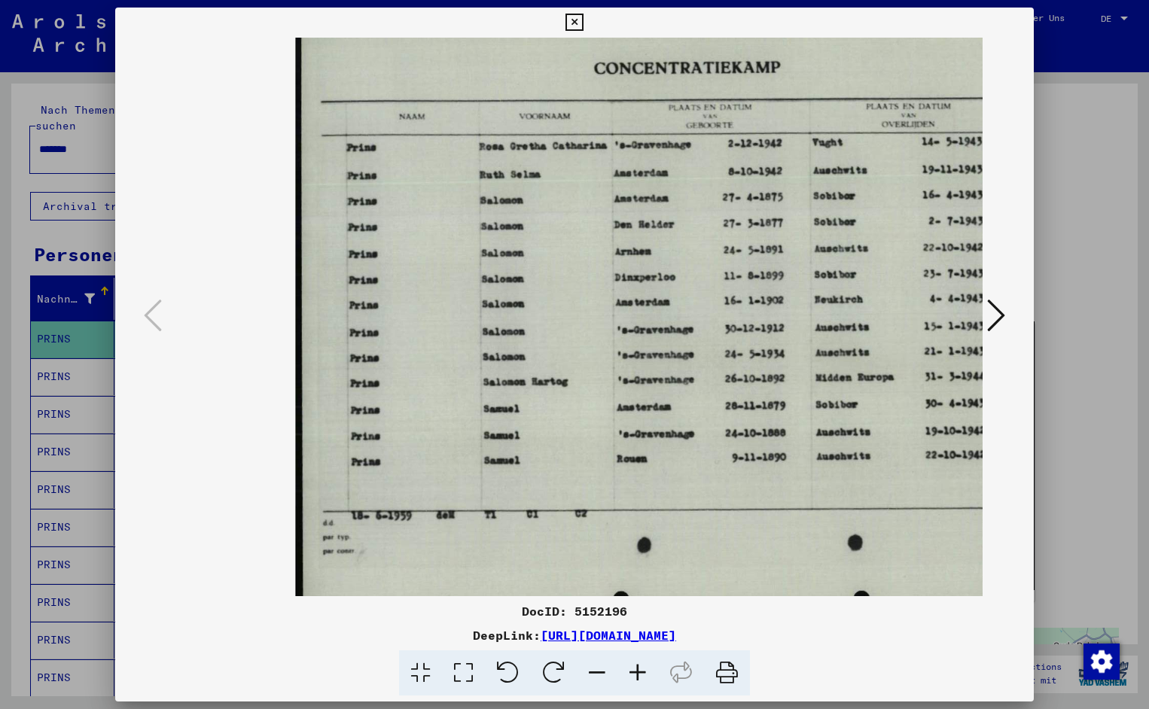
click at [642, 665] on icon at bounding box center [637, 673] width 41 height 46
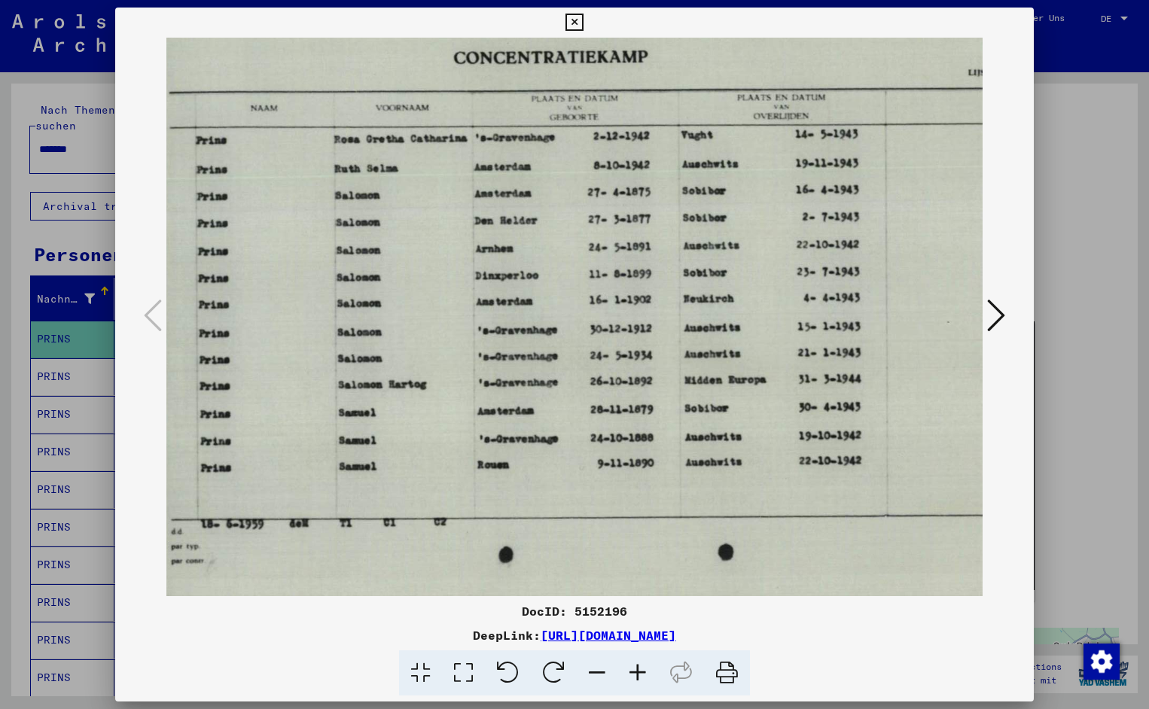
scroll to position [0, 157]
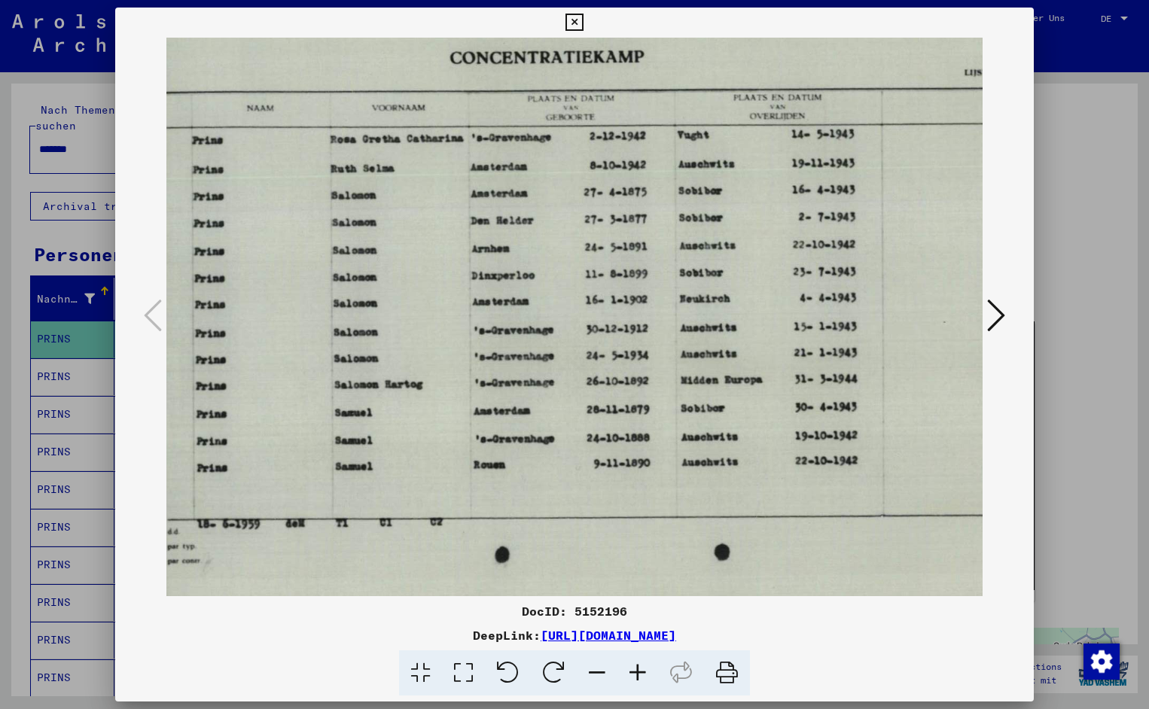
drag, startPoint x: 784, startPoint y: 336, endPoint x: 628, endPoint y: 368, distance: 159.2
click at [583, 20] on icon at bounding box center [573, 23] width 17 height 18
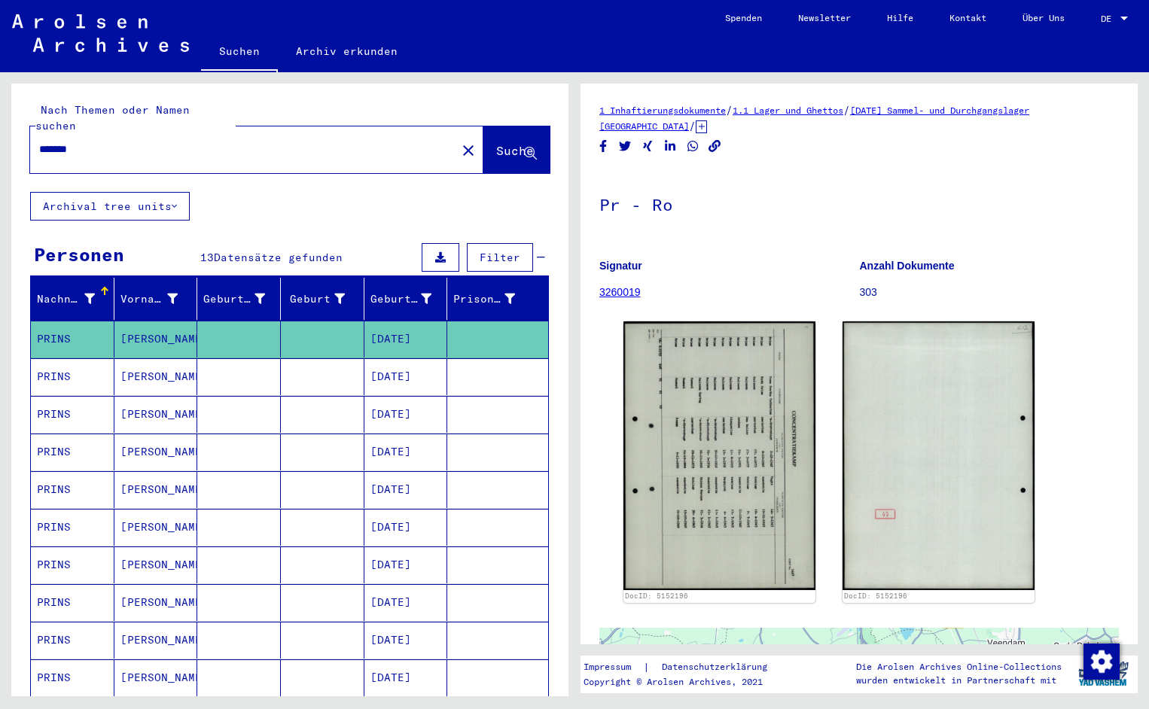
click at [94, 142] on input "*******" at bounding box center [243, 150] width 408 height 16
click at [496, 143] on span "Suche" at bounding box center [515, 150] width 38 height 15
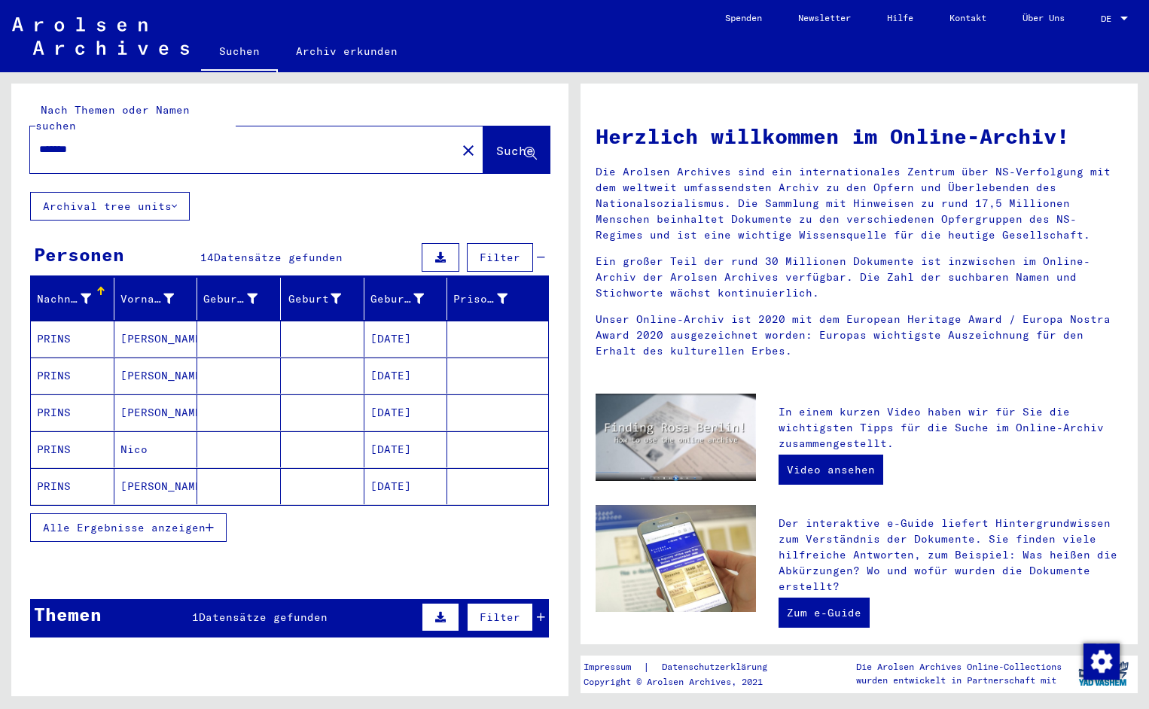
click at [67, 328] on mat-cell "PRINS" at bounding box center [73, 339] width 84 height 36
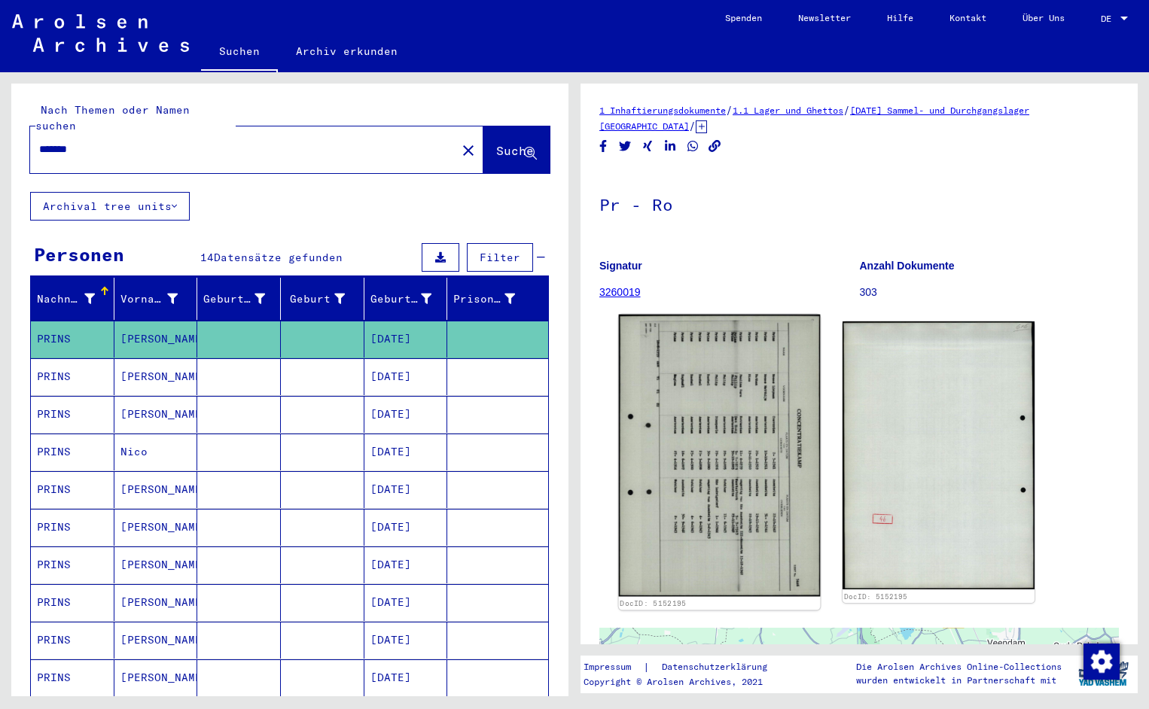
click at [677, 394] on img at bounding box center [720, 456] width 202 height 282
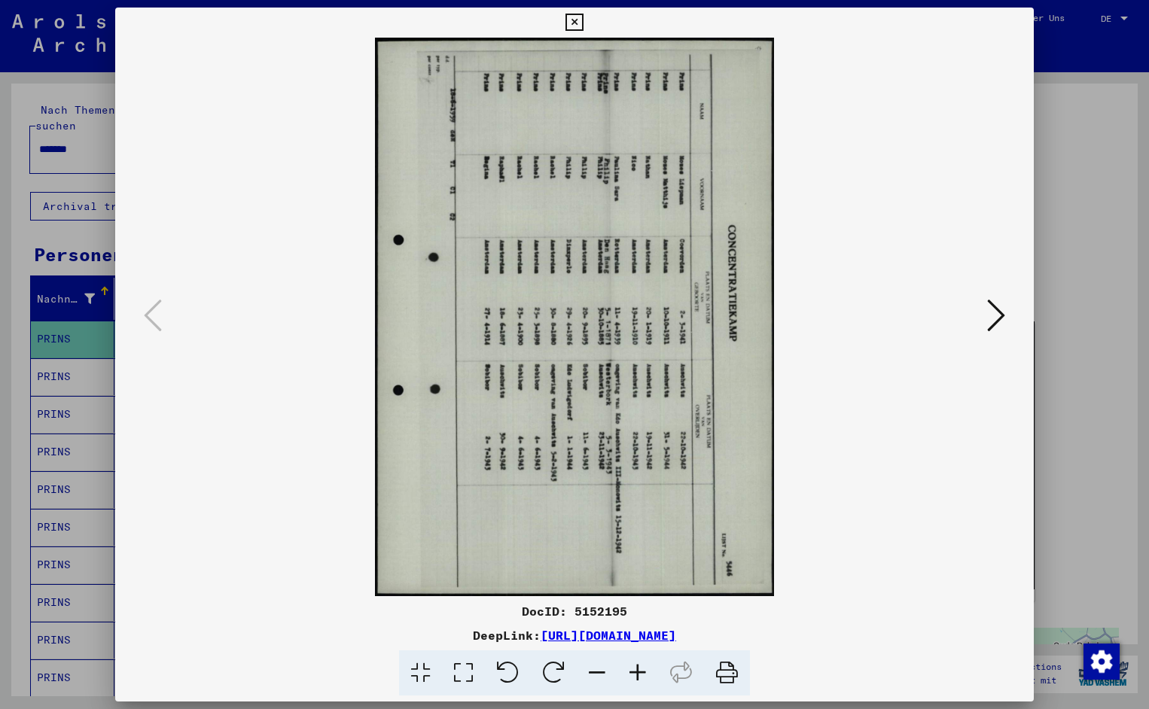
click at [516, 673] on icon at bounding box center [508, 673] width 46 height 46
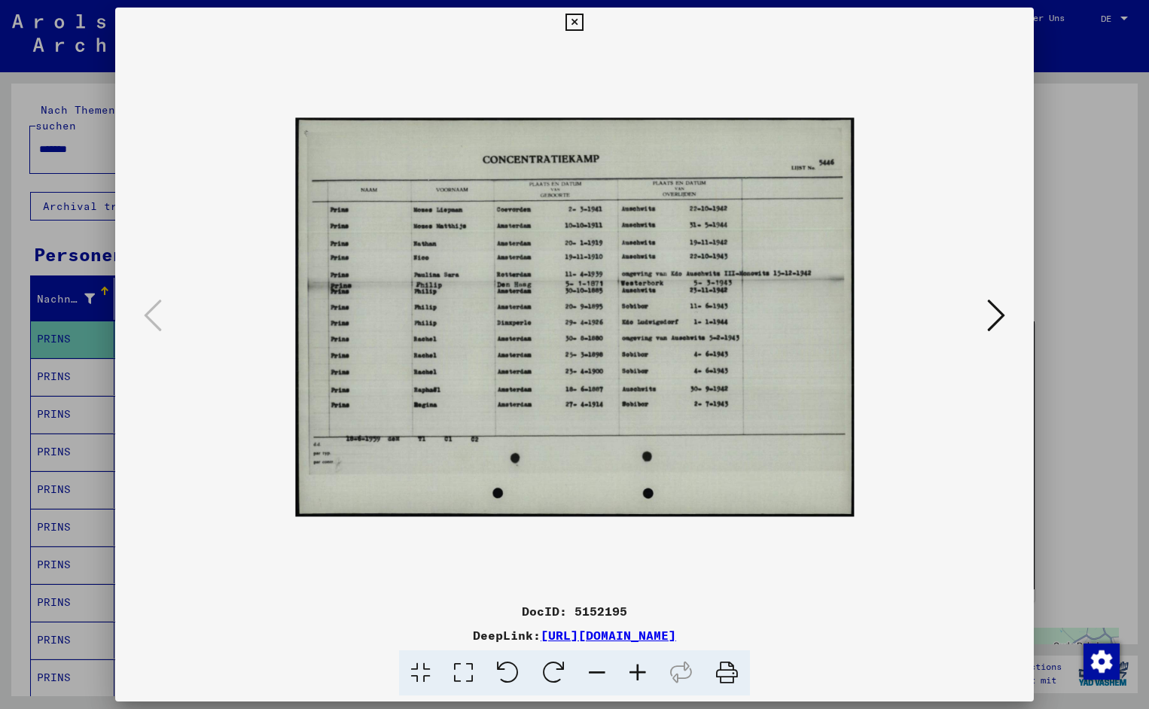
click at [637, 665] on icon at bounding box center [637, 673] width 41 height 46
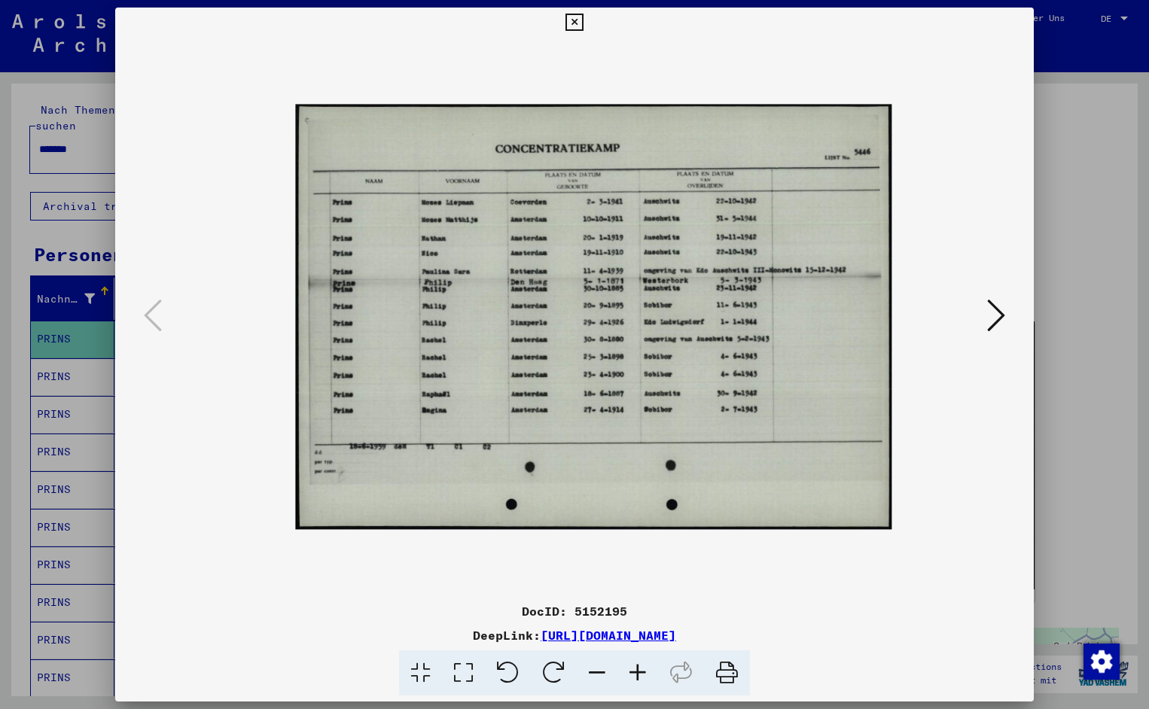
click at [637, 665] on icon at bounding box center [637, 673] width 41 height 46
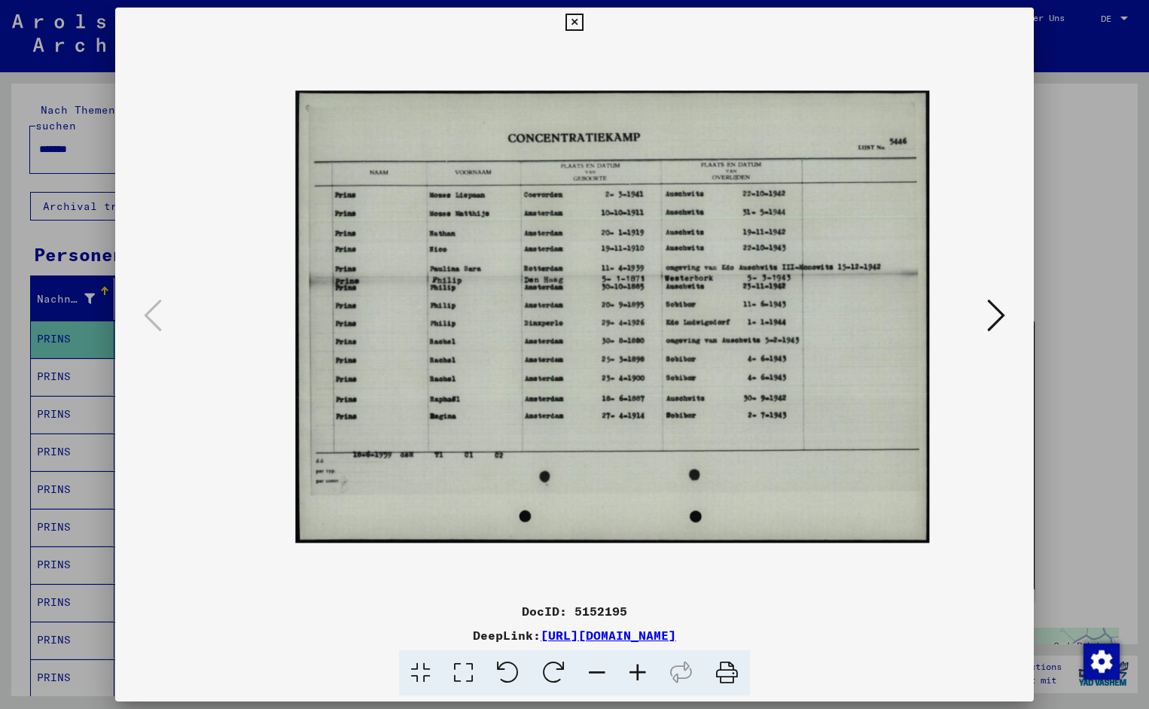
click at [637, 665] on icon at bounding box center [637, 673] width 41 height 46
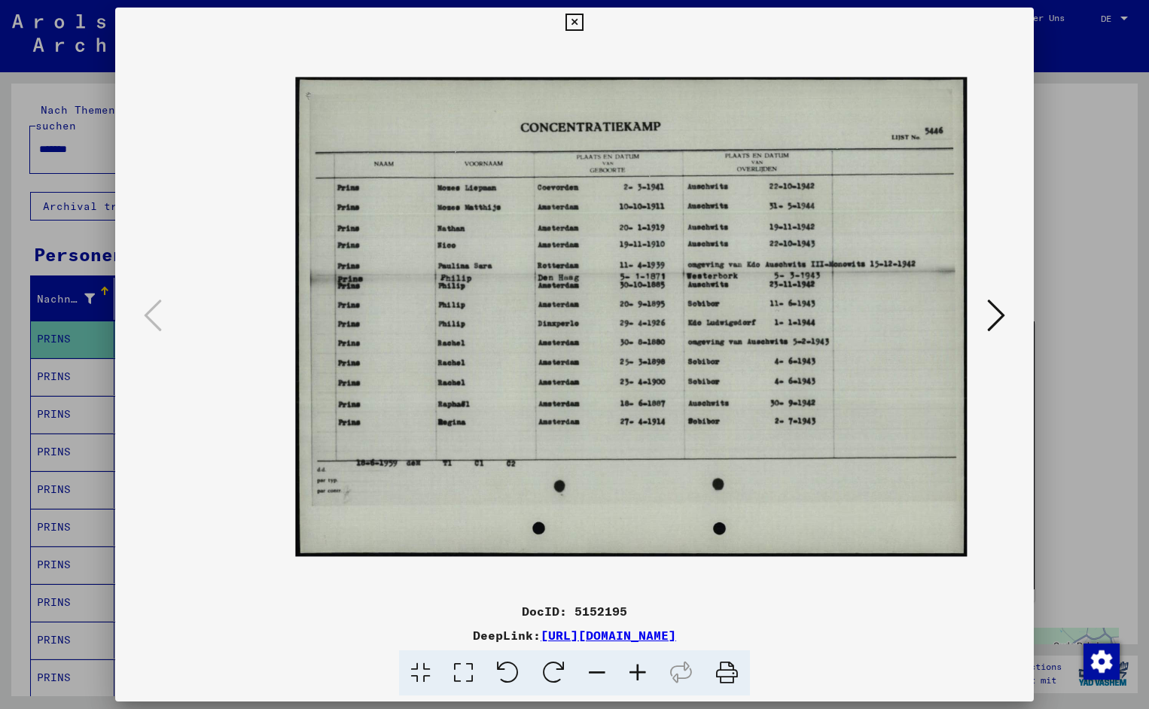
click at [637, 665] on icon at bounding box center [637, 673] width 41 height 46
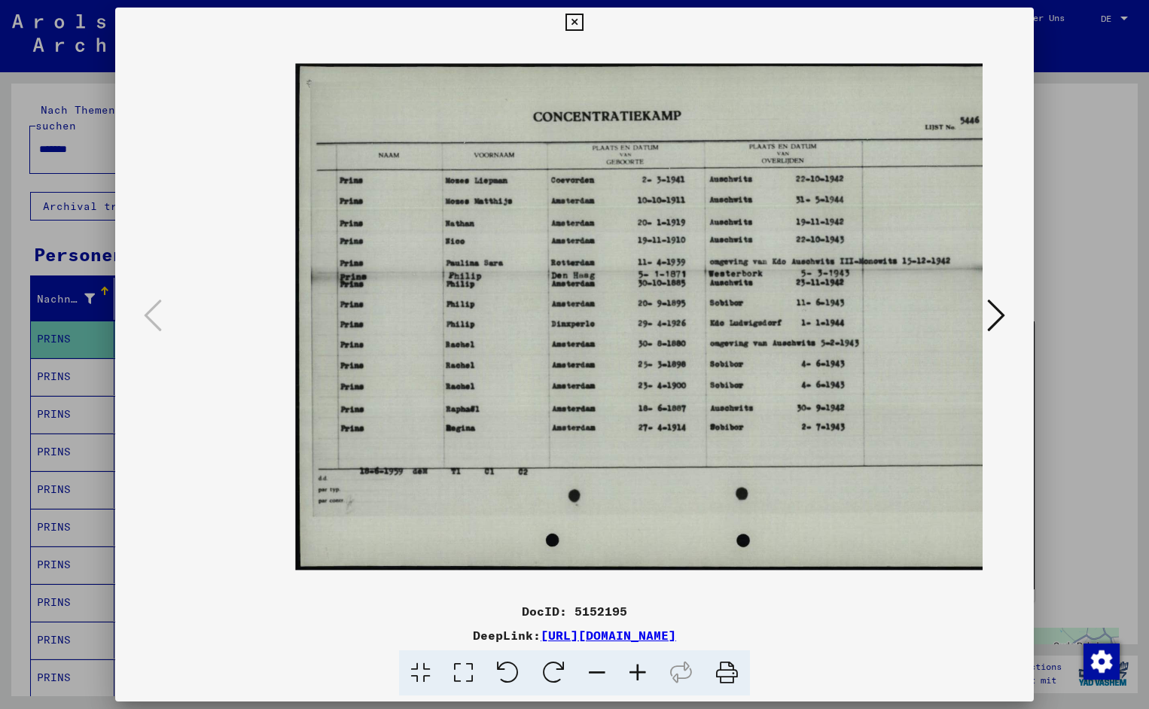
click at [637, 665] on icon at bounding box center [637, 673] width 41 height 46
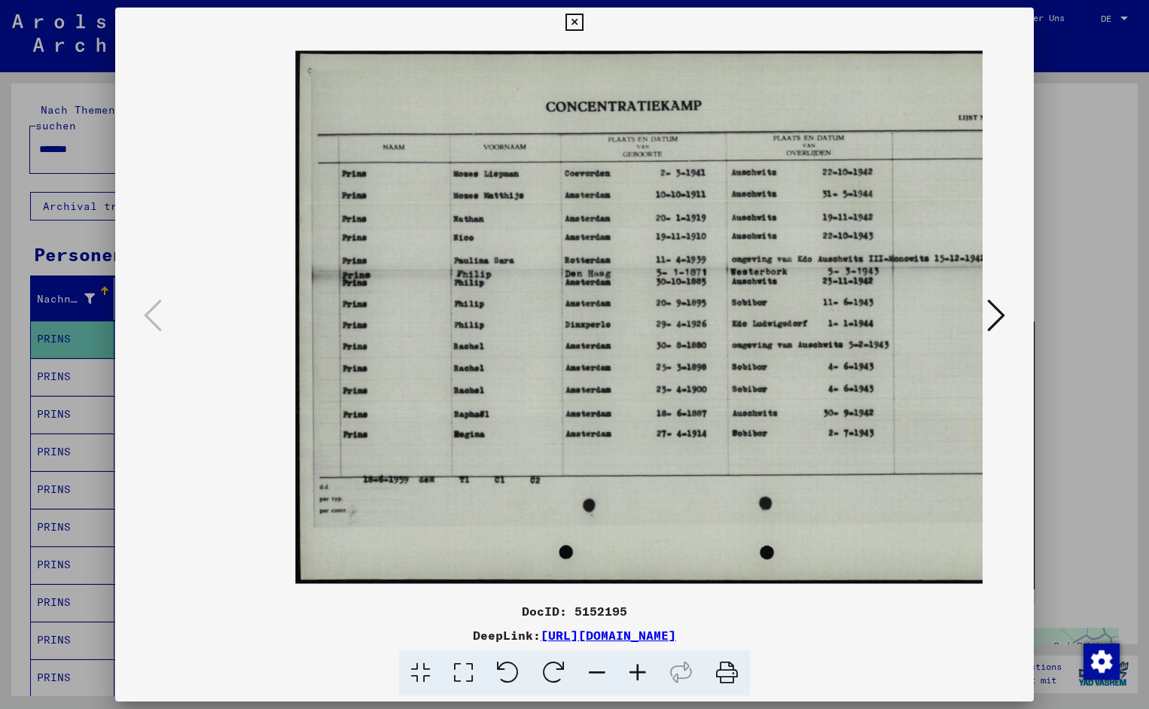
click at [637, 665] on icon at bounding box center [637, 673] width 41 height 46
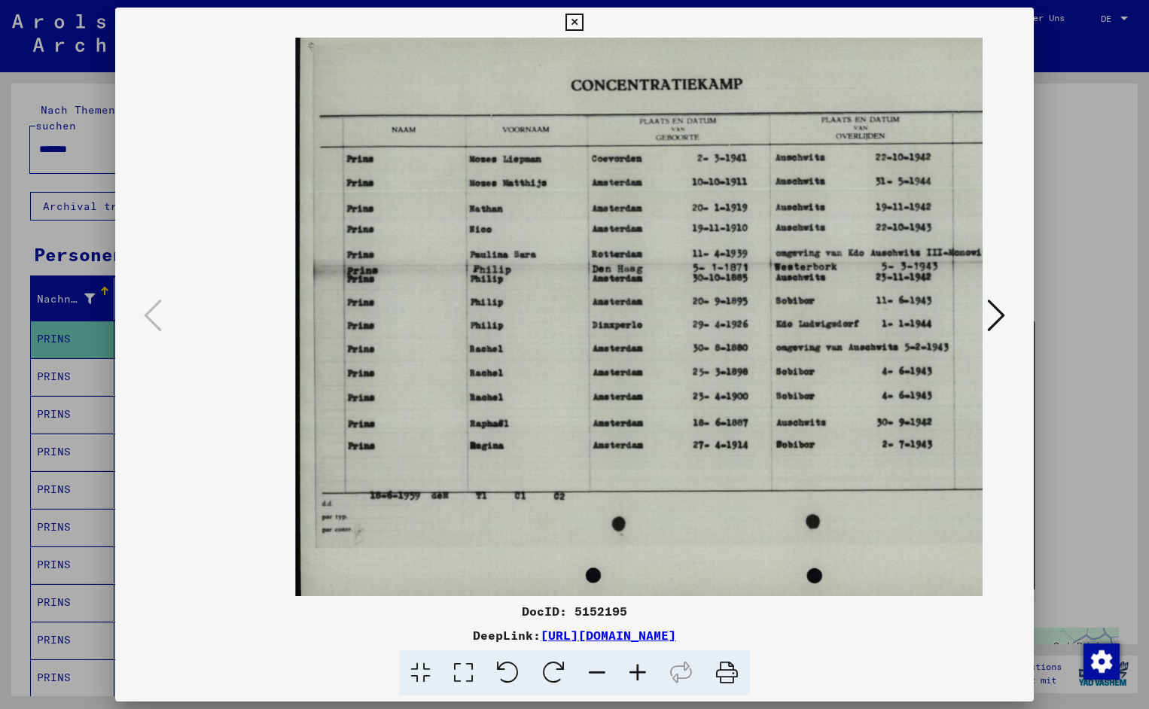
click at [637, 665] on icon at bounding box center [637, 673] width 41 height 46
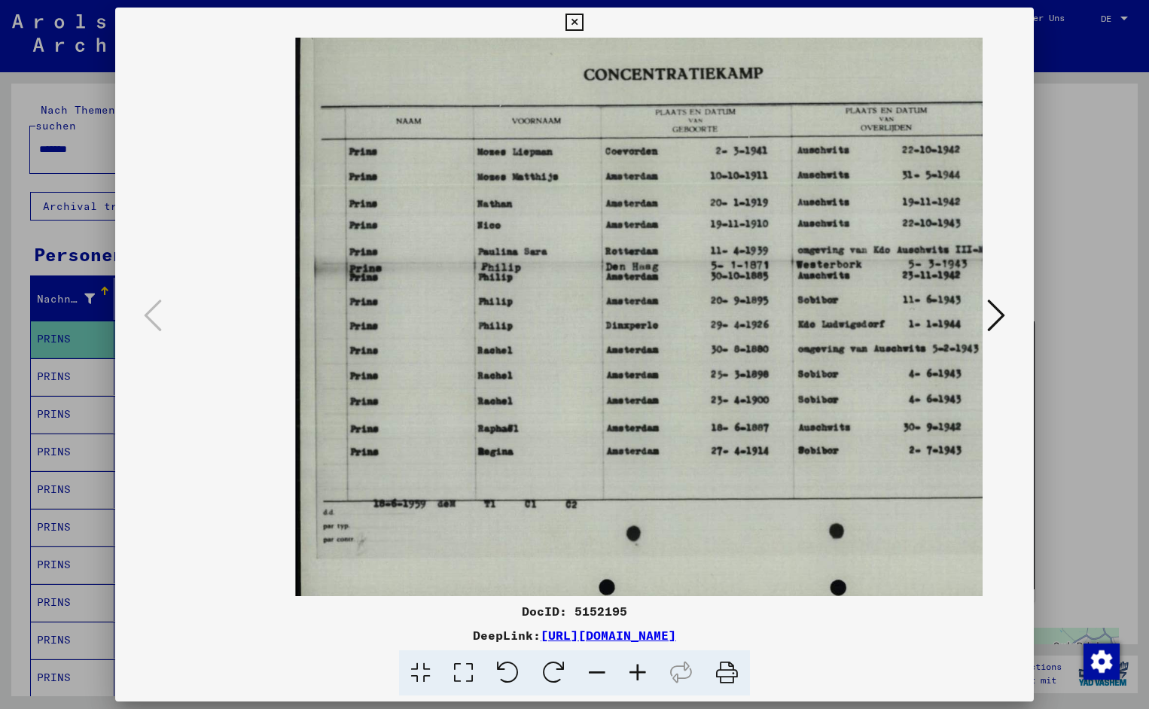
click at [637, 665] on icon at bounding box center [637, 673] width 41 height 46
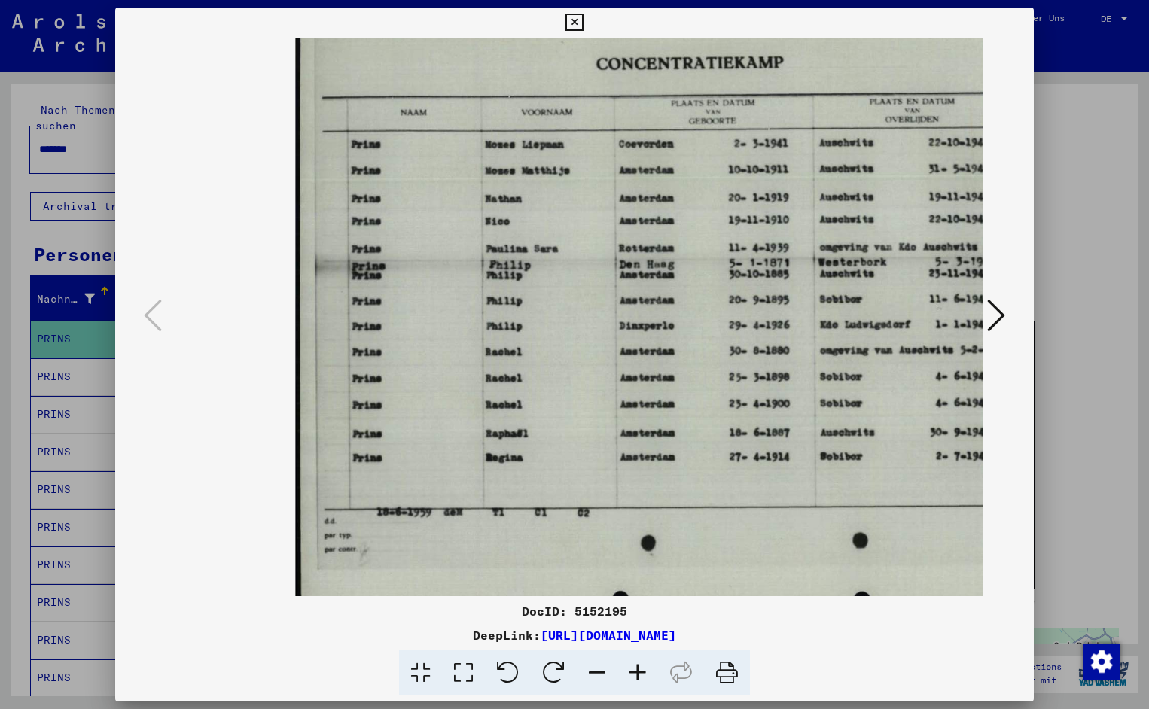
click at [637, 665] on icon at bounding box center [637, 673] width 41 height 46
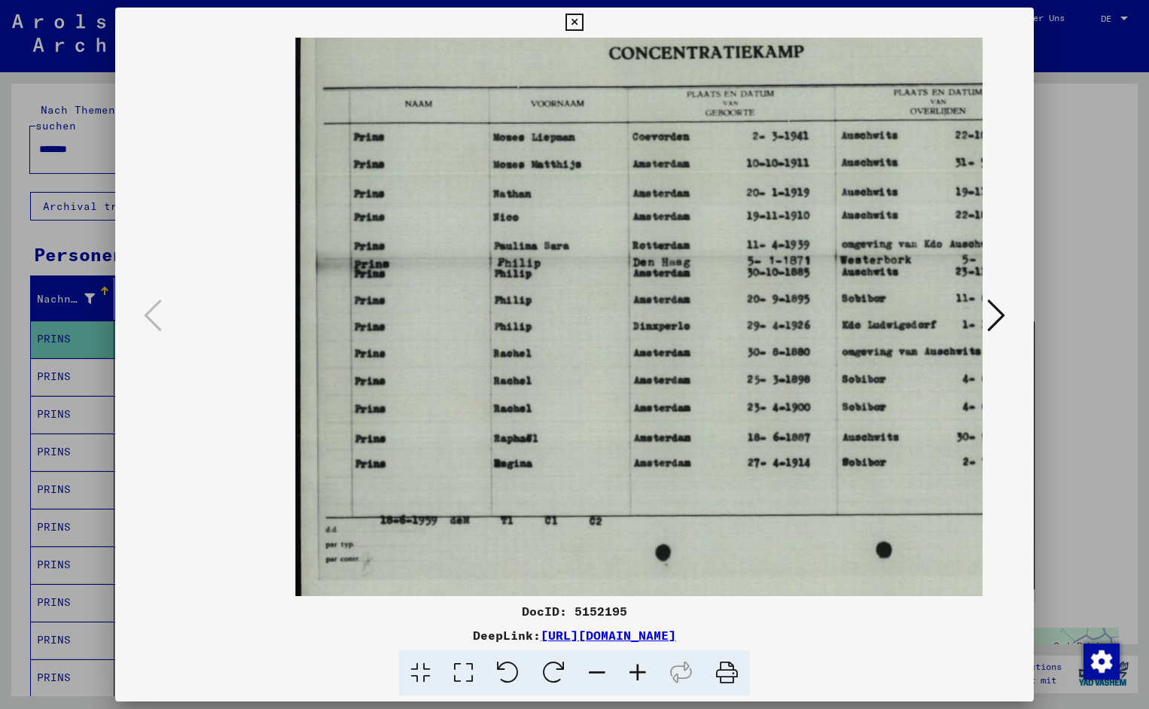
click at [637, 665] on icon at bounding box center [637, 673] width 41 height 46
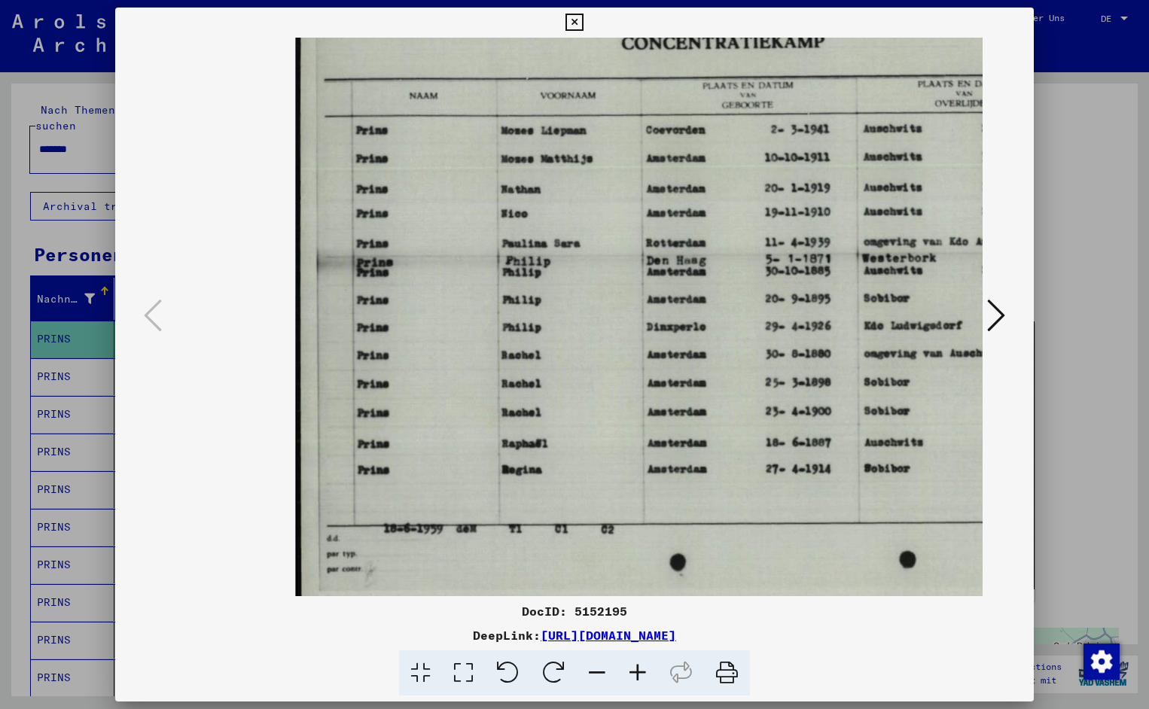
click at [637, 665] on icon at bounding box center [637, 673] width 41 height 46
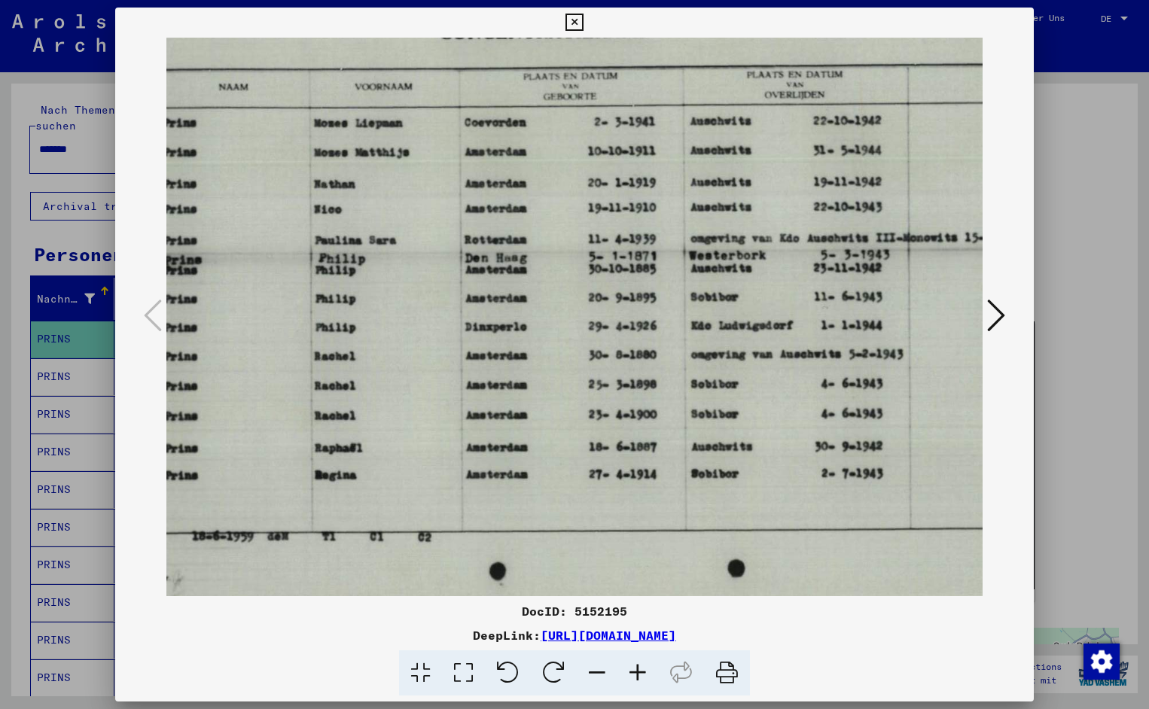
drag, startPoint x: 702, startPoint y: 385, endPoint x: 508, endPoint y: 417, distance: 196.8
click at [583, 23] on icon at bounding box center [573, 23] width 17 height 18
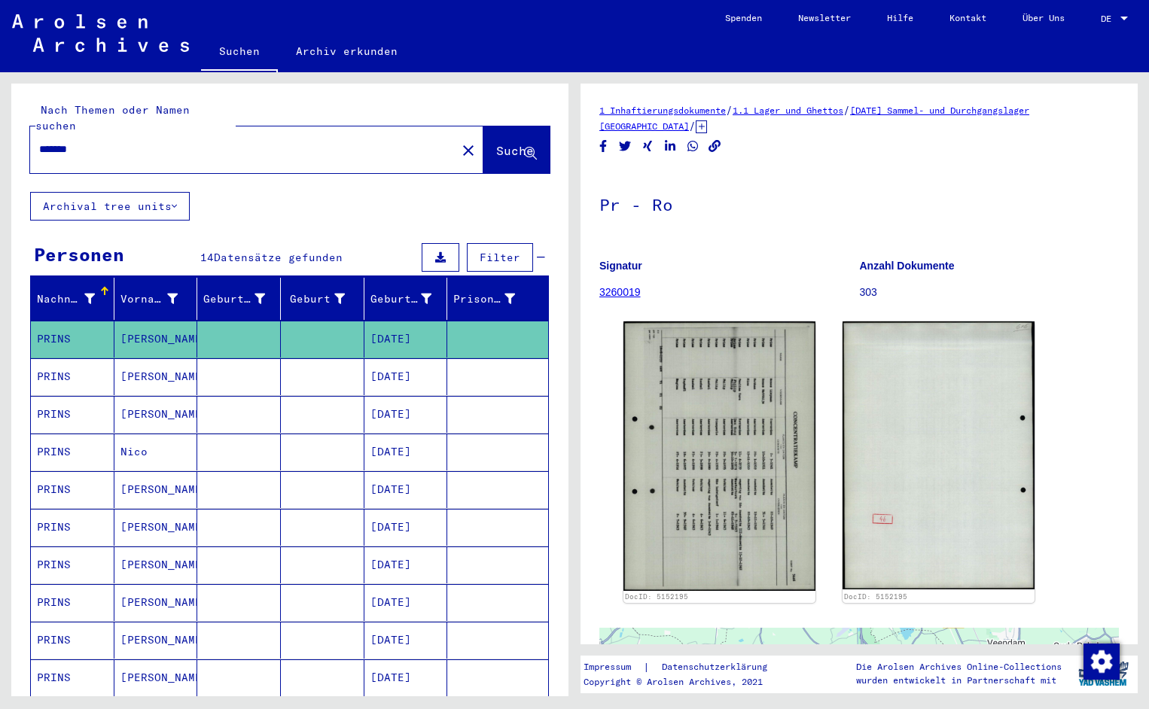
click at [96, 142] on input "*******" at bounding box center [243, 150] width 408 height 16
click at [502, 143] on span "Suche" at bounding box center [515, 150] width 38 height 15
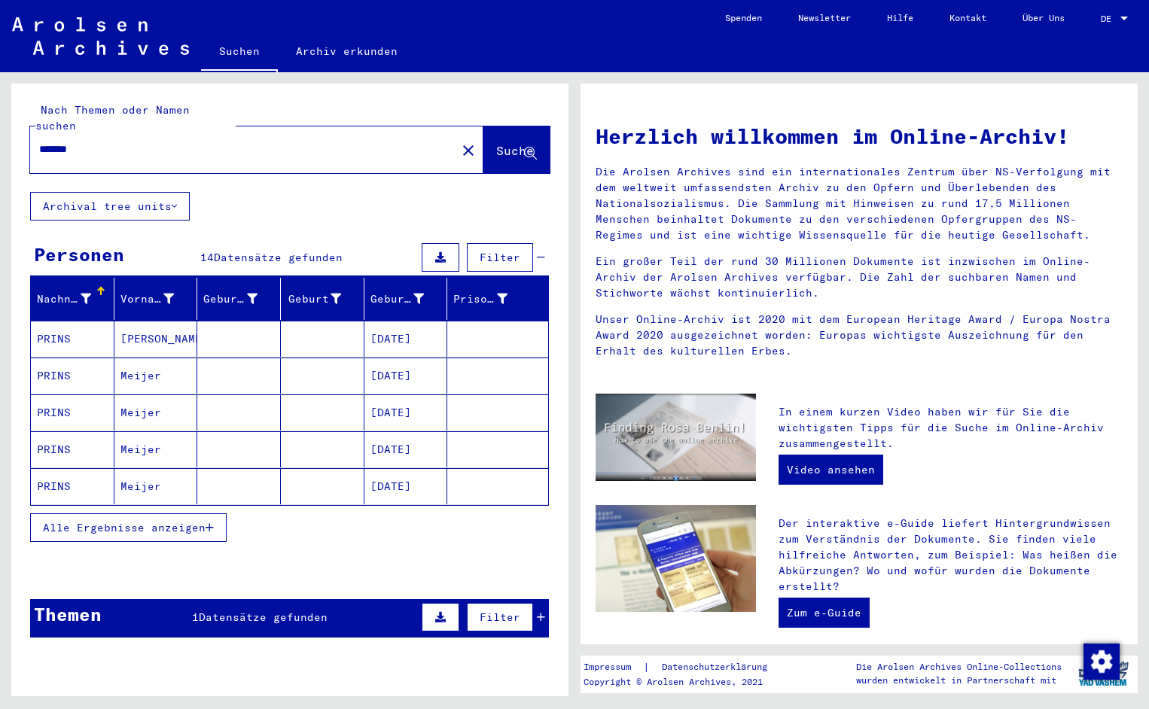
click at [69, 321] on mat-cell "PRINS" at bounding box center [73, 339] width 84 height 36
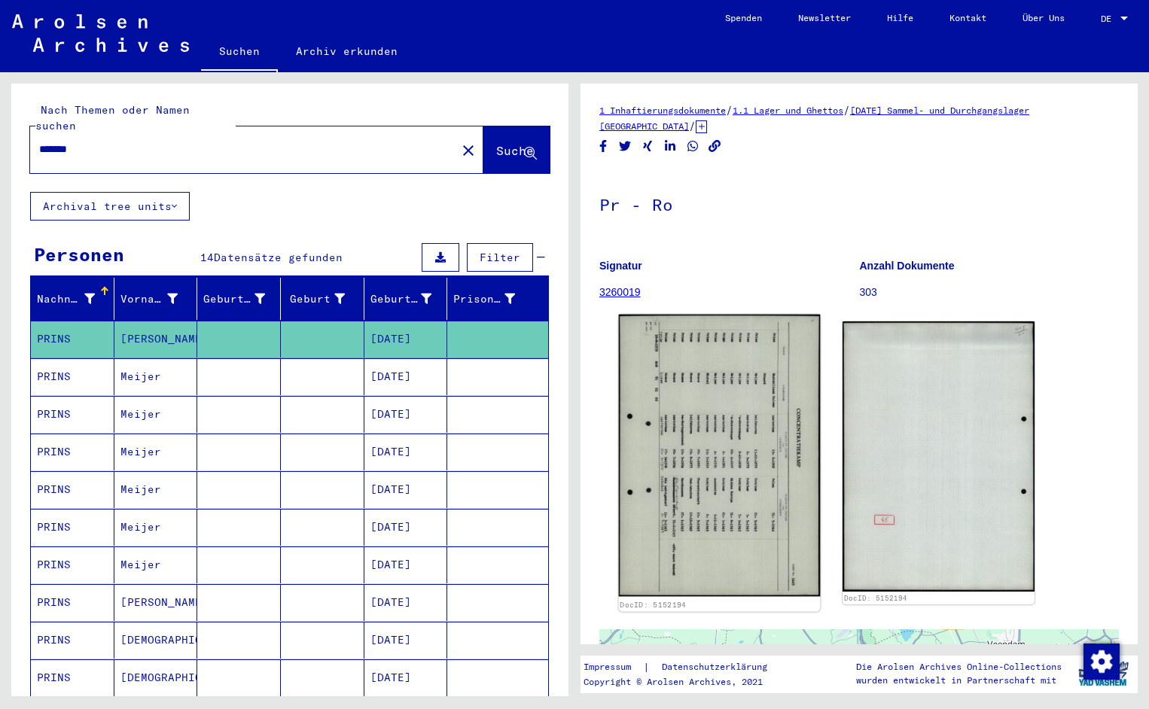
click at [710, 448] on img at bounding box center [720, 456] width 202 height 282
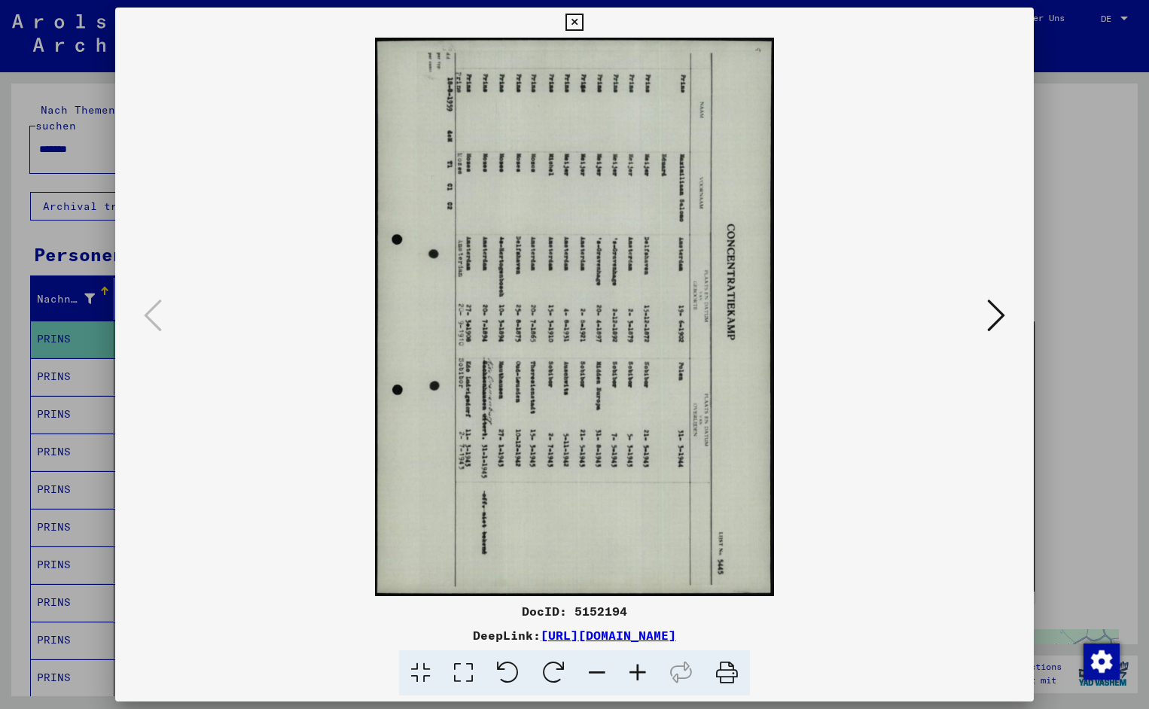
click at [503, 659] on icon at bounding box center [508, 673] width 46 height 46
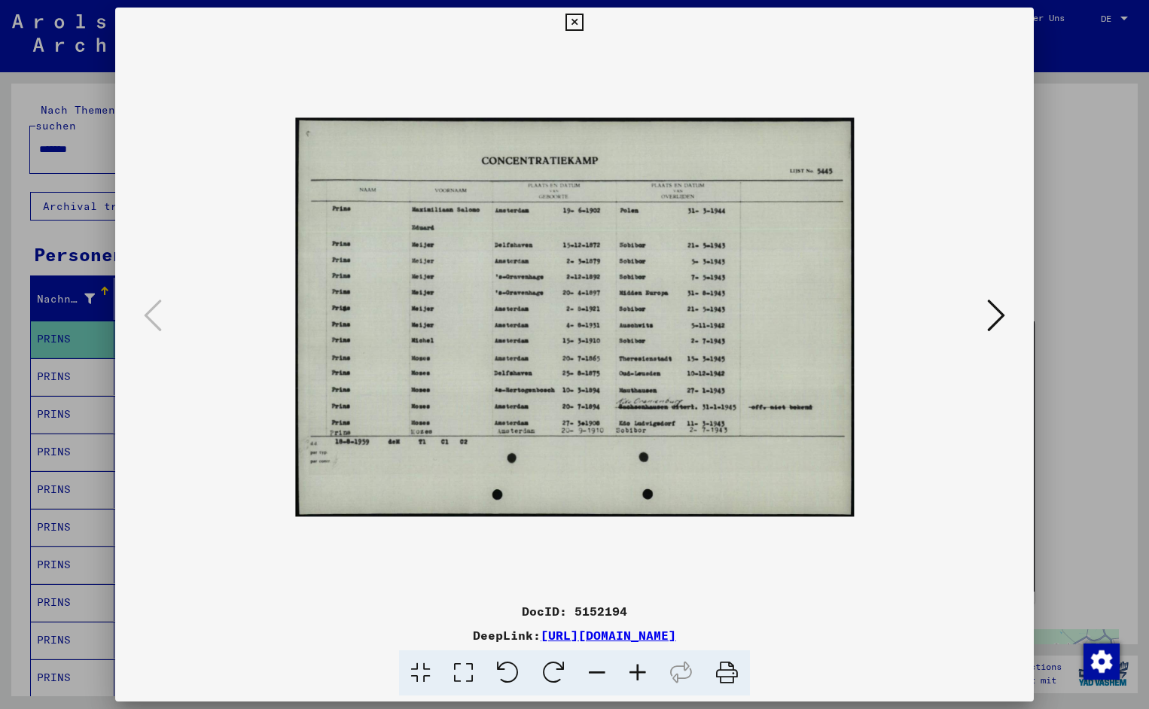
click at [635, 671] on icon at bounding box center [637, 673] width 41 height 46
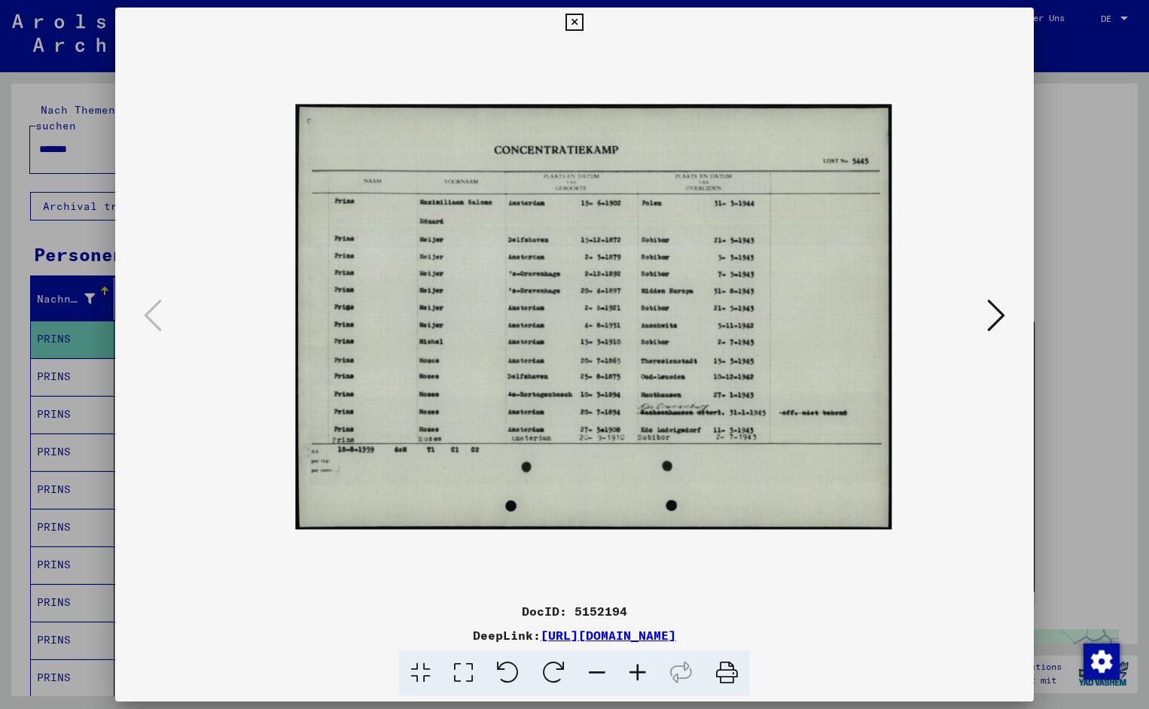
click at [635, 671] on icon at bounding box center [637, 673] width 41 height 46
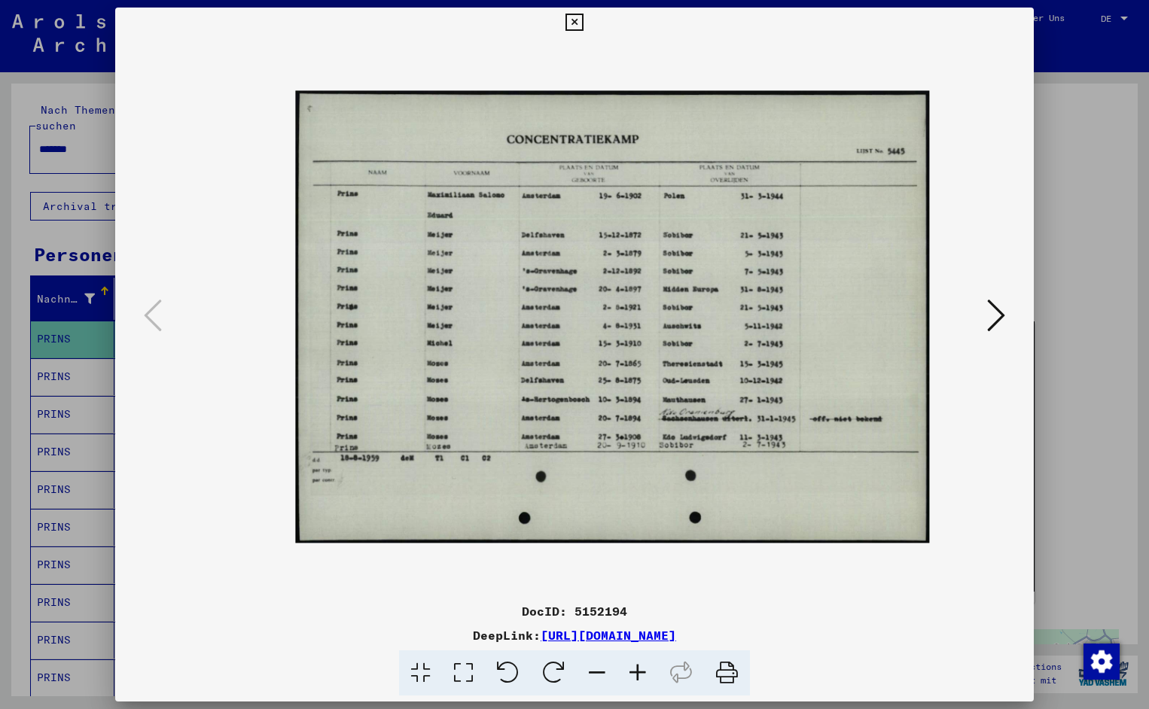
click at [635, 671] on icon at bounding box center [637, 673] width 41 height 46
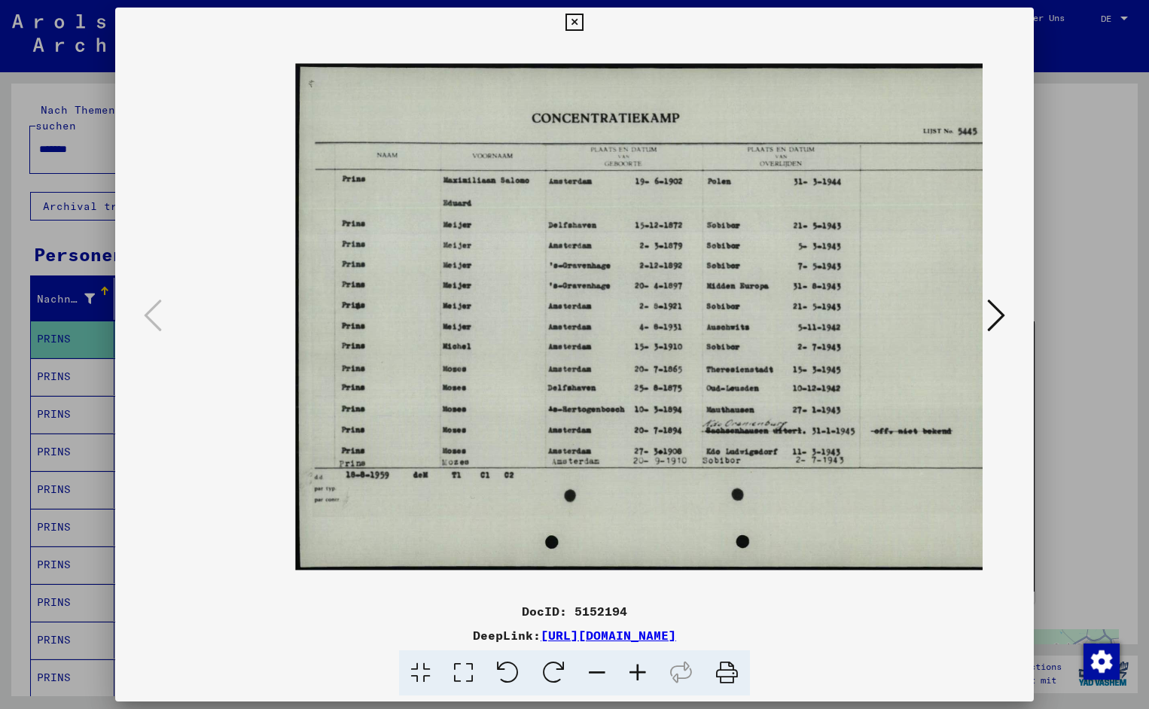
click at [635, 671] on icon at bounding box center [637, 673] width 41 height 46
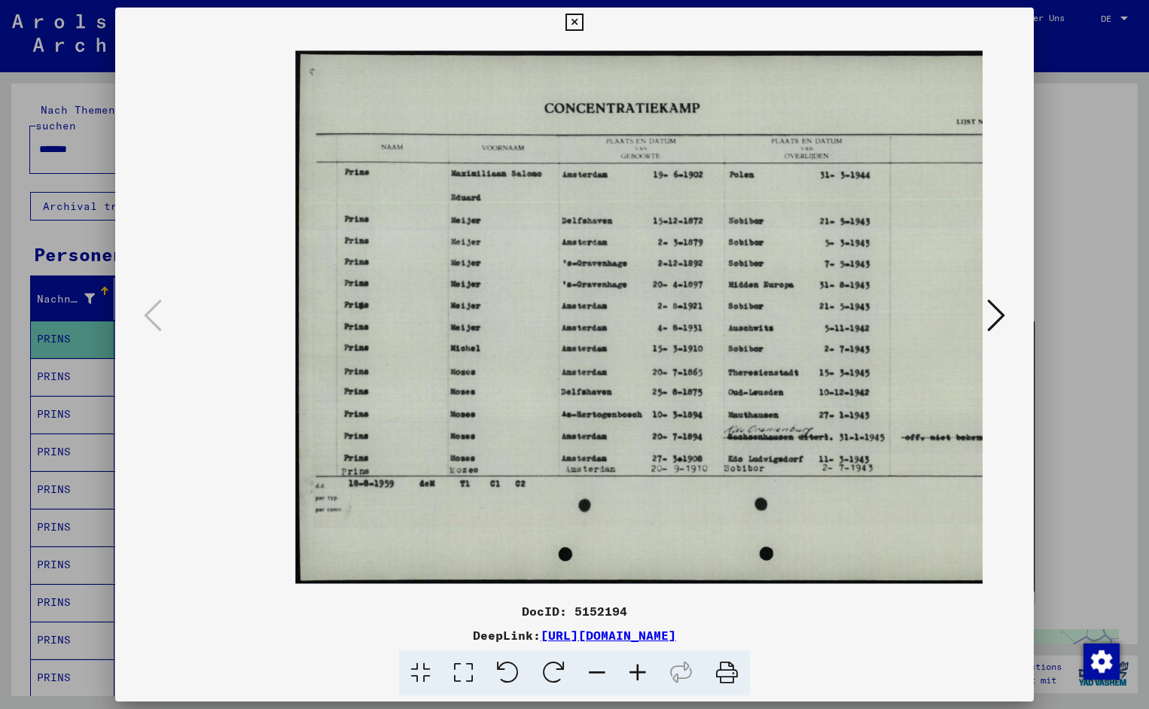
click at [635, 671] on icon at bounding box center [637, 673] width 41 height 46
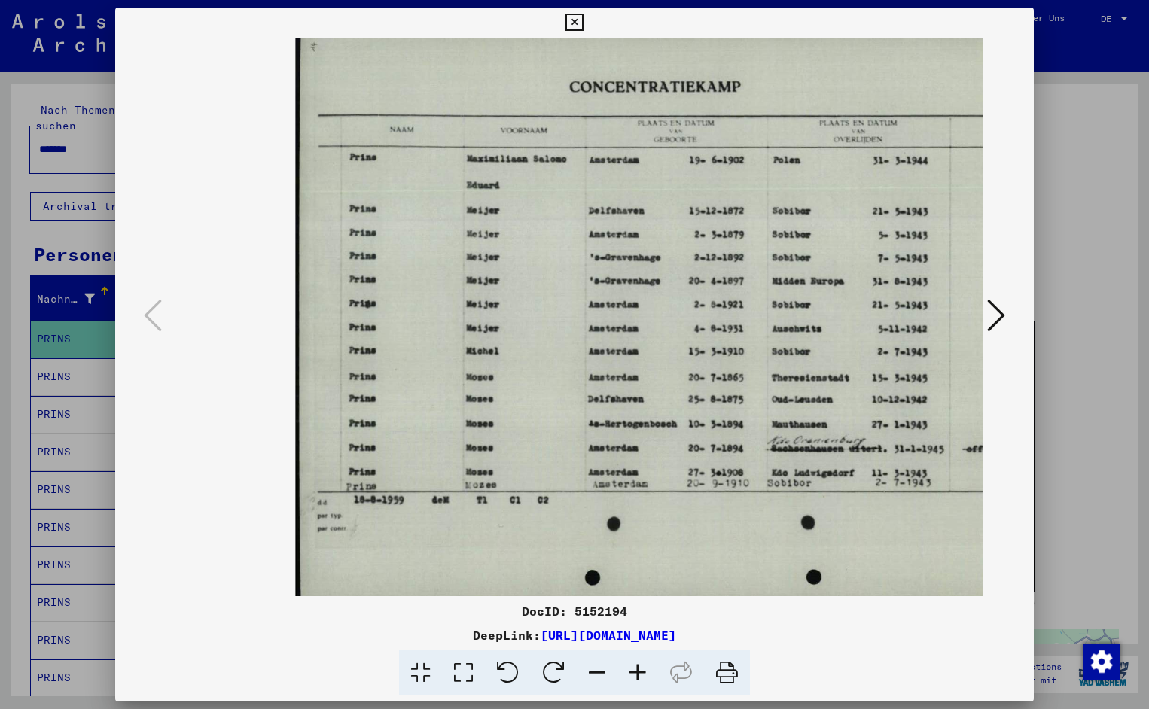
click at [635, 671] on icon at bounding box center [637, 673] width 41 height 46
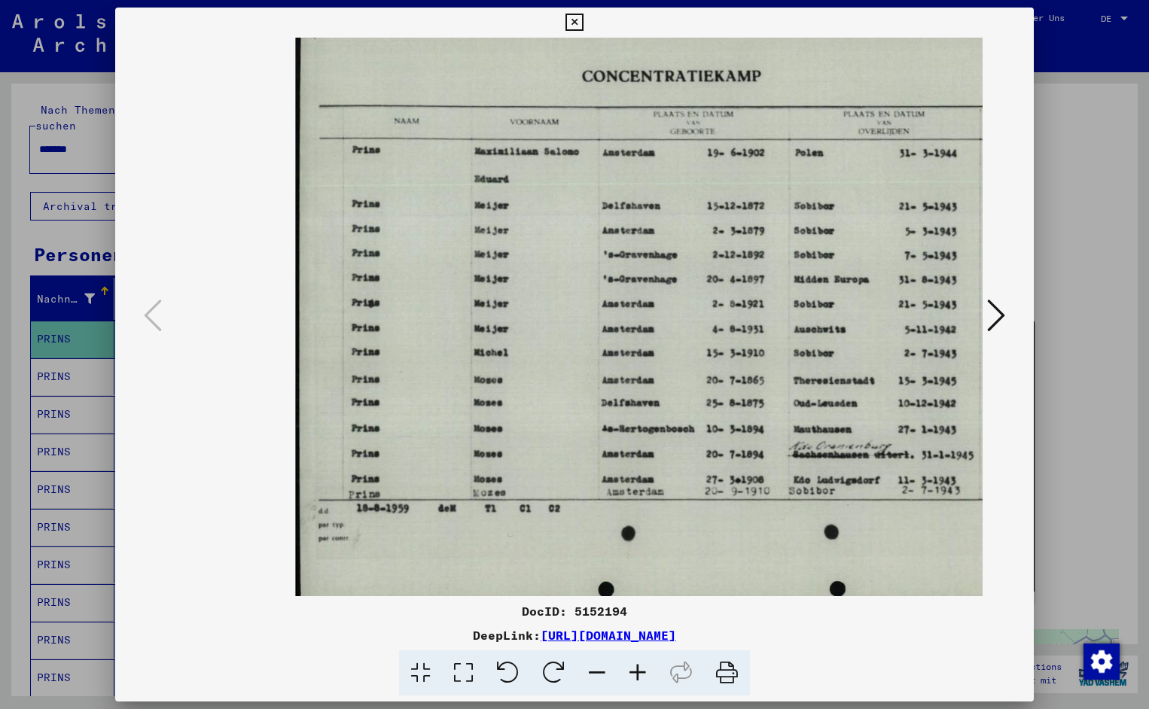
click at [635, 671] on icon at bounding box center [637, 673] width 41 height 46
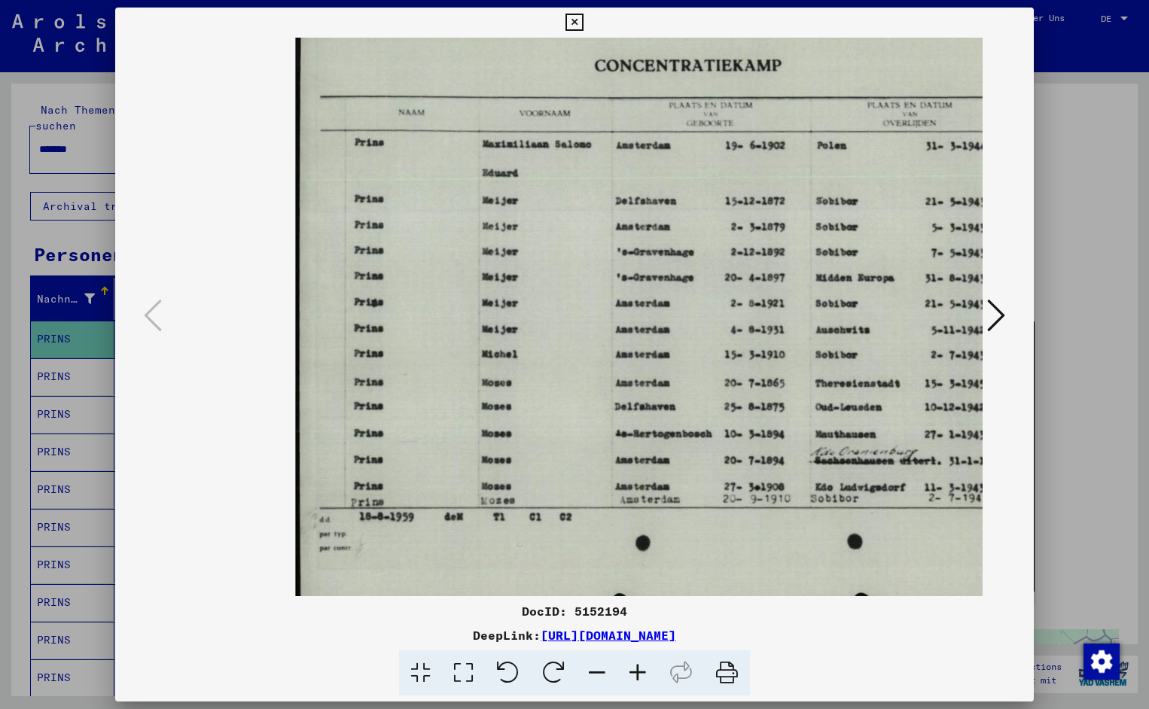
click at [635, 671] on icon at bounding box center [637, 673] width 41 height 46
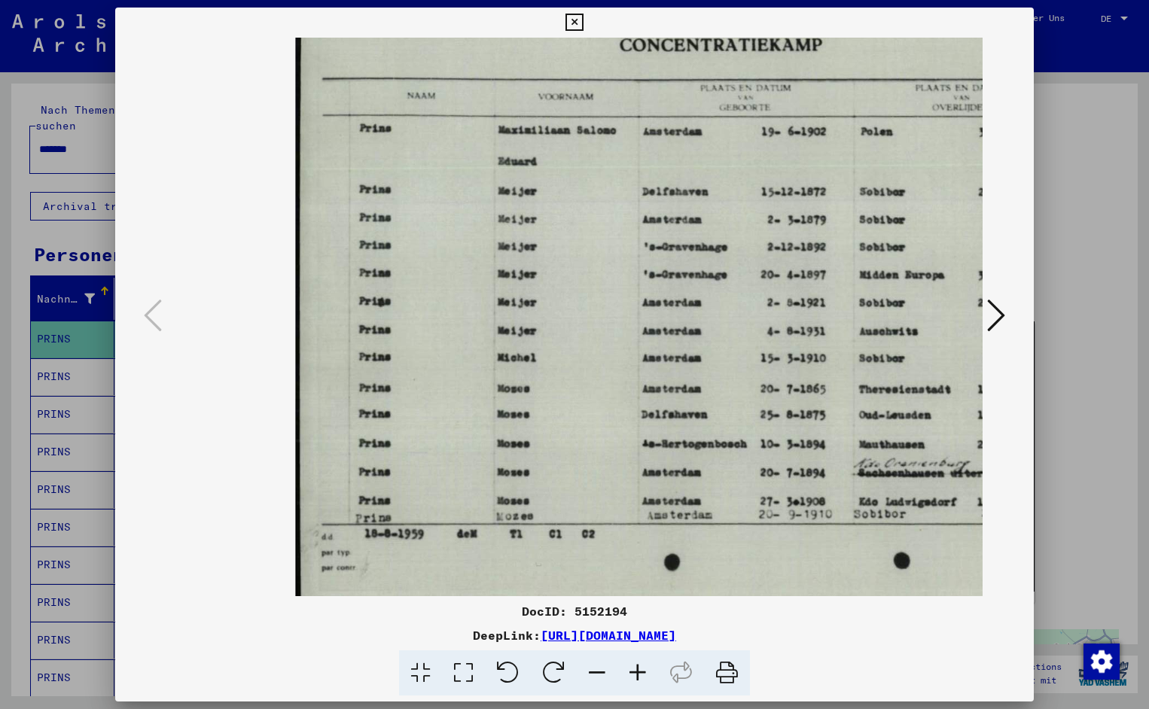
click at [635, 671] on icon at bounding box center [637, 673] width 41 height 46
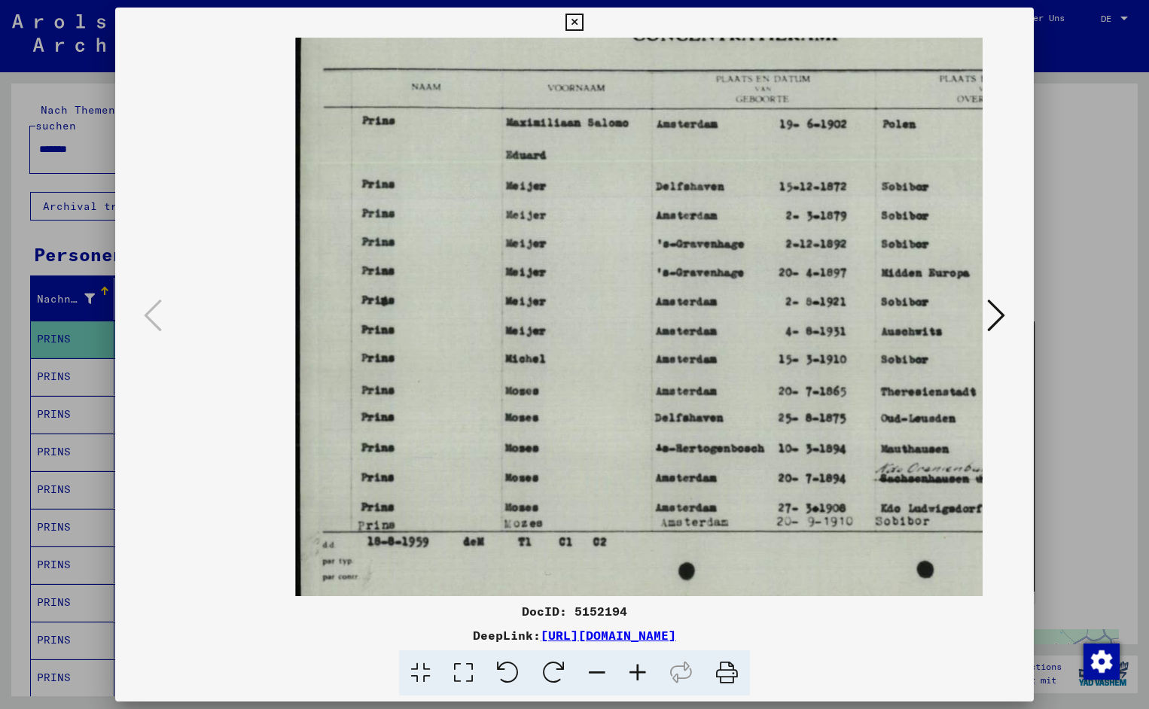
click at [635, 671] on icon at bounding box center [637, 673] width 41 height 46
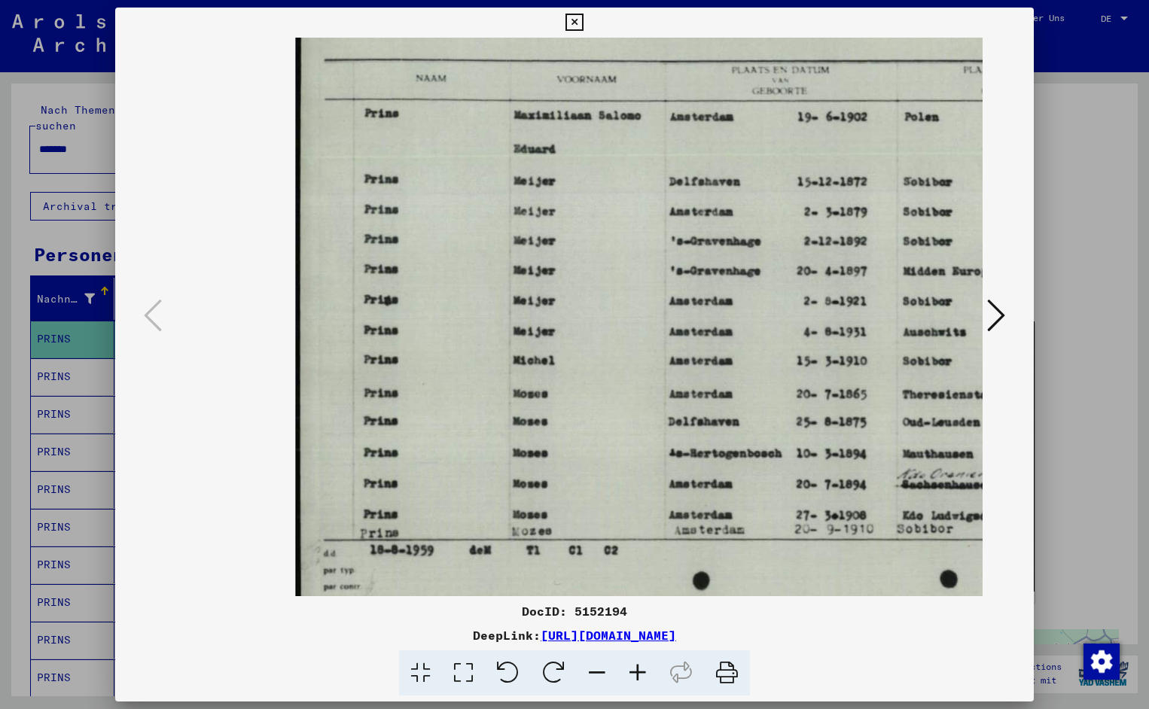
click at [635, 671] on icon at bounding box center [637, 673] width 41 height 46
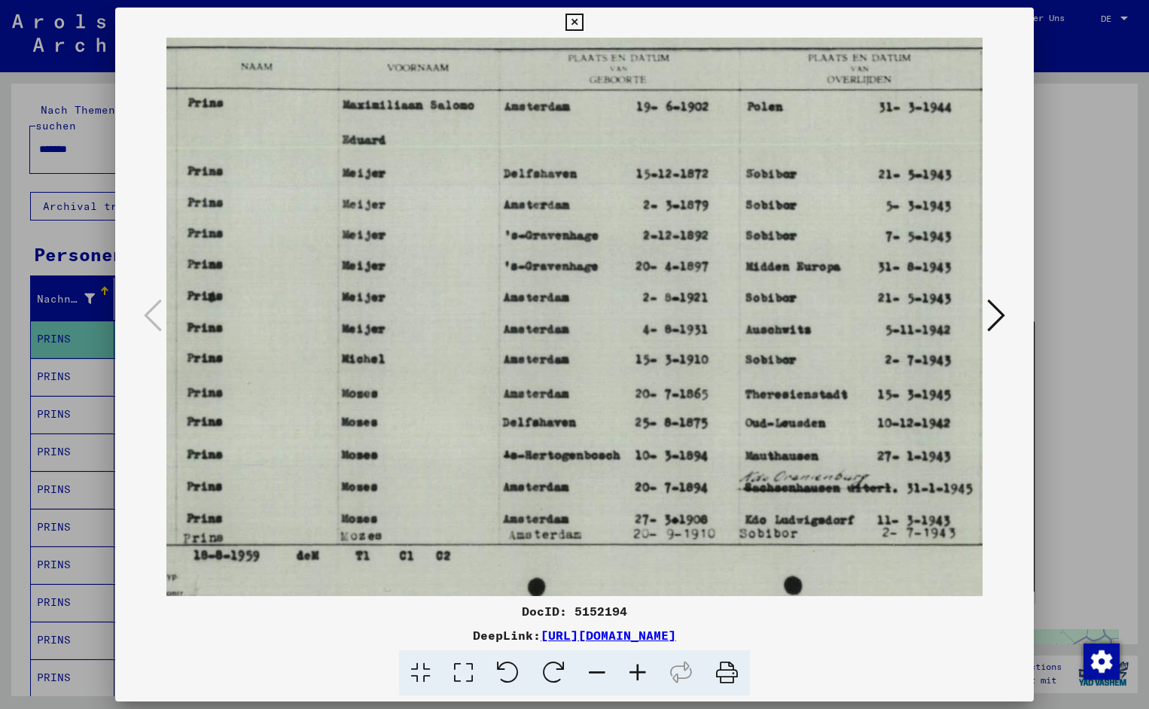
scroll to position [3, 183]
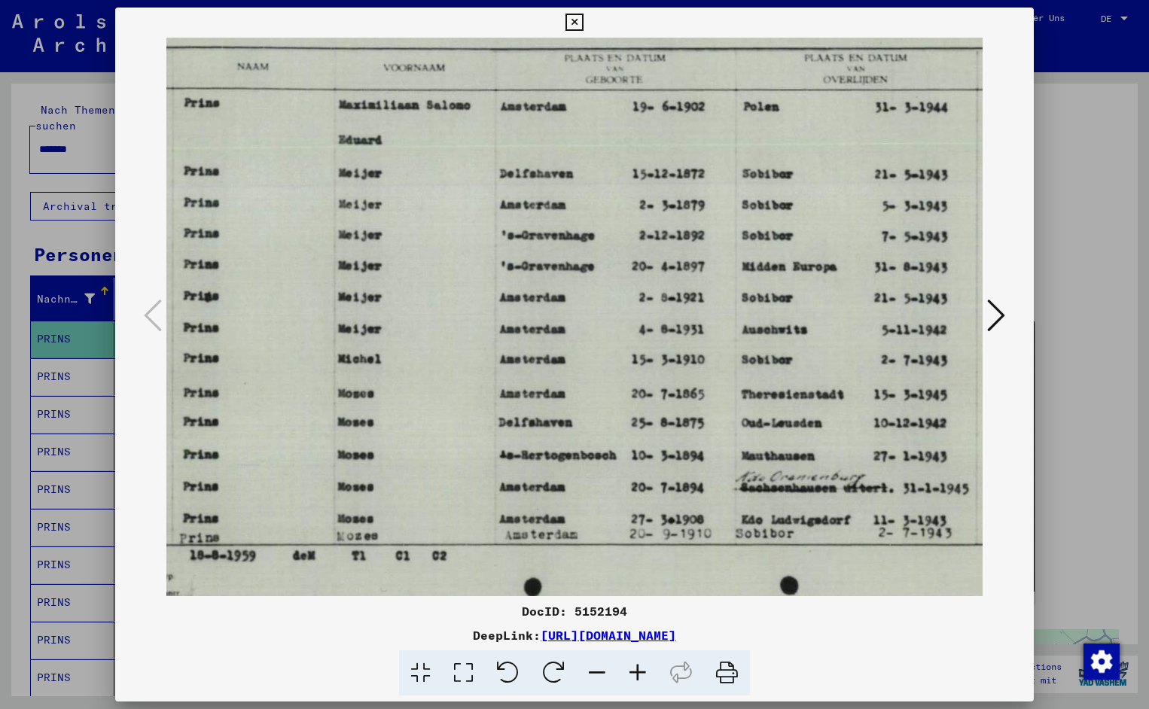
drag, startPoint x: 706, startPoint y: 457, endPoint x: 523, endPoint y: 454, distance: 183.0
click at [583, 20] on icon at bounding box center [573, 23] width 17 height 18
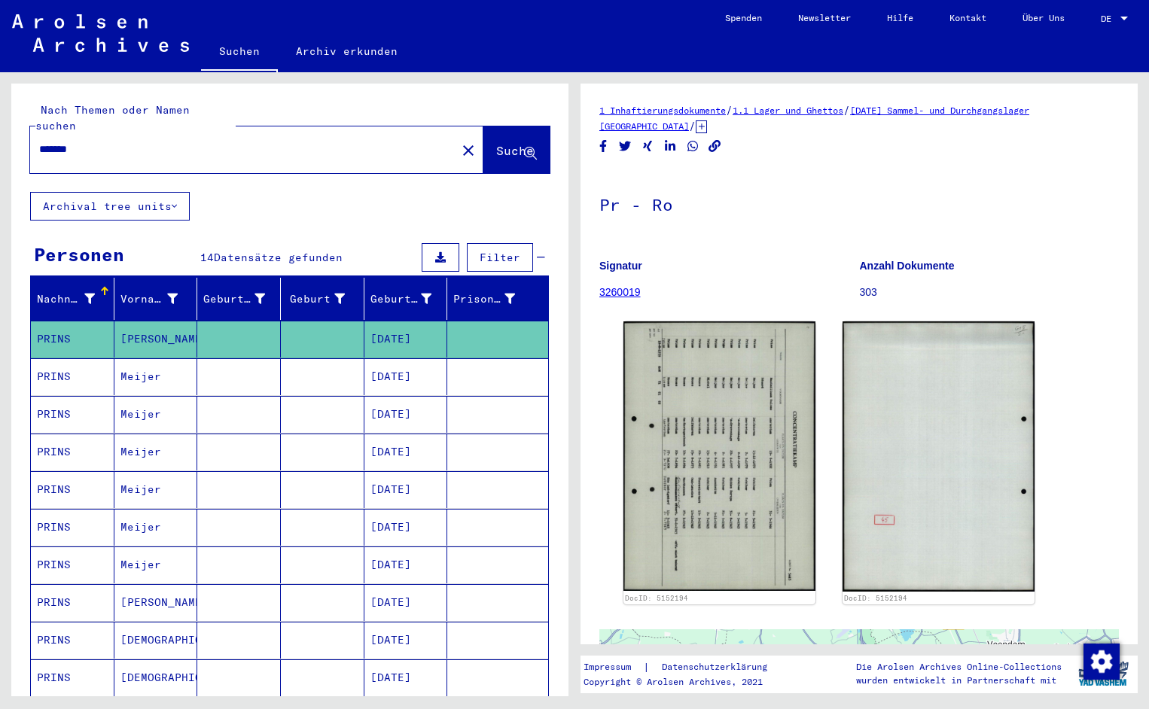
click at [95, 142] on input "*******" at bounding box center [243, 150] width 408 height 16
click at [496, 143] on span "Suche" at bounding box center [515, 150] width 38 height 15
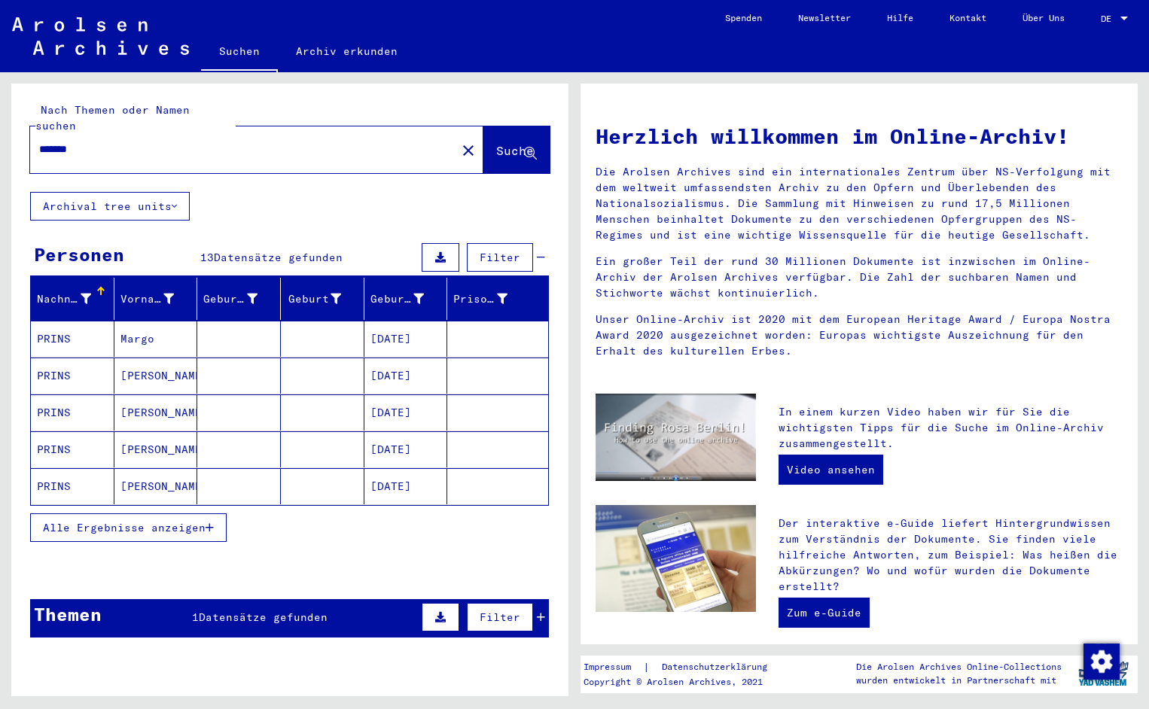
click at [74, 329] on mat-cell "PRINS" at bounding box center [73, 339] width 84 height 36
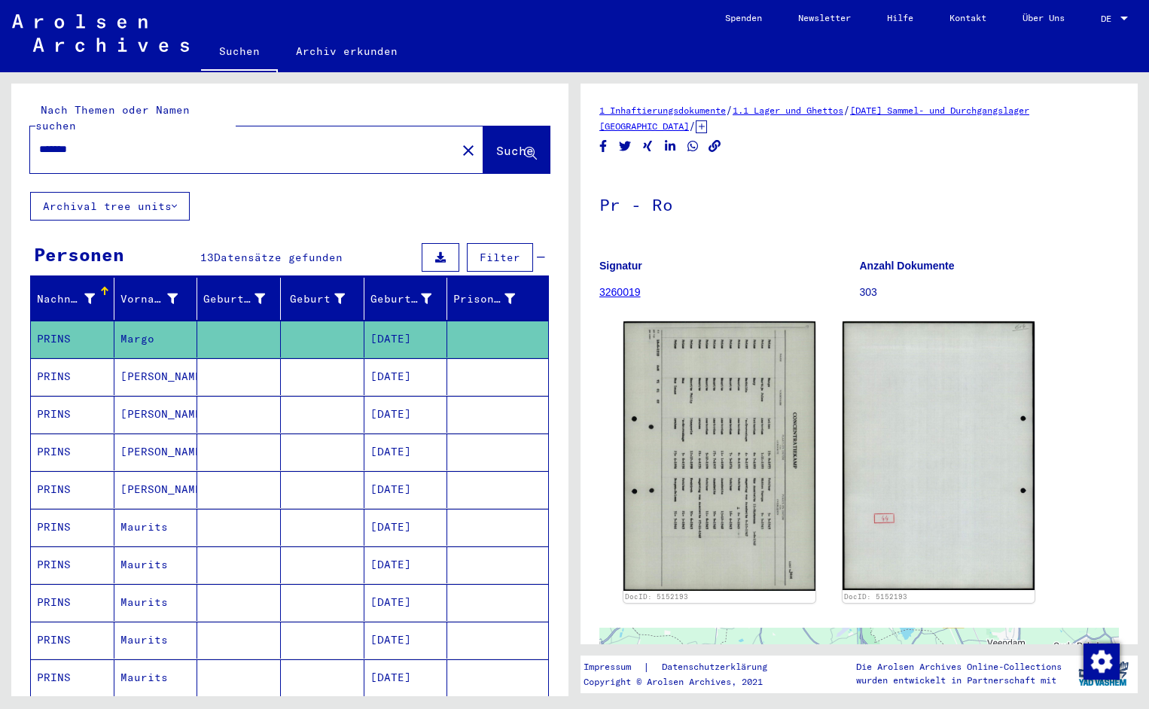
click at [661, 427] on div "DocID: 5152193" at bounding box center [719, 462] width 192 height 282
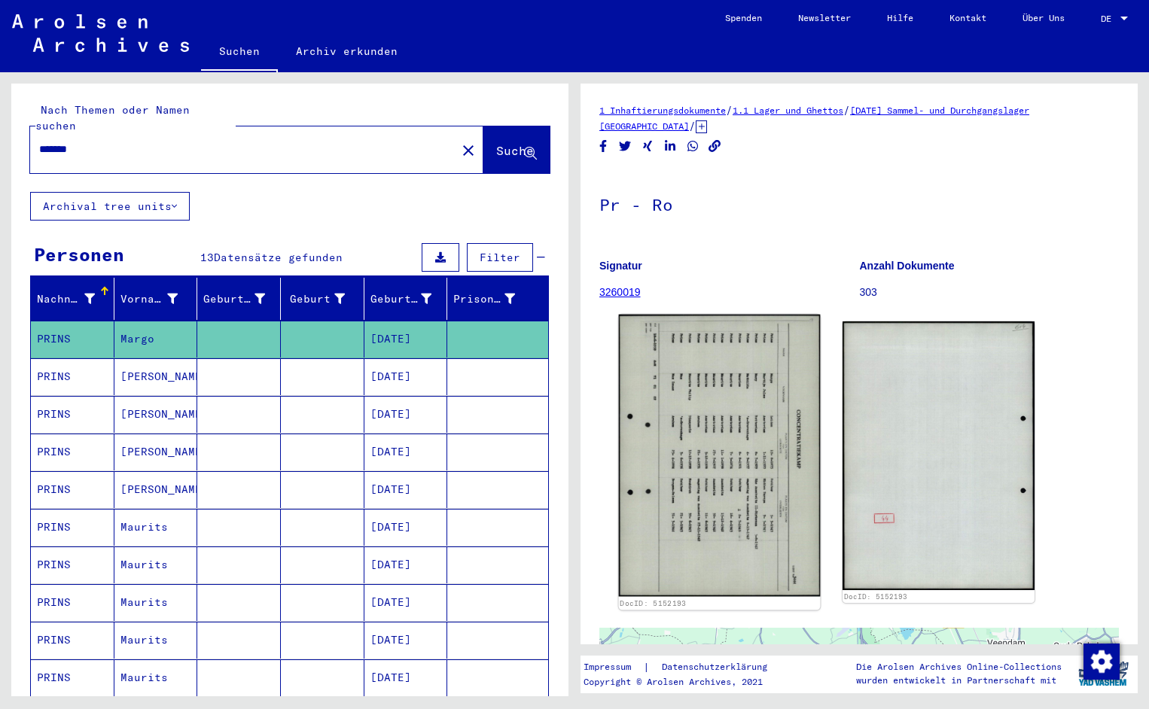
click at [693, 531] on img at bounding box center [720, 456] width 202 height 282
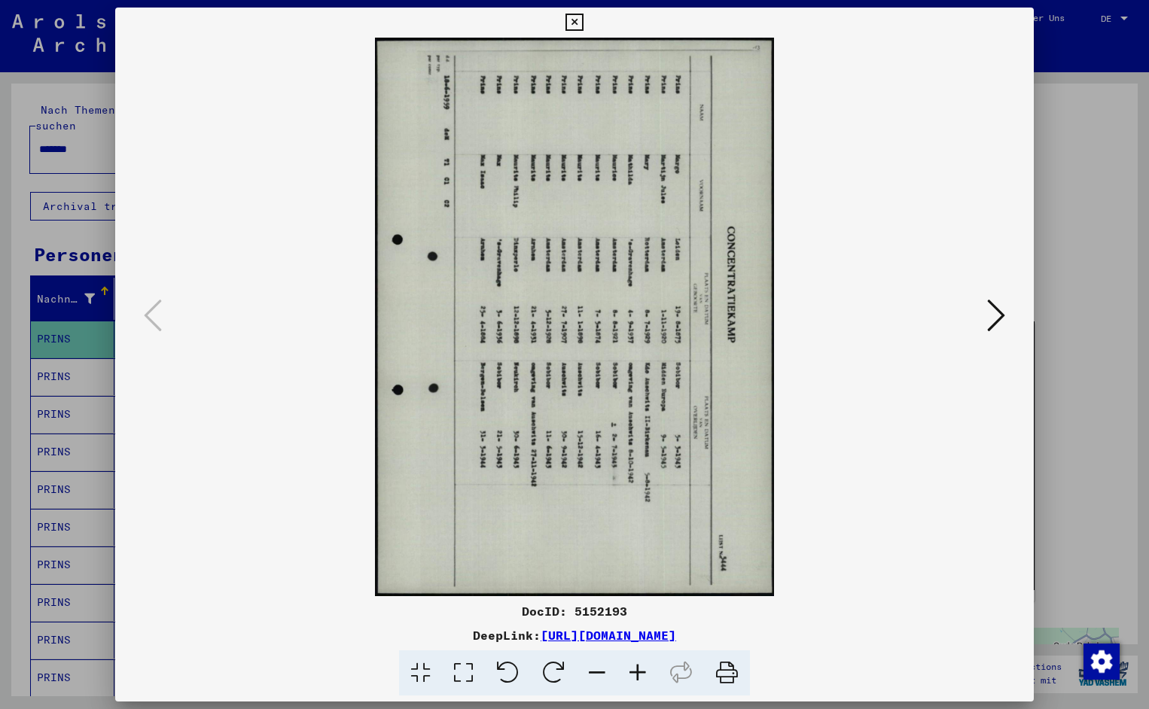
click at [509, 671] on icon at bounding box center [508, 673] width 46 height 46
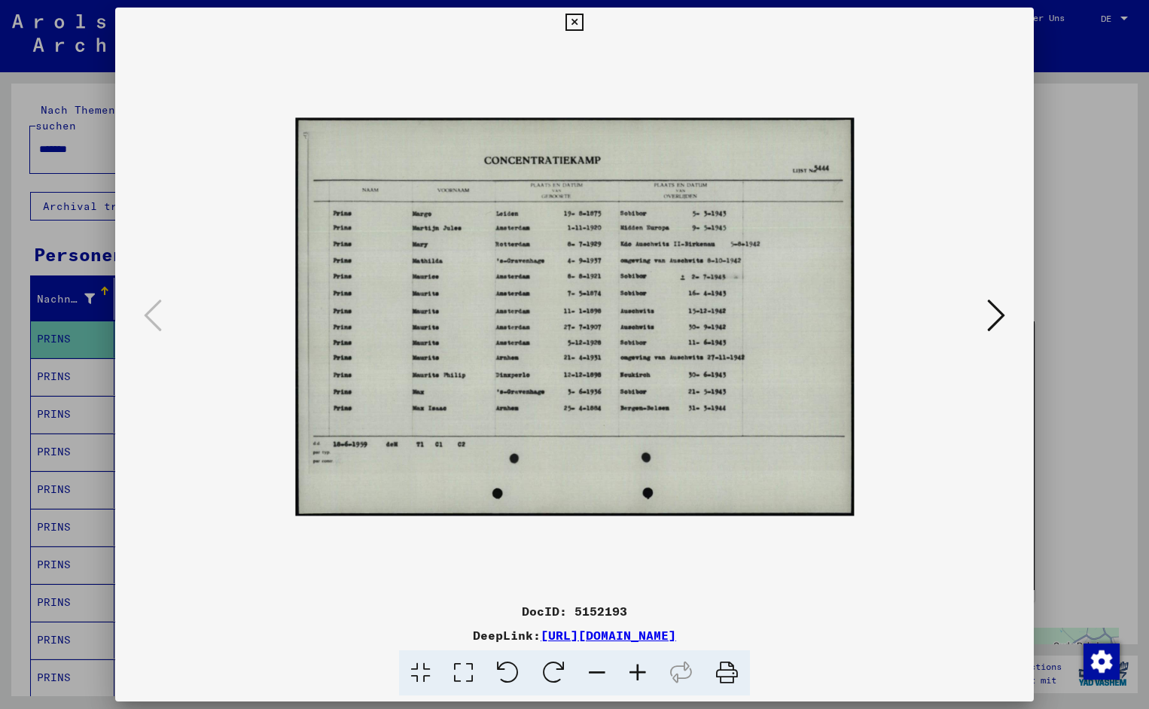
click at [637, 671] on icon at bounding box center [637, 673] width 41 height 46
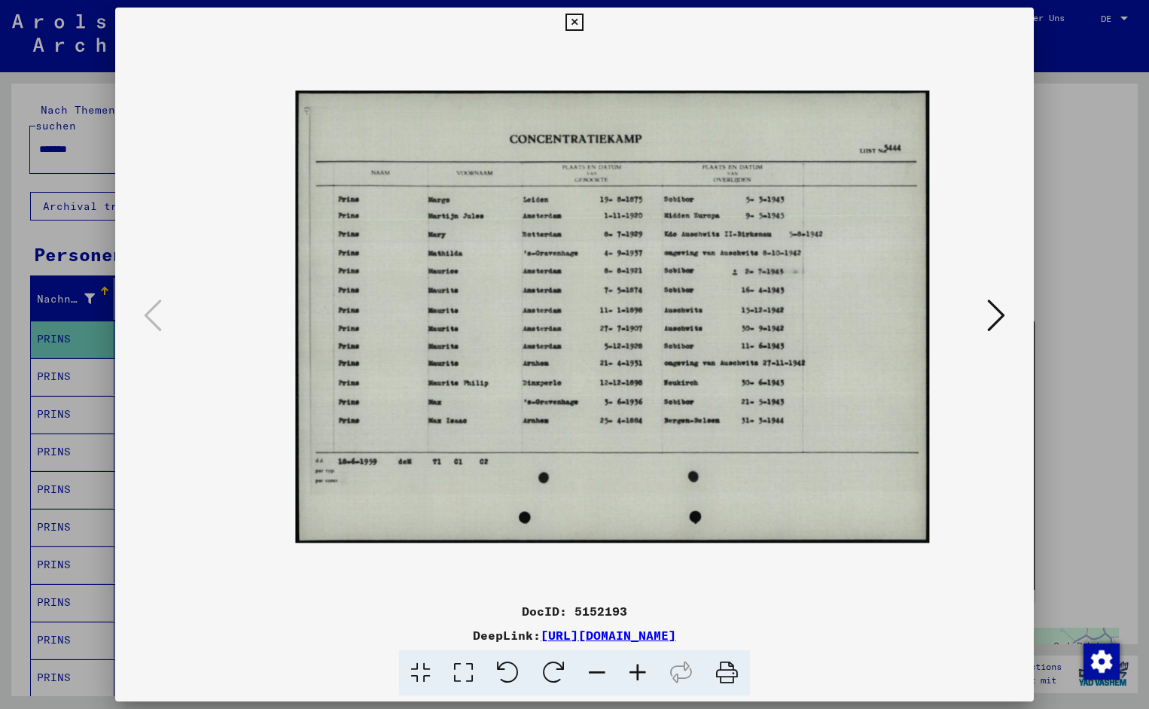
click at [637, 671] on icon at bounding box center [637, 673] width 41 height 46
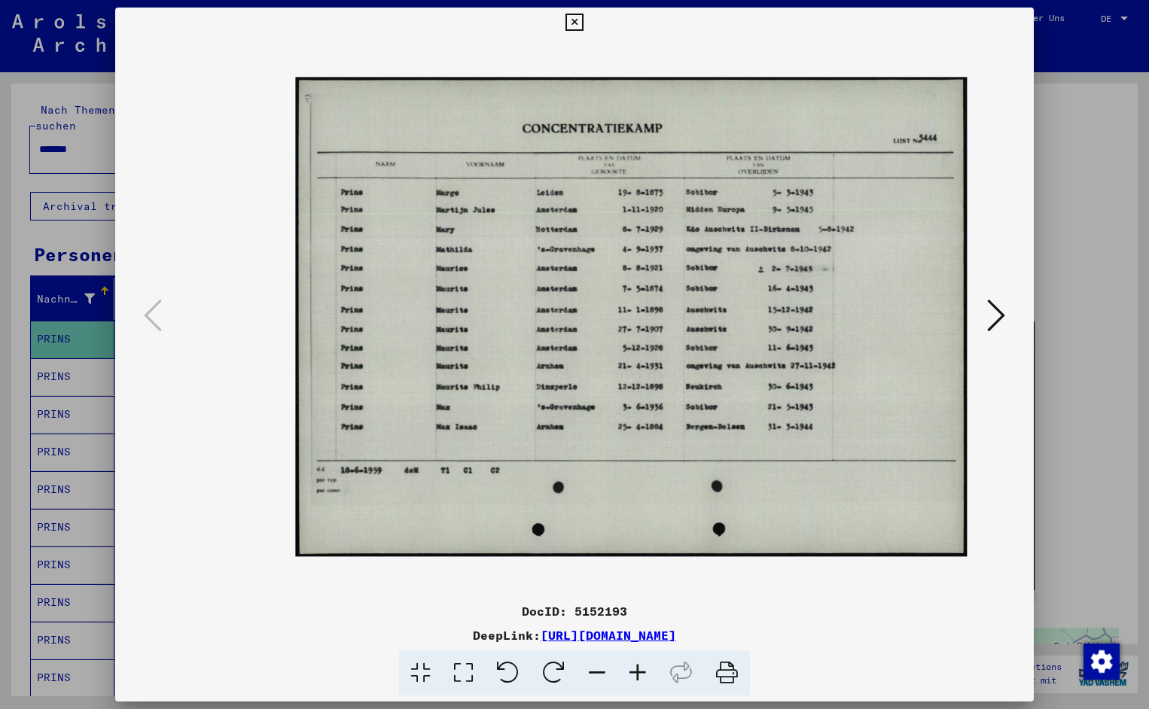
click at [637, 671] on icon at bounding box center [637, 673] width 41 height 46
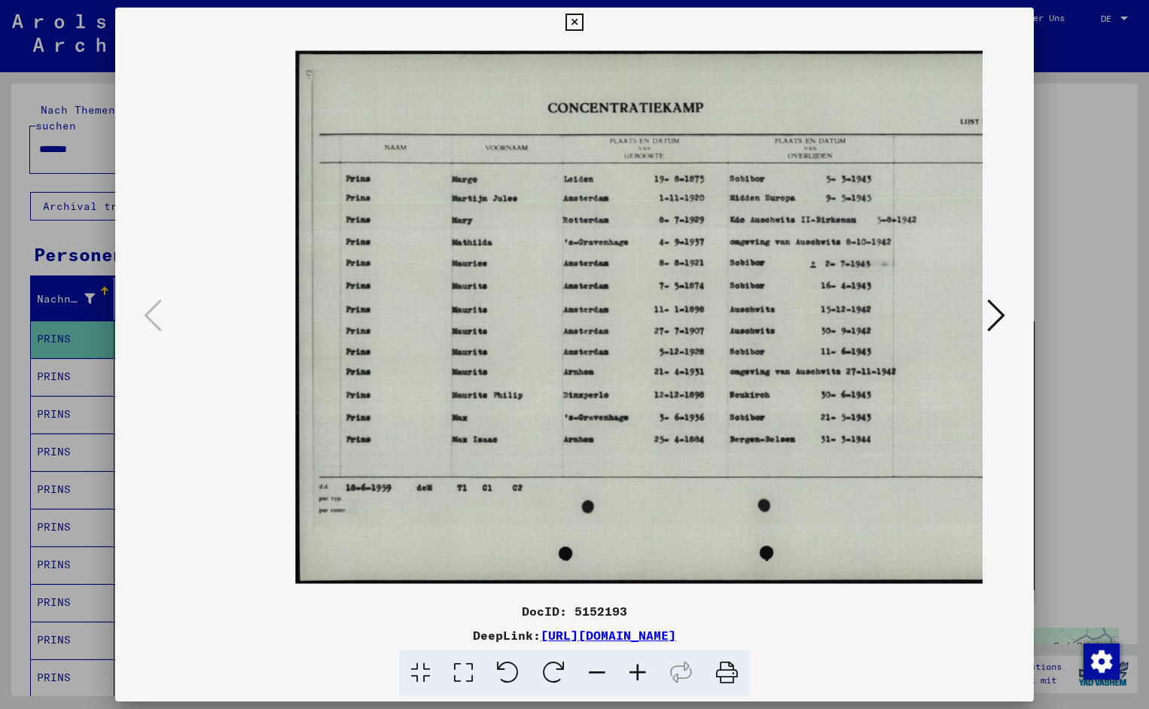
click at [637, 671] on icon at bounding box center [637, 673] width 41 height 46
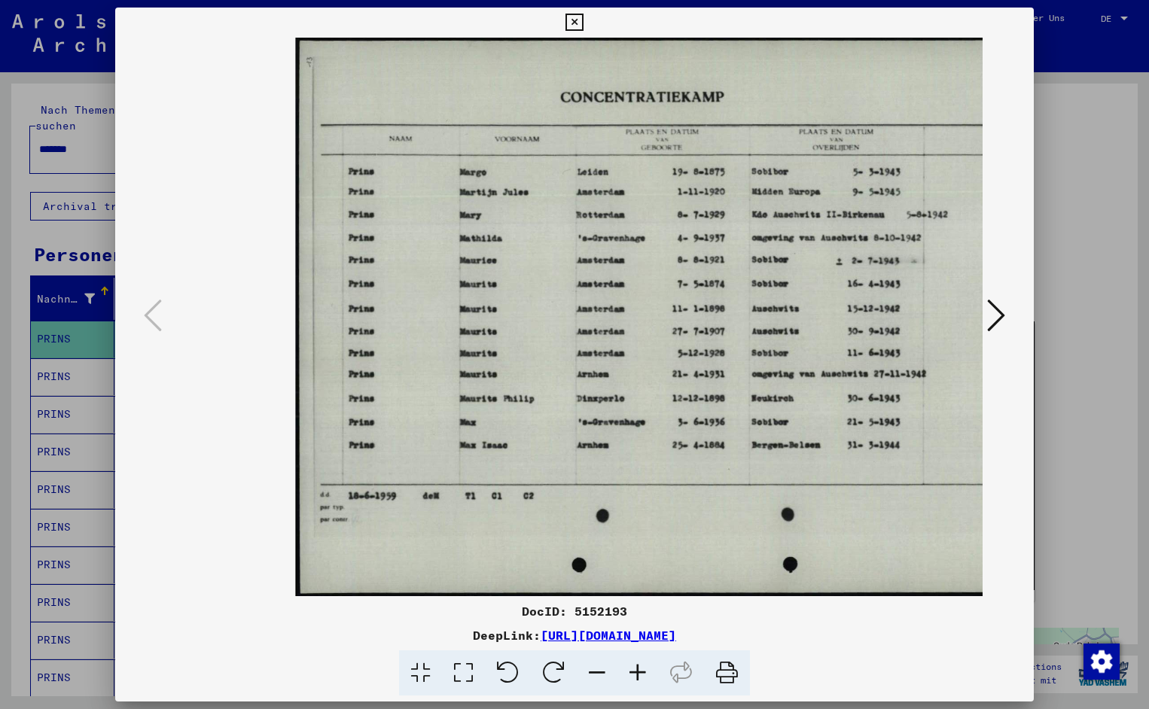
click at [637, 671] on icon at bounding box center [637, 673] width 41 height 46
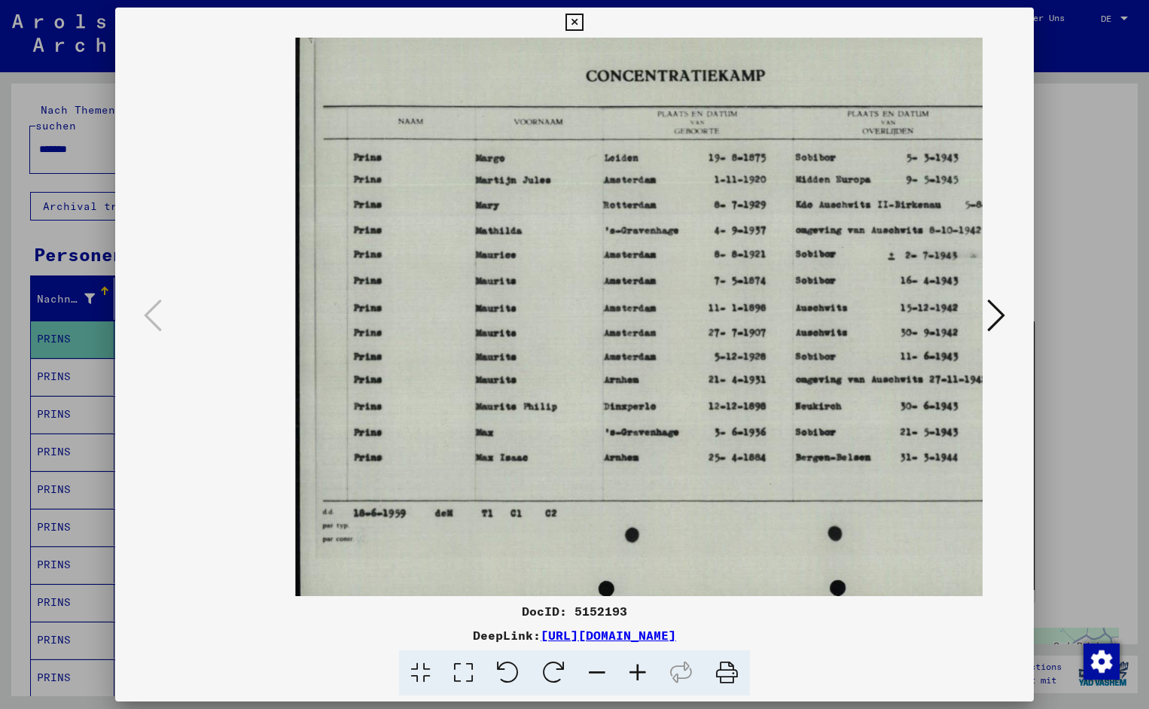
click at [637, 671] on icon at bounding box center [637, 673] width 41 height 46
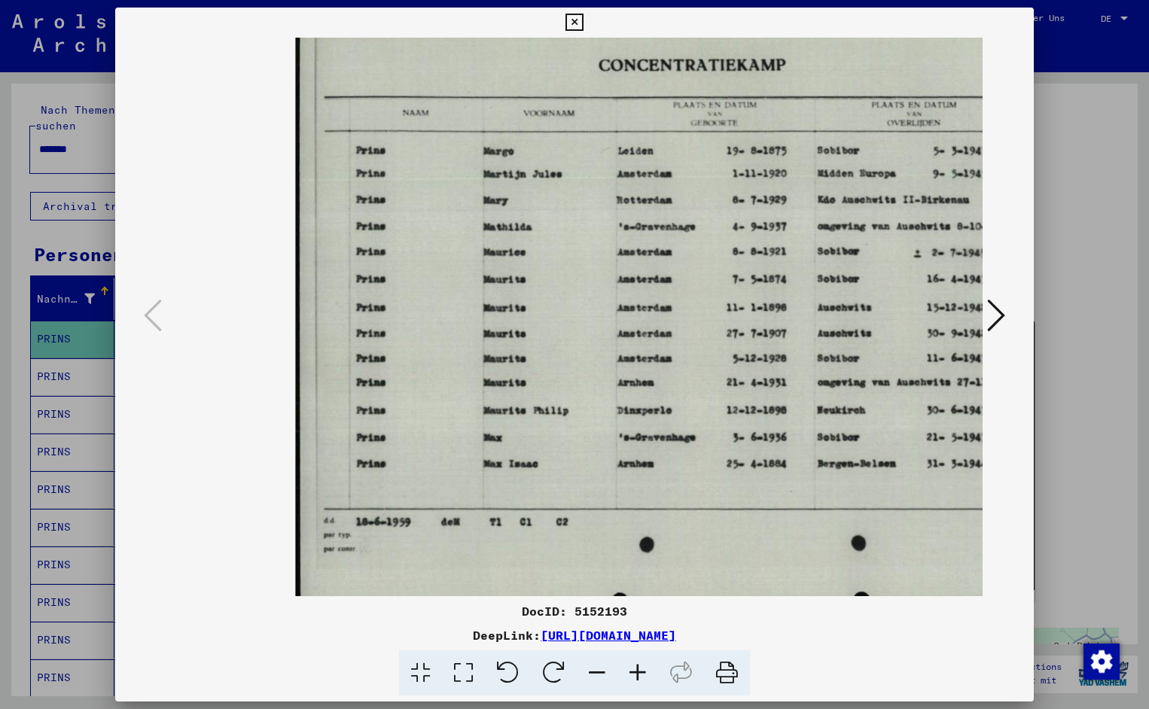
click at [637, 671] on icon at bounding box center [637, 673] width 41 height 46
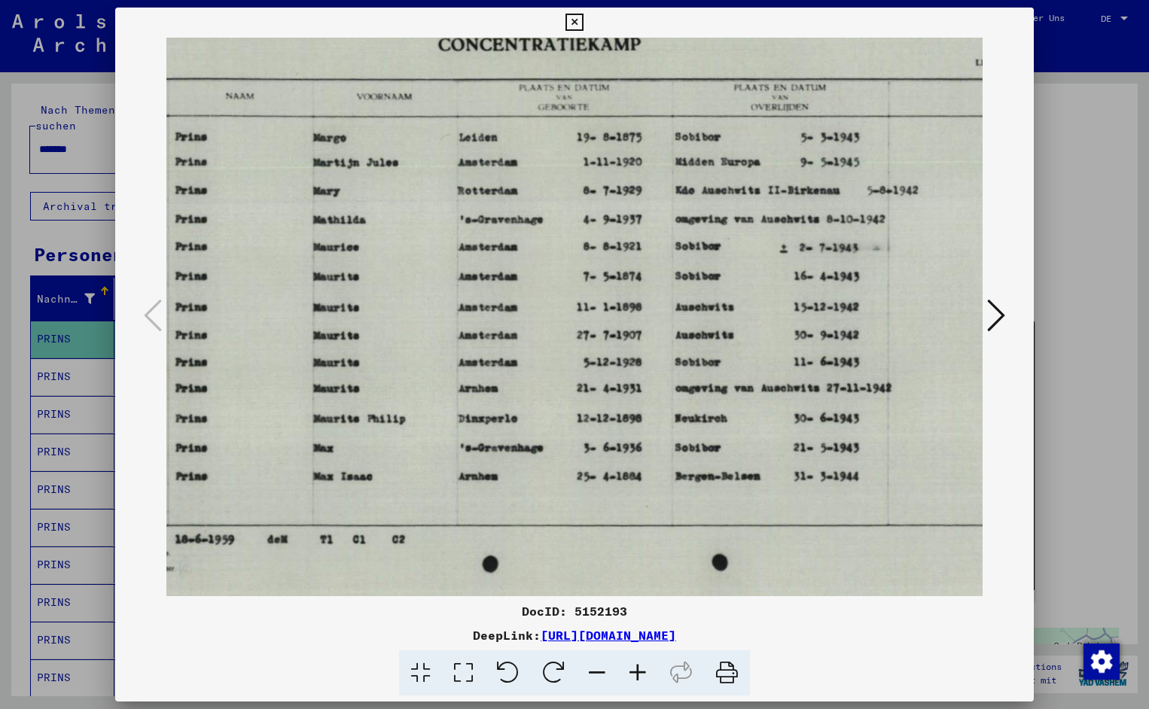
scroll to position [0, 182]
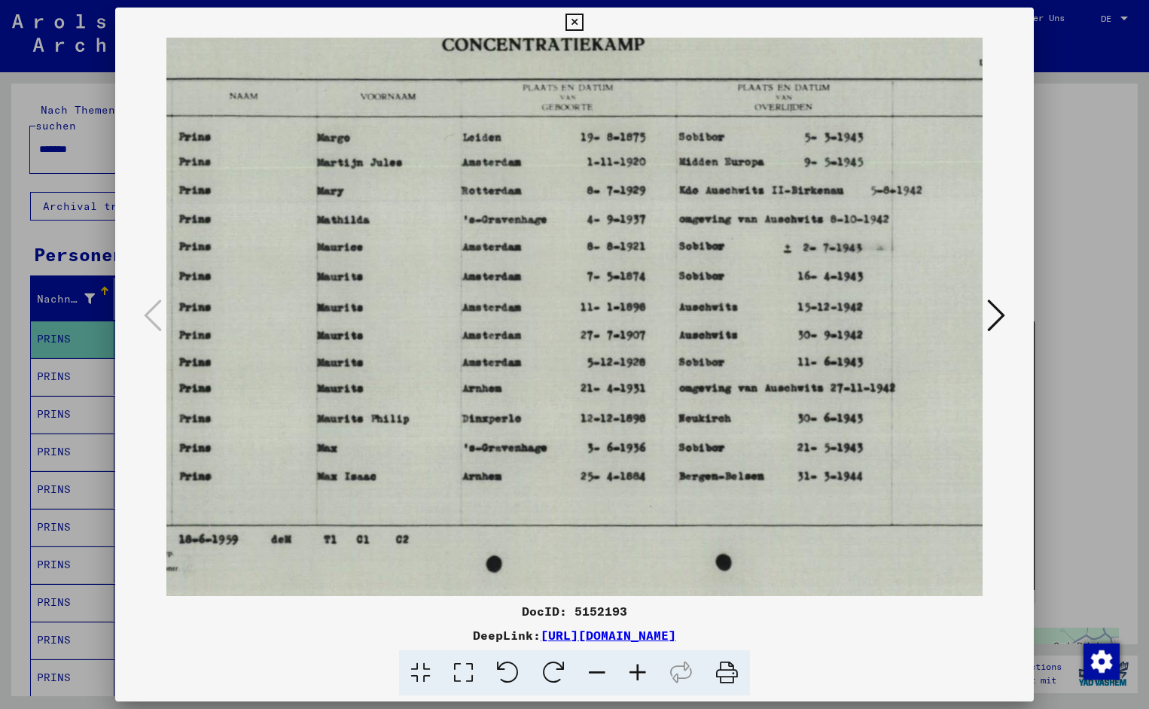
drag, startPoint x: 726, startPoint y: 405, endPoint x: 544, endPoint y: 413, distance: 182.4
click at [583, 22] on icon at bounding box center [573, 23] width 17 height 18
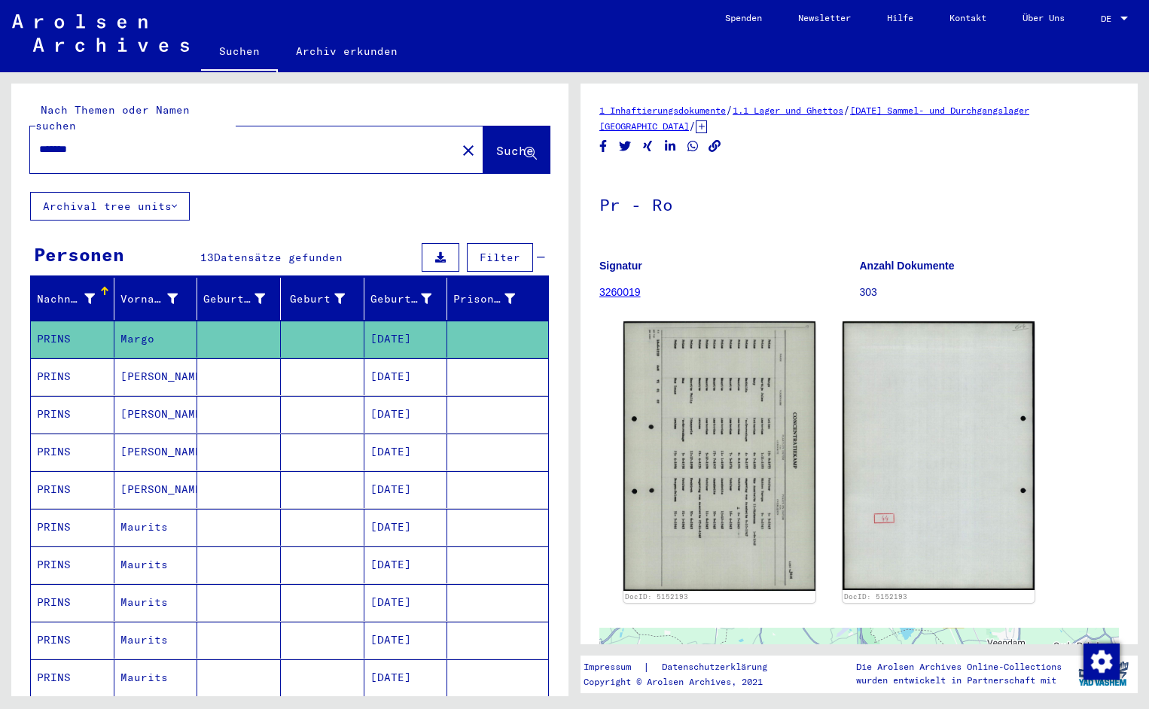
click at [93, 142] on input "*******" at bounding box center [243, 150] width 408 height 16
click at [507, 126] on button "Suche" at bounding box center [516, 149] width 66 height 47
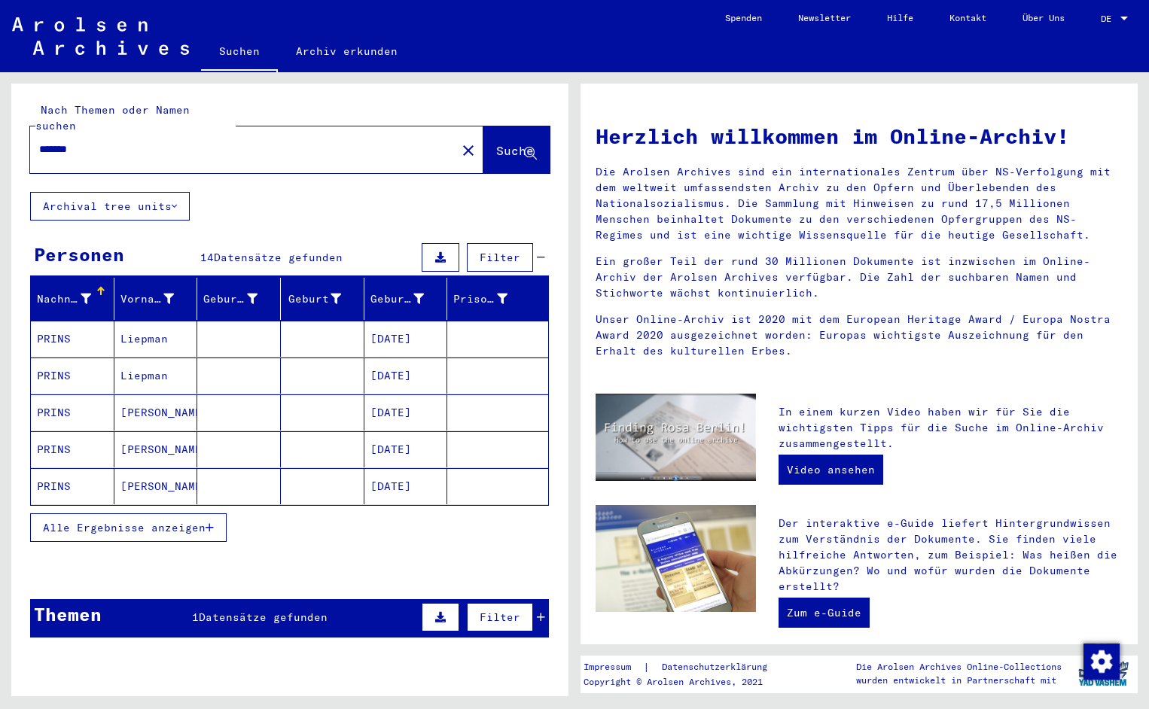
click at [77, 329] on mat-cell "PRINS" at bounding box center [73, 339] width 84 height 36
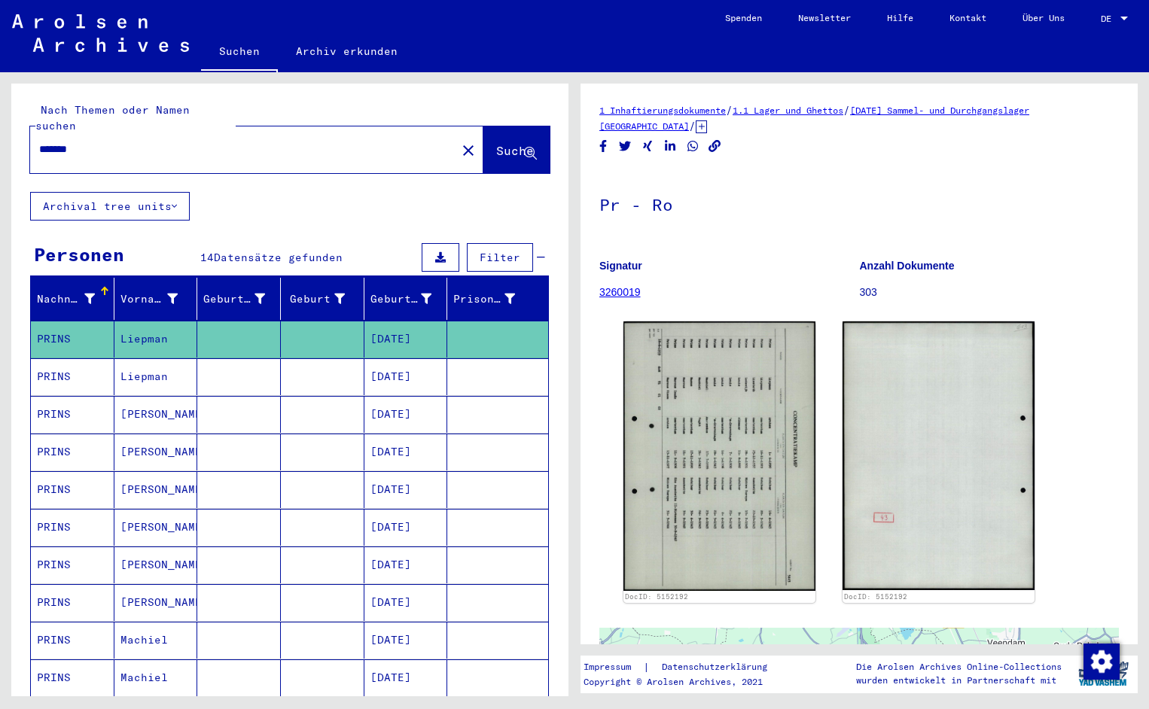
click at [710, 451] on img at bounding box center [719, 455] width 192 height 269
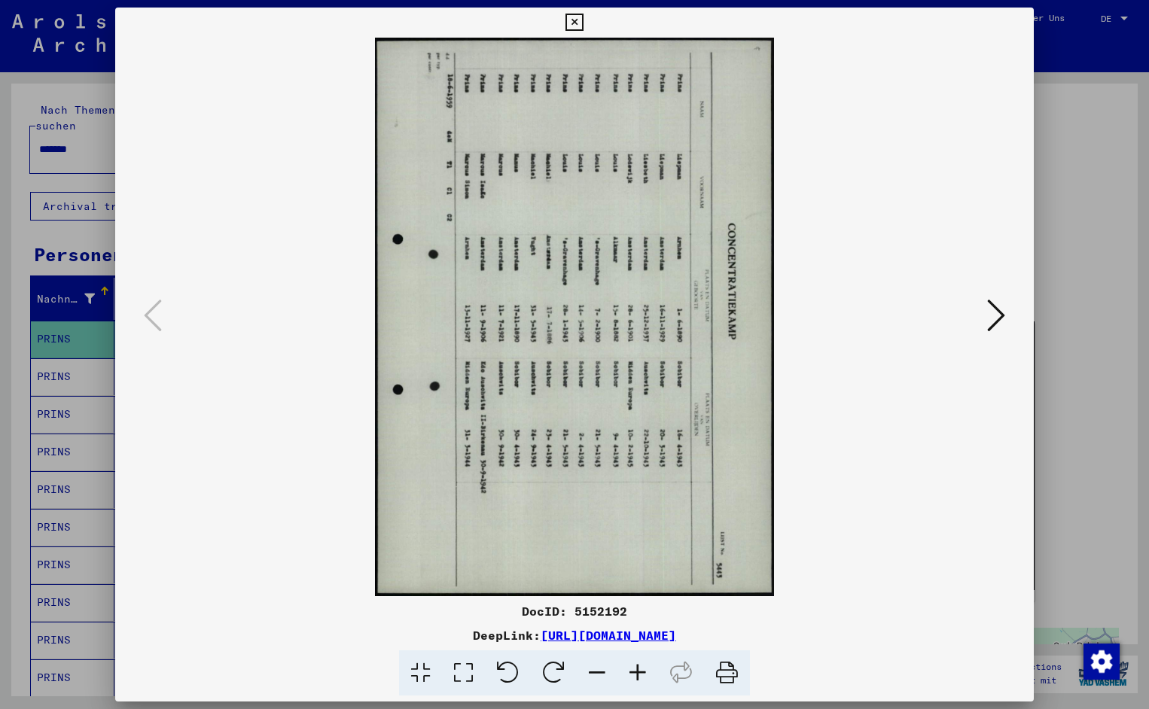
click at [505, 674] on icon at bounding box center [508, 673] width 46 height 46
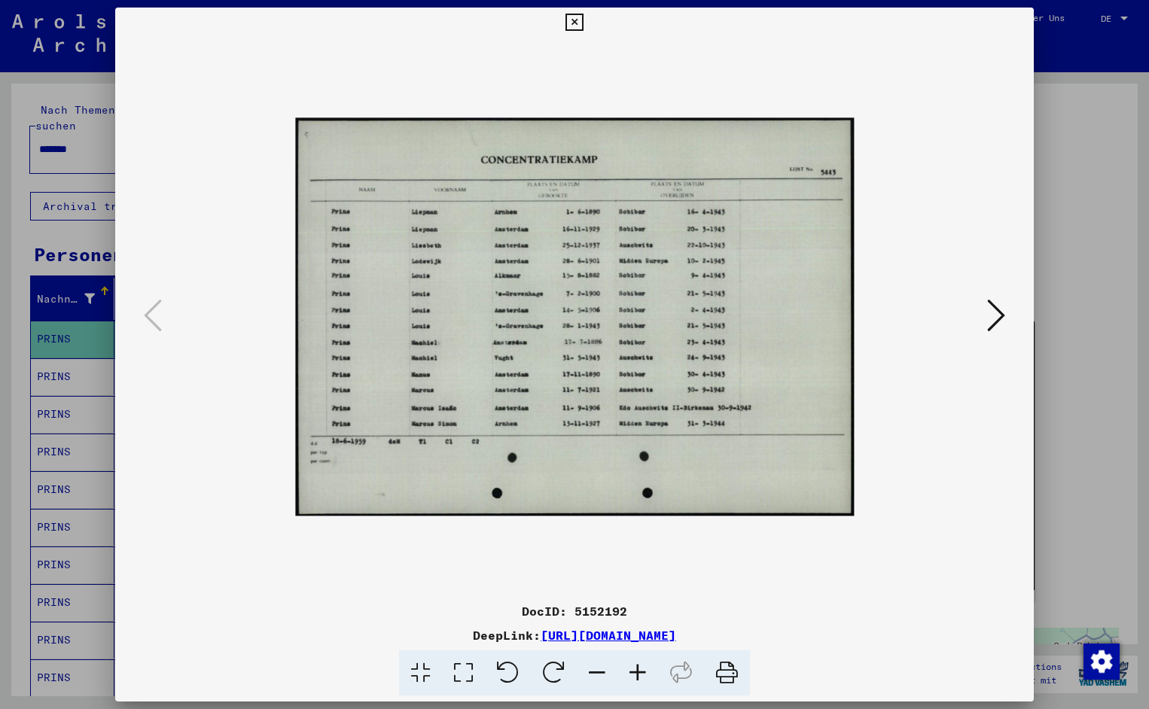
click at [637, 667] on icon at bounding box center [637, 673] width 41 height 46
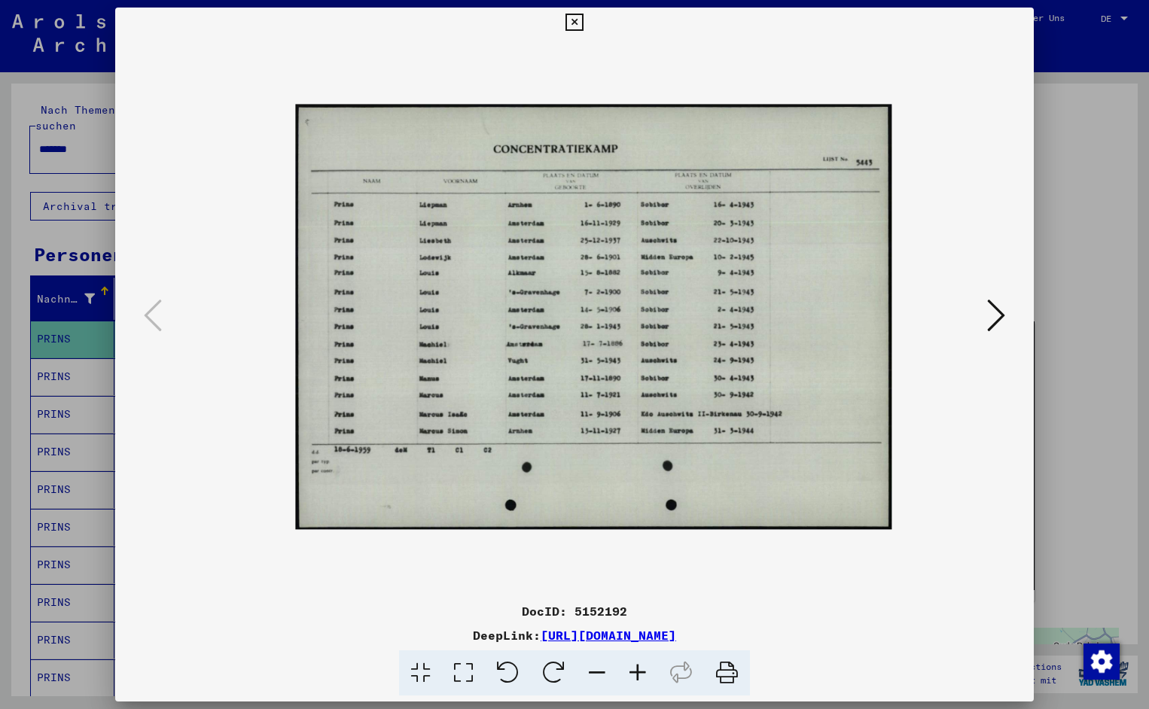
click at [637, 667] on icon at bounding box center [637, 673] width 41 height 46
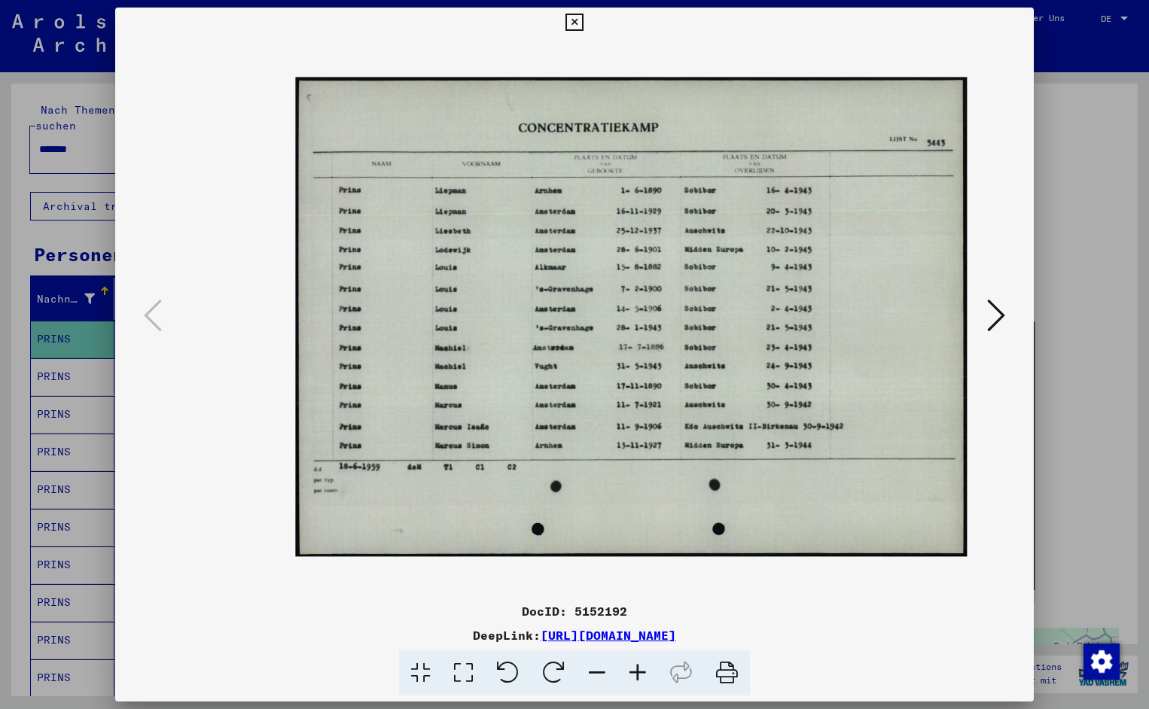
click at [637, 667] on icon at bounding box center [637, 673] width 41 height 46
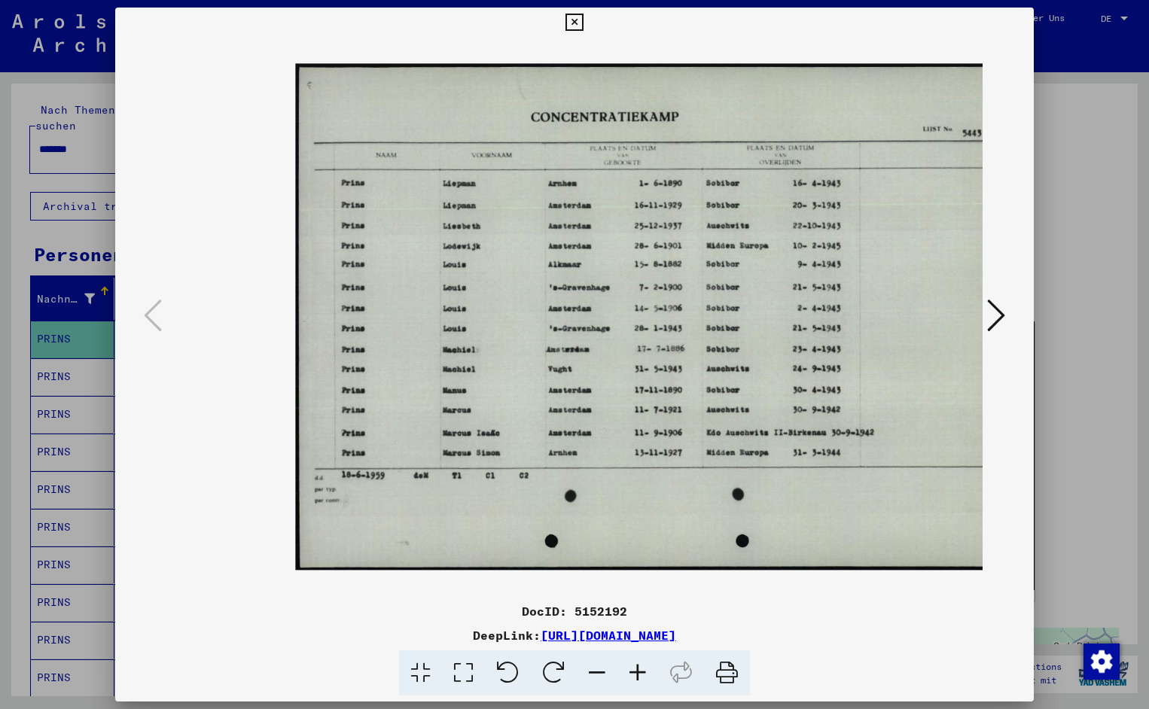
click at [637, 667] on icon at bounding box center [637, 673] width 41 height 46
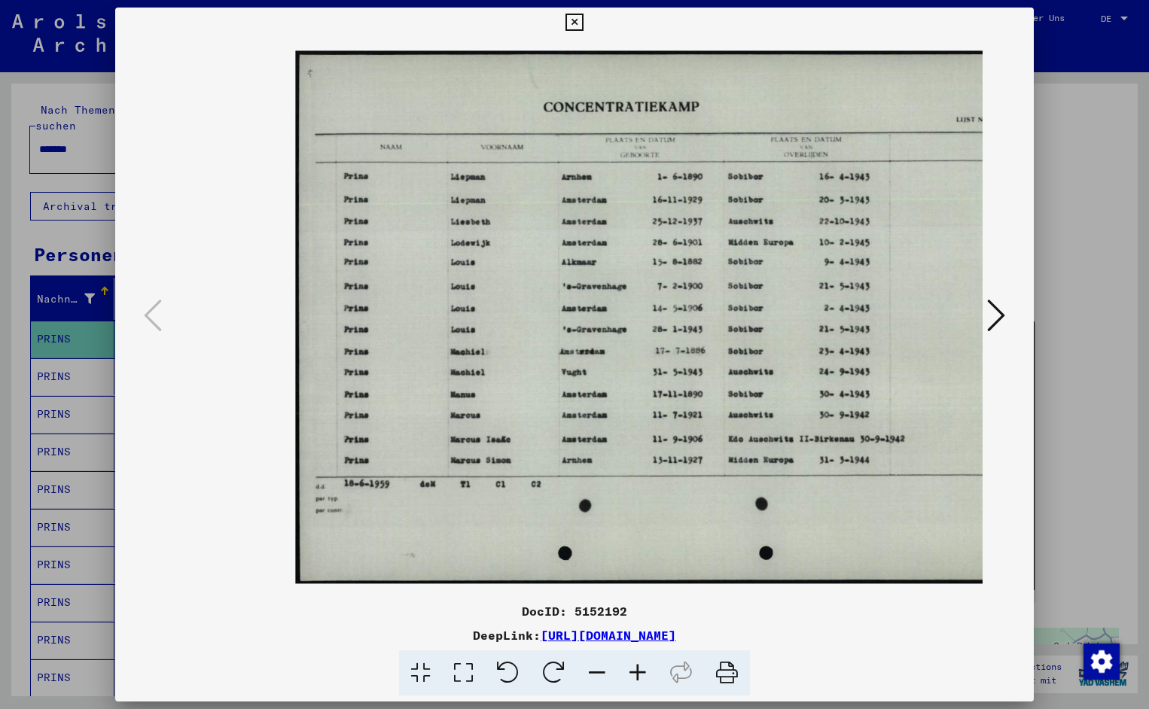
click at [637, 667] on icon at bounding box center [637, 673] width 41 height 46
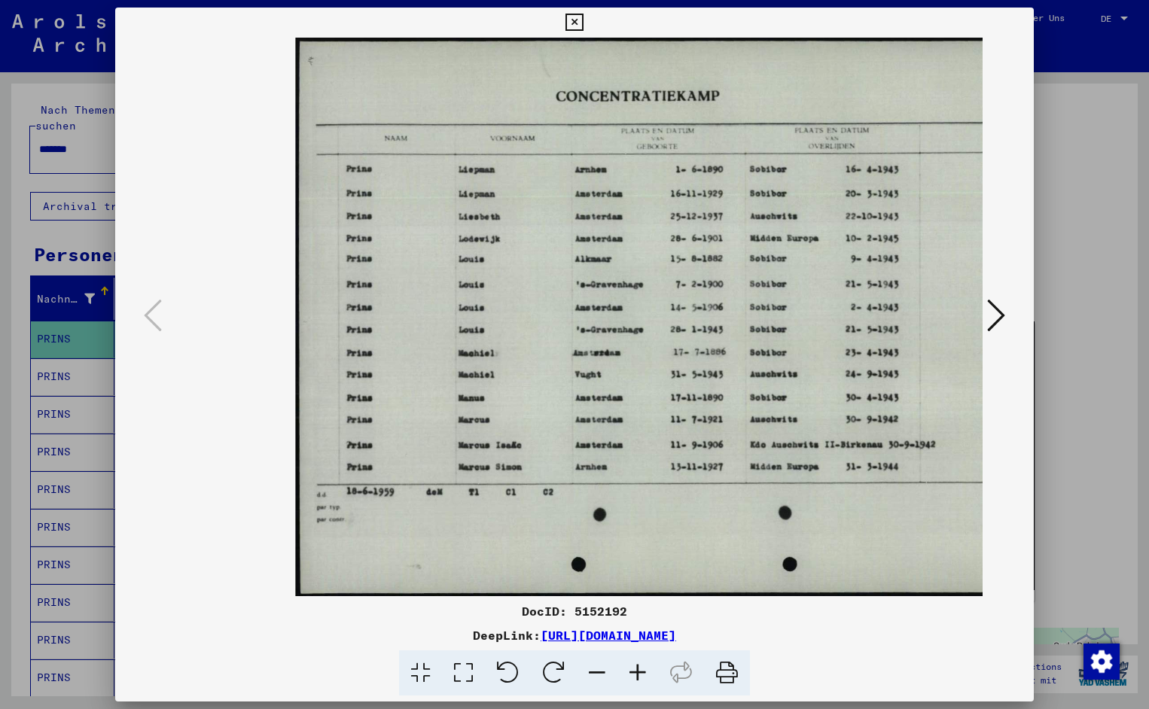
click at [637, 667] on icon at bounding box center [637, 673] width 41 height 46
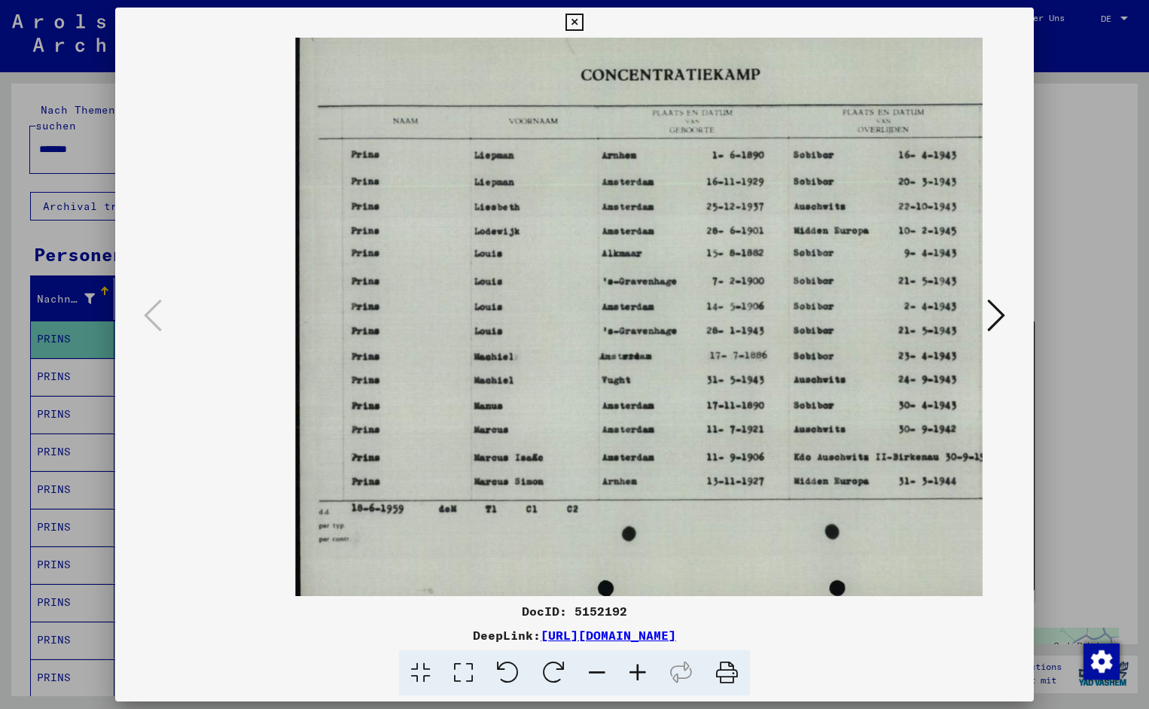
click at [637, 667] on icon at bounding box center [637, 673] width 41 height 46
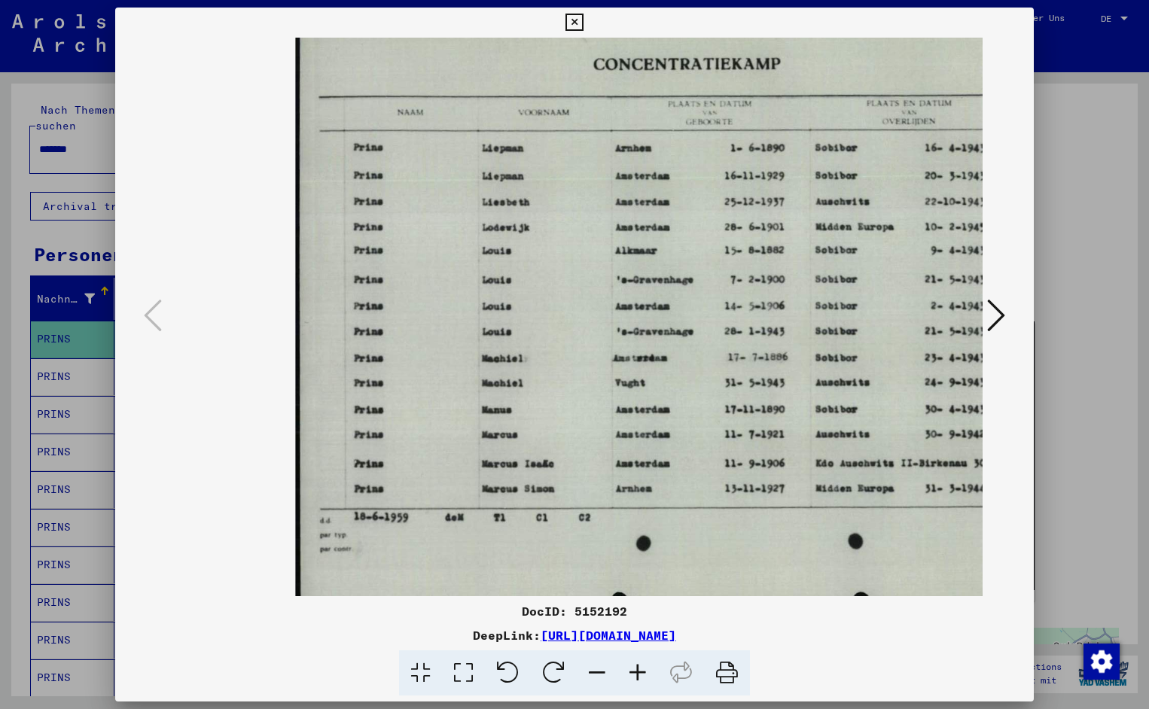
click at [637, 667] on icon at bounding box center [637, 673] width 41 height 46
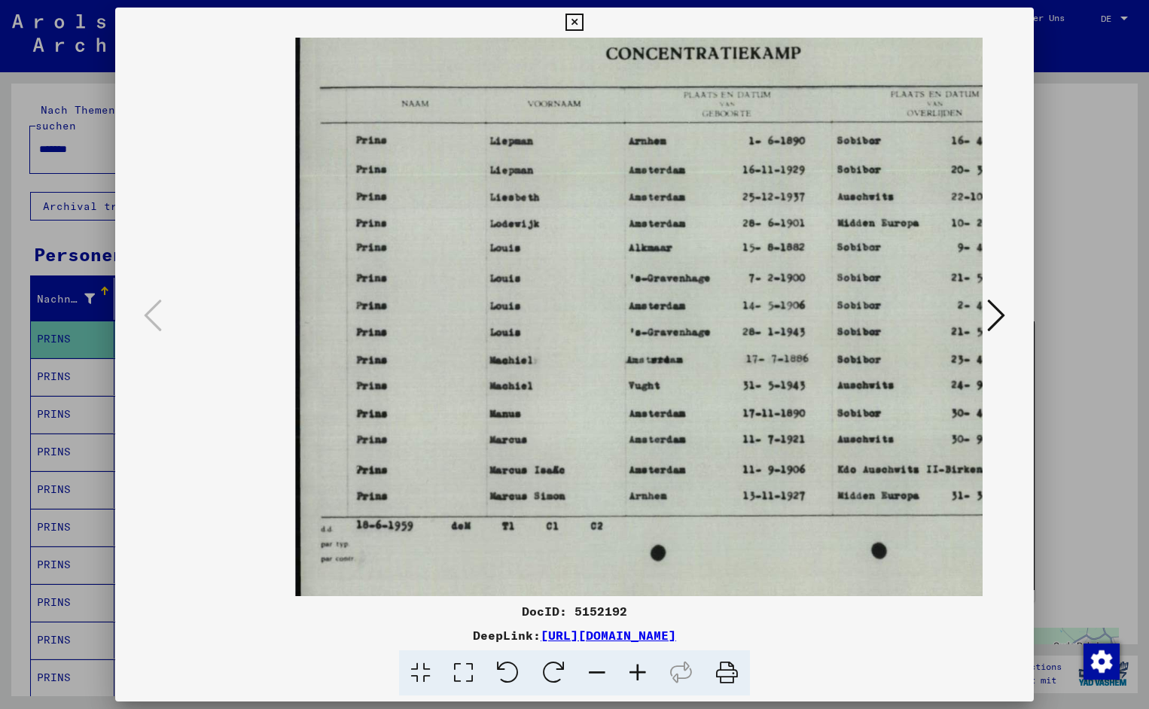
click at [637, 667] on icon at bounding box center [637, 673] width 41 height 46
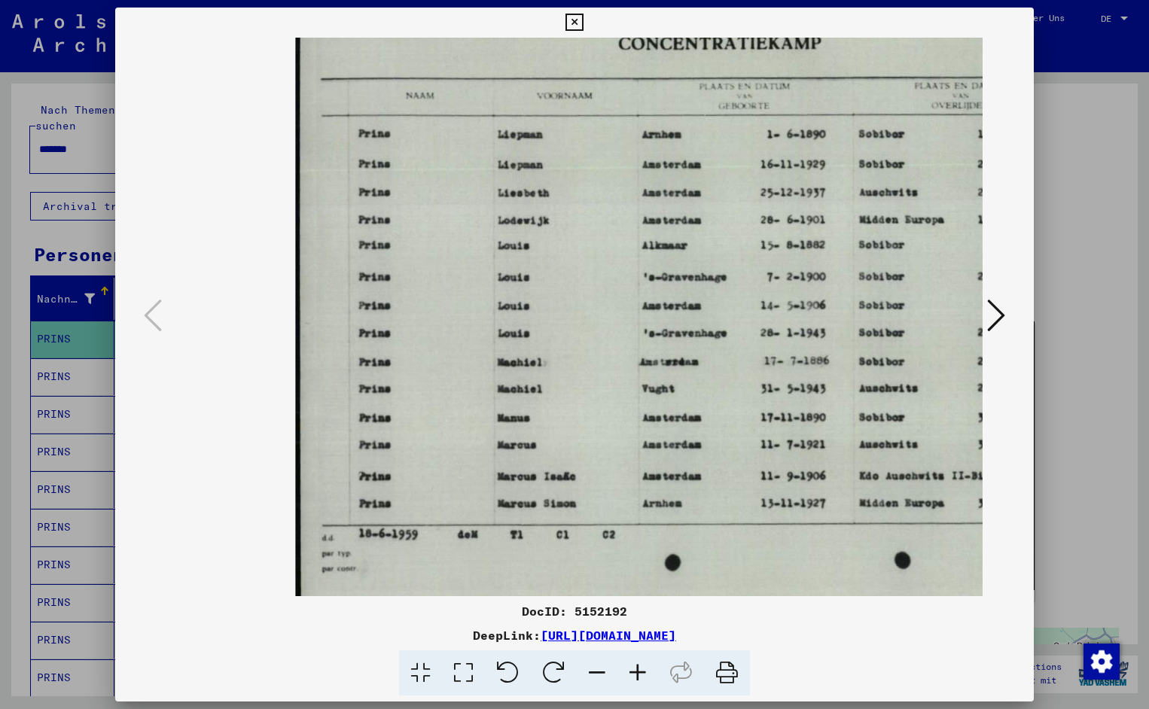
click at [637, 667] on icon at bounding box center [637, 673] width 41 height 46
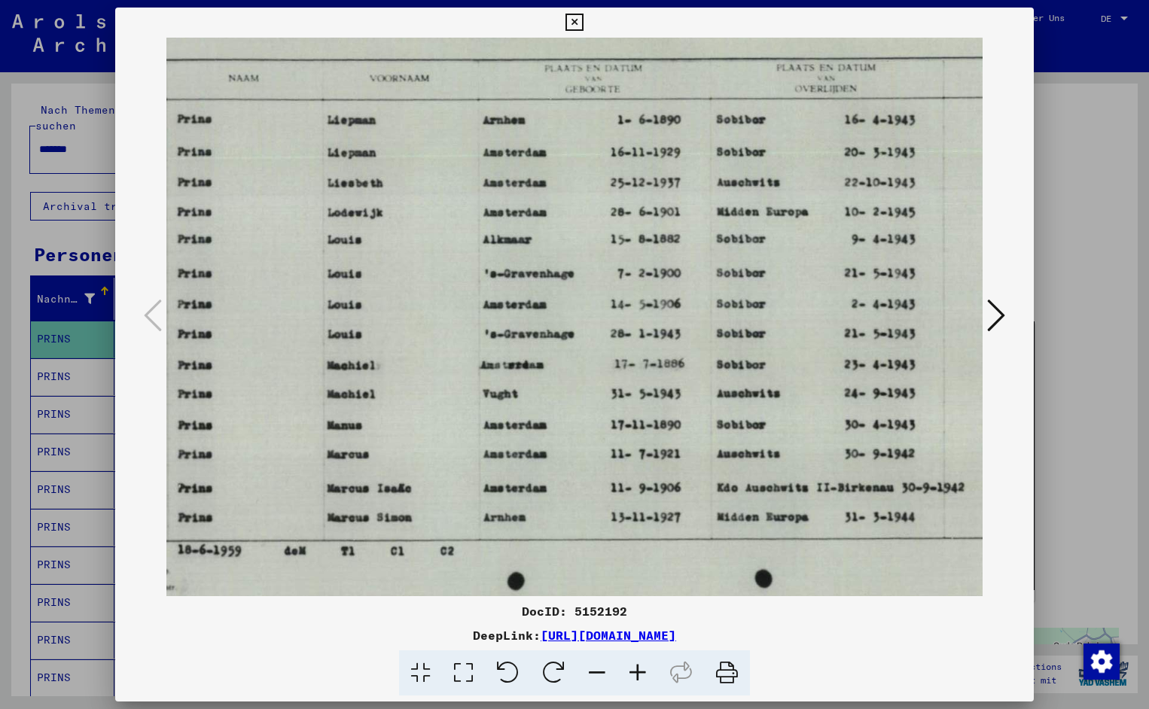
scroll to position [0, 187]
drag, startPoint x: 745, startPoint y: 343, endPoint x: 558, endPoint y: 356, distance: 187.9
click at [583, 22] on icon at bounding box center [573, 23] width 17 height 18
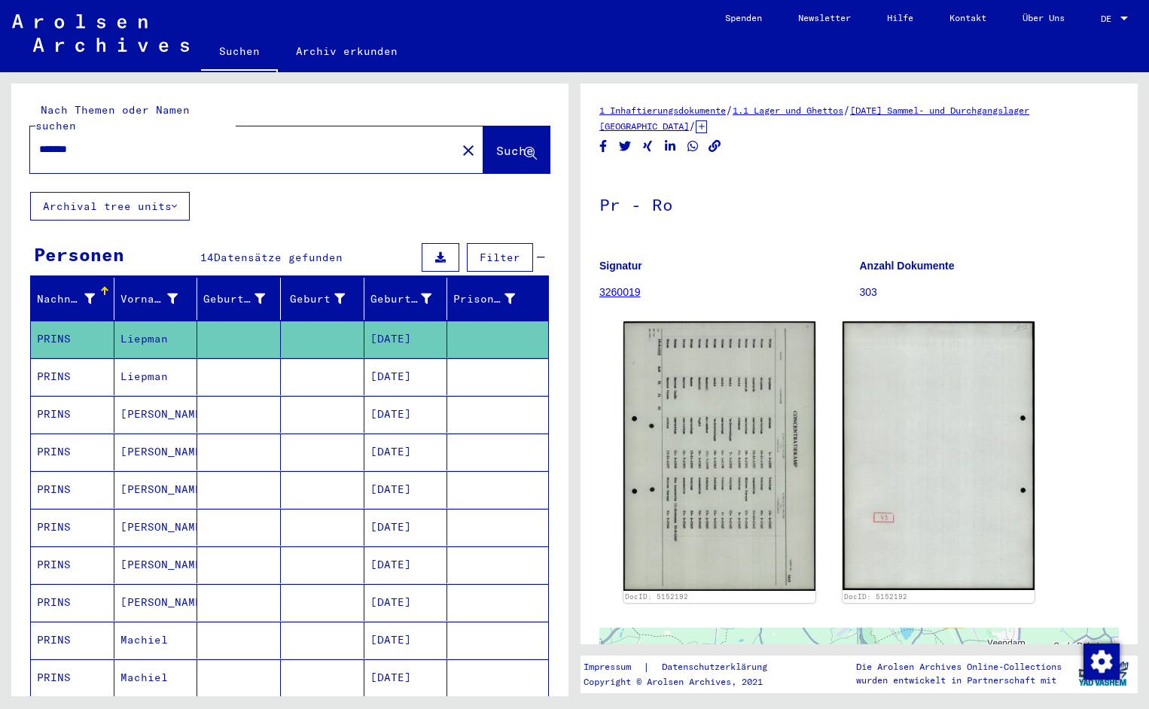
click at [109, 142] on input "*******" at bounding box center [243, 150] width 408 height 16
click at [492, 146] on button "Suche" at bounding box center [516, 149] width 66 height 47
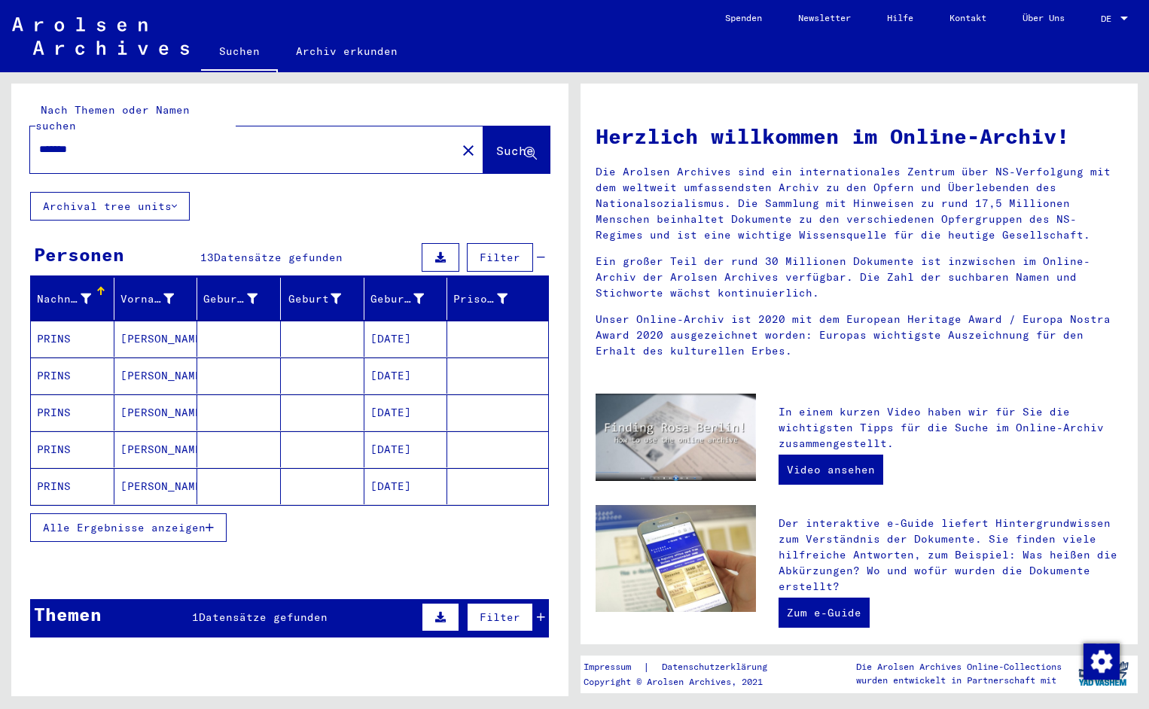
click at [71, 324] on mat-cell "PRINS" at bounding box center [73, 339] width 84 height 36
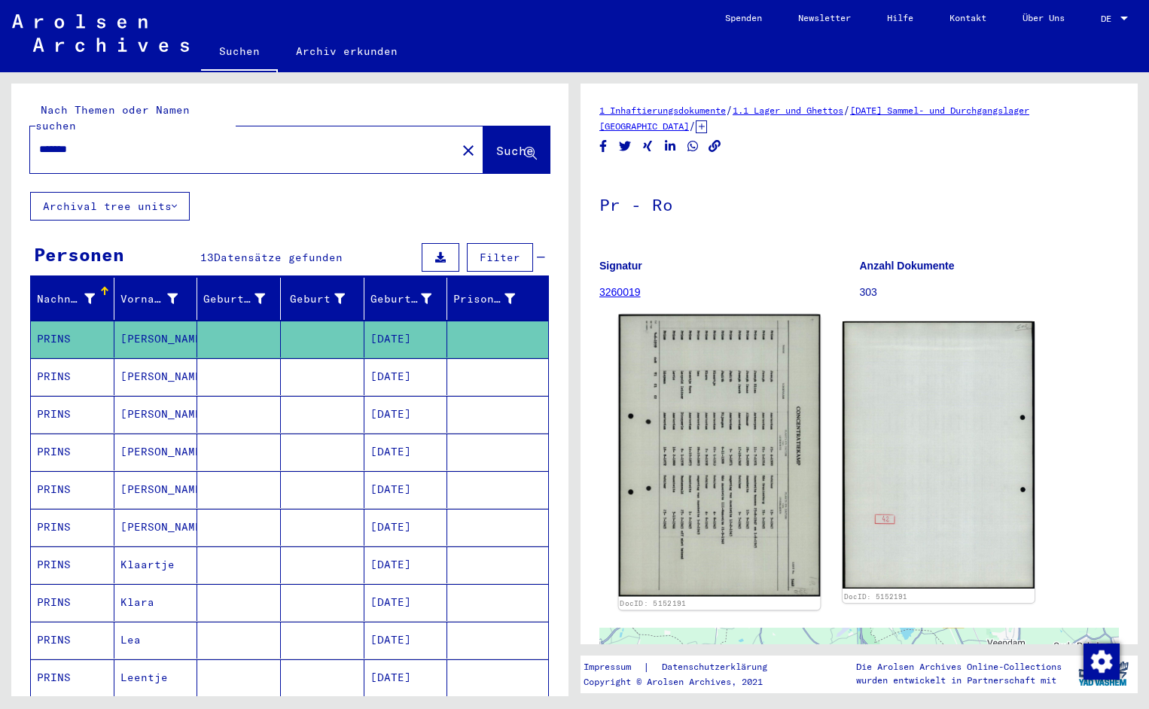
click at [714, 411] on img at bounding box center [720, 456] width 202 height 282
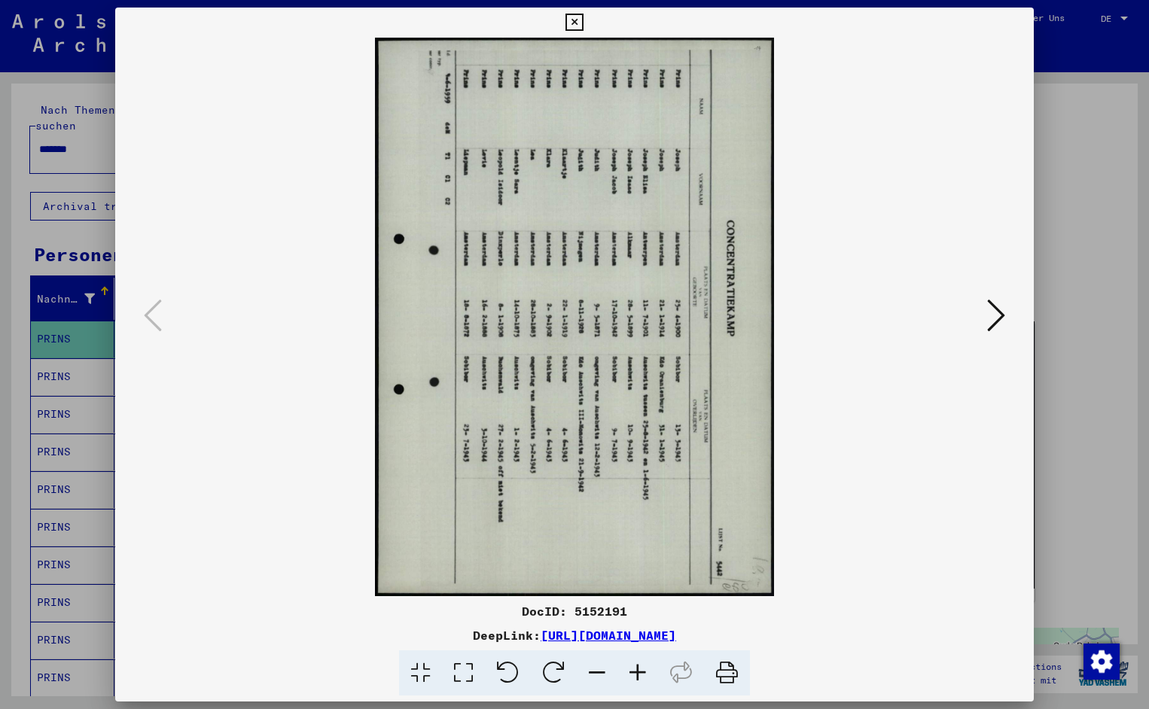
click at [506, 669] on icon at bounding box center [508, 673] width 46 height 46
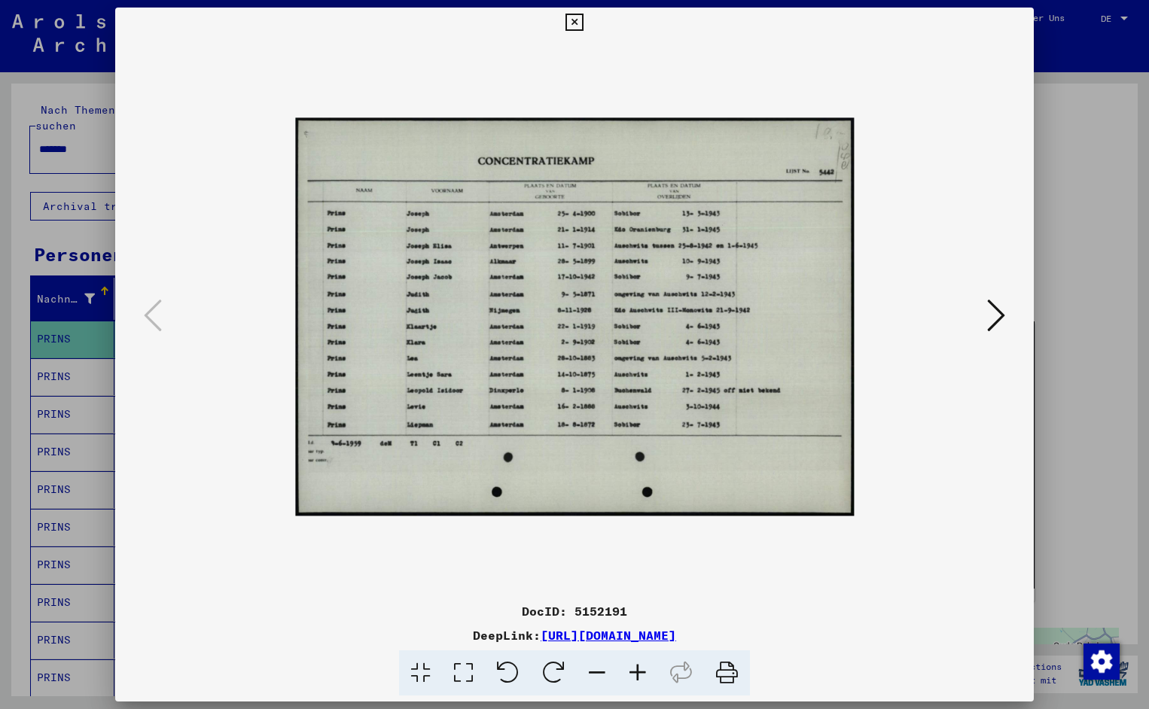
click at [632, 668] on icon at bounding box center [637, 673] width 41 height 46
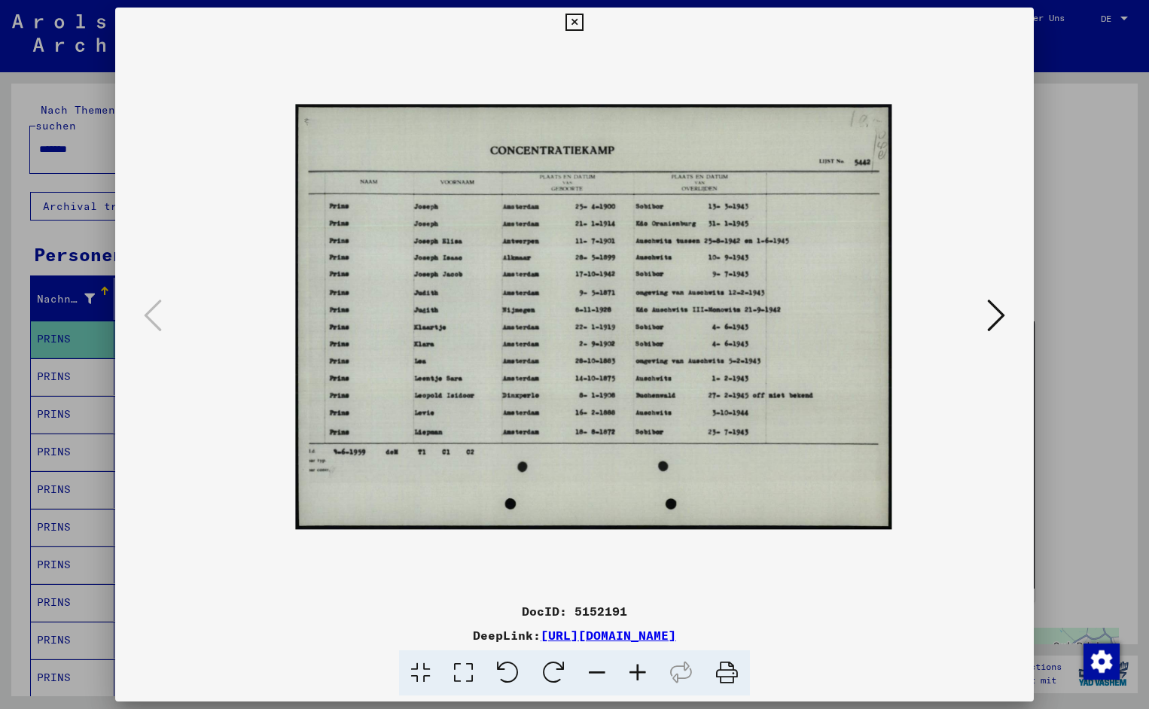
click at [632, 668] on icon at bounding box center [637, 673] width 41 height 46
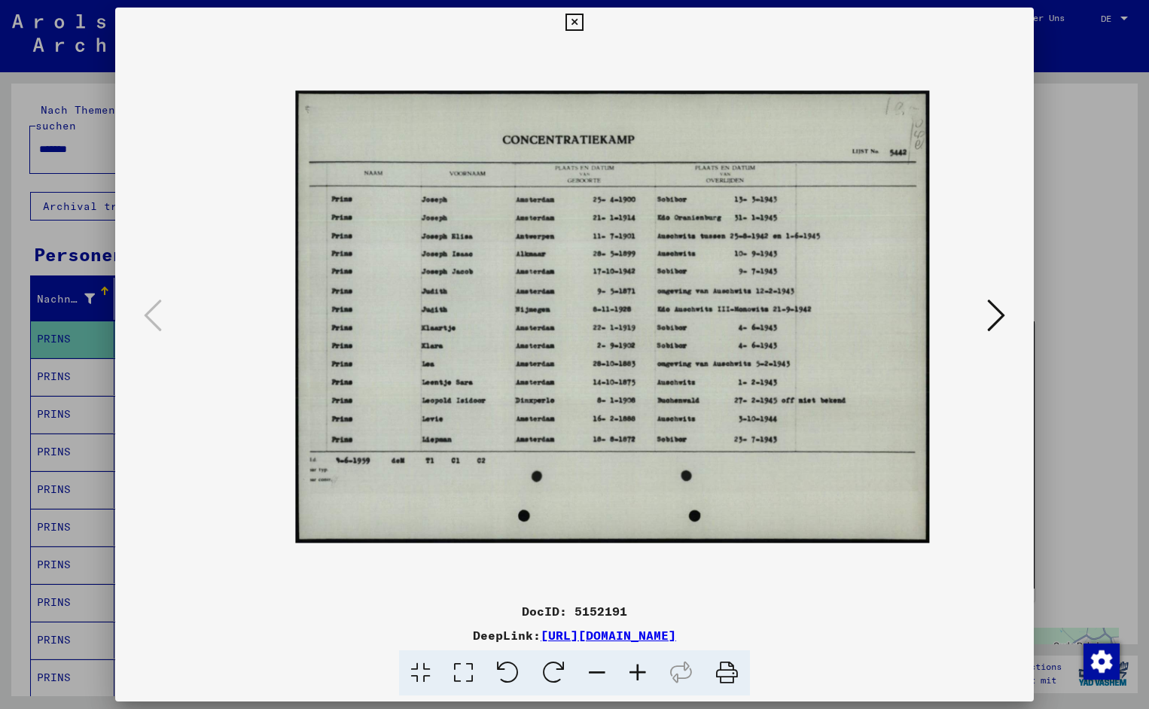
click at [632, 668] on icon at bounding box center [637, 673] width 41 height 46
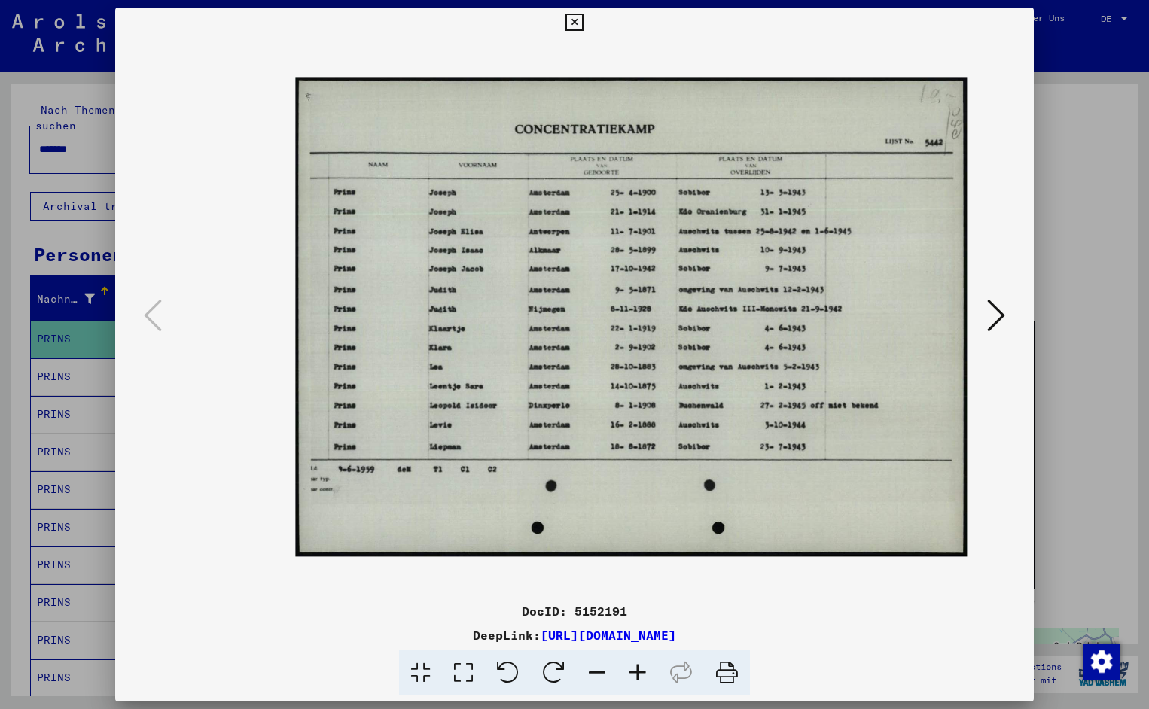
click at [632, 668] on icon at bounding box center [637, 673] width 41 height 46
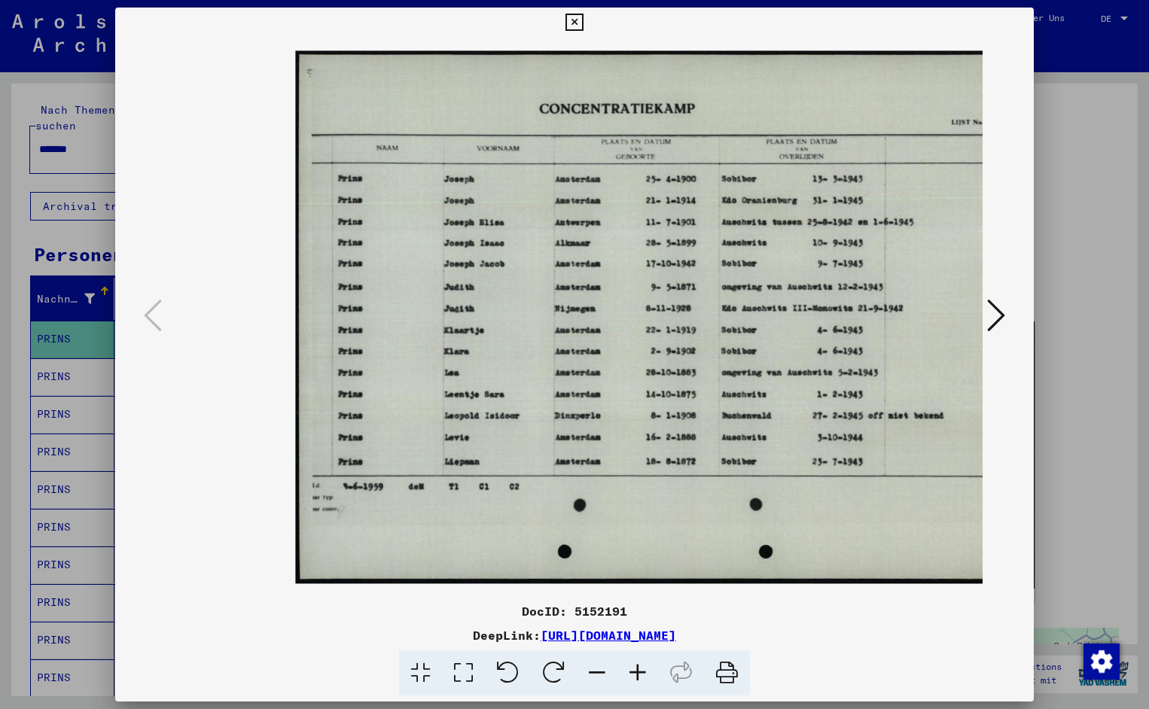
click at [632, 668] on icon at bounding box center [637, 673] width 41 height 46
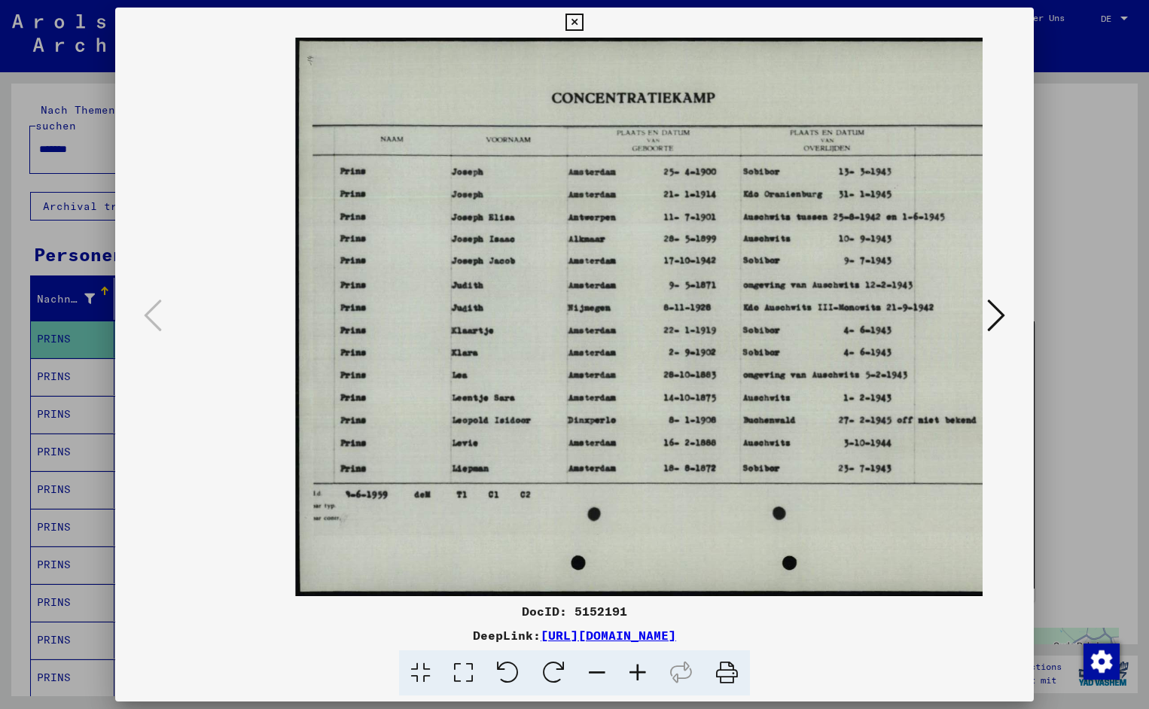
click at [632, 668] on icon at bounding box center [637, 673] width 41 height 46
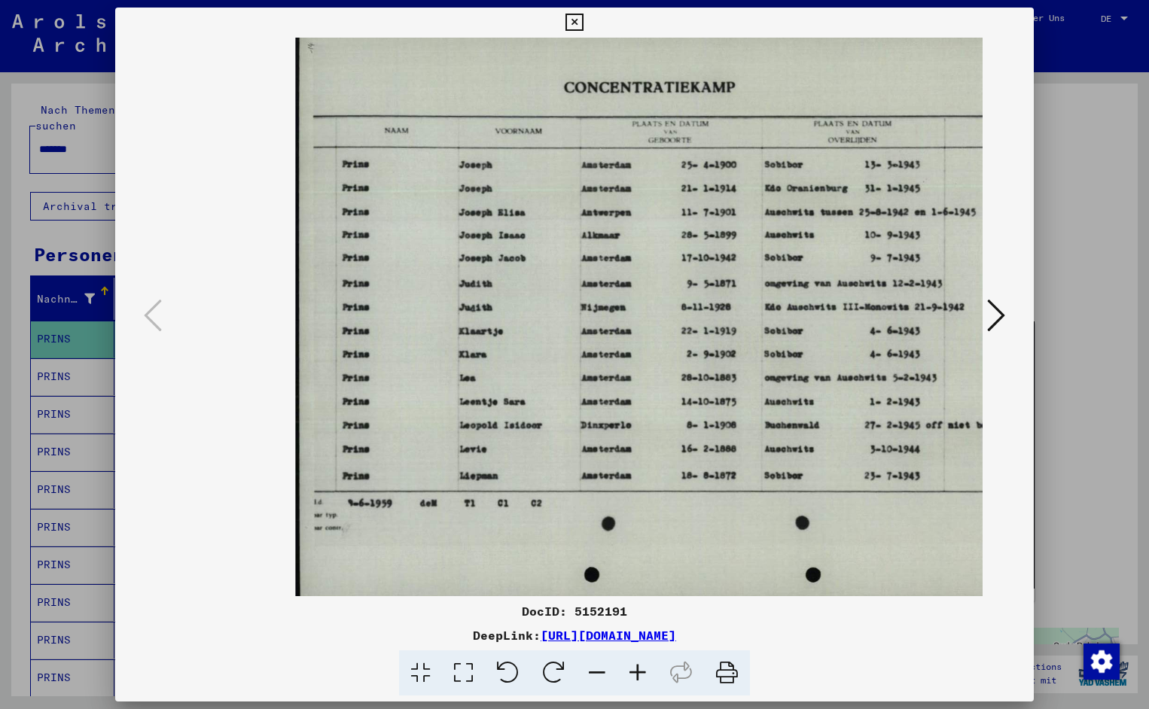
click at [632, 668] on icon at bounding box center [637, 673] width 41 height 46
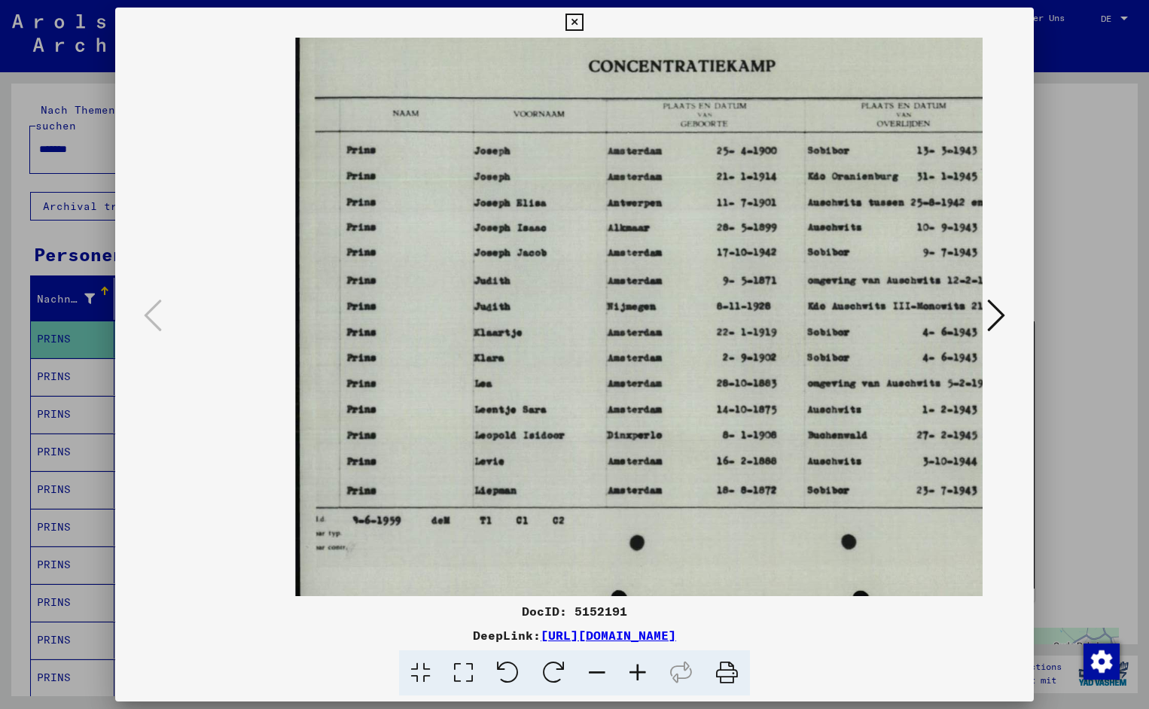
click at [632, 668] on icon at bounding box center [637, 673] width 41 height 46
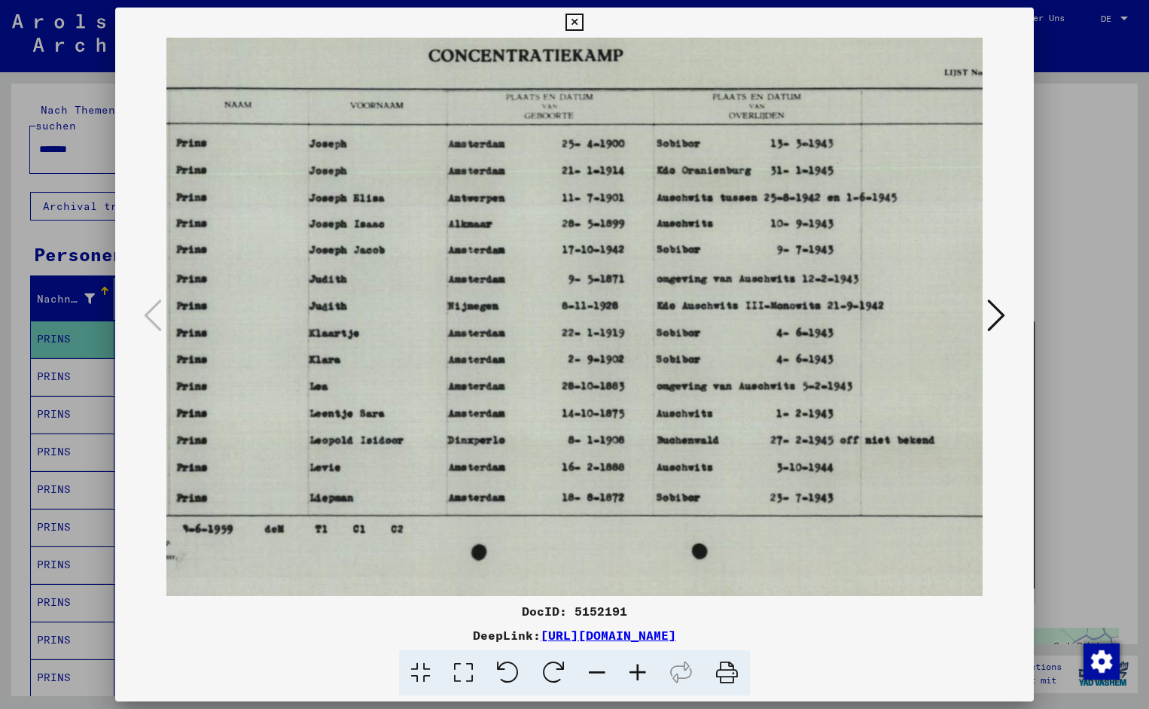
scroll to position [0, 175]
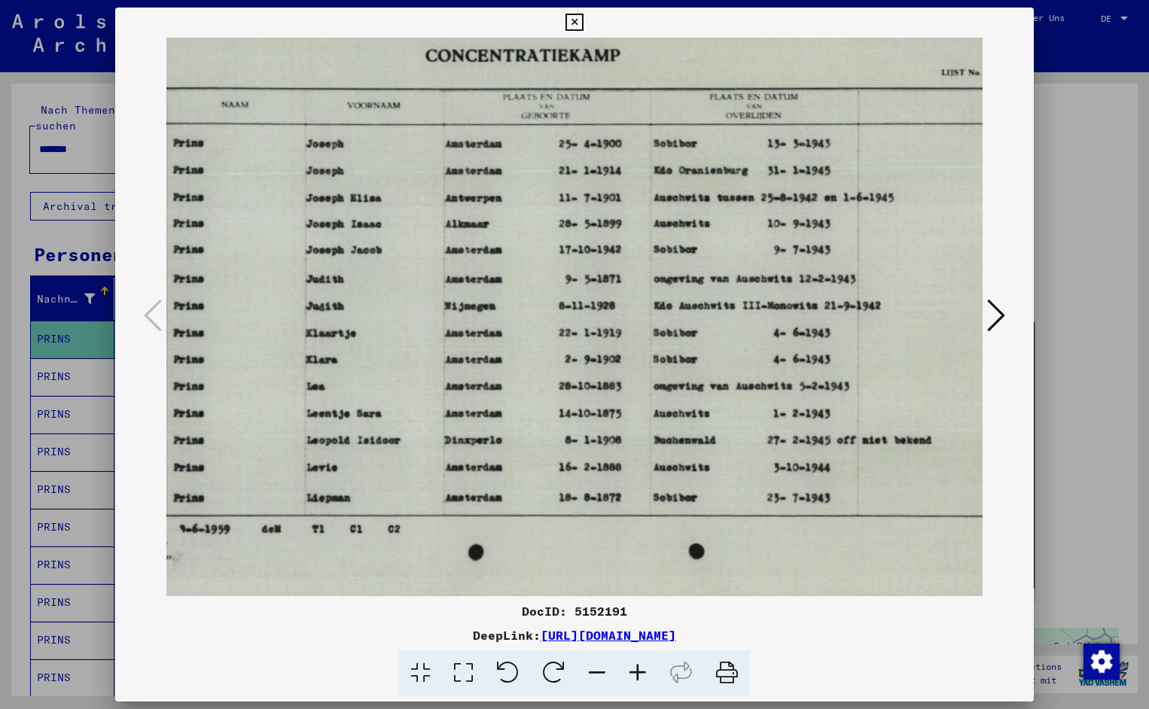
drag, startPoint x: 794, startPoint y: 329, endPoint x: 619, endPoint y: 343, distance: 175.9
click at [583, 20] on icon at bounding box center [573, 23] width 17 height 18
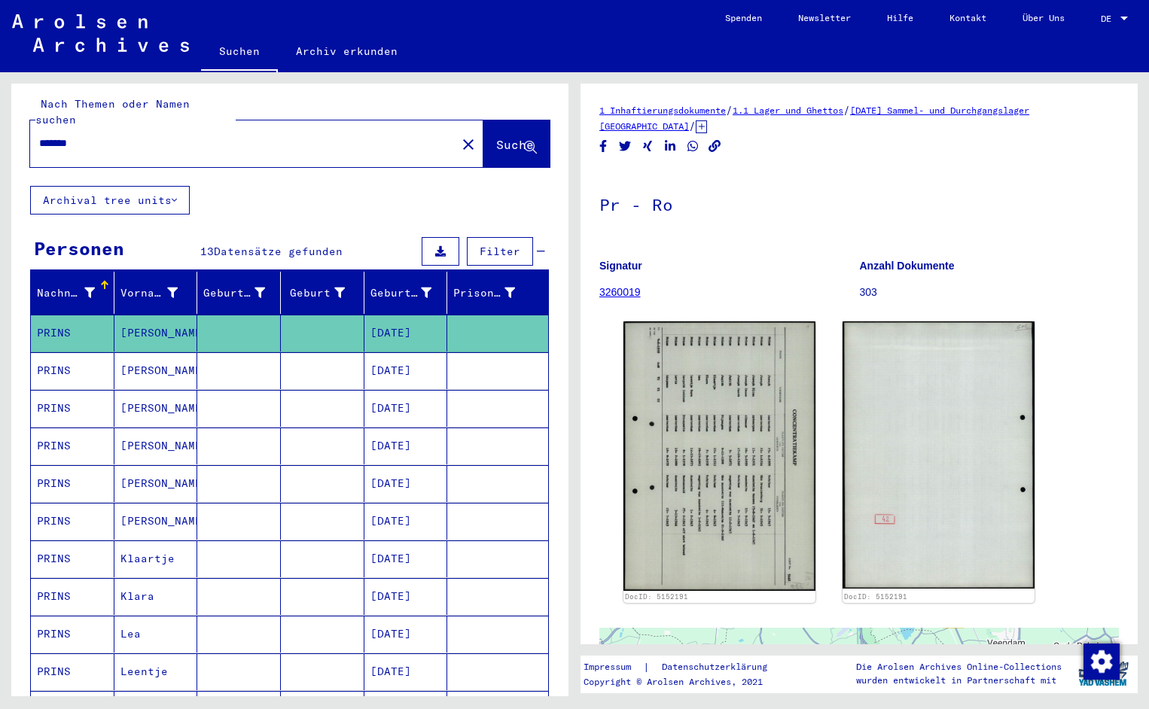
scroll to position [8, 0]
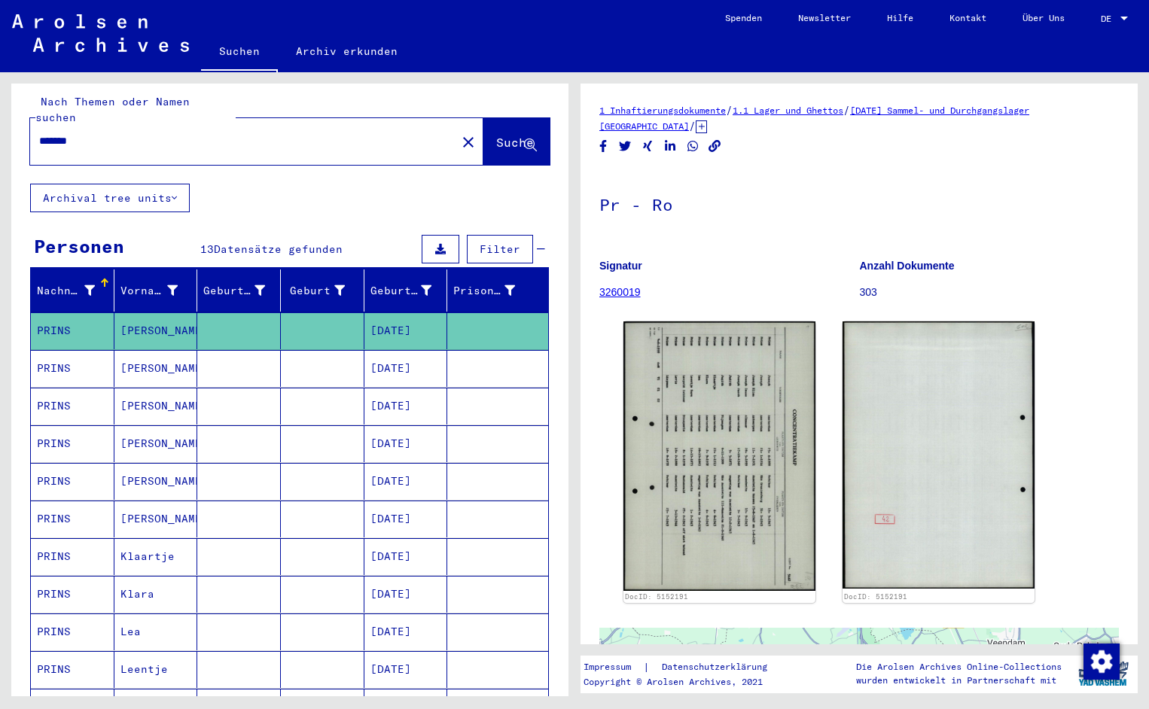
click at [87, 133] on input "*******" at bounding box center [243, 141] width 408 height 16
click at [496, 135] on span "Suche" at bounding box center [515, 142] width 38 height 15
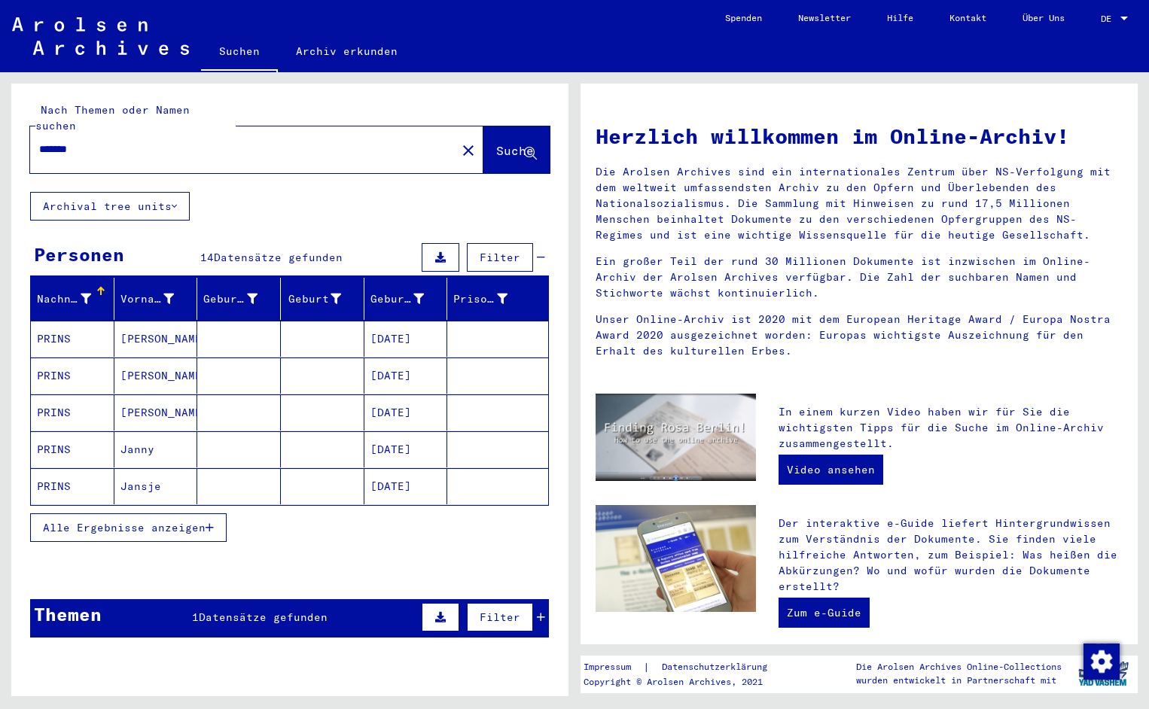
click at [98, 321] on mat-cell "PRINS" at bounding box center [73, 339] width 84 height 36
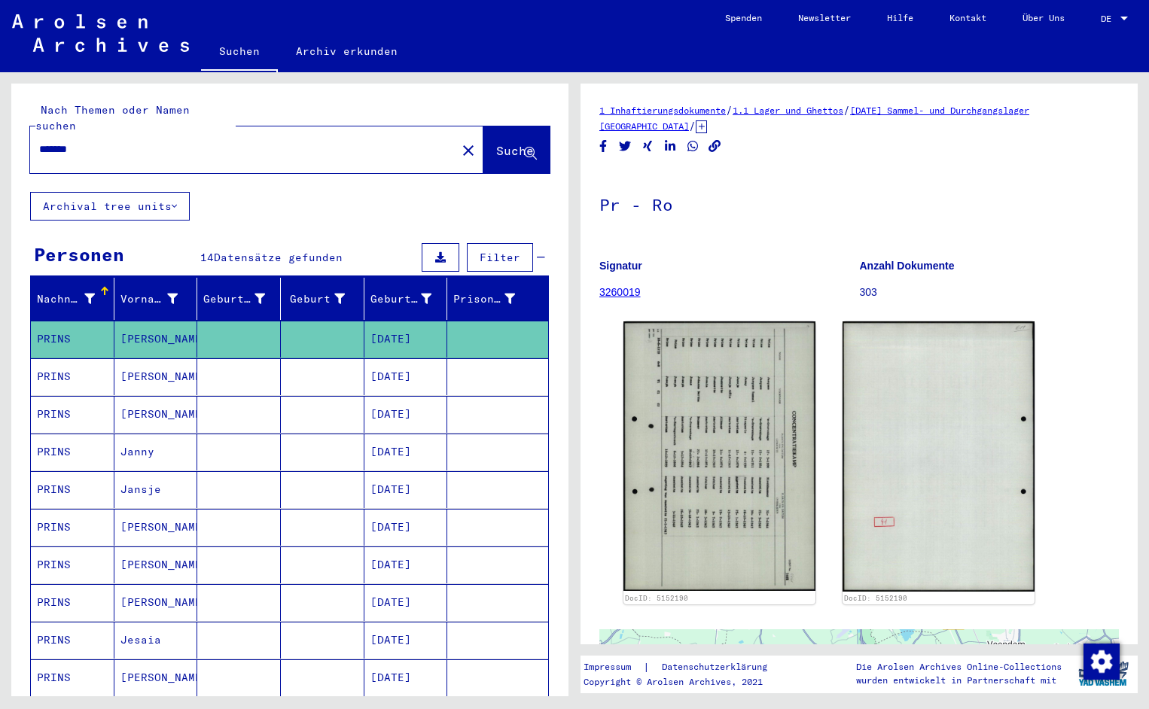
click at [644, 426] on img at bounding box center [719, 455] width 192 height 269
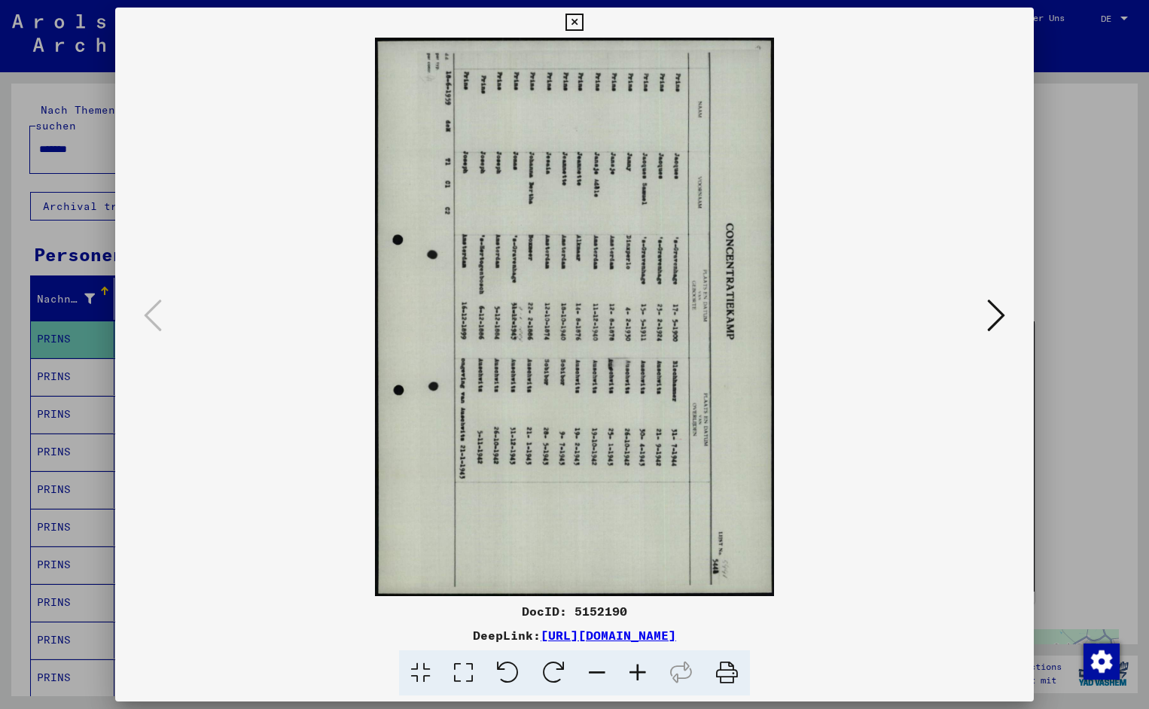
click at [509, 664] on icon at bounding box center [508, 673] width 46 height 46
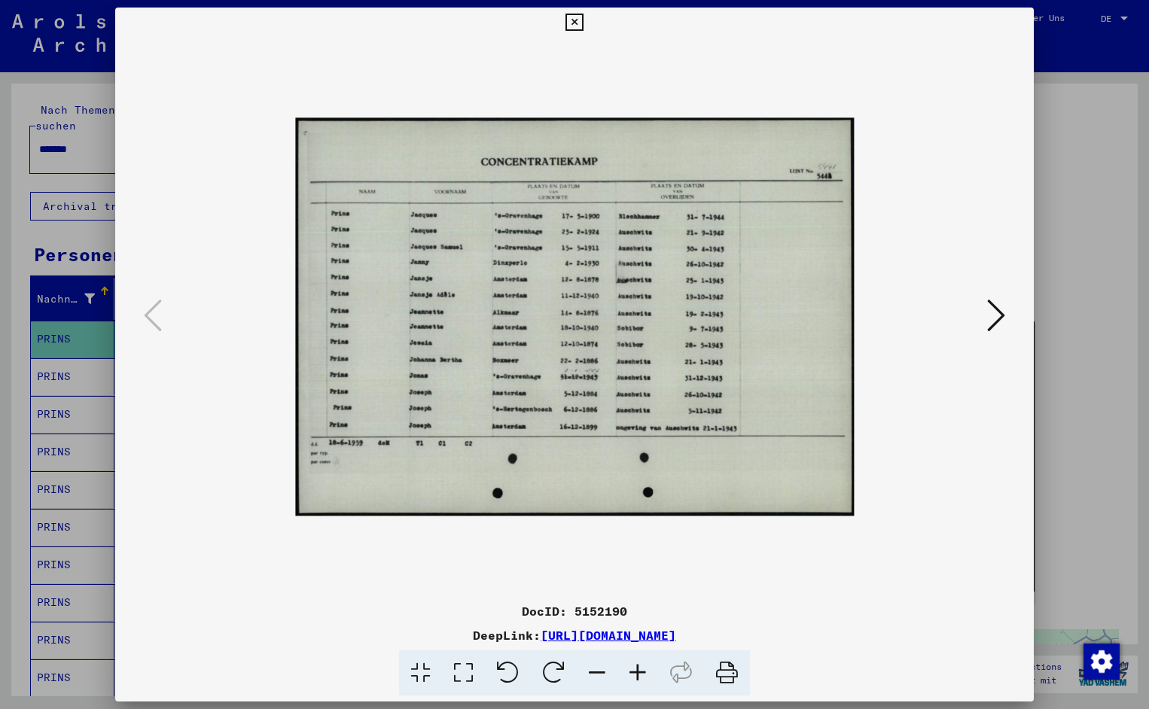
click at [639, 673] on icon at bounding box center [637, 673] width 41 height 46
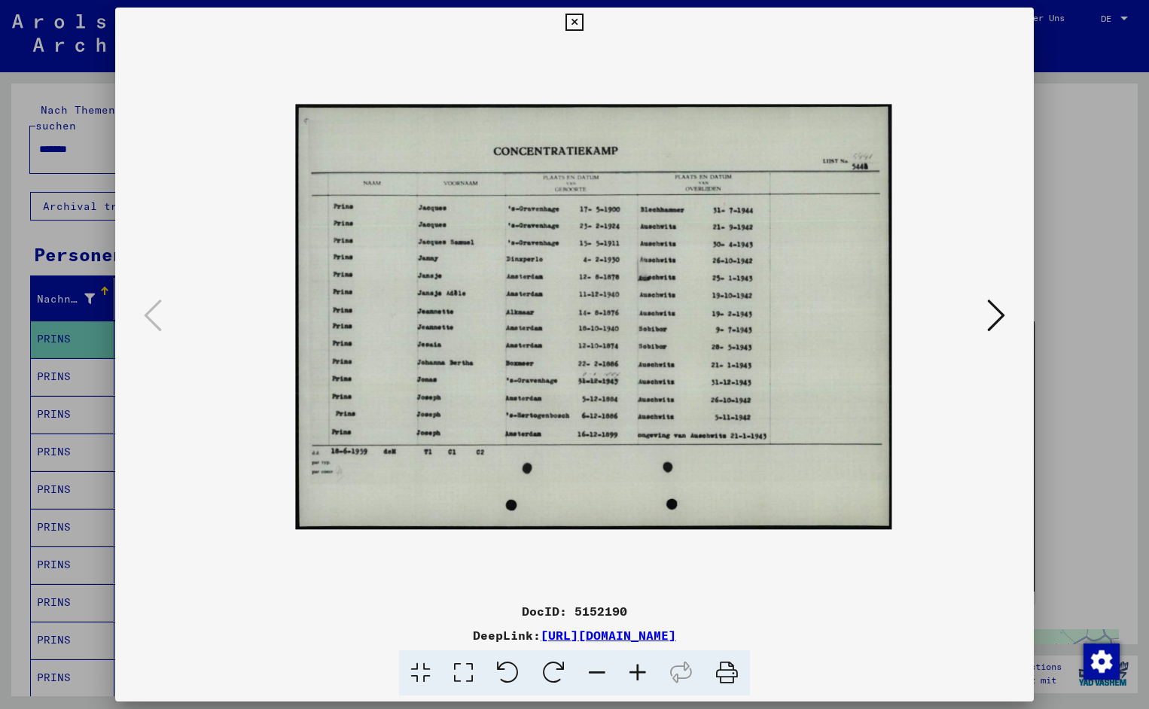
click at [639, 673] on icon at bounding box center [637, 673] width 41 height 46
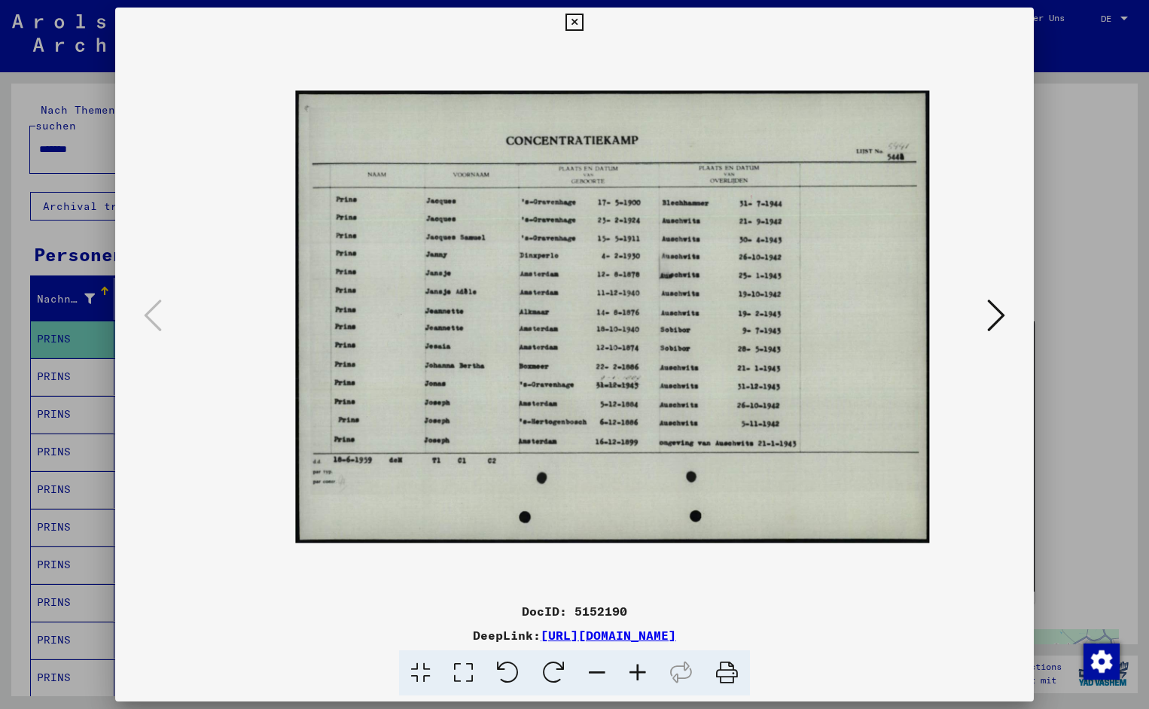
click at [639, 673] on icon at bounding box center [637, 673] width 41 height 46
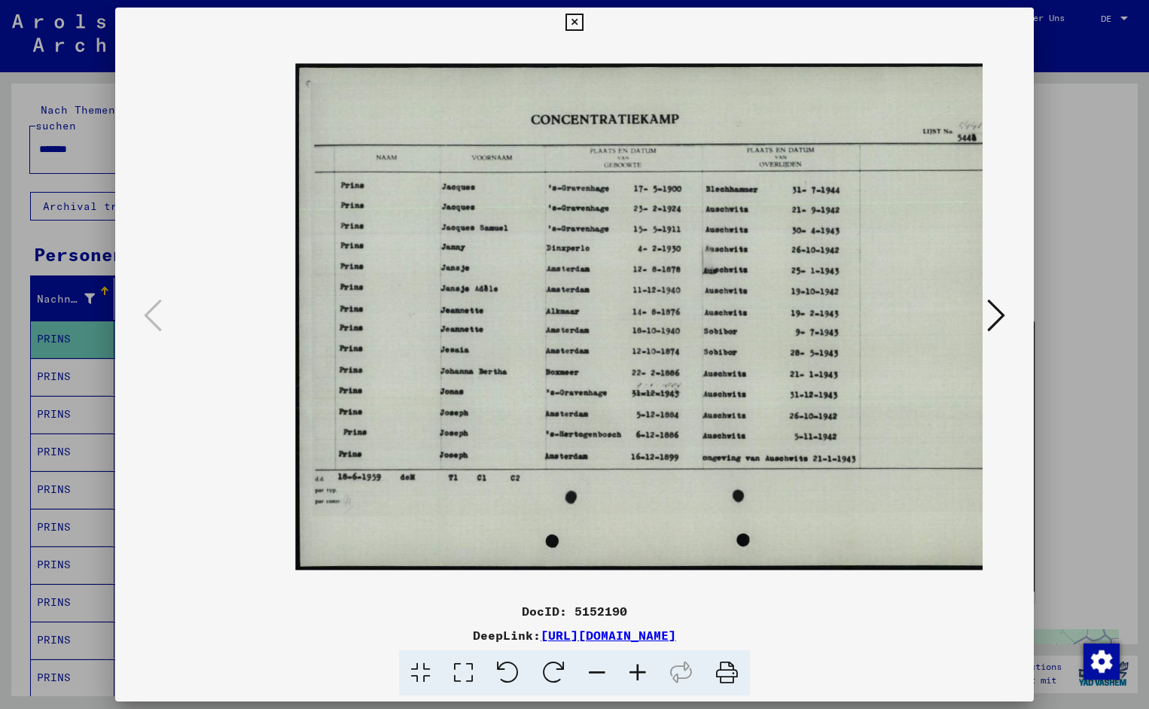
click at [639, 673] on icon at bounding box center [637, 673] width 41 height 46
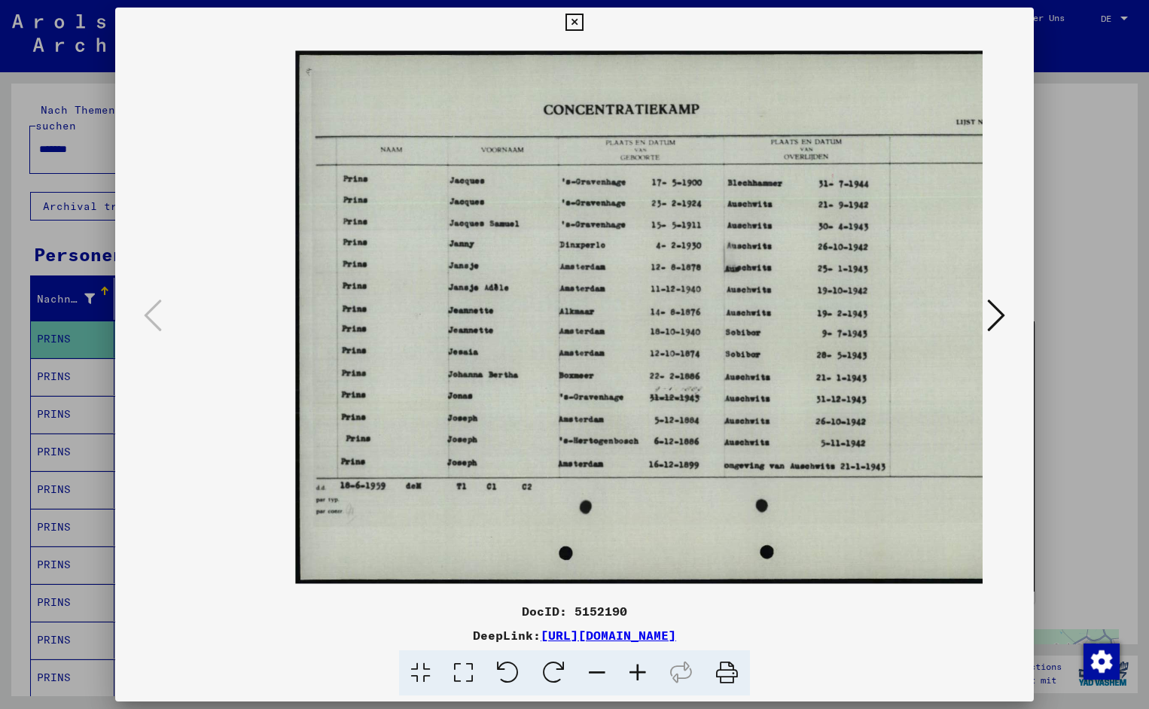
click at [639, 673] on icon at bounding box center [637, 673] width 41 height 46
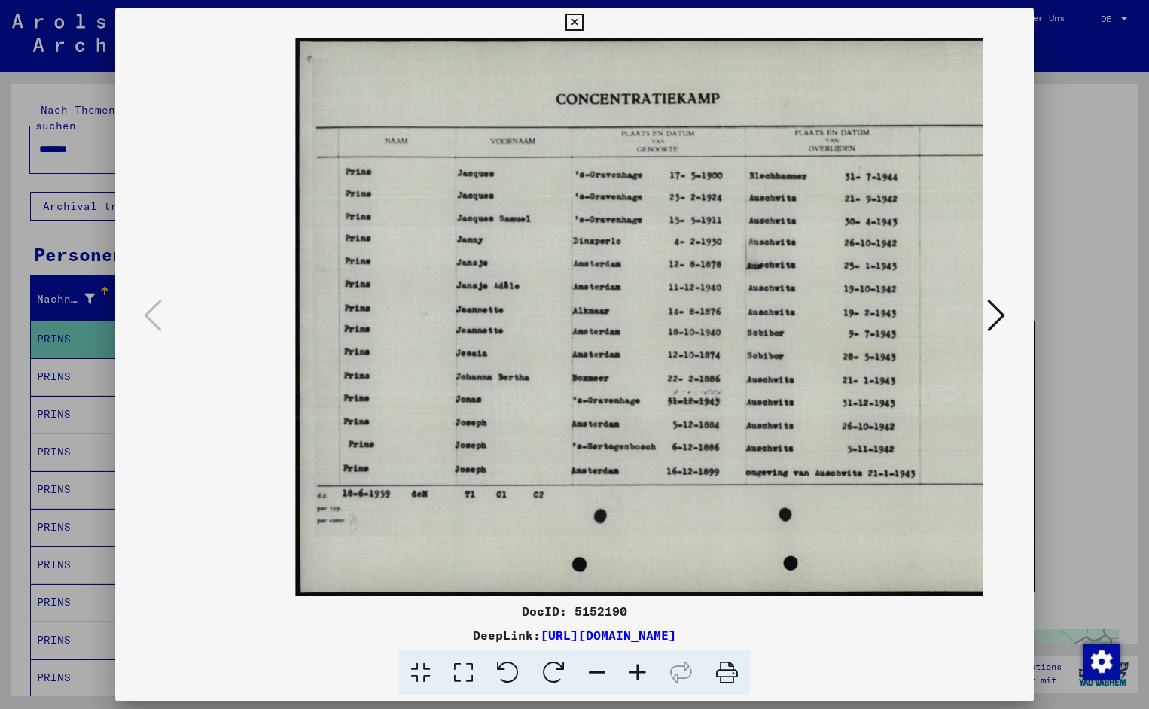
click at [639, 673] on icon at bounding box center [637, 673] width 41 height 46
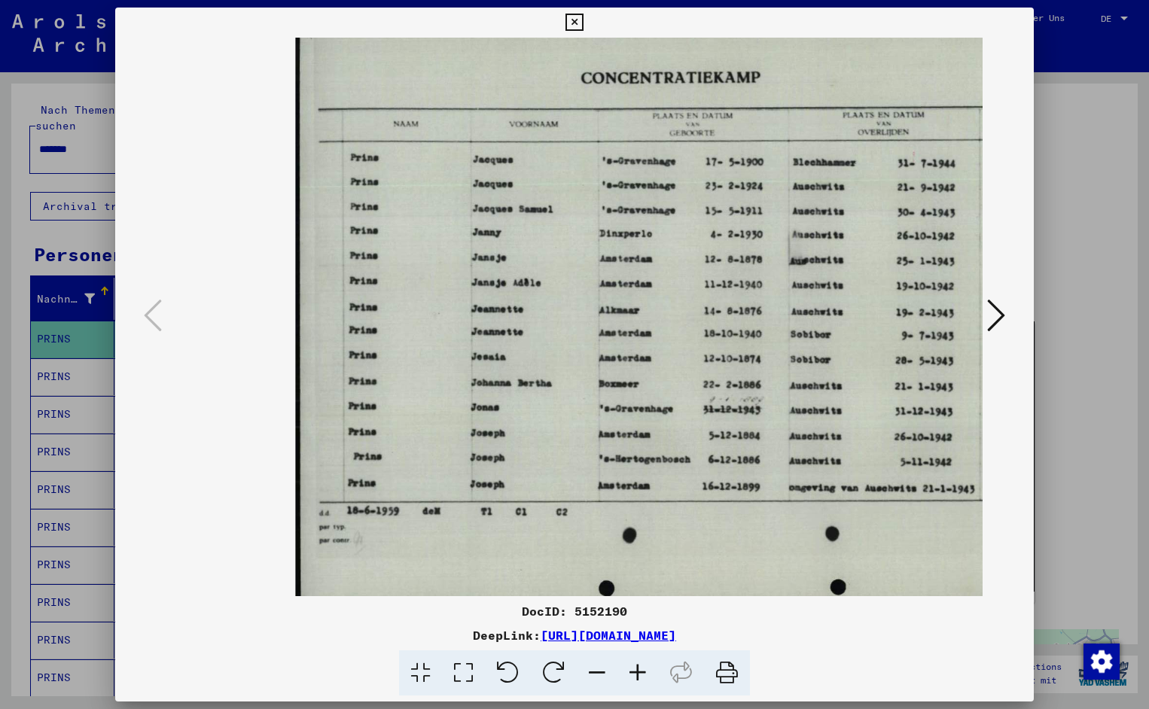
click at [639, 673] on icon at bounding box center [637, 673] width 41 height 46
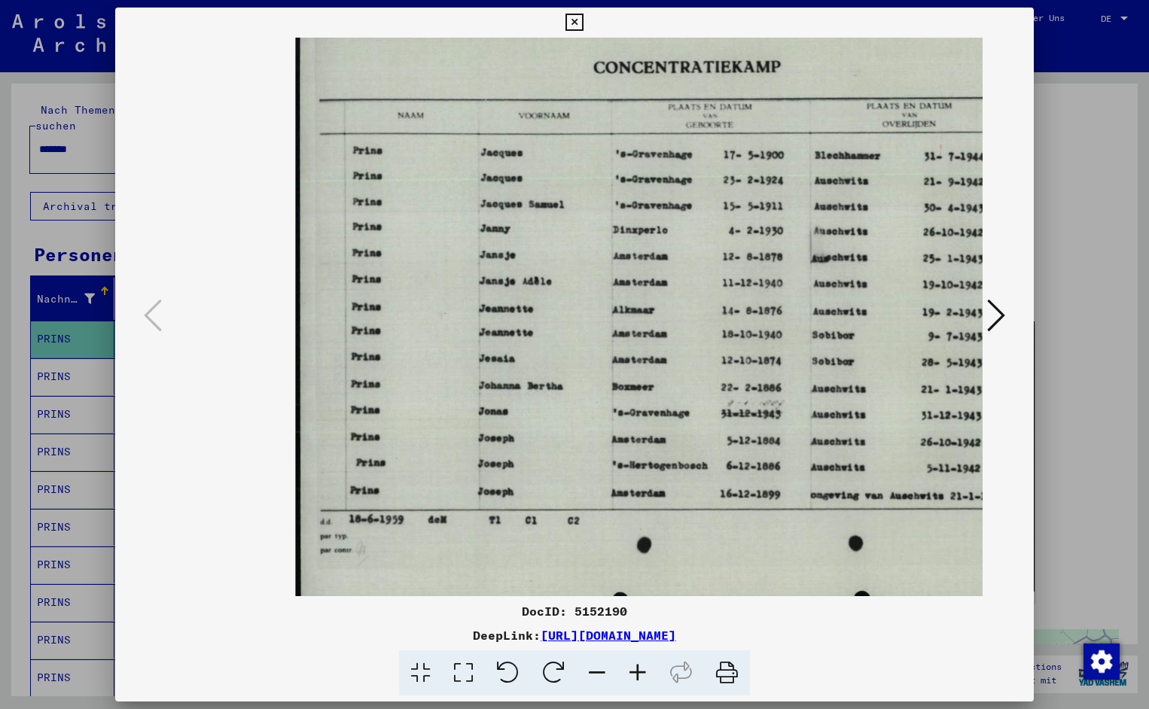
click at [639, 673] on icon at bounding box center [637, 673] width 41 height 46
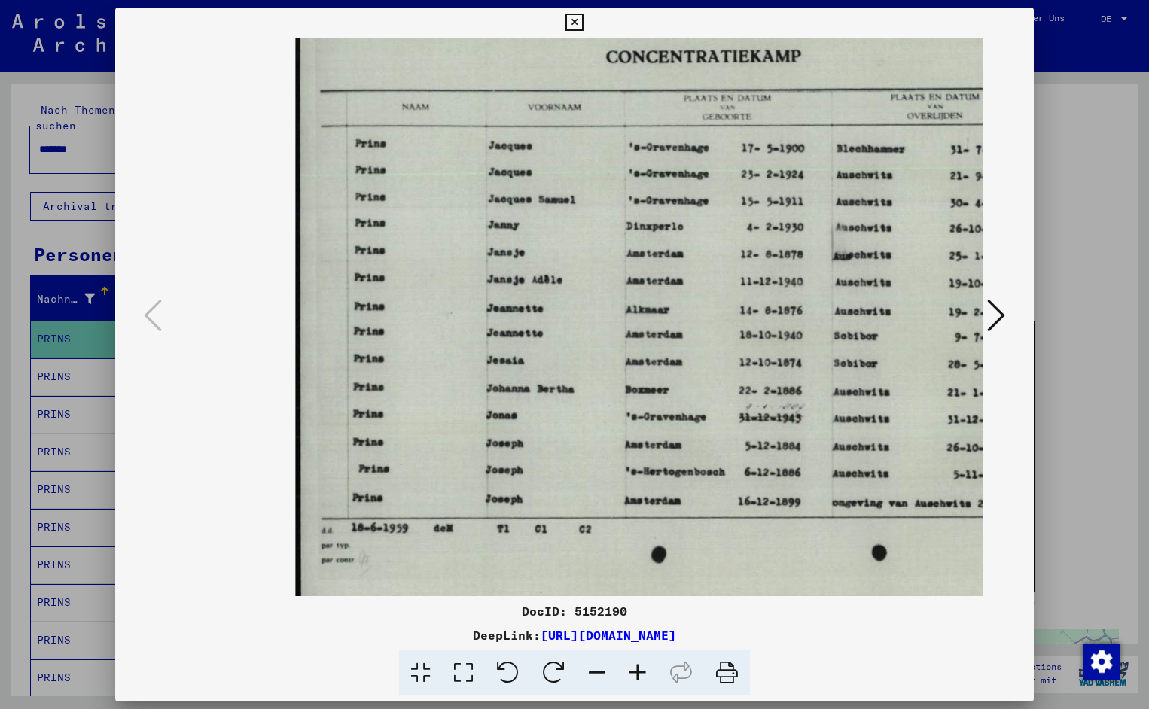
click at [639, 673] on icon at bounding box center [637, 673] width 41 height 46
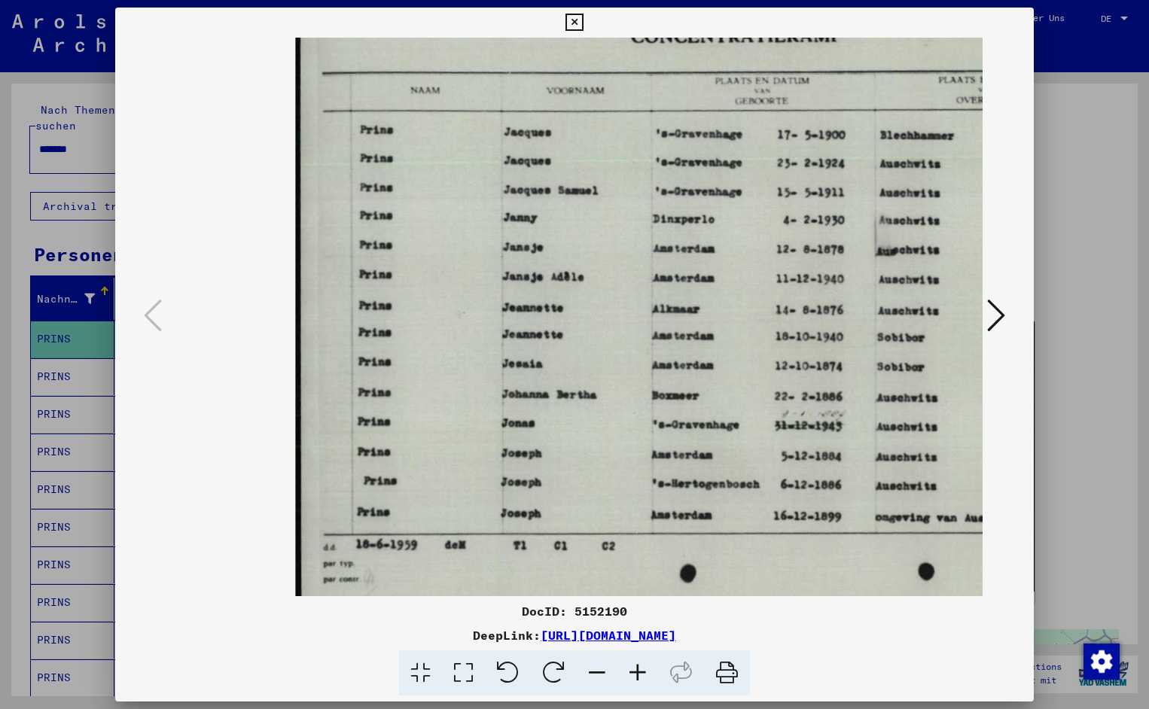
click at [639, 673] on icon at bounding box center [637, 673] width 41 height 46
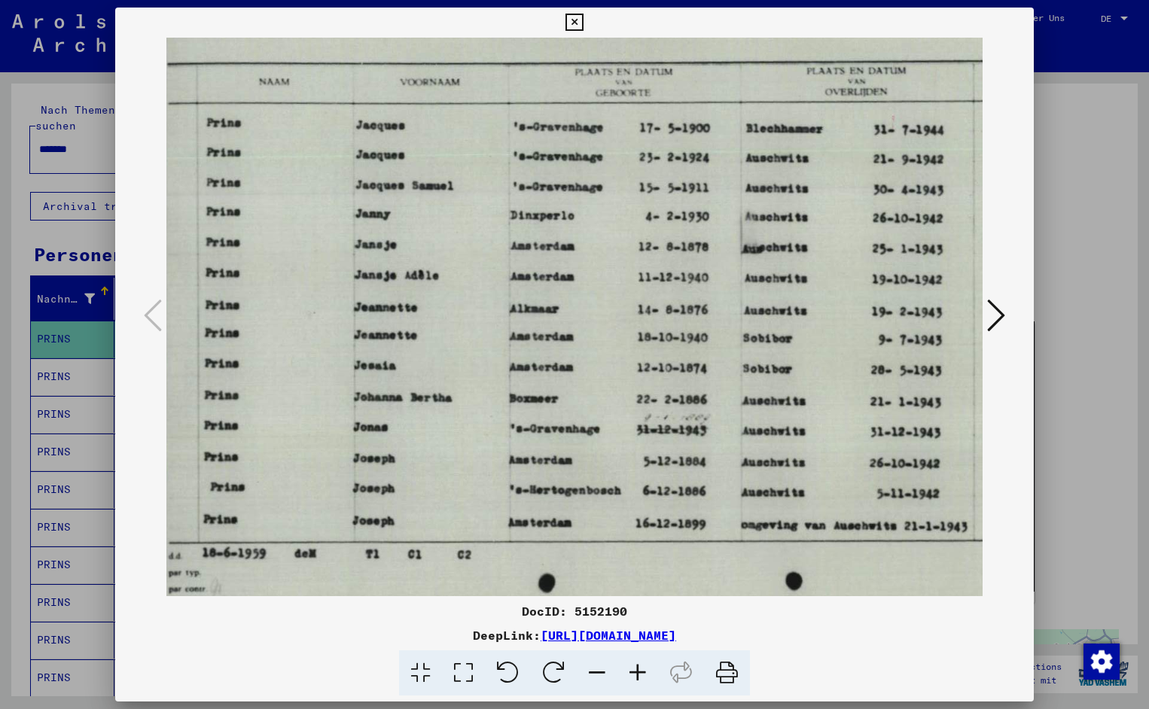
scroll to position [0, 166]
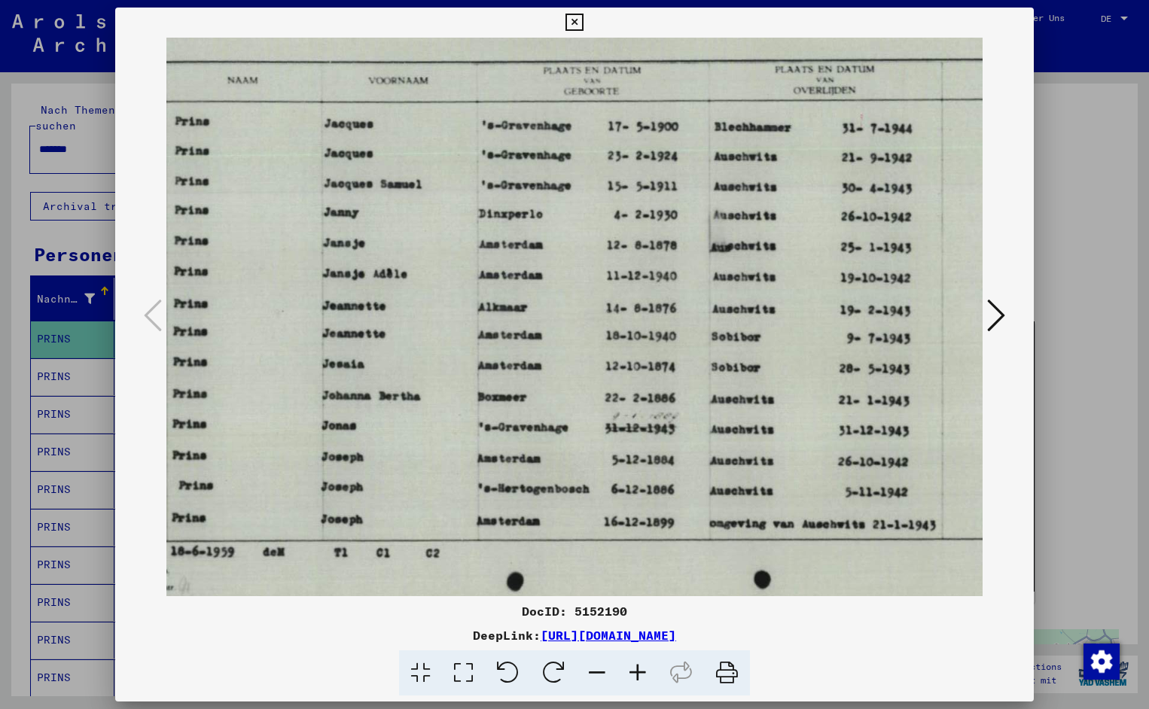
drag, startPoint x: 730, startPoint y: 433, endPoint x: 544, endPoint y: 434, distance: 185.9
click at [583, 22] on icon at bounding box center [573, 23] width 17 height 18
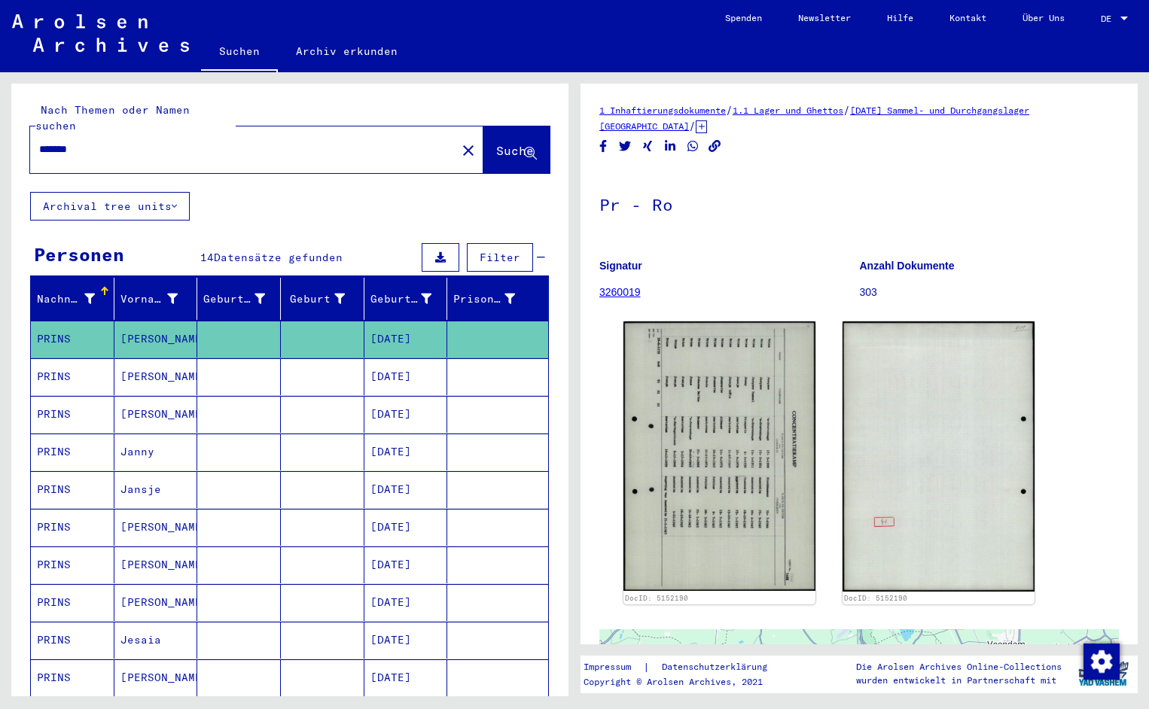
click at [96, 142] on input "*******" at bounding box center [243, 150] width 408 height 16
click at [496, 143] on span "Suche" at bounding box center [515, 150] width 38 height 15
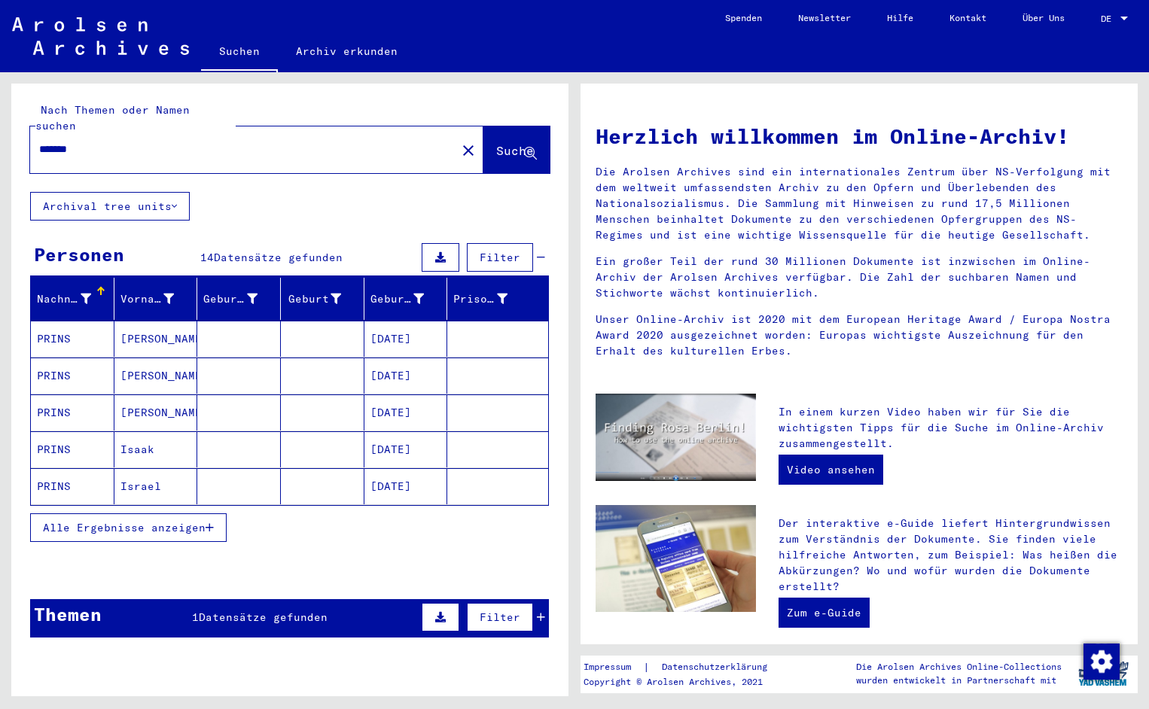
click at [44, 324] on mat-cell "PRINS" at bounding box center [73, 339] width 84 height 36
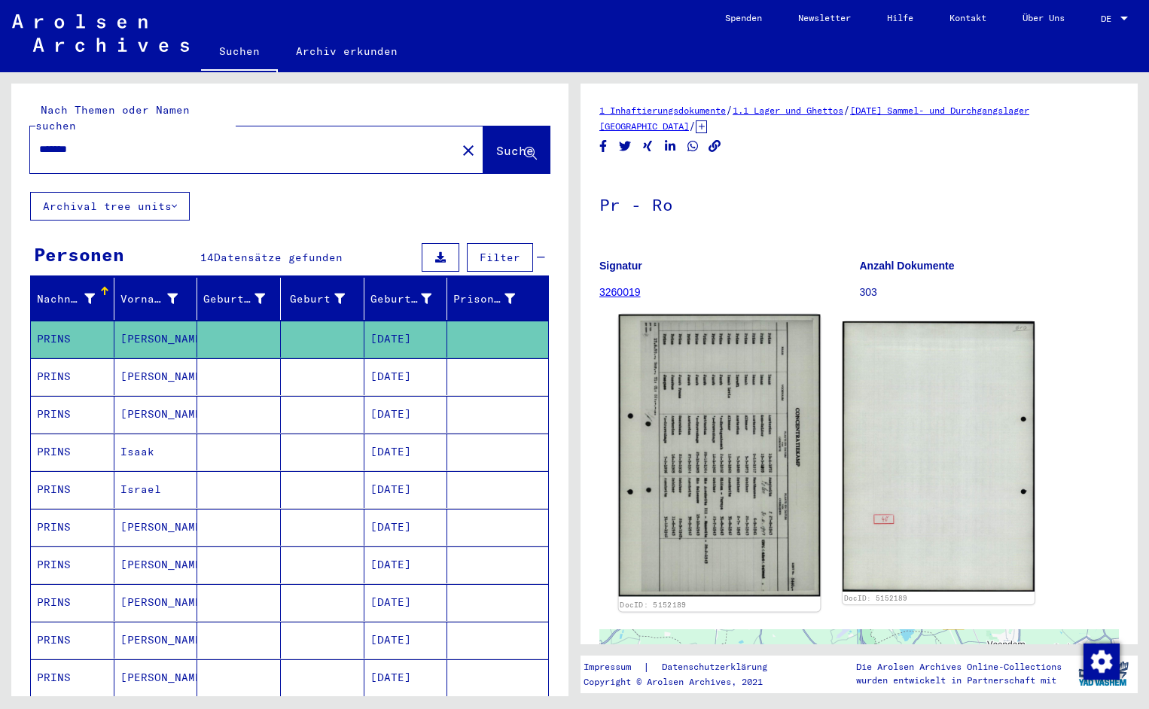
click at [654, 400] on img at bounding box center [720, 456] width 202 height 282
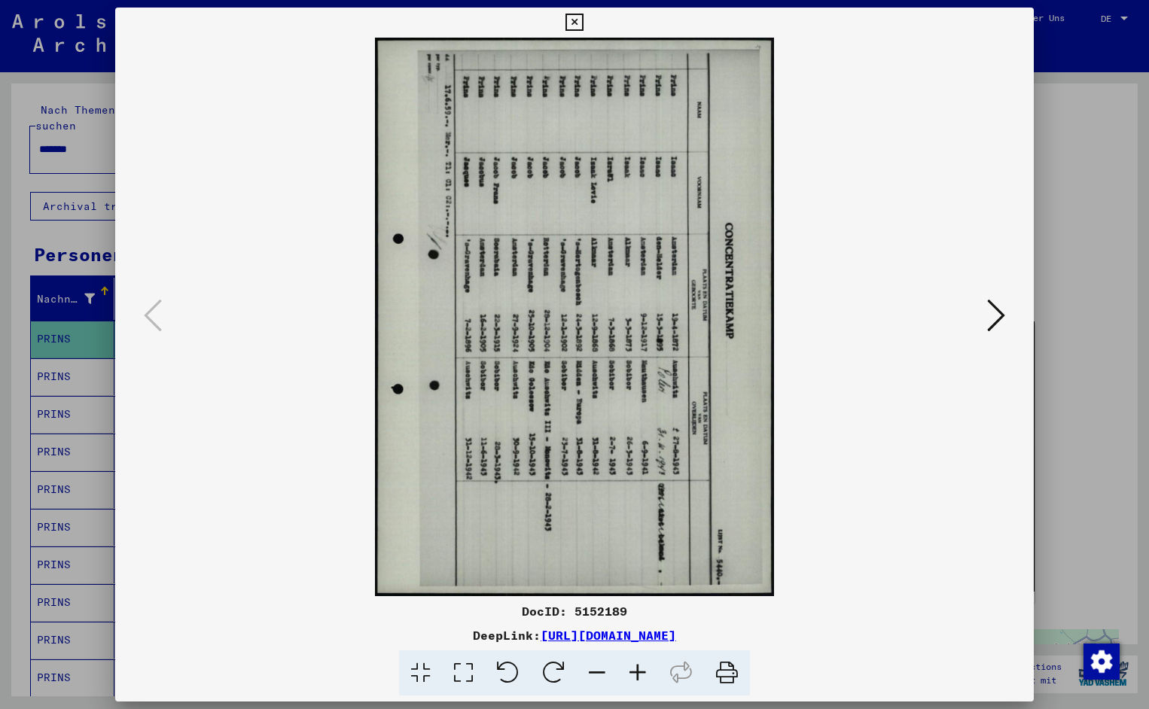
click at [502, 663] on icon at bounding box center [508, 673] width 46 height 46
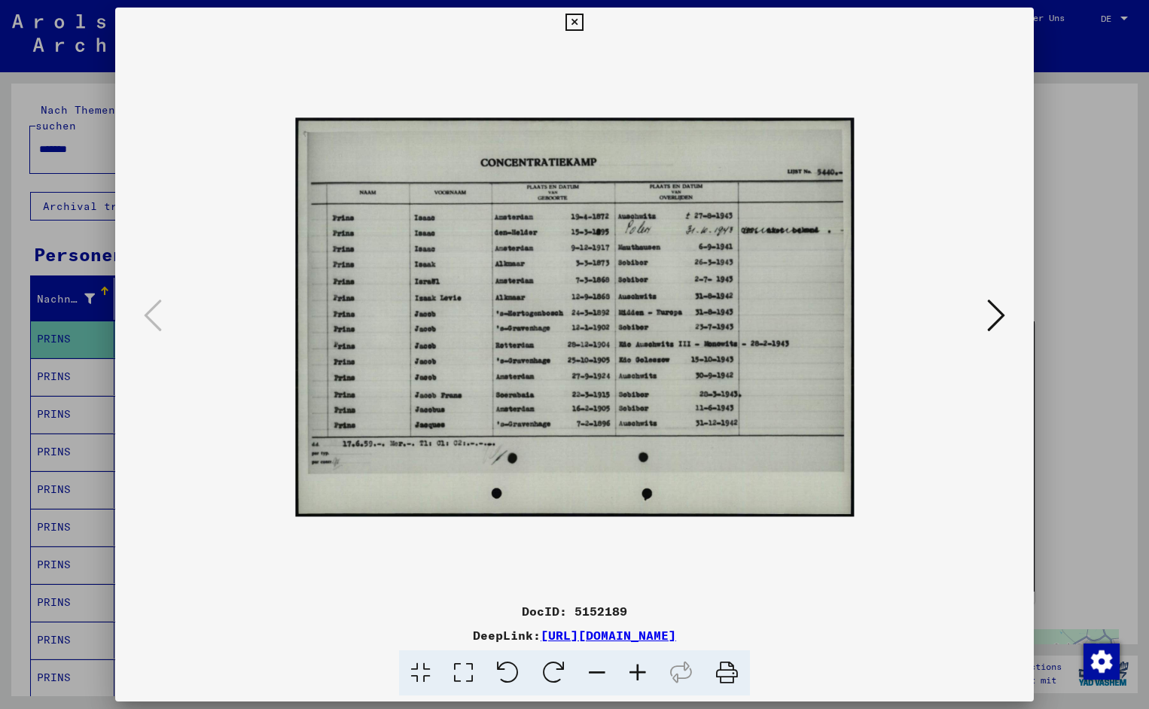
click at [639, 668] on icon at bounding box center [637, 673] width 41 height 46
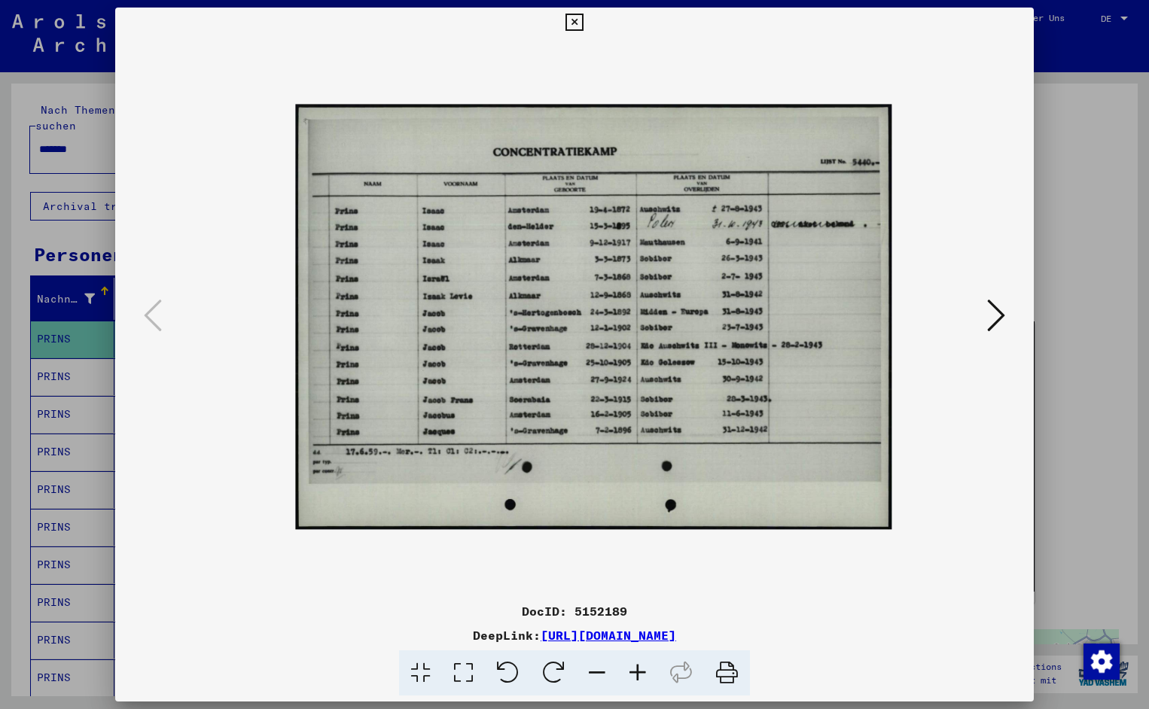
click at [639, 668] on icon at bounding box center [637, 673] width 41 height 46
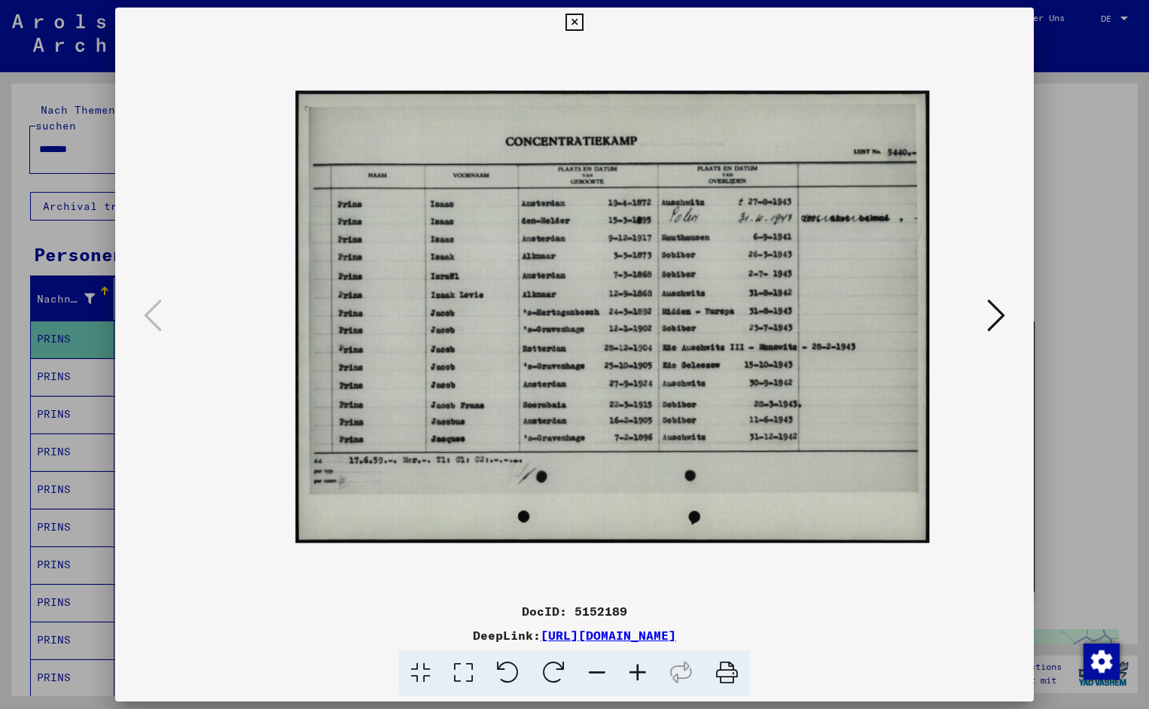
click at [639, 668] on icon at bounding box center [637, 673] width 41 height 46
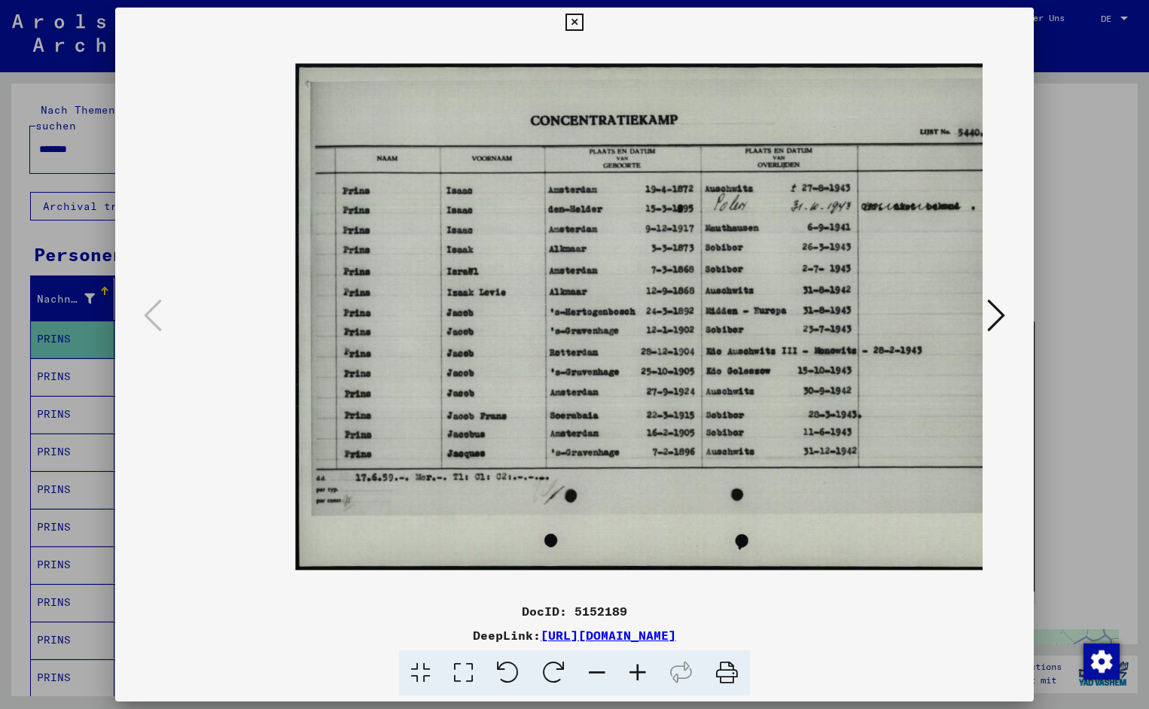
click at [639, 668] on icon at bounding box center [637, 673] width 41 height 46
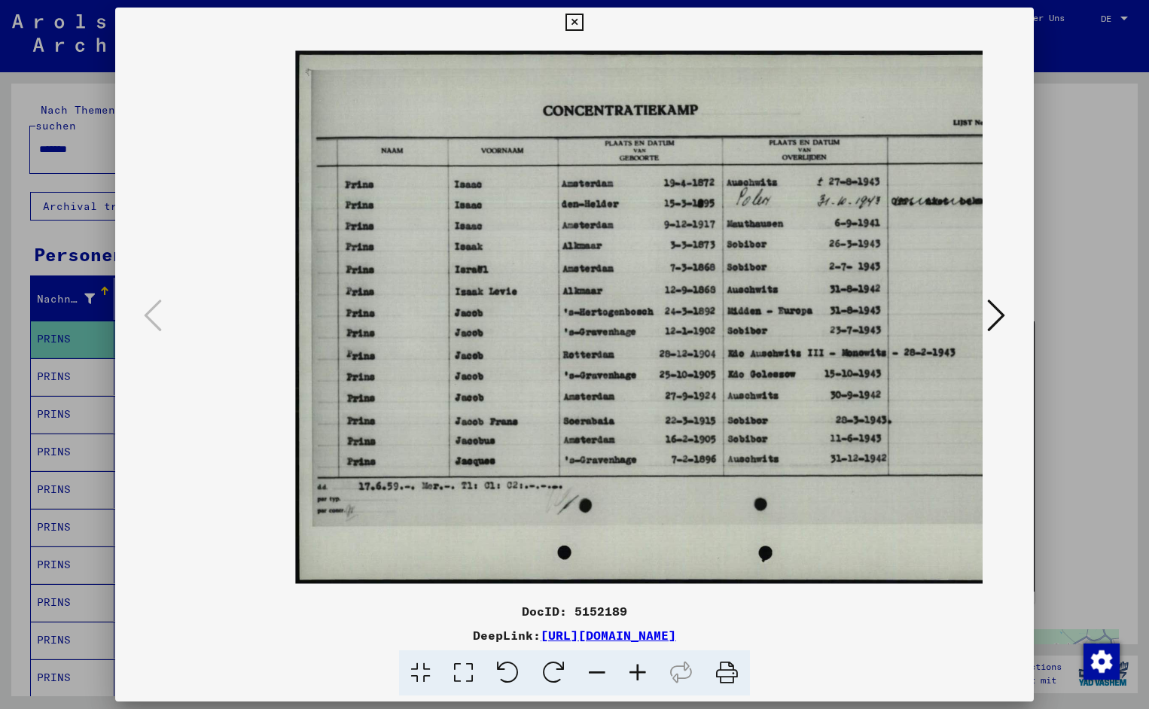
click at [639, 668] on icon at bounding box center [637, 673] width 41 height 46
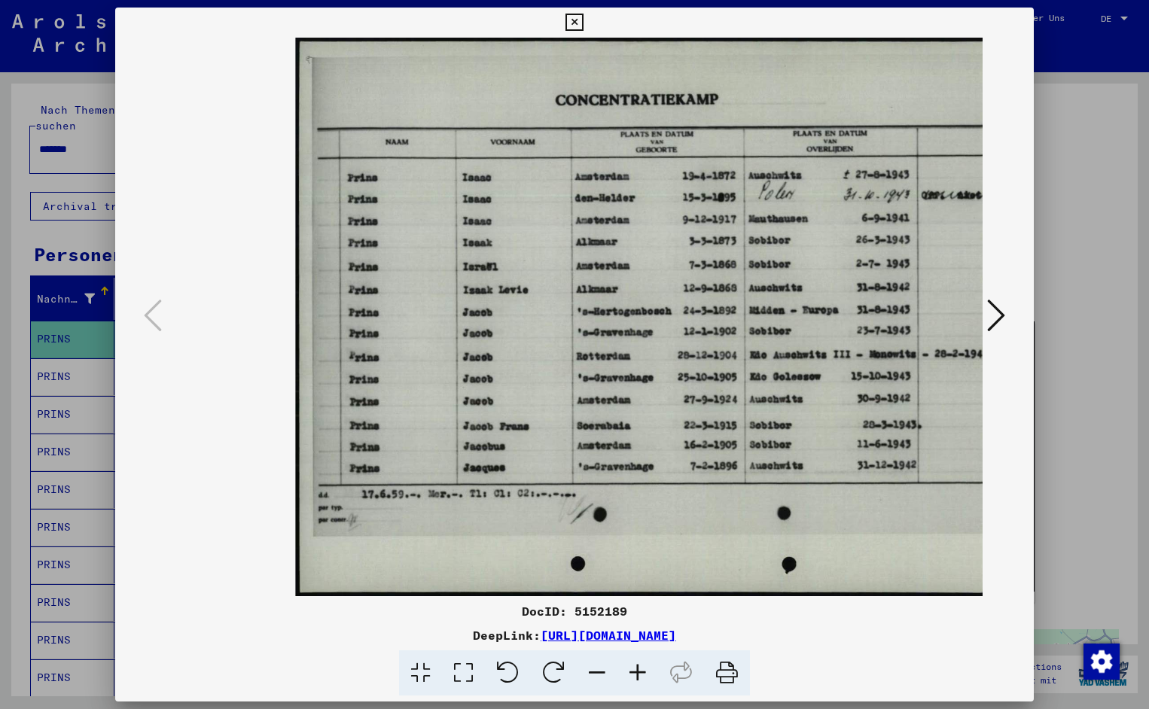
click at [639, 668] on icon at bounding box center [637, 673] width 41 height 46
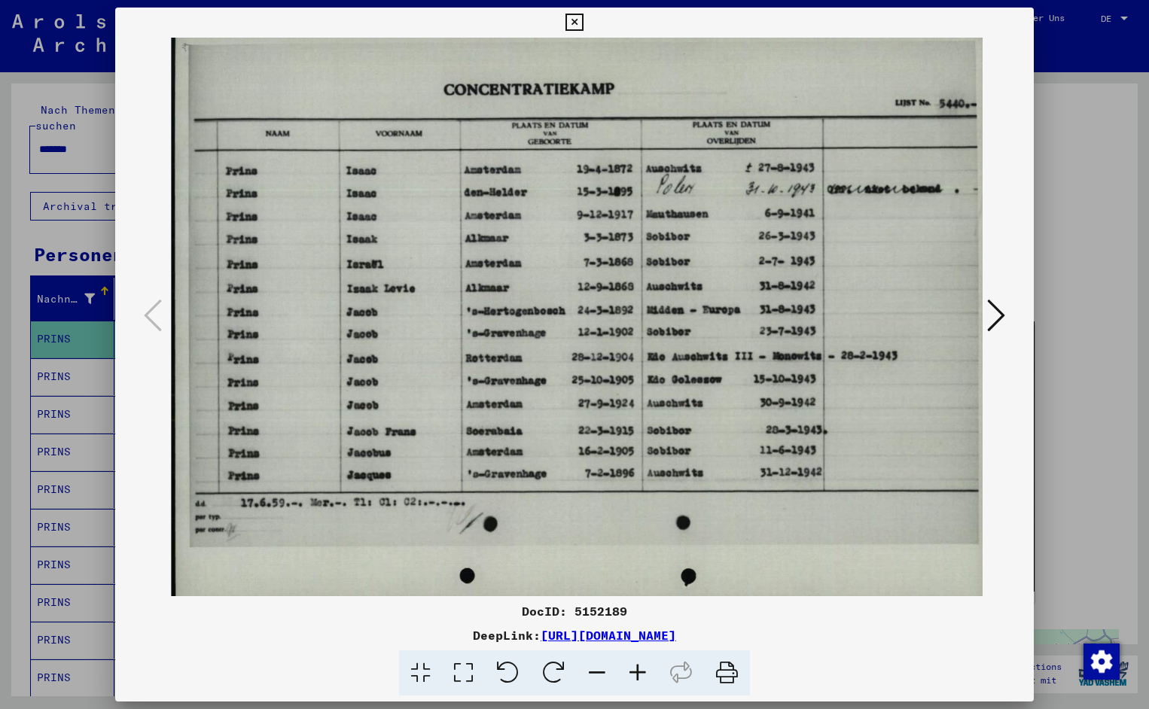
scroll to position [0, 135]
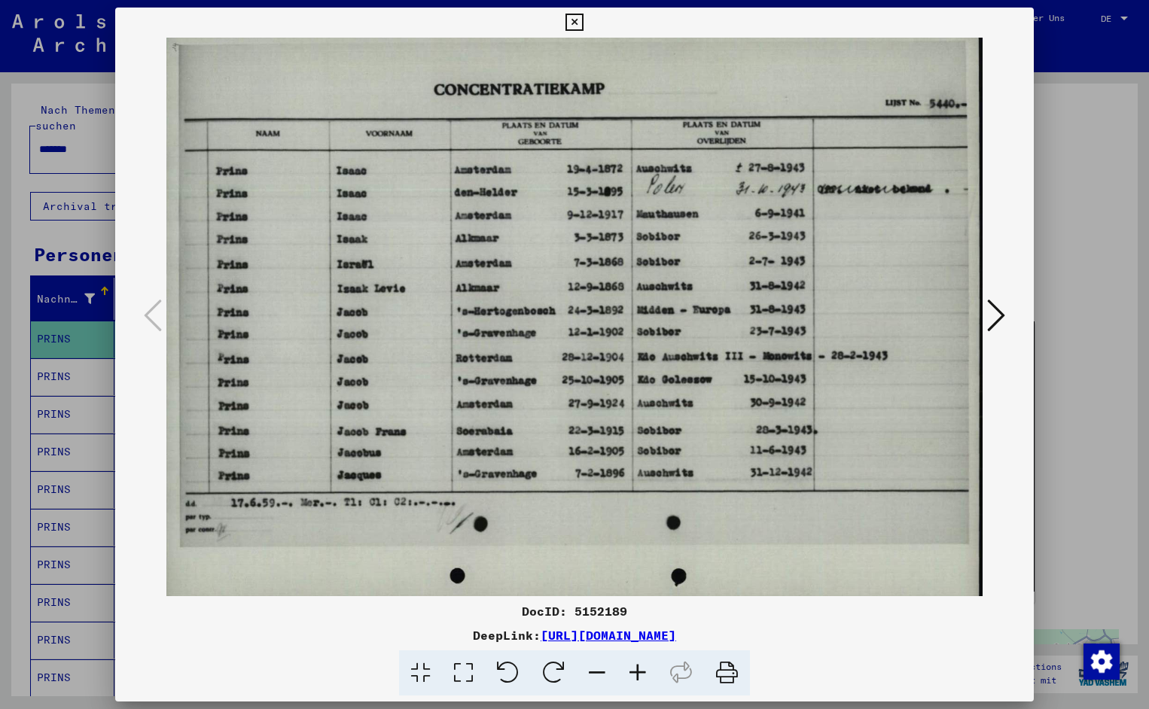
drag, startPoint x: 737, startPoint y: 382, endPoint x: 562, endPoint y: 388, distance: 175.5
click at [643, 674] on icon at bounding box center [637, 673] width 41 height 46
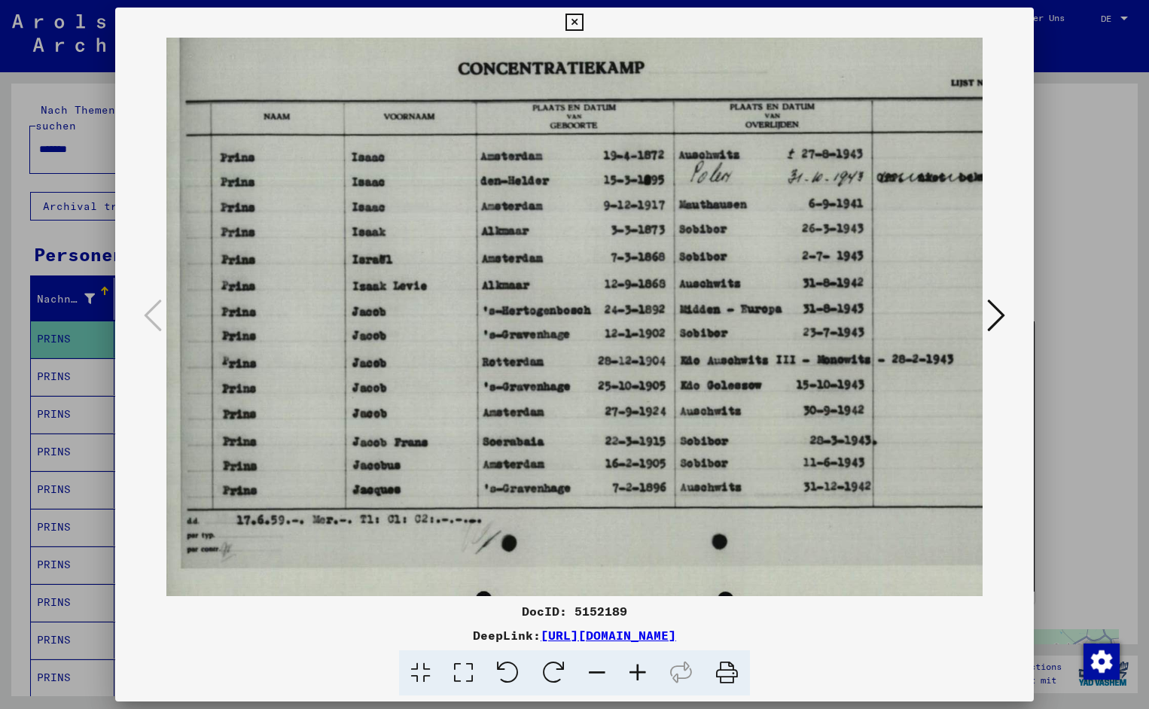
click at [643, 674] on icon at bounding box center [637, 673] width 41 height 46
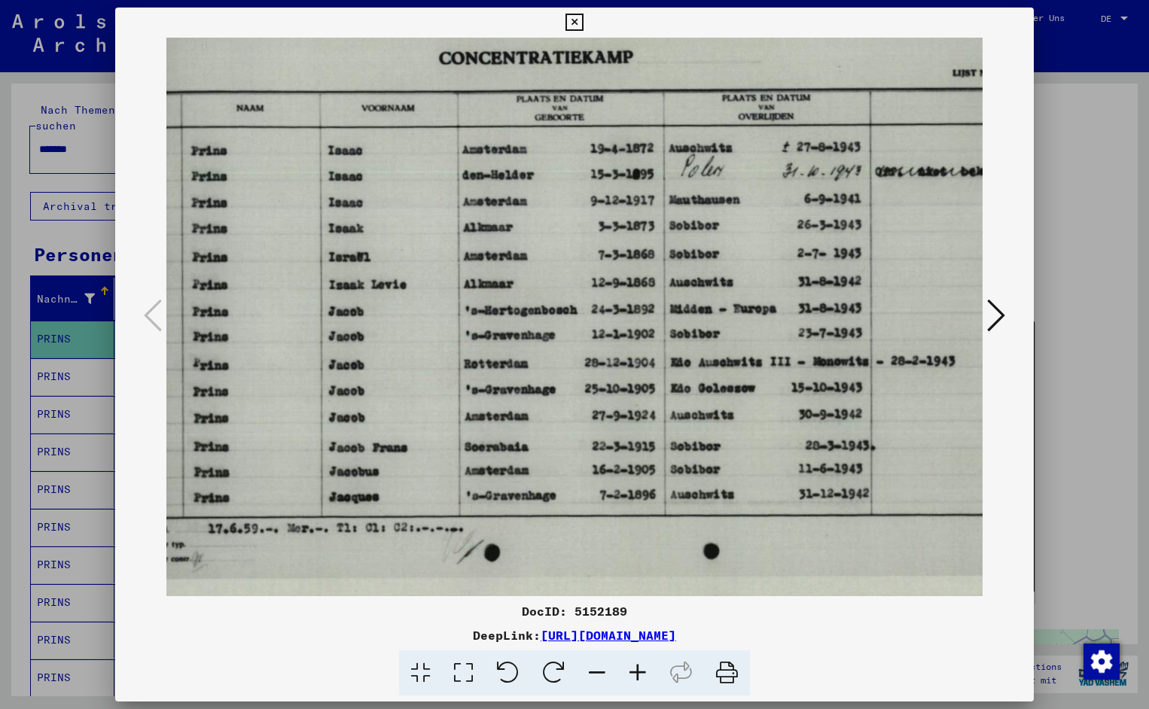
scroll to position [0, 166]
drag, startPoint x: 766, startPoint y: 179, endPoint x: 735, endPoint y: 179, distance: 30.9
click at [583, 23] on icon at bounding box center [573, 23] width 17 height 18
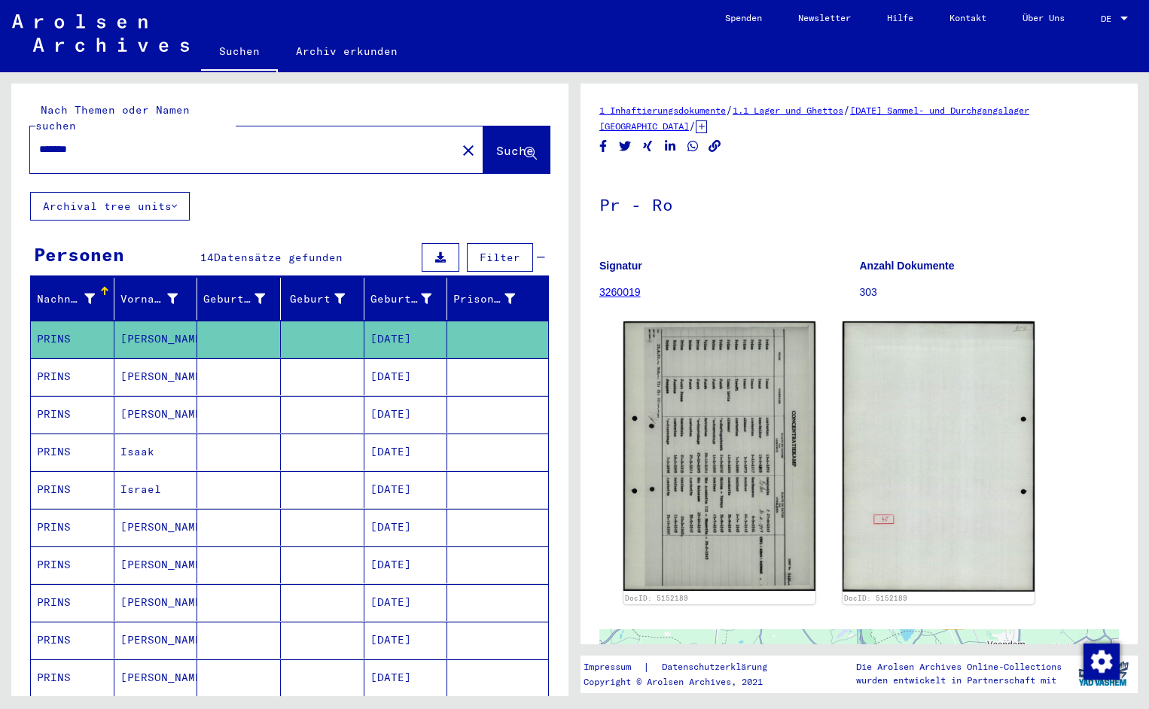
click at [90, 142] on input "*******" at bounding box center [243, 150] width 408 height 16
click at [510, 143] on span "Suche" at bounding box center [515, 150] width 38 height 15
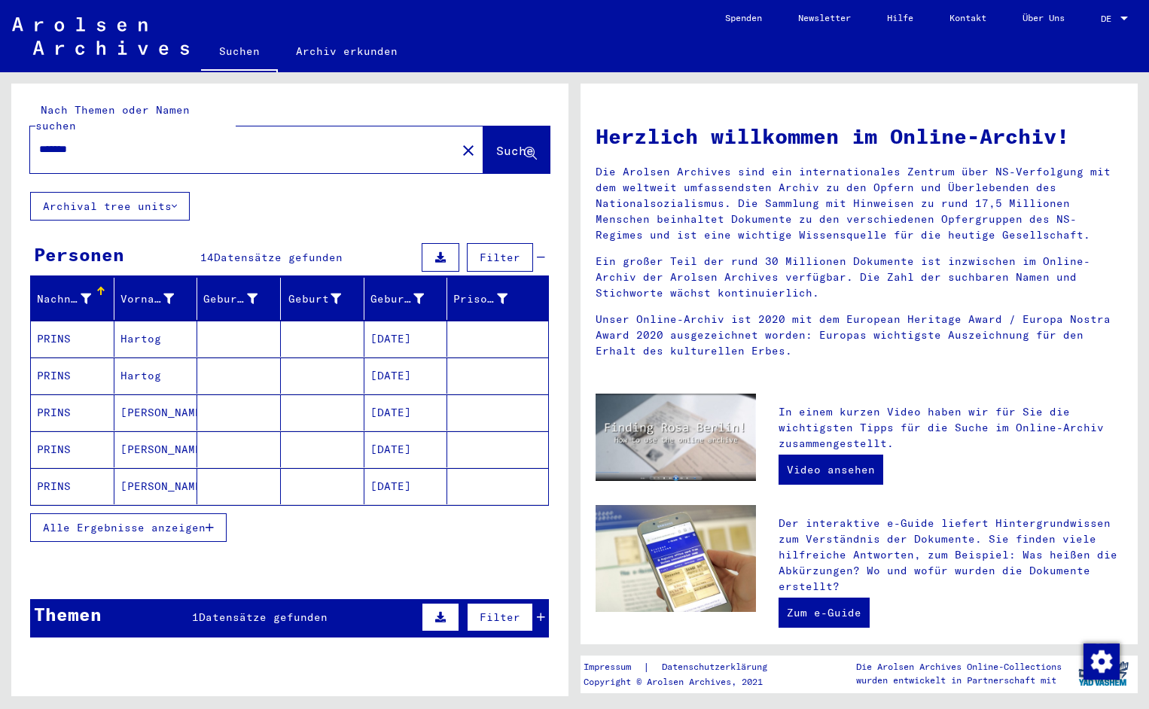
click at [84, 330] on mat-cell "PRINS" at bounding box center [73, 339] width 84 height 36
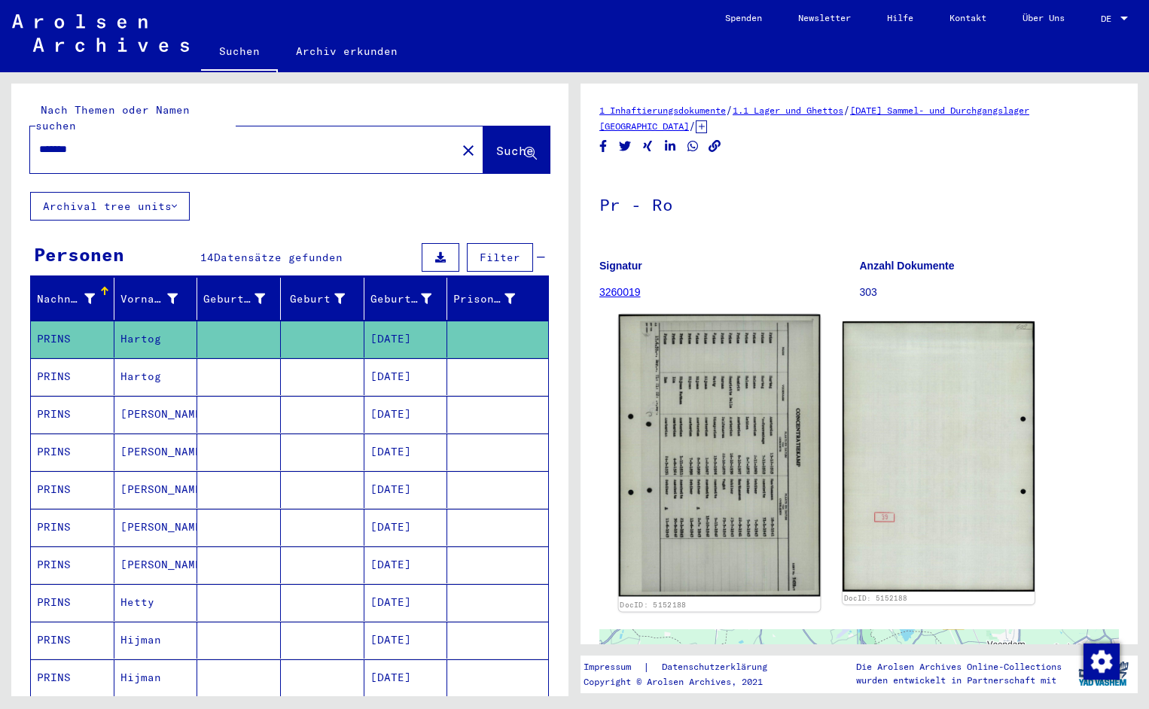
click at [707, 424] on img at bounding box center [720, 456] width 202 height 282
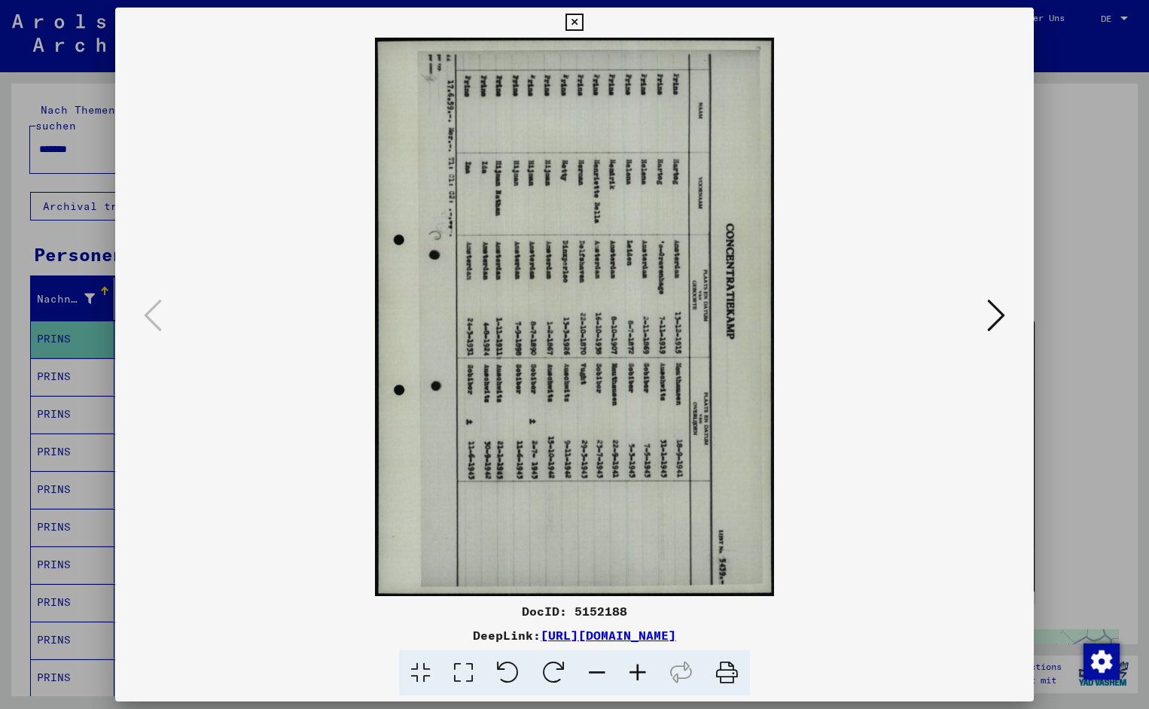
click at [508, 666] on icon at bounding box center [508, 673] width 46 height 46
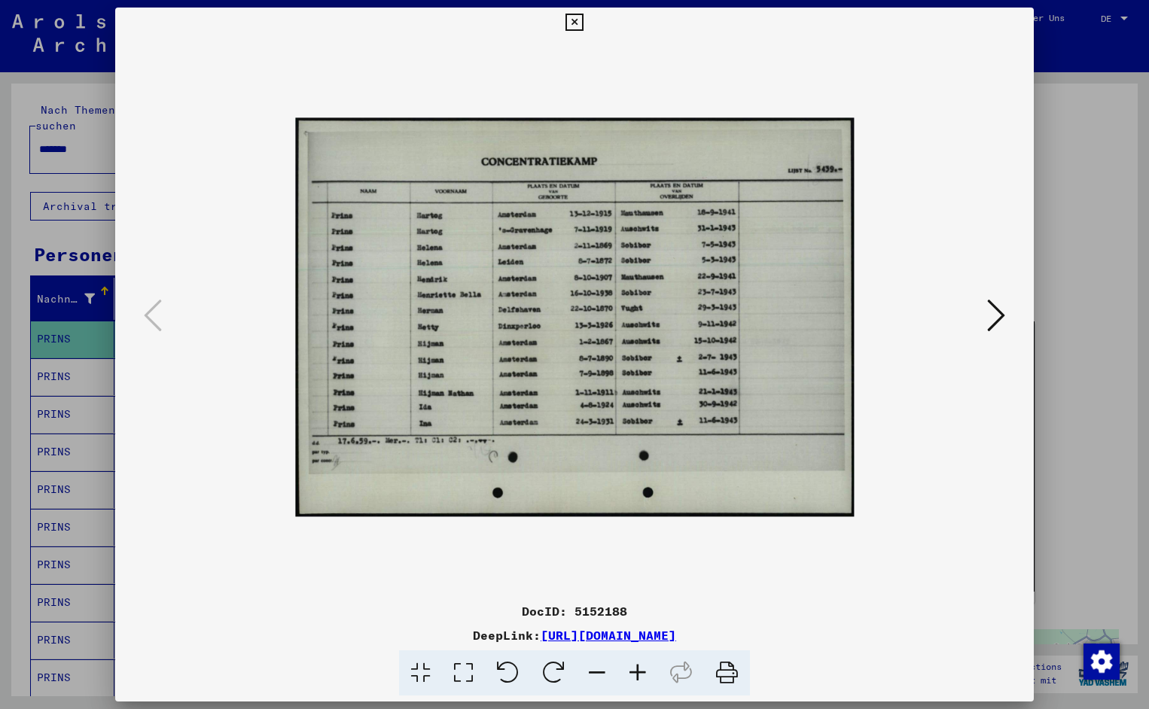
click at [637, 670] on icon at bounding box center [637, 673] width 41 height 46
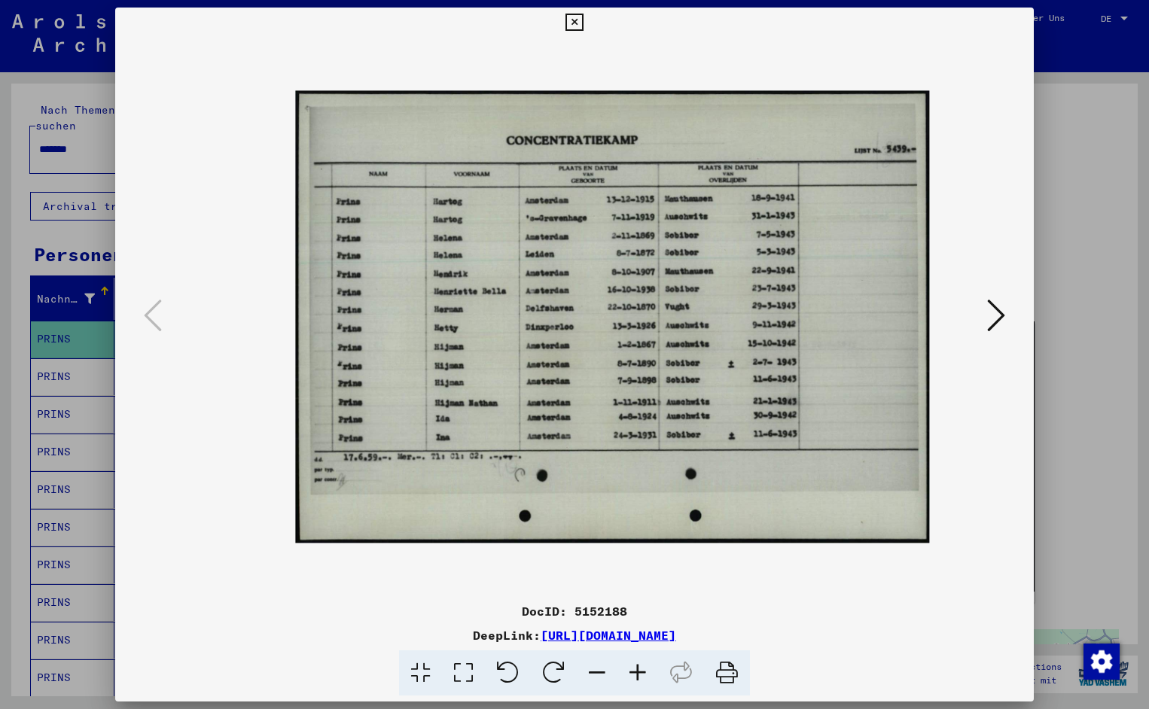
click at [637, 670] on icon at bounding box center [637, 673] width 41 height 46
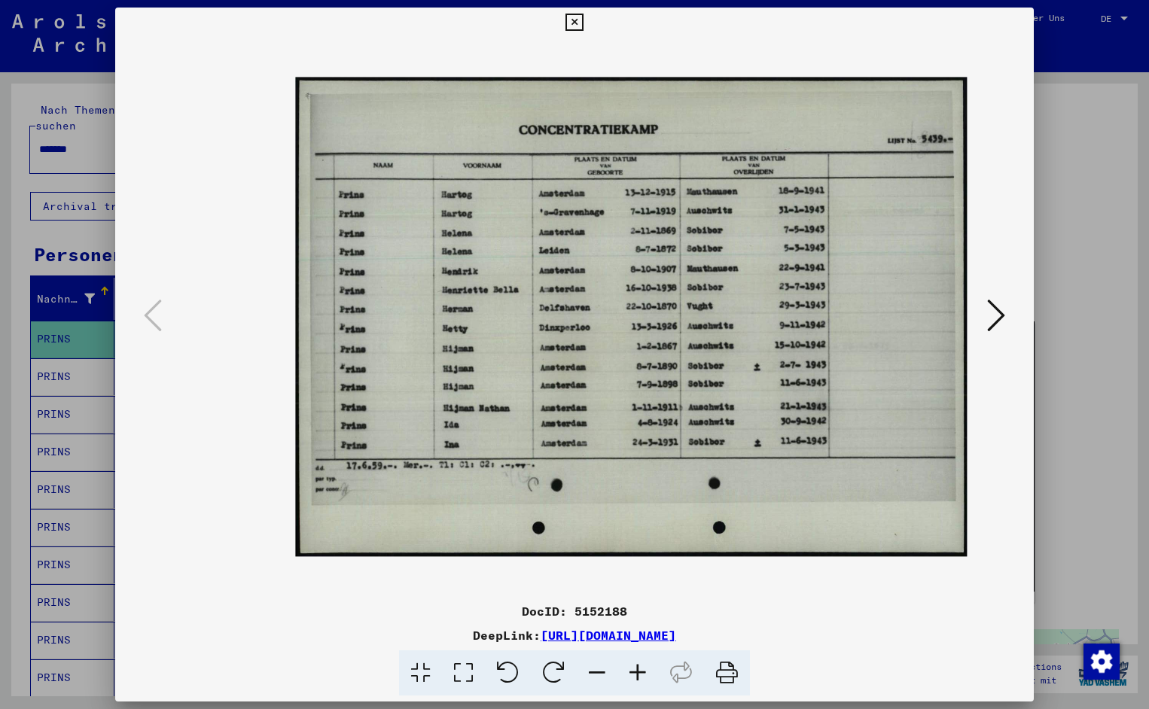
click at [637, 670] on icon at bounding box center [637, 673] width 41 height 46
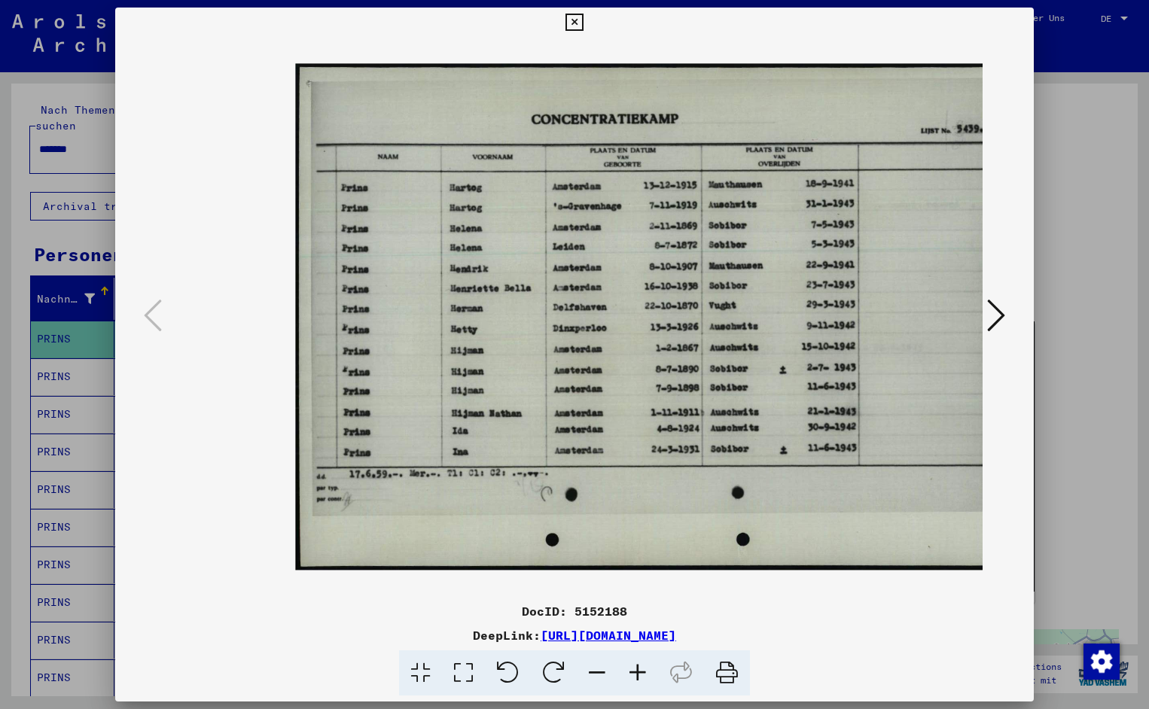
click at [637, 670] on icon at bounding box center [637, 673] width 41 height 46
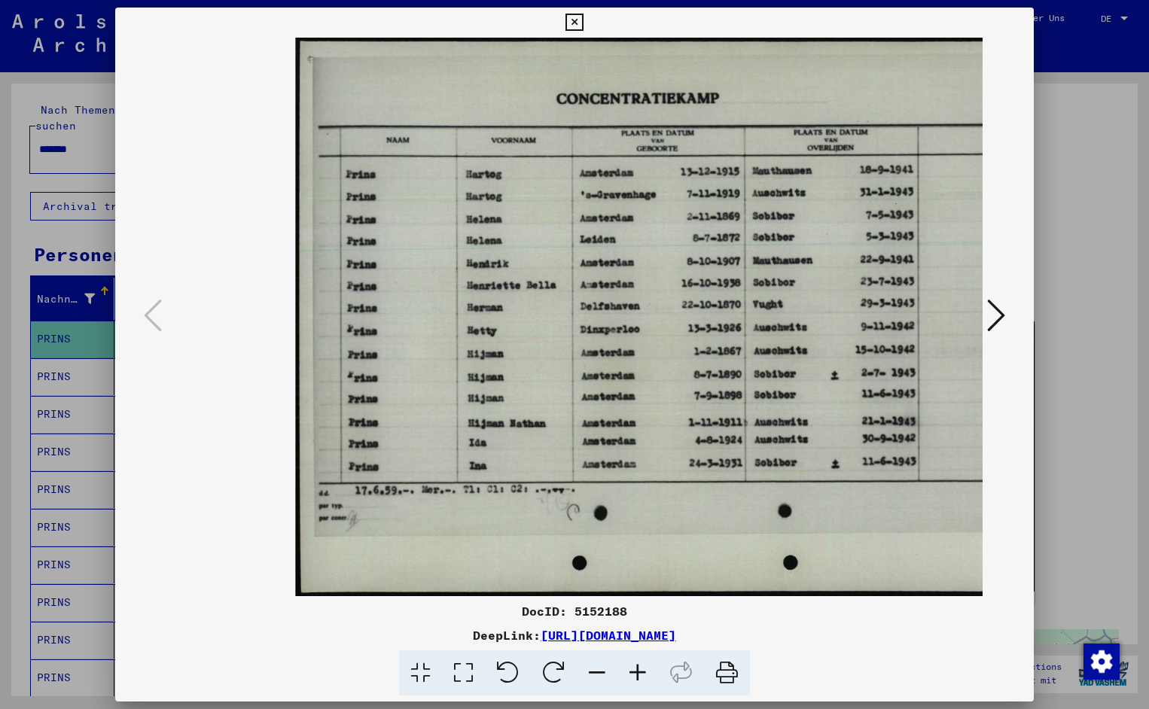
click at [637, 670] on icon at bounding box center [637, 673] width 41 height 46
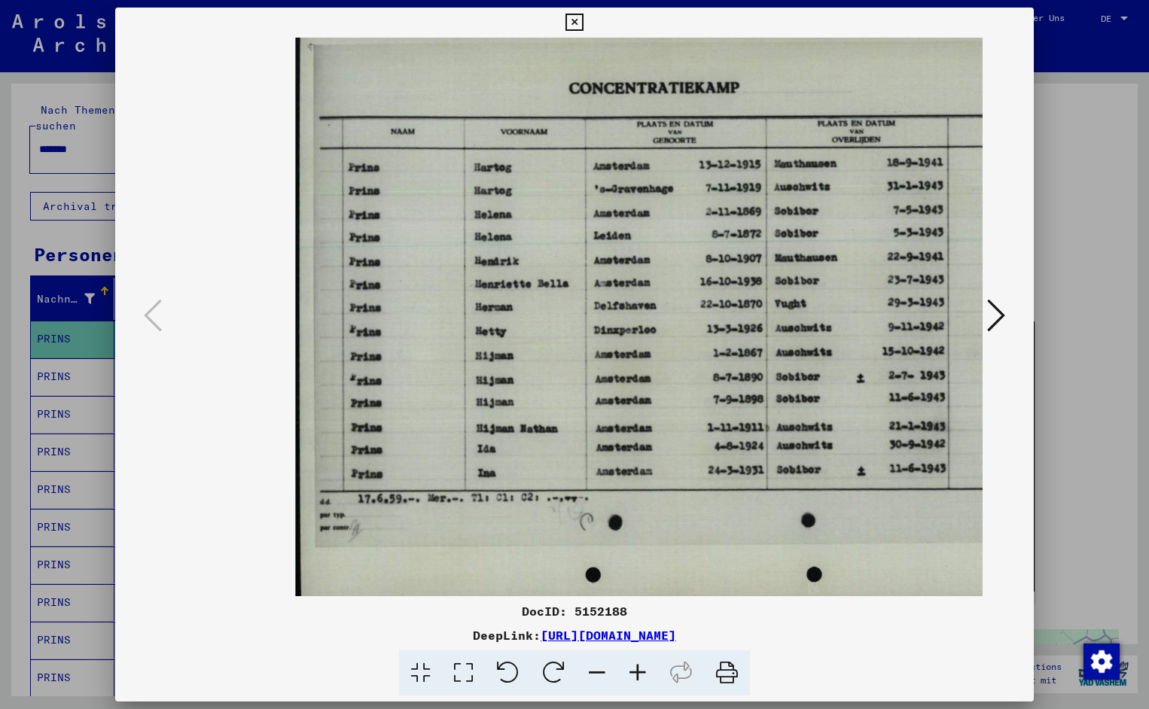
click at [637, 670] on icon at bounding box center [637, 673] width 41 height 46
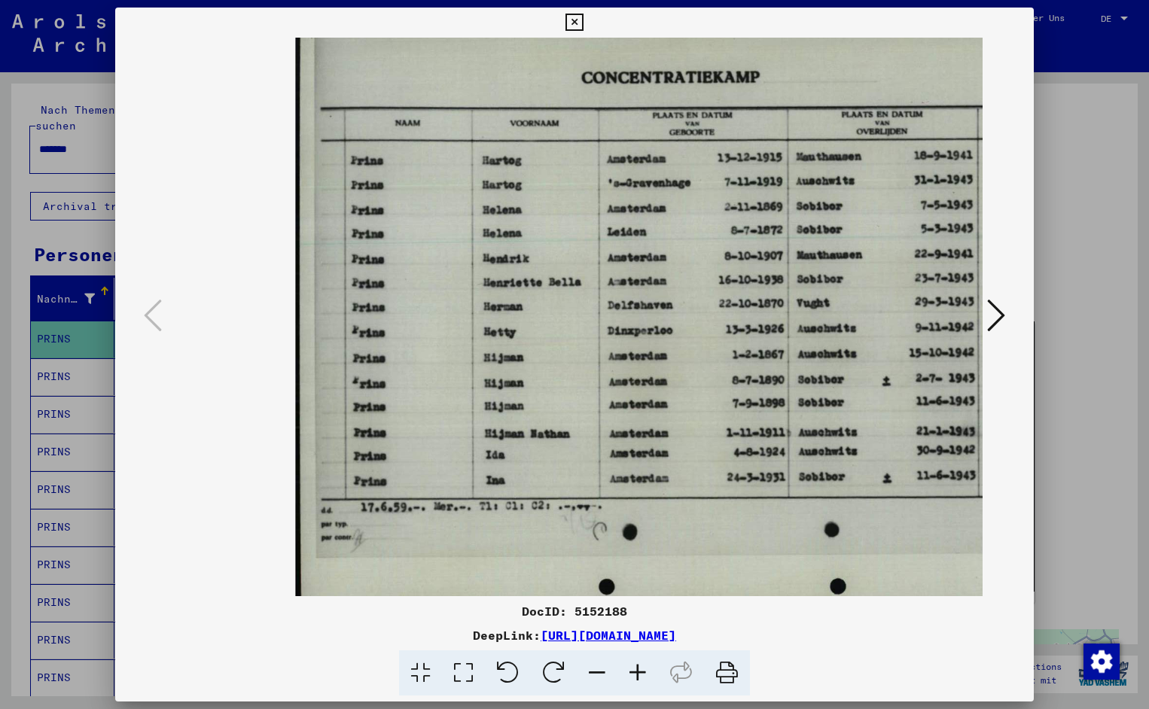
click at [637, 670] on icon at bounding box center [637, 673] width 41 height 46
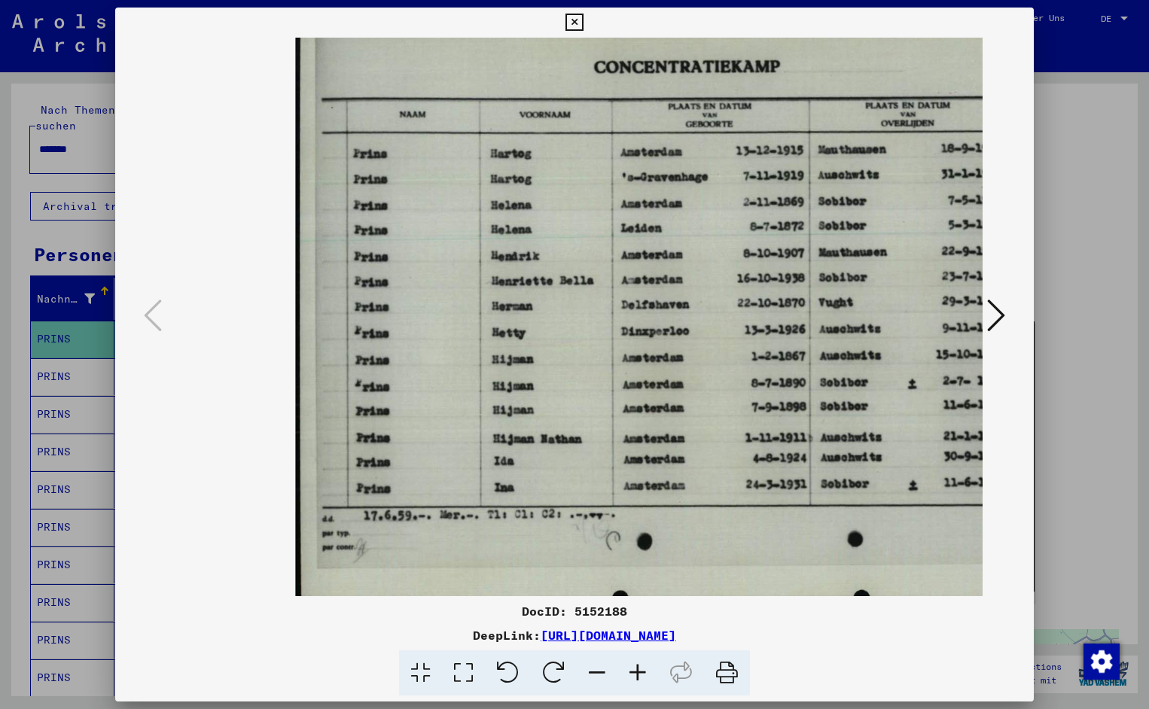
click at [637, 670] on icon at bounding box center [637, 673] width 41 height 46
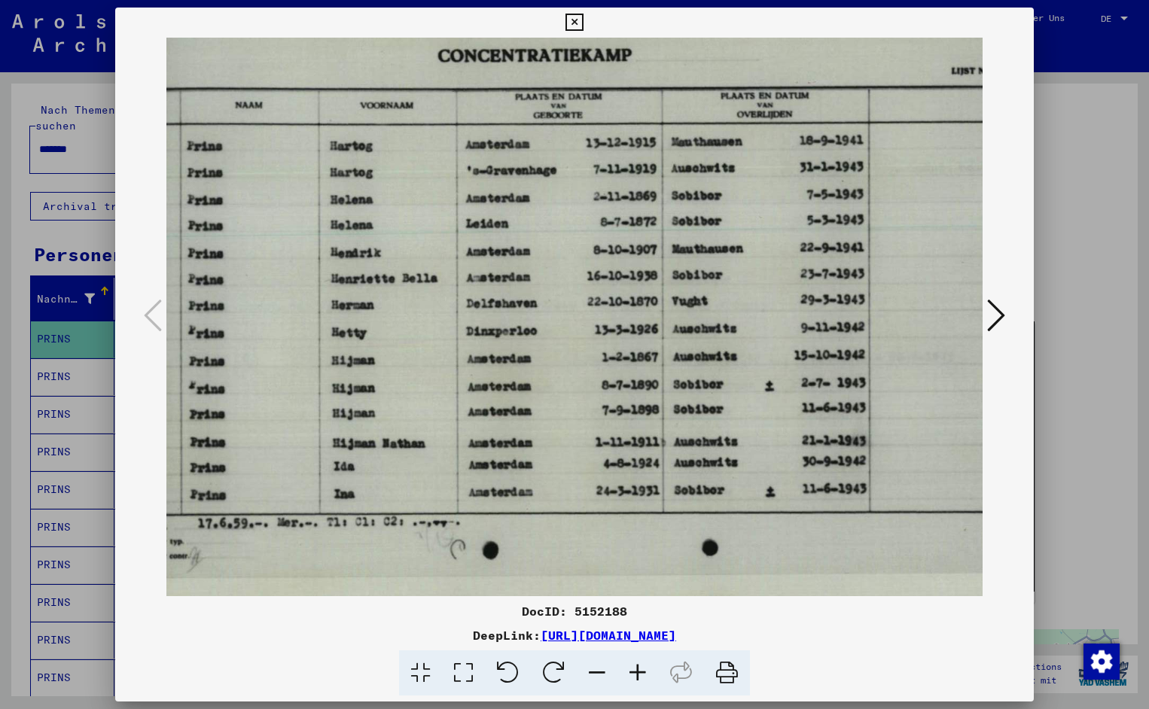
scroll to position [2, 169]
drag, startPoint x: 706, startPoint y: 517, endPoint x: 537, endPoint y: 524, distance: 168.8
click at [583, 19] on icon at bounding box center [573, 23] width 17 height 18
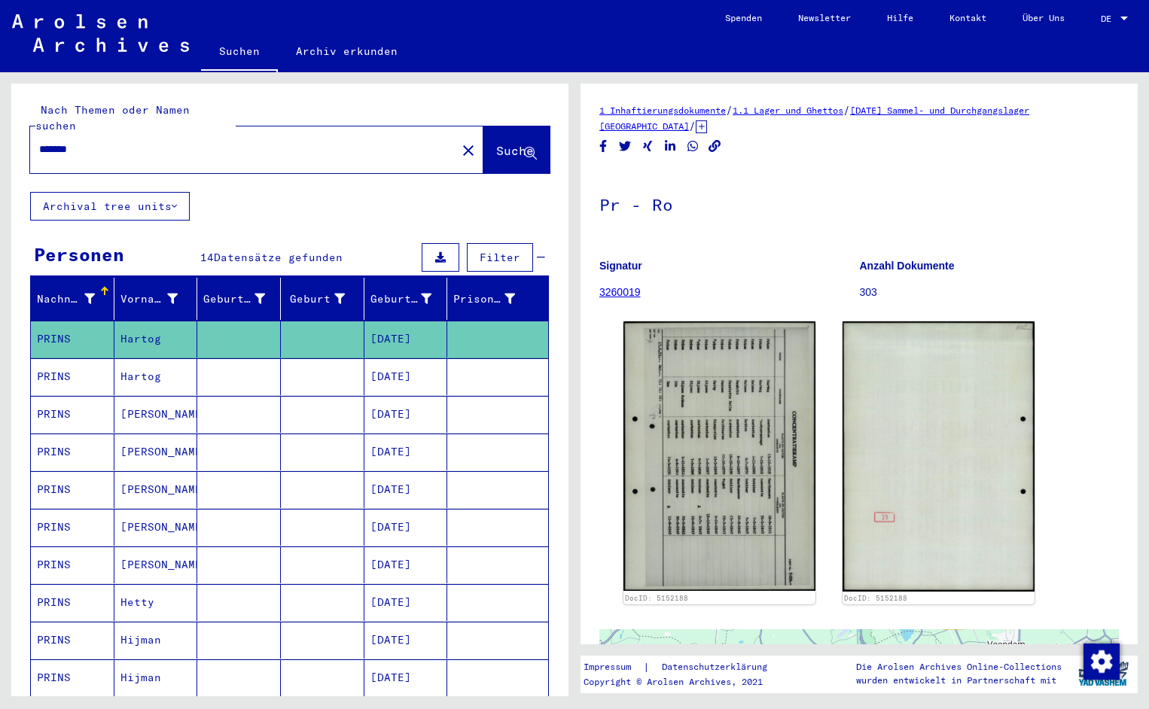
click at [99, 142] on input "*******" at bounding box center [243, 150] width 408 height 16
click at [496, 143] on span "Suche" at bounding box center [515, 150] width 38 height 15
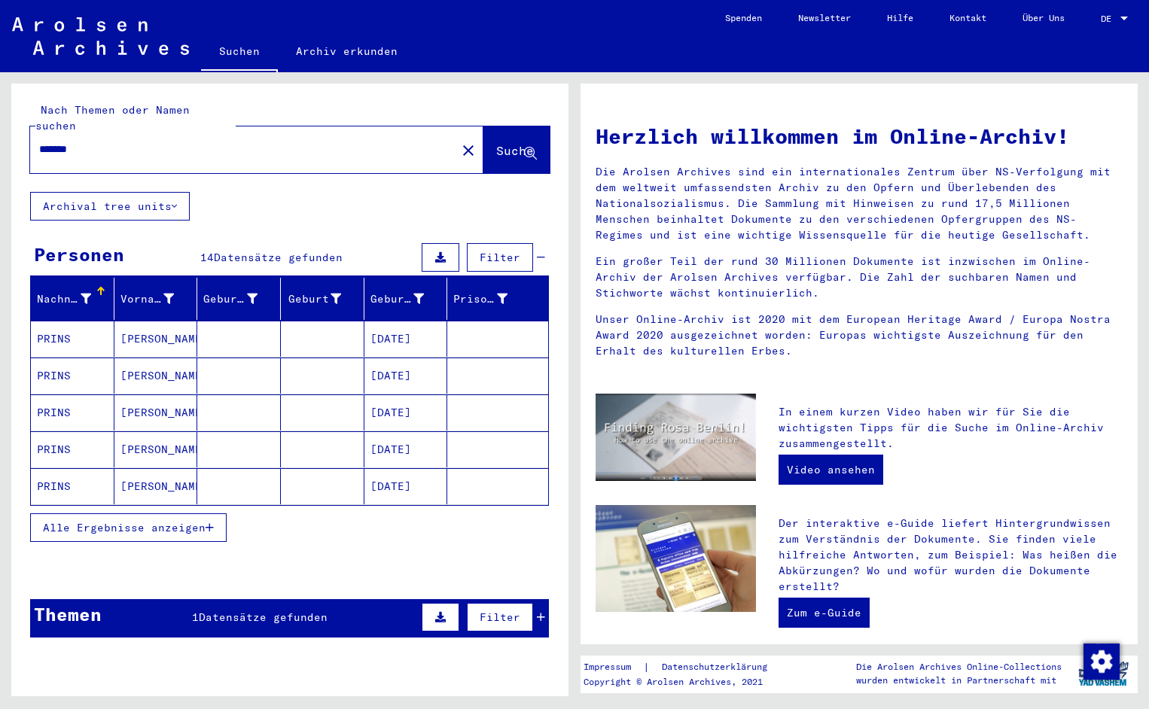
click at [72, 324] on mat-cell "PRINS" at bounding box center [73, 339] width 84 height 36
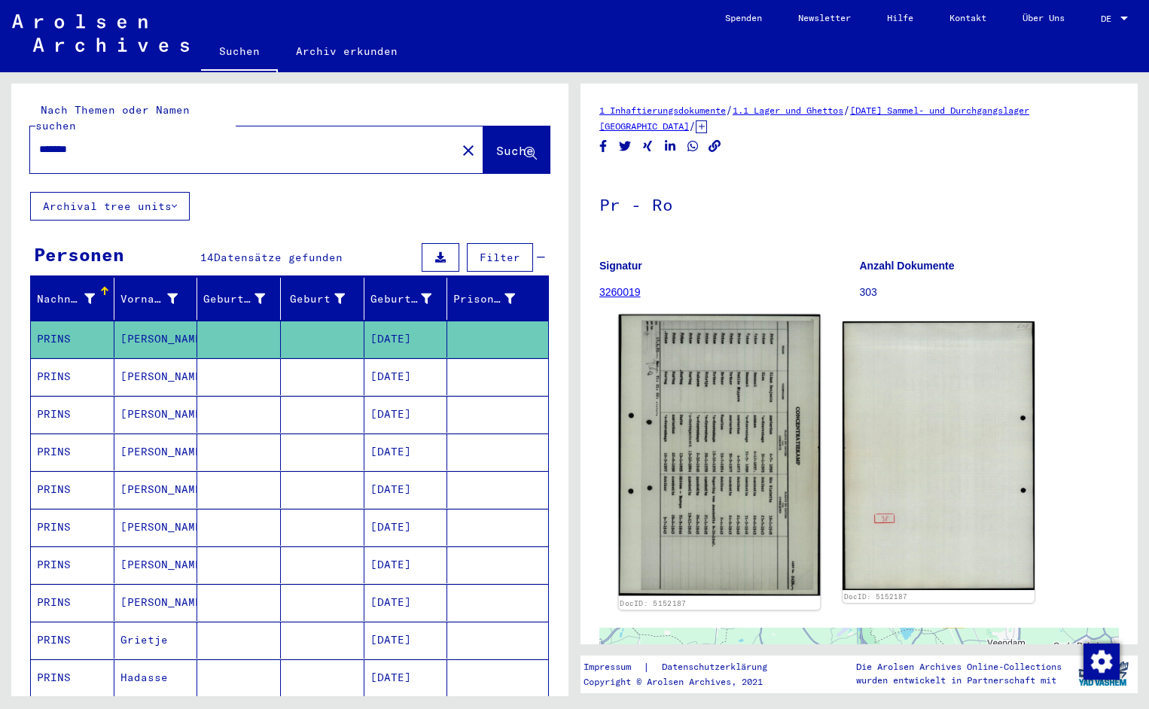
click at [695, 364] on img at bounding box center [720, 456] width 202 height 282
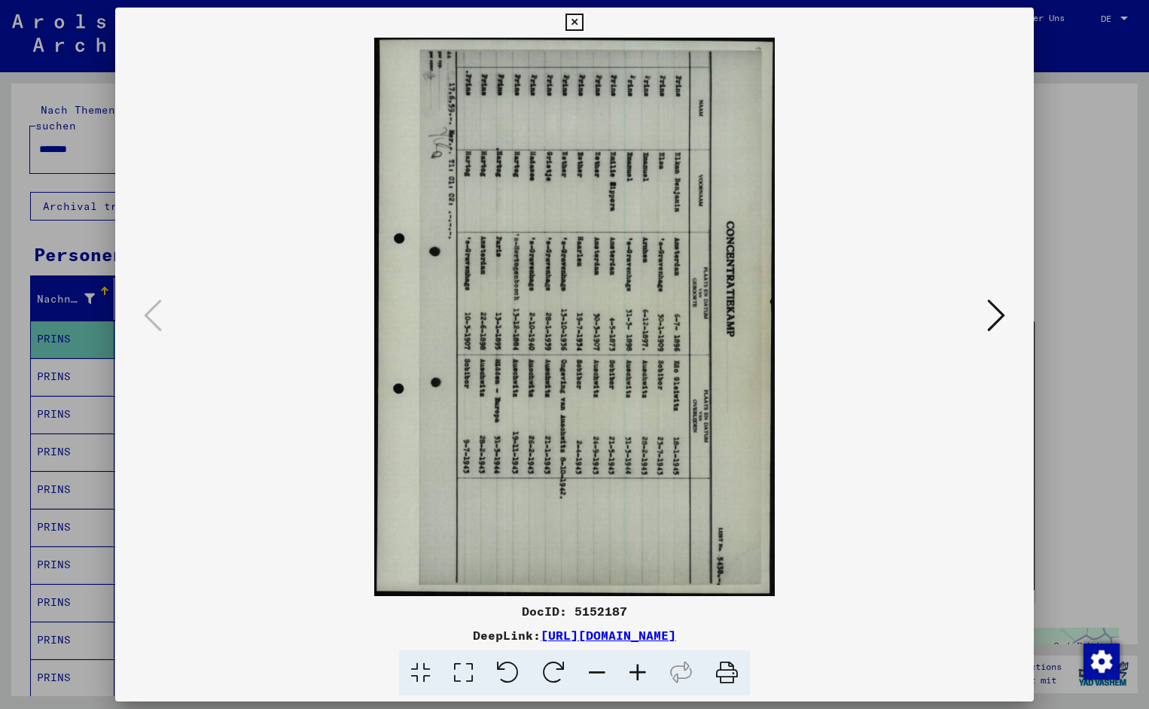
click at [514, 669] on icon at bounding box center [508, 673] width 46 height 46
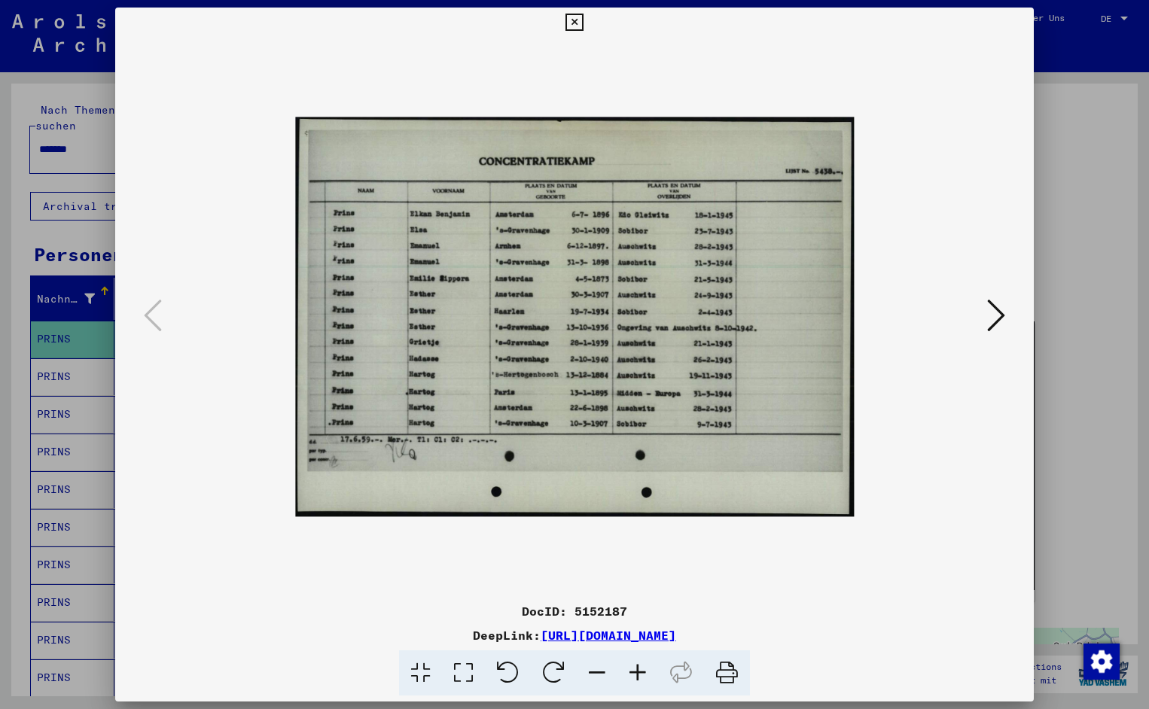
click at [633, 668] on icon at bounding box center [637, 673] width 41 height 46
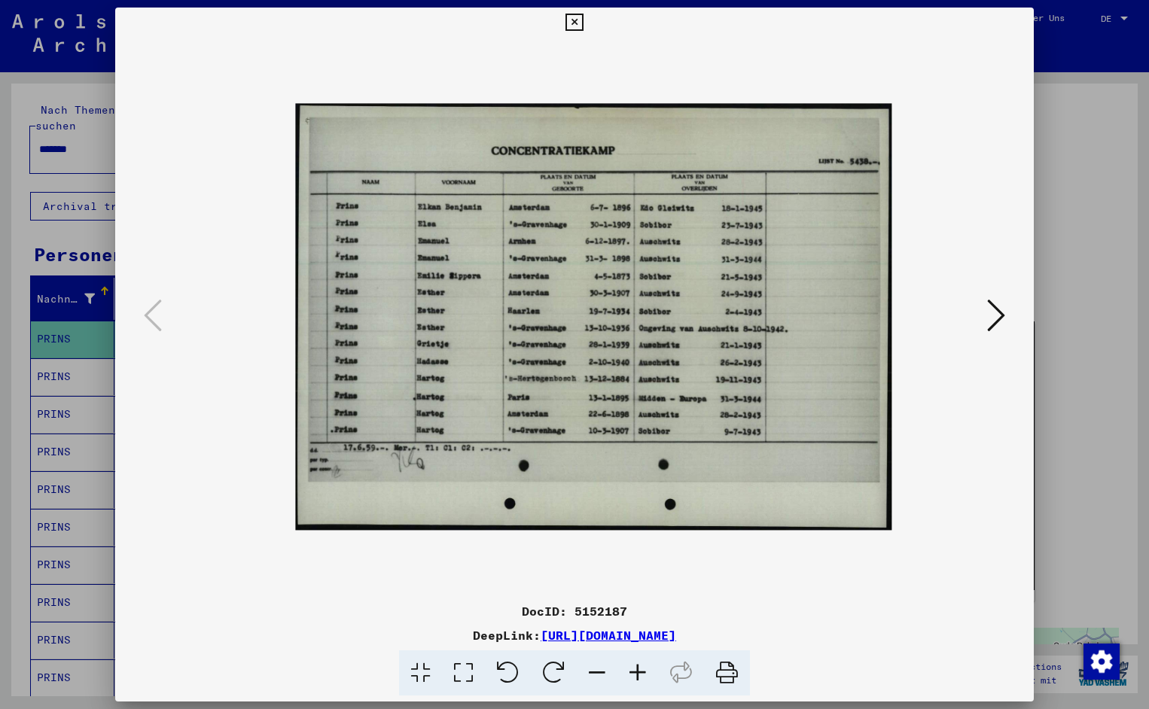
click at [633, 668] on icon at bounding box center [637, 673] width 41 height 46
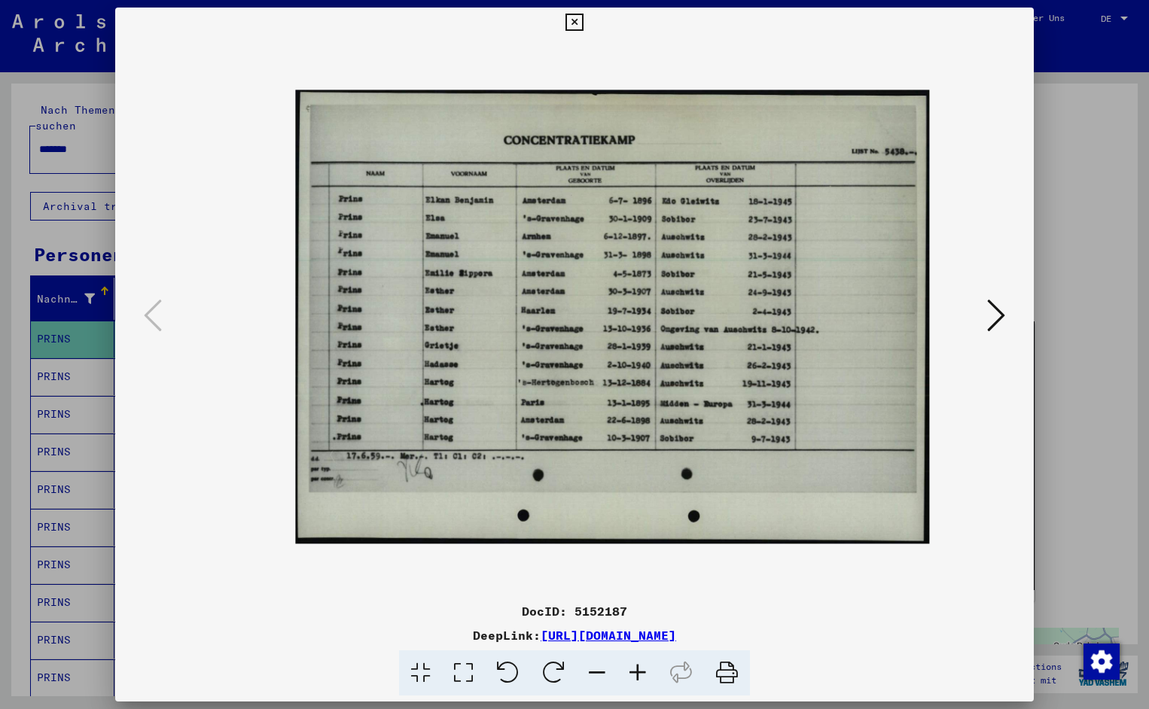
click at [633, 668] on icon at bounding box center [637, 673] width 41 height 46
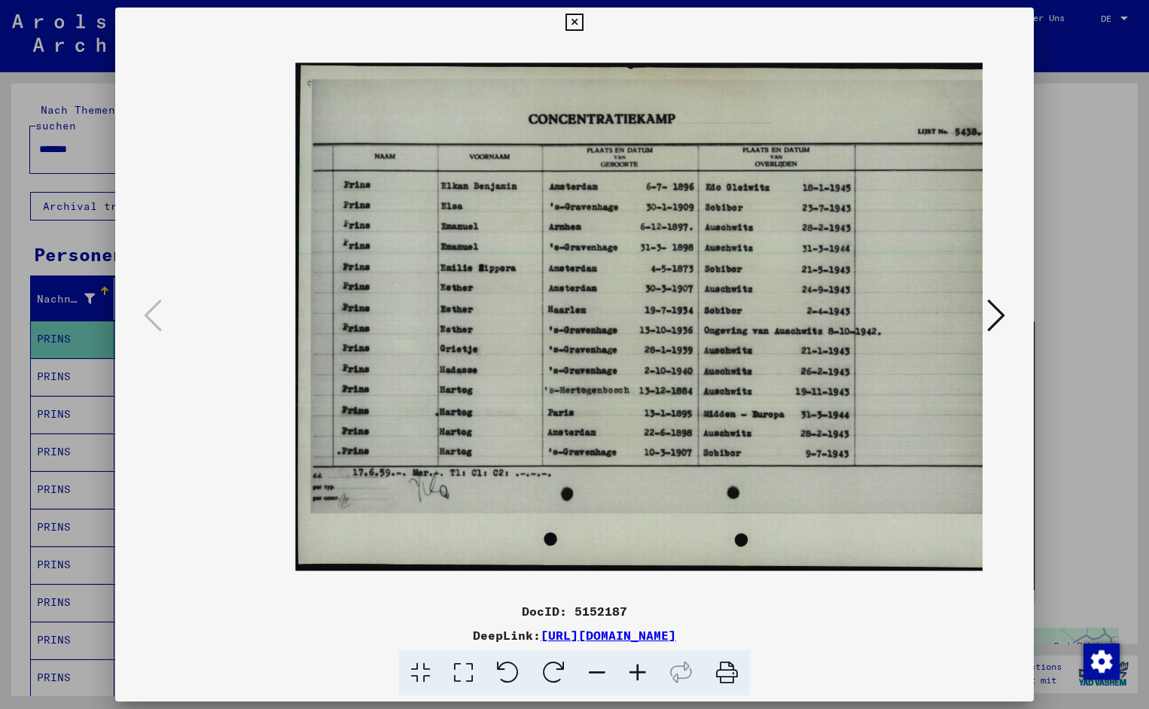
click at [633, 668] on icon at bounding box center [637, 673] width 41 height 46
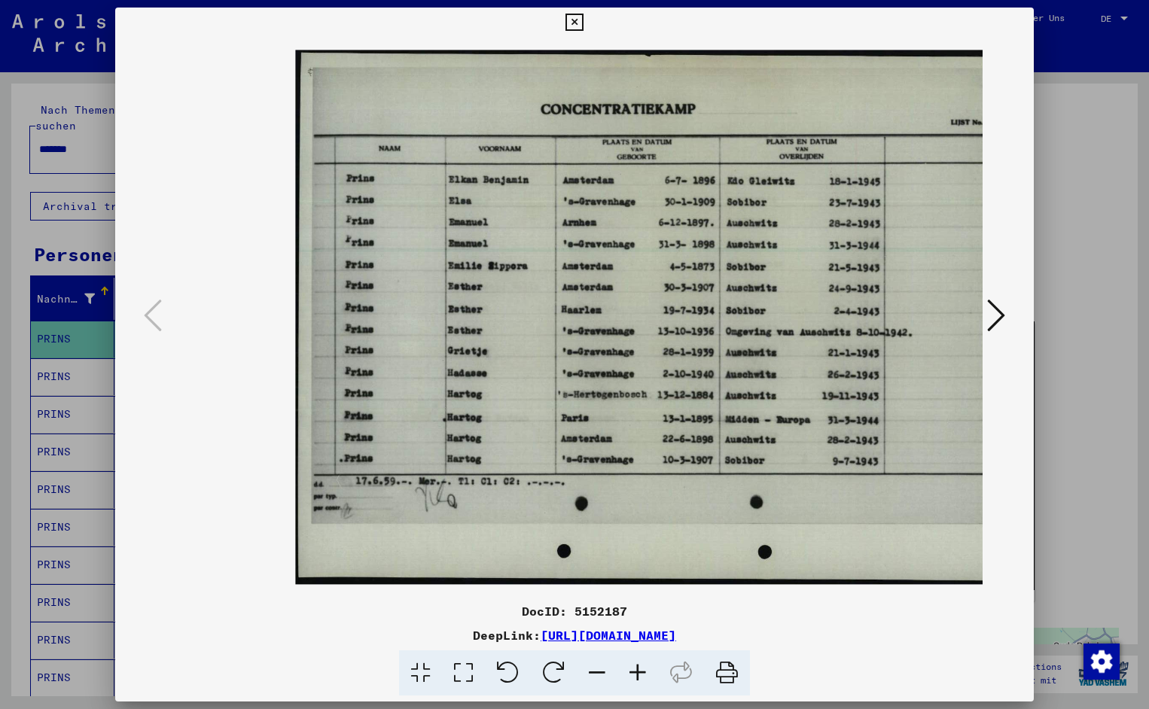
click at [633, 668] on icon at bounding box center [637, 673] width 41 height 46
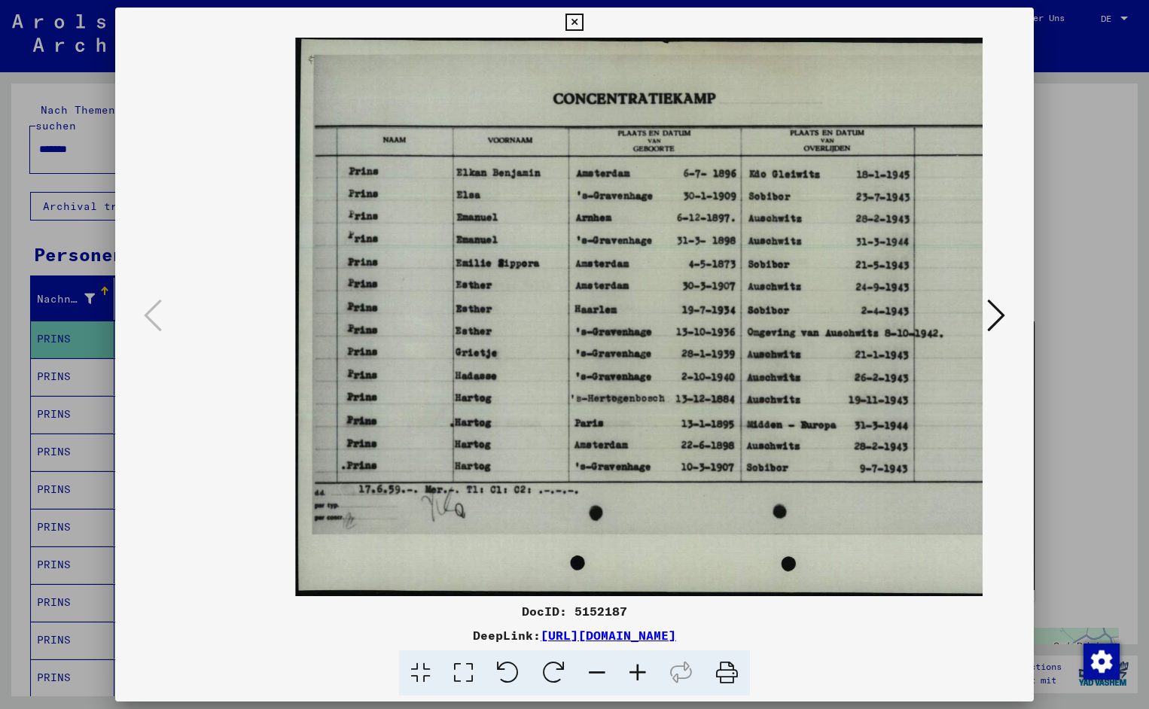
click at [633, 668] on icon at bounding box center [637, 673] width 41 height 46
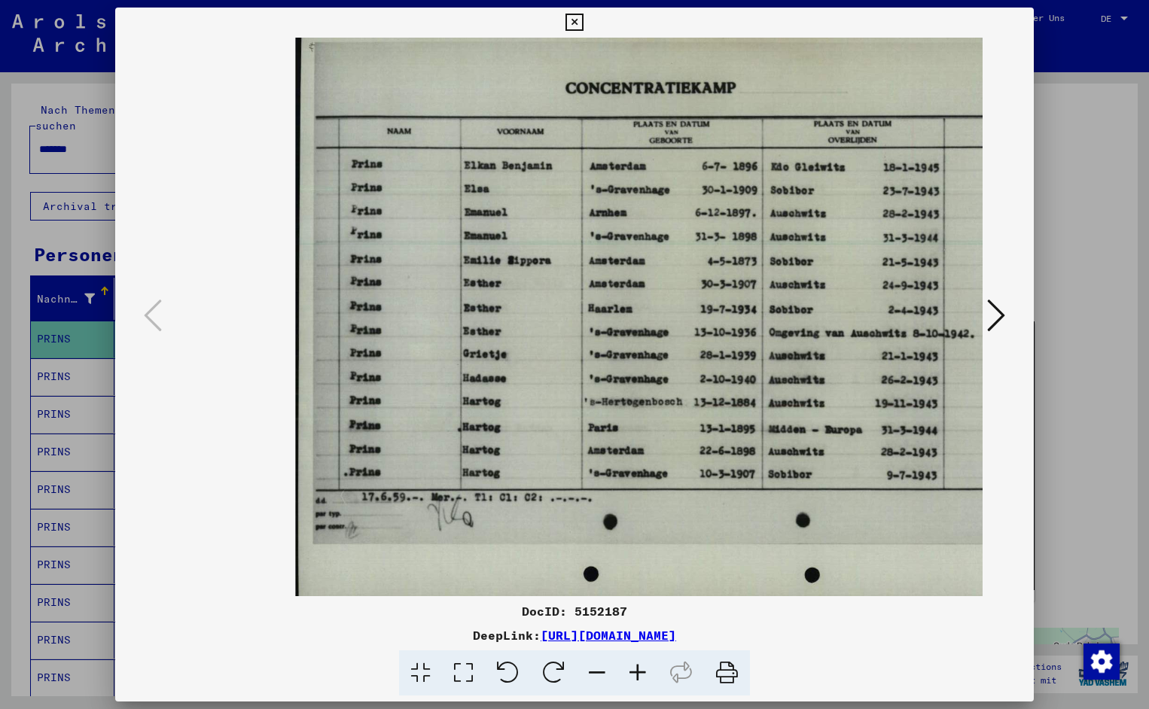
click at [633, 668] on icon at bounding box center [637, 673] width 41 height 46
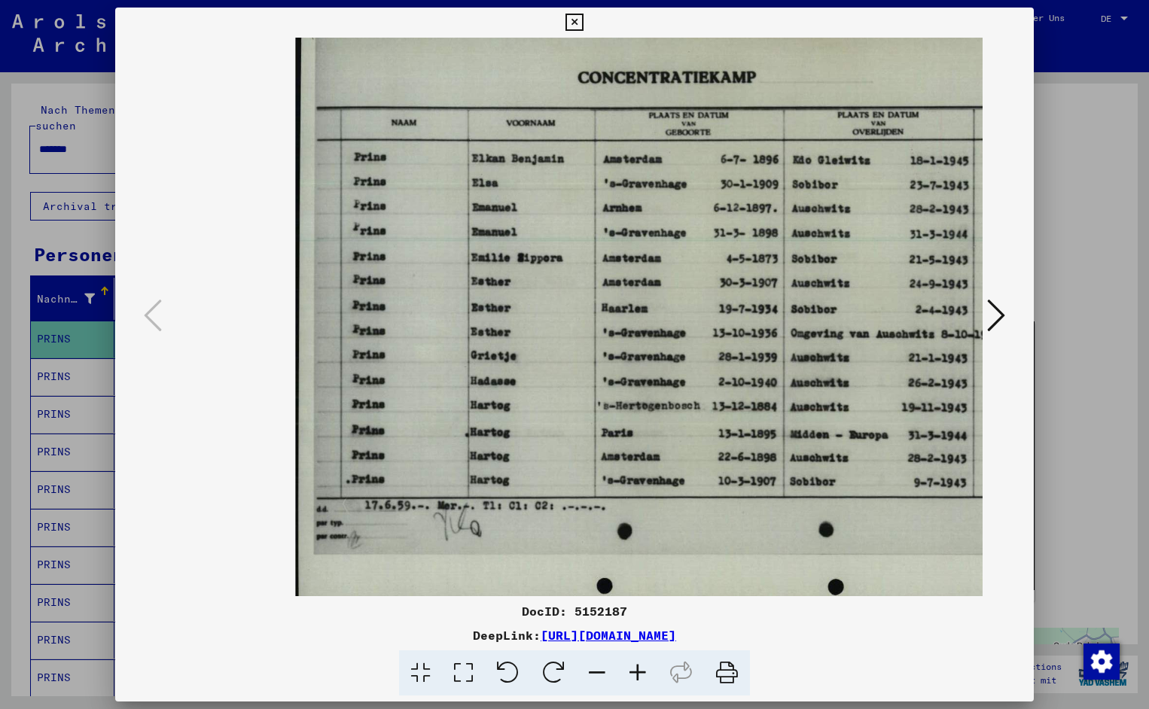
click at [633, 668] on icon at bounding box center [637, 673] width 41 height 46
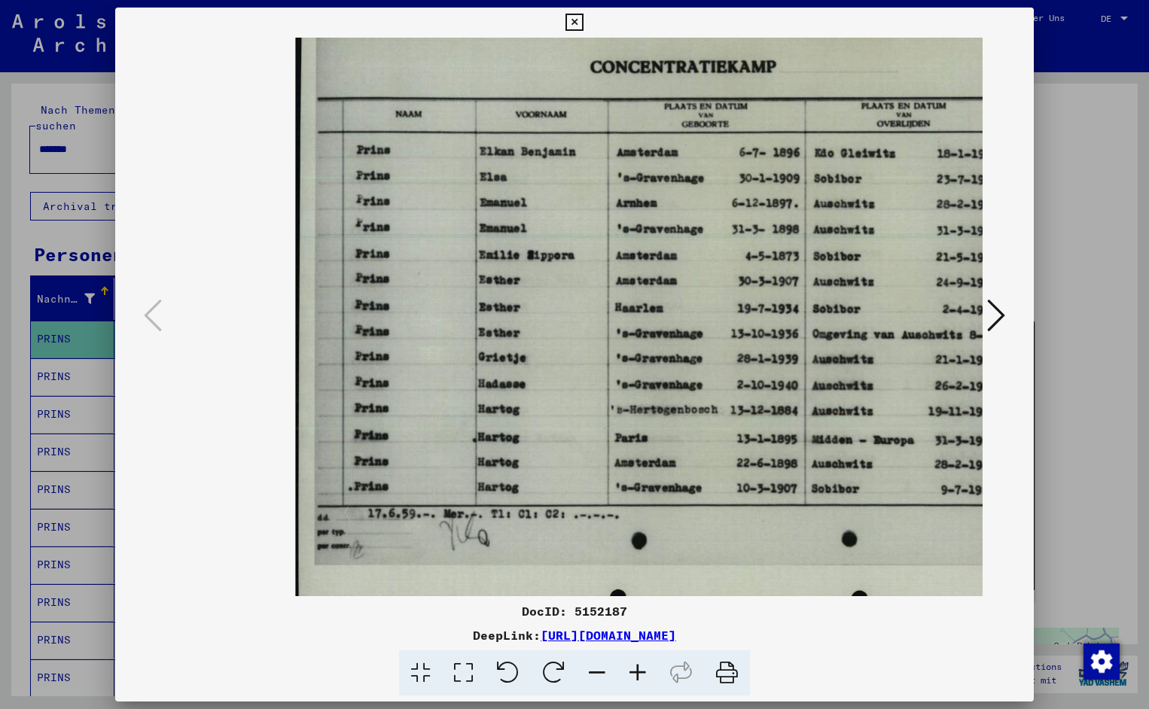
click at [633, 668] on icon at bounding box center [637, 673] width 41 height 46
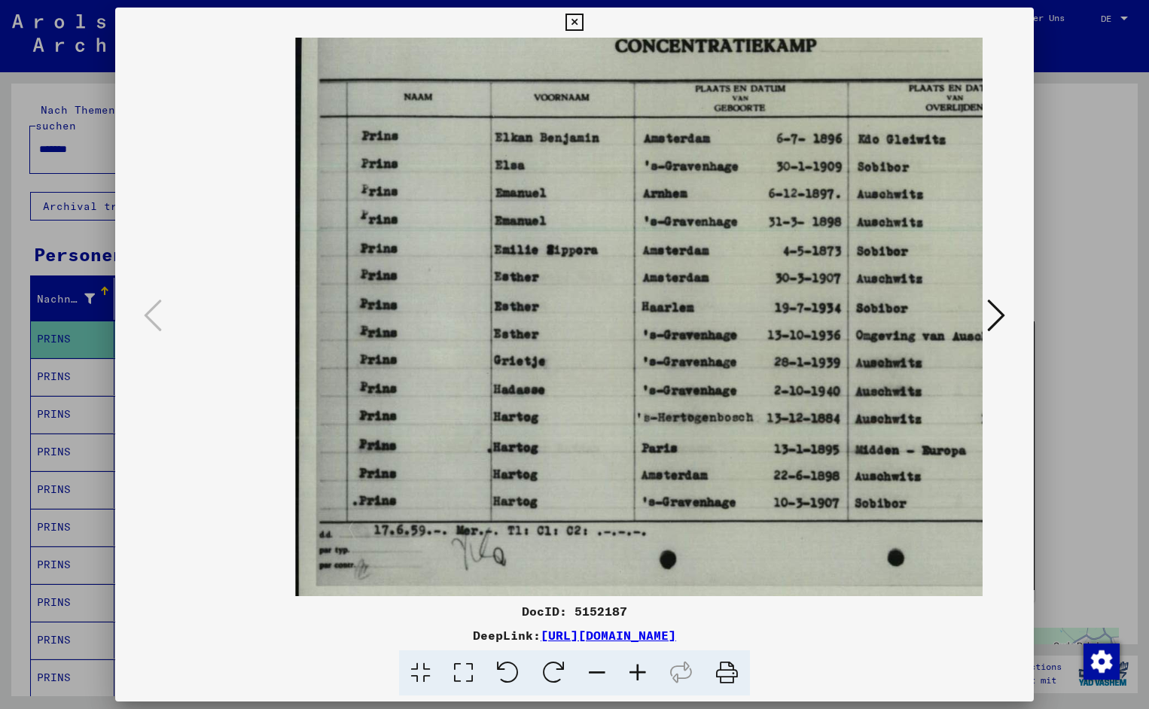
click at [633, 668] on icon at bounding box center [637, 673] width 41 height 46
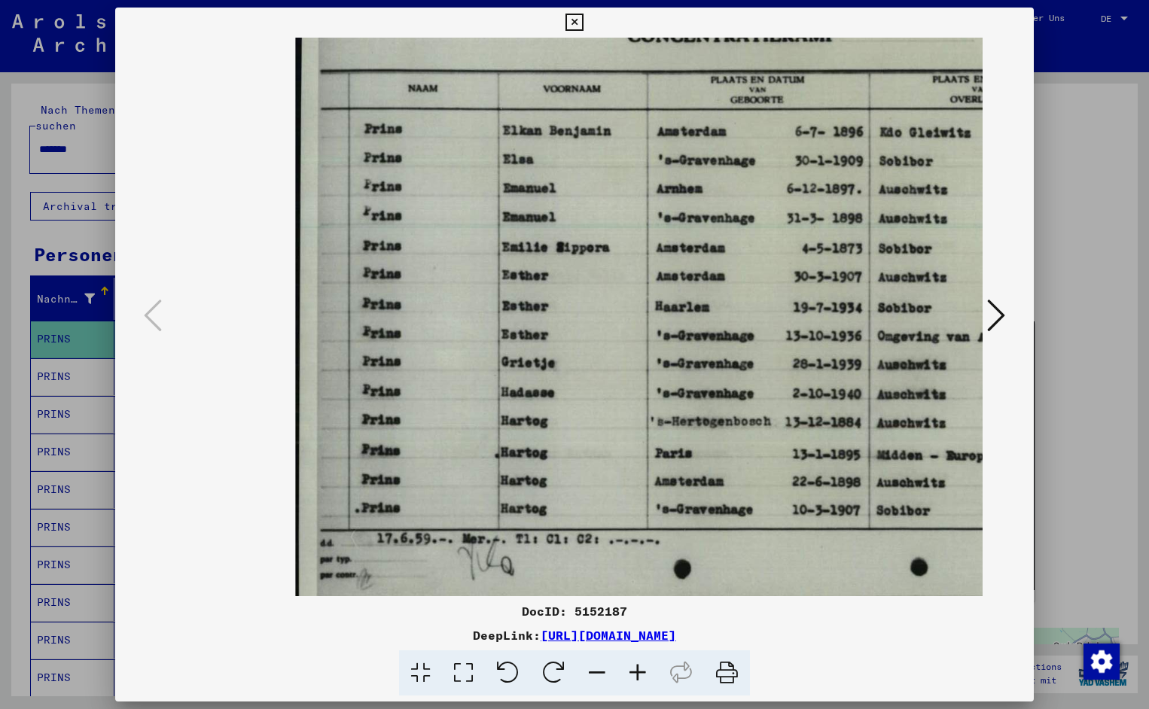
click at [633, 668] on icon at bounding box center [637, 673] width 41 height 46
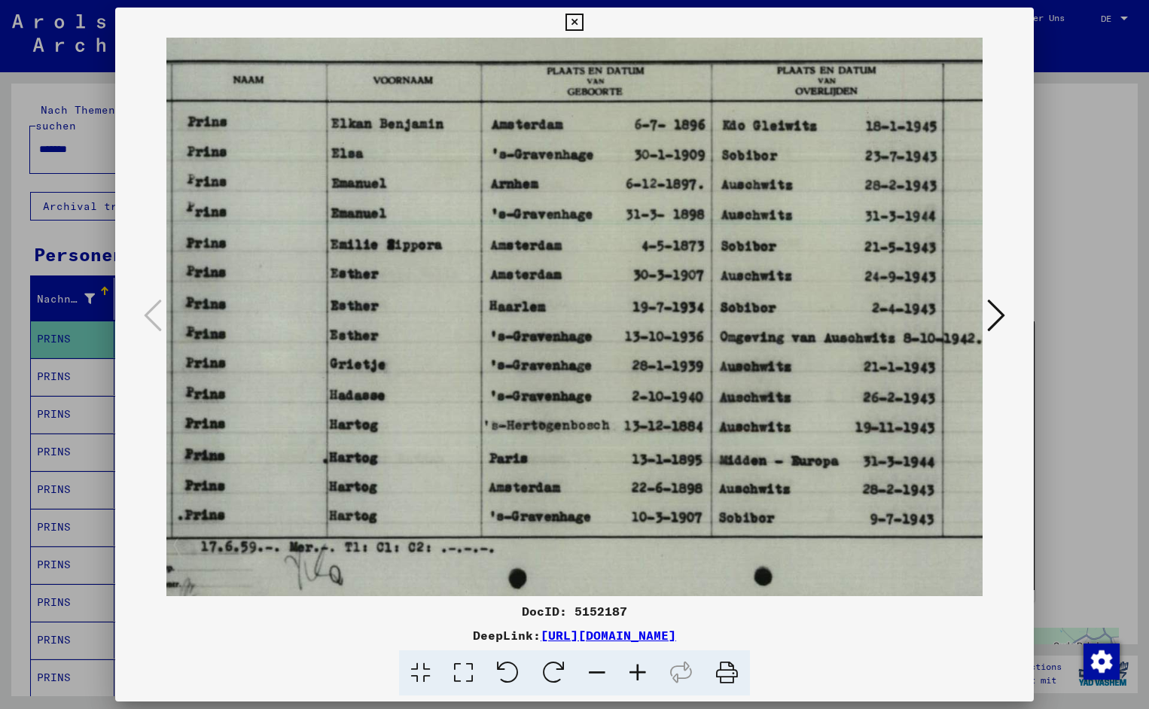
scroll to position [0, 181]
drag, startPoint x: 734, startPoint y: 388, endPoint x: 553, endPoint y: 401, distance: 181.9
click at [537, 492] on img at bounding box center [638, 316] width 1048 height 751
click at [583, 19] on icon at bounding box center [573, 23] width 17 height 18
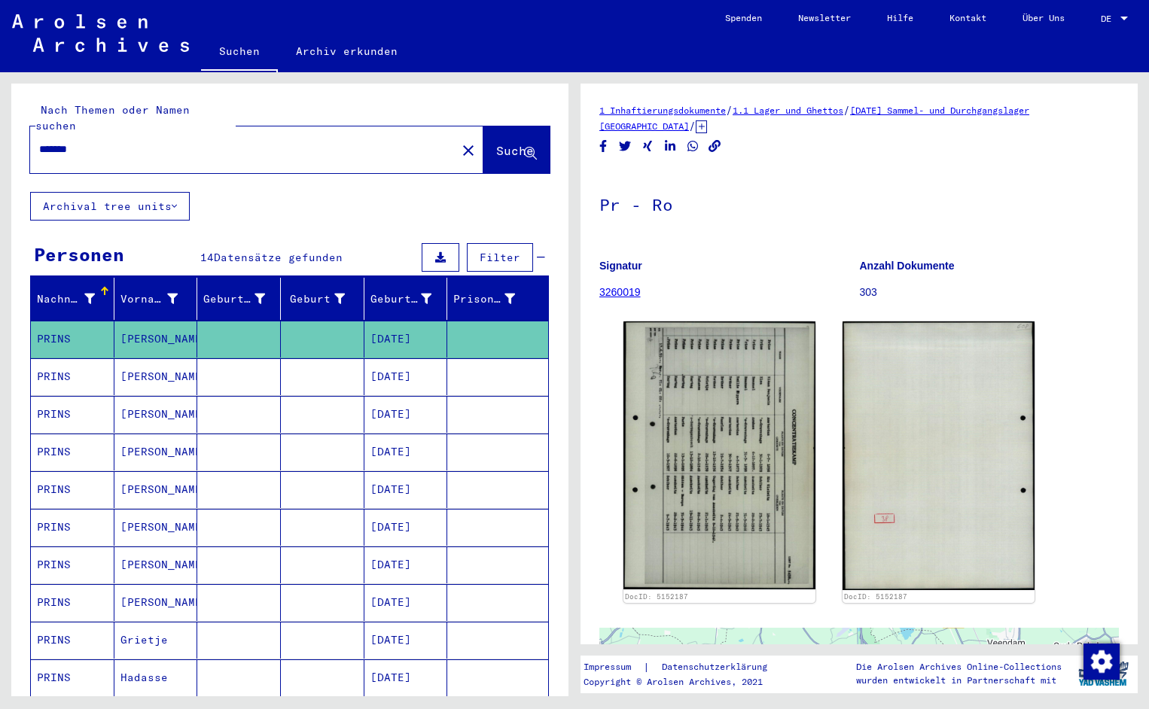
click at [103, 142] on input "*******" at bounding box center [243, 150] width 408 height 16
click at [496, 143] on span "Suche" at bounding box center [515, 150] width 38 height 15
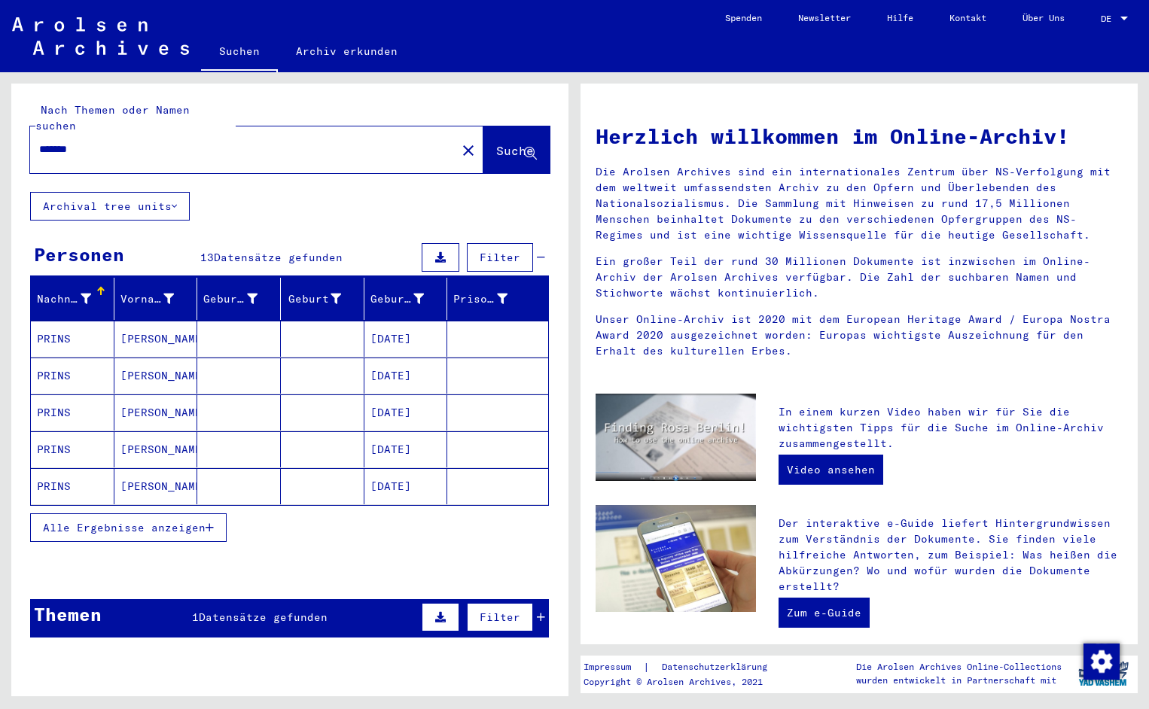
click at [90, 330] on mat-cell "PRINS" at bounding box center [73, 339] width 84 height 36
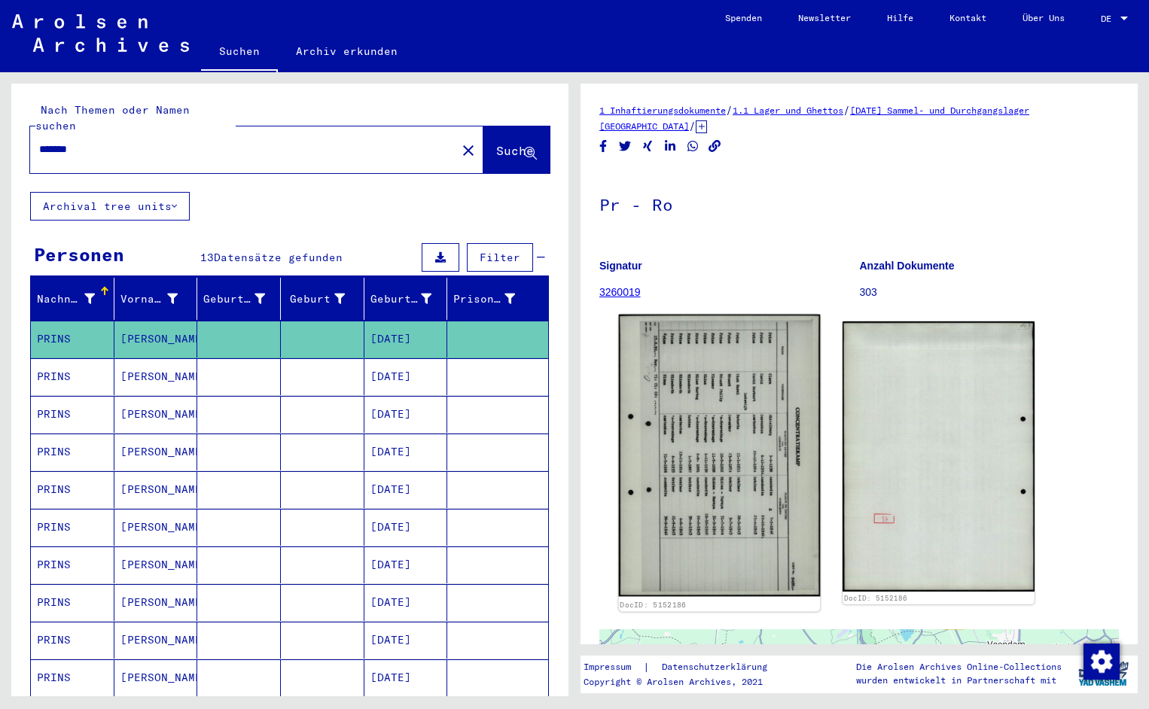
click at [726, 372] on img at bounding box center [720, 456] width 202 height 282
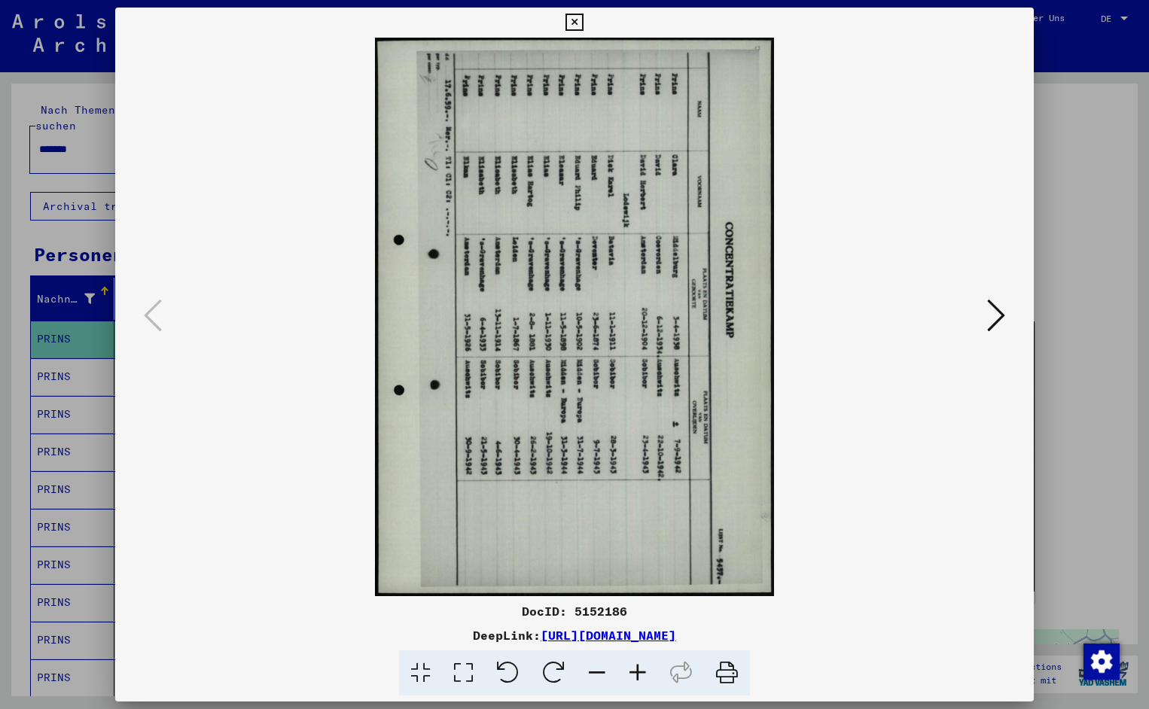
click at [511, 659] on icon at bounding box center [508, 673] width 46 height 46
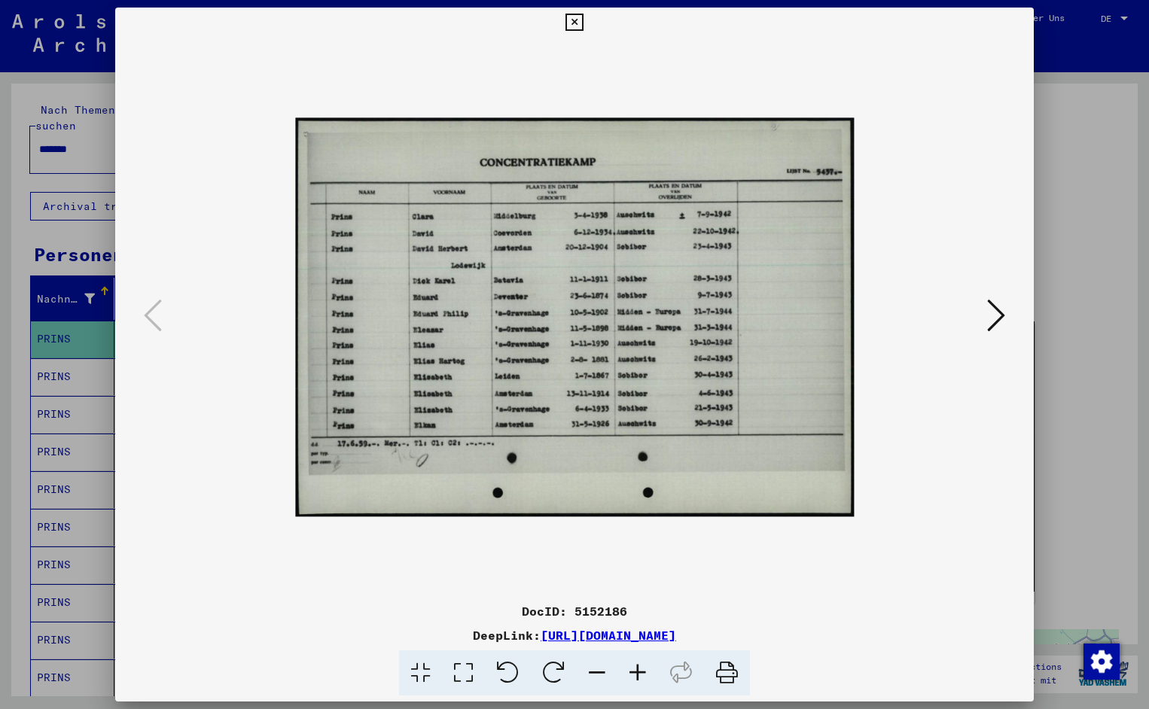
click at [639, 675] on icon at bounding box center [637, 673] width 41 height 46
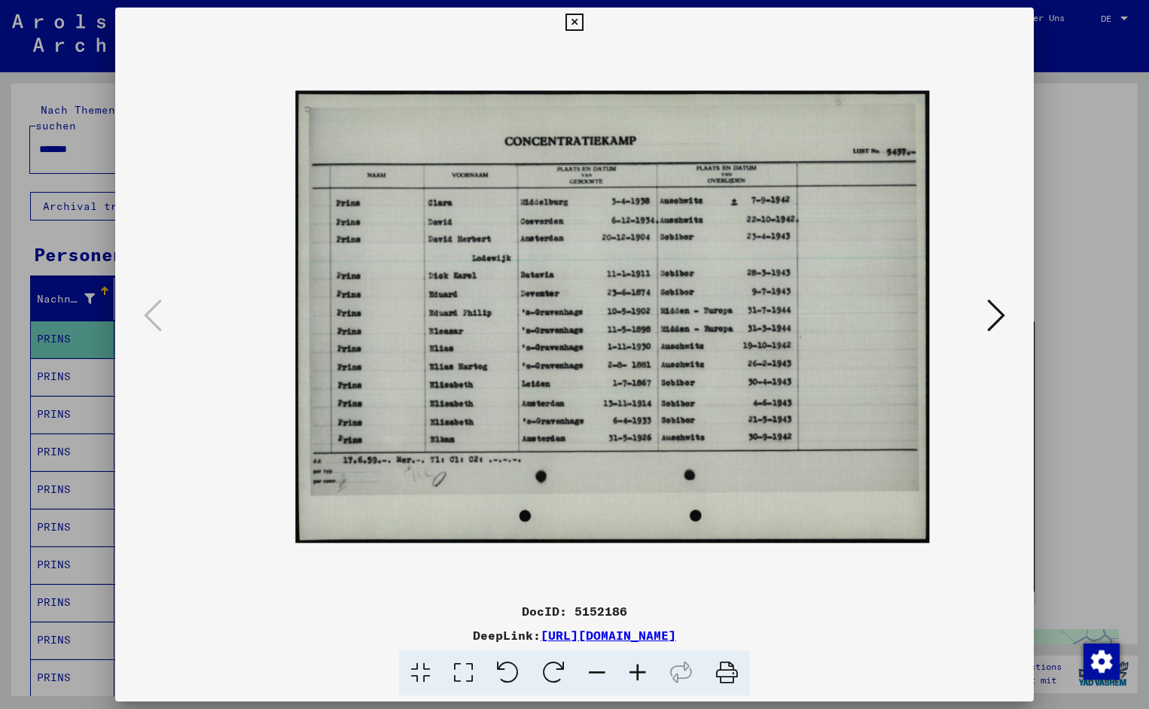
click at [639, 675] on icon at bounding box center [637, 673] width 41 height 46
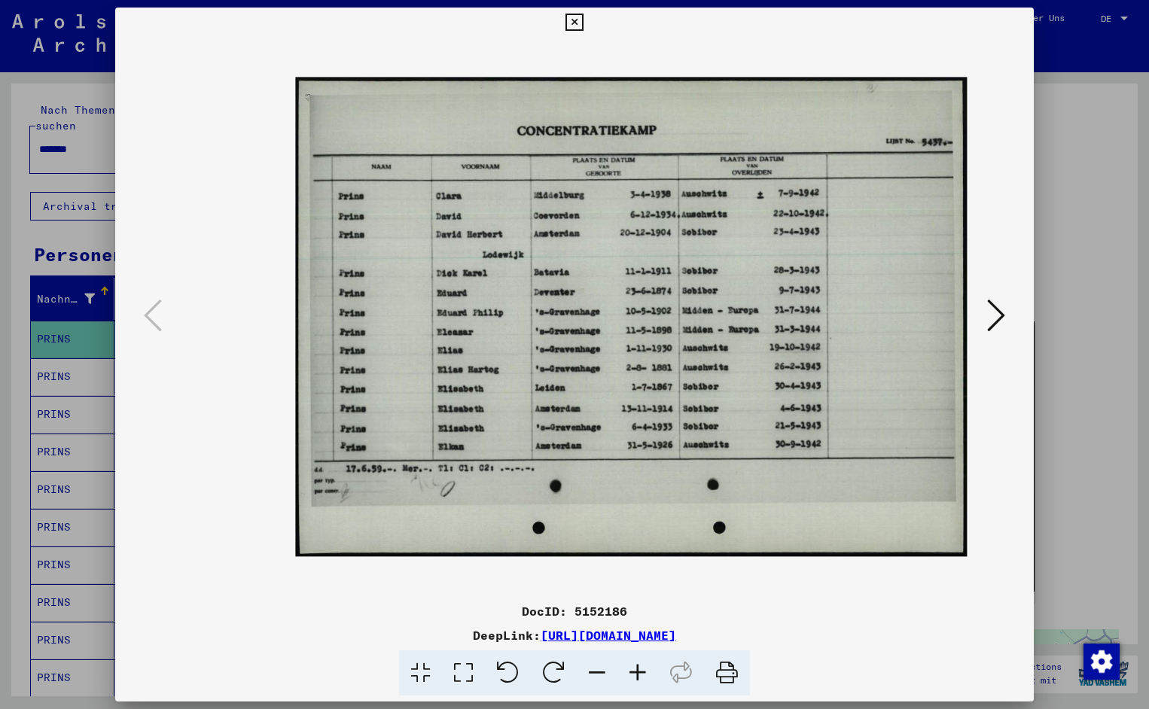
click at [639, 675] on icon at bounding box center [637, 673] width 41 height 46
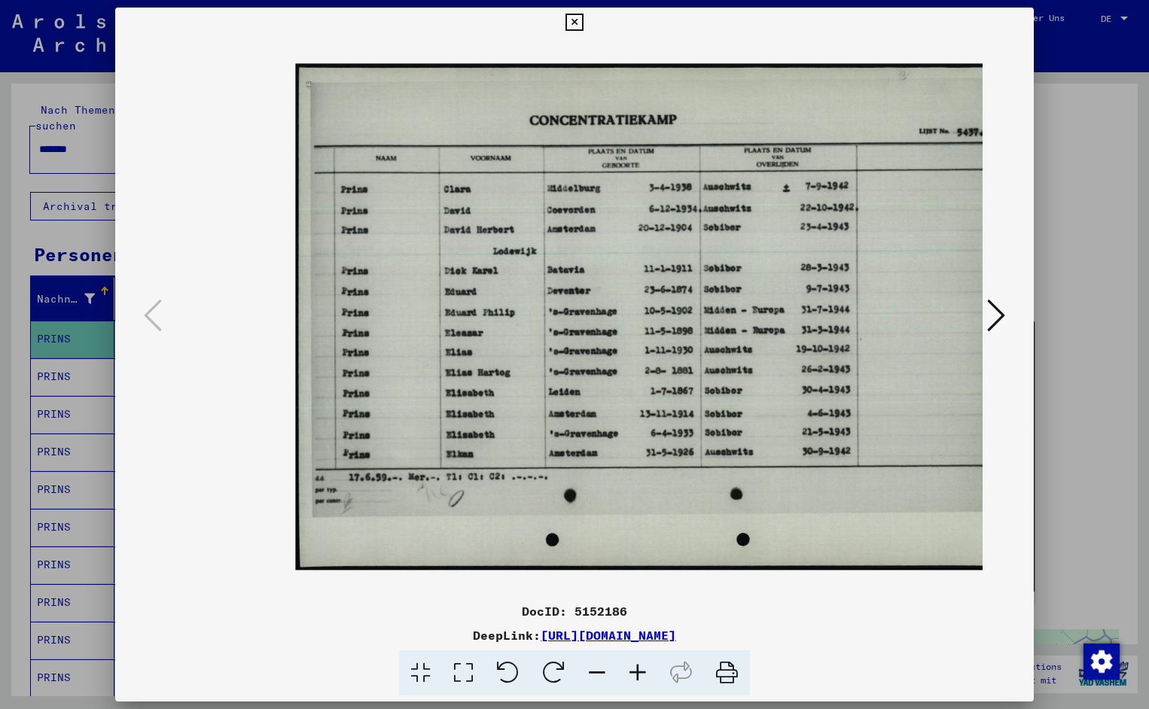
click at [639, 675] on icon at bounding box center [637, 673] width 41 height 46
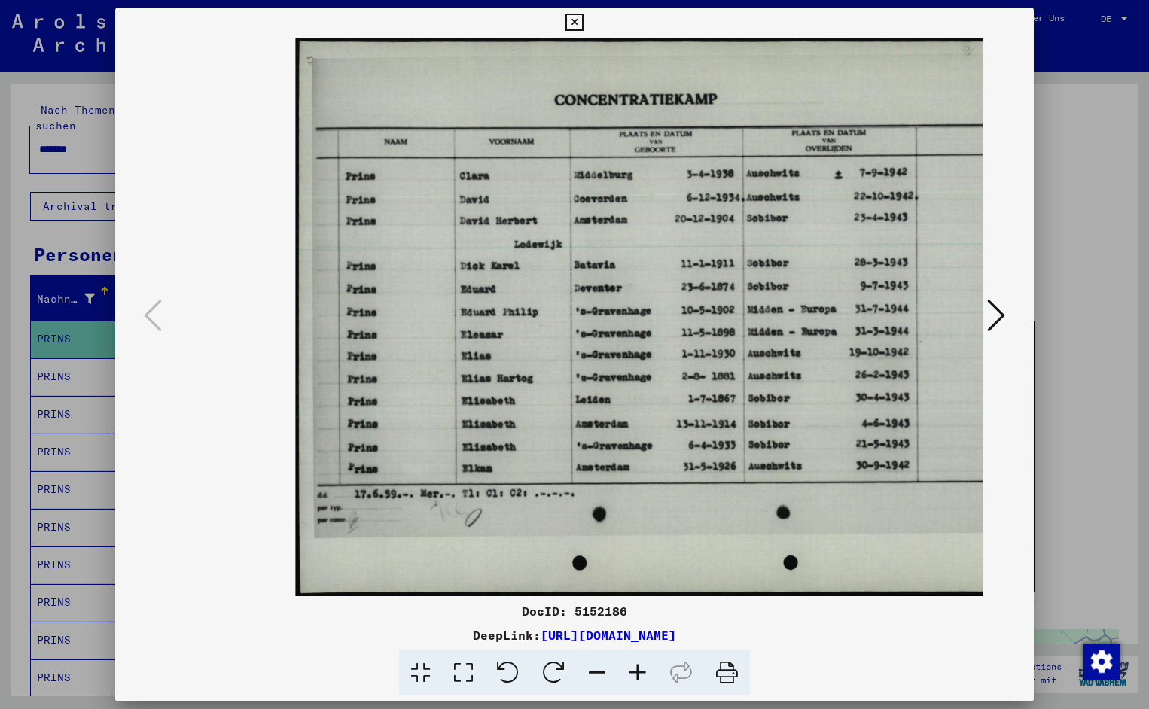
click at [639, 675] on icon at bounding box center [637, 673] width 41 height 46
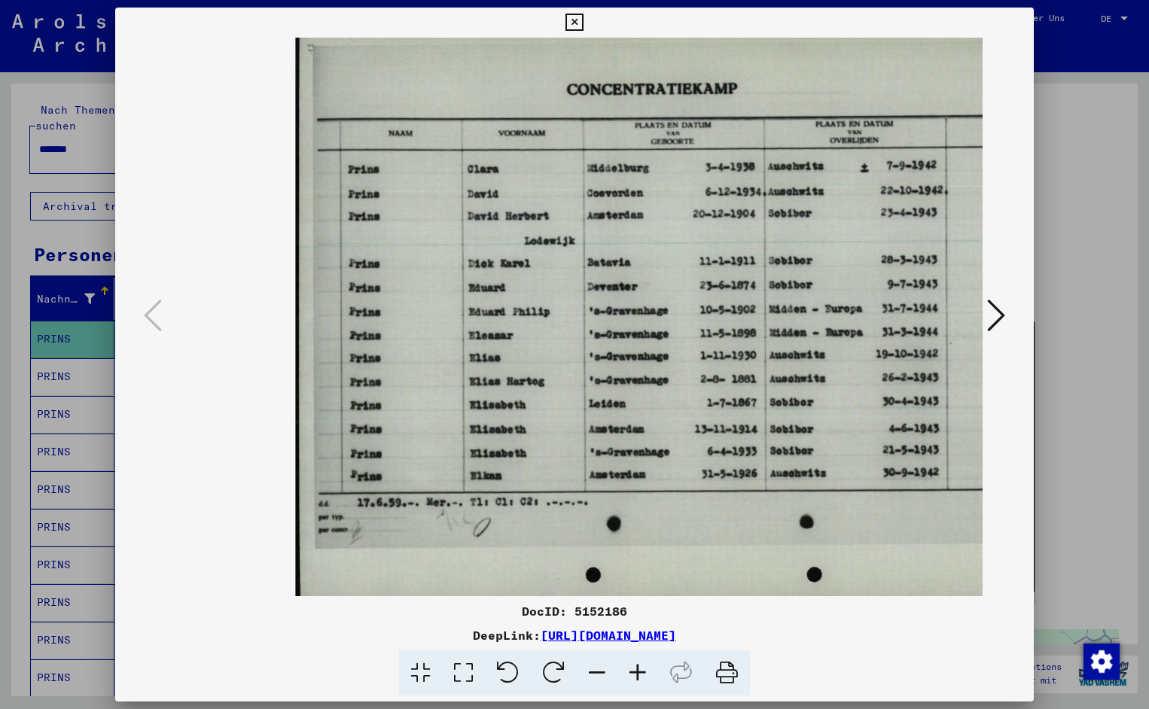
click at [639, 675] on icon at bounding box center [637, 673] width 41 height 46
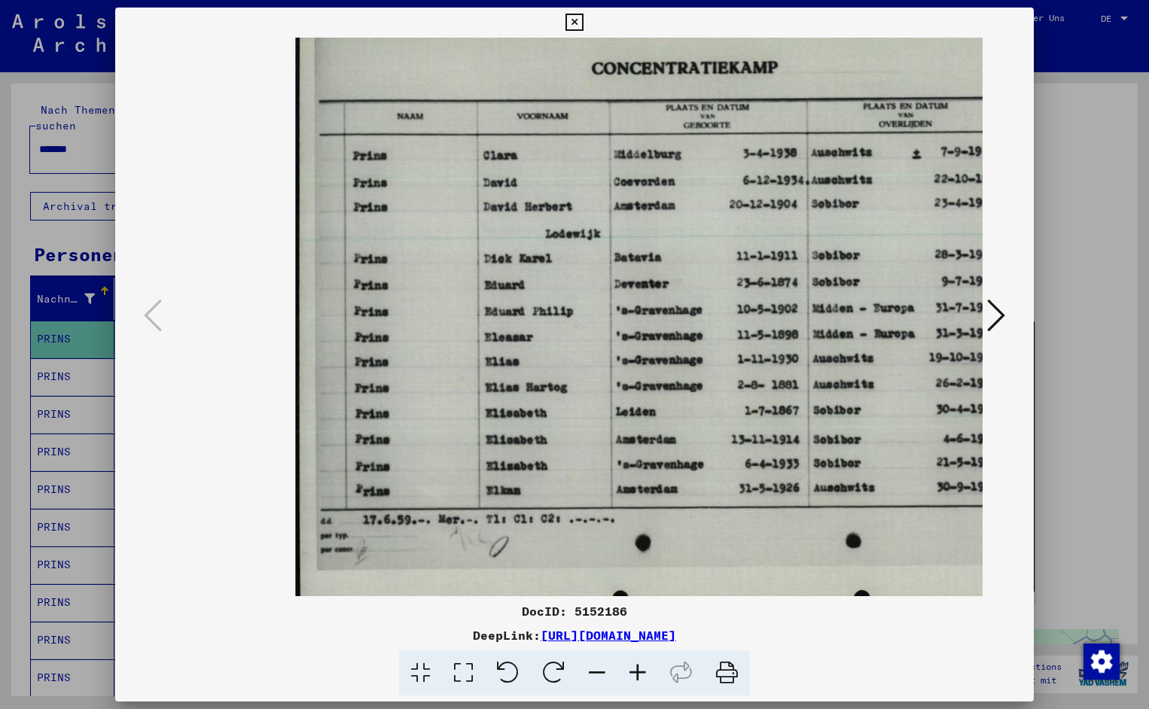
click at [639, 675] on icon at bounding box center [637, 673] width 41 height 46
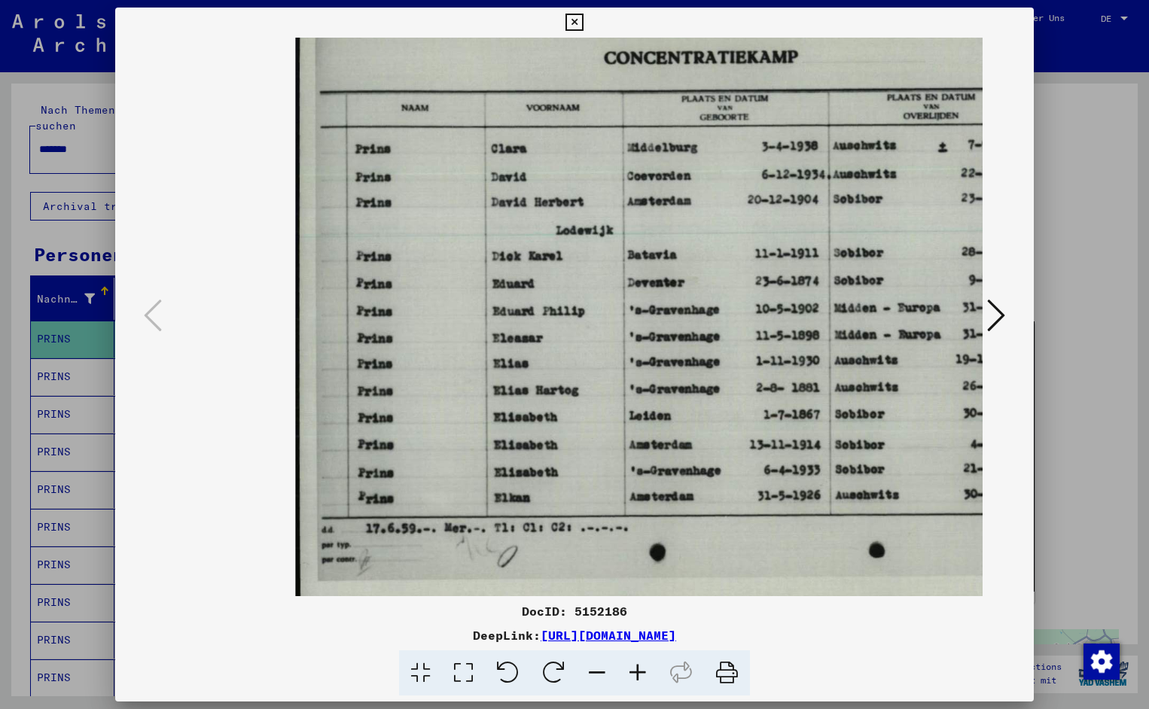
click at [639, 675] on icon at bounding box center [637, 673] width 41 height 46
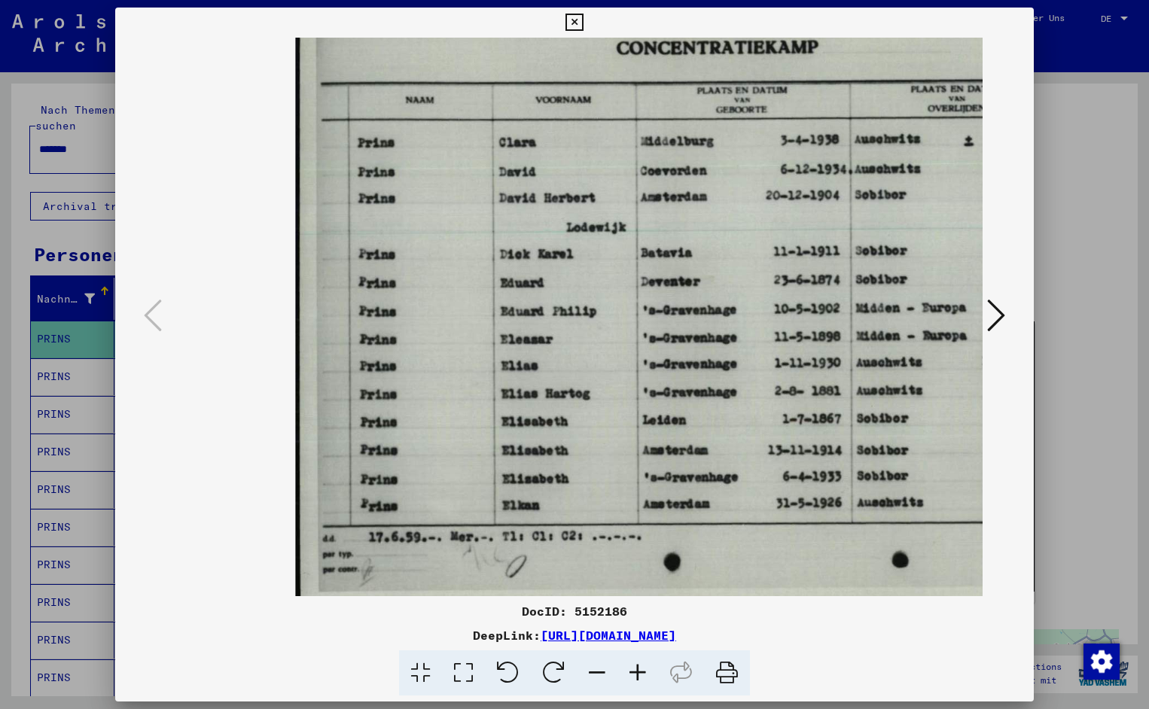
click at [639, 675] on icon at bounding box center [637, 673] width 41 height 46
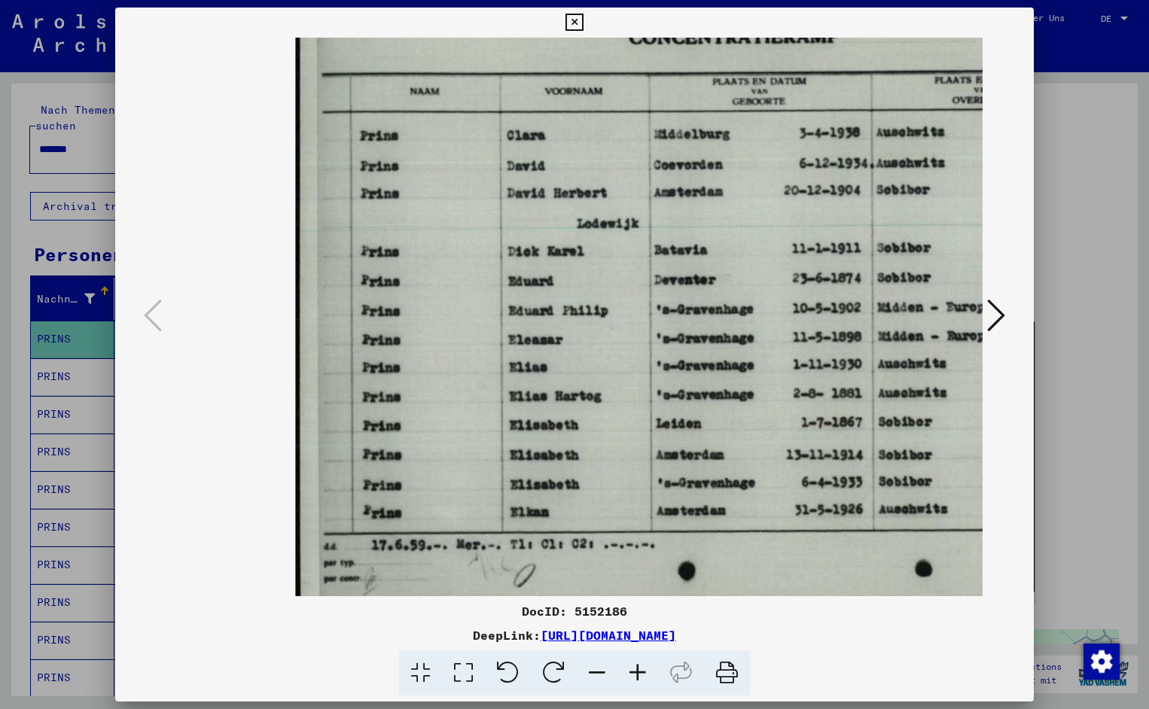
click at [639, 675] on icon at bounding box center [637, 673] width 41 height 46
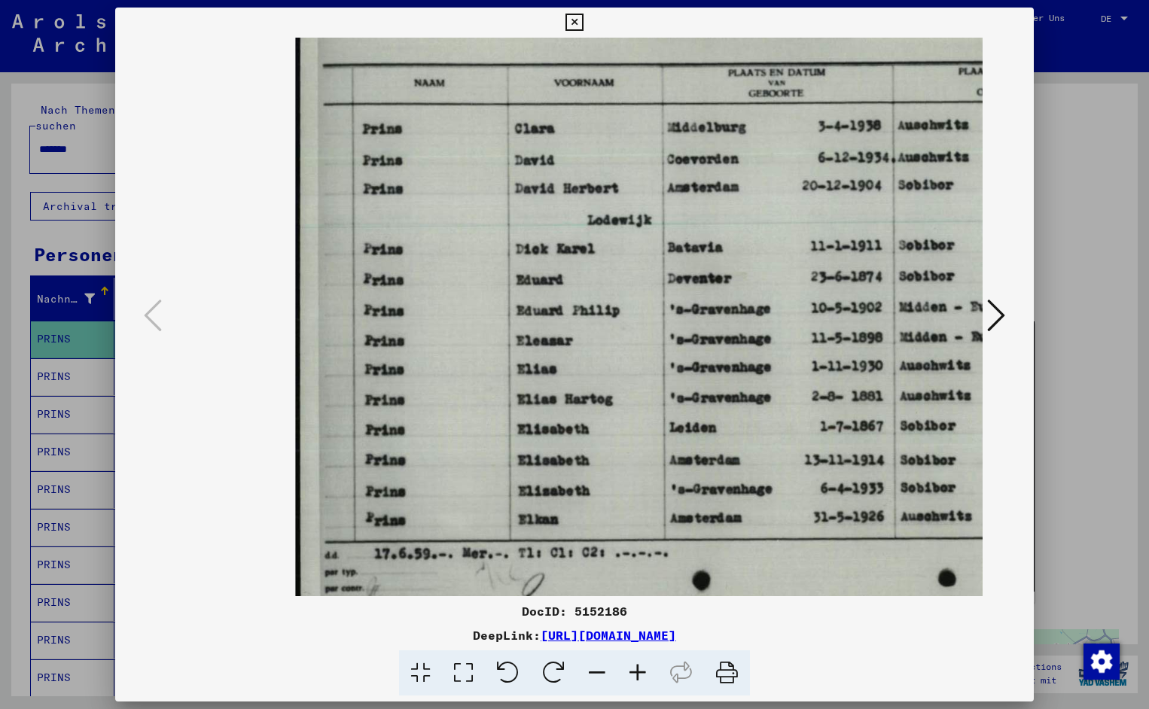
click at [639, 675] on icon at bounding box center [637, 673] width 41 height 46
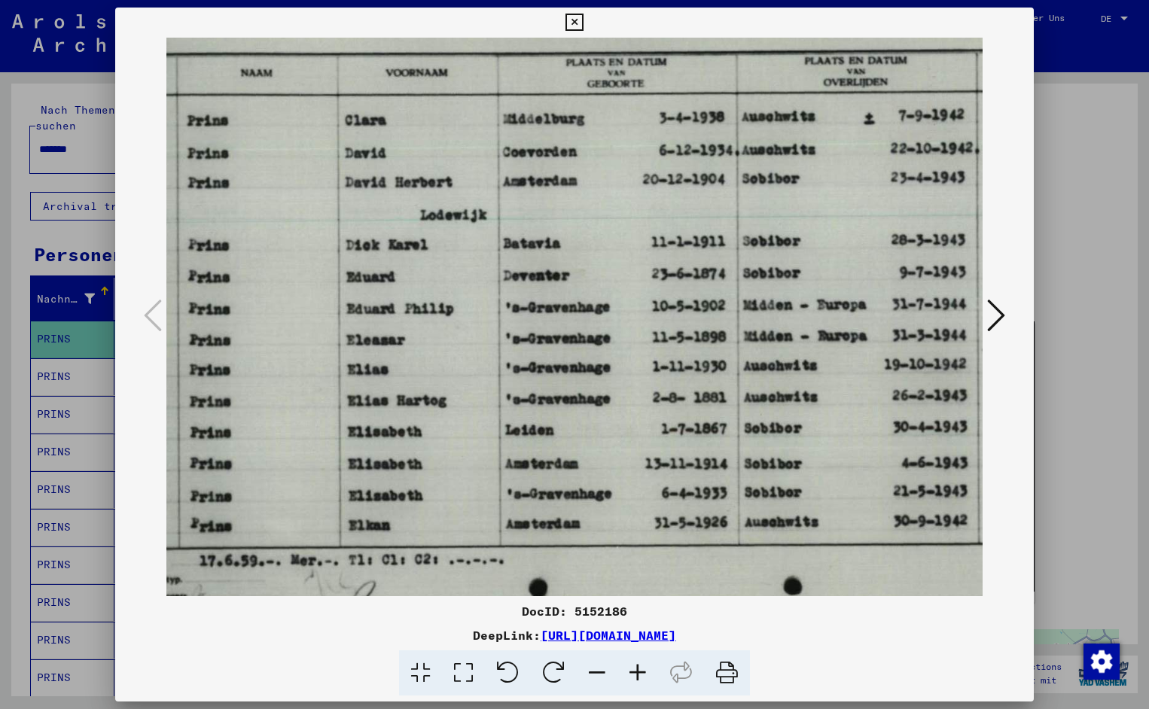
scroll to position [2, 181]
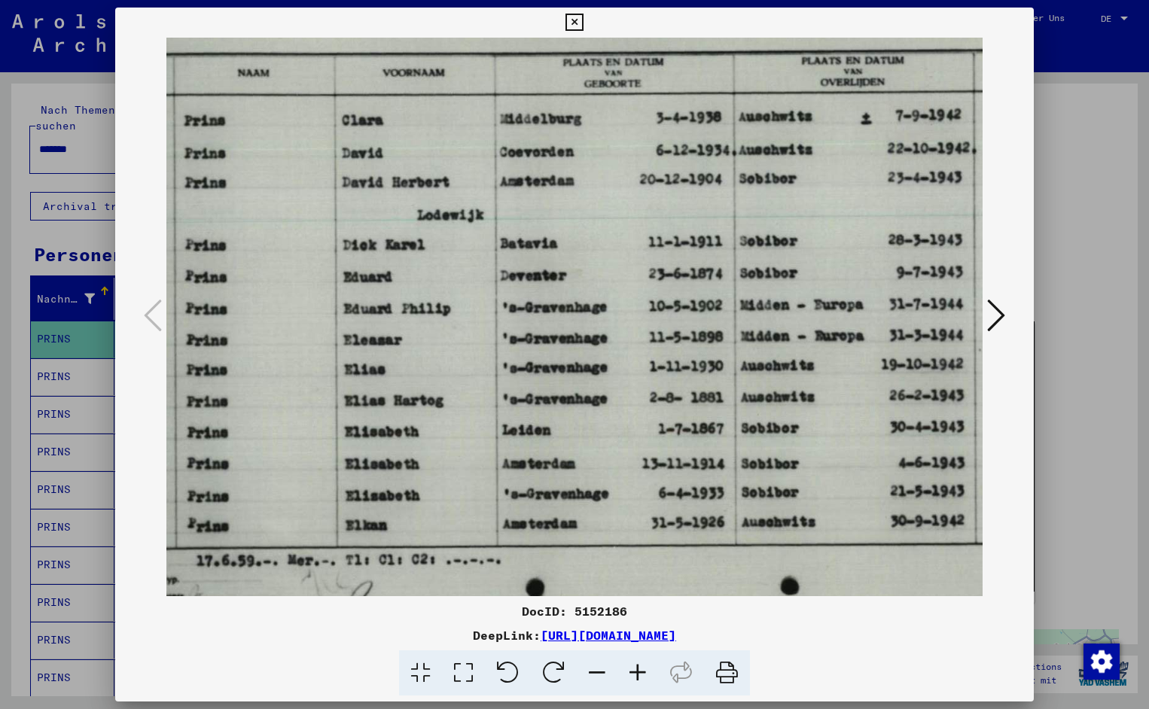
drag, startPoint x: 671, startPoint y: 356, endPoint x: 491, endPoint y: 359, distance: 180.7
click at [583, 20] on icon at bounding box center [573, 23] width 17 height 18
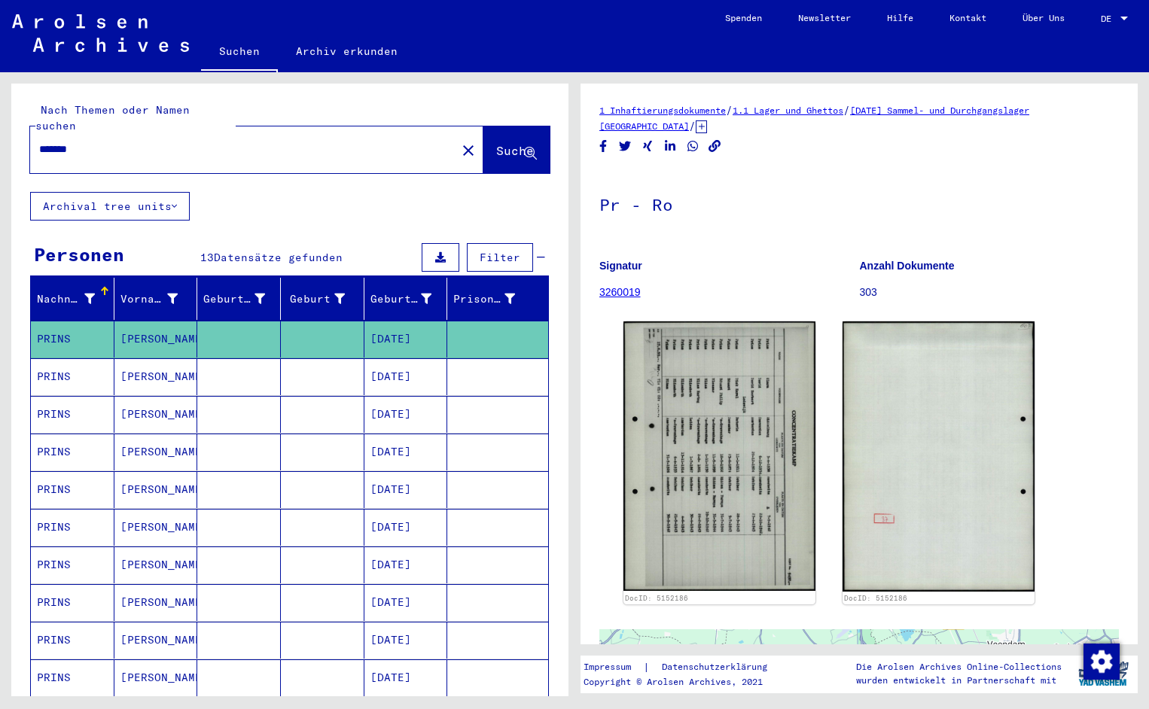
click at [89, 142] on input "*******" at bounding box center [243, 150] width 408 height 16
click at [496, 143] on span "Suche" at bounding box center [515, 150] width 38 height 15
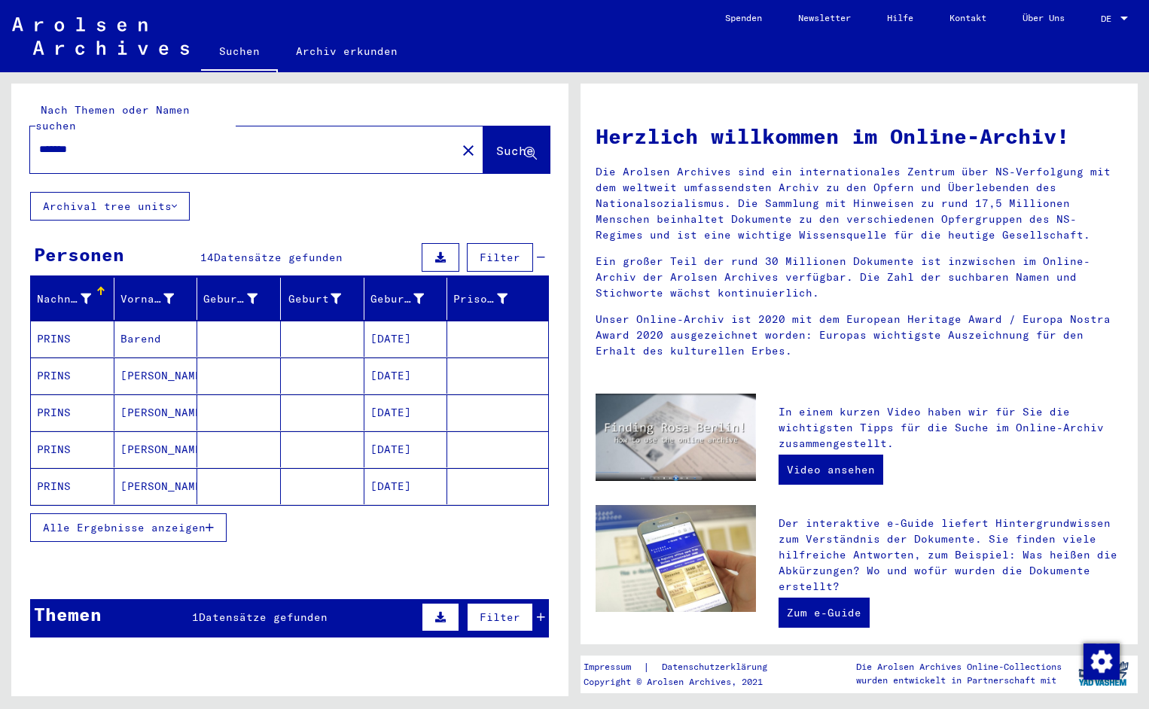
click at [93, 329] on mat-cell "PRINS" at bounding box center [73, 339] width 84 height 36
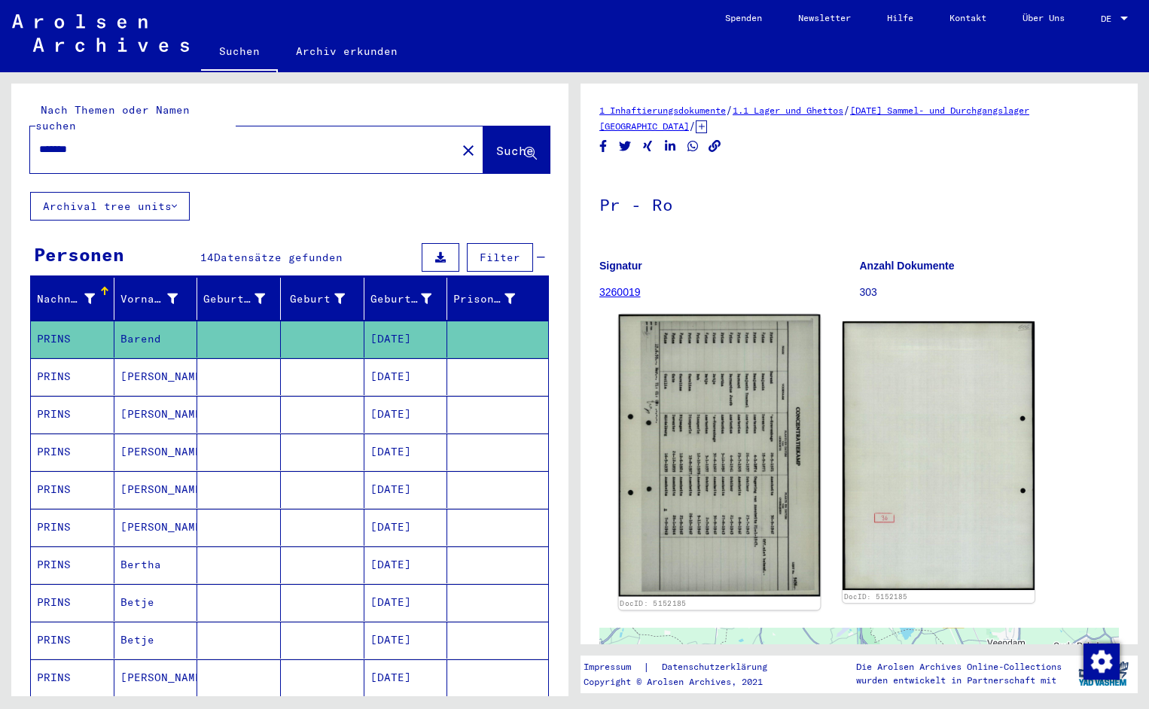
click at [669, 413] on img at bounding box center [720, 456] width 202 height 282
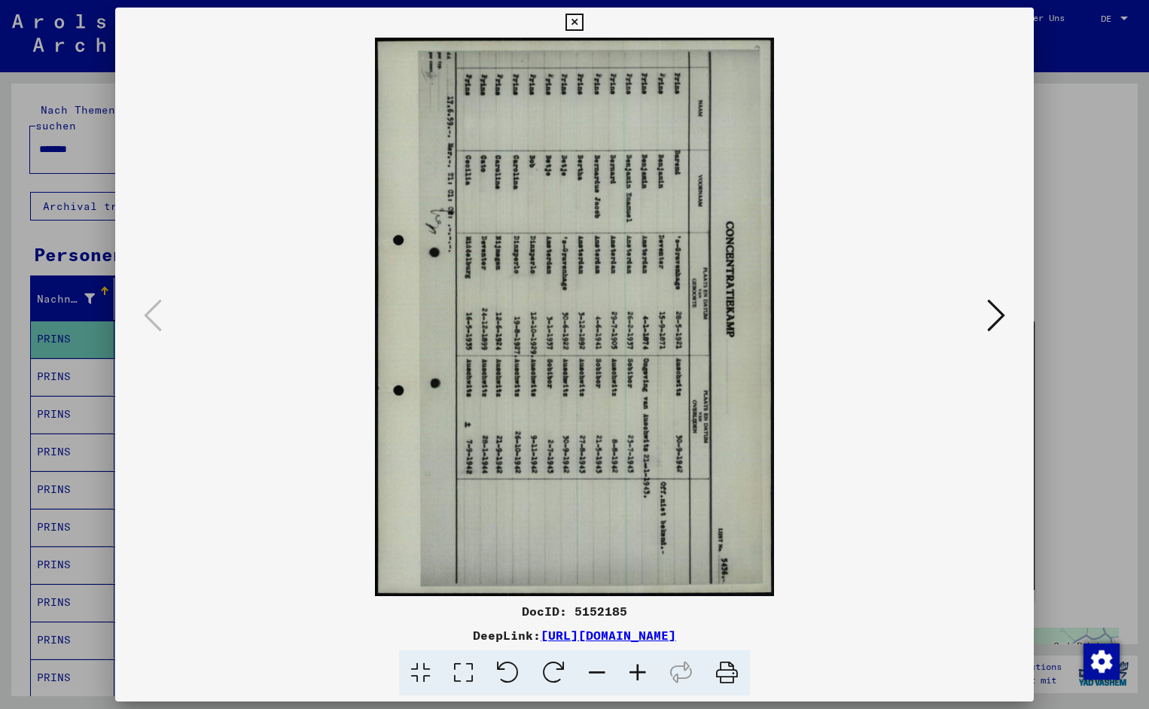
click at [515, 674] on icon at bounding box center [508, 673] width 46 height 46
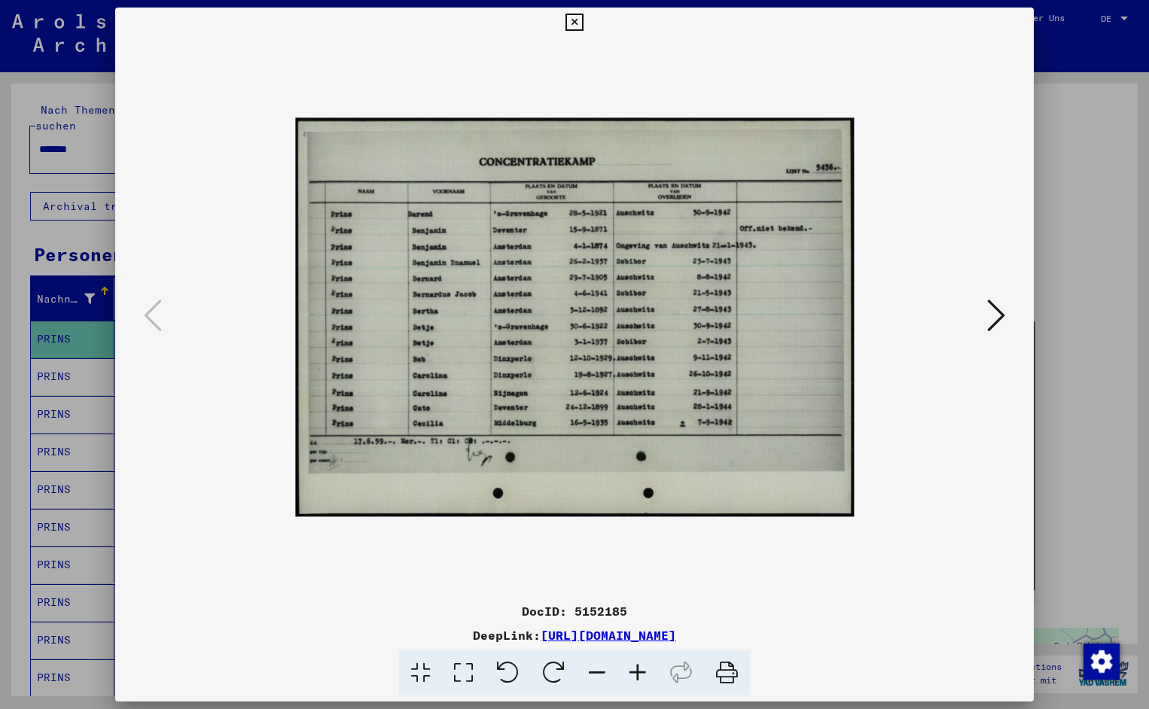
click at [644, 666] on icon at bounding box center [637, 673] width 41 height 46
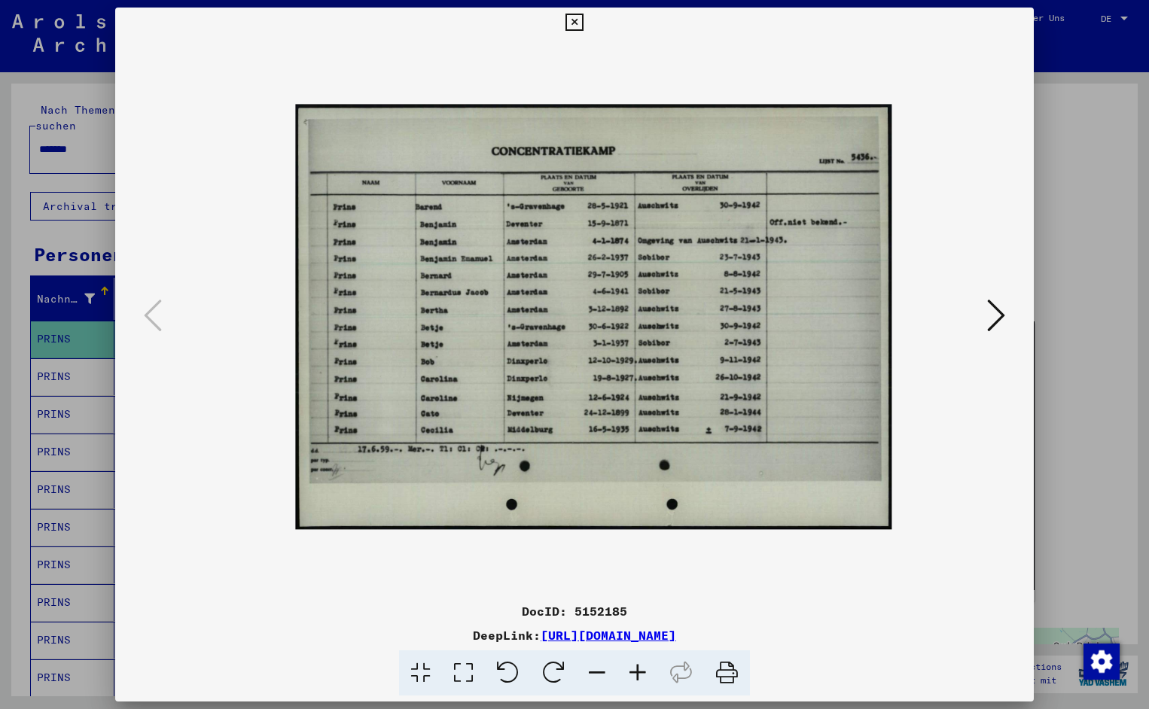
click at [644, 666] on icon at bounding box center [637, 673] width 41 height 46
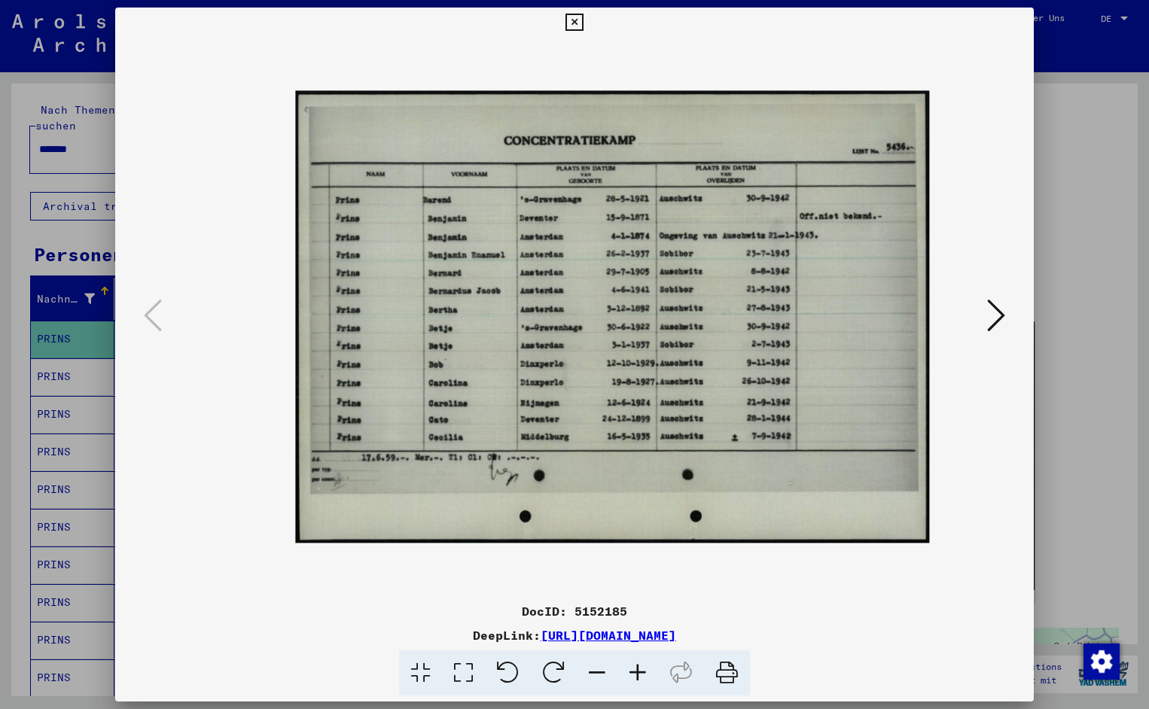
click at [644, 666] on icon at bounding box center [637, 673] width 41 height 46
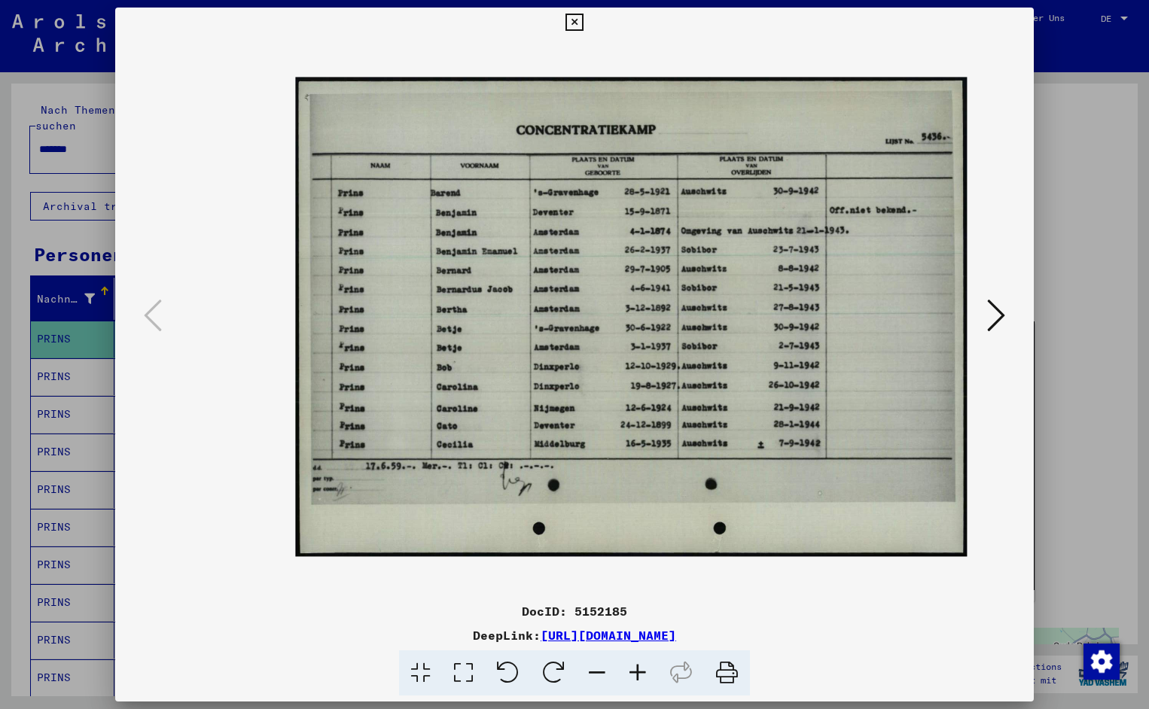
click at [644, 666] on icon at bounding box center [637, 673] width 41 height 46
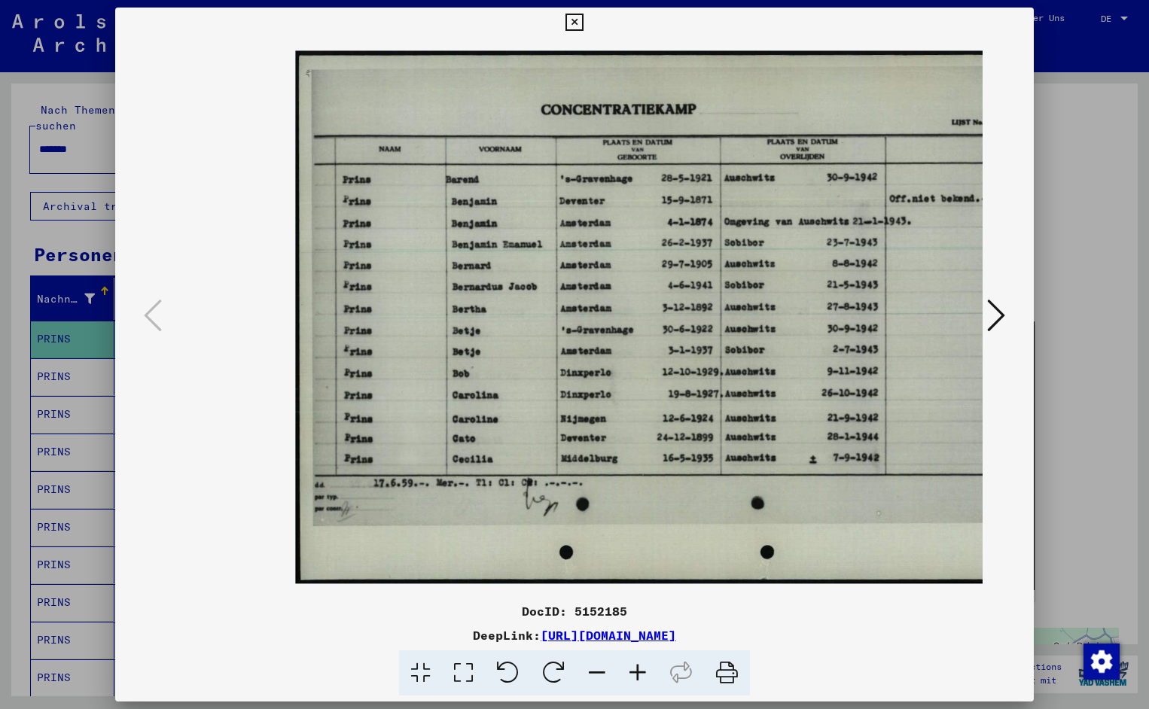
click at [644, 666] on icon at bounding box center [637, 673] width 41 height 46
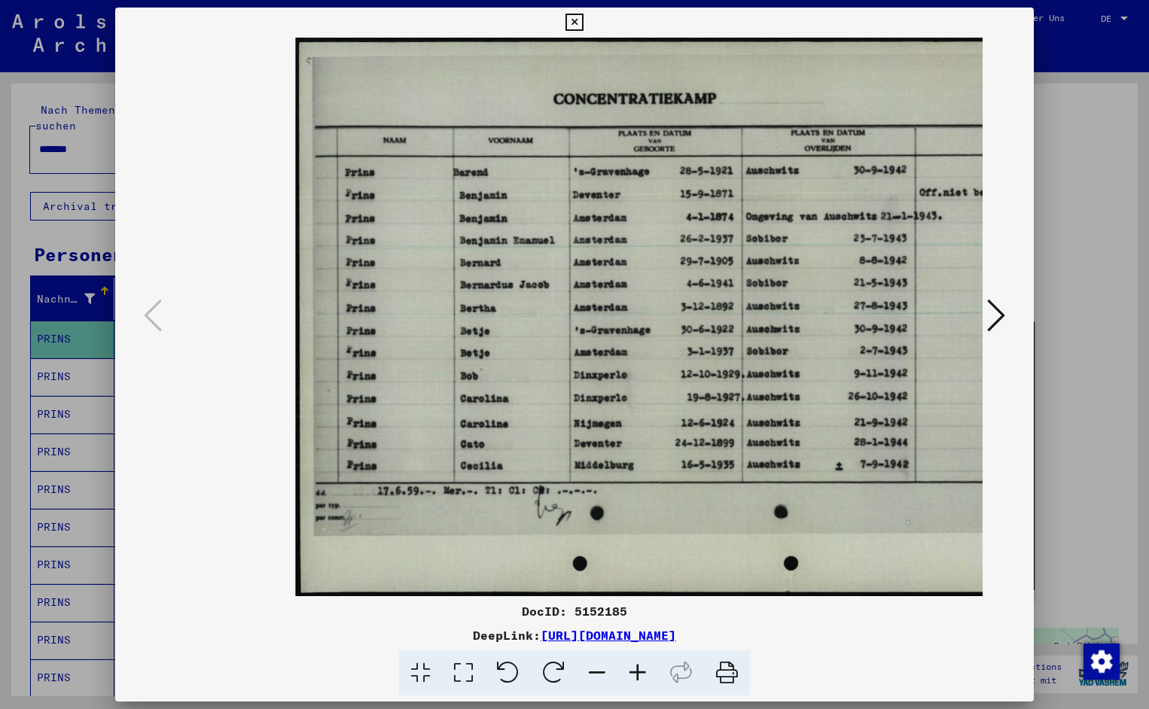
click at [644, 666] on icon at bounding box center [637, 673] width 41 height 46
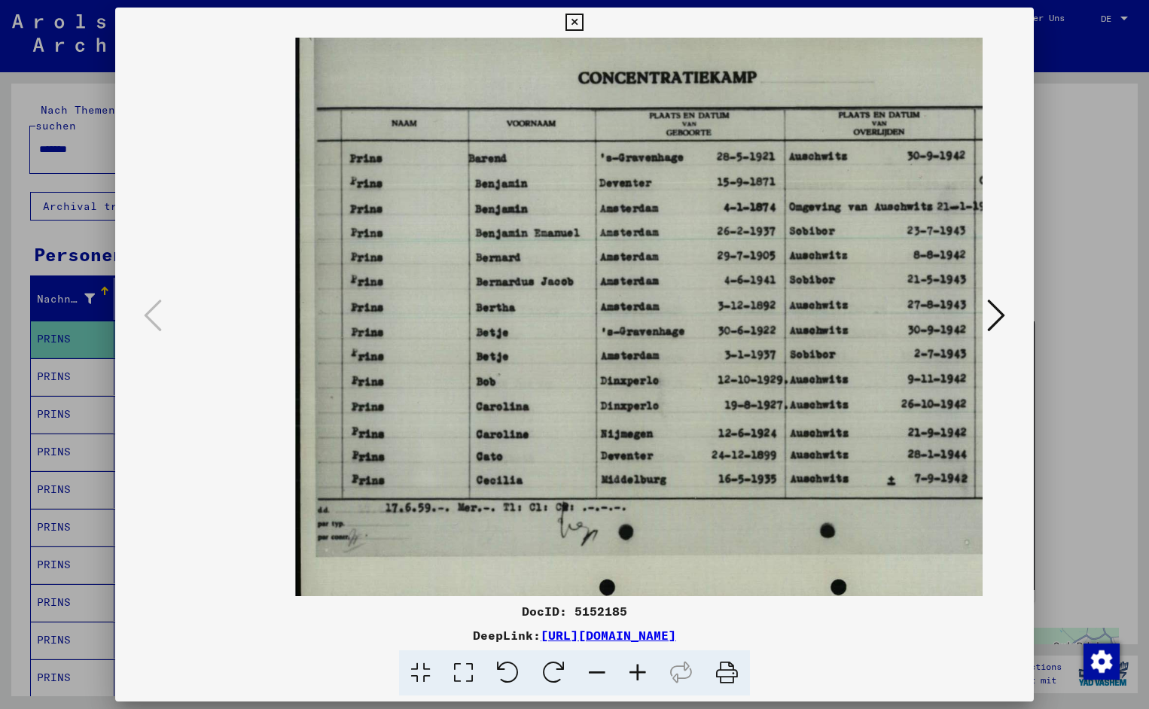
click at [644, 666] on icon at bounding box center [637, 673] width 41 height 46
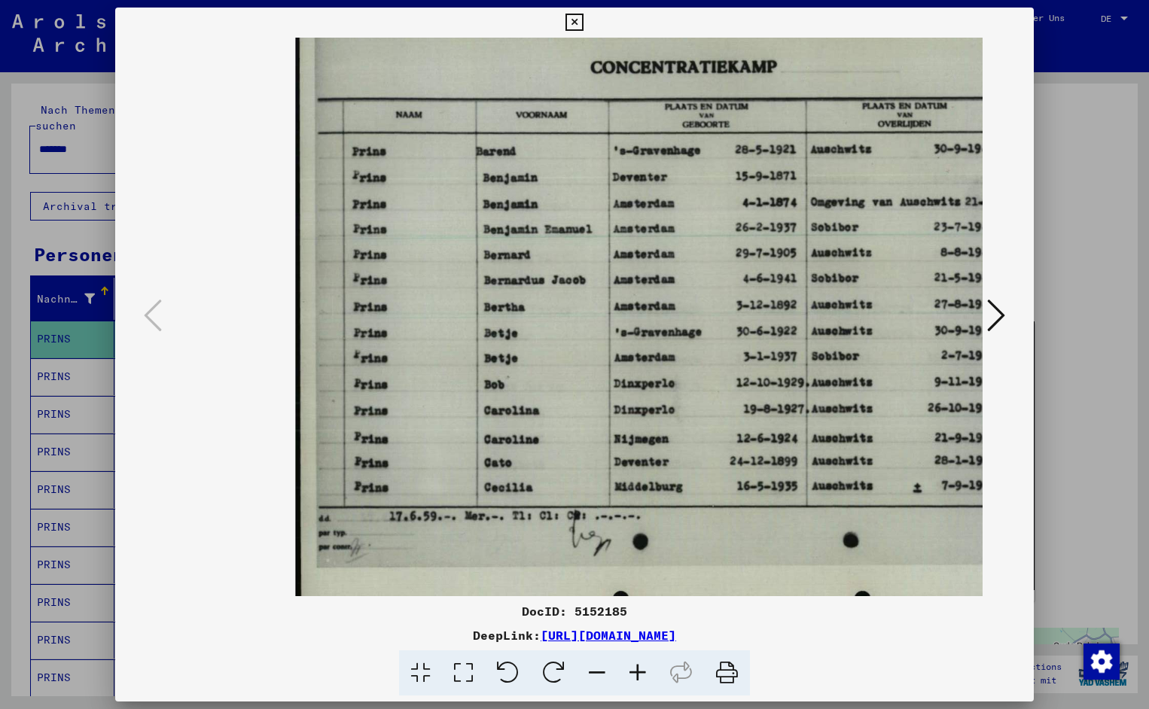
click at [644, 666] on icon at bounding box center [637, 673] width 41 height 46
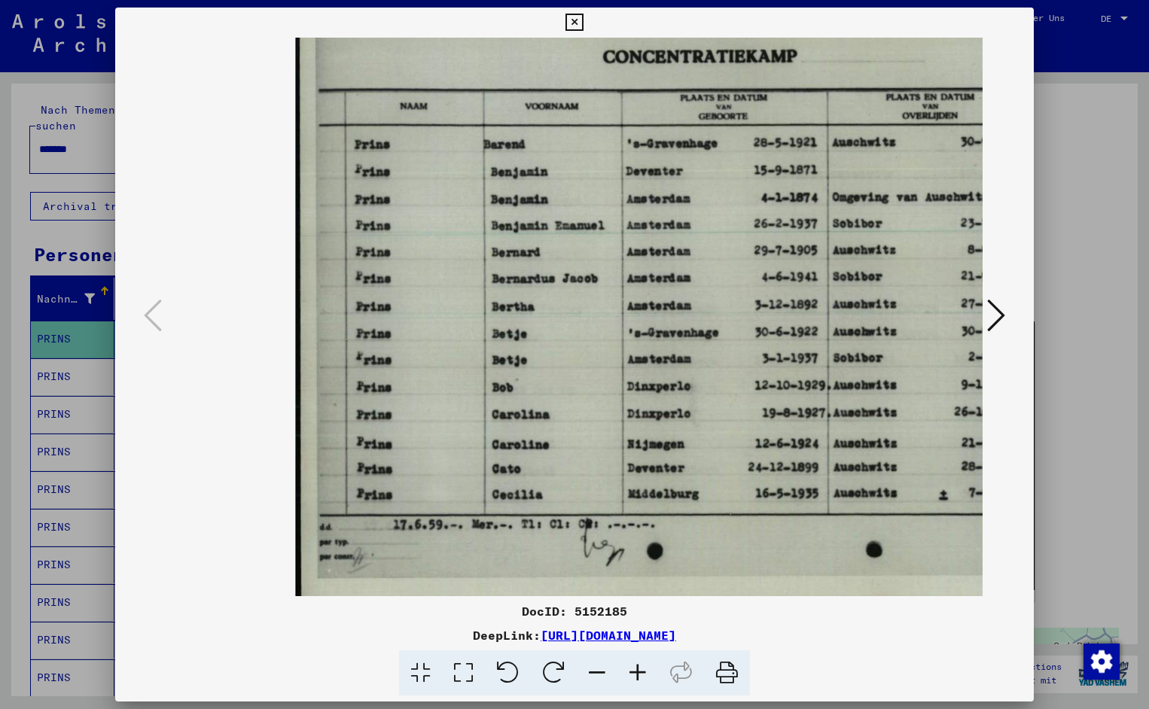
click at [644, 666] on icon at bounding box center [637, 673] width 41 height 46
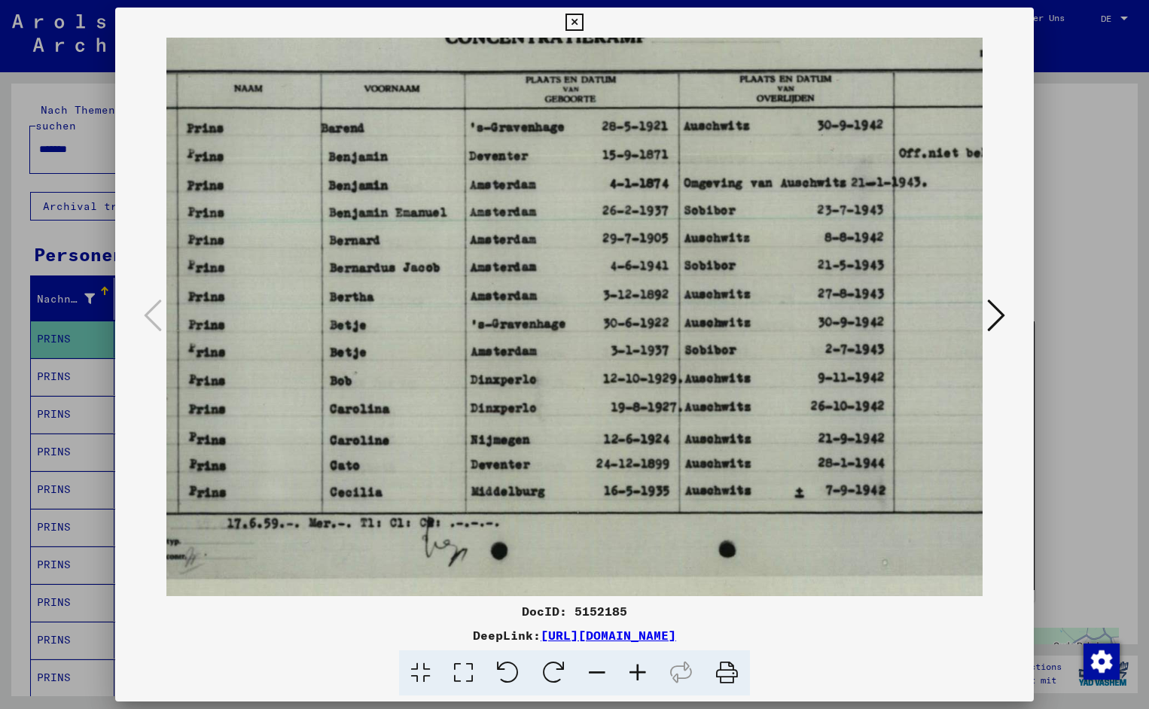
scroll to position [8, 175]
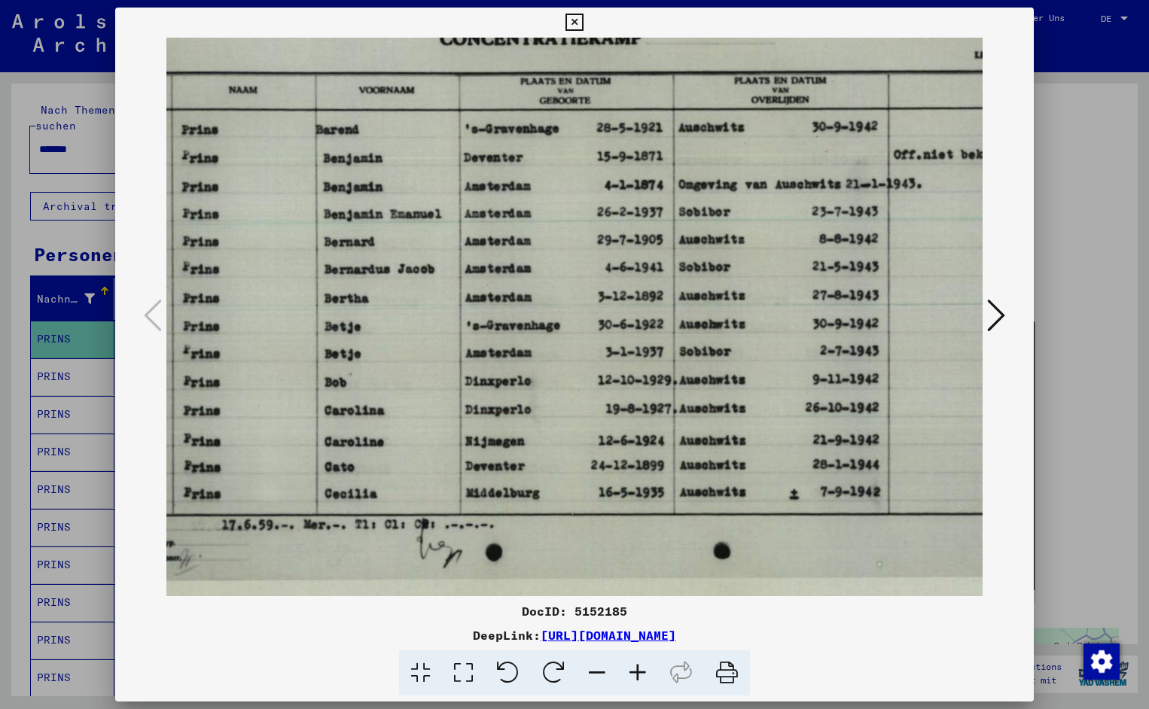
drag, startPoint x: 721, startPoint y: 382, endPoint x: 546, endPoint y: 373, distance: 175.6
click at [583, 21] on icon at bounding box center [573, 23] width 17 height 18
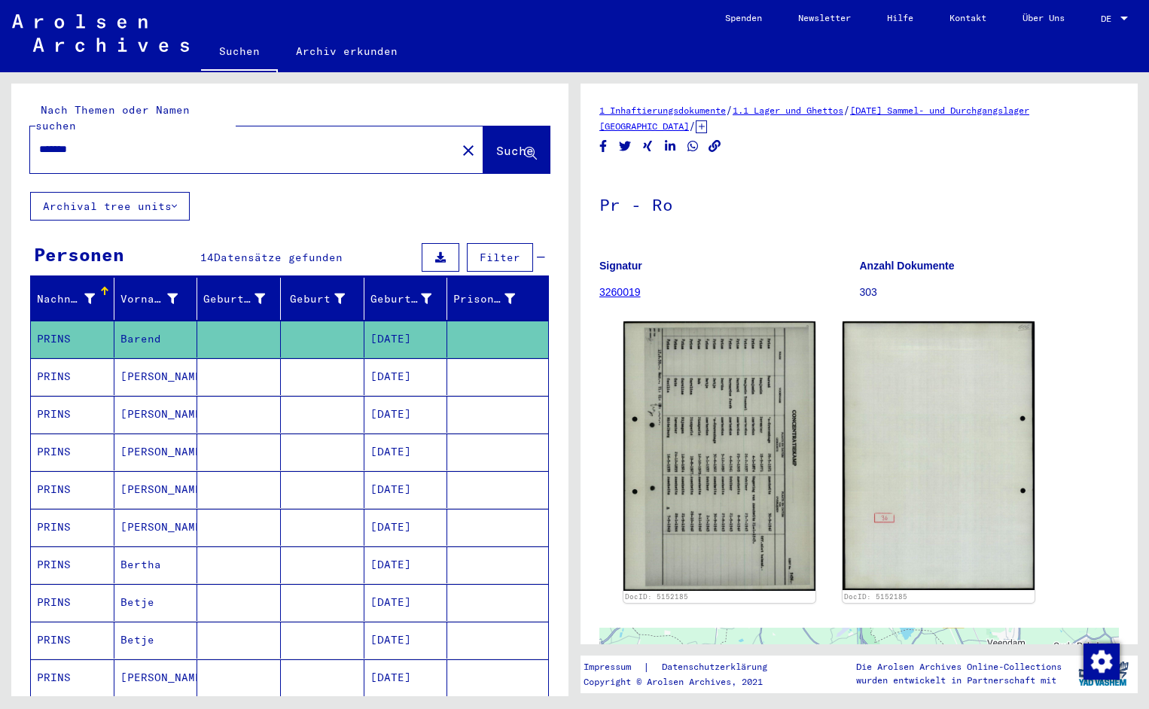
click at [99, 142] on input "*******" at bounding box center [243, 150] width 408 height 16
click at [496, 143] on span "Suche" at bounding box center [515, 150] width 38 height 15
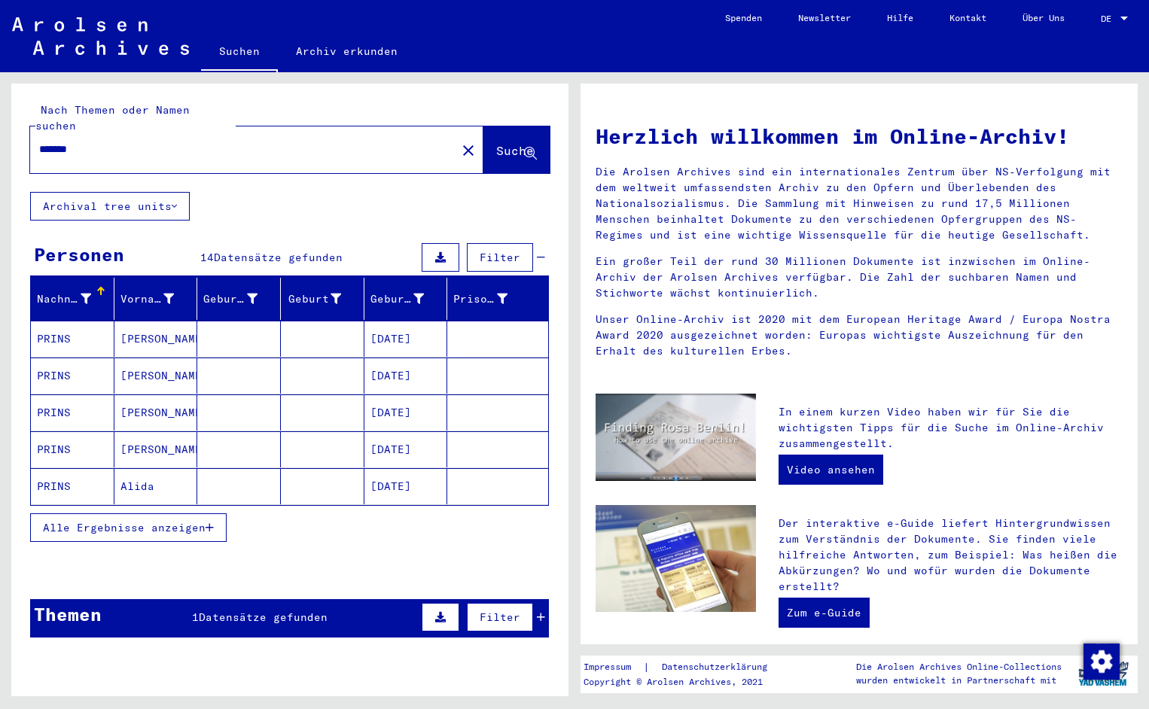
click at [75, 322] on mat-cell "PRINS" at bounding box center [73, 339] width 84 height 36
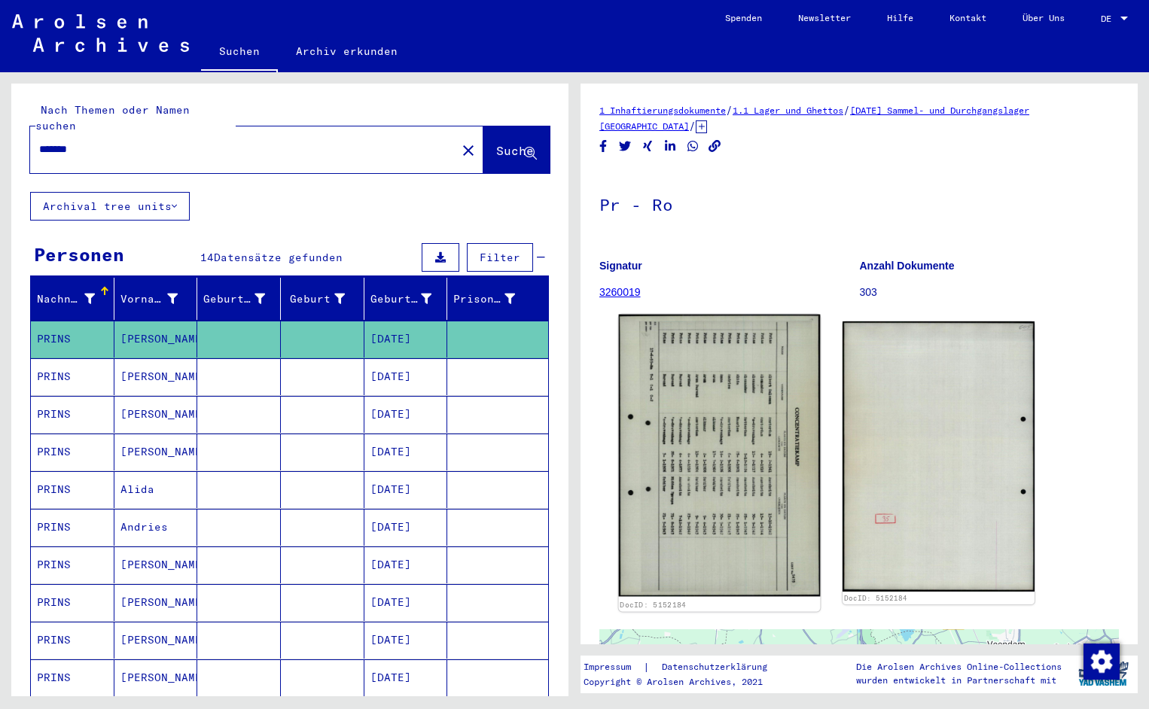
click at [655, 394] on img at bounding box center [720, 456] width 202 height 282
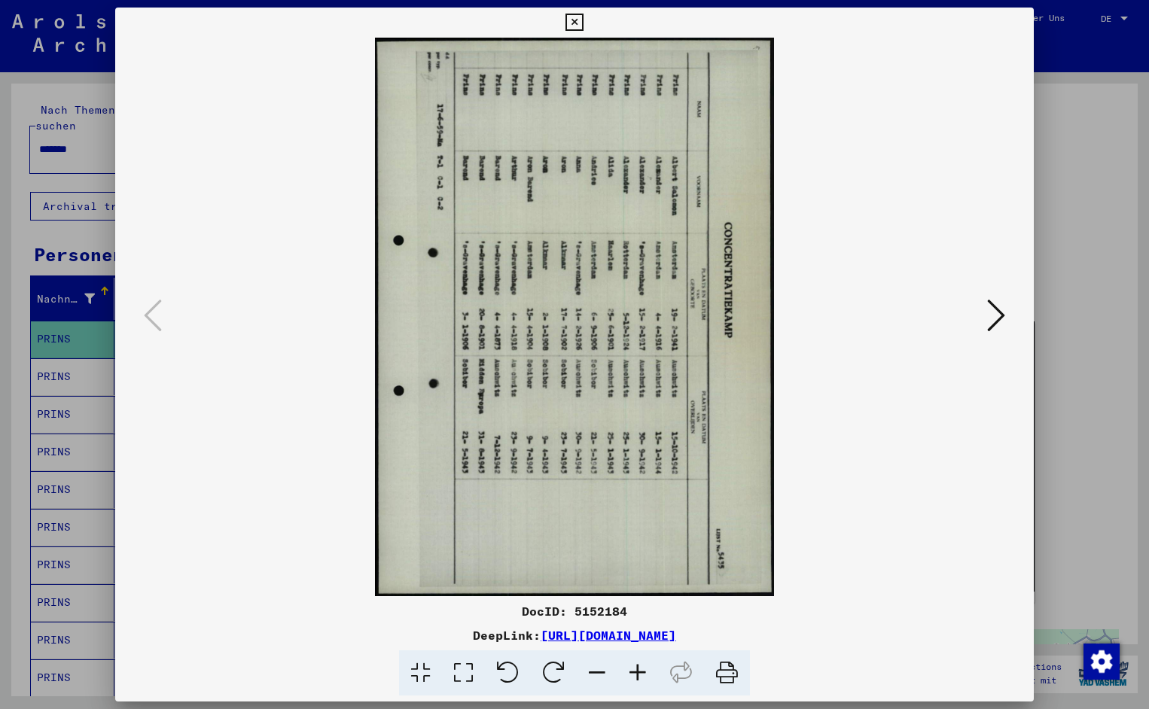
click at [503, 678] on icon at bounding box center [508, 673] width 46 height 46
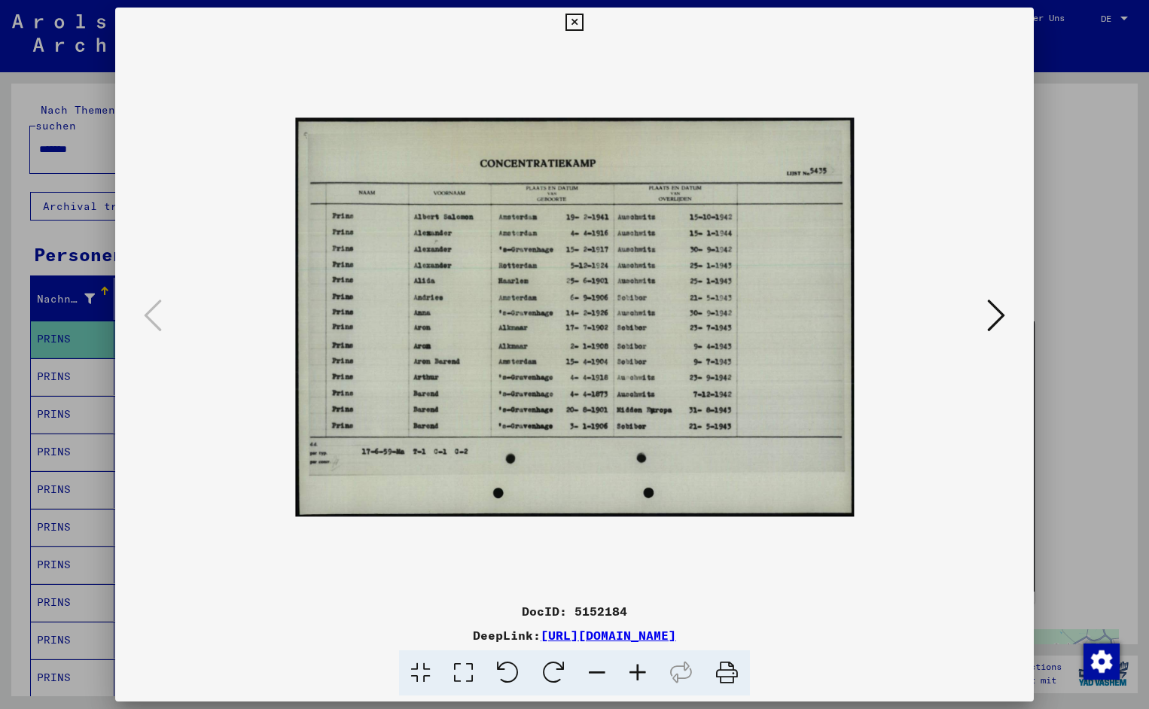
click at [635, 668] on icon at bounding box center [637, 673] width 41 height 46
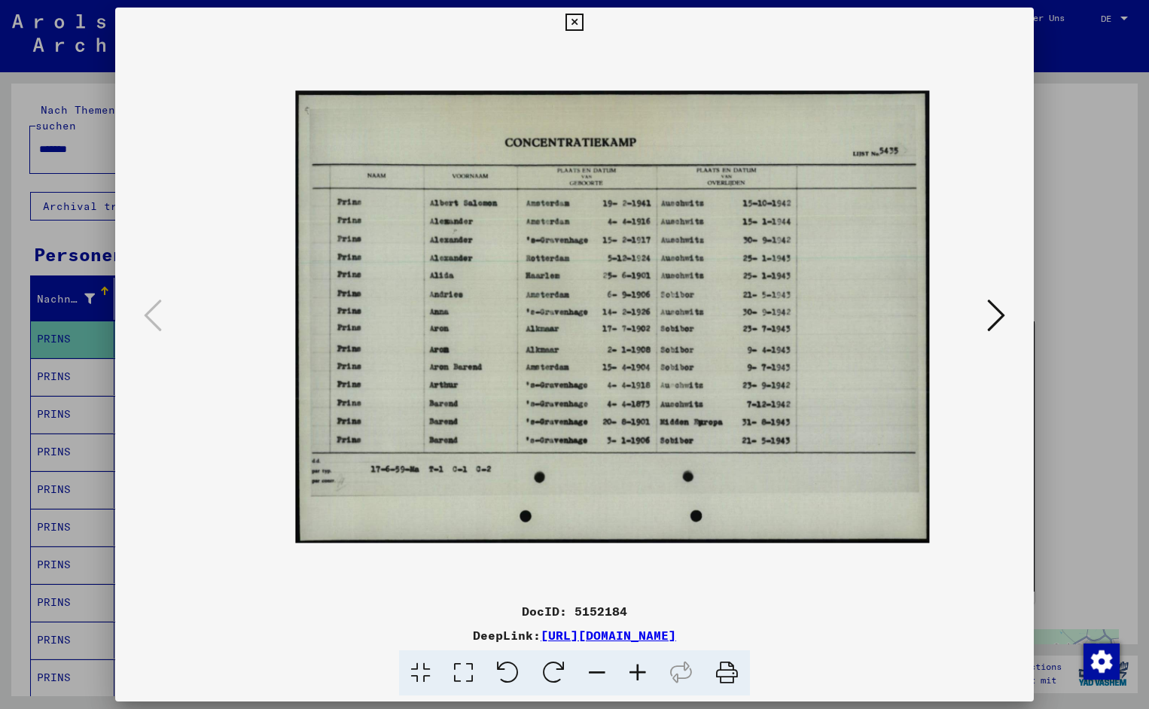
click at [635, 668] on icon at bounding box center [637, 673] width 41 height 46
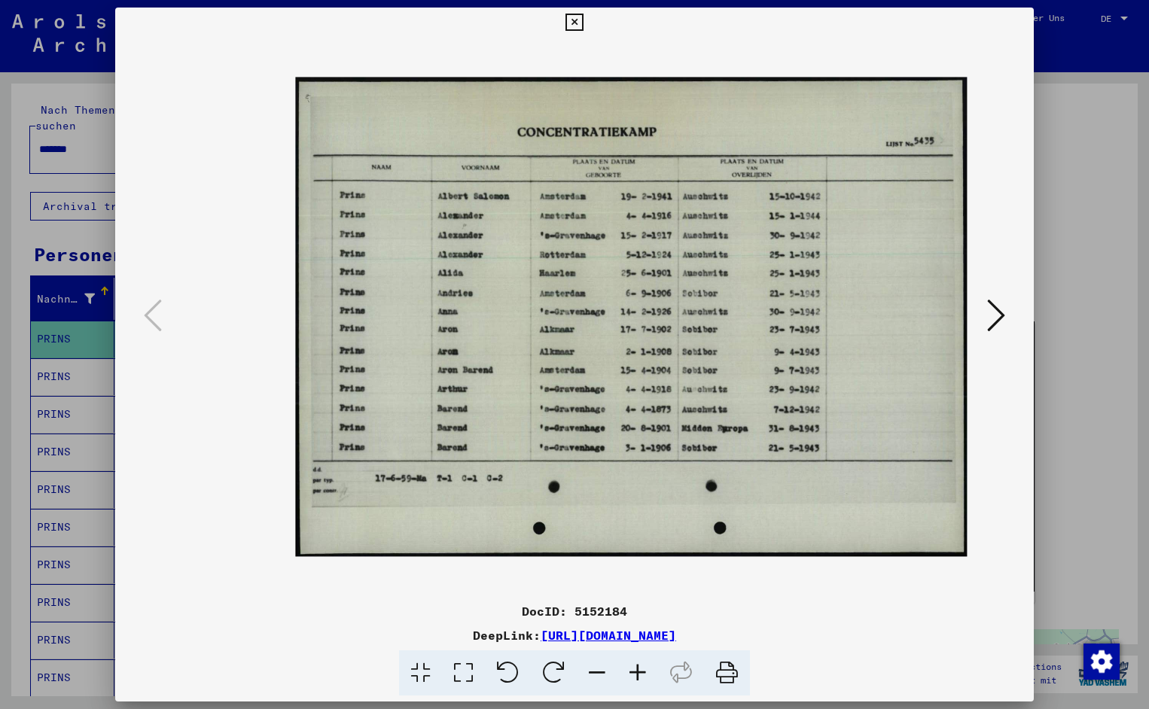
click at [635, 668] on icon at bounding box center [637, 673] width 41 height 46
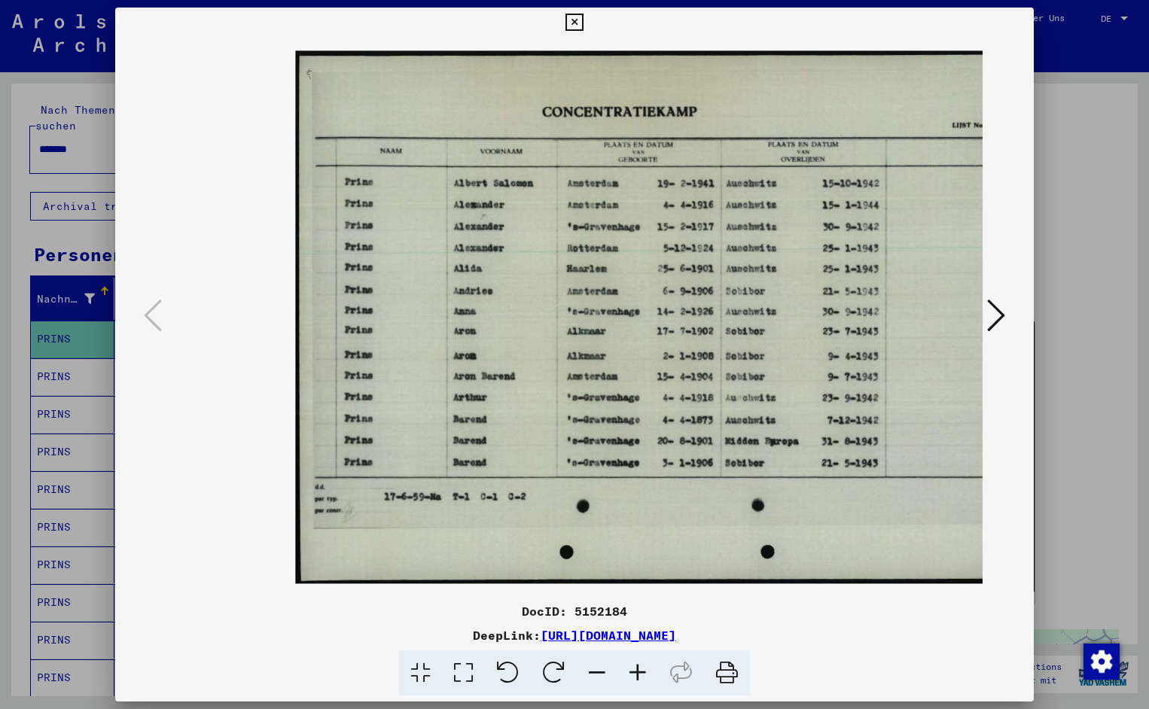
click at [635, 668] on icon at bounding box center [637, 673] width 41 height 46
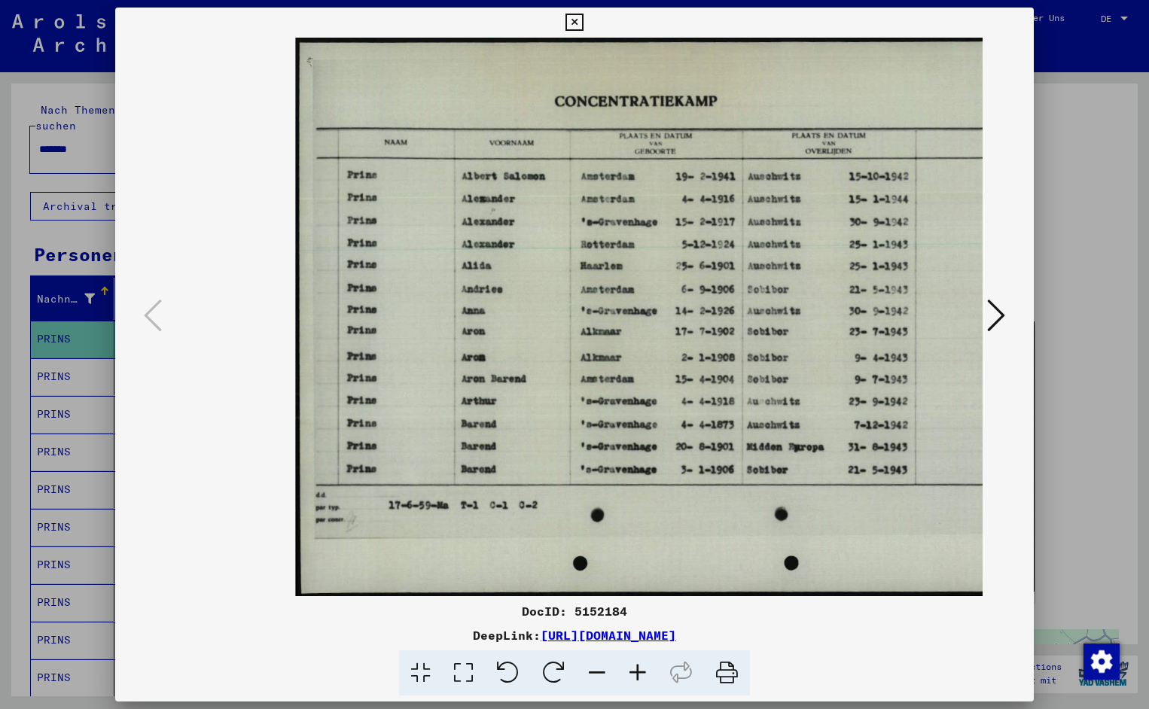
click at [635, 668] on icon at bounding box center [637, 673] width 41 height 46
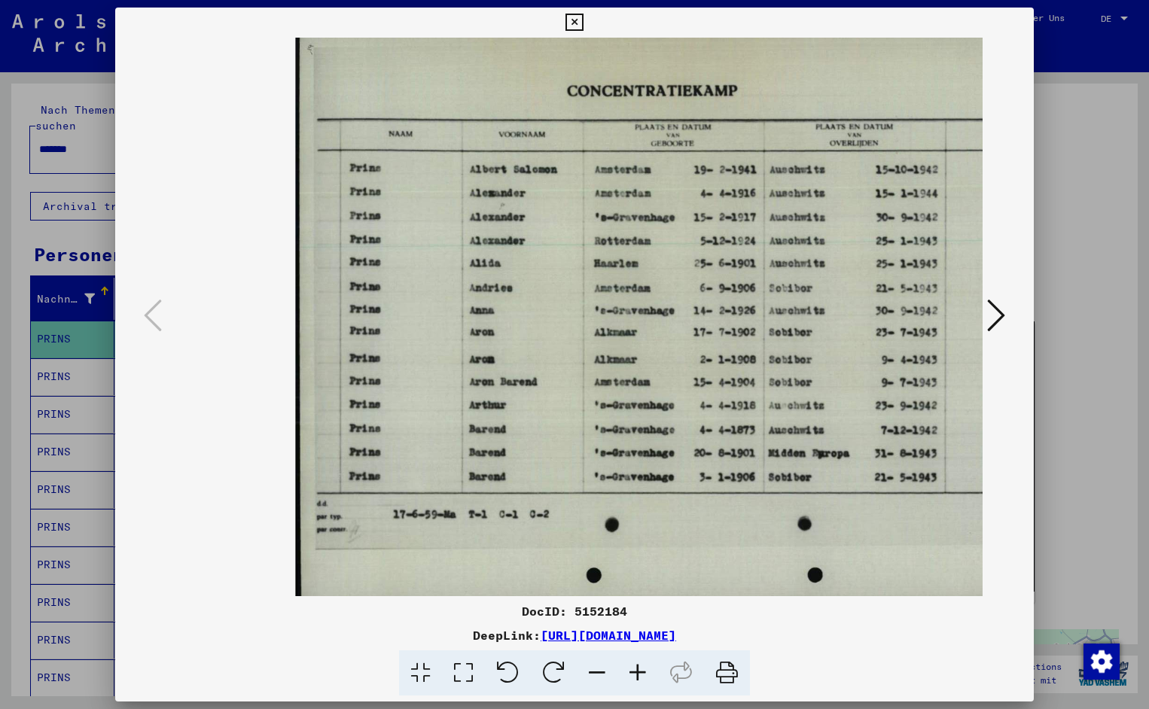
click at [635, 668] on icon at bounding box center [637, 673] width 41 height 46
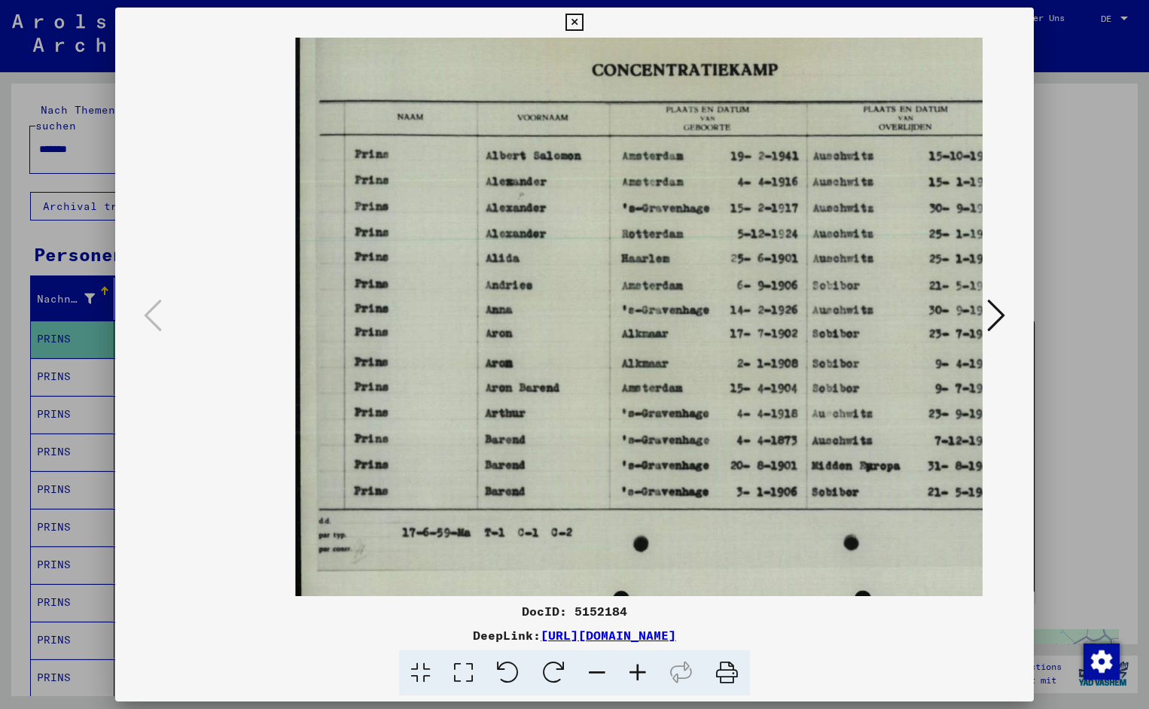
click at [635, 668] on icon at bounding box center [637, 673] width 41 height 46
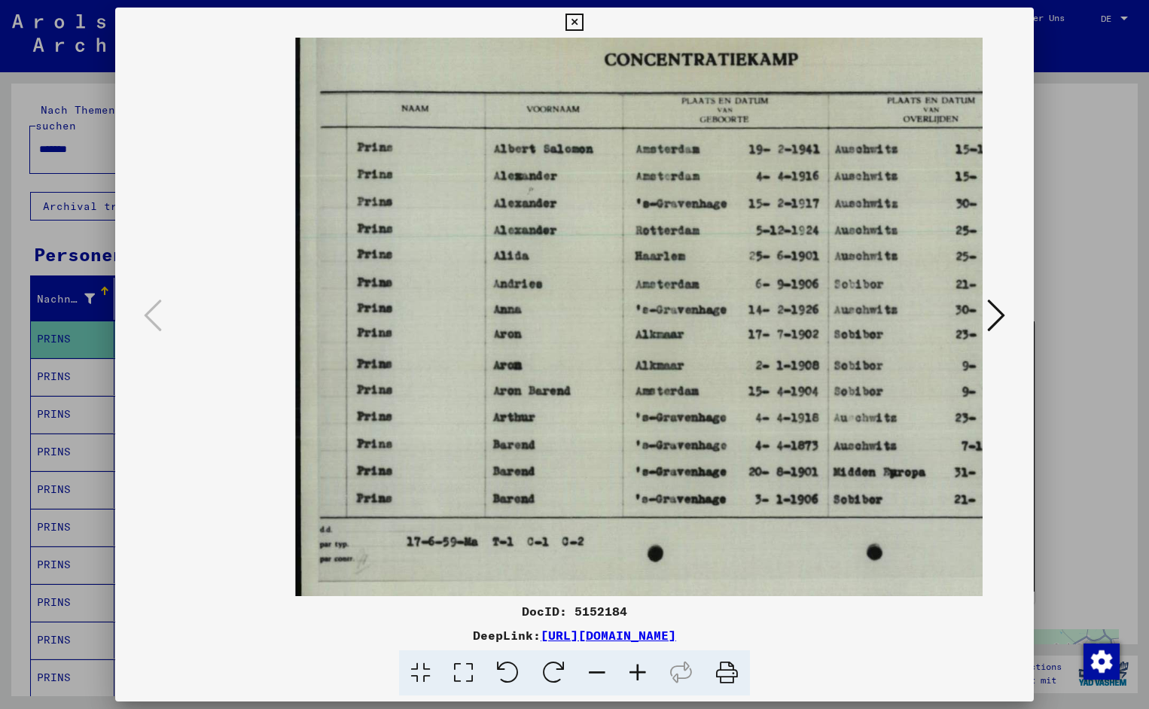
click at [635, 668] on icon at bounding box center [637, 673] width 41 height 46
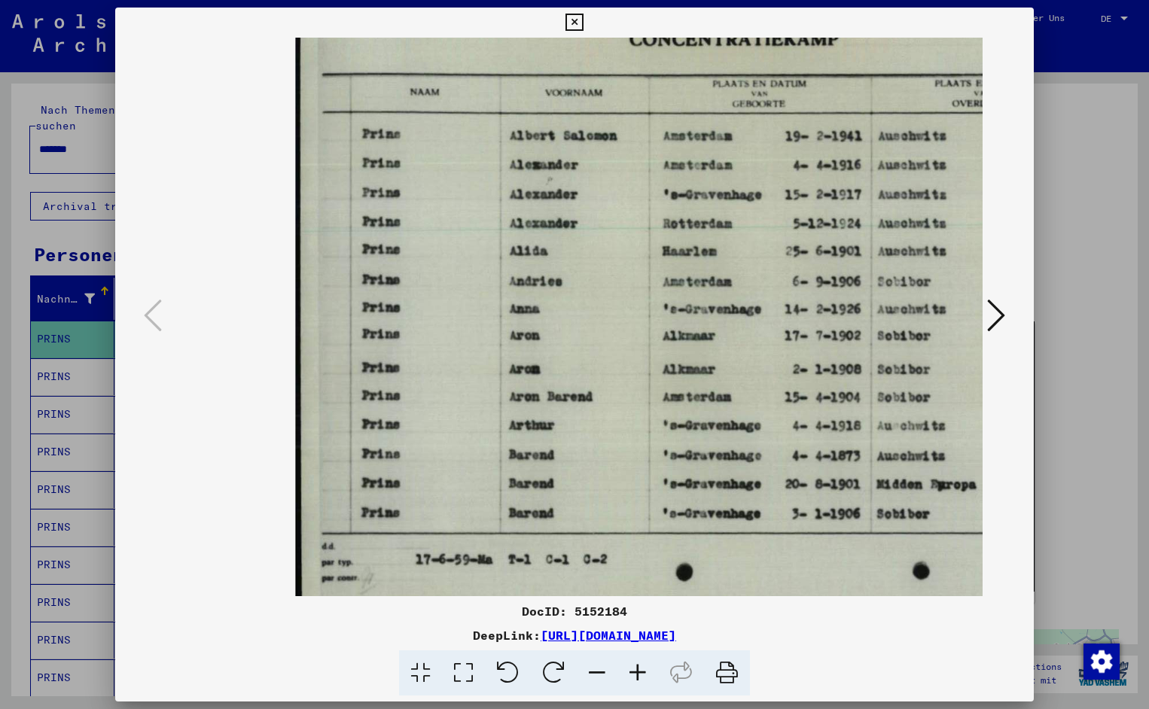
click at [635, 668] on icon at bounding box center [637, 673] width 41 height 46
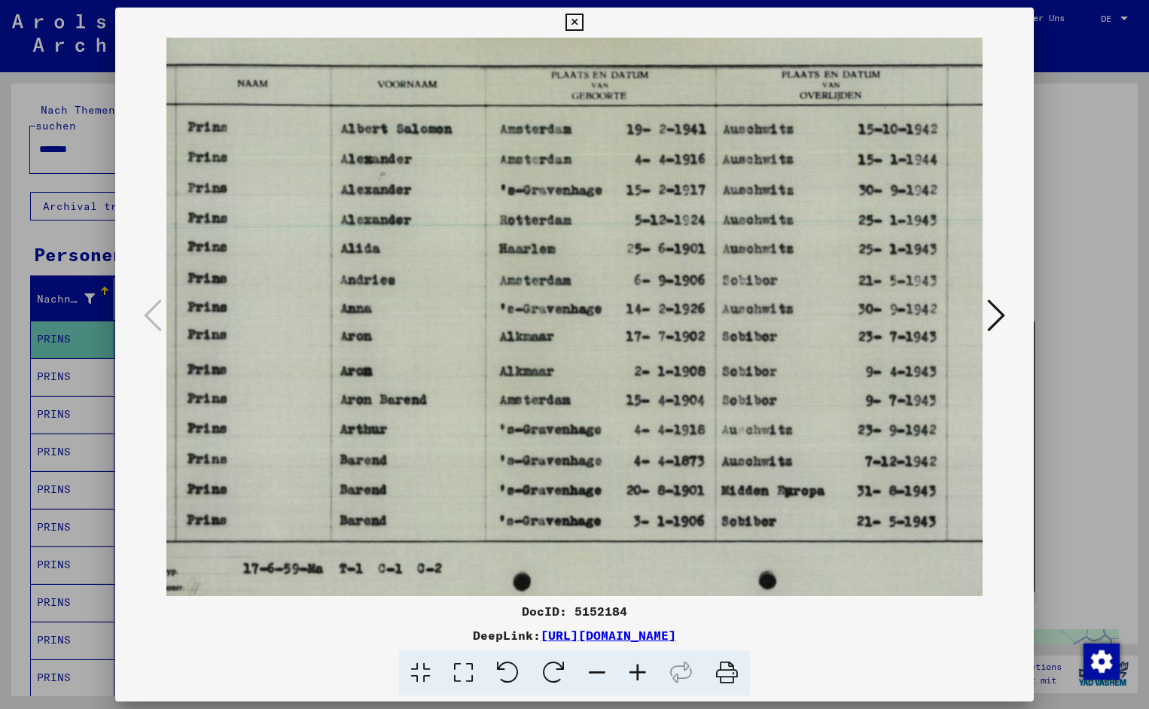
scroll to position [0, 180]
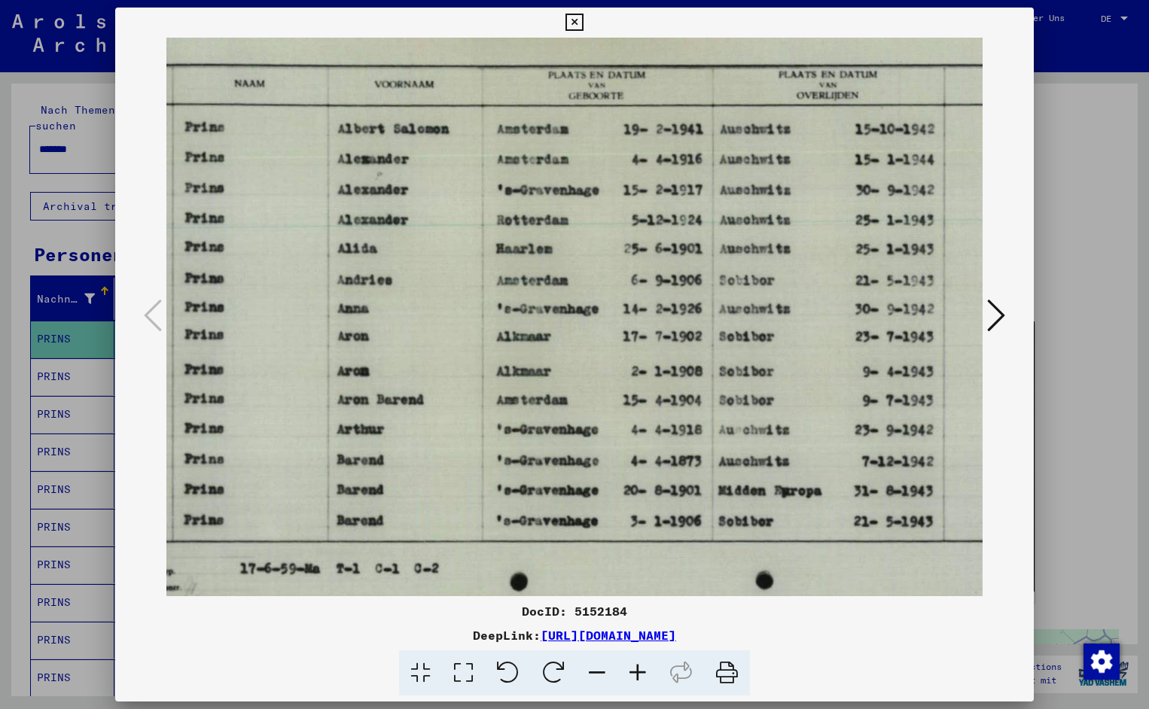
drag, startPoint x: 780, startPoint y: 470, endPoint x: 600, endPoint y: 477, distance: 180.0
click at [583, 20] on icon at bounding box center [573, 23] width 17 height 18
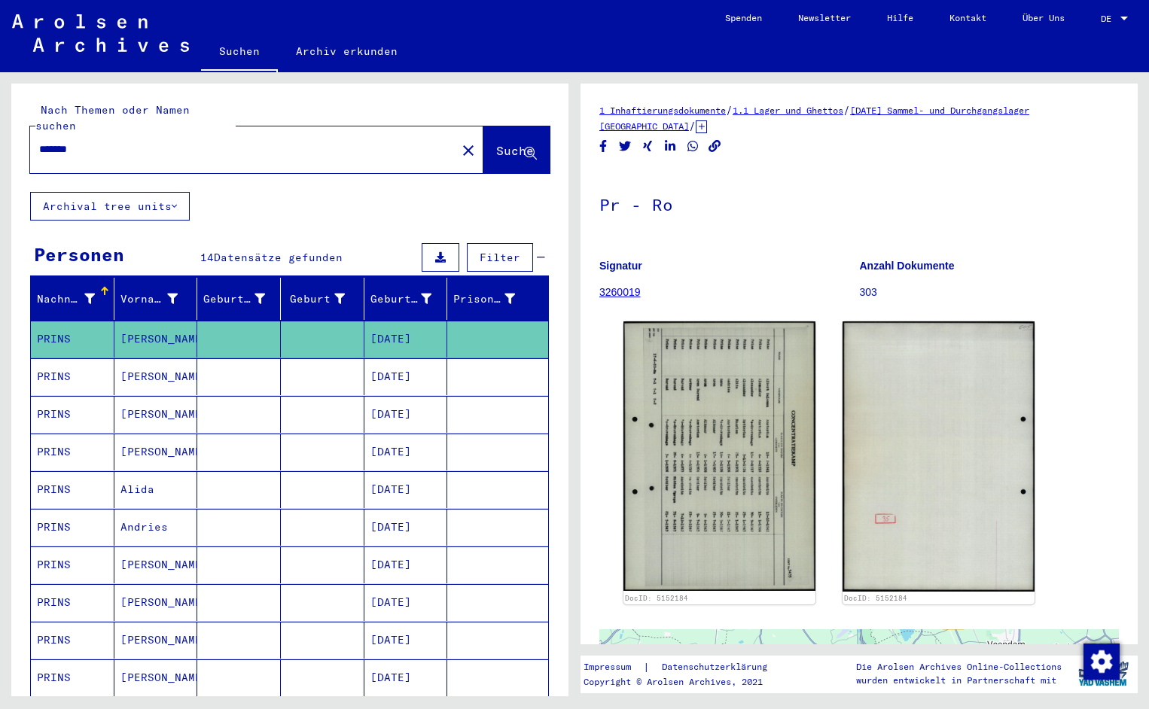
click at [90, 142] on input "*******" at bounding box center [243, 150] width 408 height 16
click at [510, 143] on span "Suche" at bounding box center [515, 150] width 38 height 15
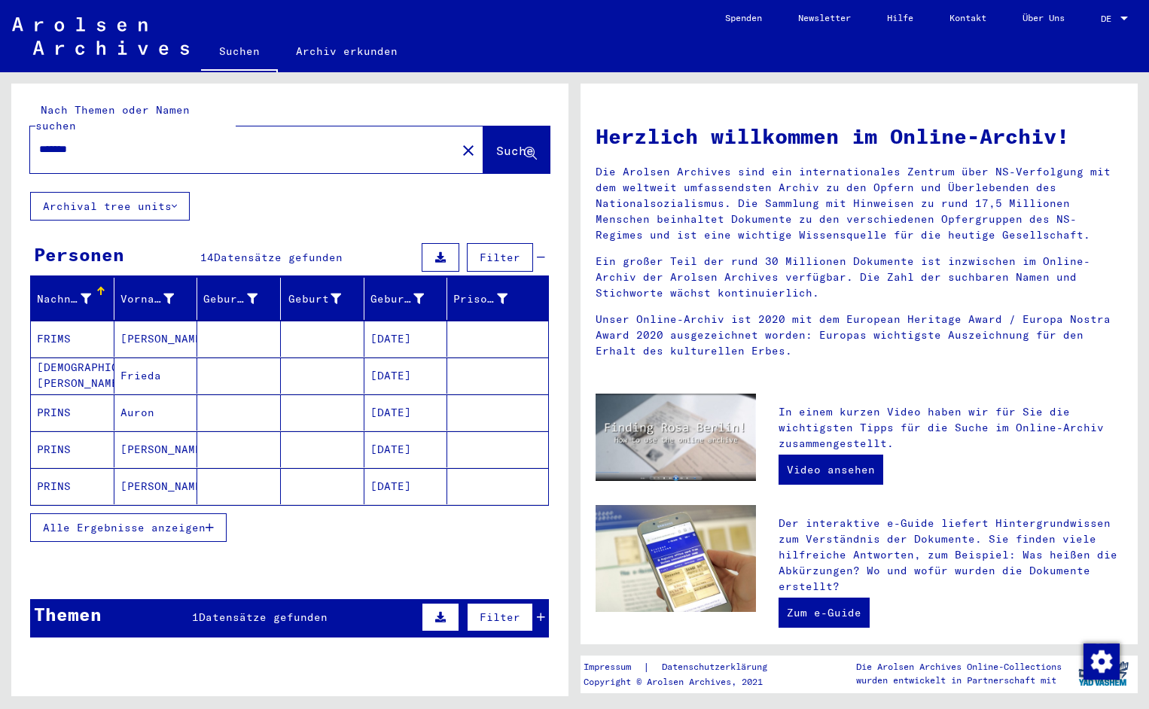
click at [72, 321] on mat-cell "FRIMS" at bounding box center [73, 339] width 84 height 36
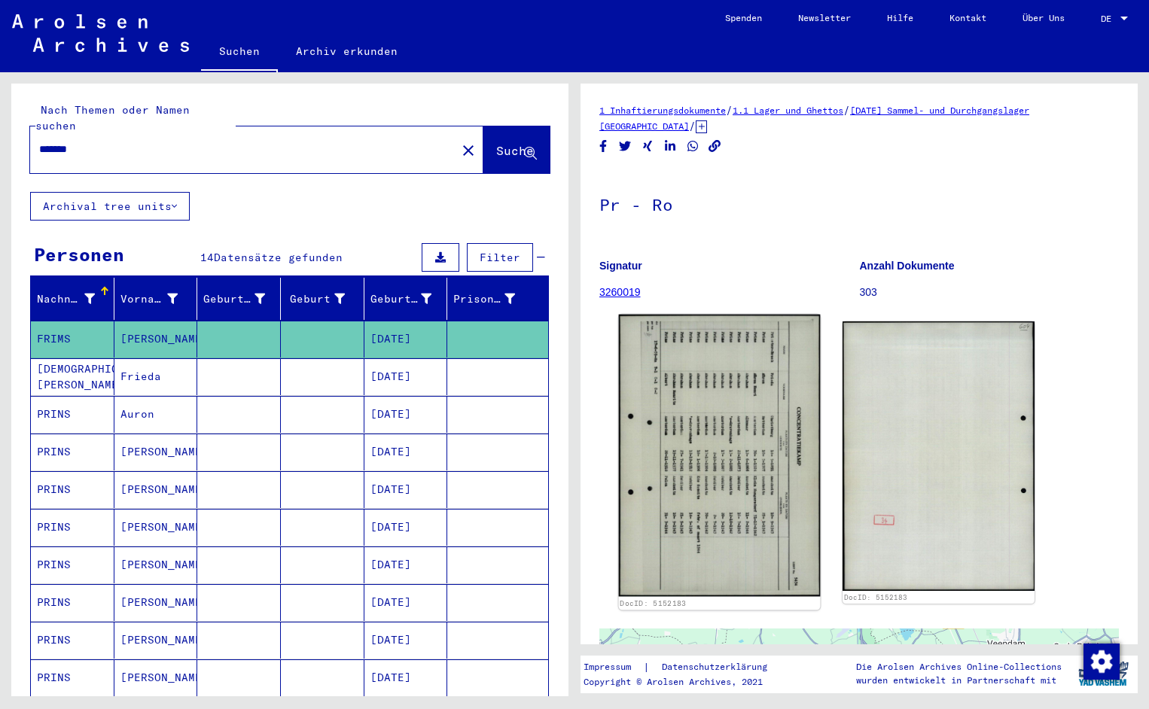
click at [665, 446] on img at bounding box center [720, 456] width 202 height 282
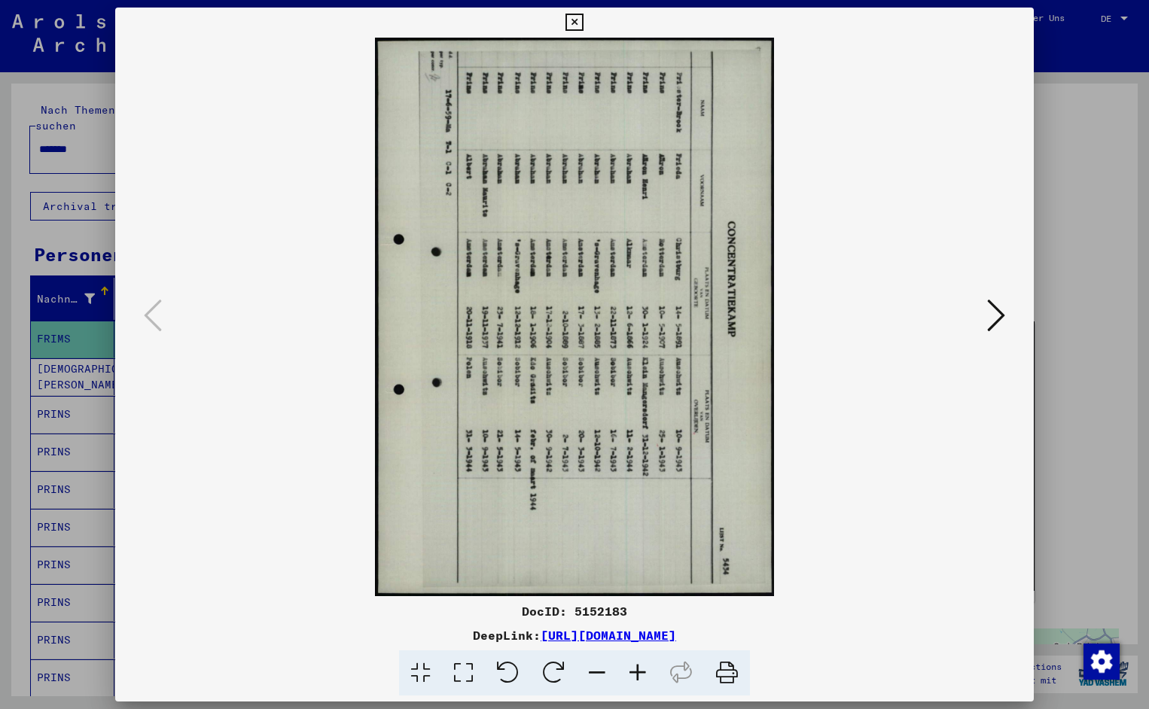
click at [511, 667] on icon at bounding box center [508, 673] width 46 height 46
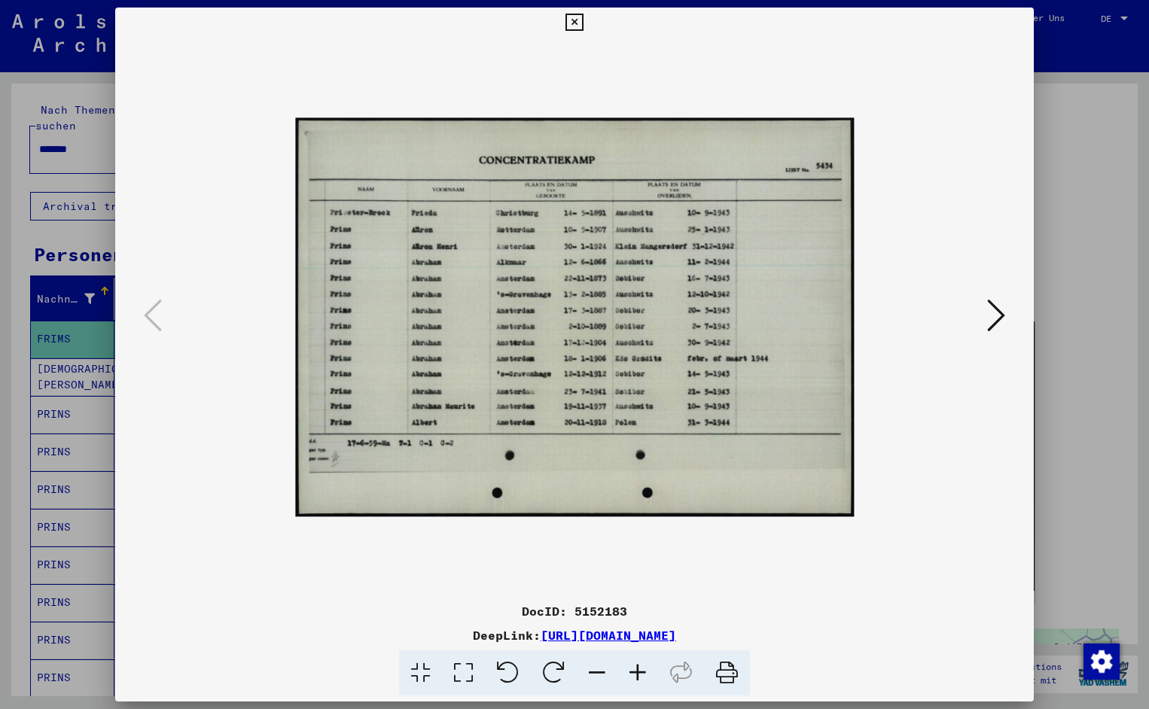
click at [632, 666] on icon at bounding box center [637, 673] width 41 height 46
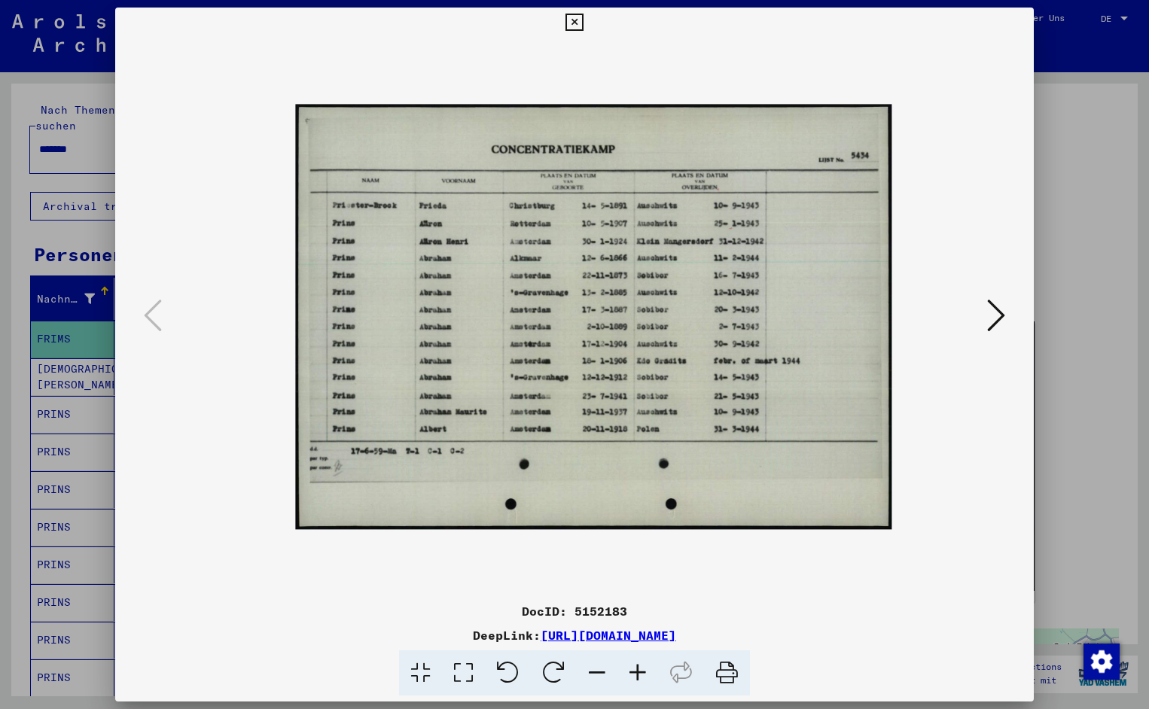
click at [632, 666] on icon at bounding box center [637, 673] width 41 height 46
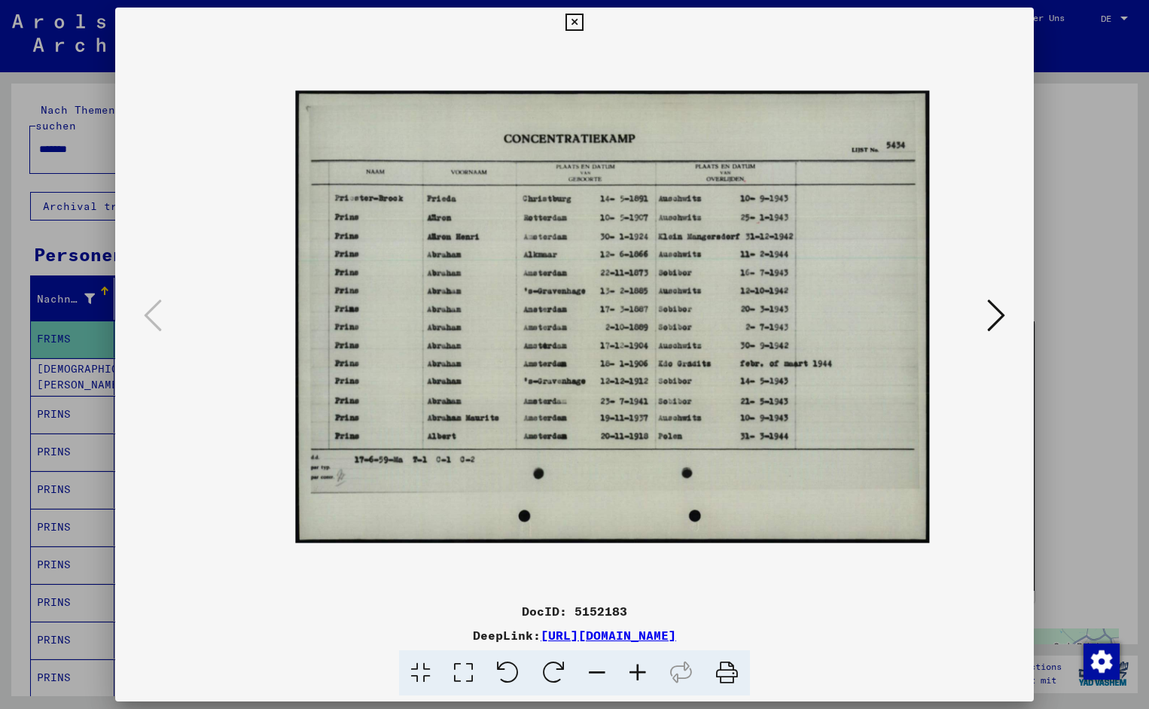
click at [632, 666] on icon at bounding box center [637, 673] width 41 height 46
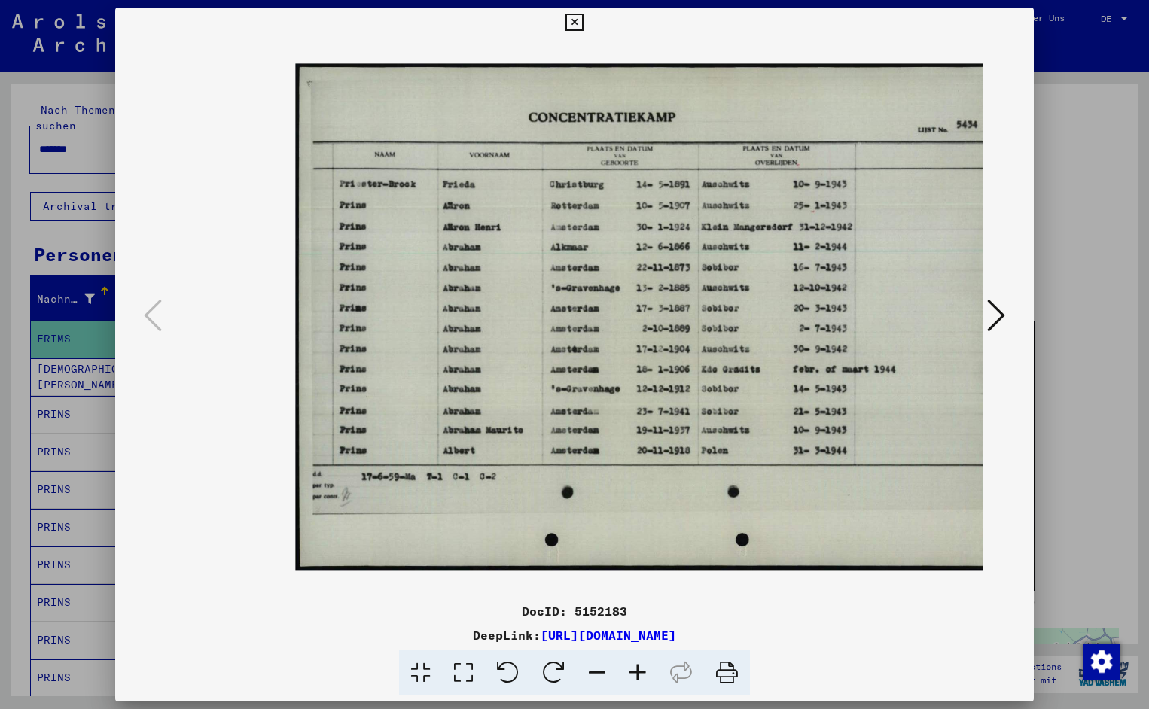
click at [632, 666] on icon at bounding box center [637, 673] width 41 height 46
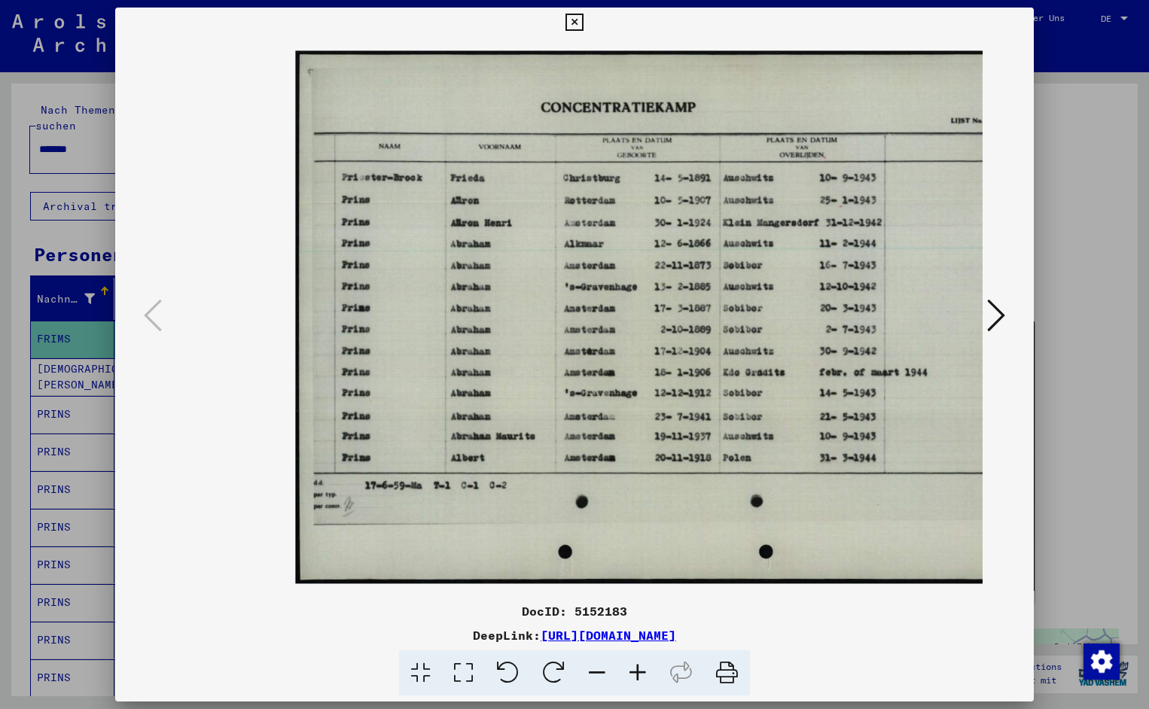
click at [632, 666] on icon at bounding box center [637, 673] width 41 height 46
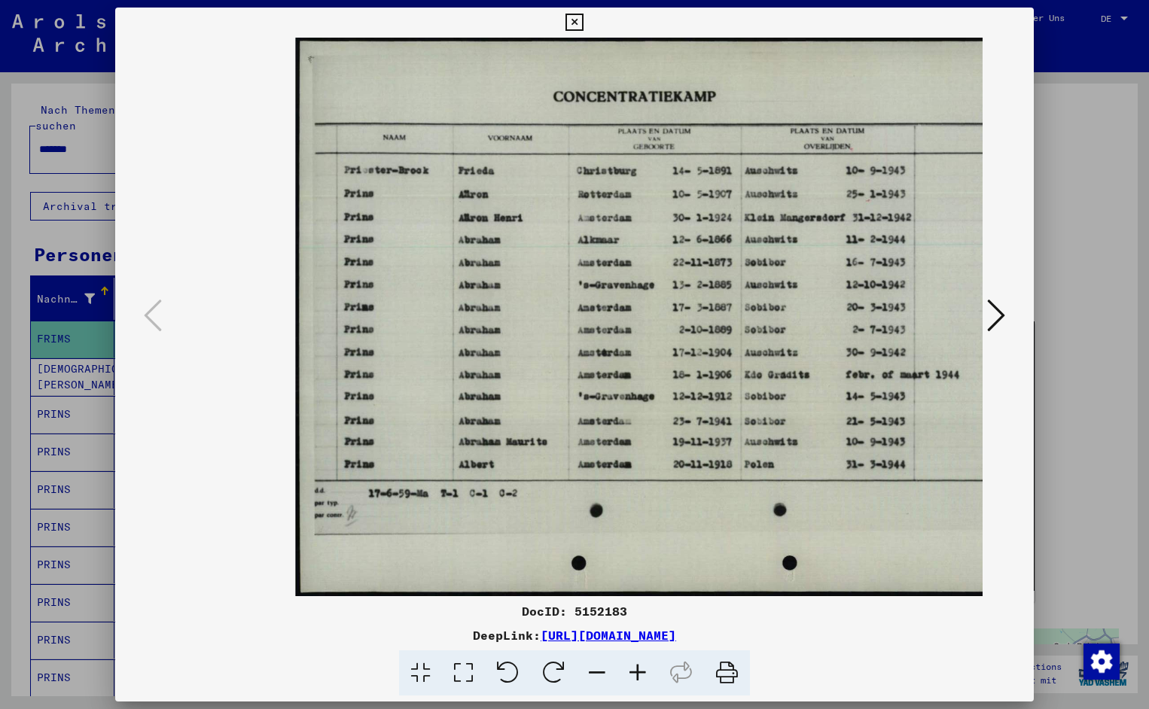
click at [632, 666] on icon at bounding box center [637, 673] width 41 height 46
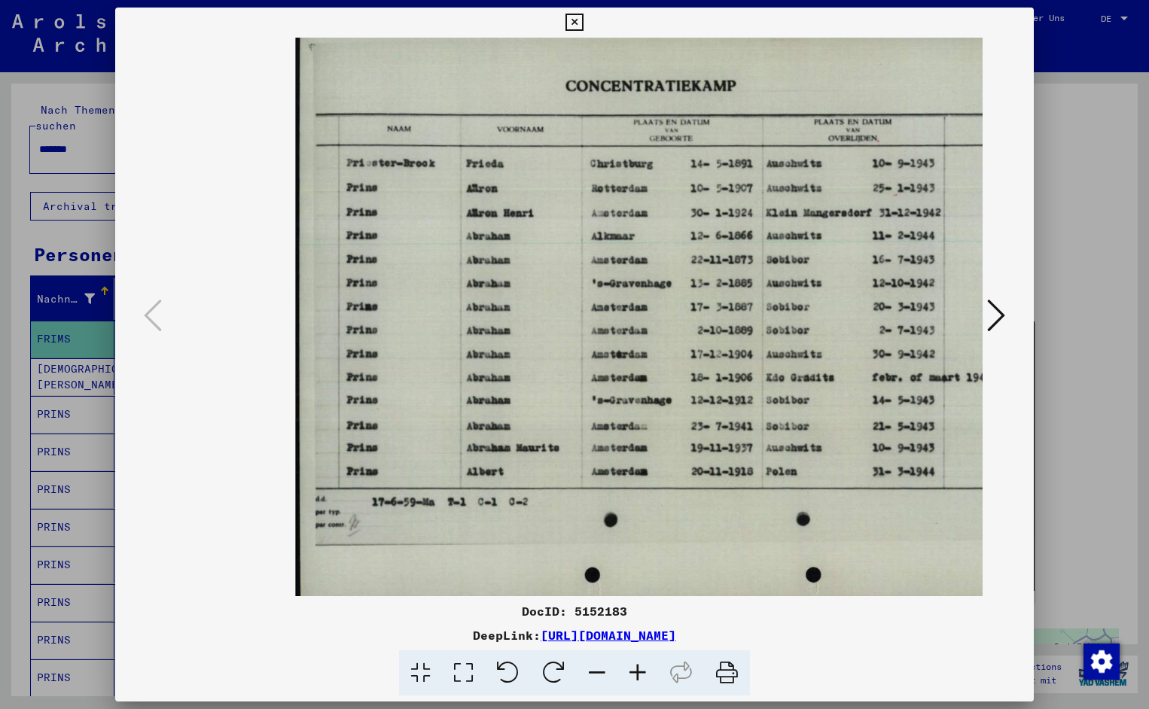
click at [632, 666] on icon at bounding box center [637, 673] width 41 height 46
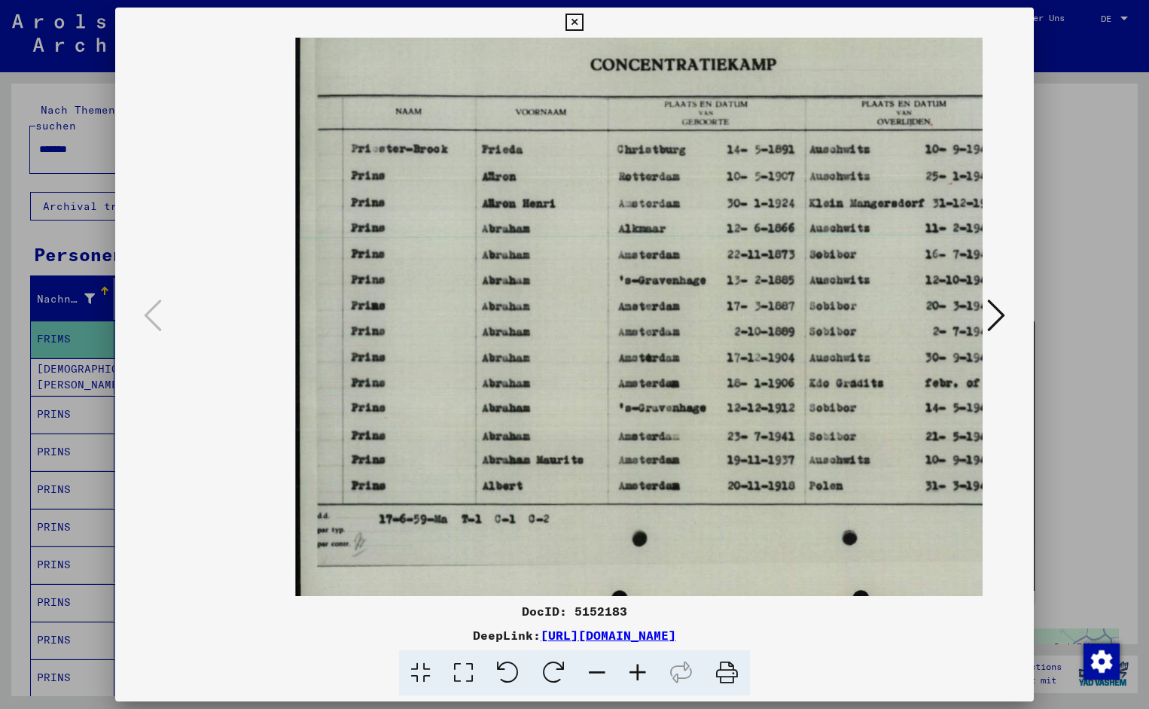
click at [632, 666] on icon at bounding box center [637, 673] width 41 height 46
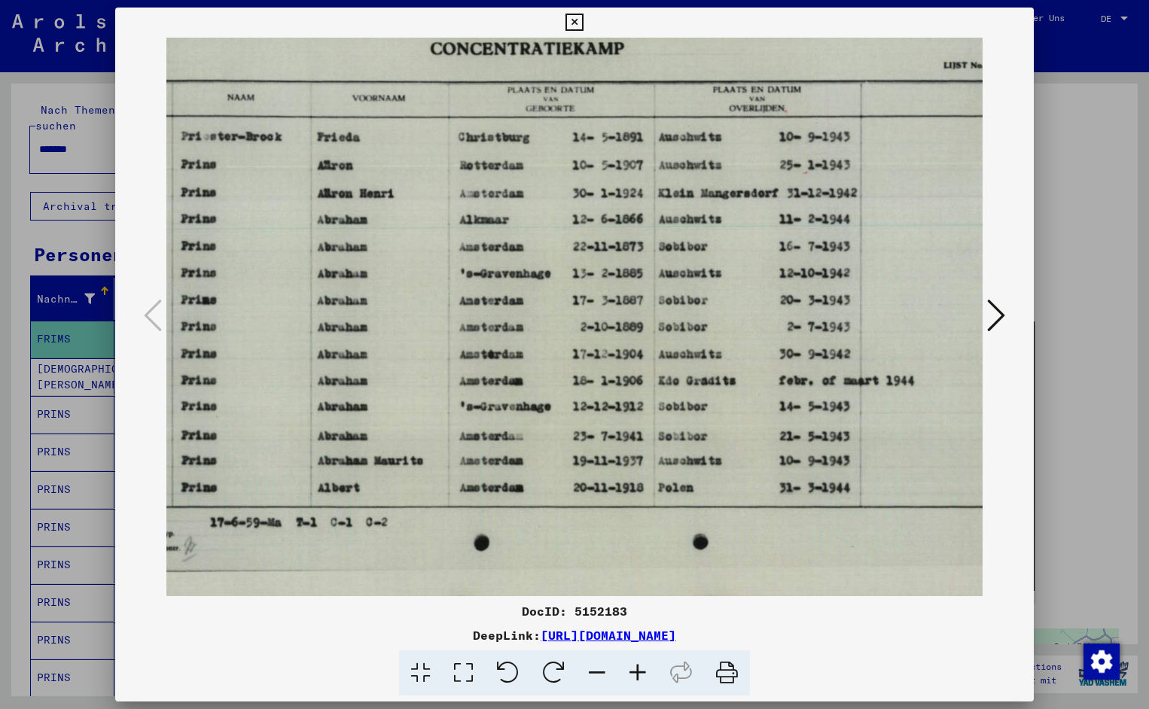
scroll to position [6, 173]
drag, startPoint x: 711, startPoint y: 415, endPoint x: 538, endPoint y: 409, distance: 173.2
click at [583, 22] on icon at bounding box center [573, 23] width 17 height 18
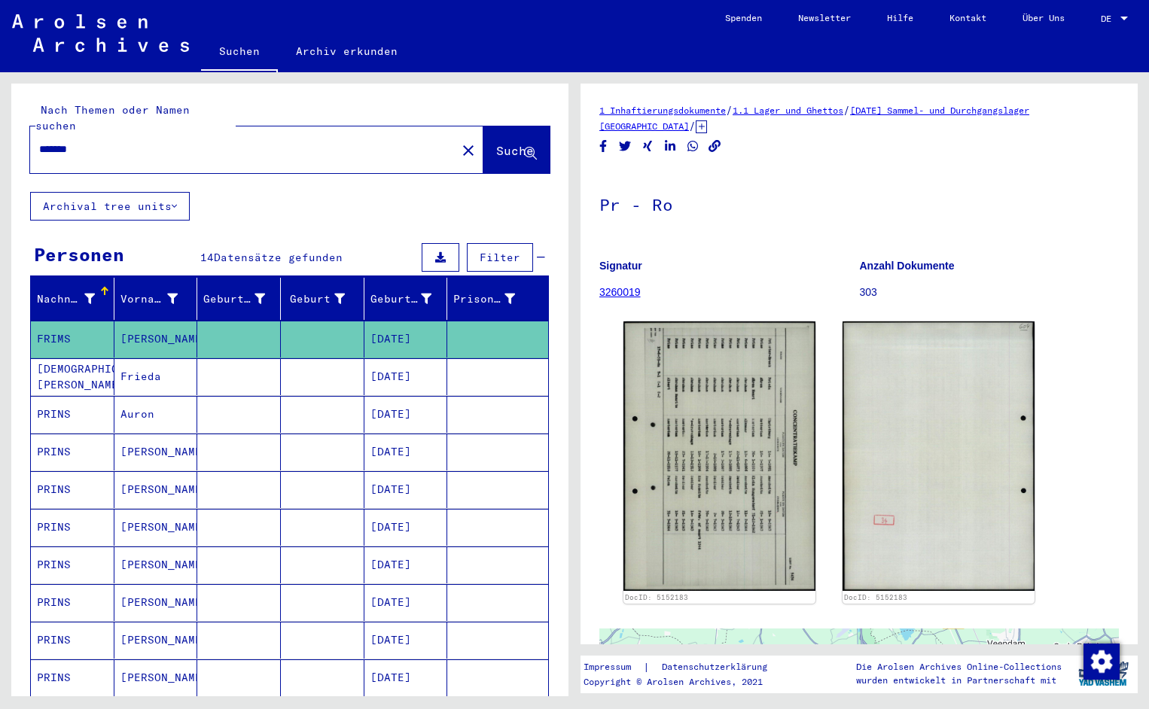
click at [101, 142] on input "*******" at bounding box center [243, 150] width 408 height 16
type input "*******"
click at [496, 143] on span "Suche" at bounding box center [515, 150] width 38 height 15
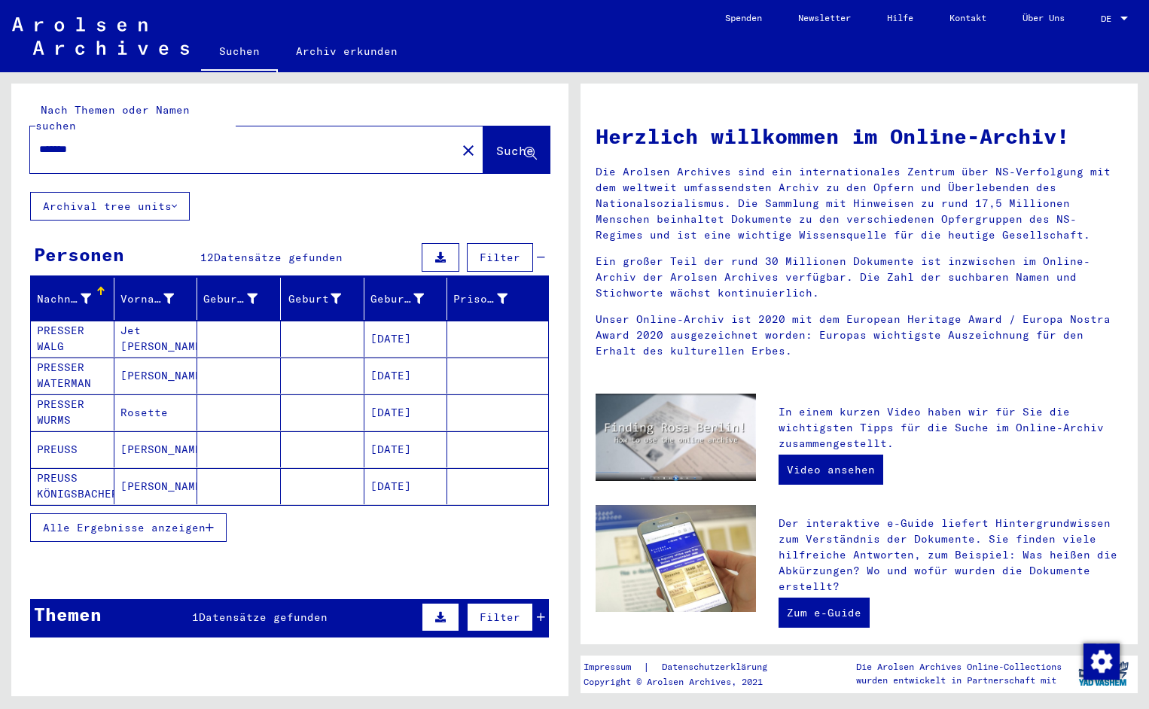
click at [84, 321] on mat-cell "PRESSER WALG" at bounding box center [73, 339] width 84 height 36
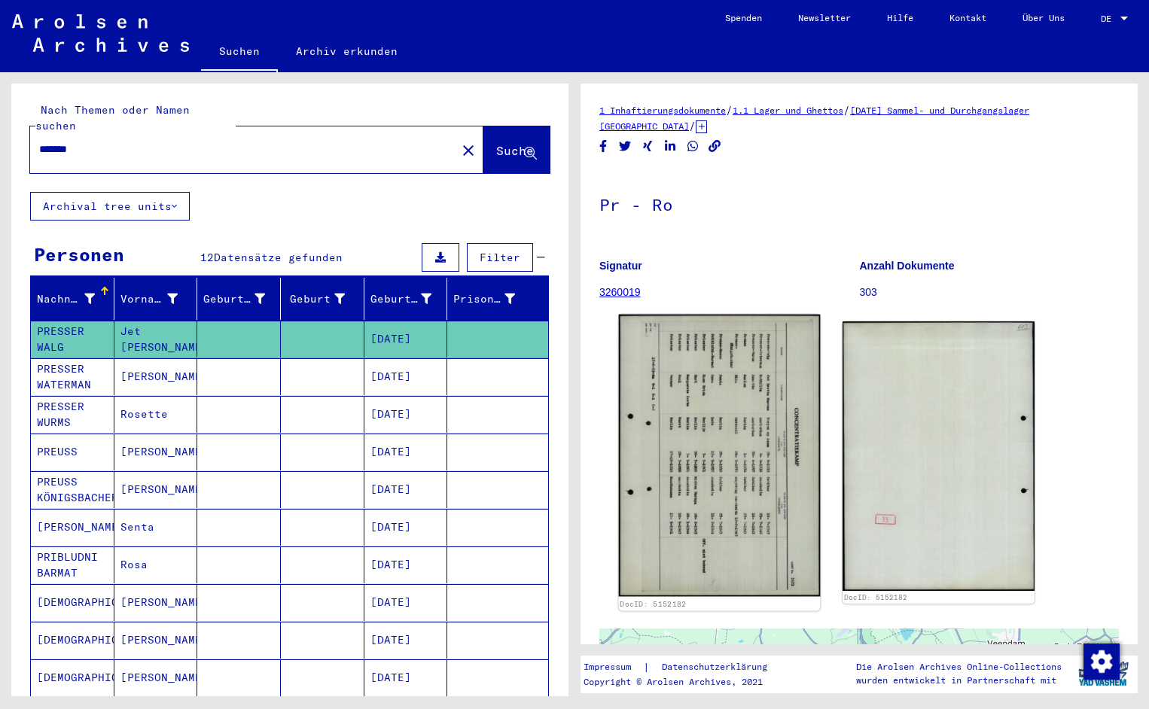
click at [690, 421] on img at bounding box center [720, 456] width 202 height 282
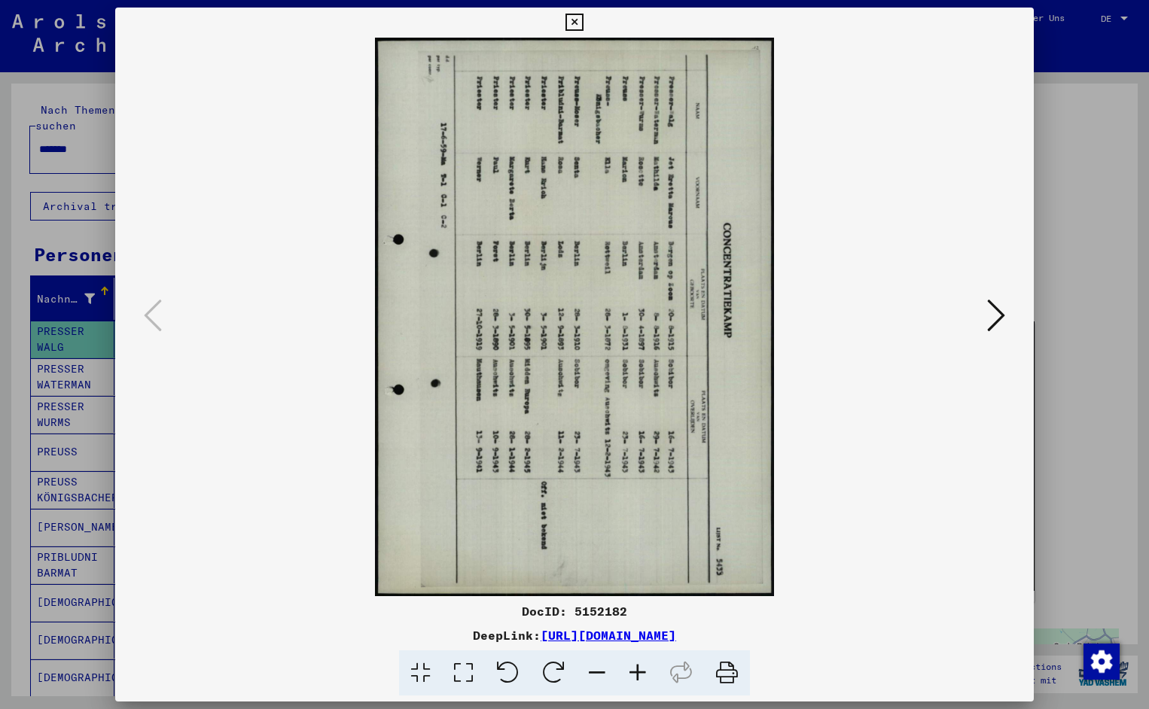
click at [518, 673] on icon at bounding box center [508, 673] width 46 height 46
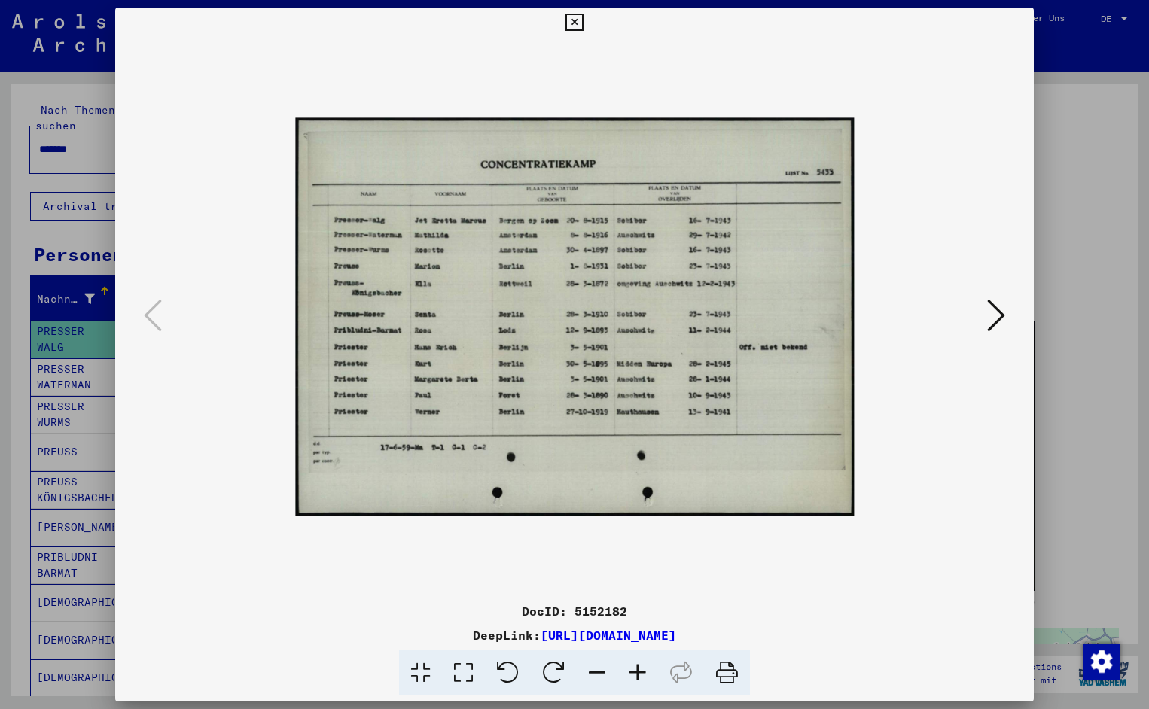
click at [583, 26] on icon at bounding box center [573, 23] width 17 height 18
